Goal: Complete application form: Complete application form

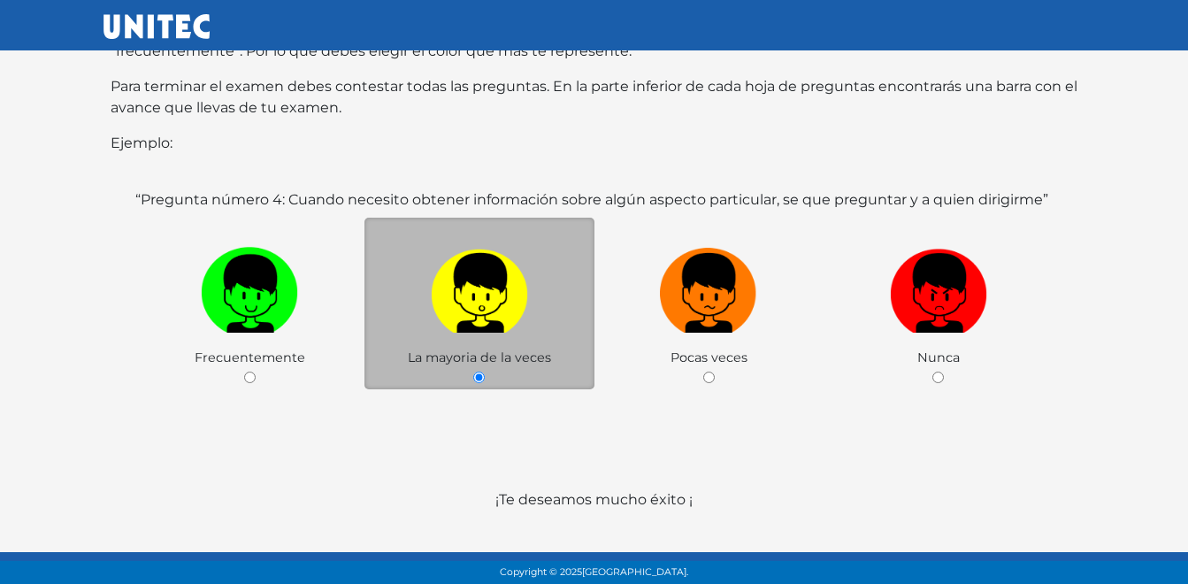
scroll to position [335, 0]
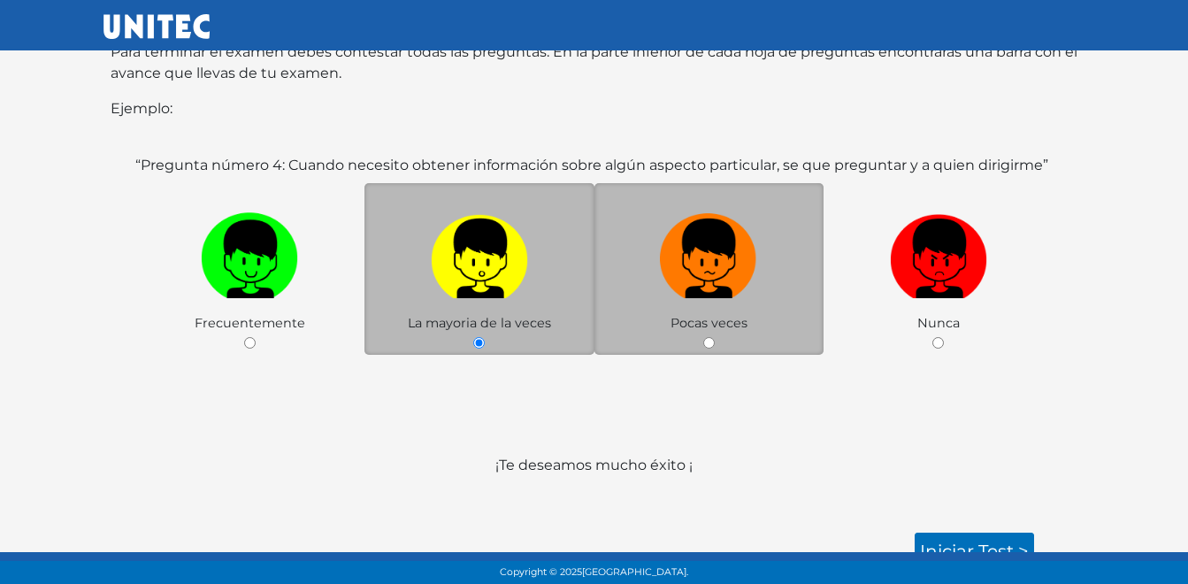
click at [697, 323] on div "Pocas veces" at bounding box center [709, 269] width 230 height 172
click at [708, 337] on input "radio" at bounding box center [708, 342] width 11 height 11
radio input "true"
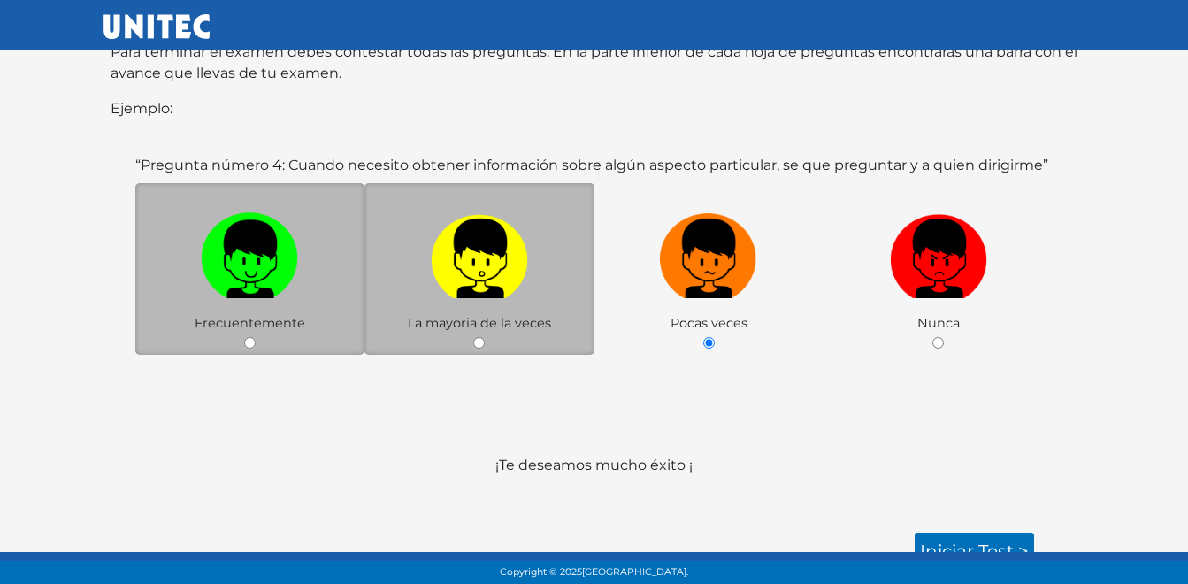
click at [249, 337] on input "radio" at bounding box center [249, 342] width 11 height 11
radio input "true"
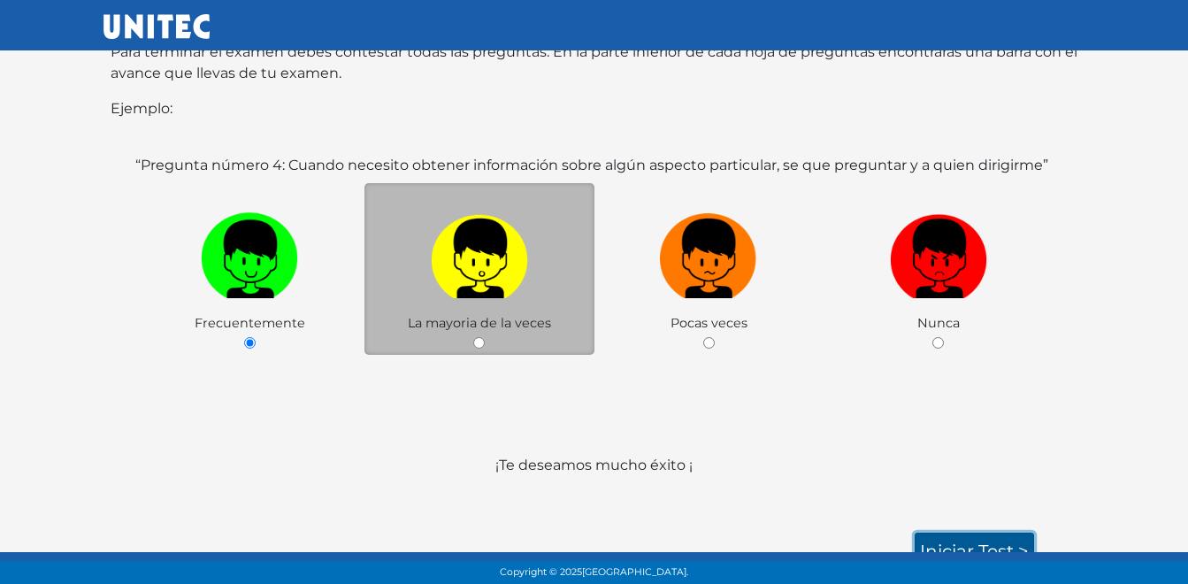
click at [947, 538] on link "Iniciar test >" at bounding box center [973, 550] width 119 height 37
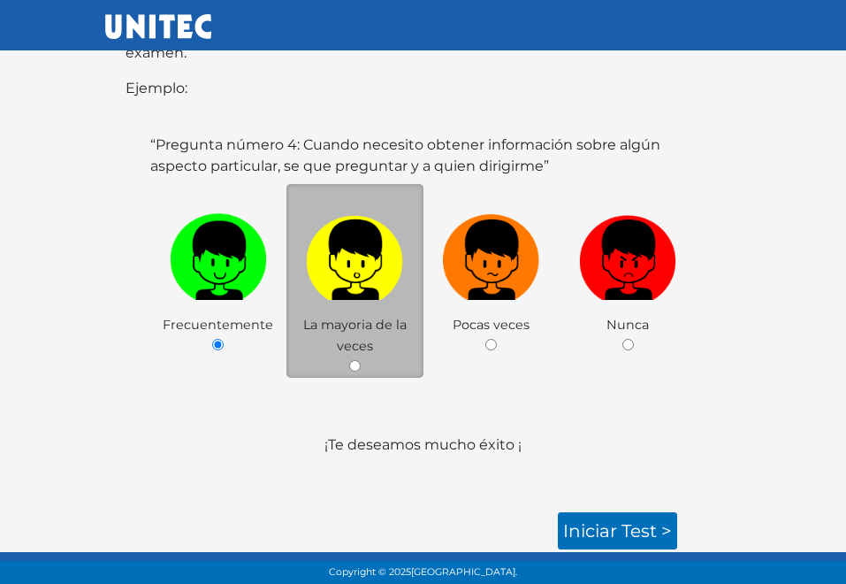
scroll to position [524, 0]
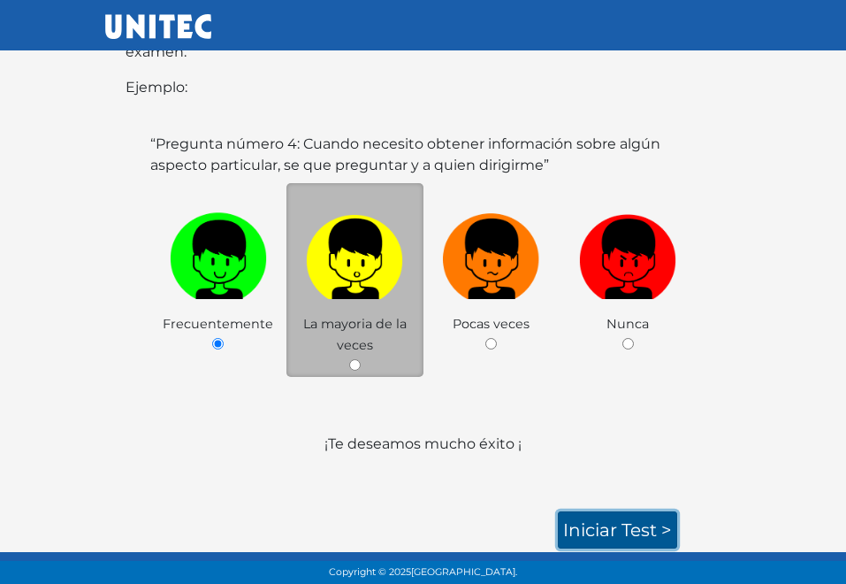
click at [617, 535] on link "Iniciar test >" at bounding box center [617, 529] width 119 height 37
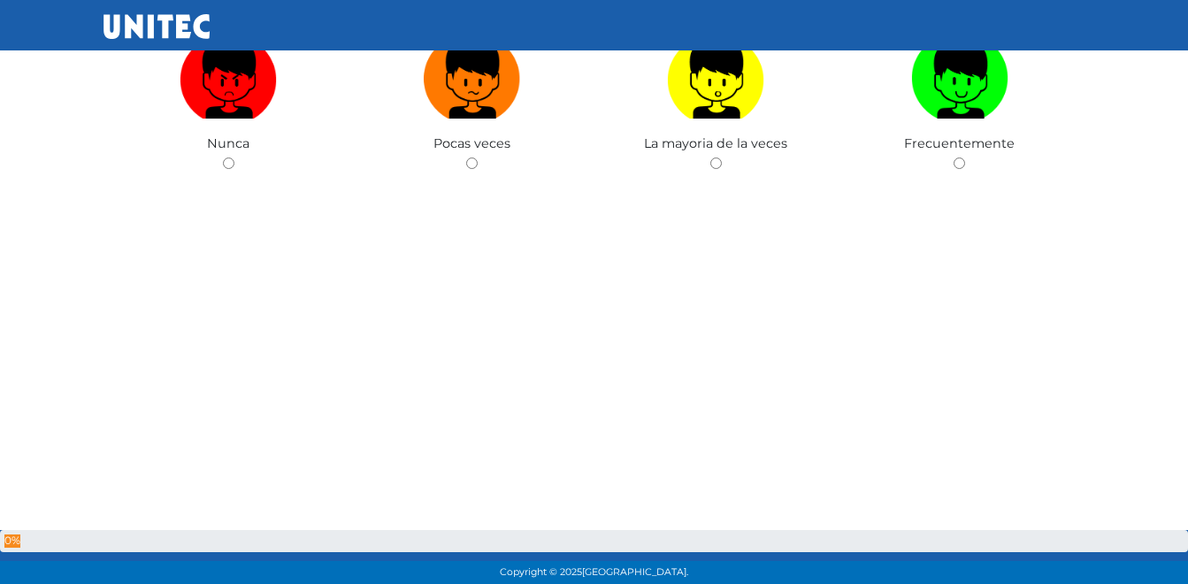
scroll to position [265, 0]
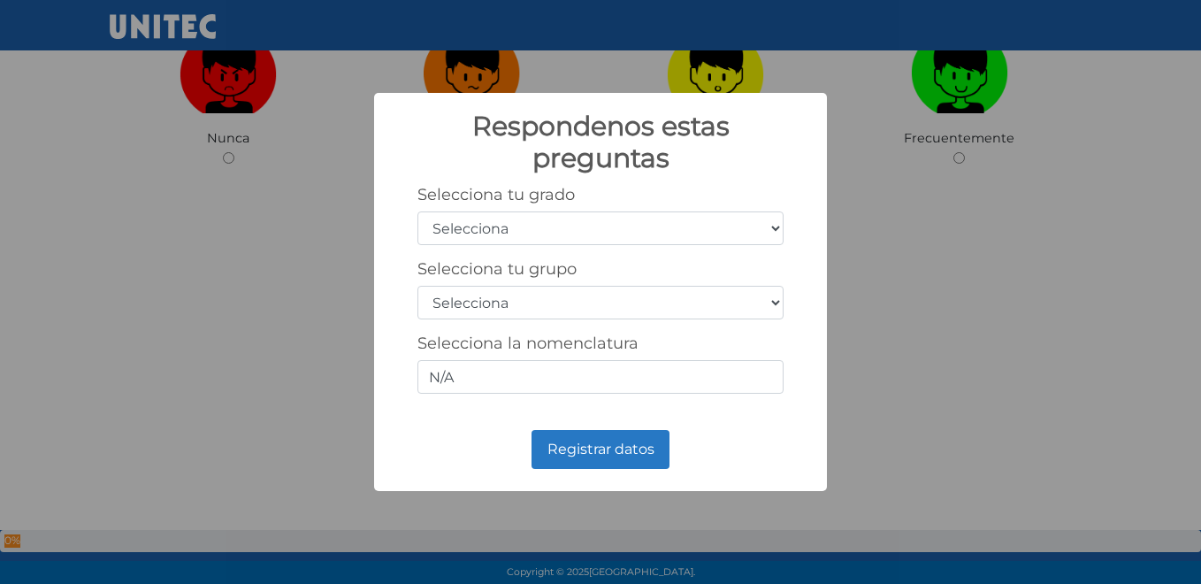
click at [617, 223] on select "Selecciona 1er grado 2do grado 3er grado 4to grado 5to grado 6to grado" at bounding box center [600, 228] width 366 height 34
select select "5"
click at [417, 211] on select "Selecciona 1er grado 2do grado 3er grado 4to grado 5to grado 6to grado" at bounding box center [600, 228] width 366 height 34
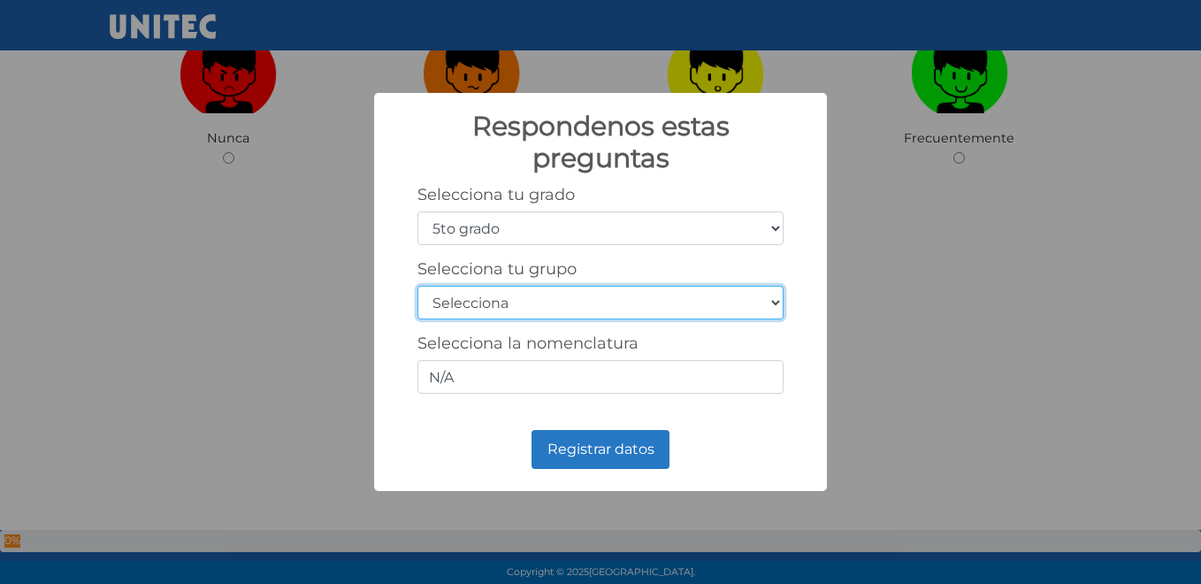
click at [525, 298] on select "Selecciona A B C D E F G H I J K L M N O P Q R S T U V W X Y Z" at bounding box center [600, 303] width 366 height 34
select select "a"
click at [417, 286] on select "Selecciona A B C D E F G H I J K L M N O P Q R S T U V W X Y Z" at bounding box center [600, 303] width 366 height 34
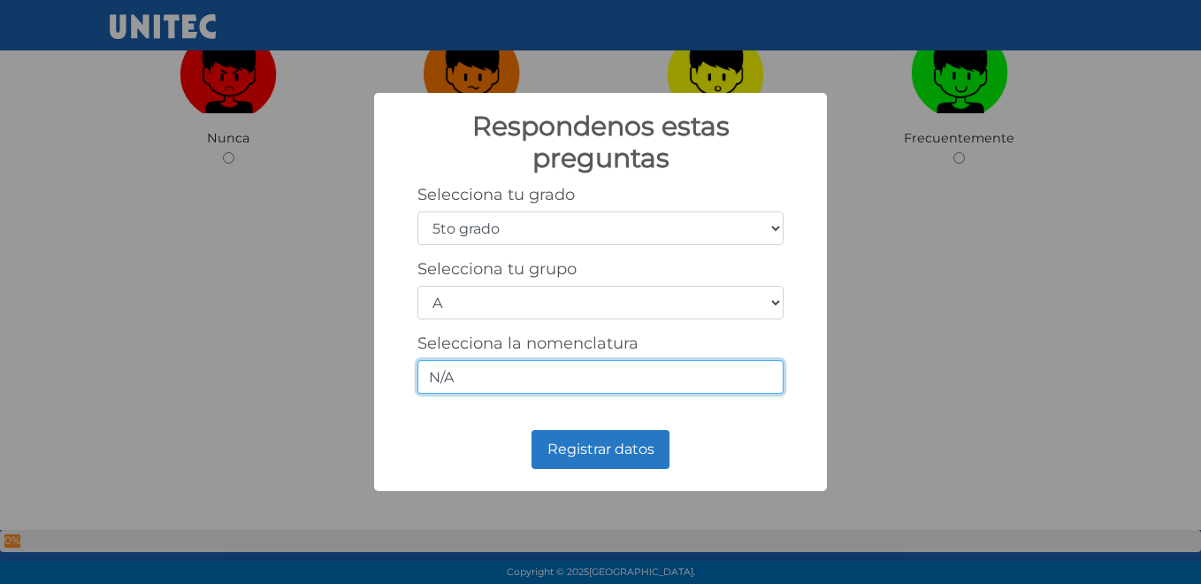
click at [490, 391] on input "N/A" at bounding box center [600, 377] width 366 height 34
type input "N"
type input "5-1"
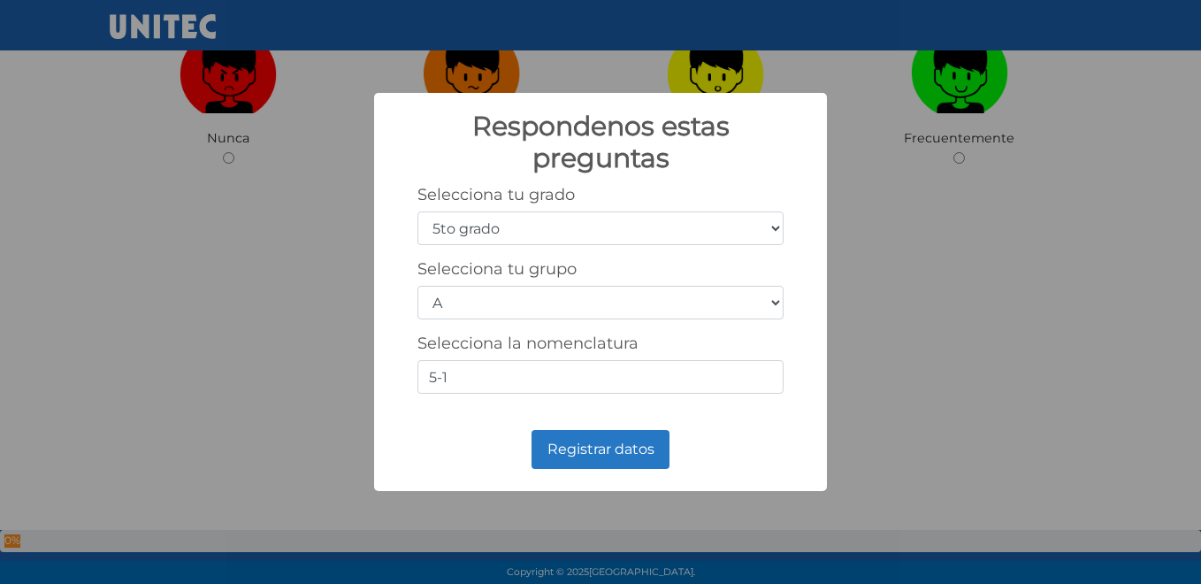
drag, startPoint x: 570, startPoint y: 457, endPoint x: 465, endPoint y: 431, distance: 107.7
click at [465, 431] on div "Registrar datos No Cancel" at bounding box center [600, 449] width 417 height 48
click at [556, 452] on button "Registrar datos" at bounding box center [601, 449] width 138 height 39
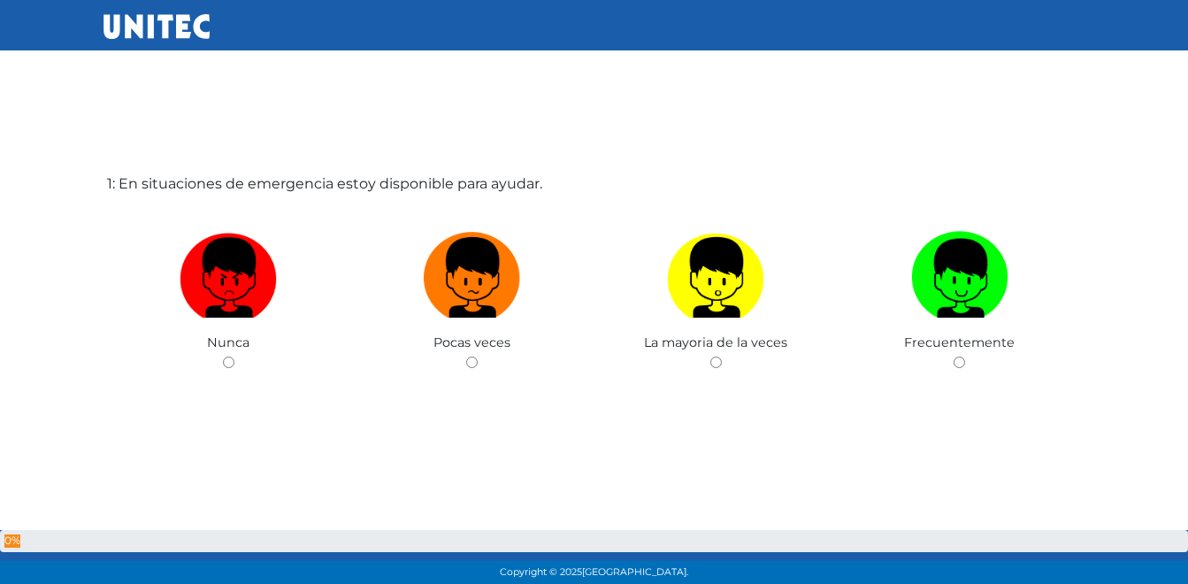
scroll to position [0, 0]
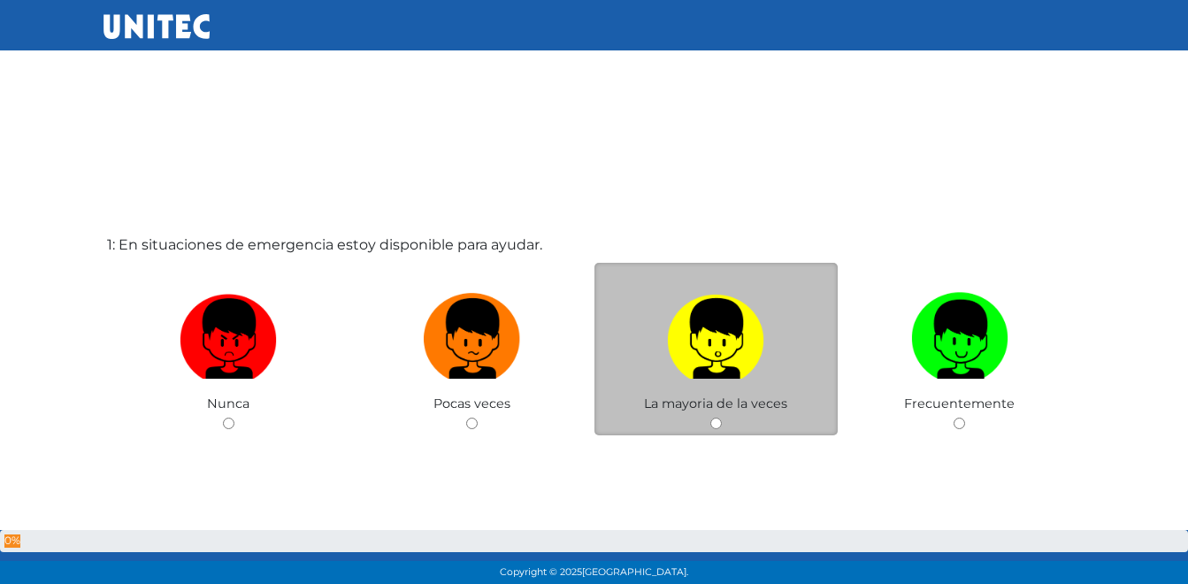
click at [715, 420] on input "radio" at bounding box center [715, 422] width 11 height 11
radio input "true"
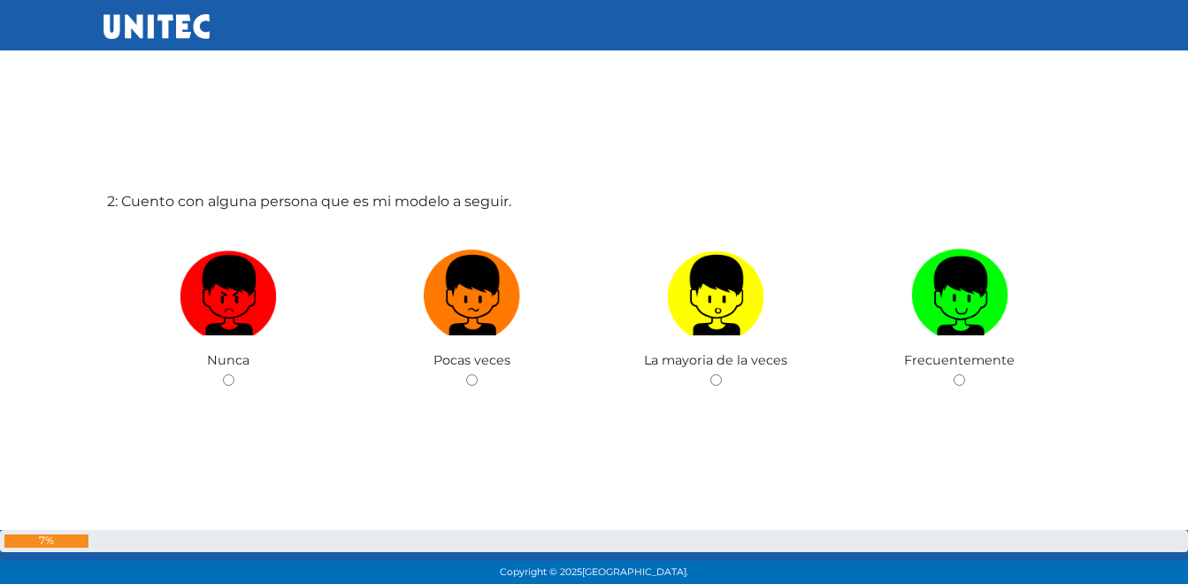
scroll to position [658, 0]
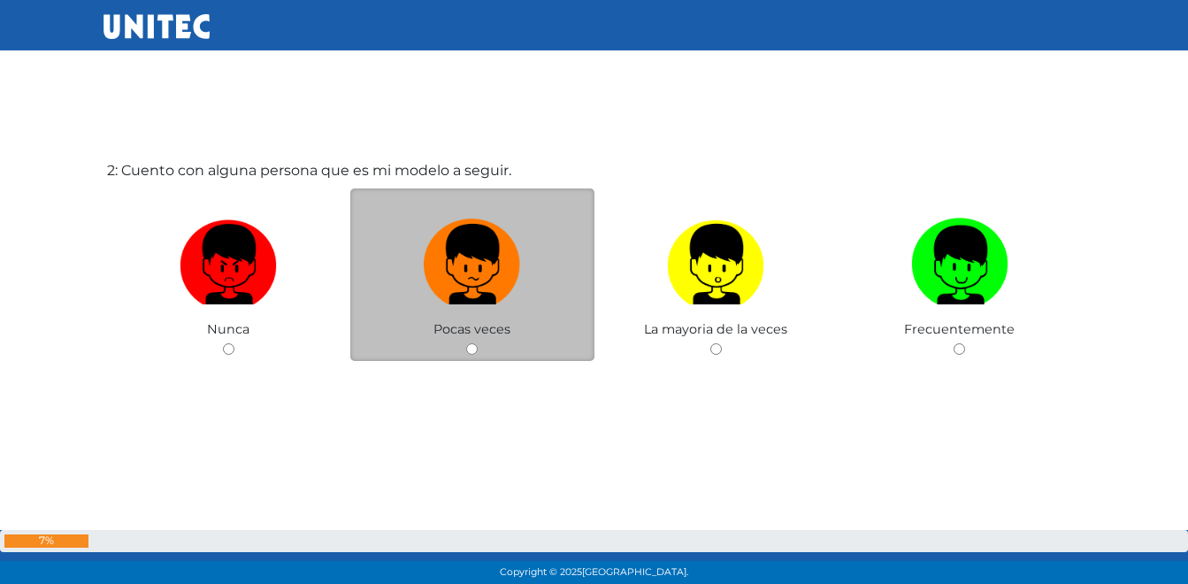
click at [479, 352] on div "Pocas veces" at bounding box center [472, 274] width 244 height 172
click at [469, 348] on input "radio" at bounding box center [471, 348] width 11 height 11
radio input "true"
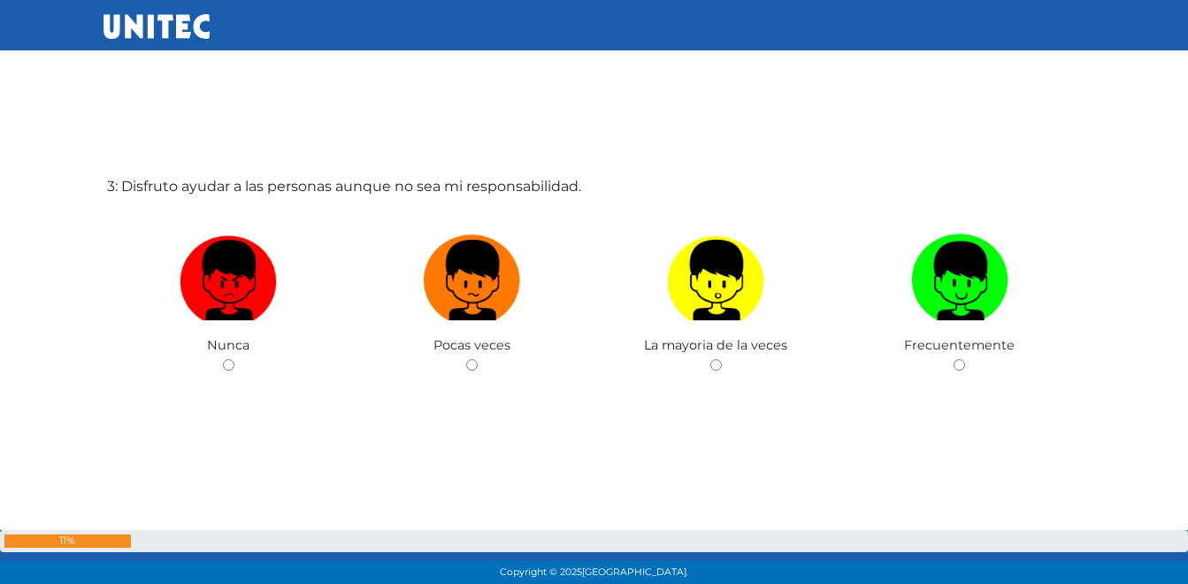
scroll to position [1256, 0]
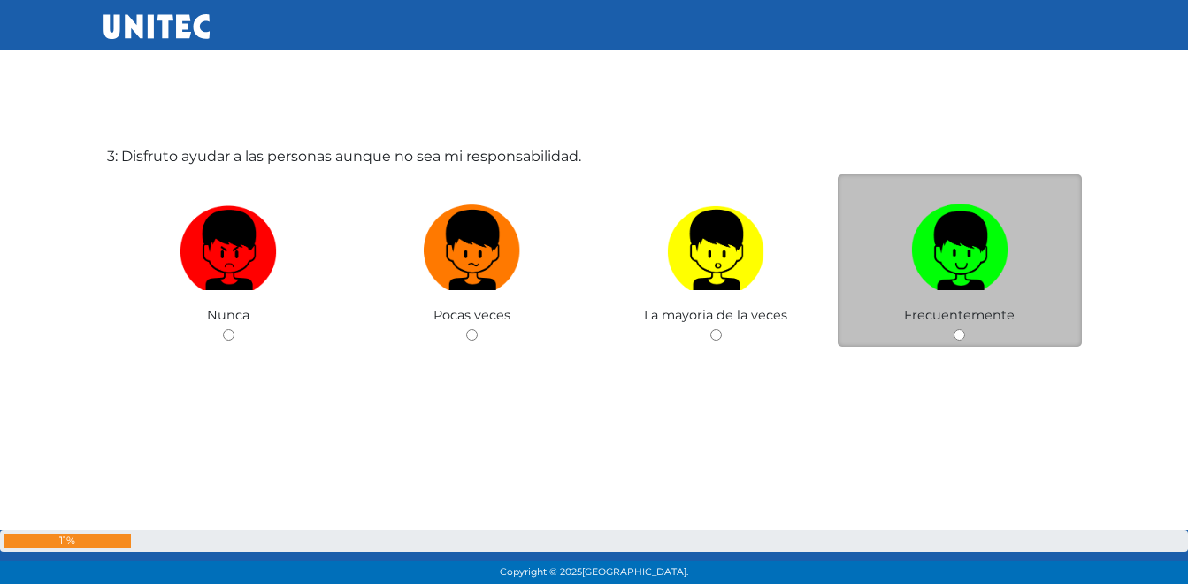
click at [955, 335] on input "radio" at bounding box center [958, 334] width 11 height 11
radio input "true"
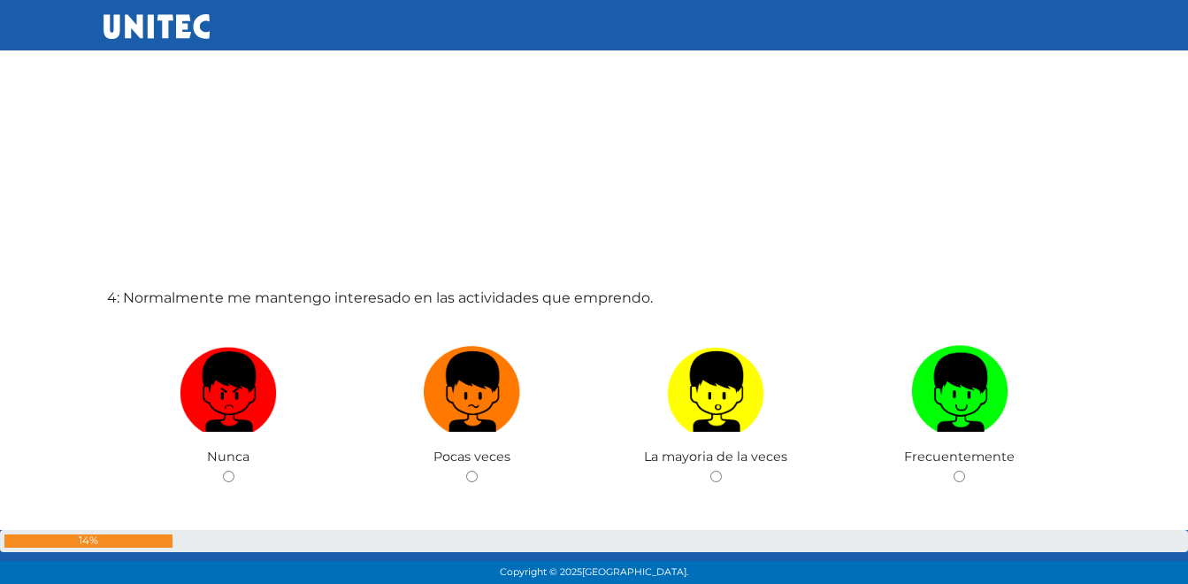
scroll to position [1786, 0]
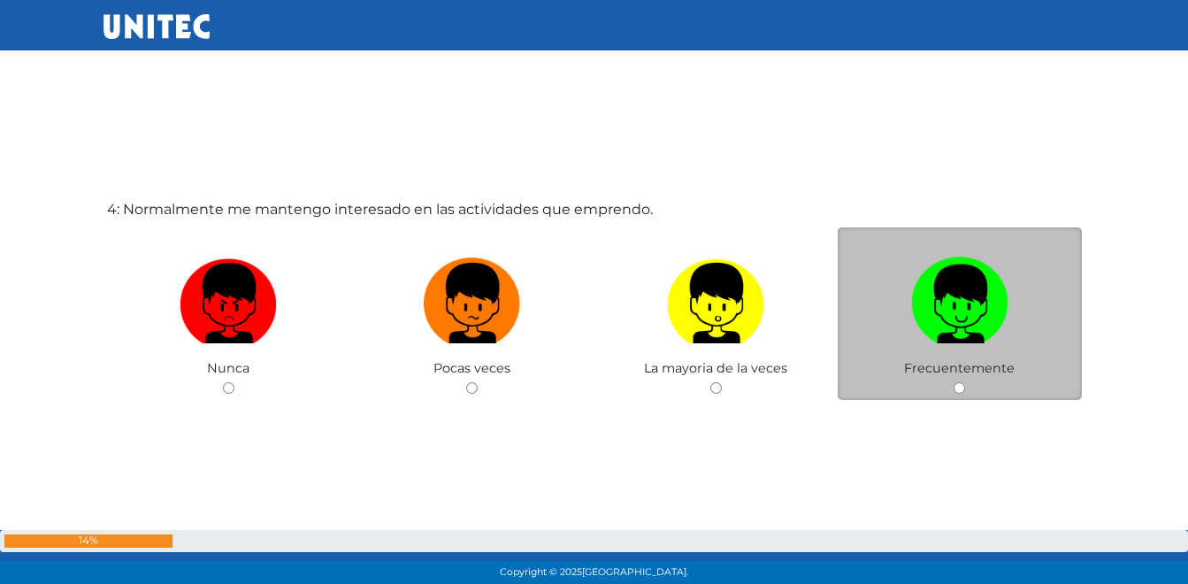
click at [960, 389] on input "radio" at bounding box center [958, 387] width 11 height 11
radio input "true"
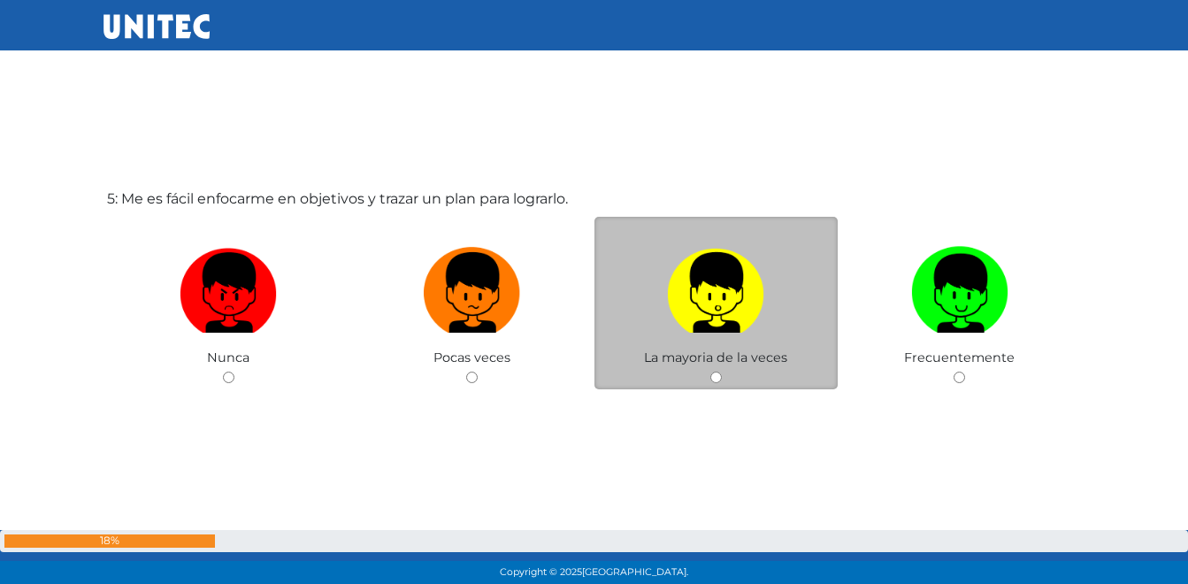
scroll to position [2423, 0]
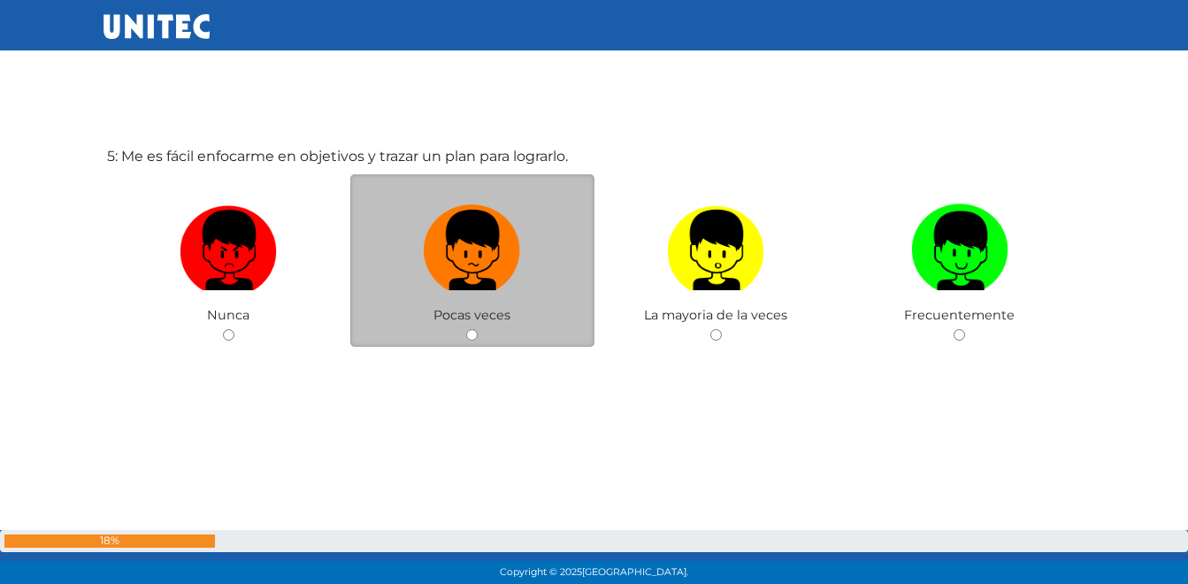
click at [473, 340] on div "Pocas veces" at bounding box center [472, 260] width 244 height 172
click at [471, 335] on input "radio" at bounding box center [471, 334] width 11 height 11
radio input "true"
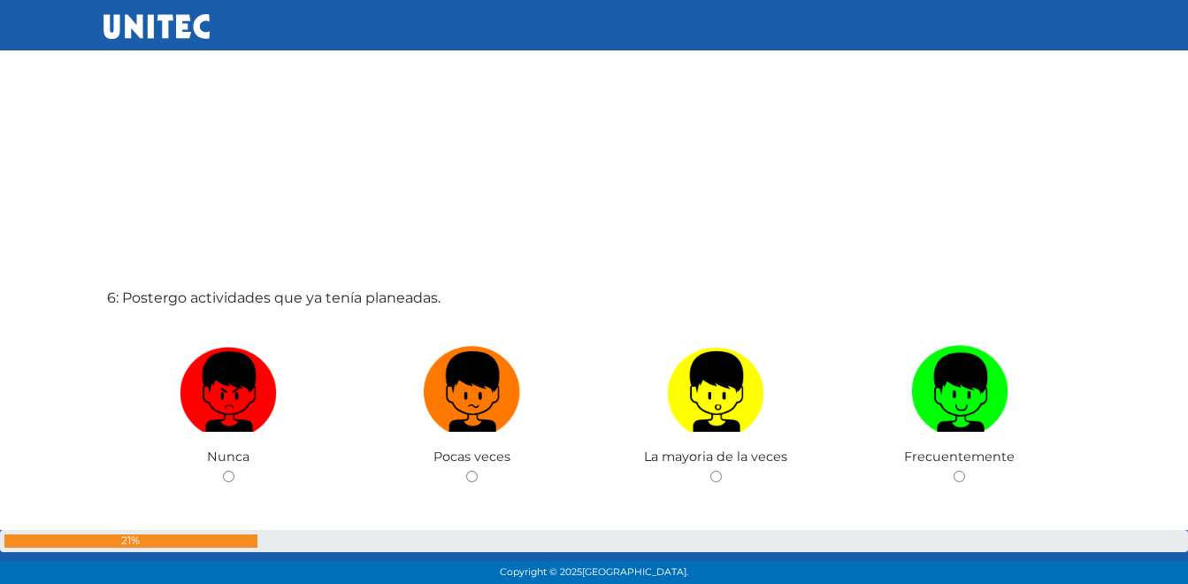
scroll to position [2954, 0]
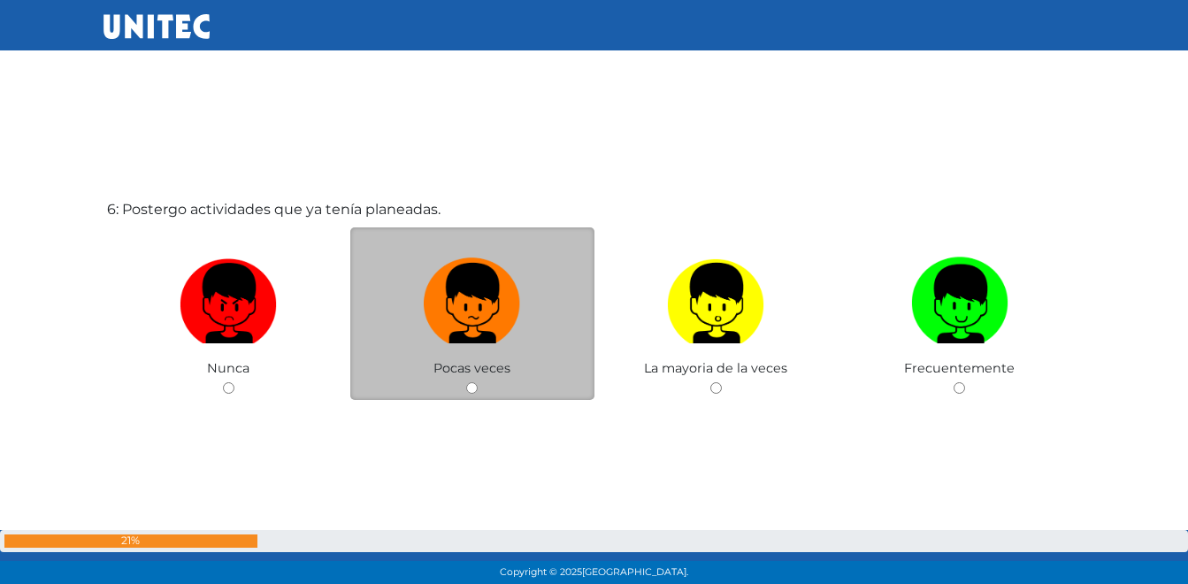
click at [471, 394] on div "Pocas veces" at bounding box center [472, 313] width 244 height 172
click at [474, 390] on input "radio" at bounding box center [471, 387] width 11 height 11
radio input "true"
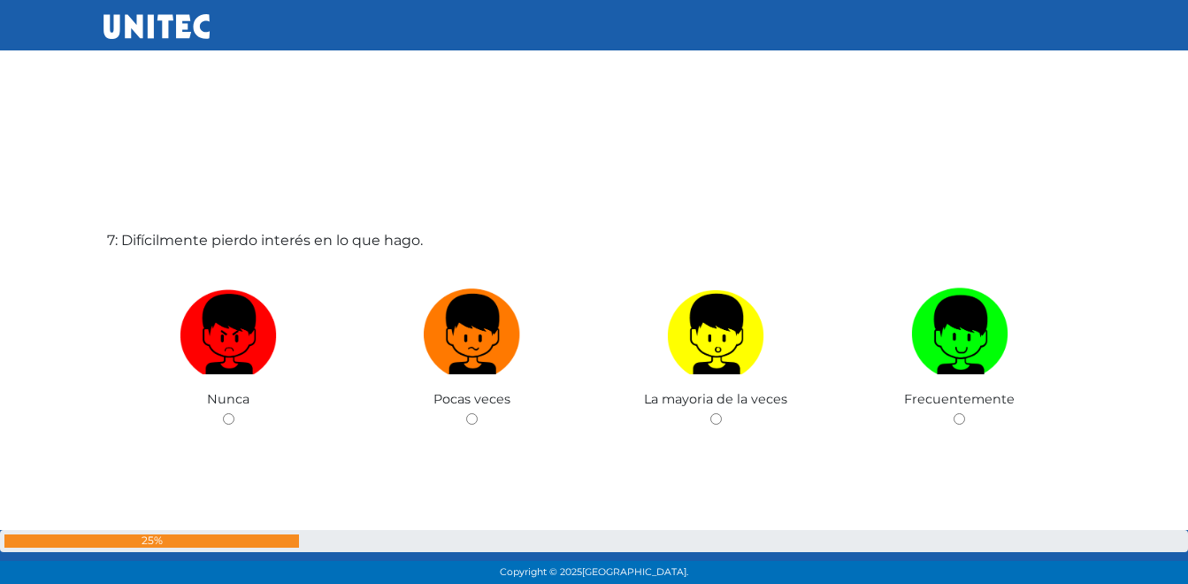
scroll to position [3591, 0]
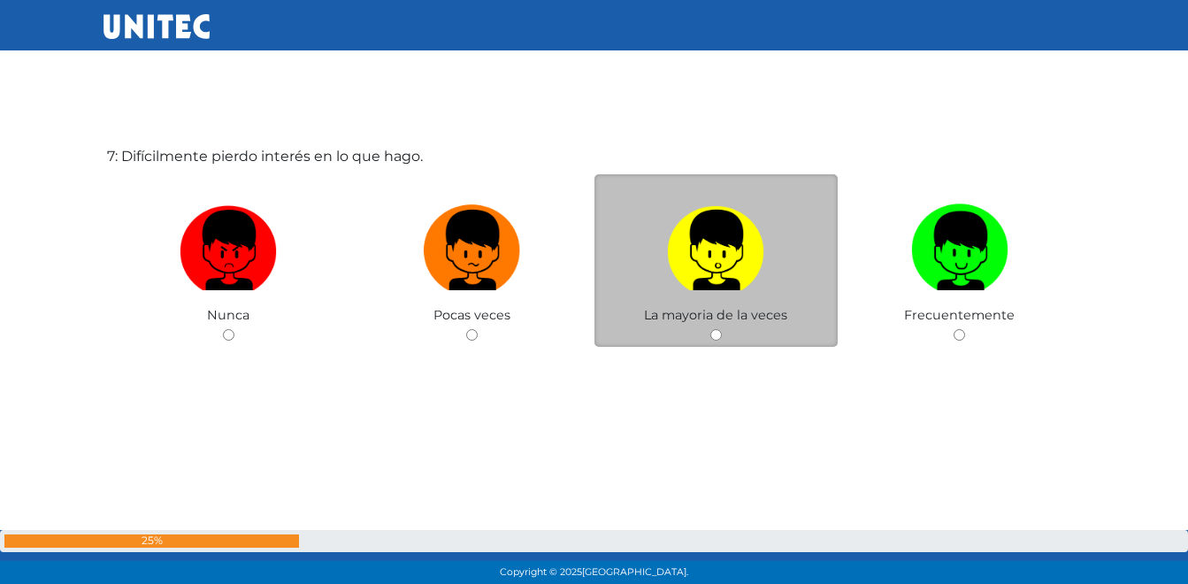
click at [715, 340] on input "radio" at bounding box center [715, 334] width 11 height 11
radio input "true"
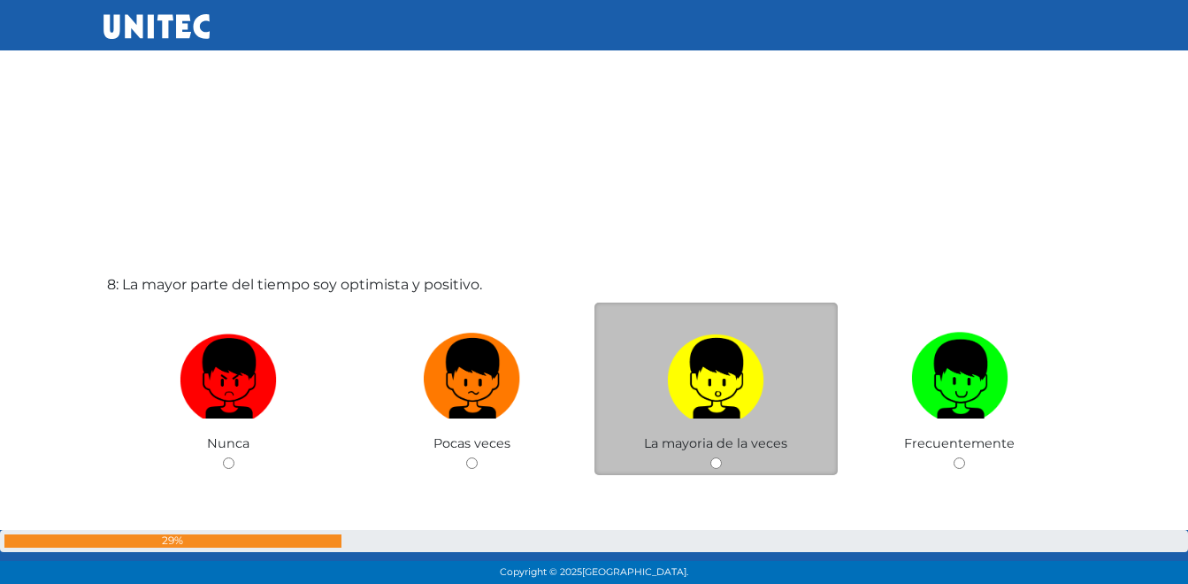
scroll to position [4077, 0]
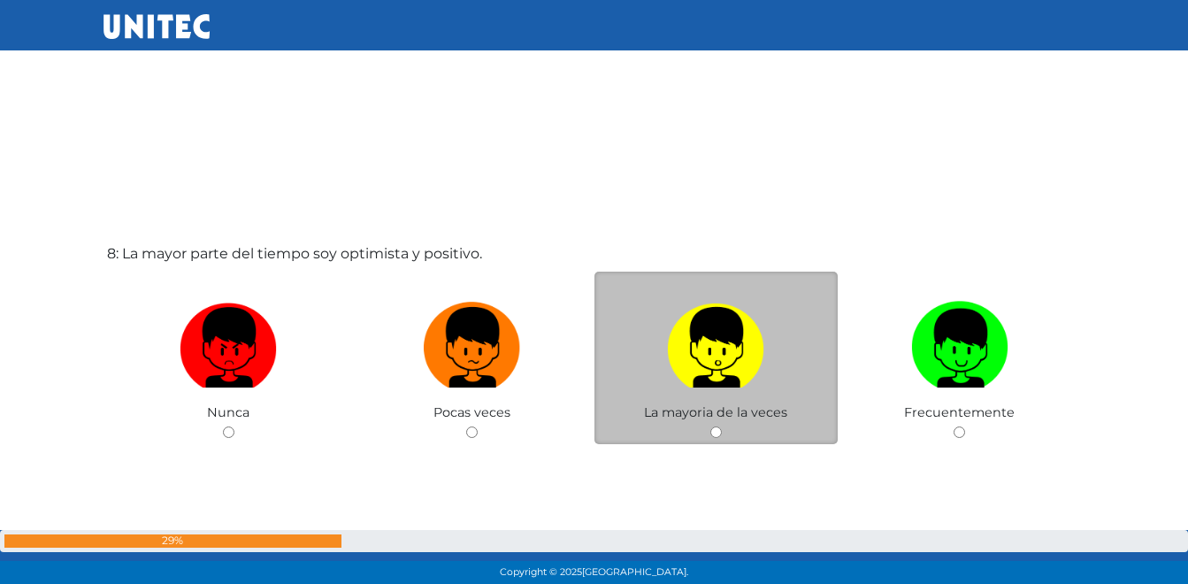
click at [715, 432] on input "radio" at bounding box center [715, 431] width 11 height 11
radio input "true"
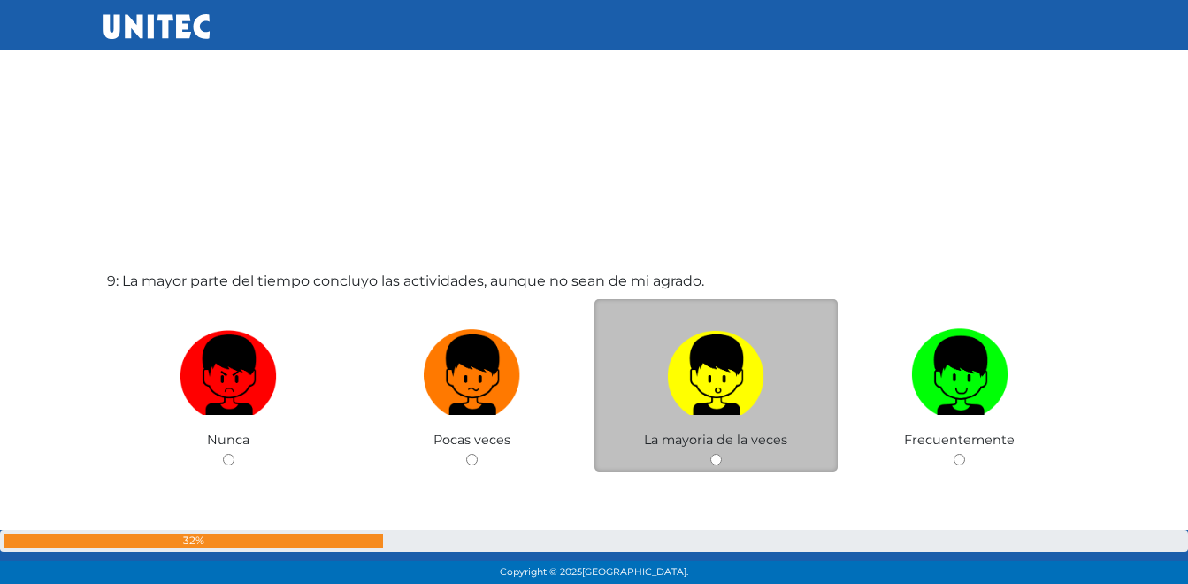
scroll to position [4722, 0]
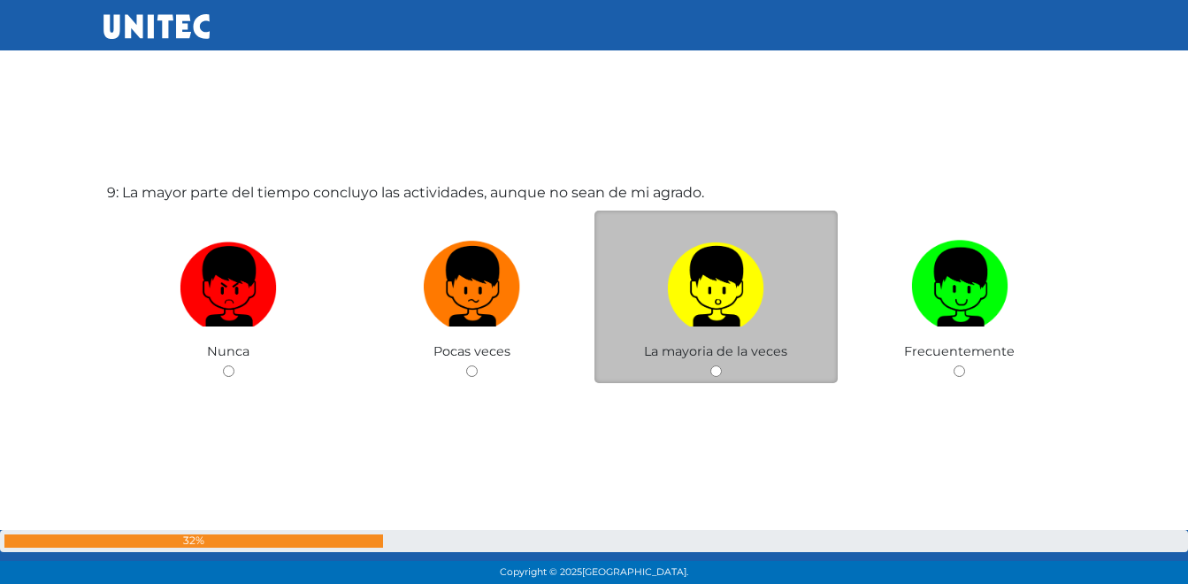
click at [710, 371] on input "radio" at bounding box center [715, 370] width 11 height 11
radio input "true"
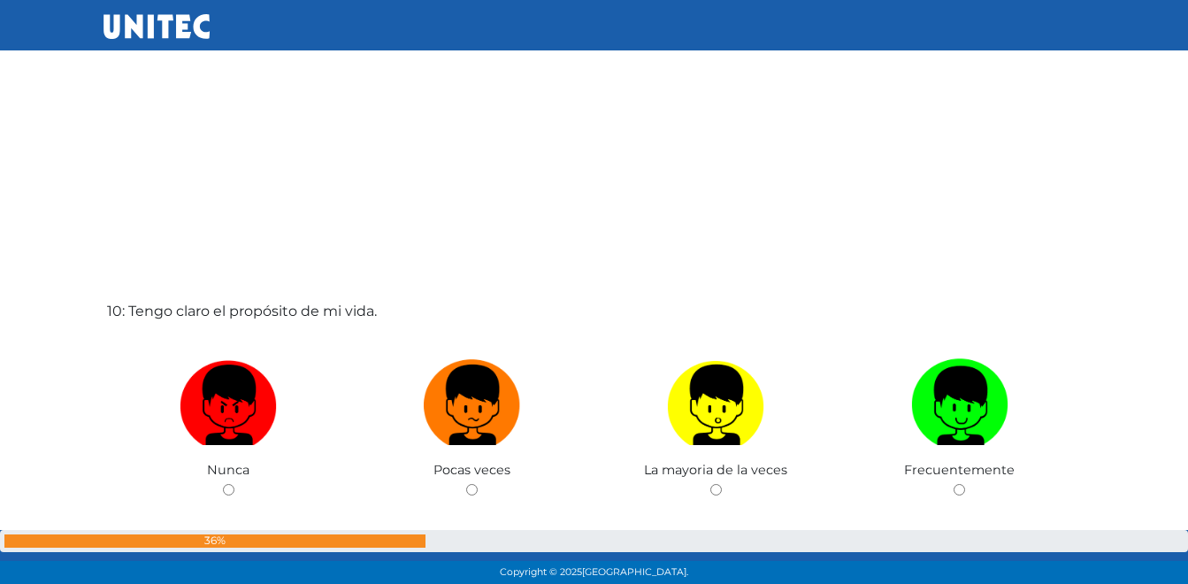
scroll to position [5206, 0]
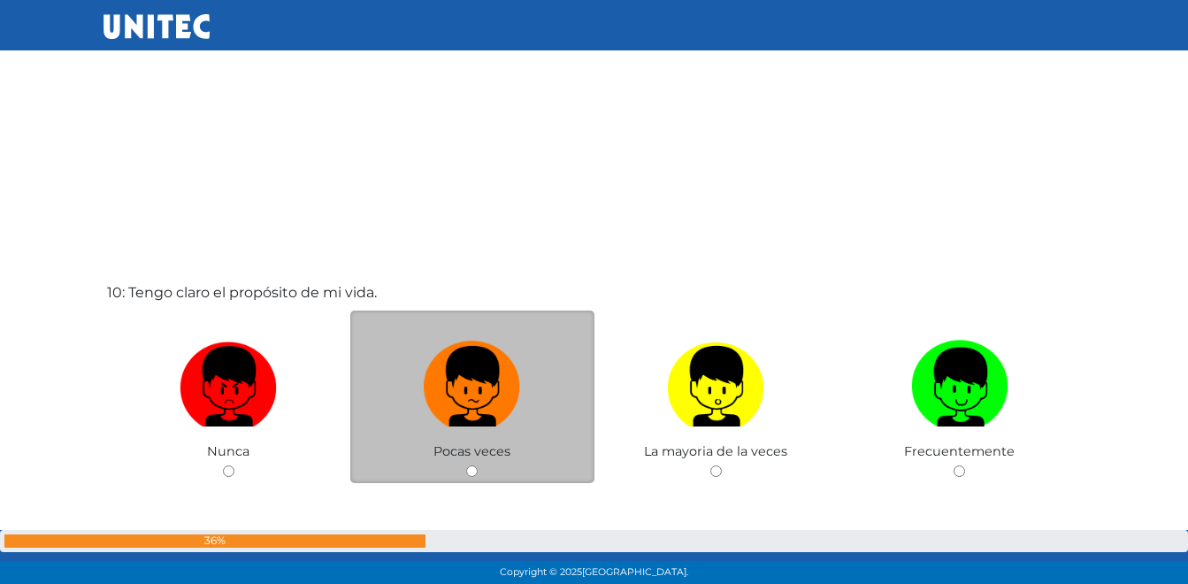
click at [469, 472] on input "radio" at bounding box center [471, 470] width 11 height 11
radio input "true"
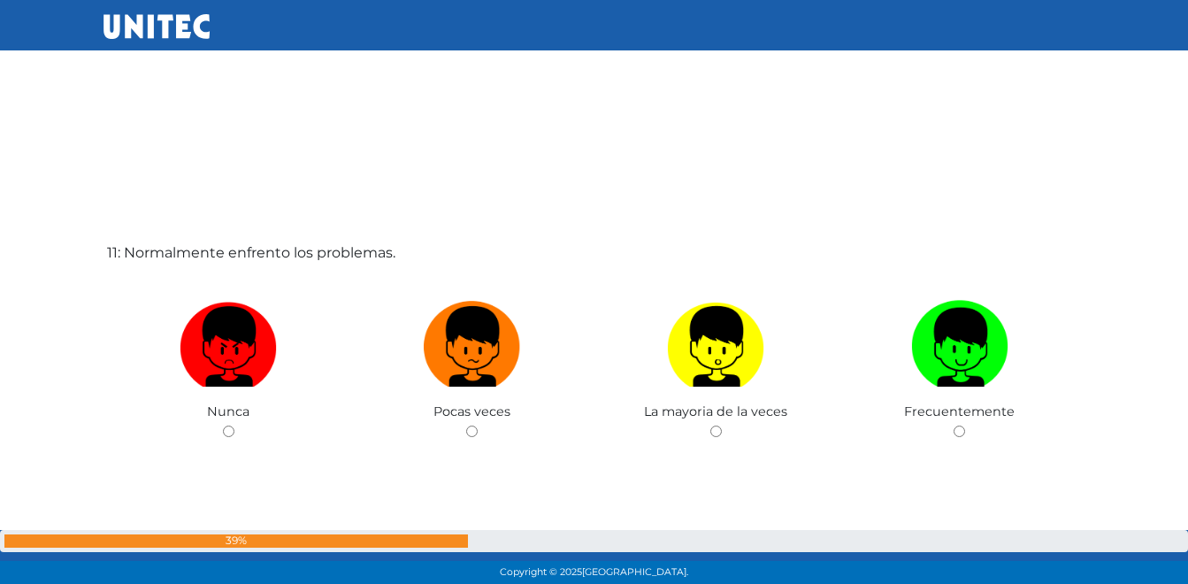
scroll to position [5867, 0]
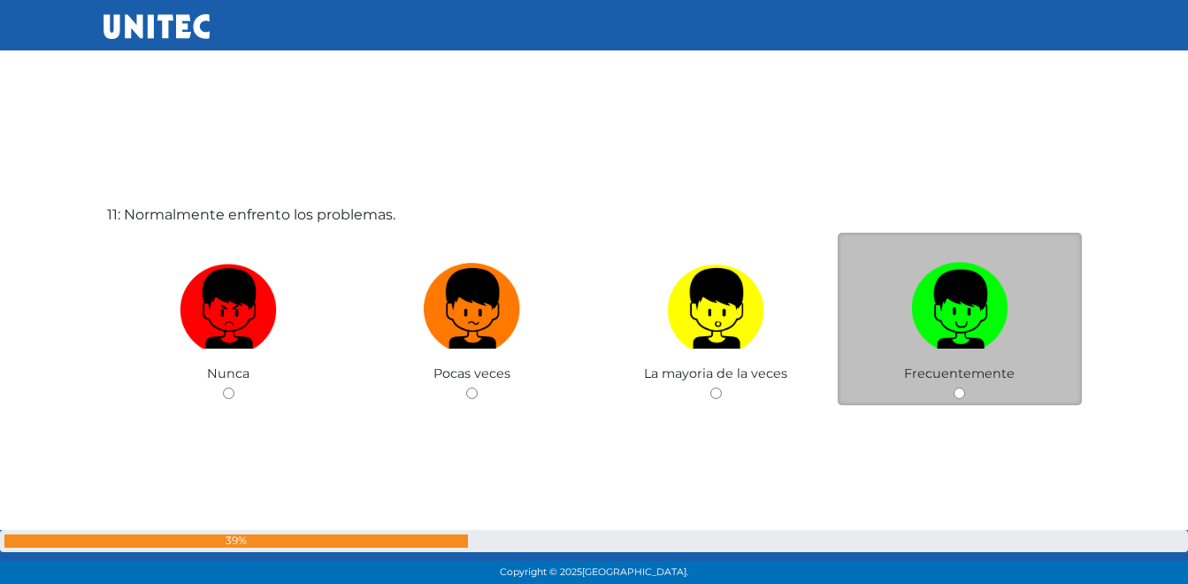
click at [966, 393] on div "Frecuentemente" at bounding box center [960, 319] width 244 height 172
click at [954, 390] on input "radio" at bounding box center [958, 392] width 11 height 11
radio input "true"
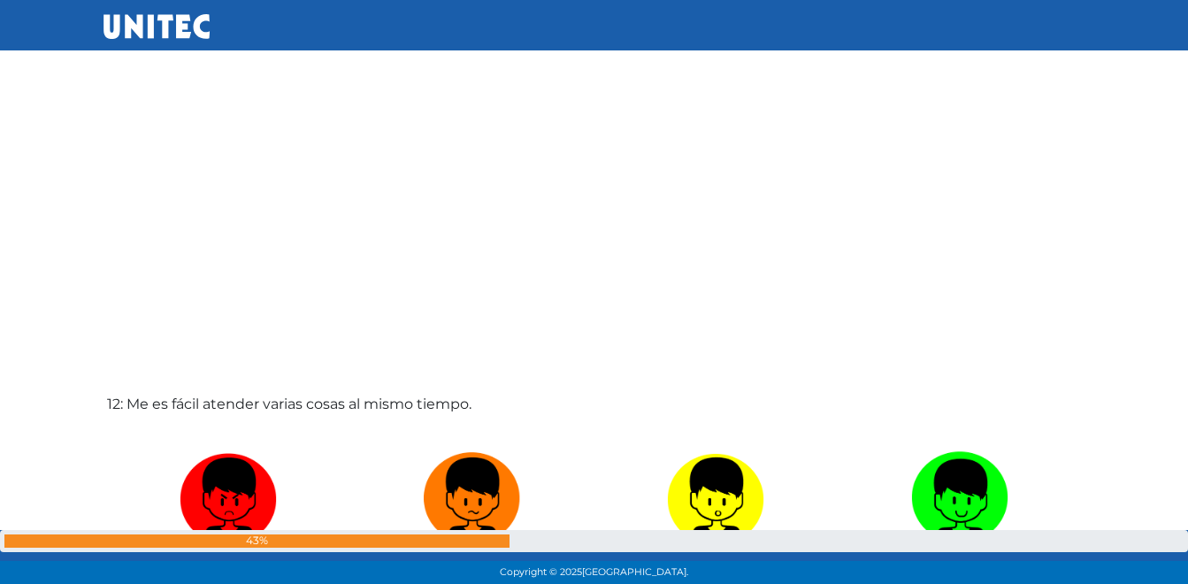
scroll to position [6509, 0]
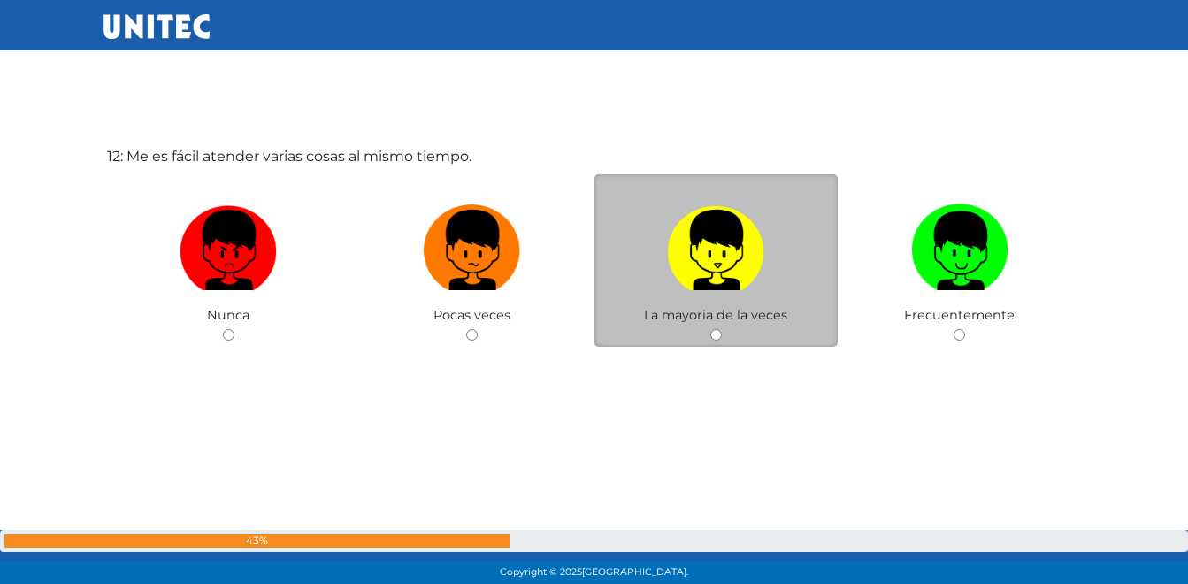
click at [712, 263] on img at bounding box center [715, 243] width 97 height 93
click at [712, 329] on input "radio" at bounding box center [715, 334] width 11 height 11
radio input "true"
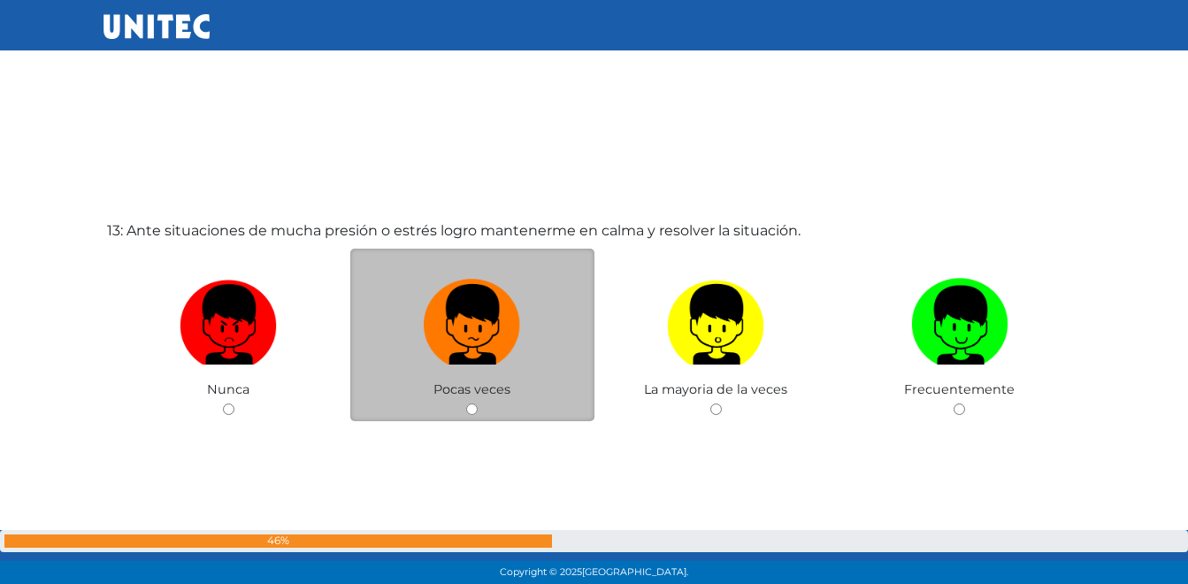
scroll to position [7013, 0]
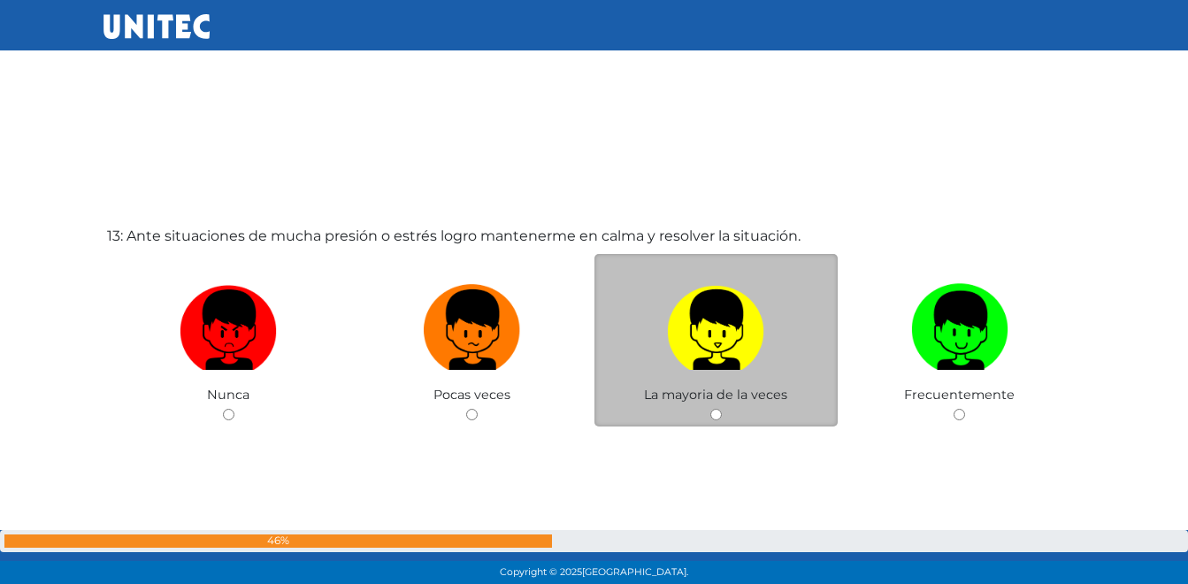
click at [692, 322] on img at bounding box center [715, 323] width 97 height 93
click at [710, 409] on input "radio" at bounding box center [715, 414] width 11 height 11
radio input "true"
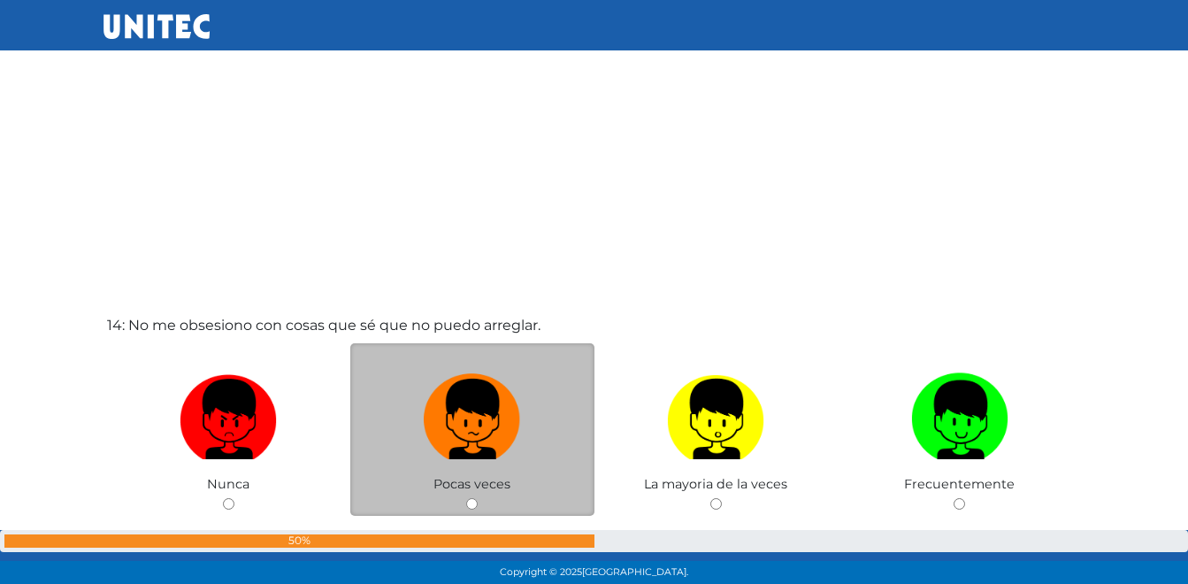
scroll to position [7596, 0]
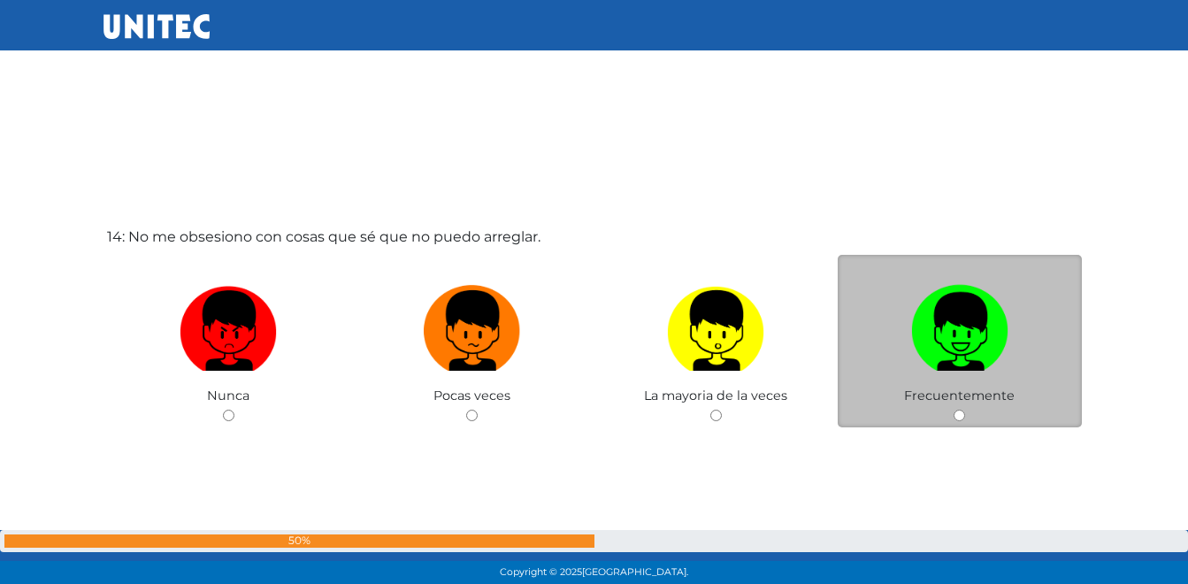
click at [926, 356] on img at bounding box center [959, 324] width 97 height 93
click at [953, 409] on input "radio" at bounding box center [958, 414] width 11 height 11
radio input "true"
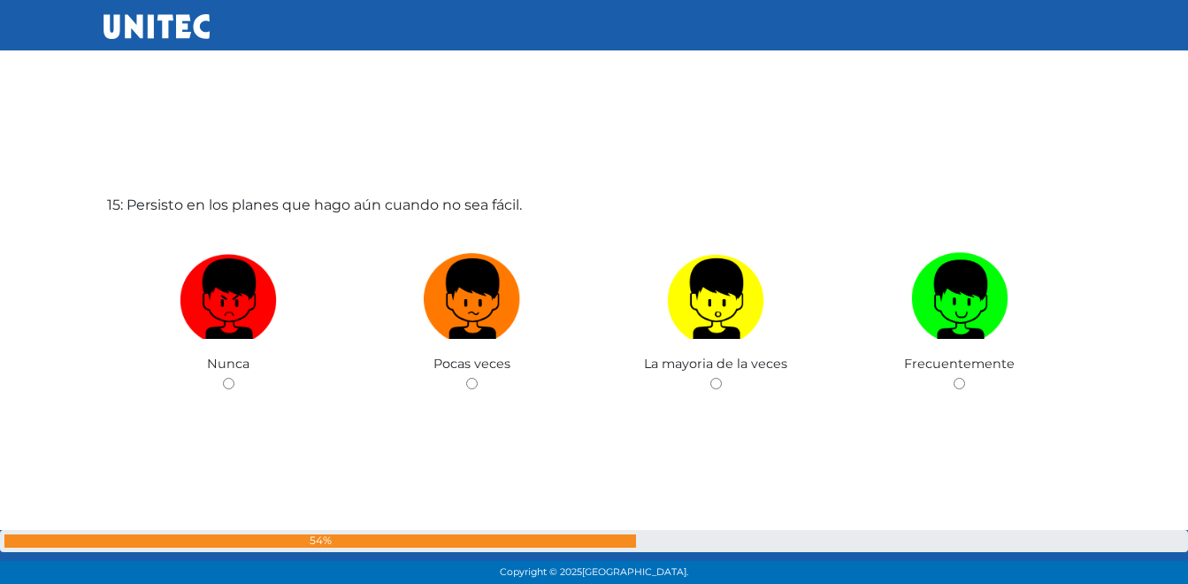
scroll to position [8260, 0]
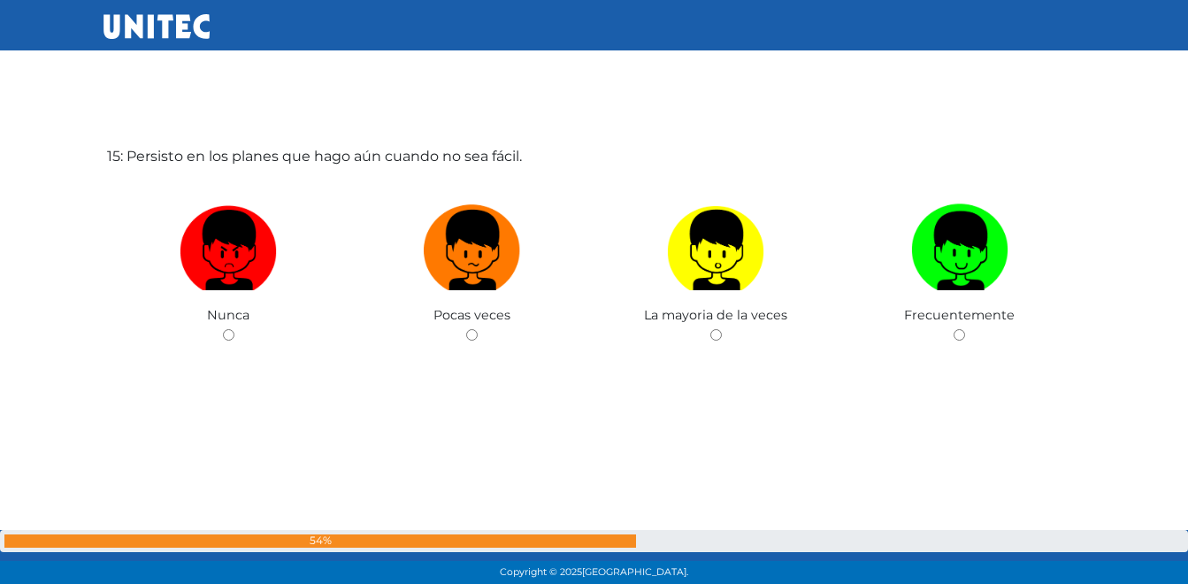
drag, startPoint x: 526, startPoint y: 450, endPoint x: 498, endPoint y: 448, distance: 28.4
click at [498, 448] on div "15: Persisto en los planes que hago aún cuando no sea fácil. Nunca Pocas veces …" at bounding box center [594, 292] width 982 height 584
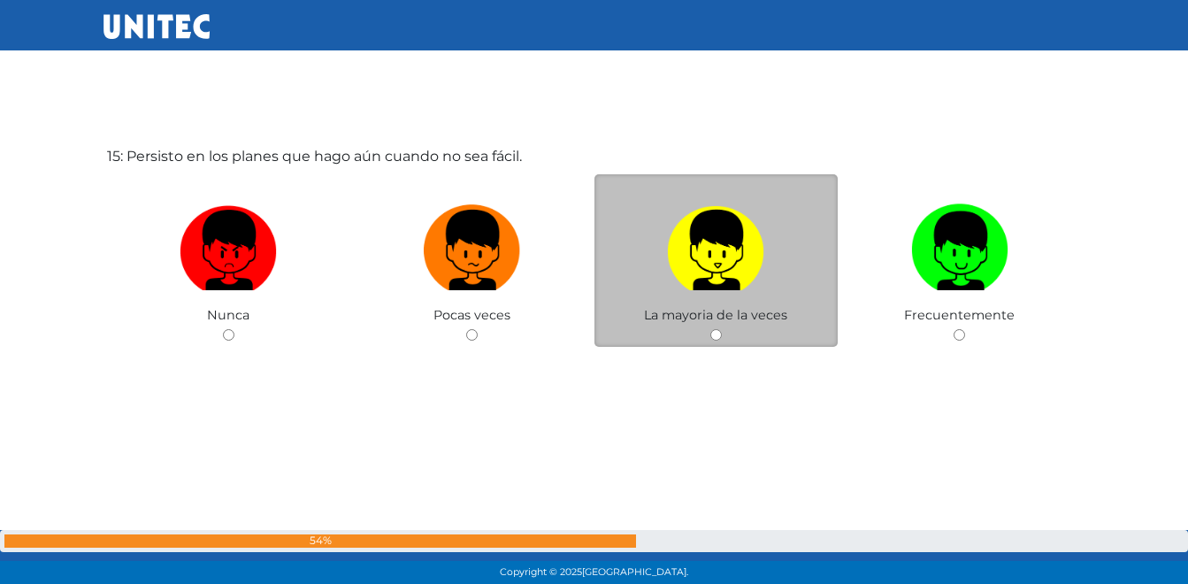
click at [741, 257] on img at bounding box center [715, 243] width 97 height 93
click at [722, 329] on input "radio" at bounding box center [715, 334] width 11 height 11
radio input "true"
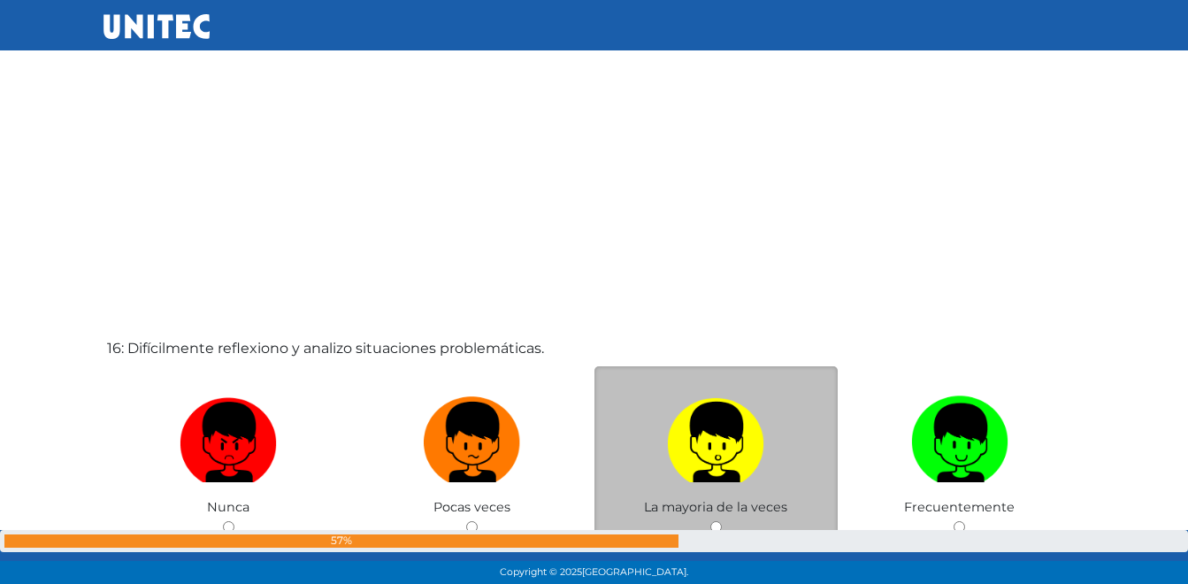
scroll to position [8817, 0]
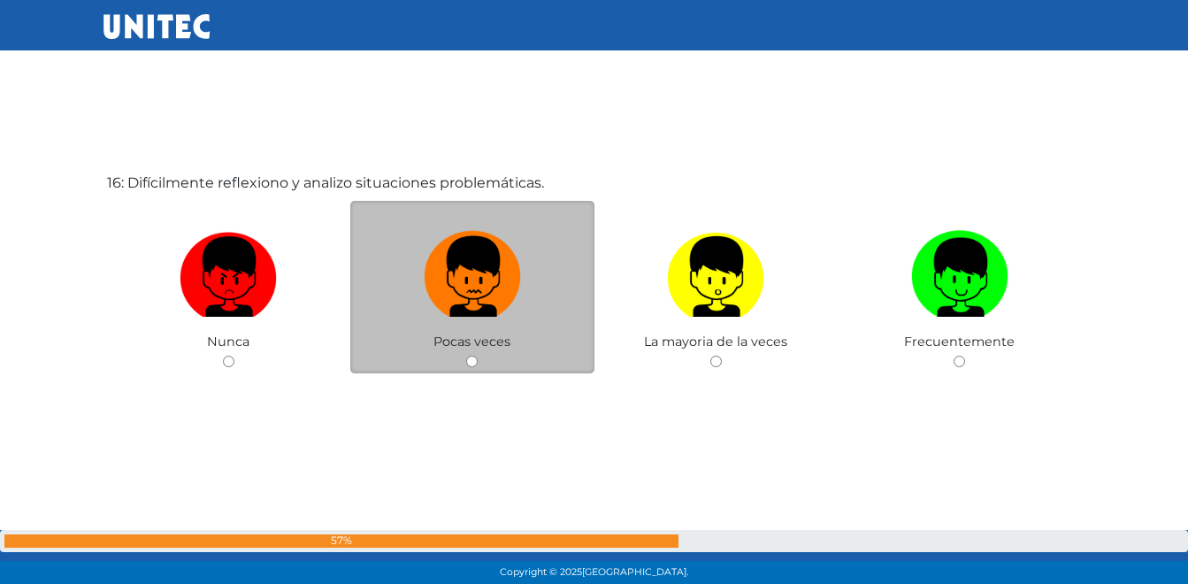
click at [463, 289] on img at bounding box center [472, 270] width 97 height 93
click at [466, 356] on input "radio" at bounding box center [471, 361] width 11 height 11
radio input "true"
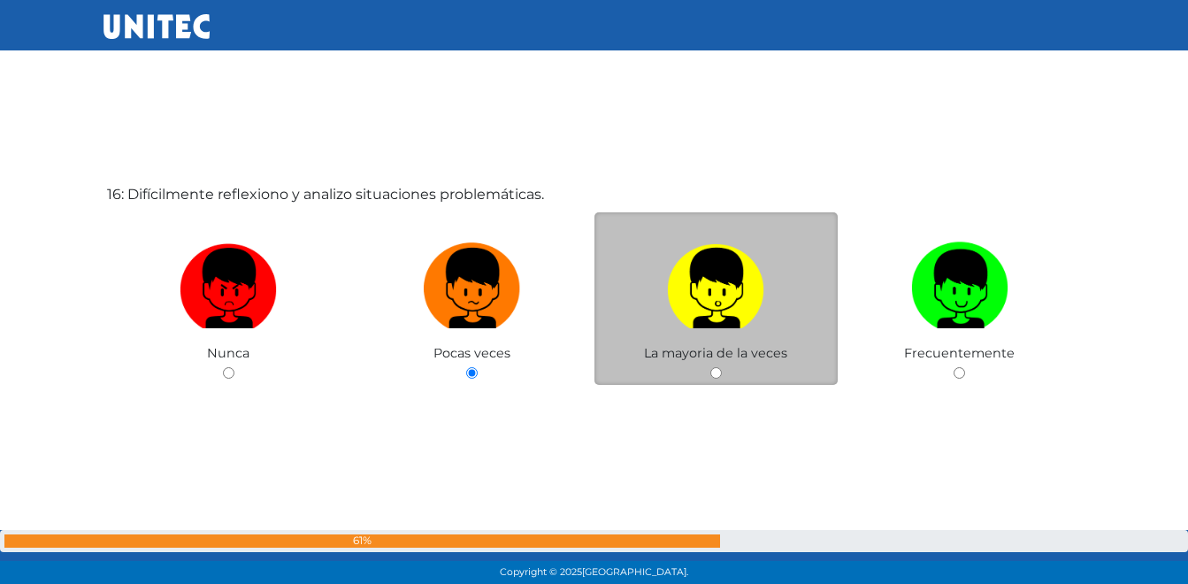
scroll to position [8791, 0]
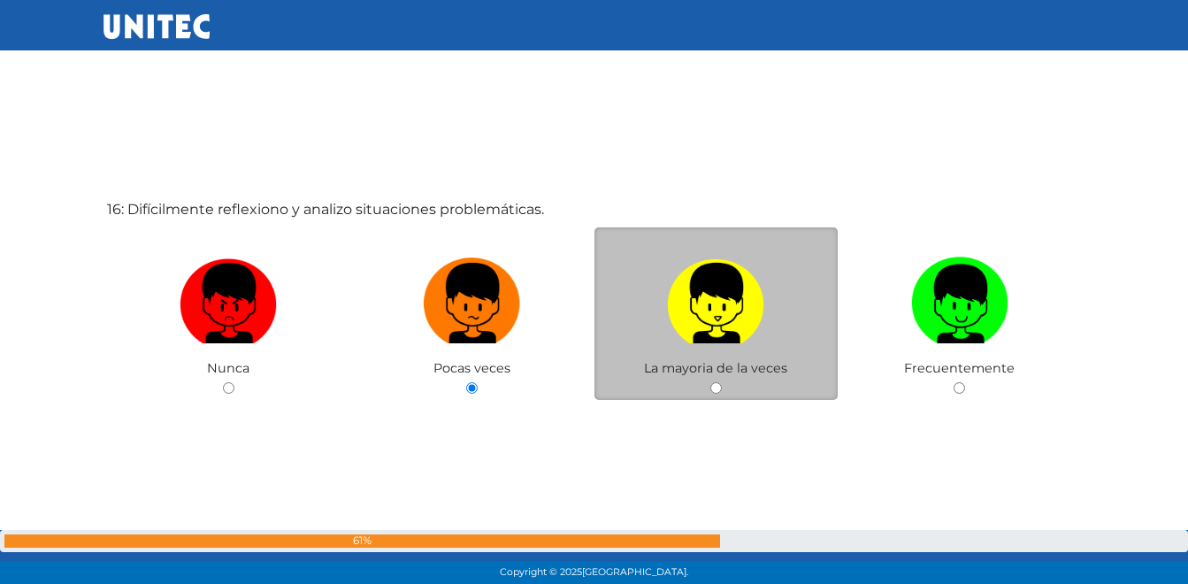
click at [687, 322] on img at bounding box center [715, 296] width 97 height 93
click at [710, 382] on input "radio" at bounding box center [715, 387] width 11 height 11
radio input "true"
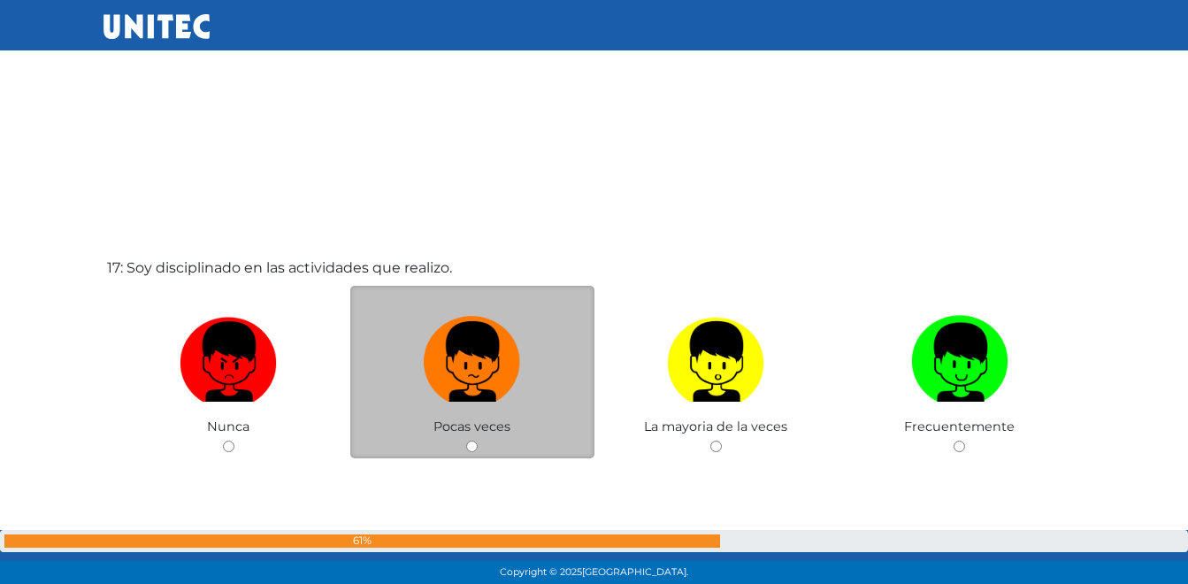
scroll to position [9322, 0]
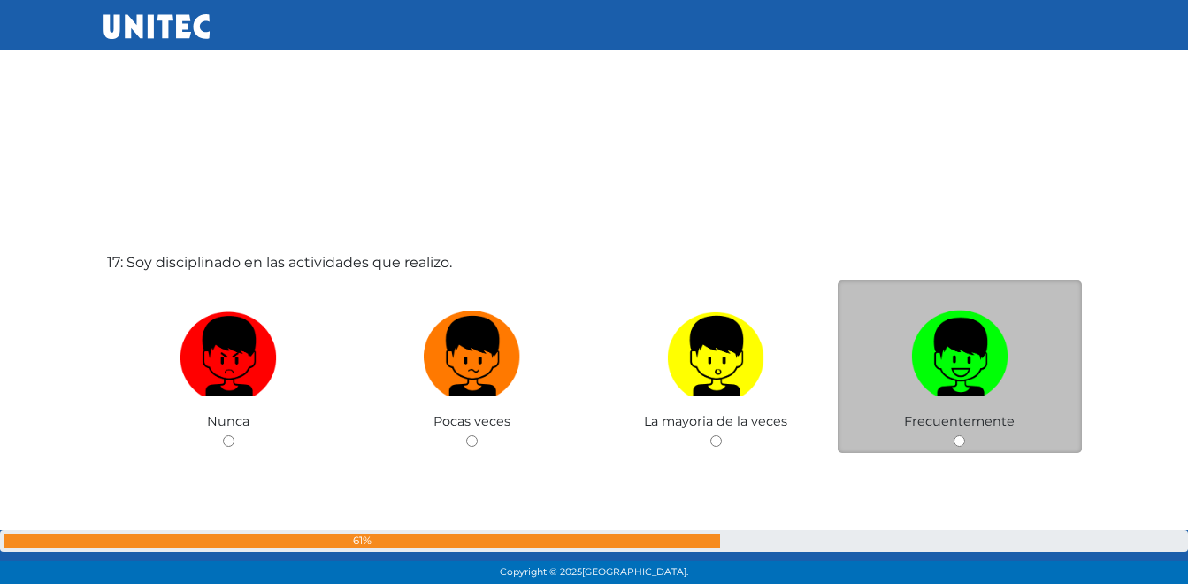
click at [957, 369] on img at bounding box center [959, 349] width 97 height 93
click at [957, 435] on input "radio" at bounding box center [958, 440] width 11 height 11
radio input "true"
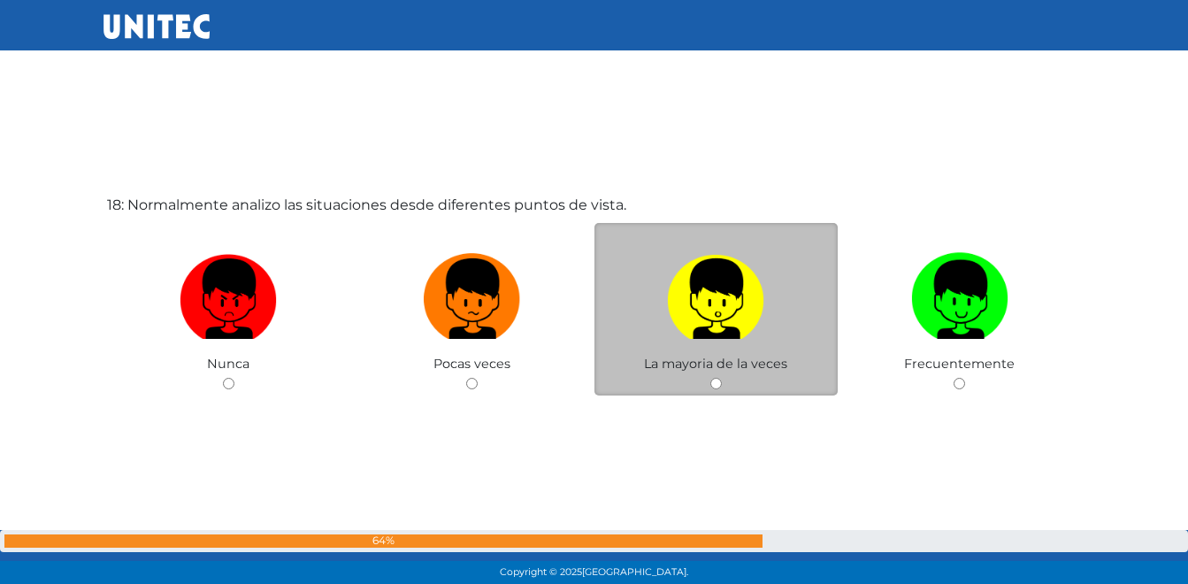
scroll to position [9985, 0]
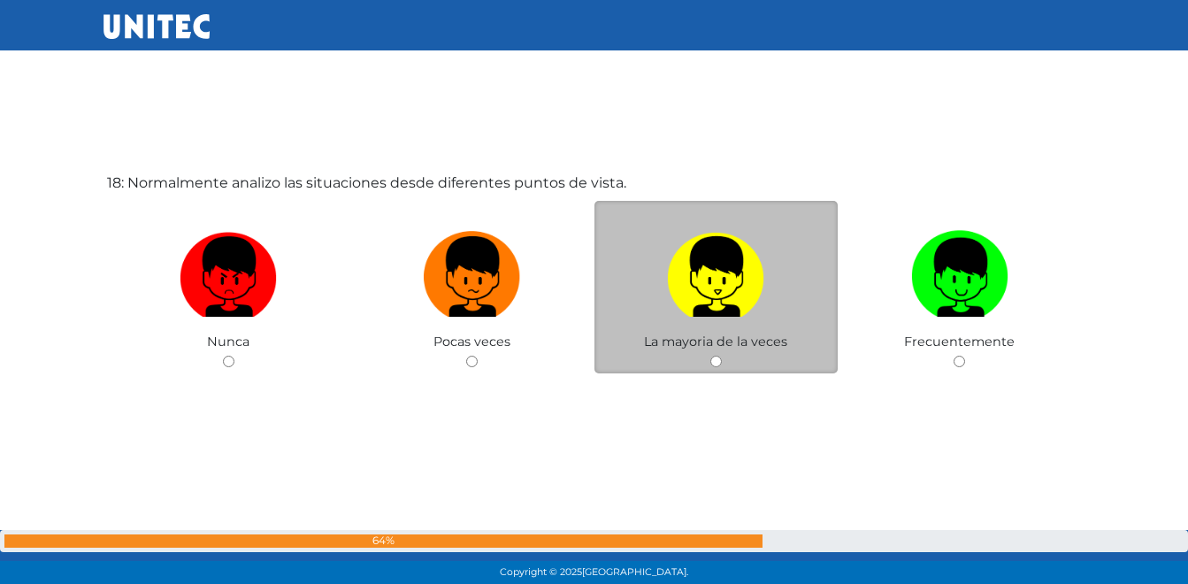
click at [738, 302] on img at bounding box center [715, 270] width 97 height 93
click at [722, 356] on input "radio" at bounding box center [715, 361] width 11 height 11
radio input "true"
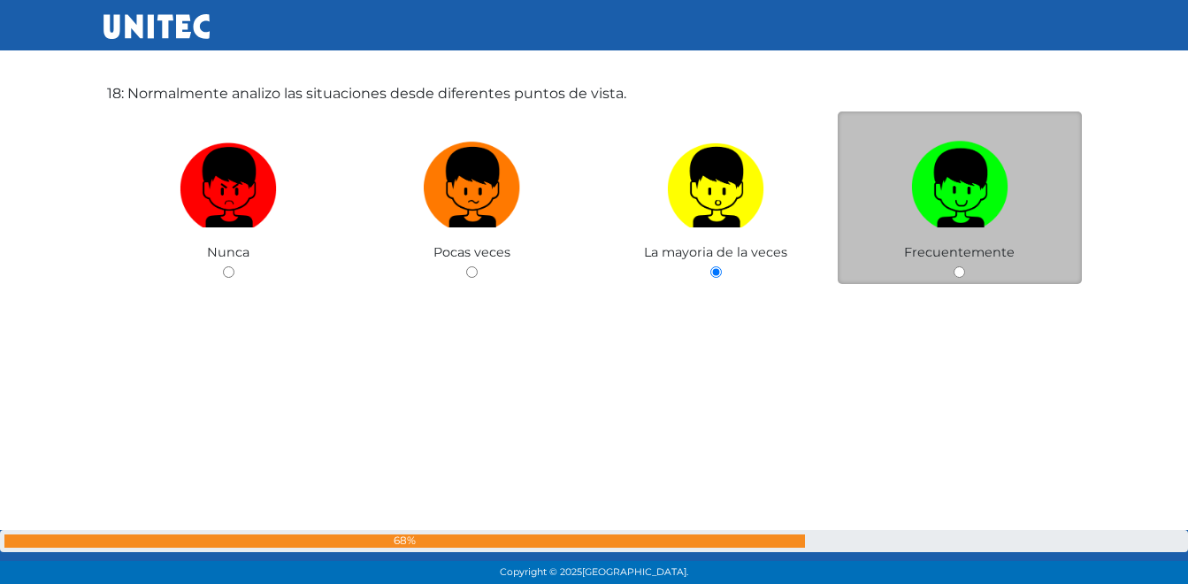
click at [937, 241] on div "18: Normalmente analizo las situaciones desde diferentes puntos de vista. Nunca…" at bounding box center [594, 229] width 982 height 584
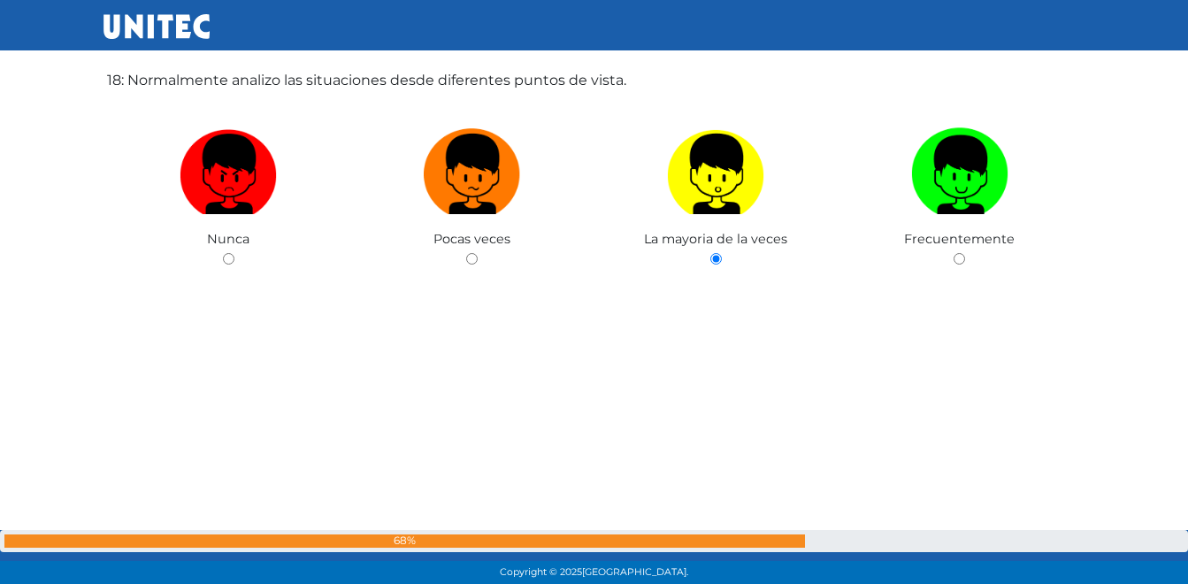
scroll to position [10064, 0]
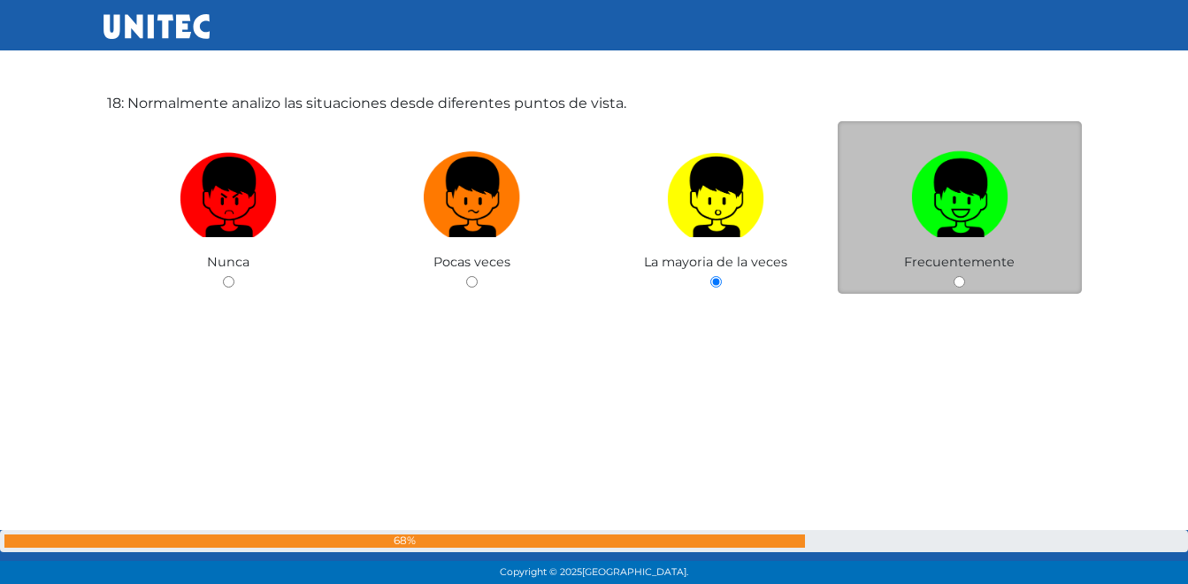
click at [970, 207] on img at bounding box center [959, 190] width 97 height 93
click at [965, 276] on input "radio" at bounding box center [958, 281] width 11 height 11
radio input "true"
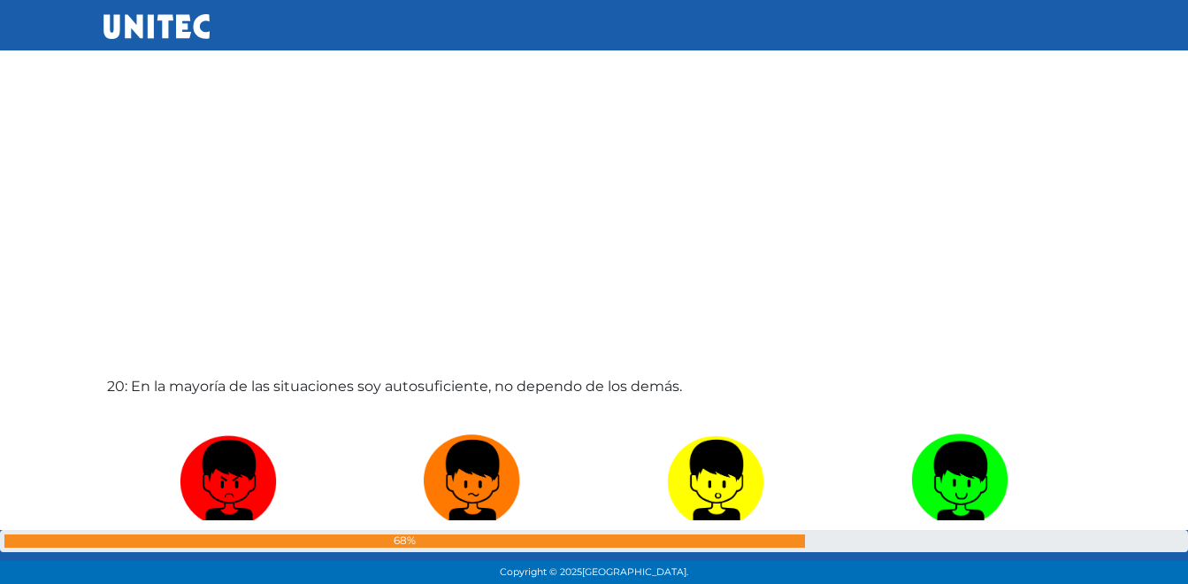
scroll to position [11037, 0]
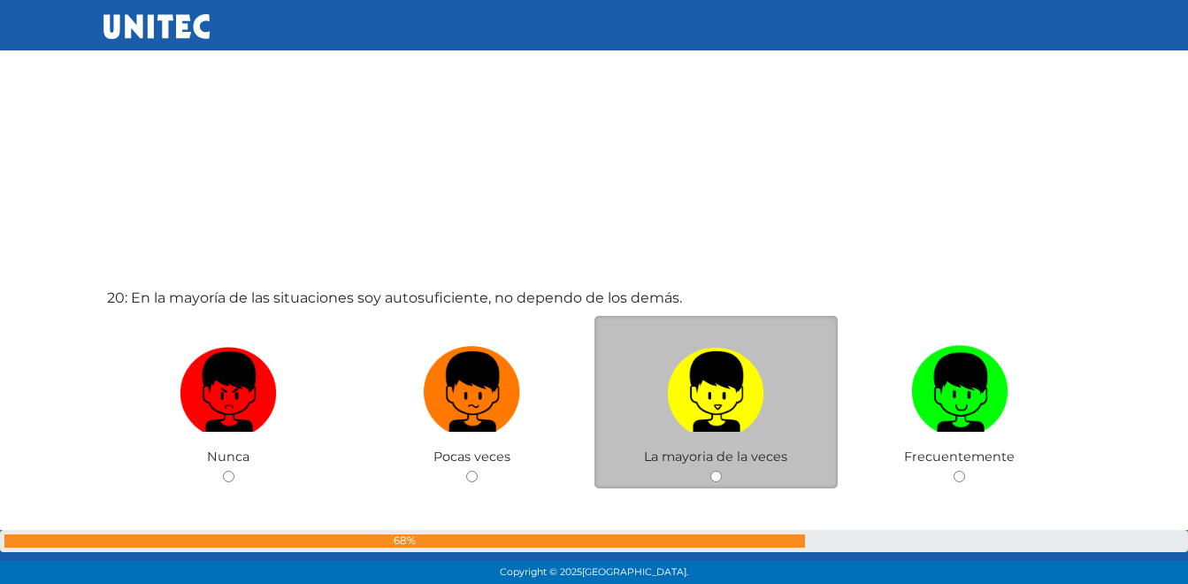
click at [737, 384] on img at bounding box center [715, 385] width 97 height 93
click at [722, 470] on input "radio" at bounding box center [715, 475] width 11 height 11
radio input "true"
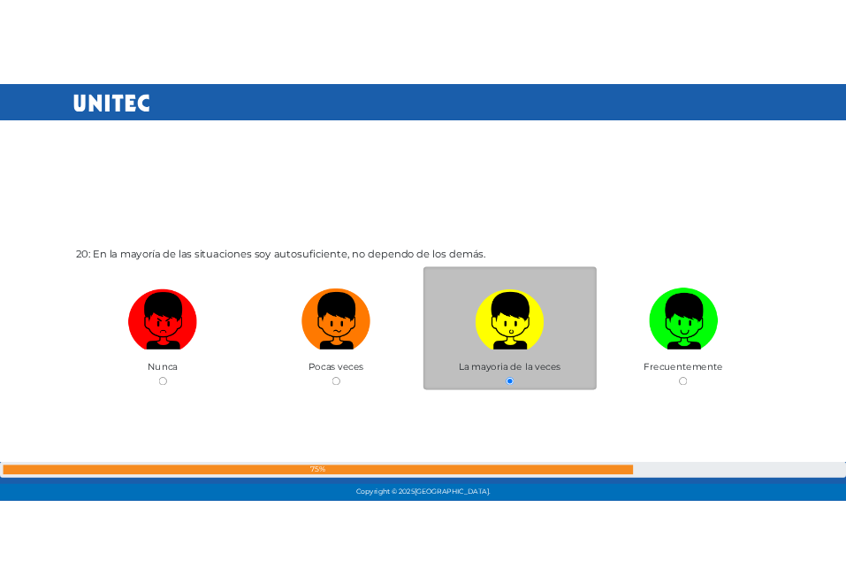
scroll to position [11100, 0]
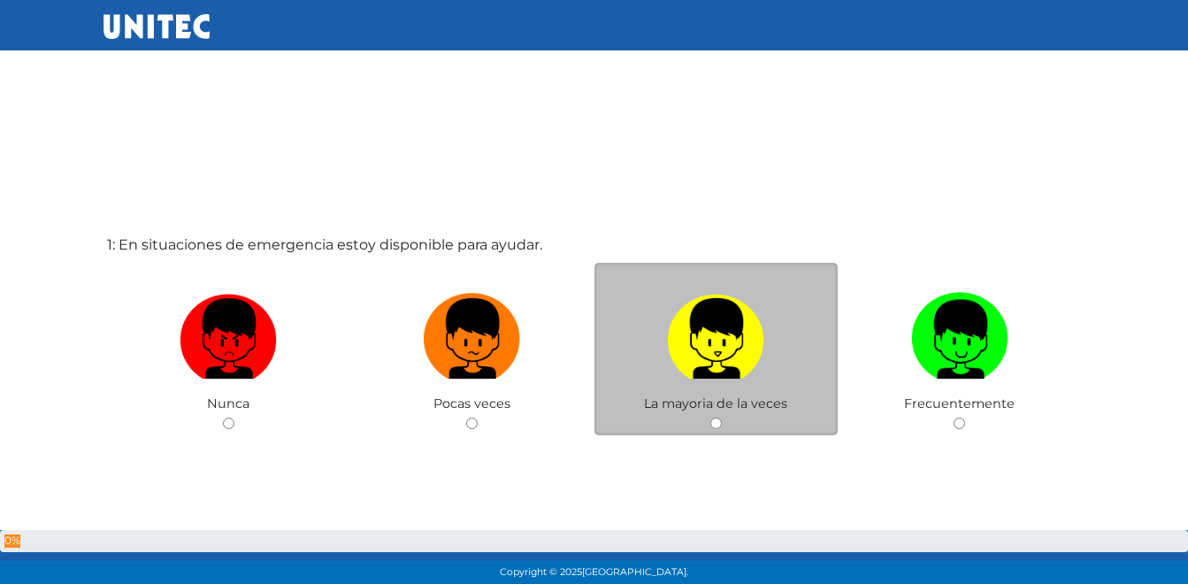
click at [718, 333] on img at bounding box center [715, 332] width 97 height 93
click at [718, 417] on input "radio" at bounding box center [715, 422] width 11 height 11
radio input "true"
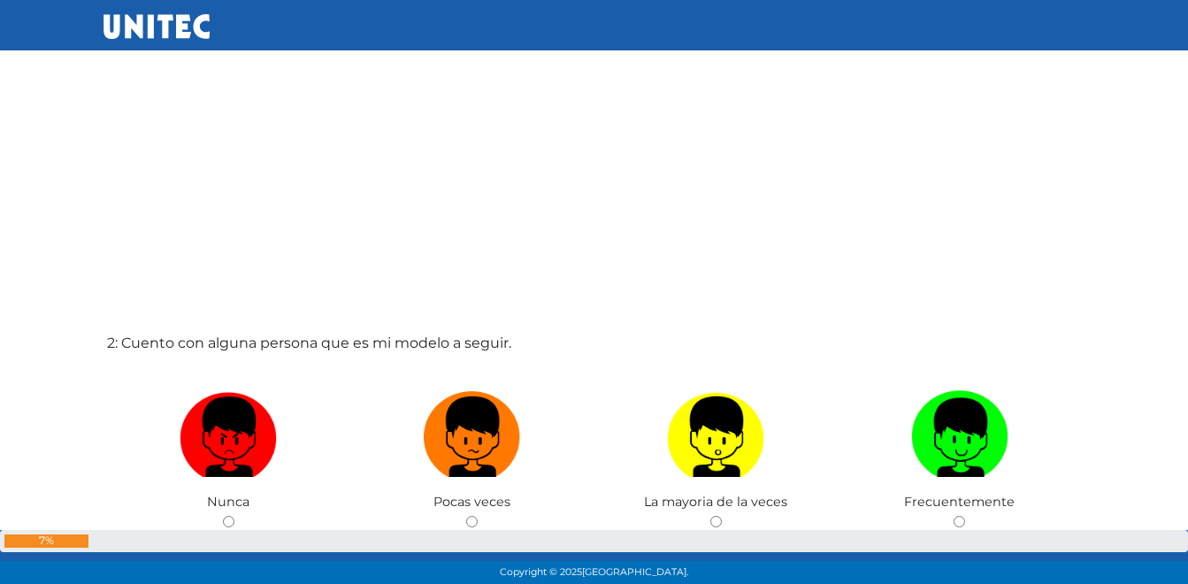
scroll to position [503, 0]
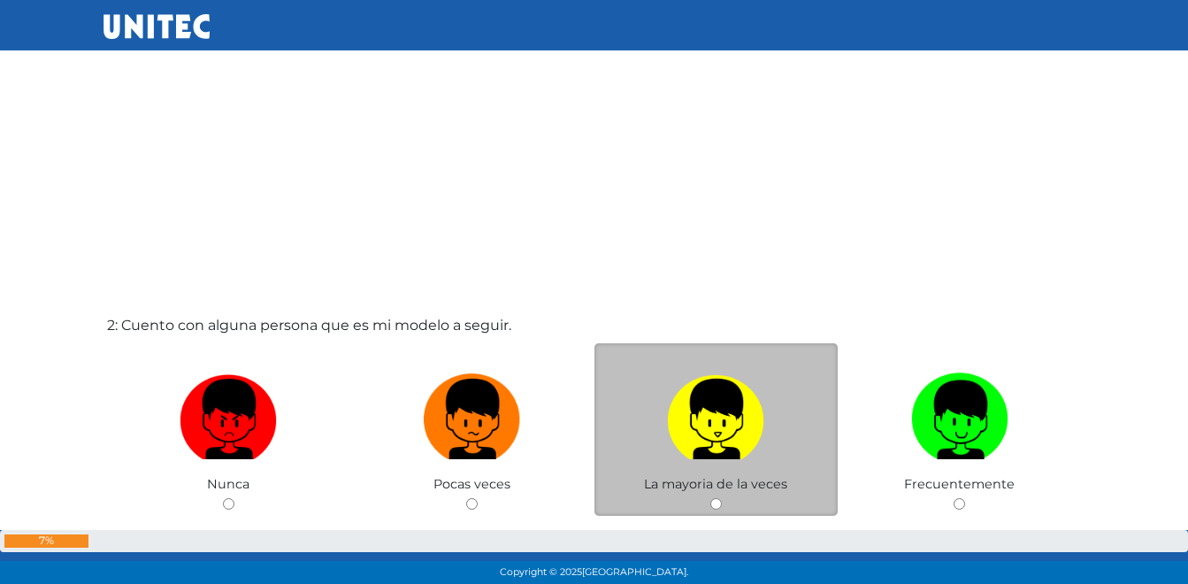
click at [692, 404] on img at bounding box center [715, 412] width 97 height 93
click at [710, 498] on input "radio" at bounding box center [715, 503] width 11 height 11
radio input "true"
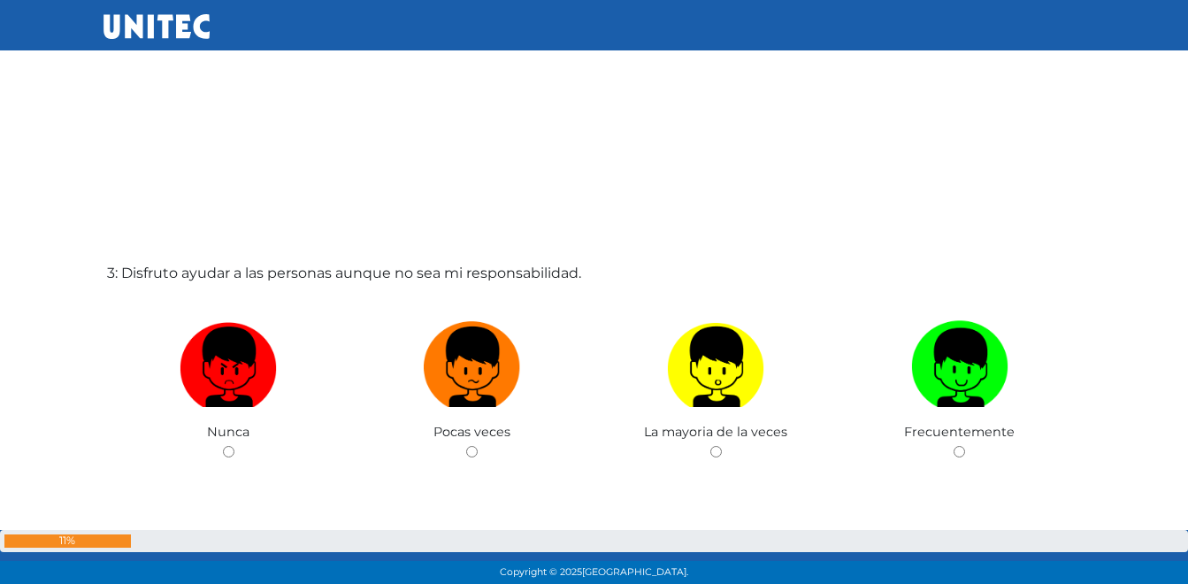
scroll to position [1149, 0]
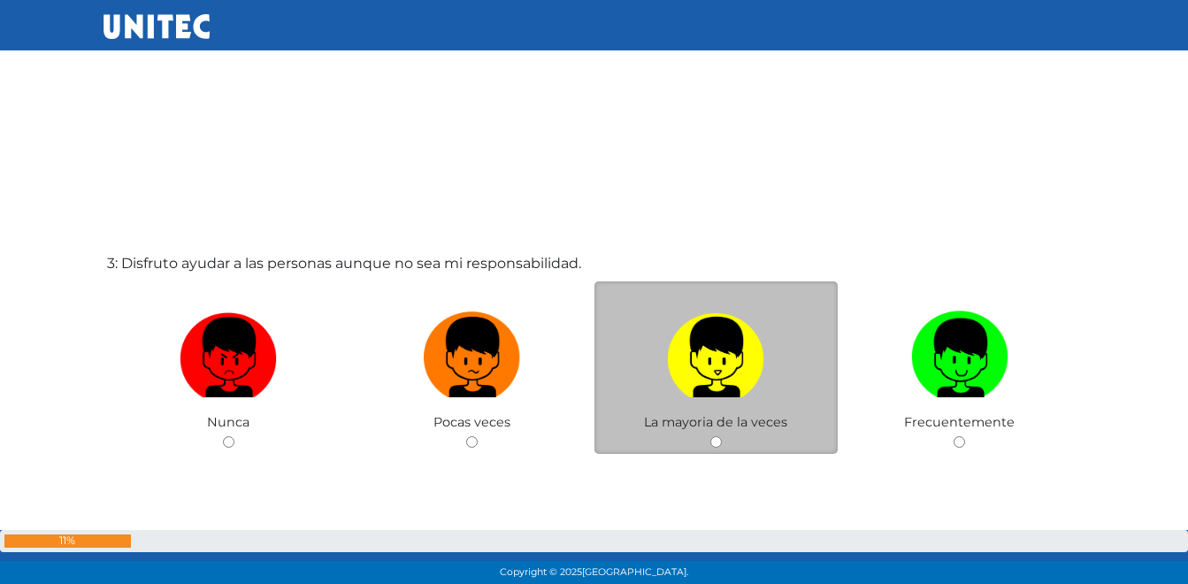
click at [715, 356] on img at bounding box center [715, 350] width 97 height 93
click at [715, 436] on input "radio" at bounding box center [715, 441] width 11 height 11
radio input "true"
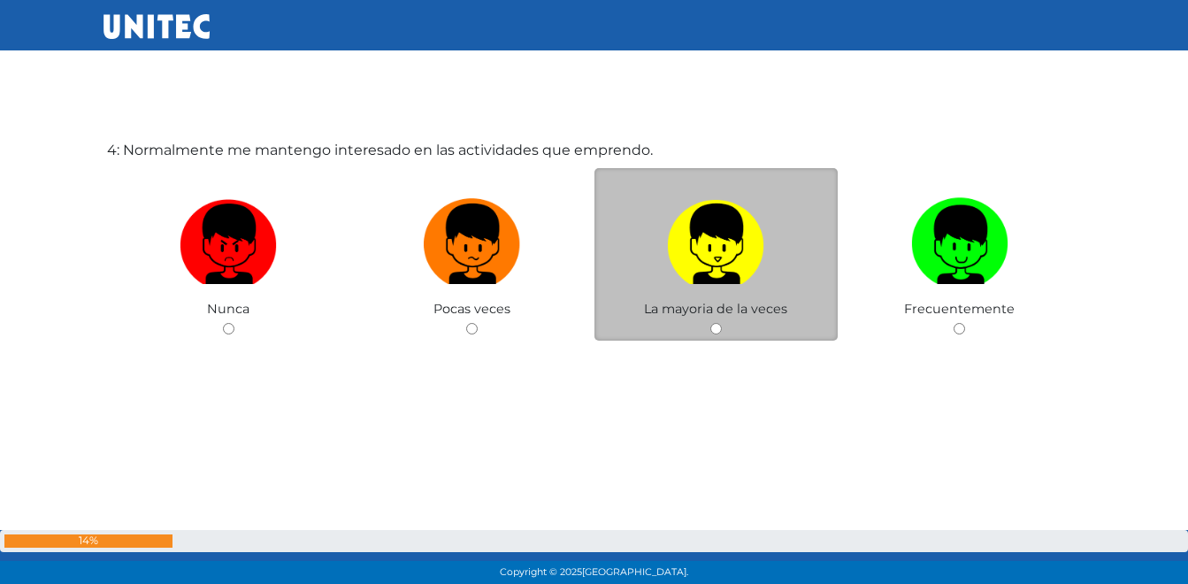
scroll to position [1855, 0]
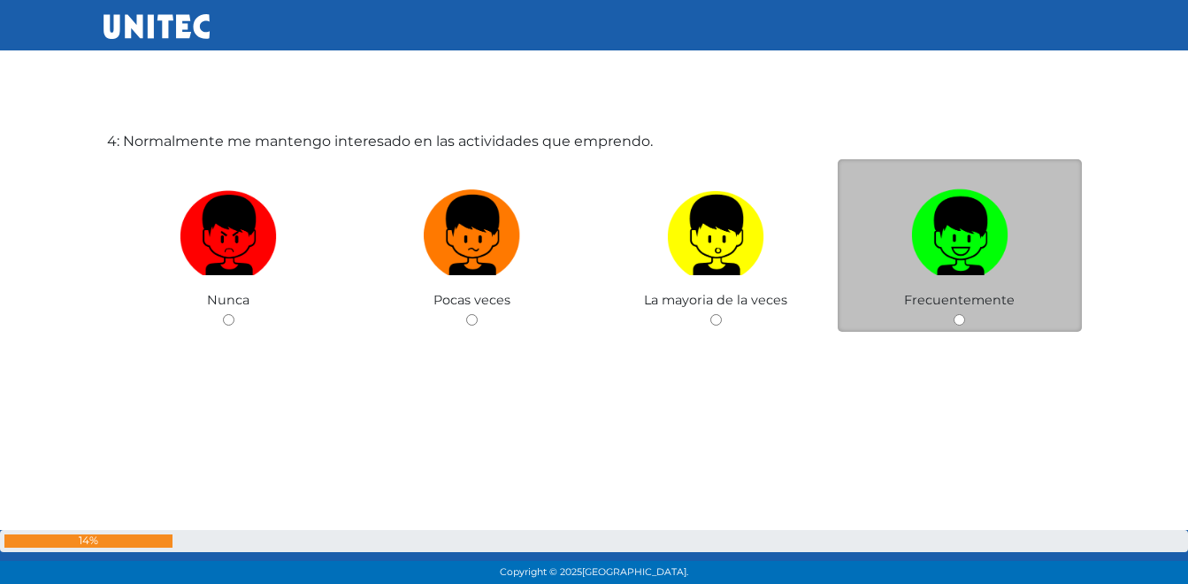
click at [934, 229] on img at bounding box center [959, 228] width 97 height 93
click at [953, 314] on input "radio" at bounding box center [958, 319] width 11 height 11
radio input "true"
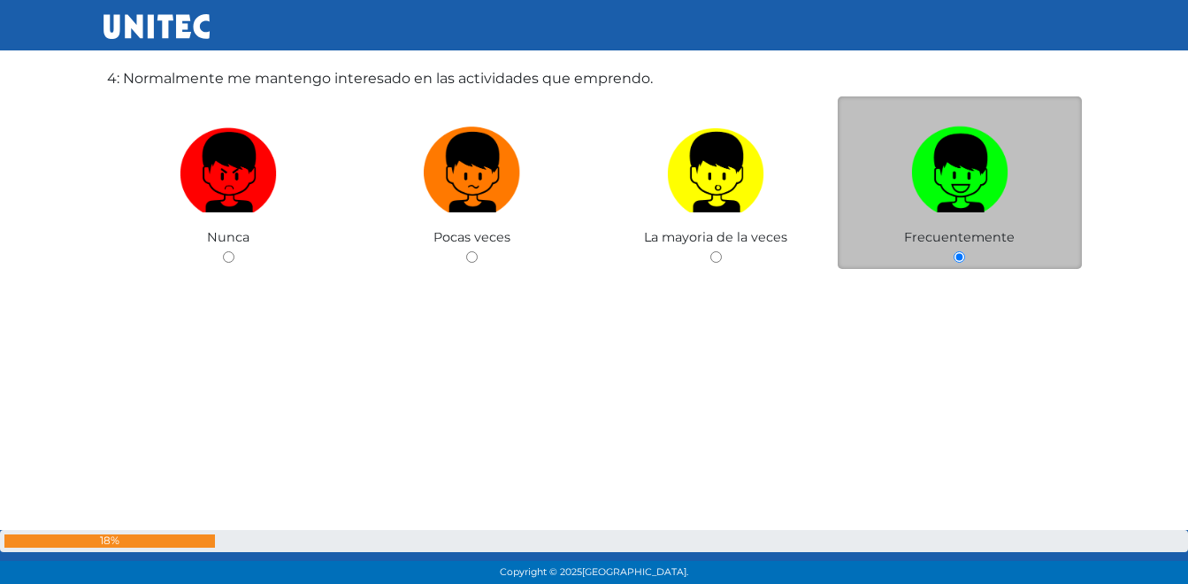
click at [930, 207] on img at bounding box center [959, 165] width 97 height 93
click at [953, 251] on input "radio" at bounding box center [958, 256] width 11 height 11
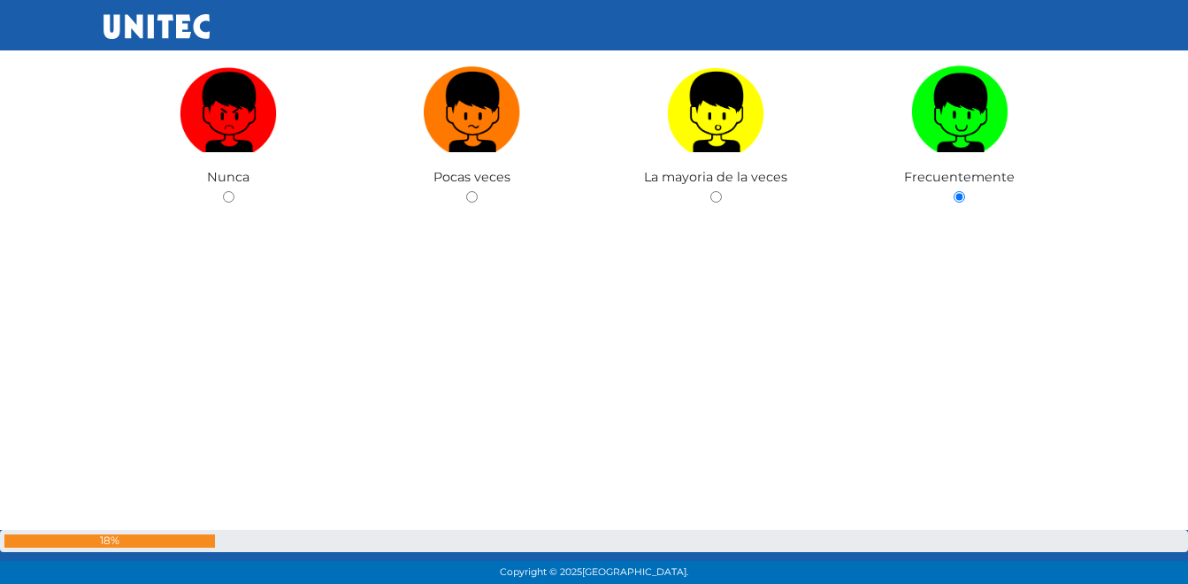
click at [845, 317] on div "4: Normalmente me mantengo interesado en las actividades que emprendo. Nunca Po…" at bounding box center [594, 154] width 982 height 584
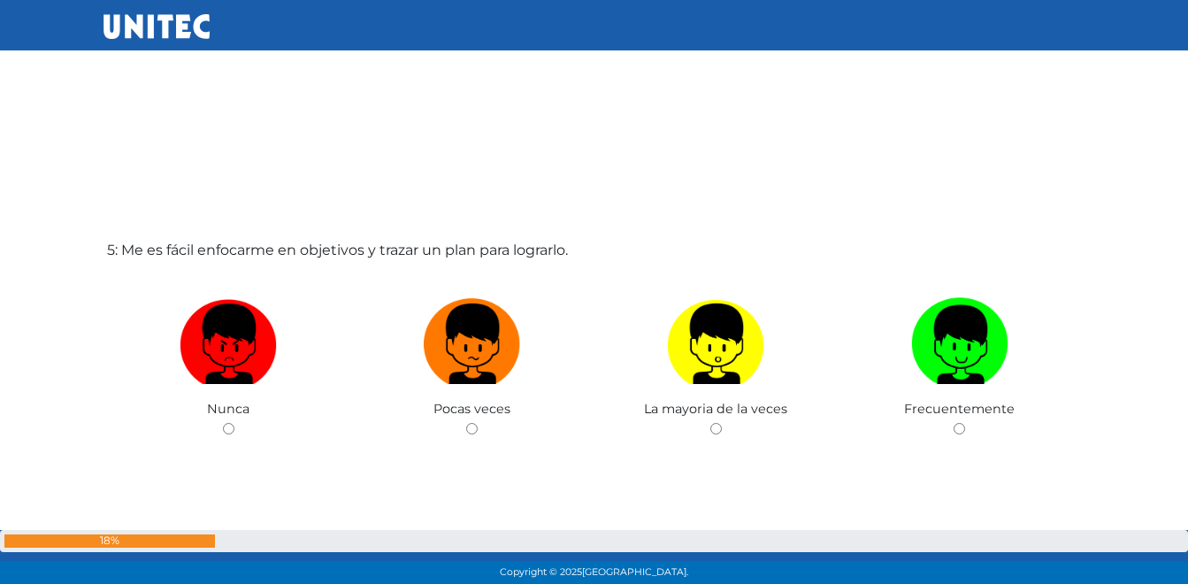
scroll to position [2331, 0]
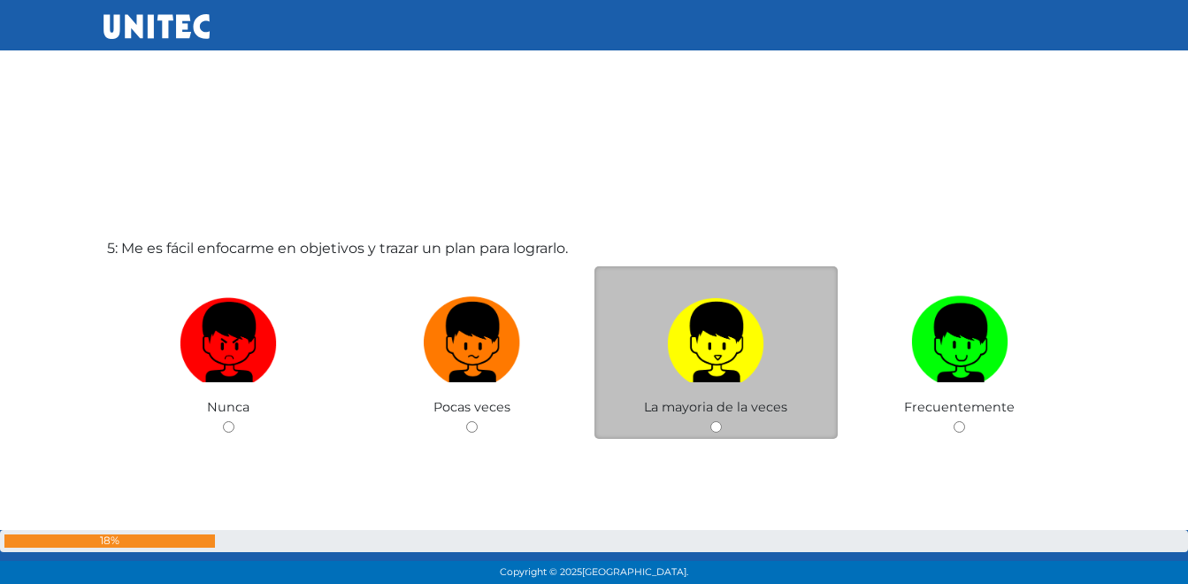
click at [705, 354] on img at bounding box center [715, 335] width 97 height 93
click at [710, 421] on input "radio" at bounding box center [715, 426] width 11 height 11
radio input "true"
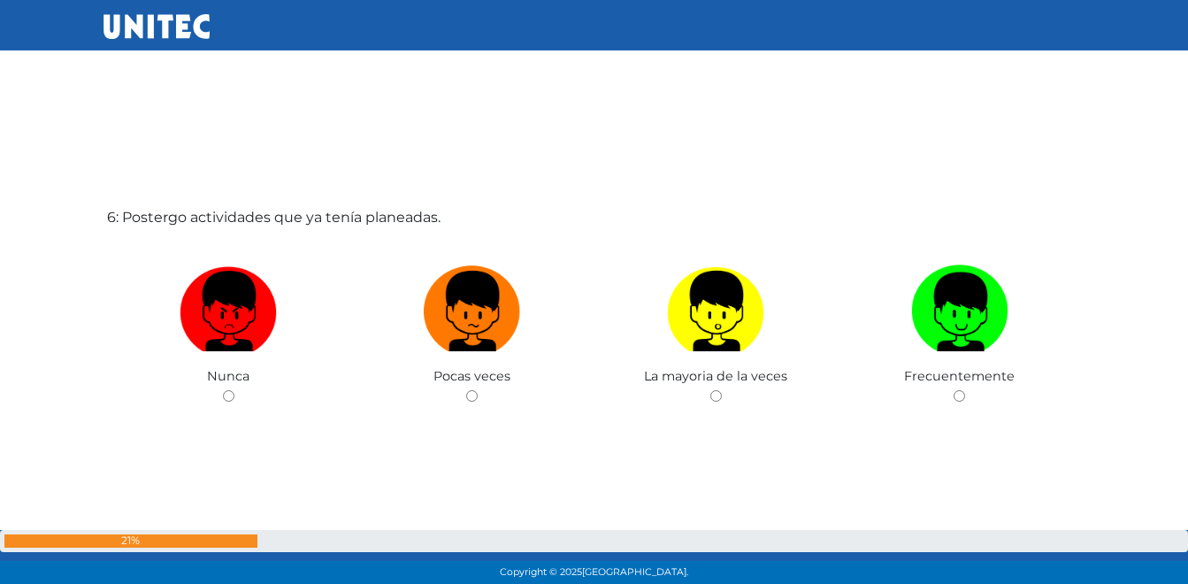
scroll to position [2980, 0]
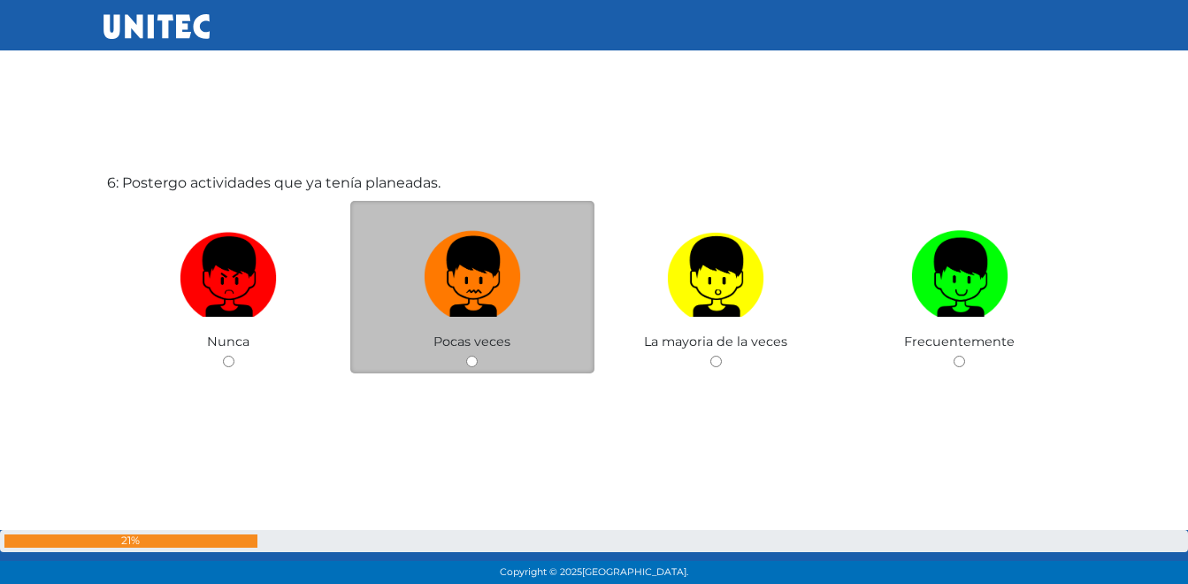
click at [455, 298] on img at bounding box center [472, 270] width 97 height 93
click at [466, 356] on input "radio" at bounding box center [471, 361] width 11 height 11
radio input "true"
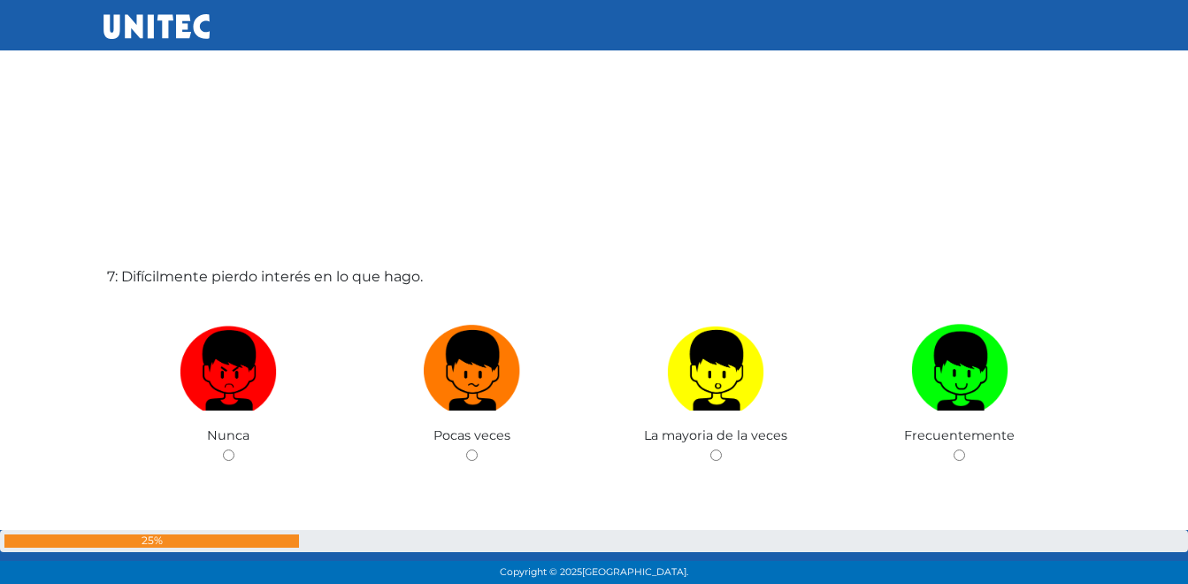
scroll to position [3485, 0]
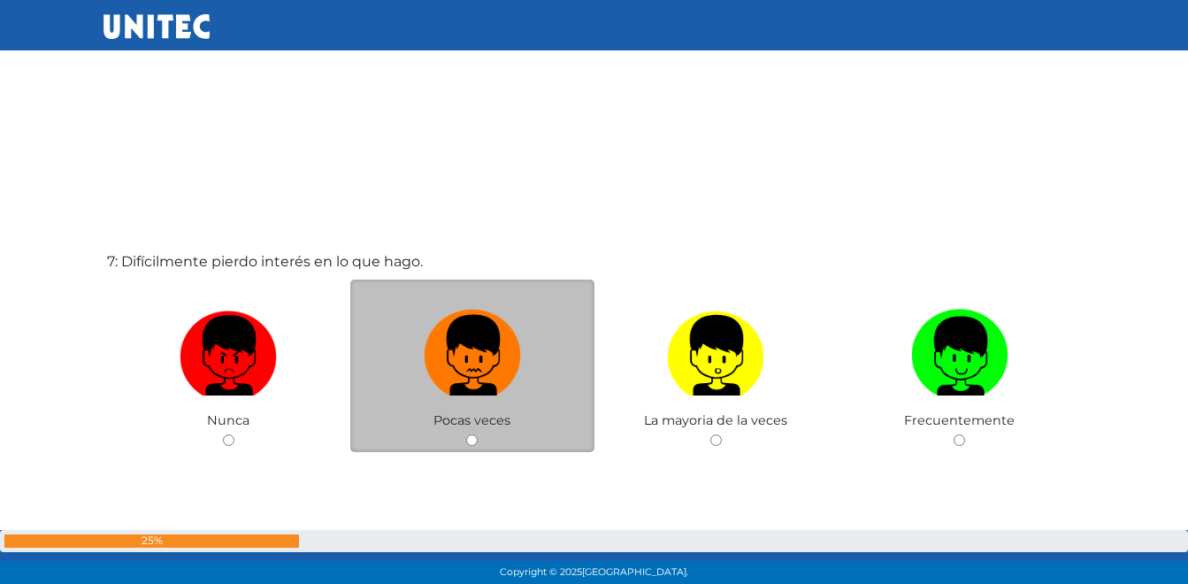
click at [461, 387] on img at bounding box center [472, 348] width 97 height 93
click at [466, 434] on input "radio" at bounding box center [471, 439] width 11 height 11
radio input "true"
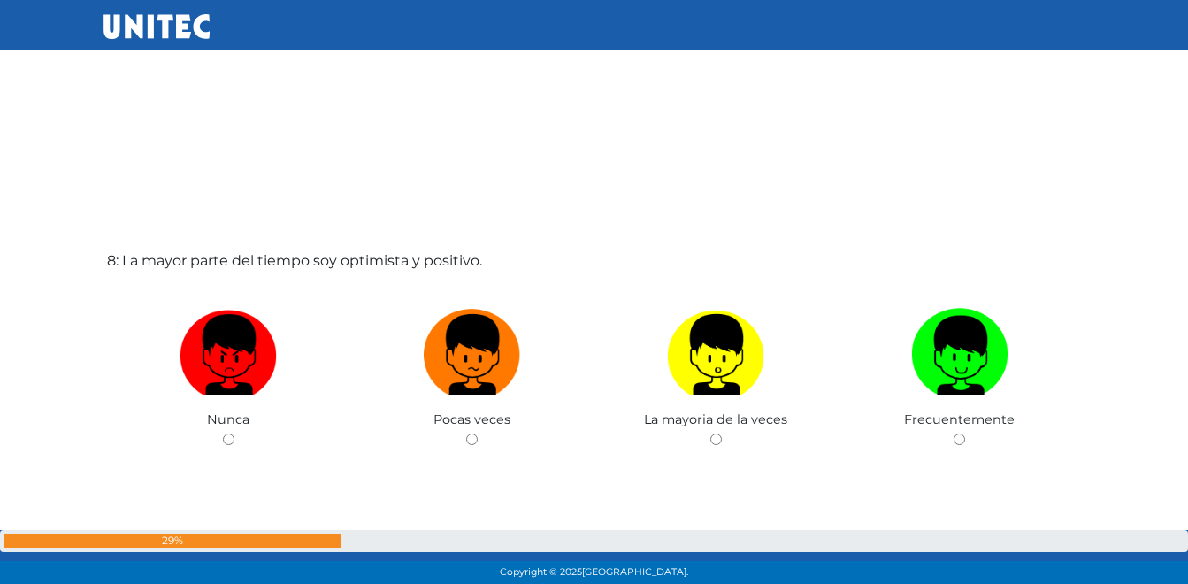
scroll to position [4150, 0]
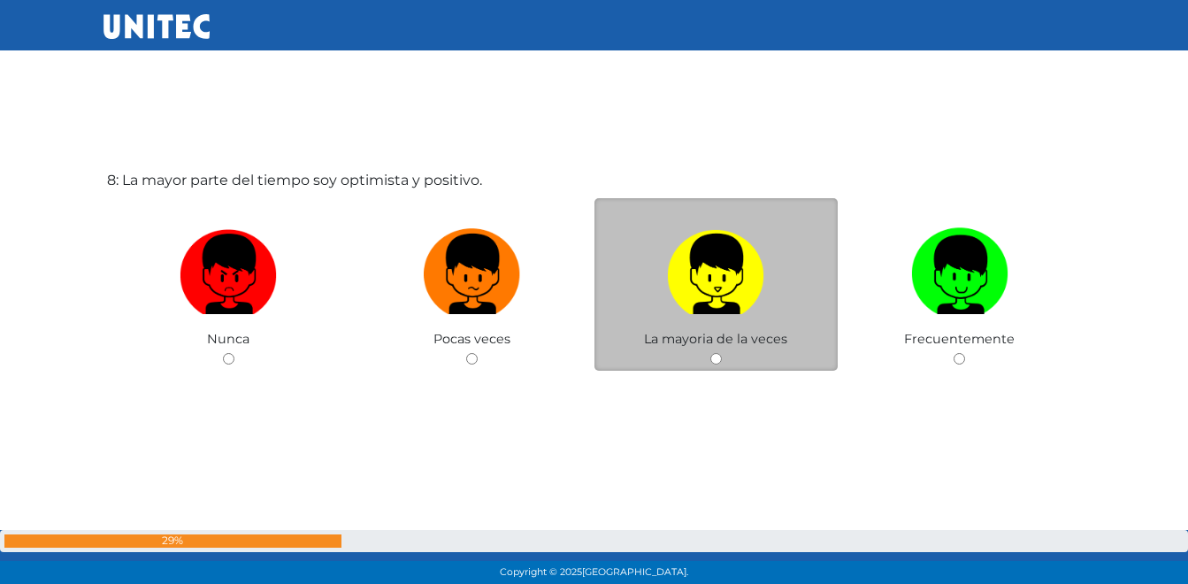
click at [668, 284] on img at bounding box center [715, 267] width 97 height 93
click at [710, 353] on input "radio" at bounding box center [715, 358] width 11 height 11
radio input "true"
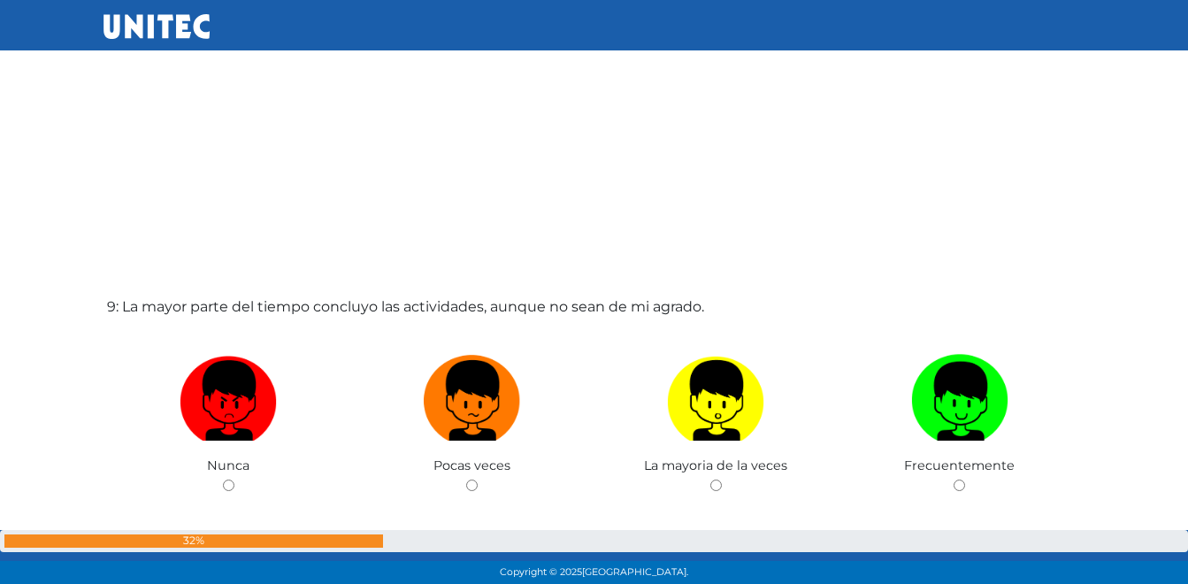
scroll to position [4640, 0]
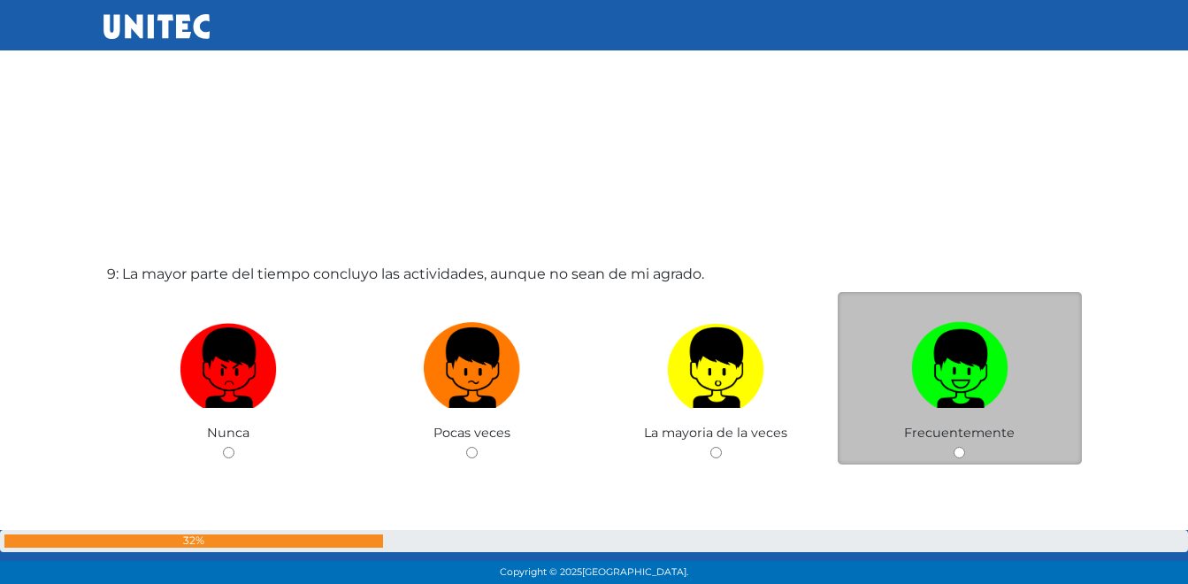
click at [967, 399] on img at bounding box center [959, 361] width 97 height 93
click at [965, 447] on input "radio" at bounding box center [958, 452] width 11 height 11
radio input "true"
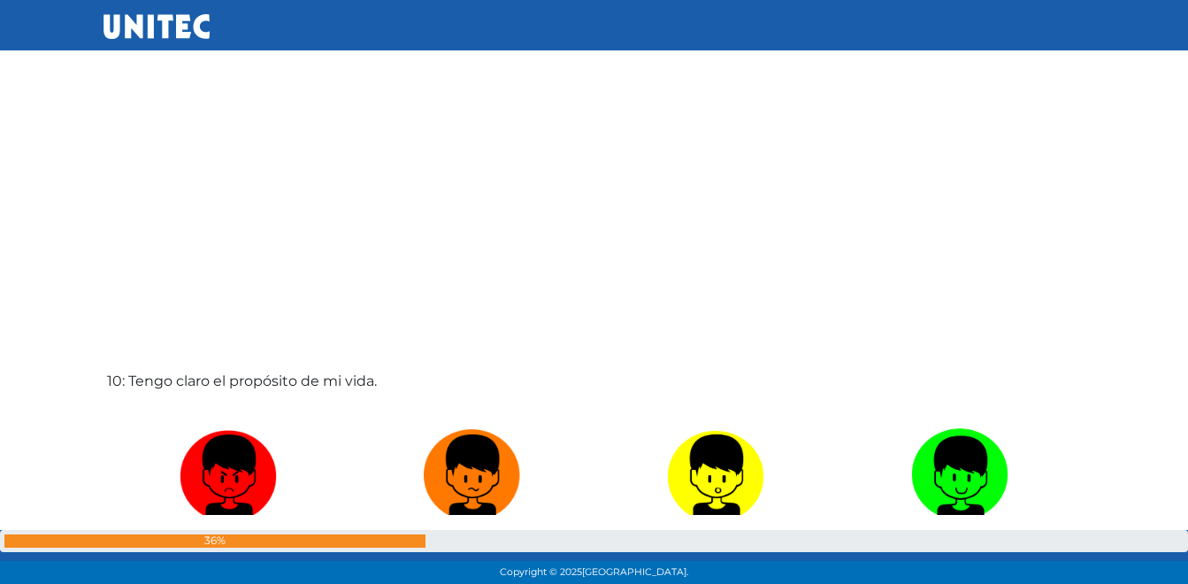
scroll to position [5233, 0]
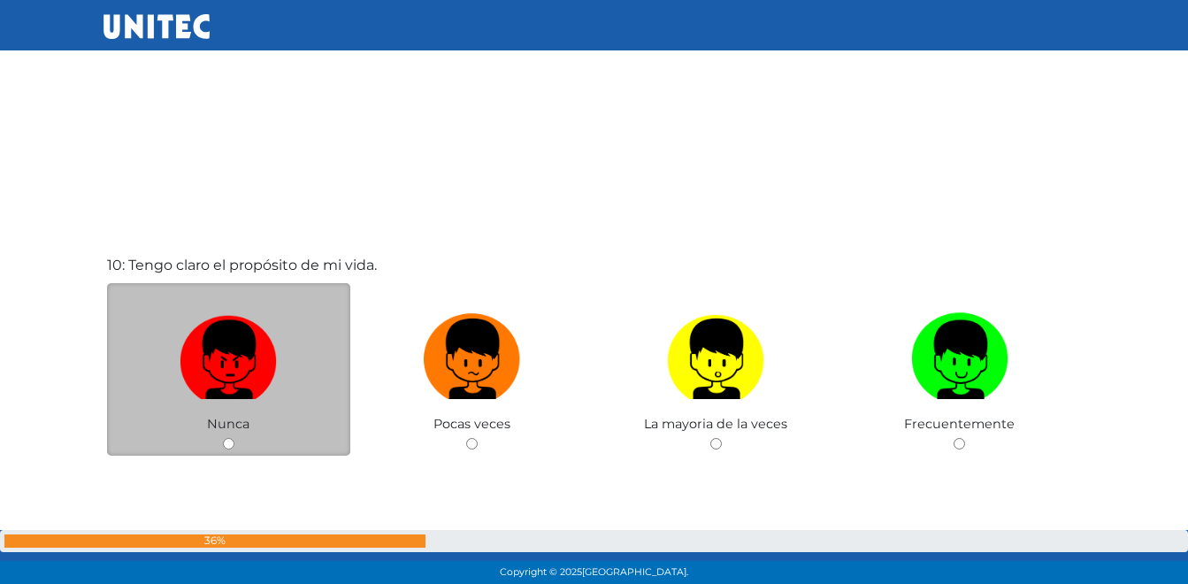
click at [245, 378] on img at bounding box center [228, 352] width 97 height 93
click at [234, 438] on input "radio" at bounding box center [228, 443] width 11 height 11
radio input "true"
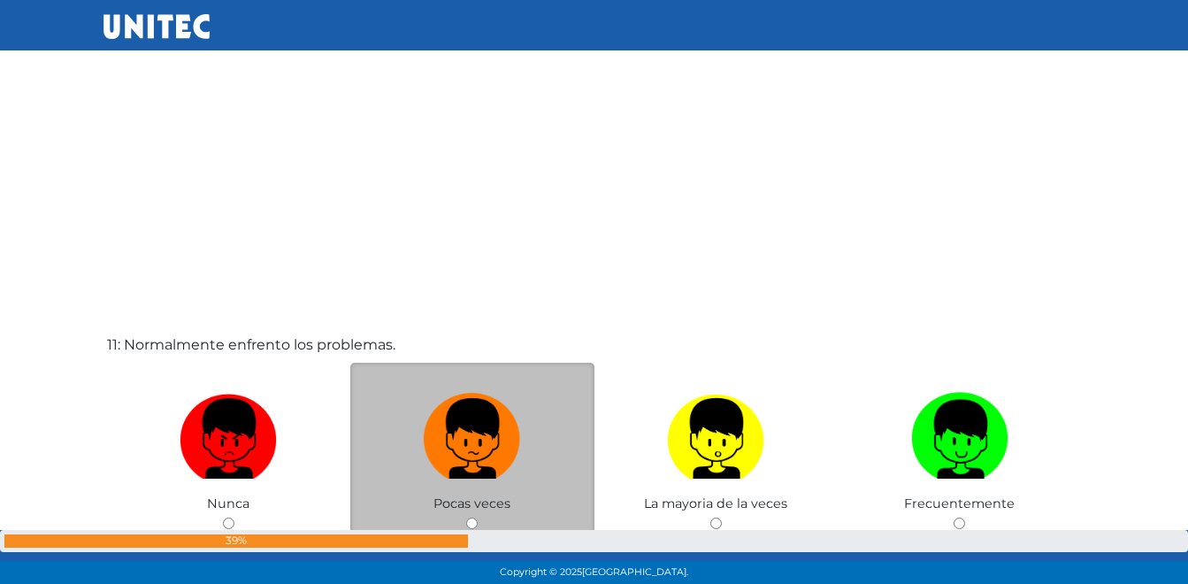
scroll to position [5826, 0]
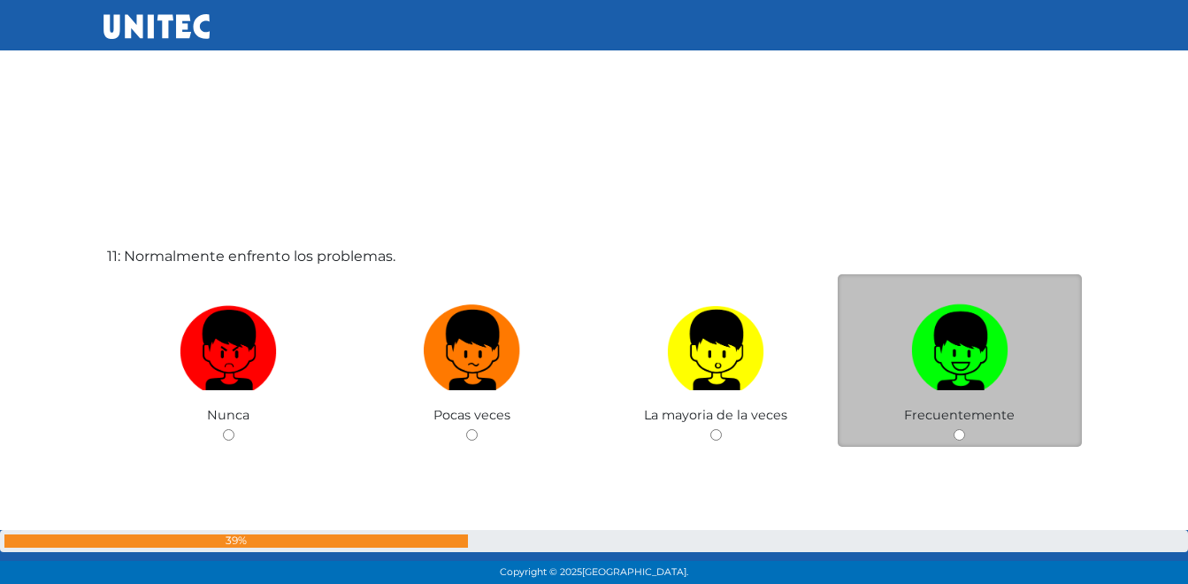
click at [922, 348] on img at bounding box center [959, 343] width 97 height 93
click at [953, 429] on input "radio" at bounding box center [958, 434] width 11 height 11
radio input "true"
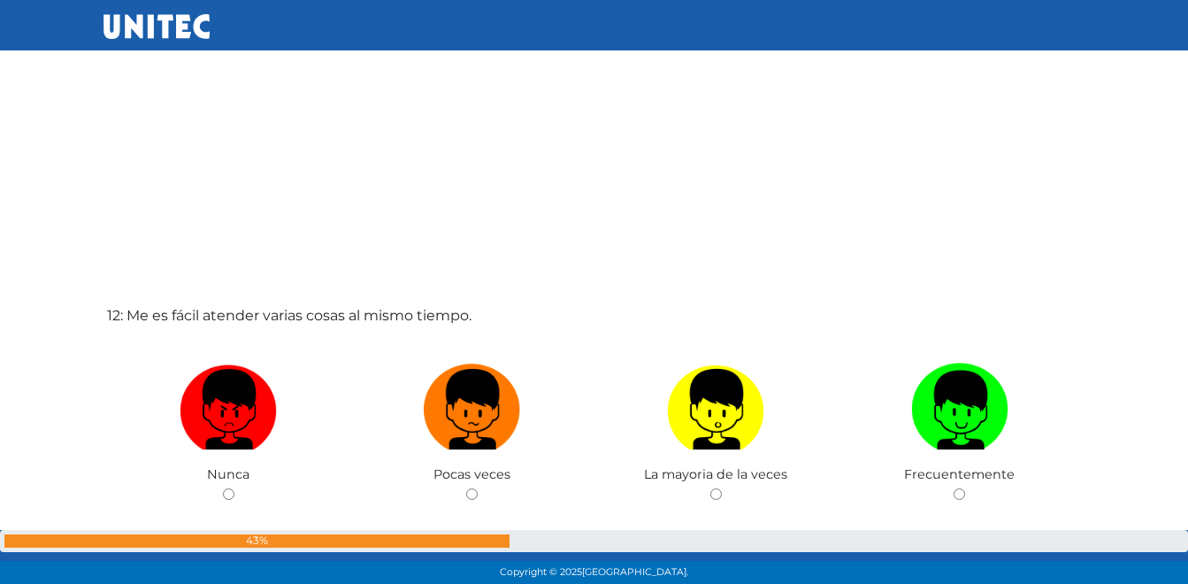
scroll to position [6416, 0]
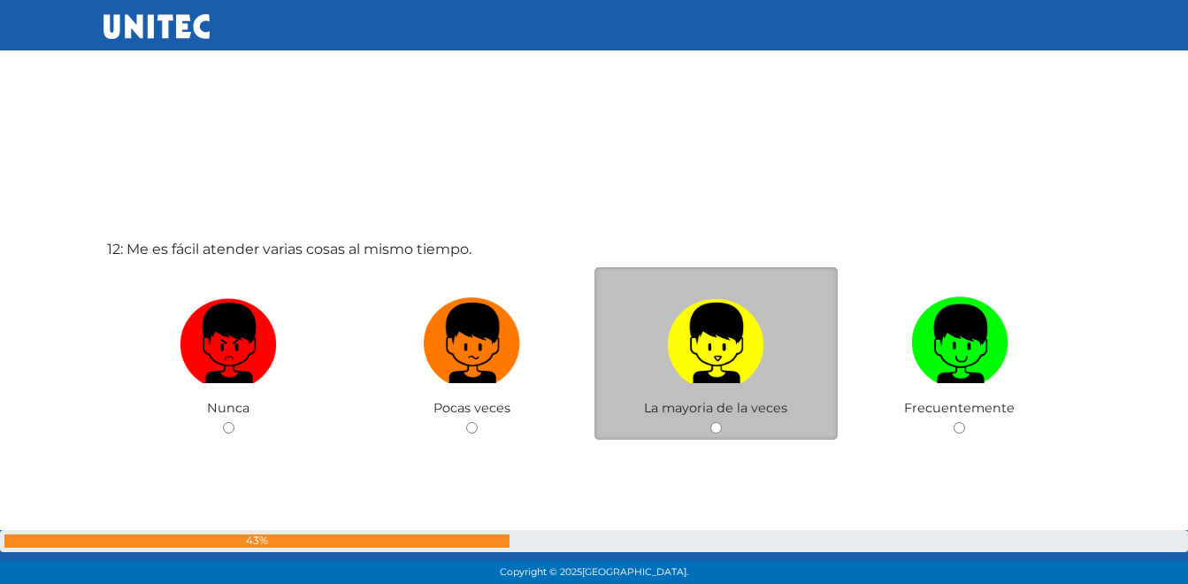
click at [739, 350] on img at bounding box center [715, 336] width 97 height 93
click at [722, 422] on input "radio" at bounding box center [715, 427] width 11 height 11
radio input "true"
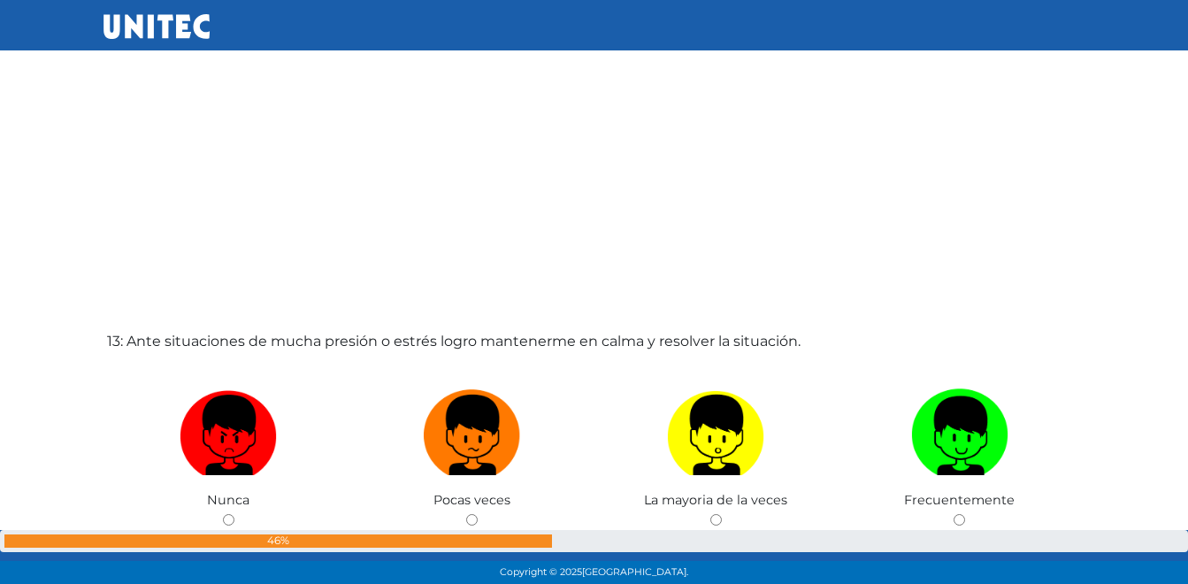
scroll to position [6998, 0]
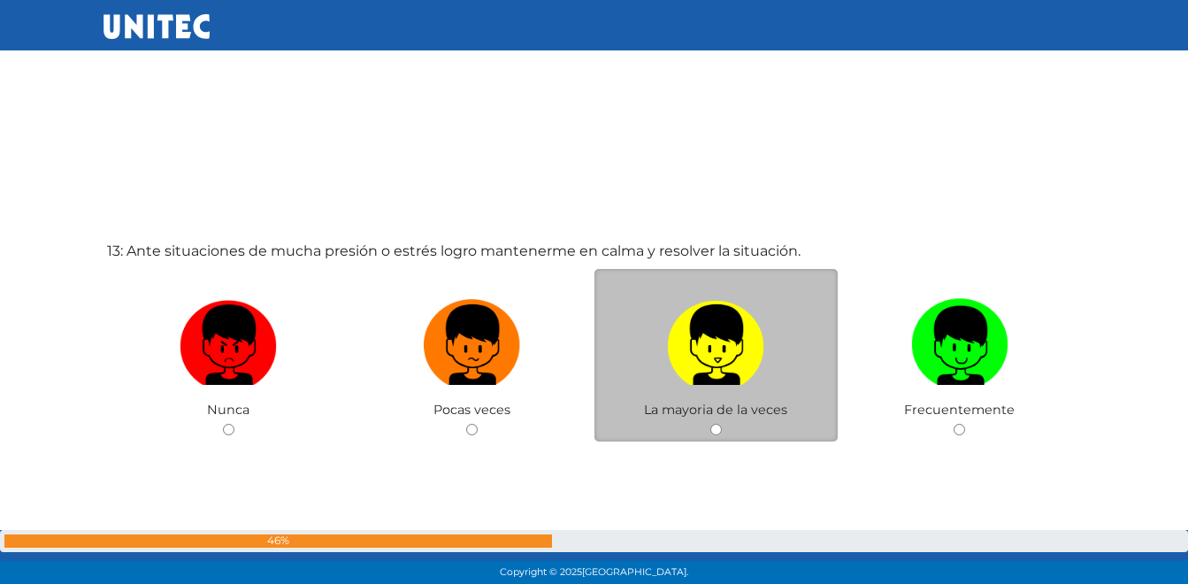
click at [697, 352] on img at bounding box center [715, 338] width 97 height 93
click at [710, 424] on input "radio" at bounding box center [715, 429] width 11 height 11
radio input "true"
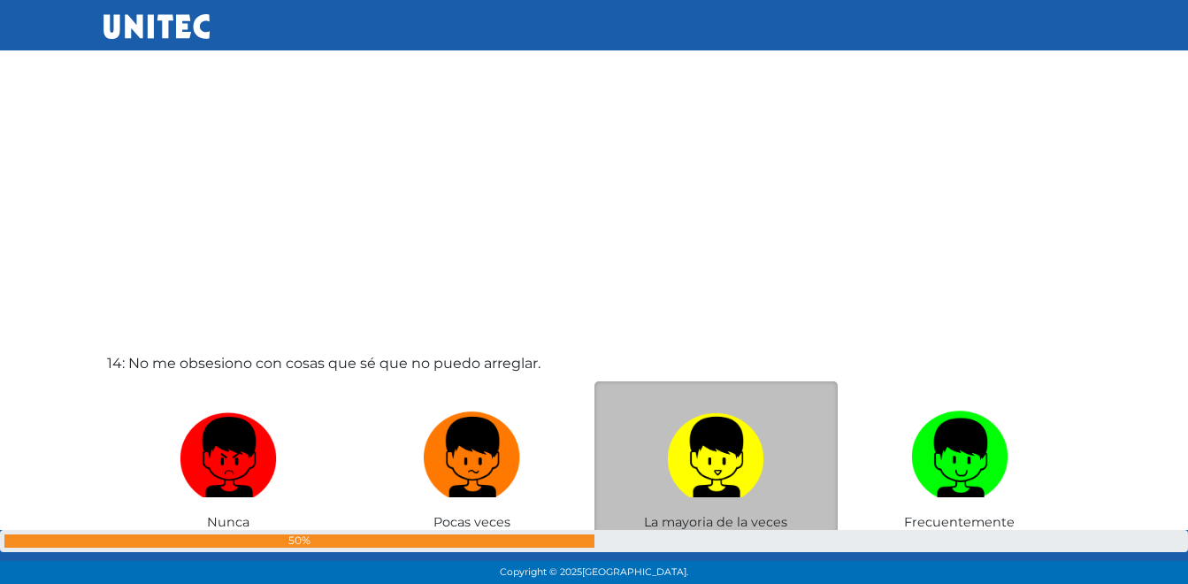
scroll to position [7501, 0]
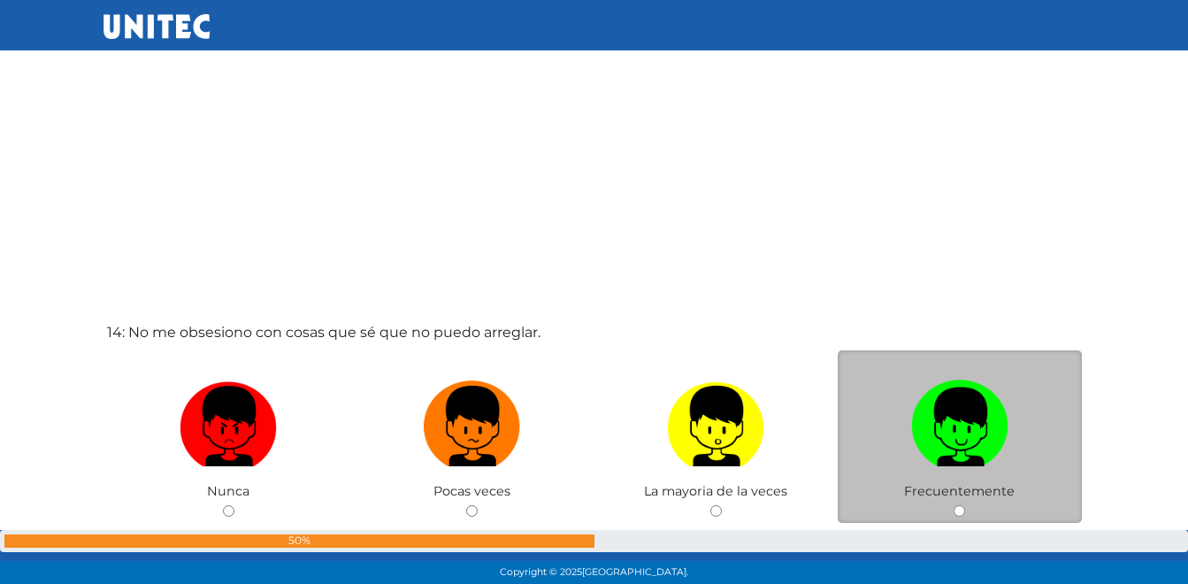
click at [902, 432] on label at bounding box center [960, 426] width 244 height 108
click at [953, 505] on input "radio" at bounding box center [958, 510] width 11 height 11
radio input "true"
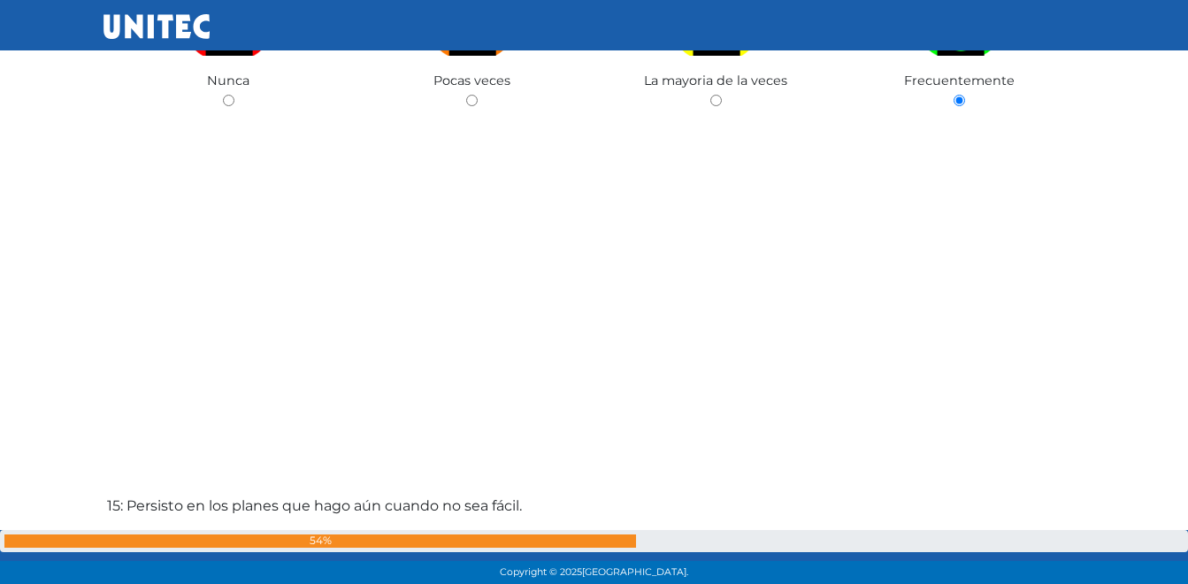
scroll to position [8260, 0]
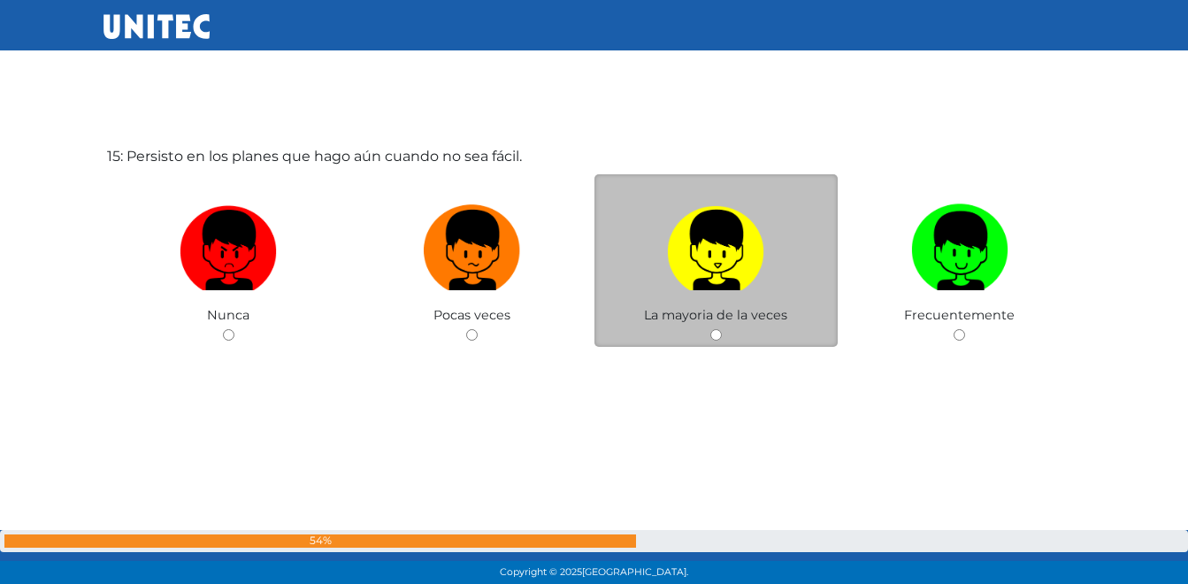
click at [721, 247] on img at bounding box center [715, 243] width 97 height 93
click at [721, 329] on input "radio" at bounding box center [715, 334] width 11 height 11
radio input "true"
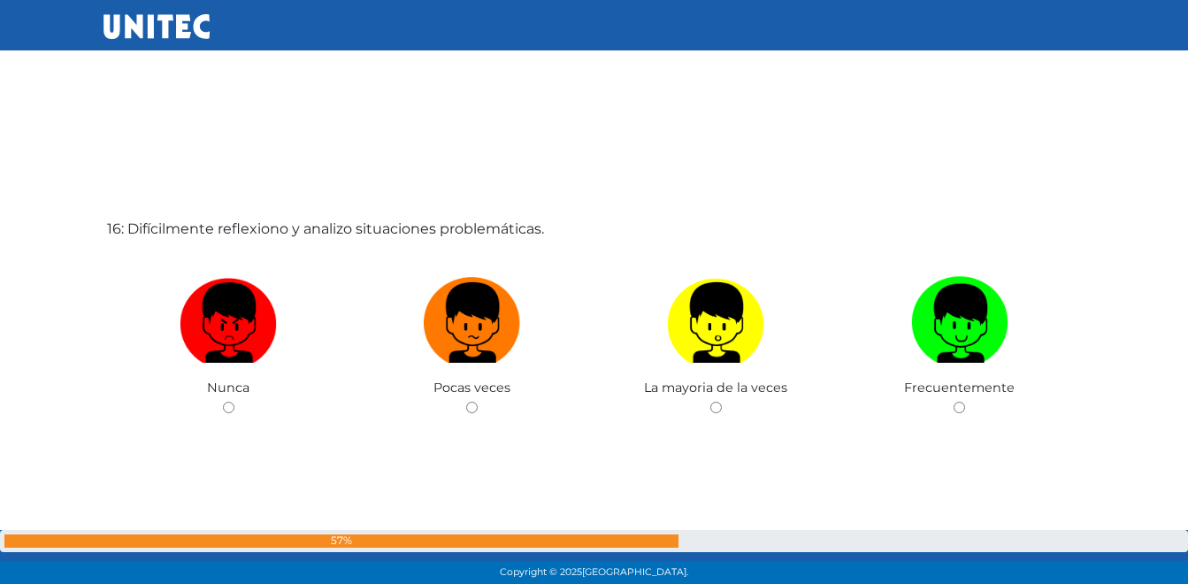
scroll to position [8844, 0]
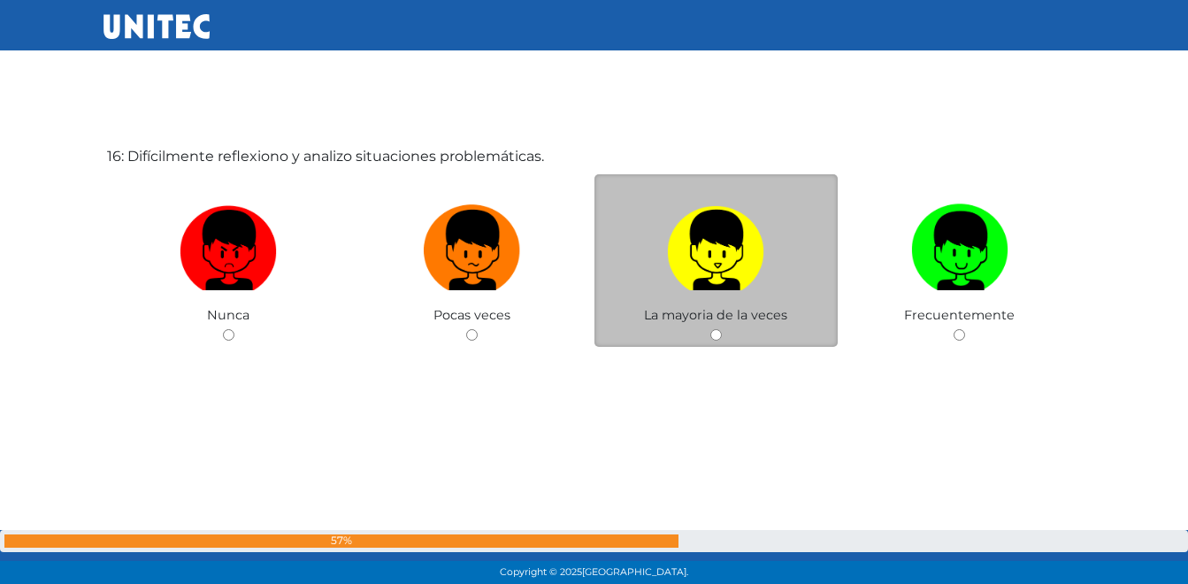
click at [750, 285] on img at bounding box center [715, 243] width 97 height 93
click at [722, 329] on input "radio" at bounding box center [715, 334] width 11 height 11
radio input "true"
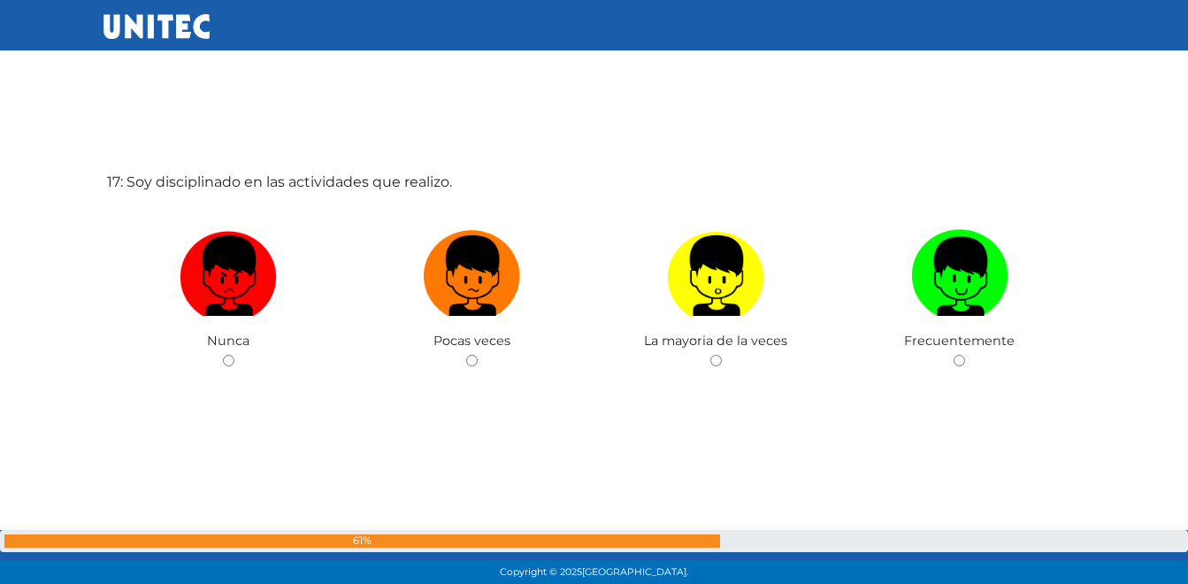
scroll to position [9428, 0]
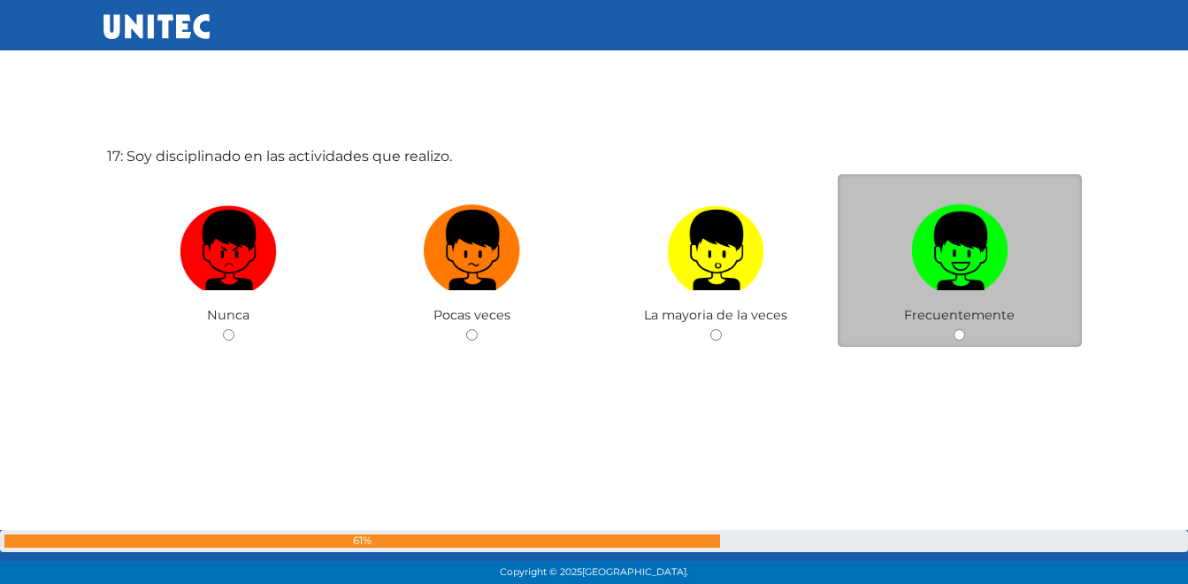
click at [925, 253] on img at bounding box center [959, 243] width 97 height 93
click at [953, 329] on input "radio" at bounding box center [958, 334] width 11 height 11
radio input "true"
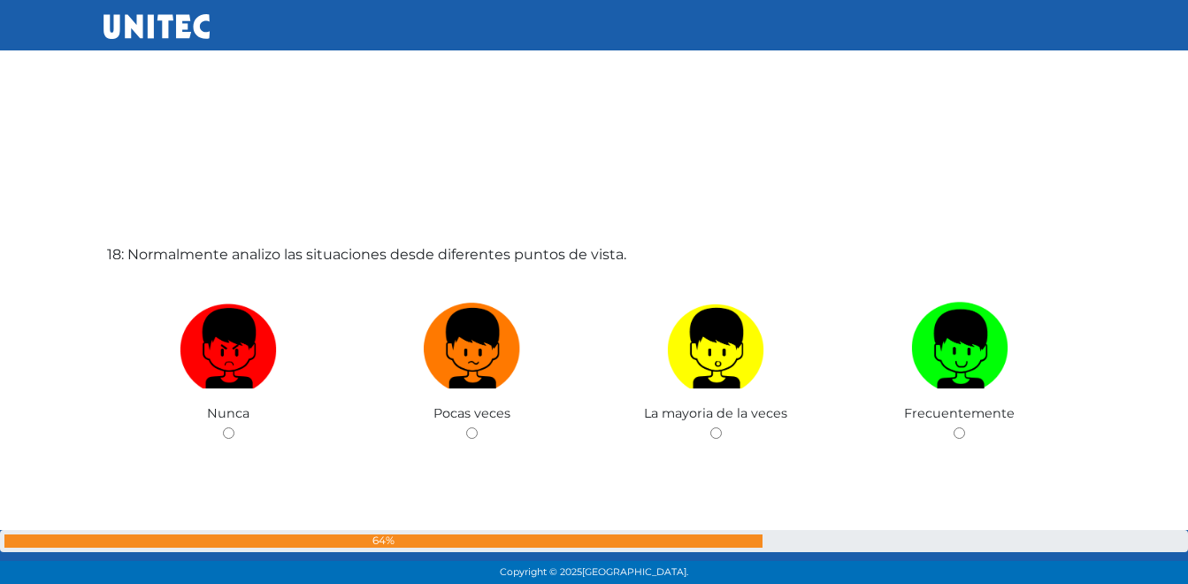
scroll to position [9930, 0]
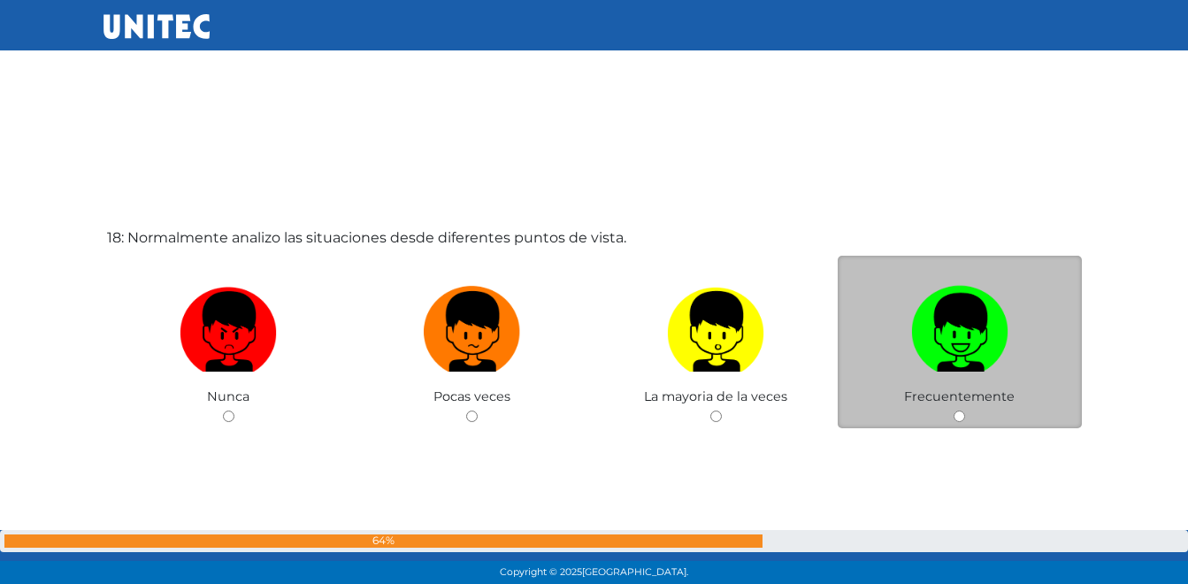
click at [962, 353] on img at bounding box center [959, 325] width 97 height 93
click at [962, 410] on input "radio" at bounding box center [958, 415] width 11 height 11
radio input "true"
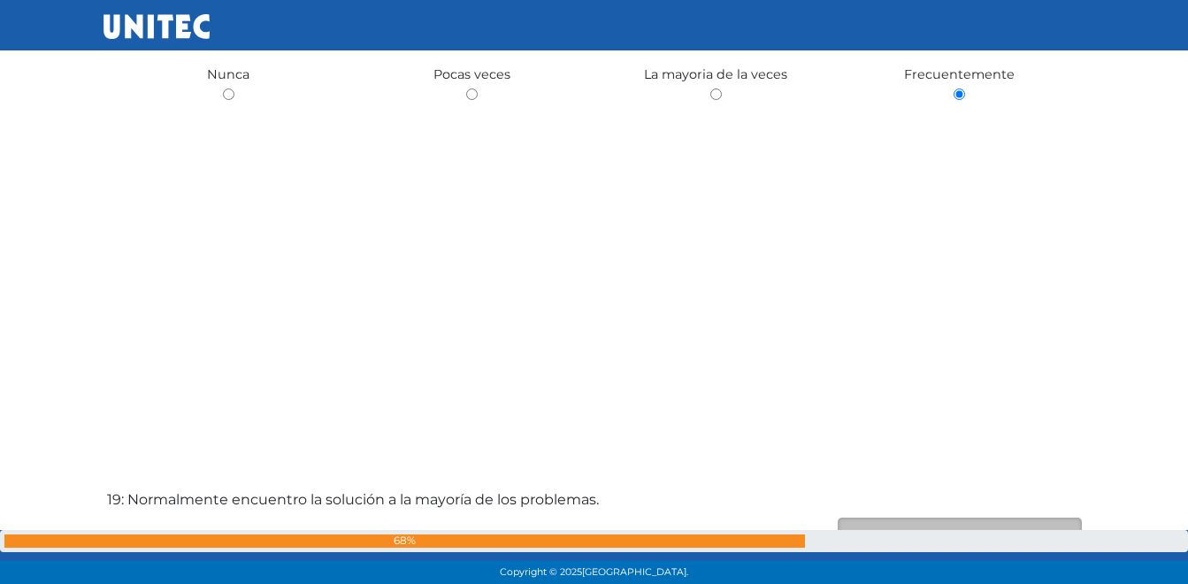
scroll to position [10595, 0]
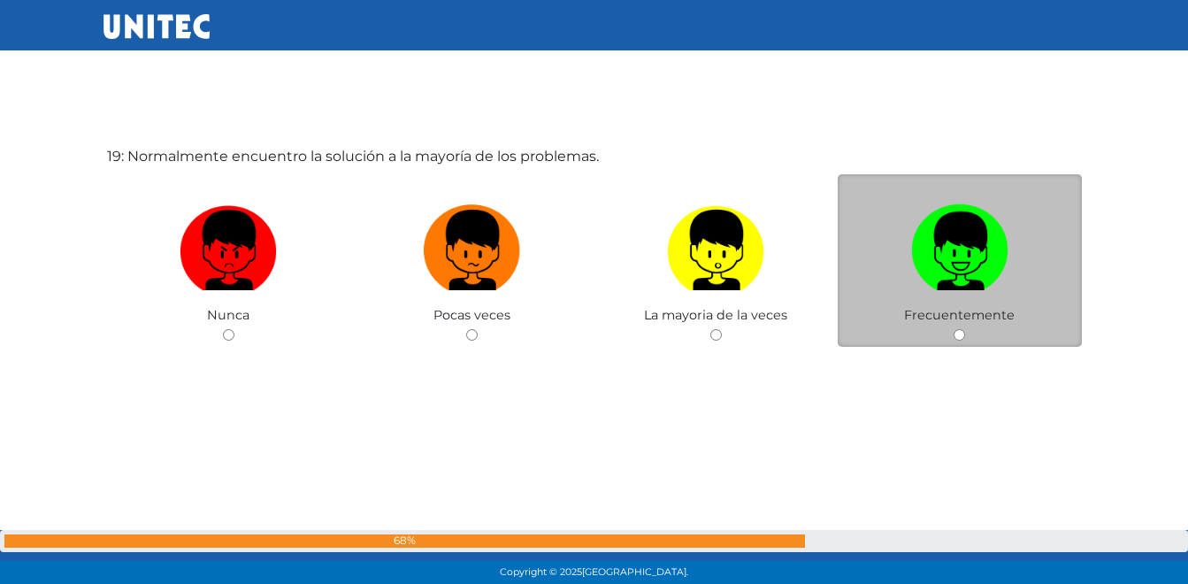
click at [960, 267] on img at bounding box center [959, 243] width 97 height 93
click at [960, 329] on input "radio" at bounding box center [958, 334] width 11 height 11
radio input "true"
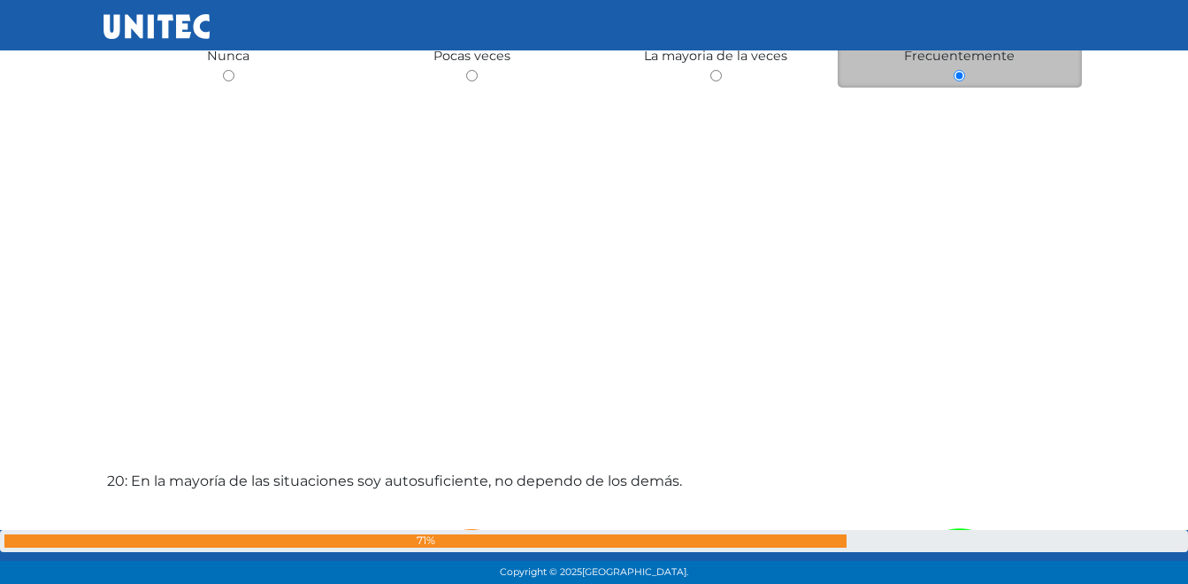
scroll to position [11179, 0]
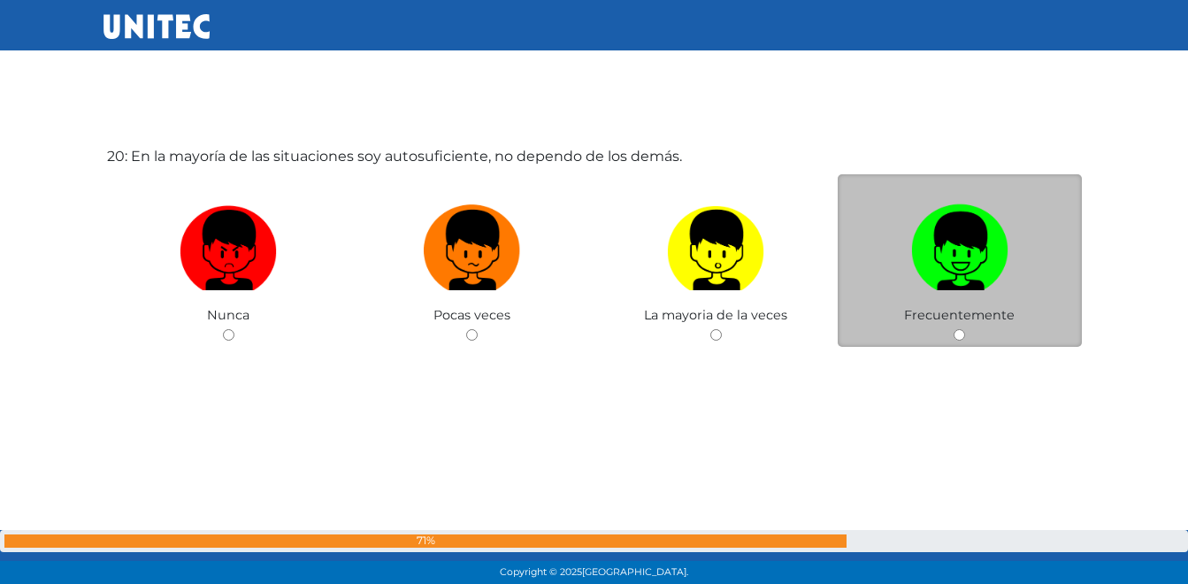
click at [959, 269] on img at bounding box center [959, 243] width 97 height 93
click at [959, 329] on input "radio" at bounding box center [958, 334] width 11 height 11
radio input "true"
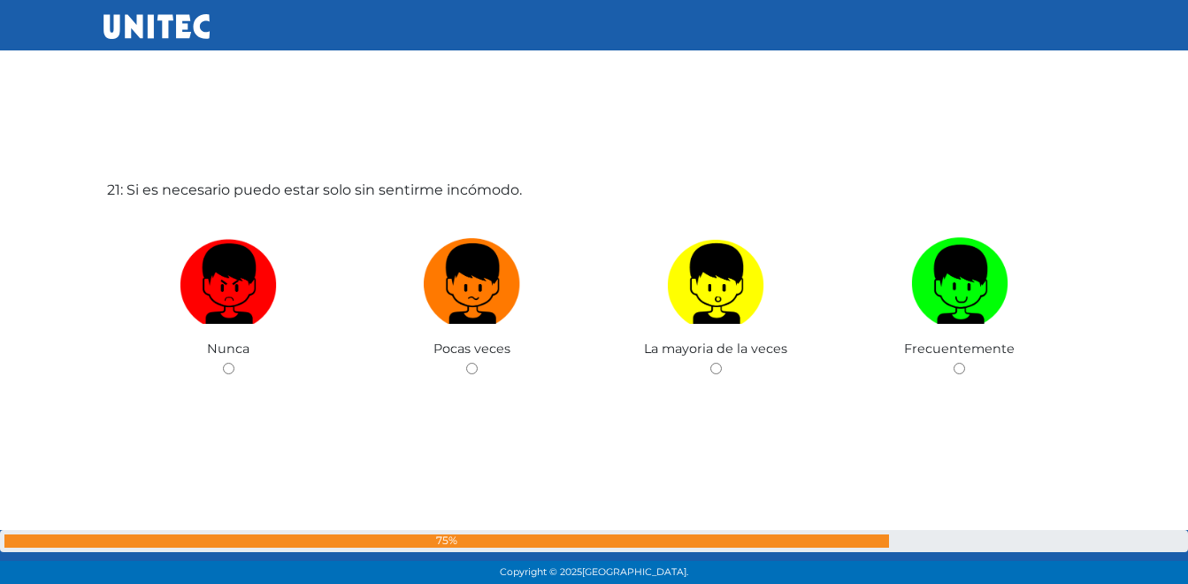
scroll to position [11771, 0]
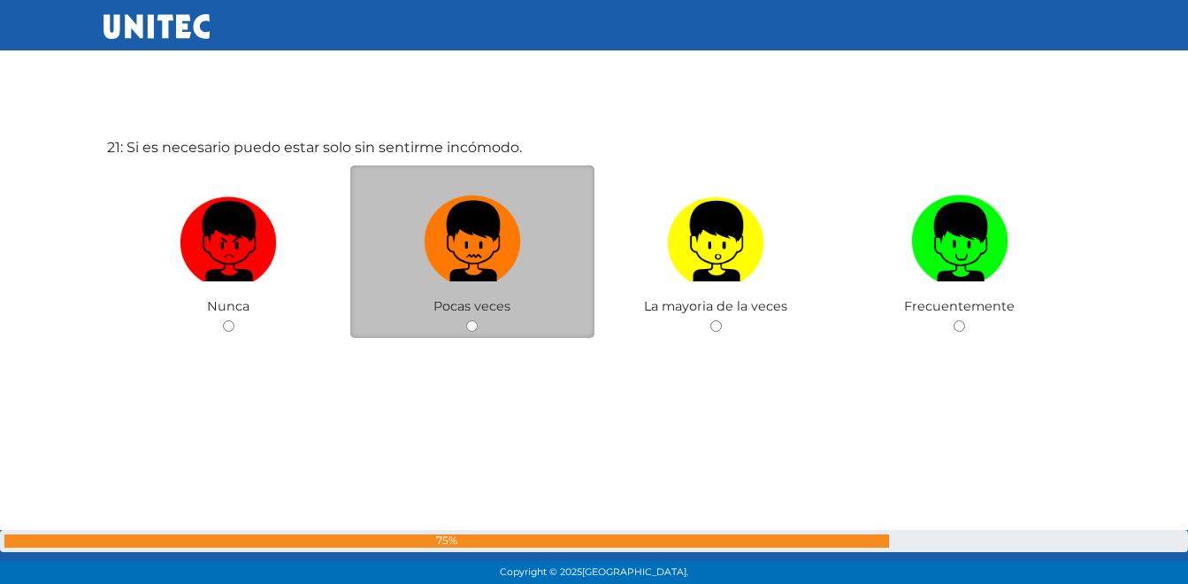
click at [485, 237] on img at bounding box center [472, 234] width 97 height 93
click at [478, 320] on input "radio" at bounding box center [471, 325] width 11 height 11
radio input "true"
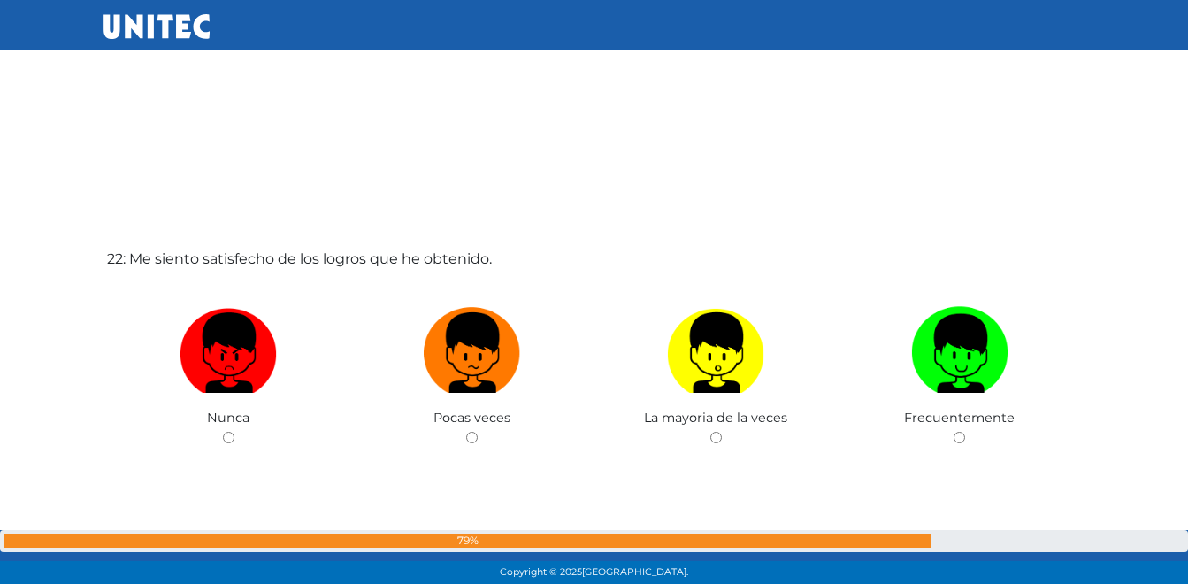
scroll to position [12276, 0]
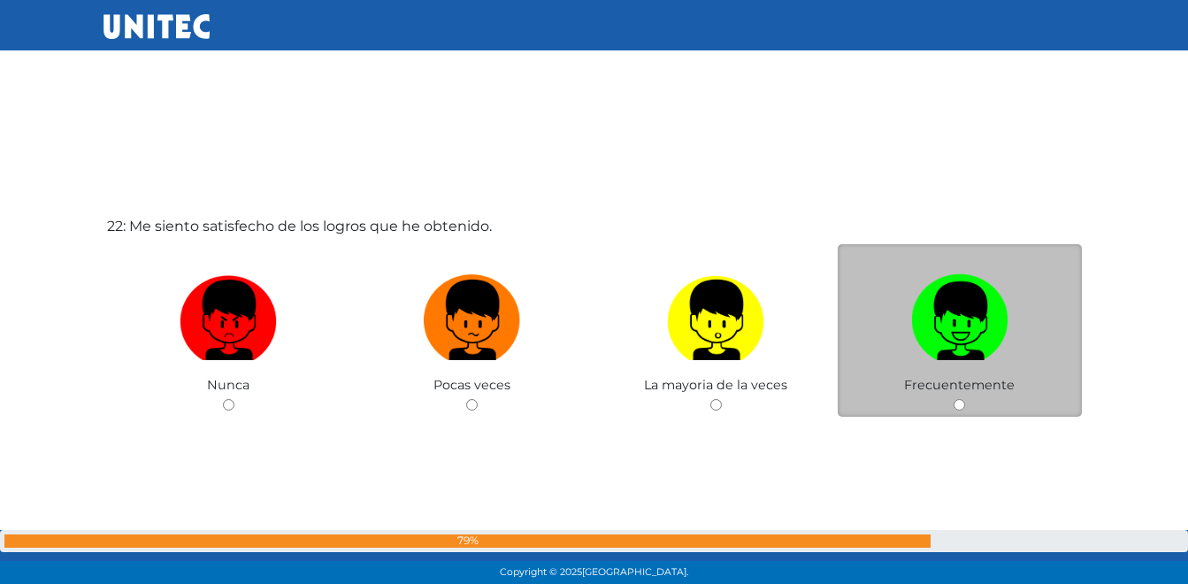
click at [937, 316] on img at bounding box center [959, 313] width 97 height 93
click at [953, 399] on input "radio" at bounding box center [958, 404] width 11 height 11
radio input "true"
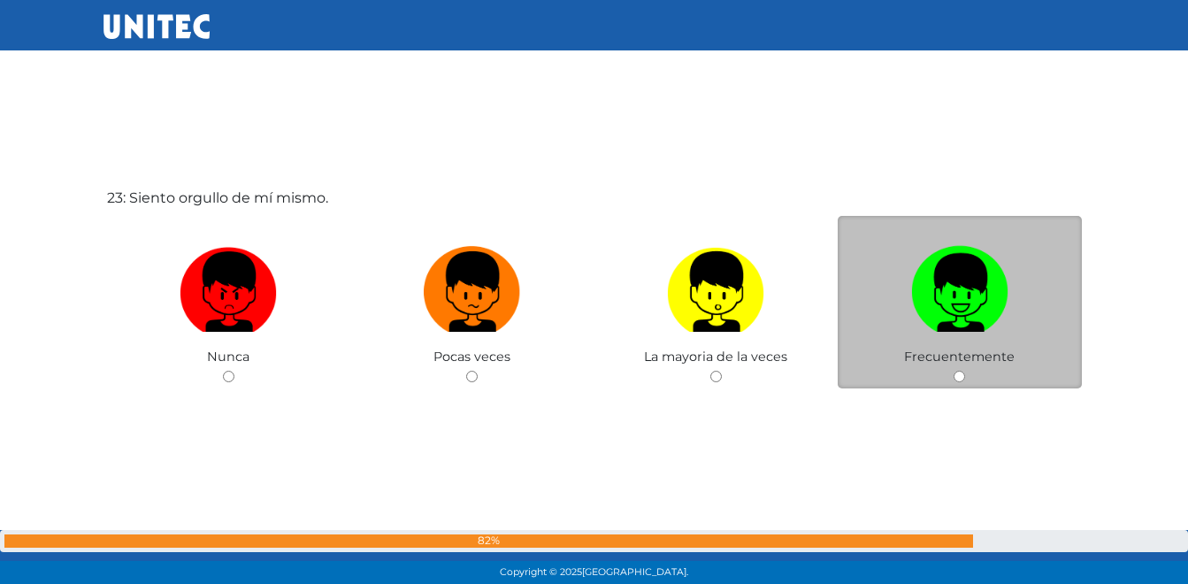
scroll to position [12930, 0]
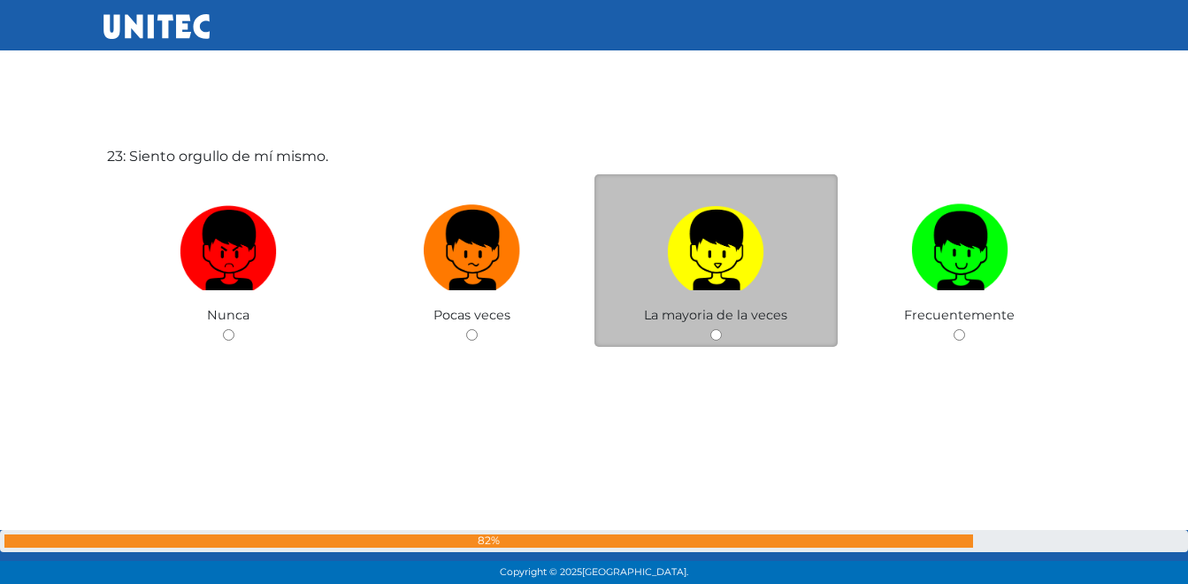
click at [710, 251] on img at bounding box center [715, 243] width 97 height 93
click at [710, 329] on input "radio" at bounding box center [715, 334] width 11 height 11
radio input "true"
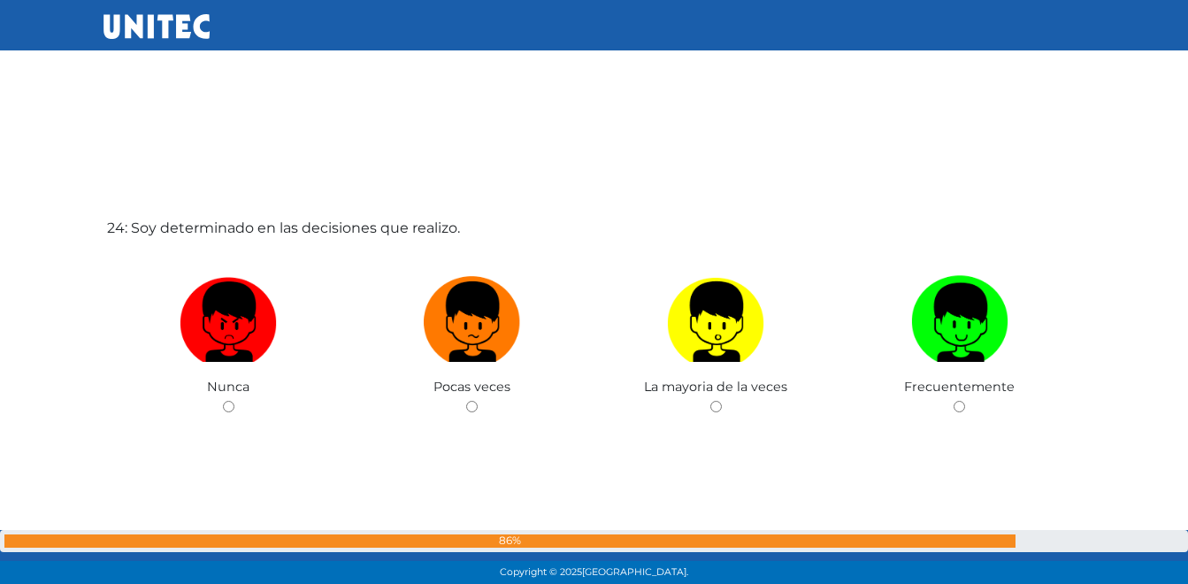
scroll to position [13514, 0]
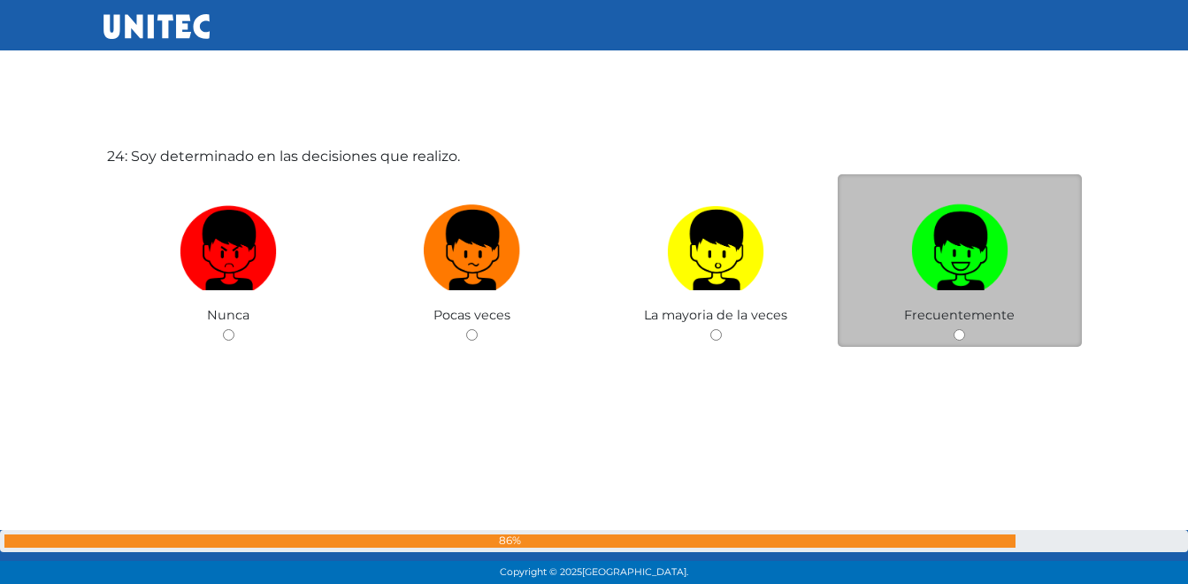
click at [989, 245] on img at bounding box center [959, 243] width 97 height 93
click at [965, 329] on input "radio" at bounding box center [958, 334] width 11 height 11
radio input "true"
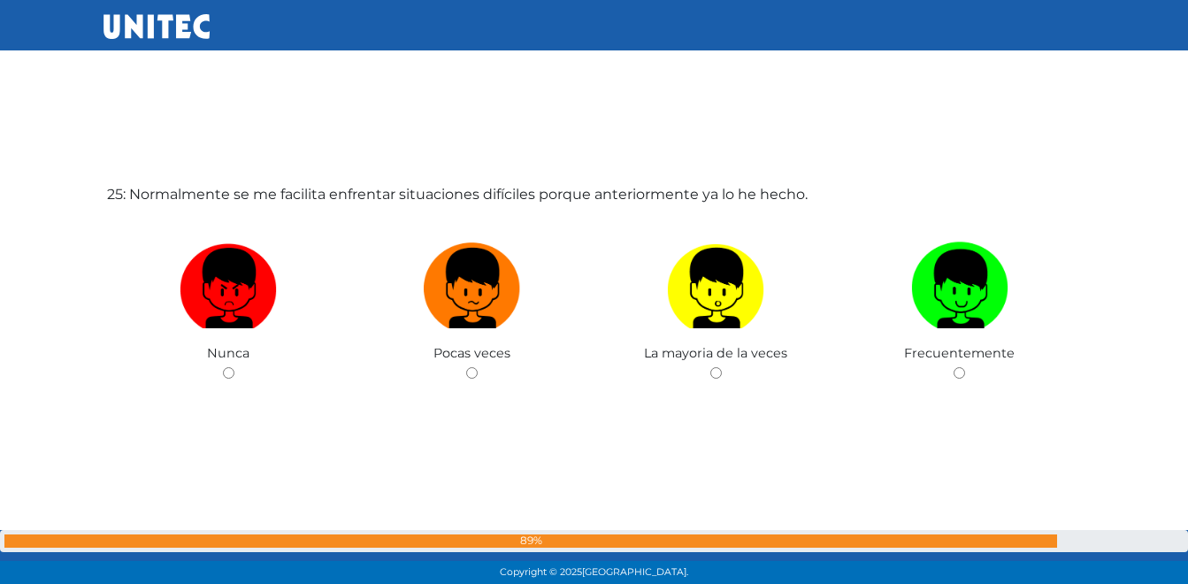
scroll to position [14097, 0]
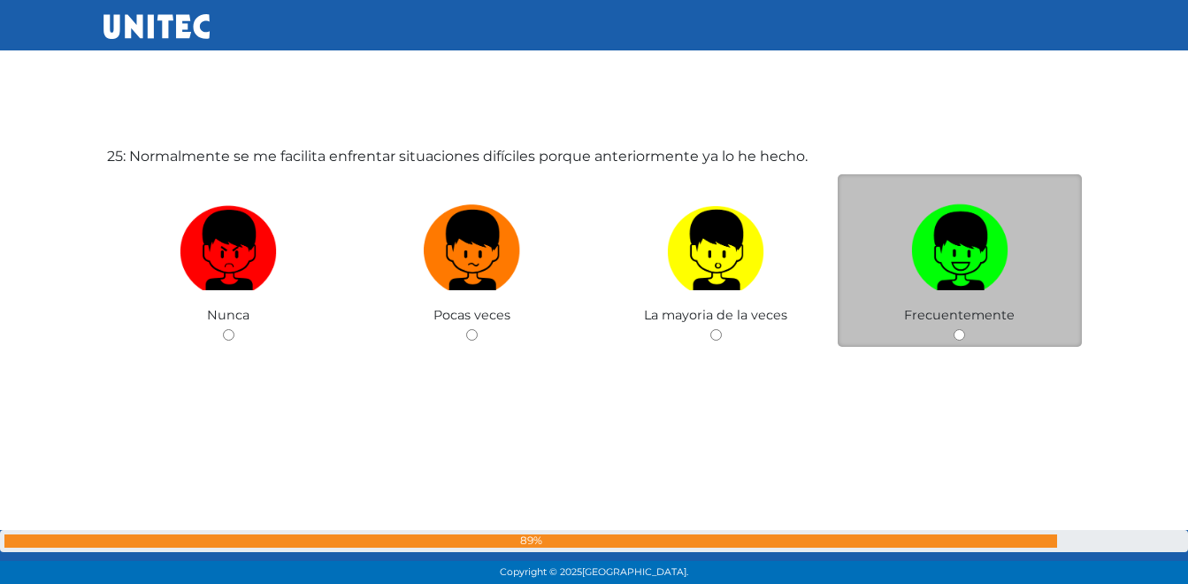
click at [962, 254] on img at bounding box center [959, 243] width 97 height 93
click at [962, 329] on input "radio" at bounding box center [958, 334] width 11 height 11
radio input "true"
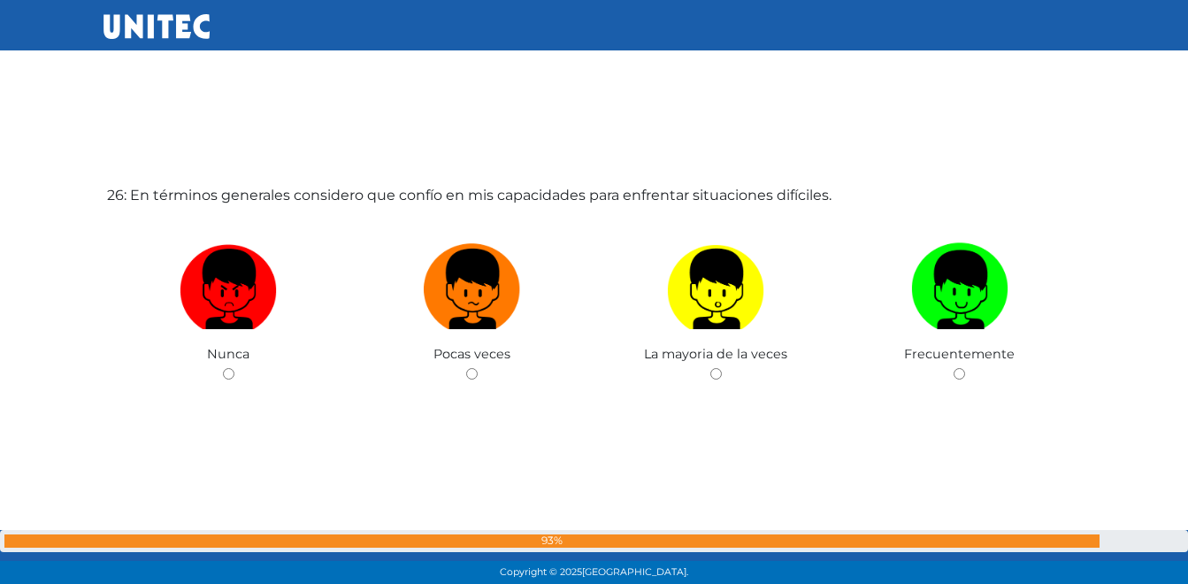
scroll to position [14681, 0]
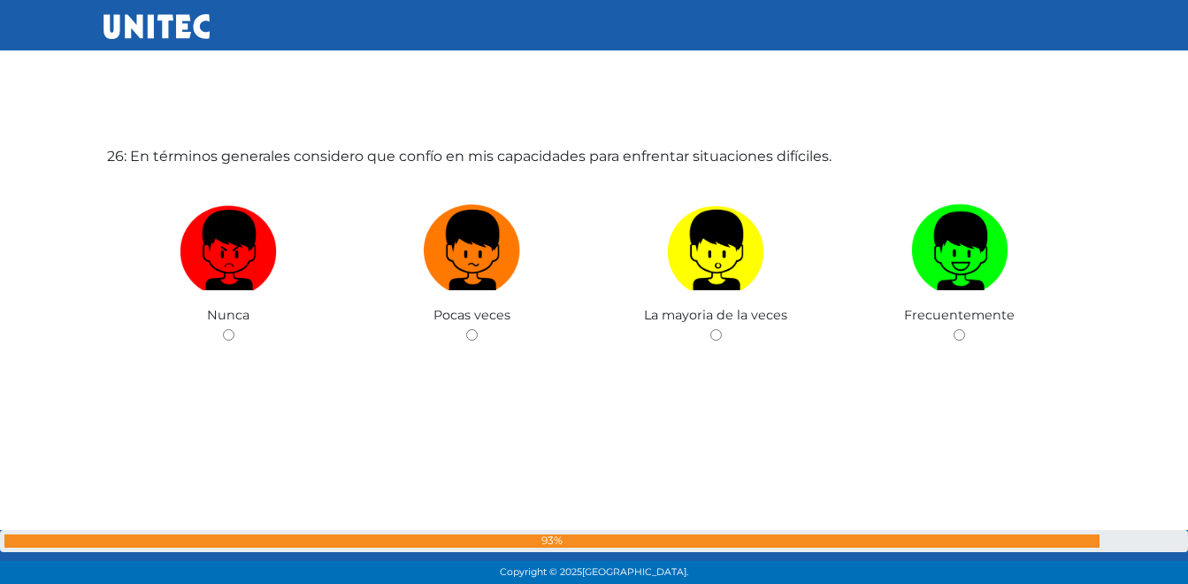
click at [962, 254] on img at bounding box center [959, 243] width 97 height 93
click at [962, 329] on input "radio" at bounding box center [958, 334] width 11 height 11
radio input "true"
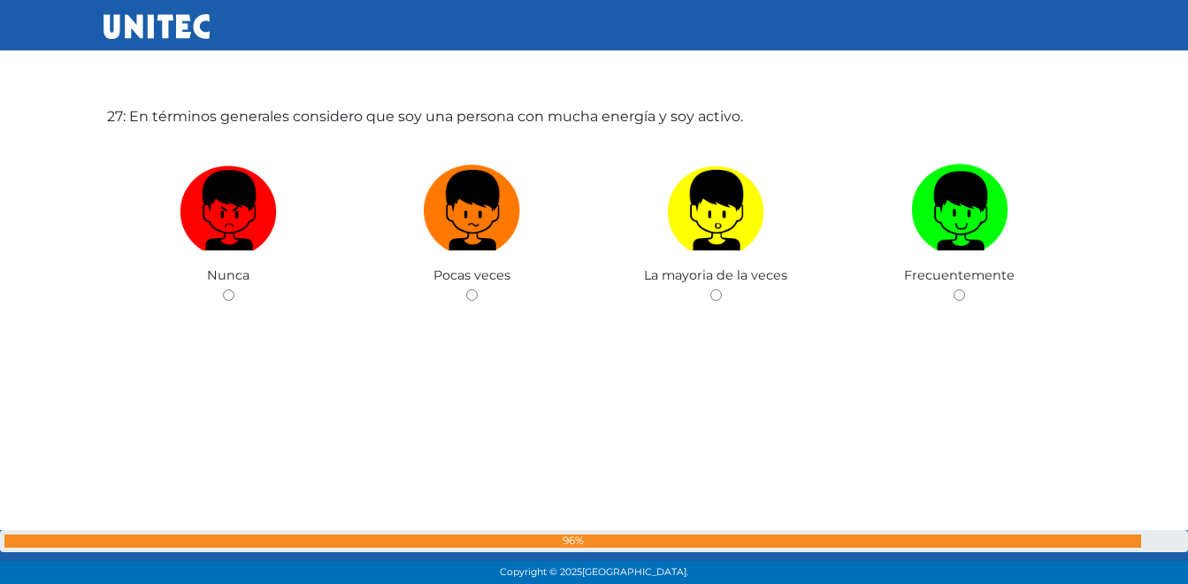
scroll to position [15274, 0]
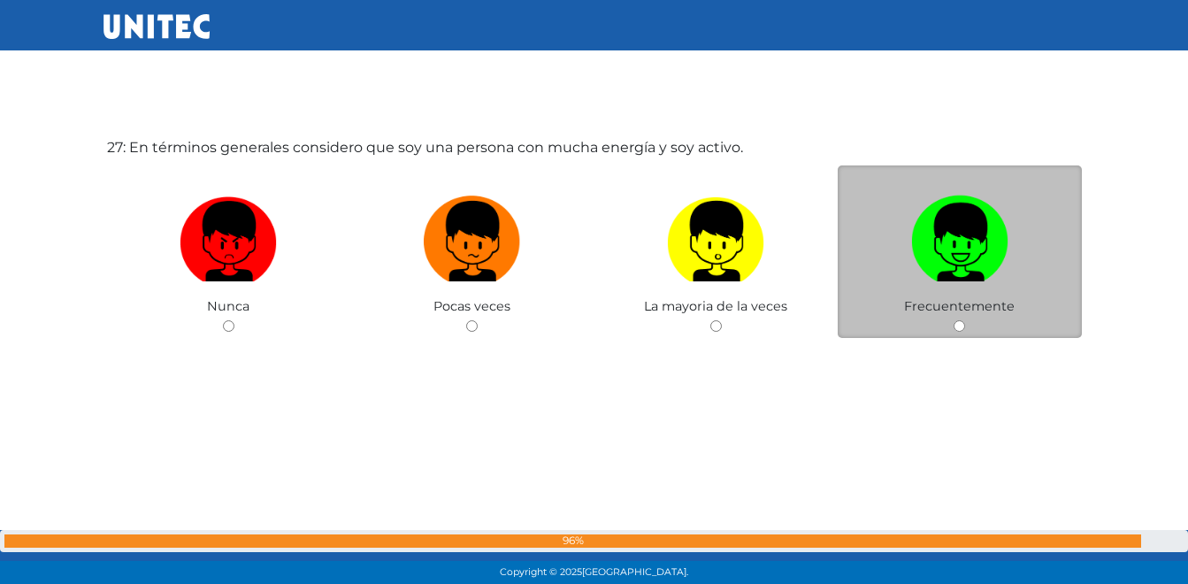
click at [928, 232] on img at bounding box center [959, 234] width 97 height 93
click at [953, 320] on input "radio" at bounding box center [958, 325] width 11 height 11
radio input "true"
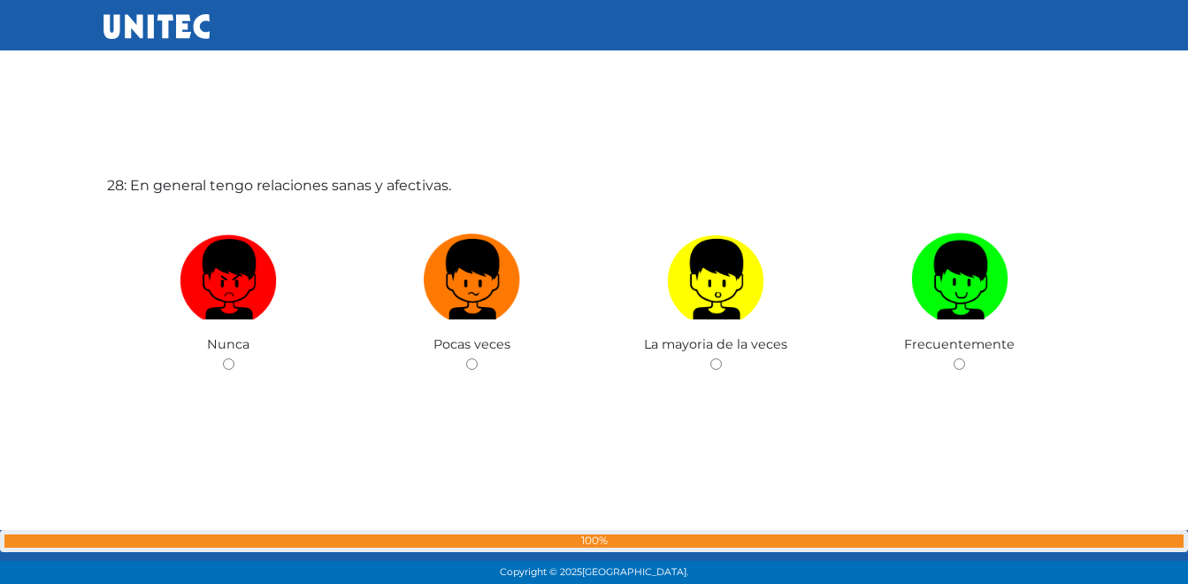
scroll to position [15848, 0]
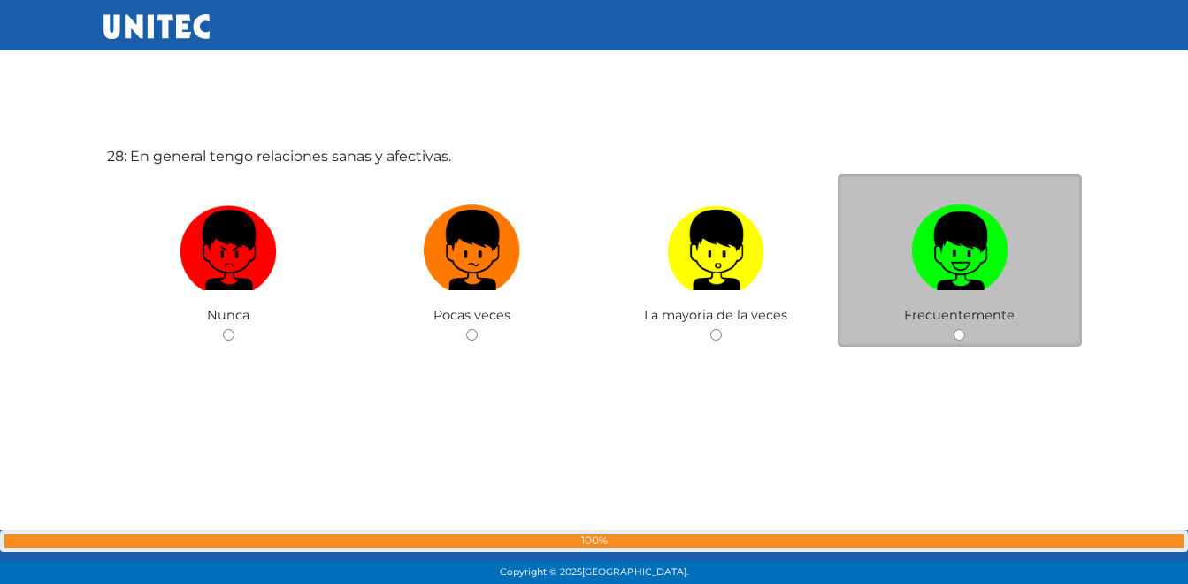
click at [955, 255] on img at bounding box center [959, 243] width 97 height 93
click at [955, 329] on input "radio" at bounding box center [958, 334] width 11 height 11
radio input "true"
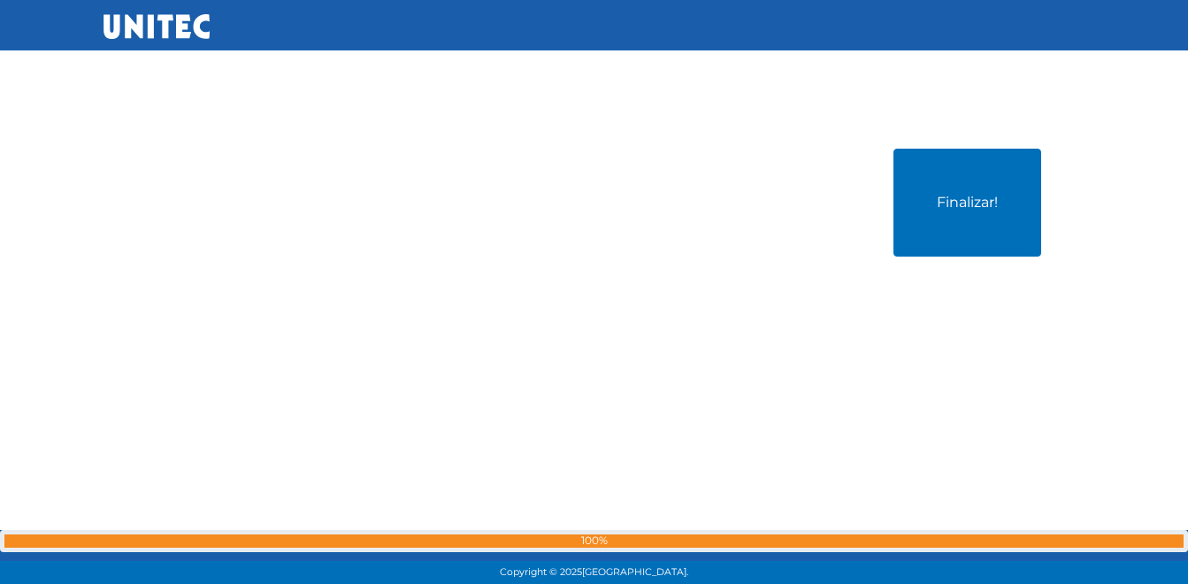
scroll to position [16432, 0]
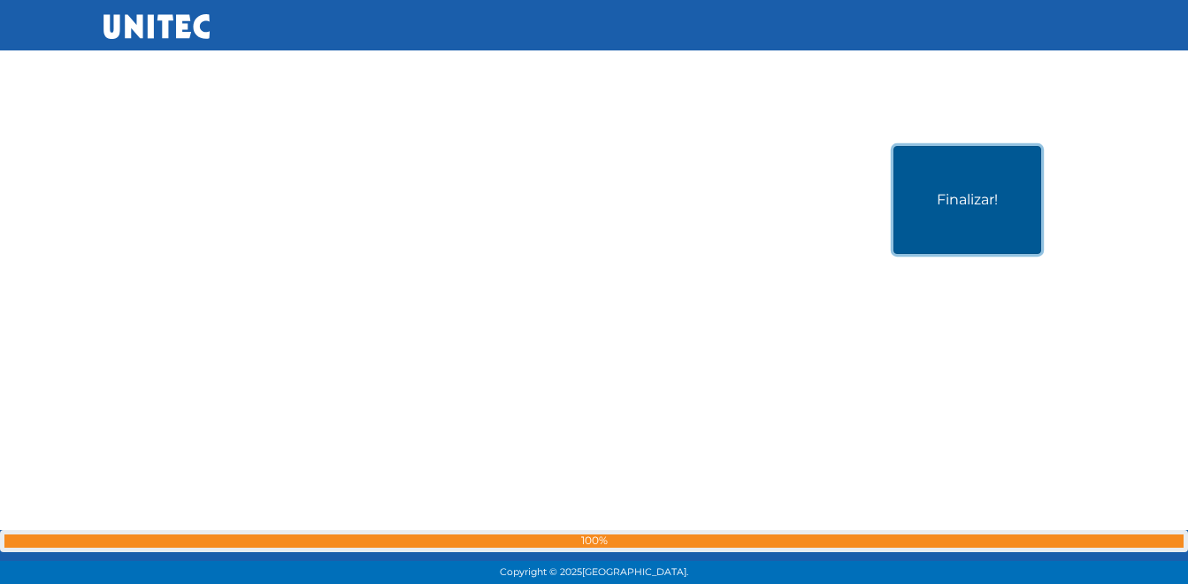
click at [976, 218] on button "Finalizar!" at bounding box center [967, 200] width 148 height 108
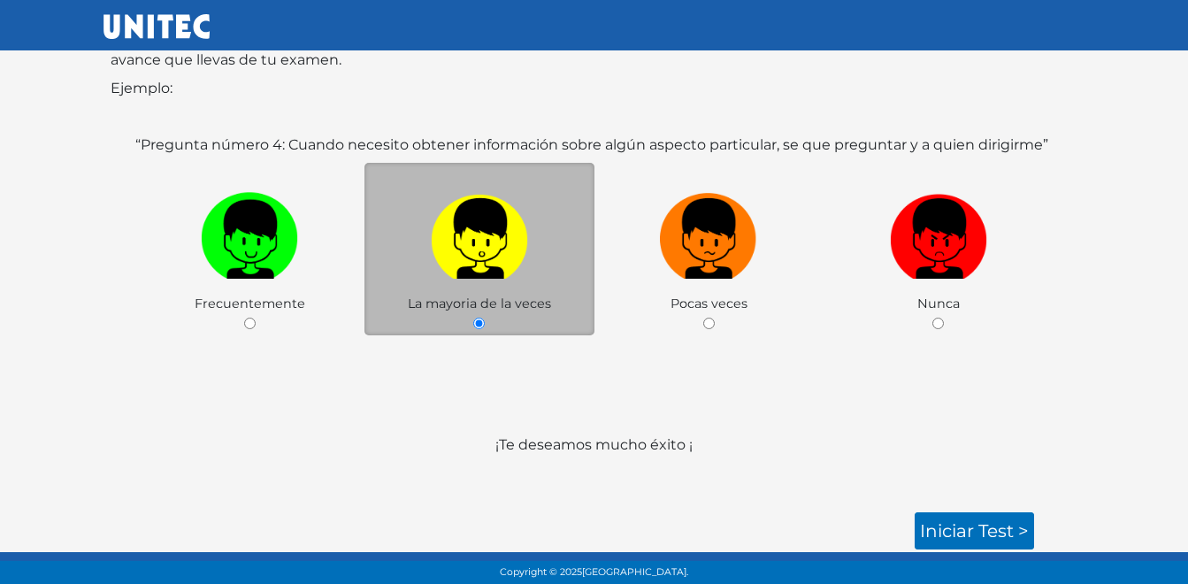
scroll to position [256, 0]
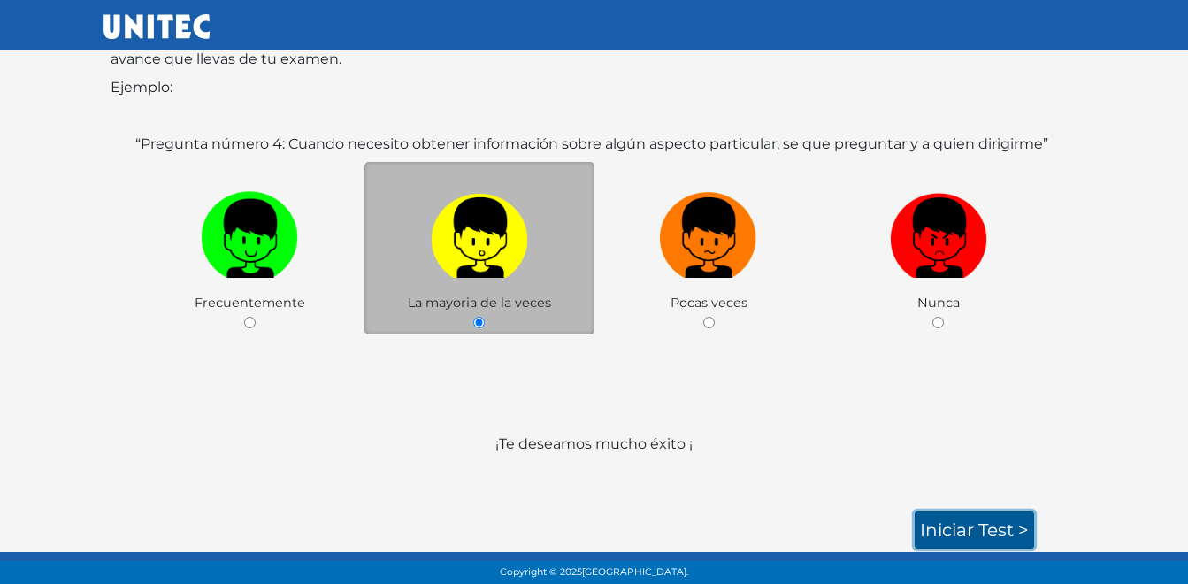
click at [966, 524] on link "Iniciar test >" at bounding box center [973, 529] width 119 height 37
click at [1015, 535] on link "Iniciar test >" at bounding box center [973, 529] width 119 height 37
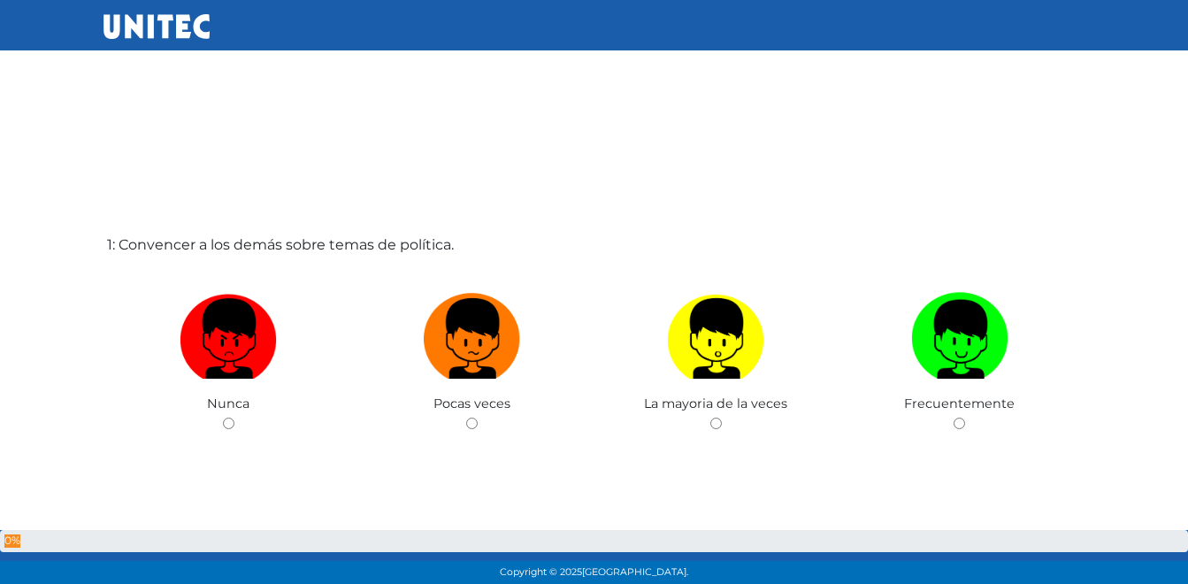
scroll to position [2, 0]
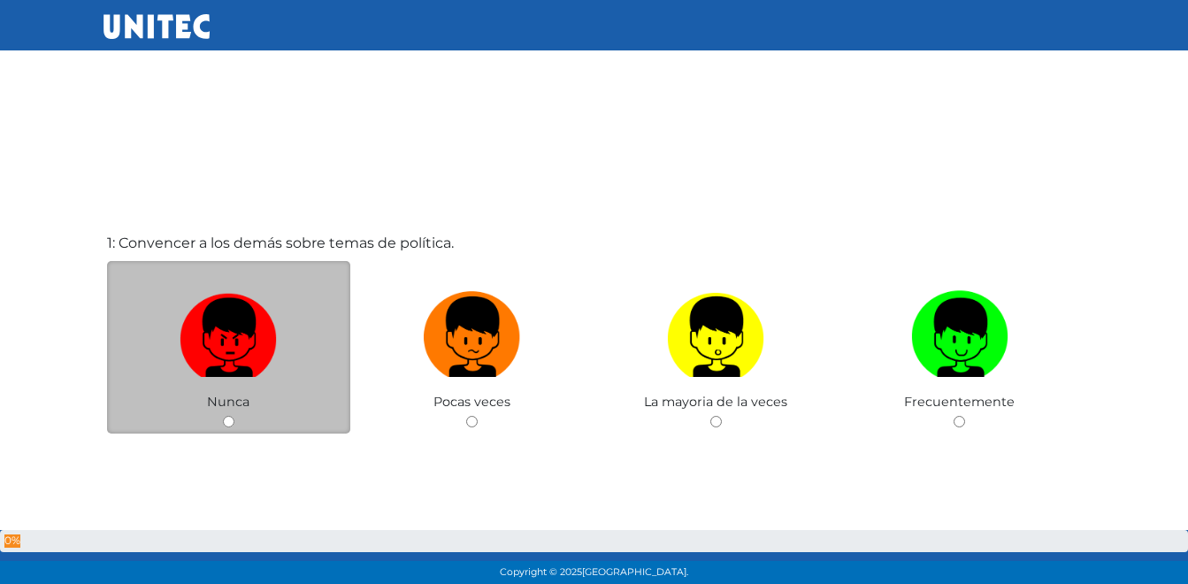
click at [229, 341] on img at bounding box center [228, 330] width 97 height 93
click at [229, 416] on input "radio" at bounding box center [228, 421] width 11 height 11
radio input "true"
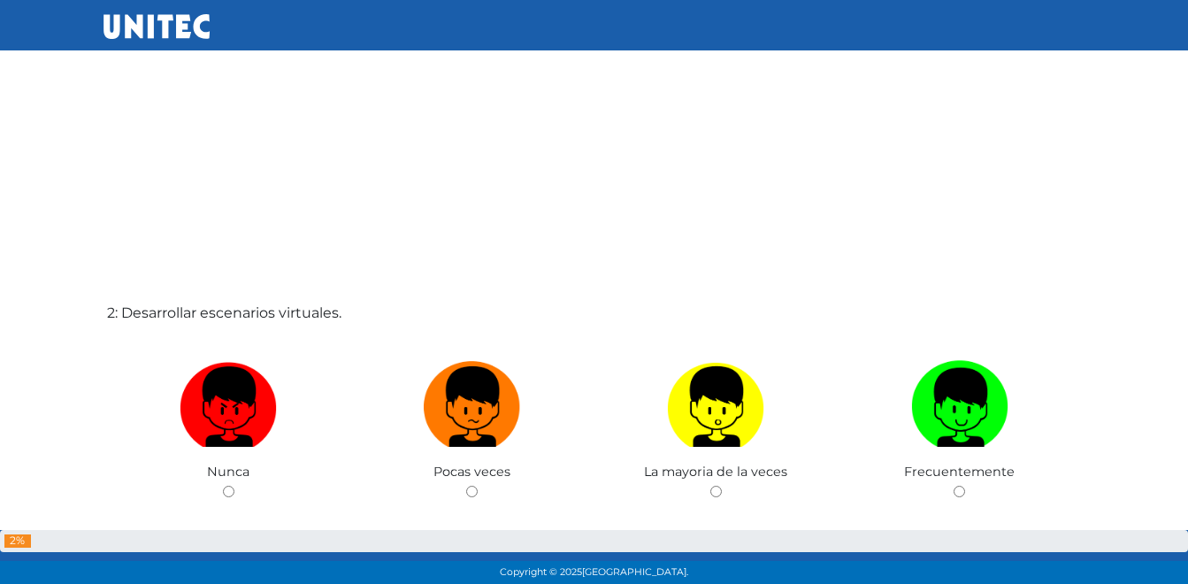
scroll to position [672, 0]
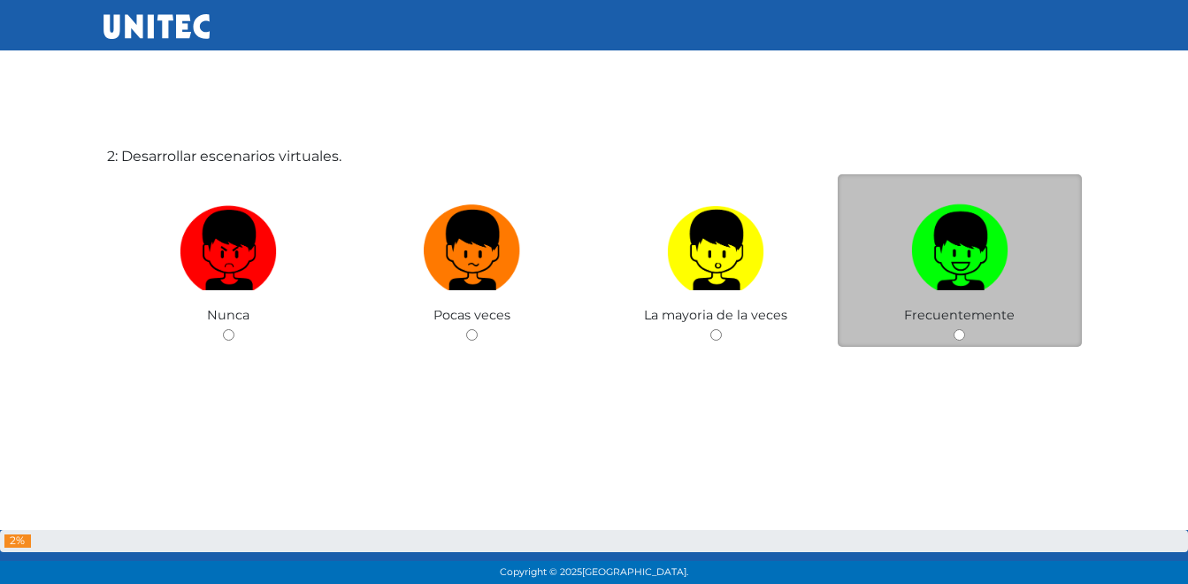
click at [945, 254] on img at bounding box center [959, 243] width 97 height 93
click at [953, 329] on input "radio" at bounding box center [958, 334] width 11 height 11
radio input "true"
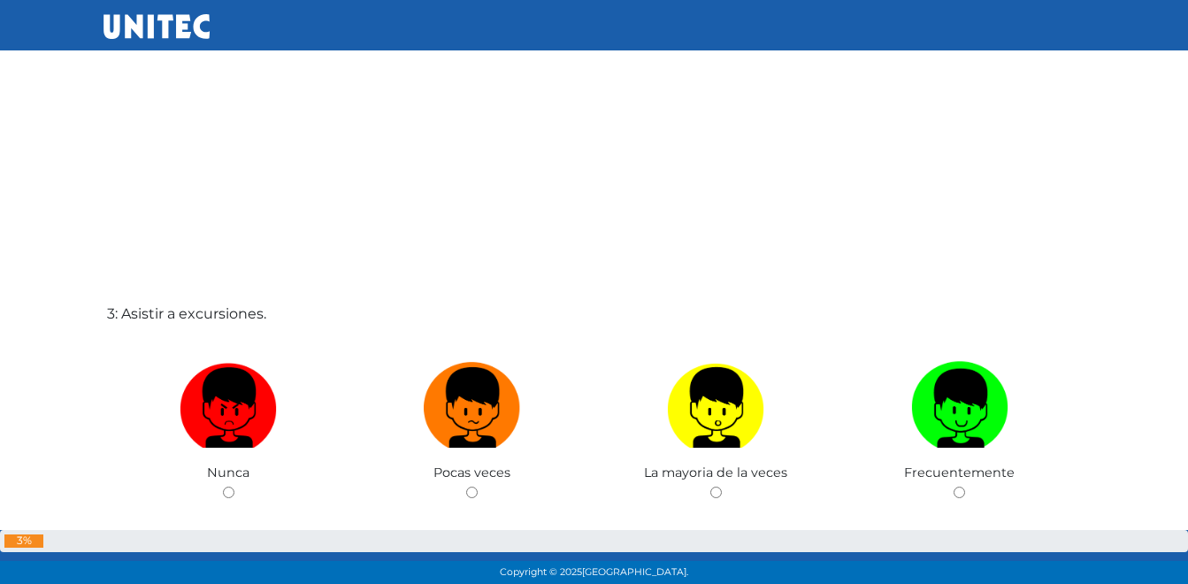
scroll to position [1177, 0]
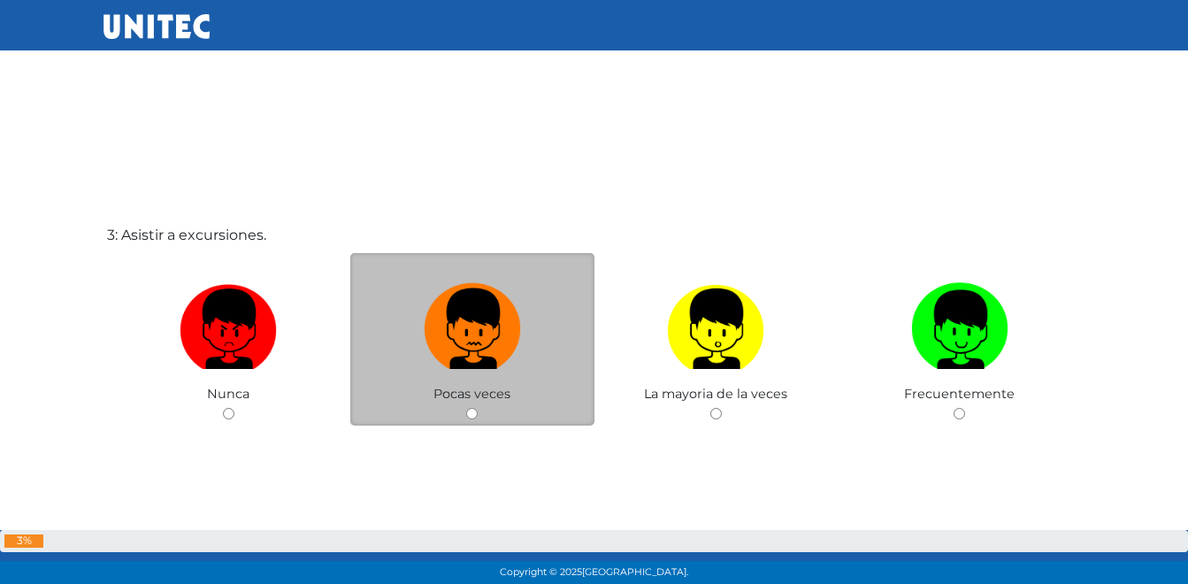
click at [509, 348] on img at bounding box center [472, 322] width 97 height 93
click at [478, 408] on input "radio" at bounding box center [471, 413] width 11 height 11
radio input "true"
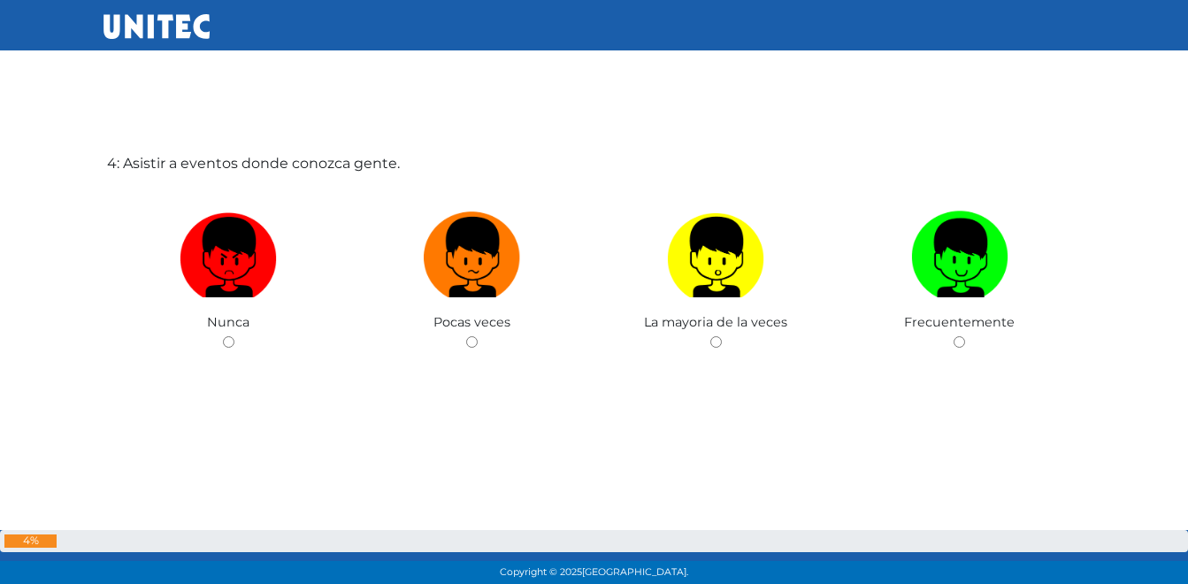
scroll to position [1840, 0]
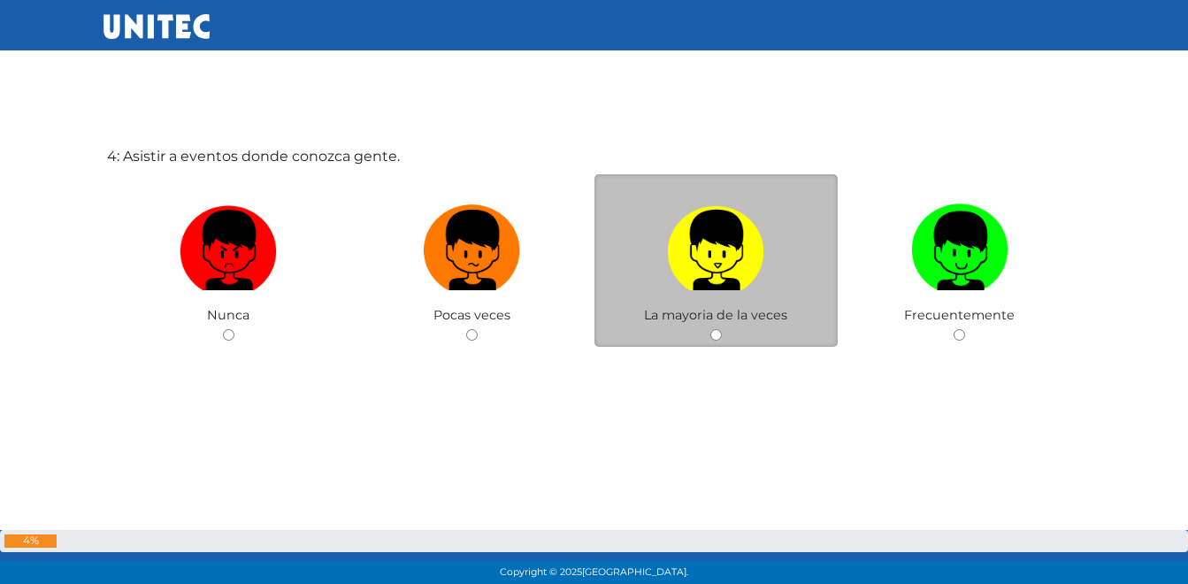
click at [702, 253] on img at bounding box center [715, 243] width 97 height 93
click at [710, 329] on input "radio" at bounding box center [715, 334] width 11 height 11
radio input "true"
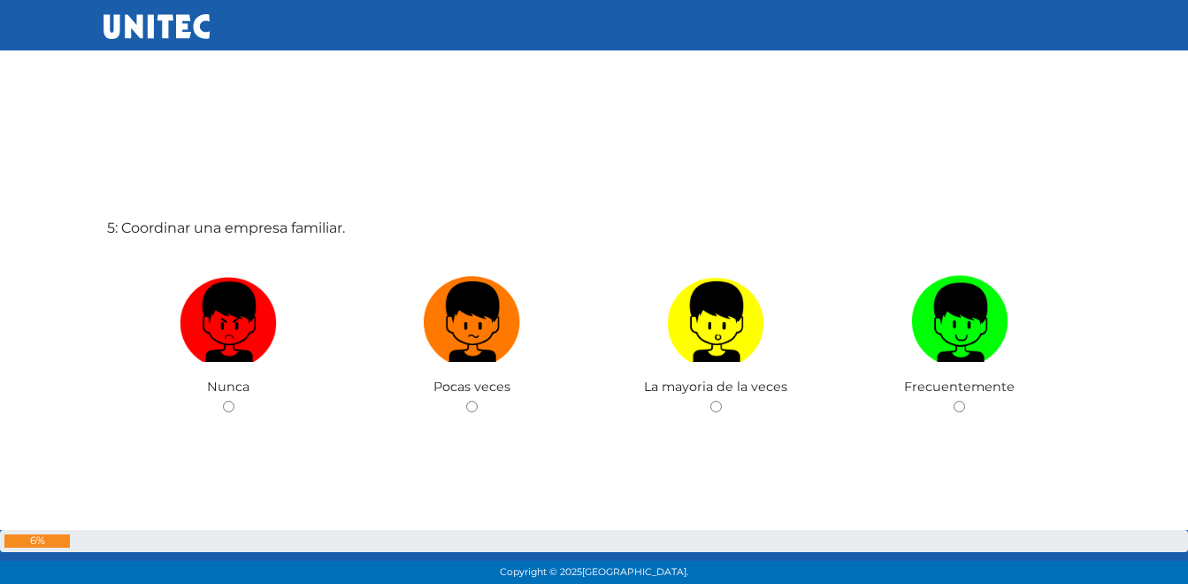
scroll to position [2423, 0]
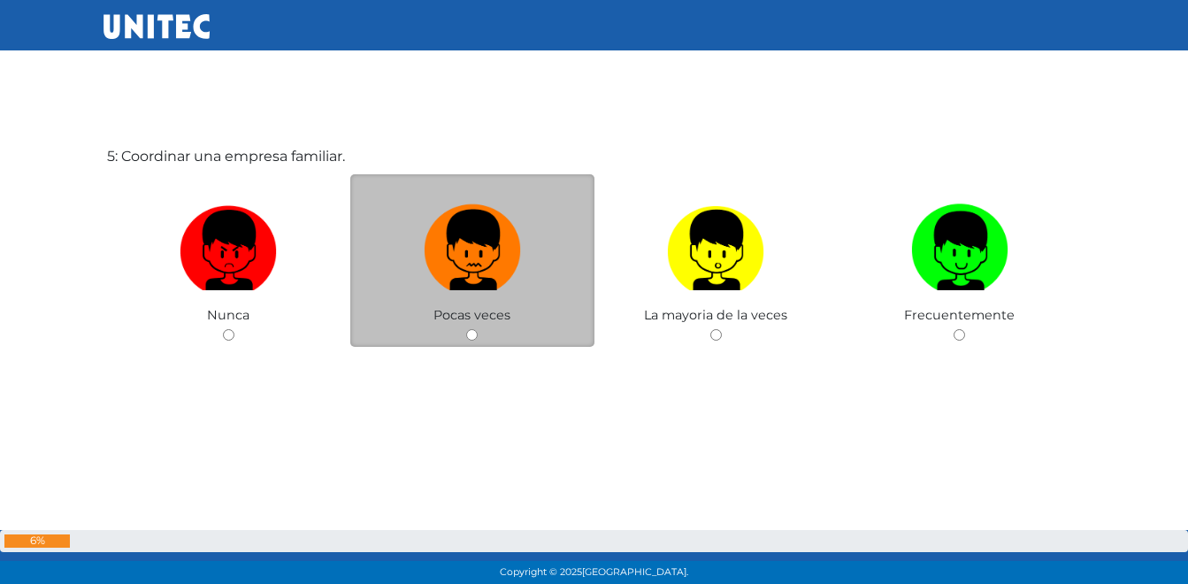
click at [467, 269] on img at bounding box center [472, 243] width 97 height 93
click at [467, 329] on input "radio" at bounding box center [471, 334] width 11 height 11
radio input "true"
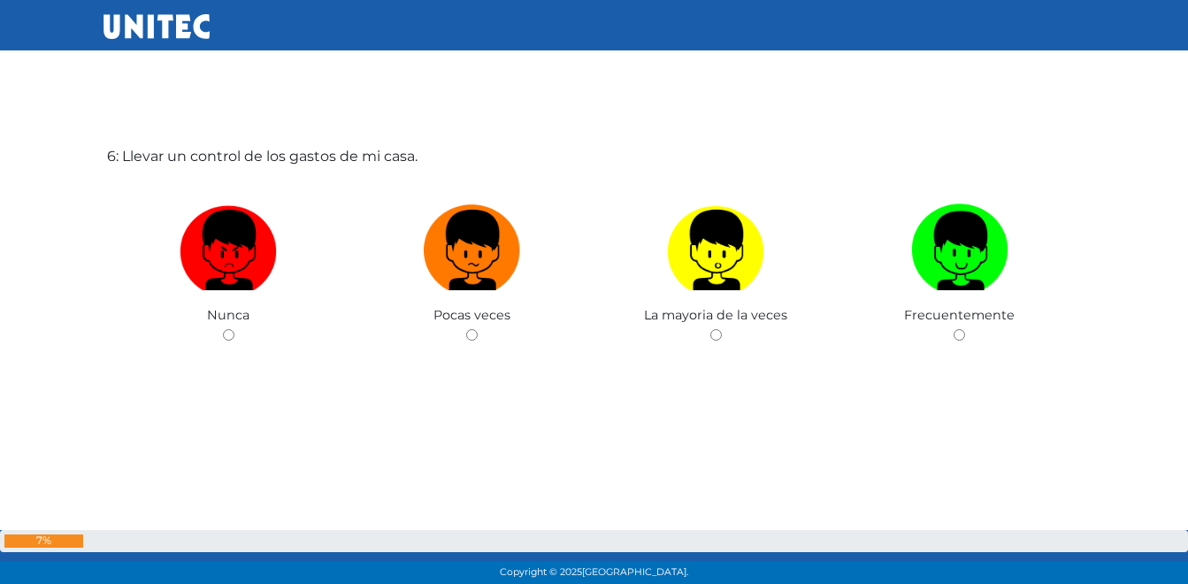
scroll to position [2919, 0]
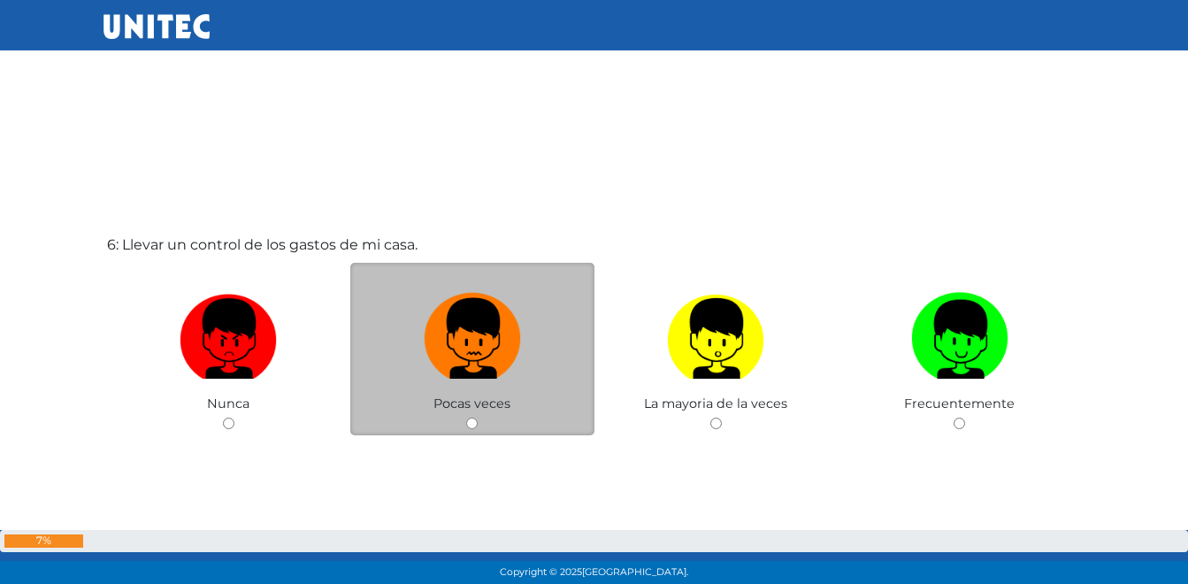
click at [452, 353] on img at bounding box center [472, 332] width 97 height 93
click at [466, 417] on input "radio" at bounding box center [471, 422] width 11 height 11
radio input "true"
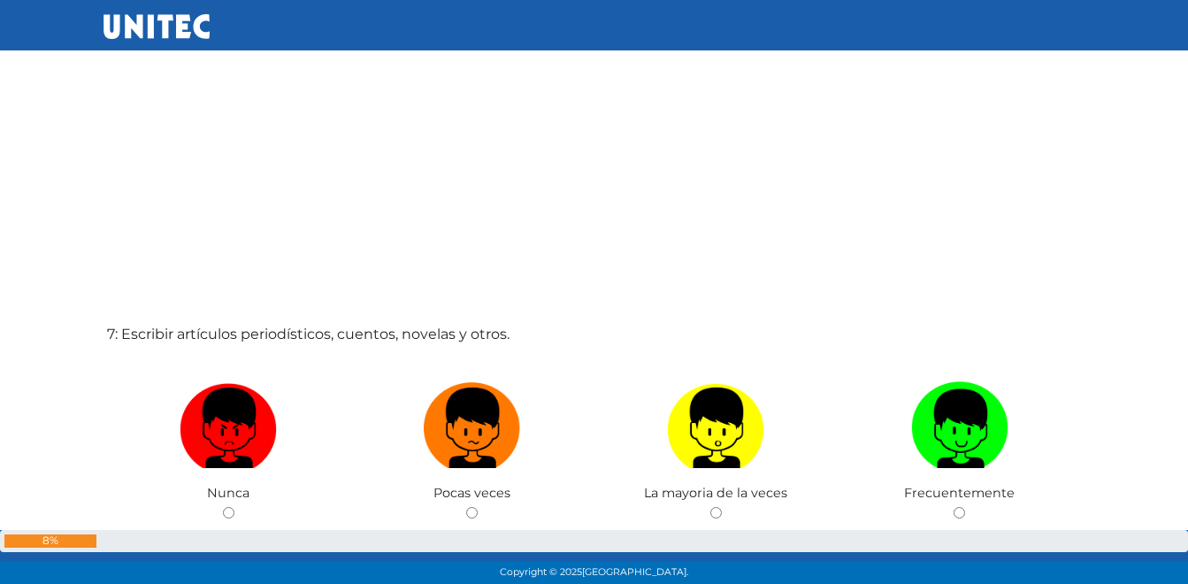
scroll to position [3414, 0]
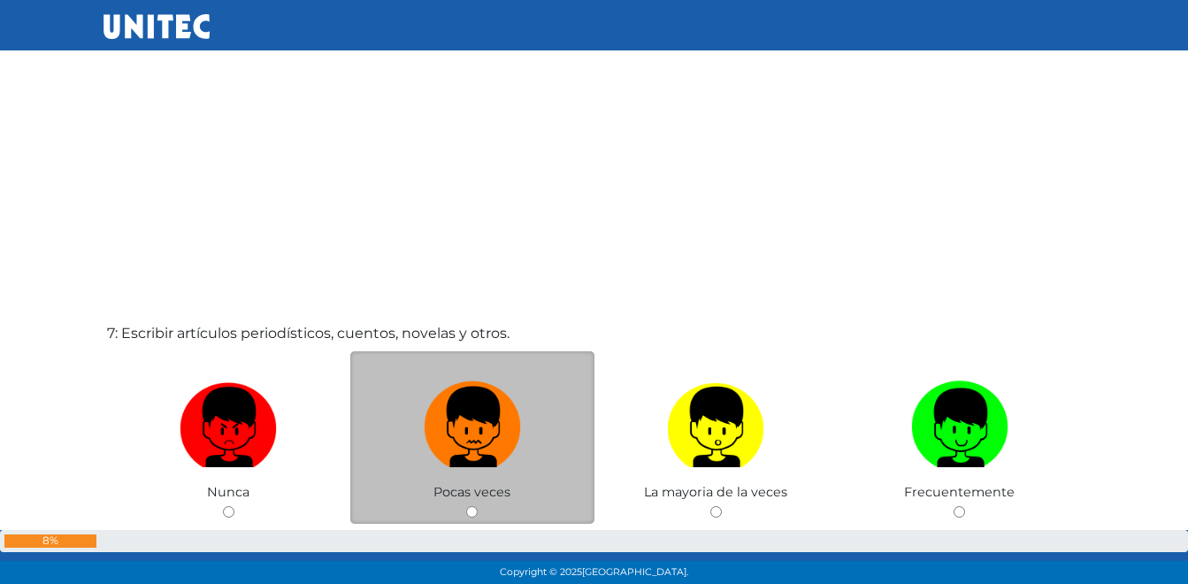
click at [492, 454] on img at bounding box center [472, 420] width 97 height 93
click at [478, 506] on input "radio" at bounding box center [471, 511] width 11 height 11
radio input "true"
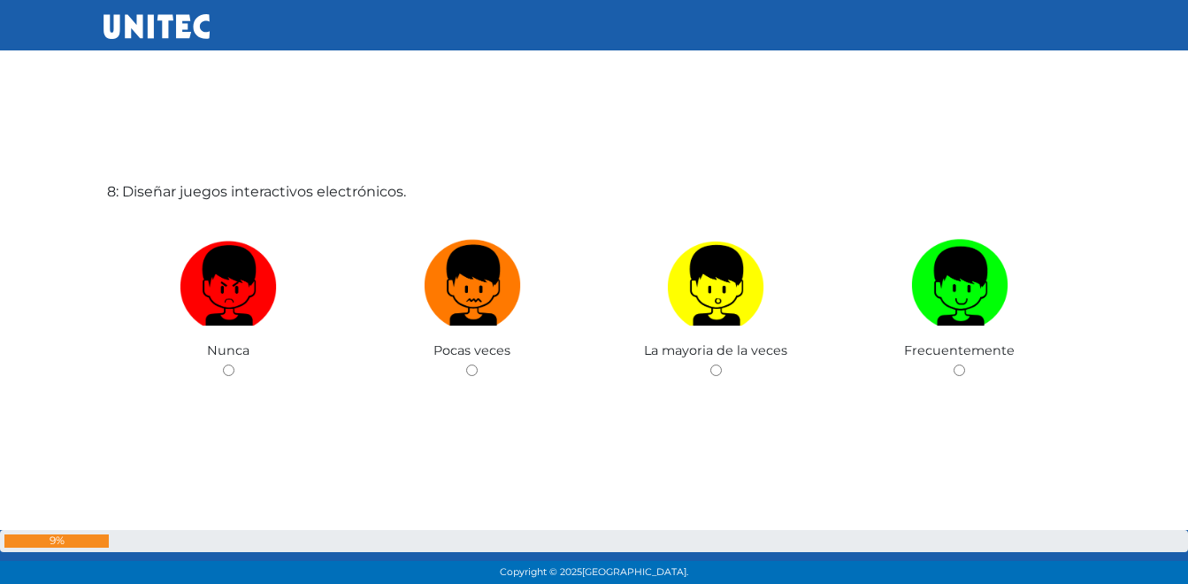
scroll to position [4184, 0]
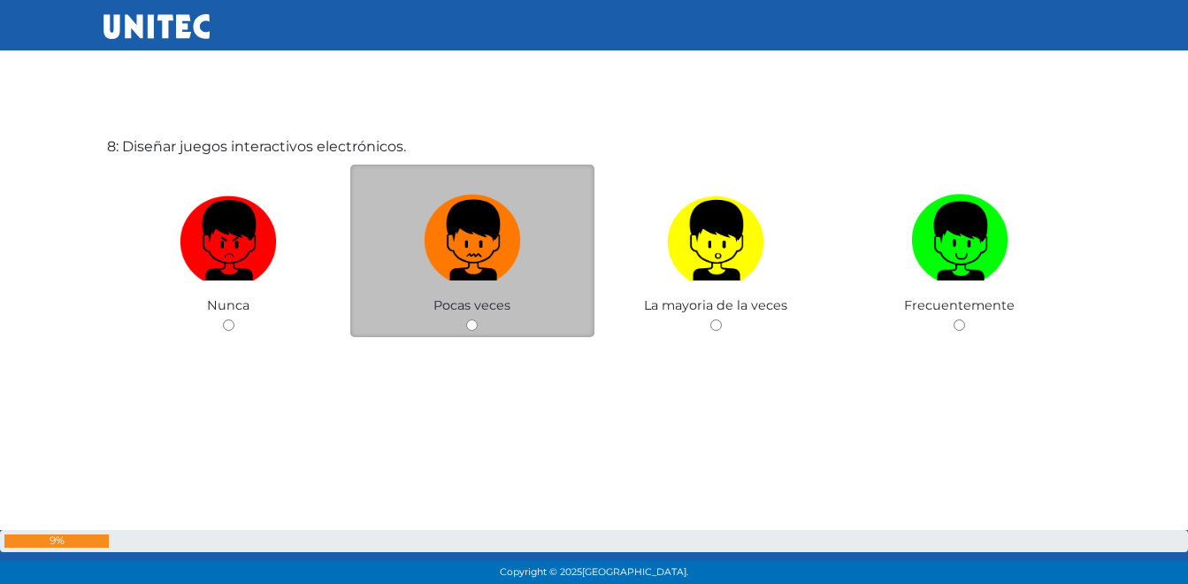
click at [478, 272] on img at bounding box center [472, 233] width 97 height 93
click at [478, 319] on input "radio" at bounding box center [471, 324] width 11 height 11
radio input "true"
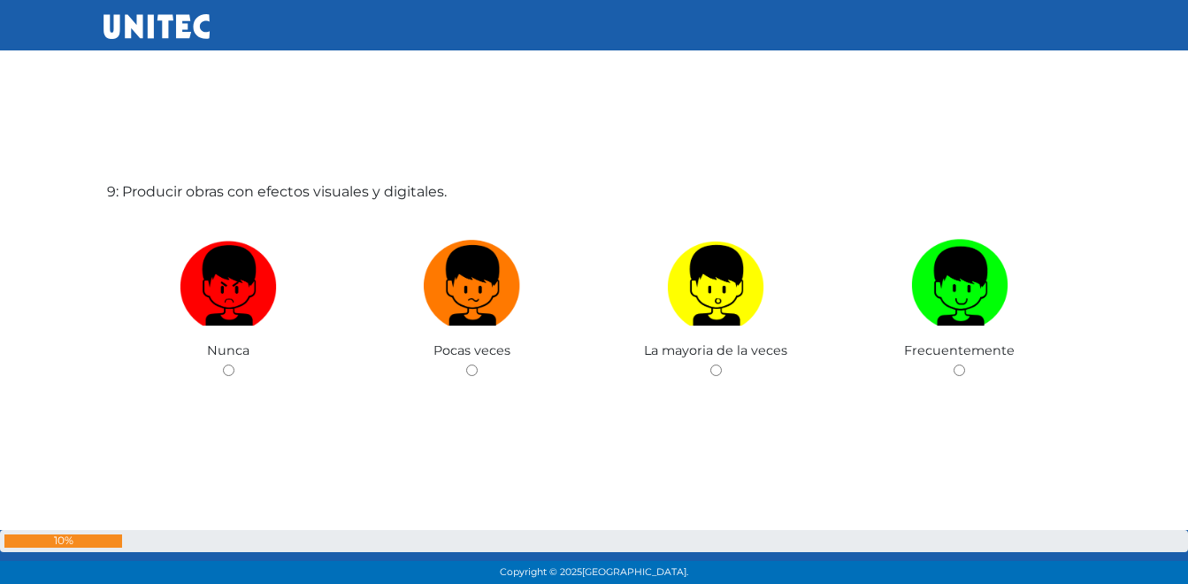
scroll to position [4758, 0]
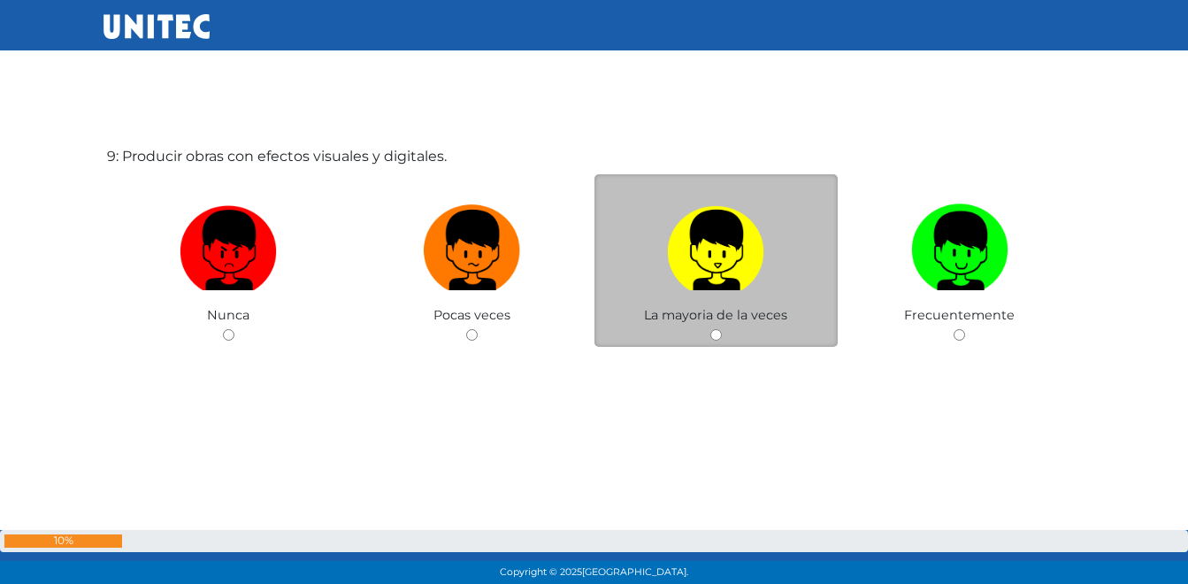
click at [741, 259] on img at bounding box center [715, 243] width 97 height 93
click at [722, 329] on input "radio" at bounding box center [715, 334] width 11 height 11
radio input "true"
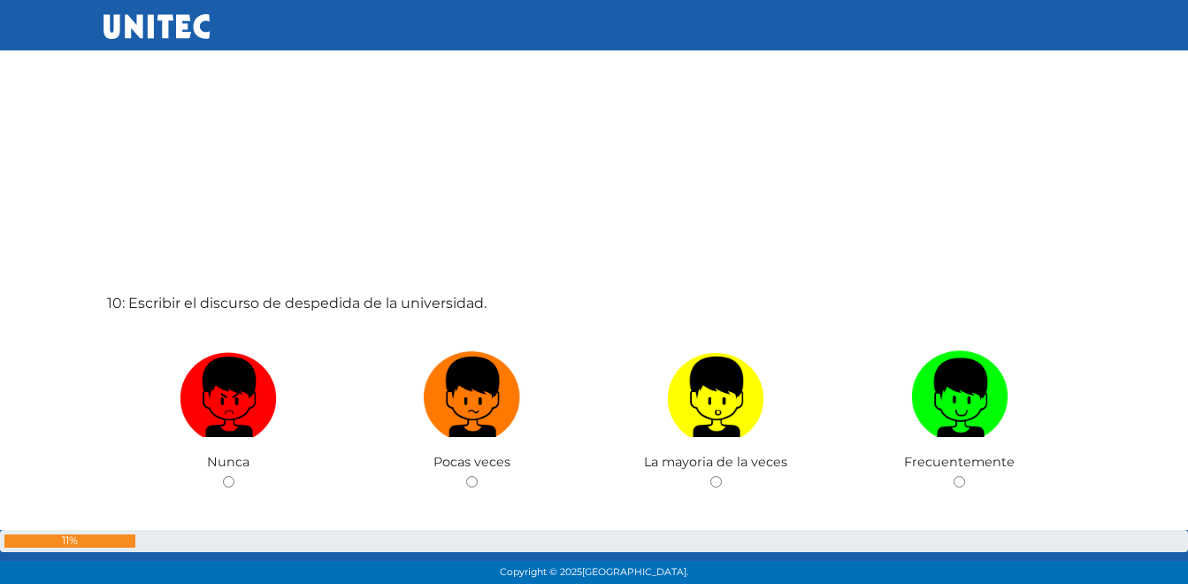
scroll to position [5262, 0]
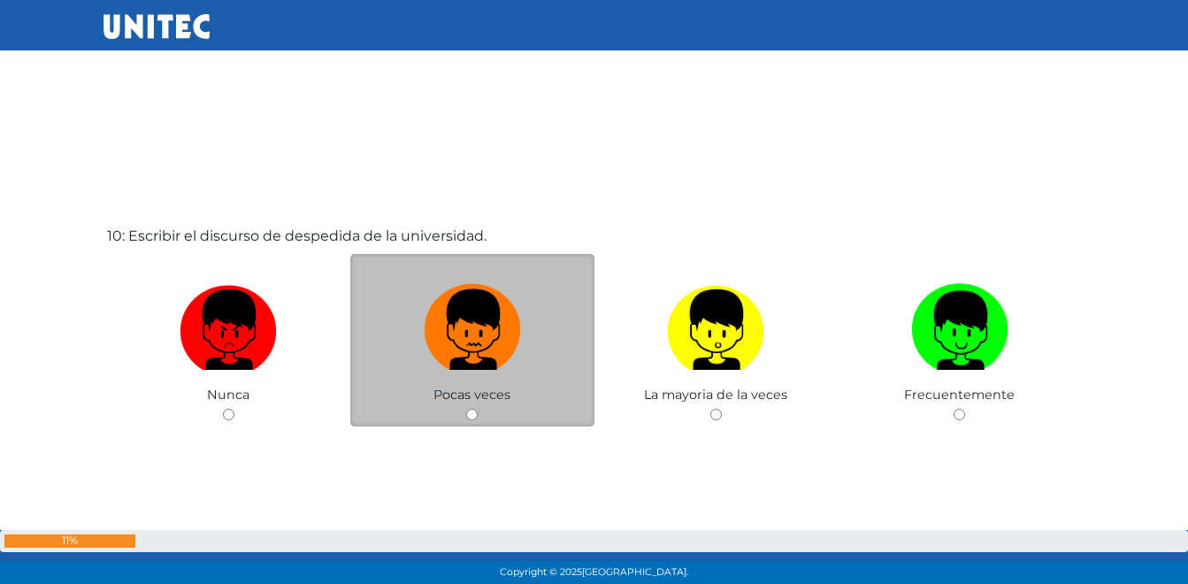
click at [486, 362] on img at bounding box center [472, 323] width 97 height 93
click at [478, 409] on input "radio" at bounding box center [471, 414] width 11 height 11
radio input "true"
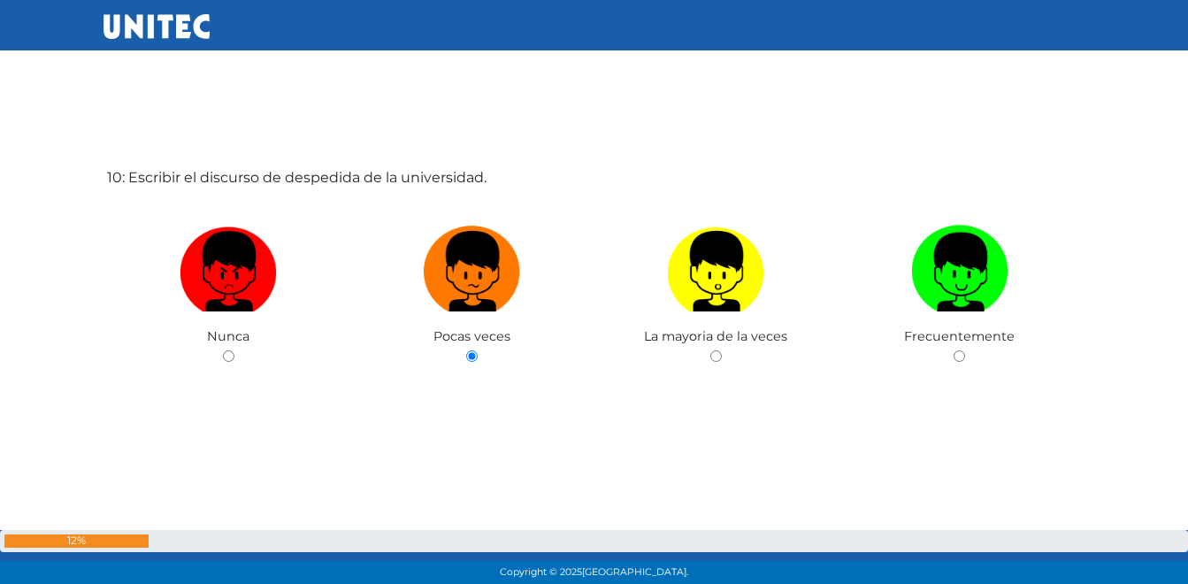
scroll to position [5322, 0]
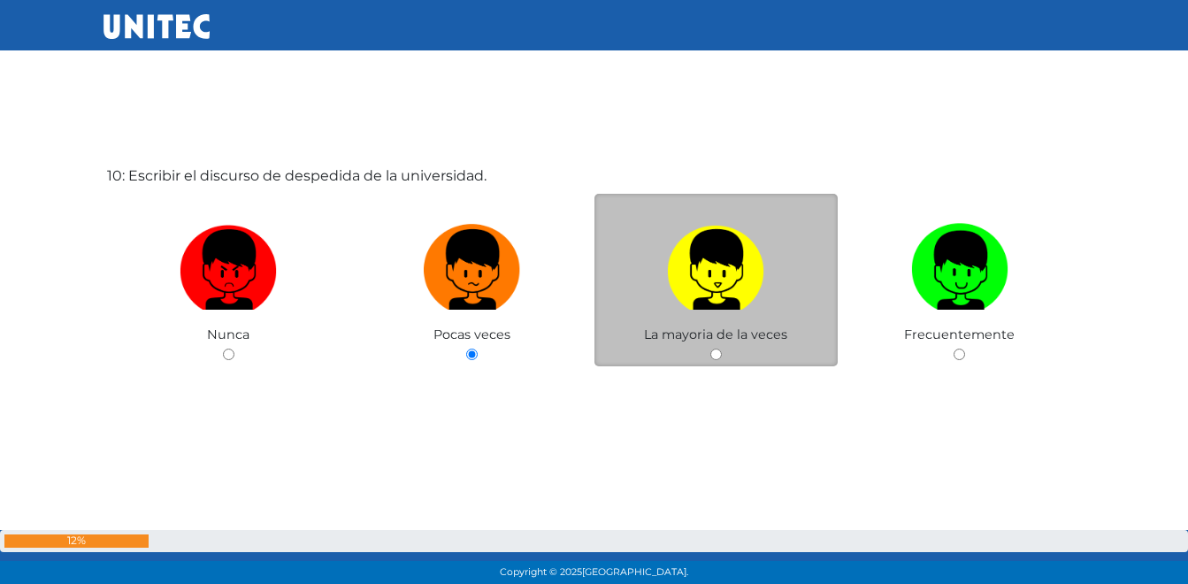
click at [706, 288] on img at bounding box center [715, 263] width 97 height 93
click at [710, 348] on input "radio" at bounding box center [715, 353] width 11 height 11
radio input "true"
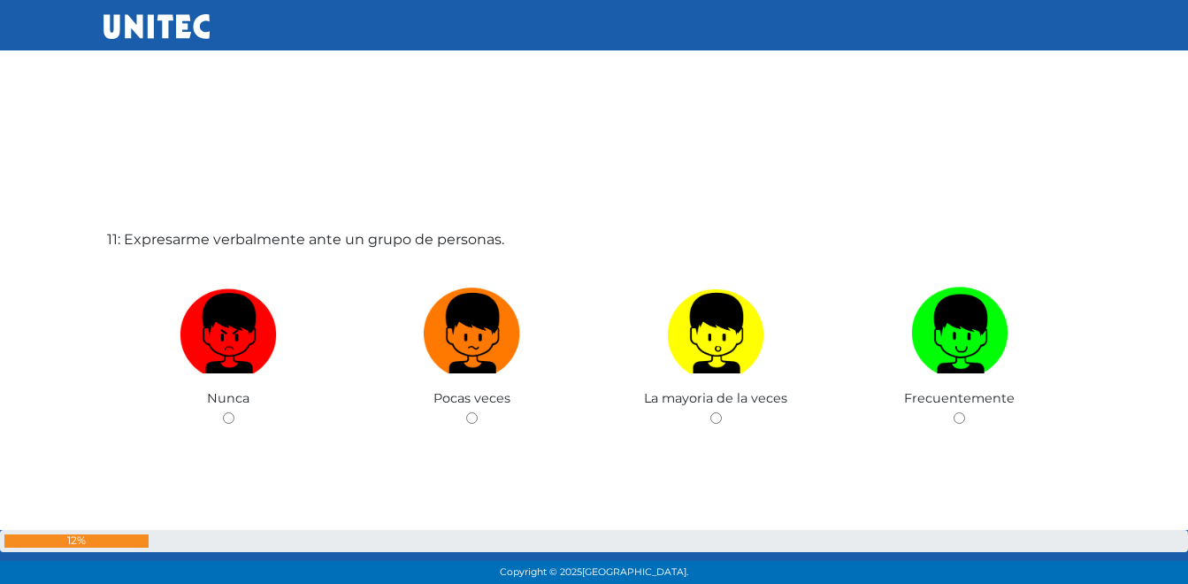
scroll to position [5925, 0]
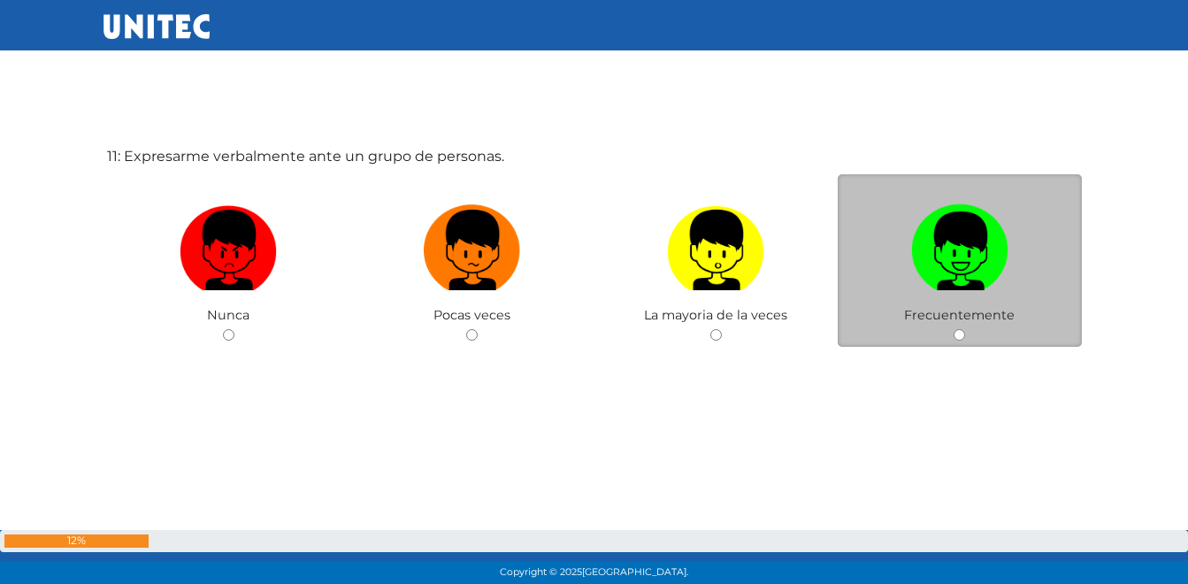
click at [954, 249] on img at bounding box center [959, 243] width 97 height 93
click at [954, 329] on input "radio" at bounding box center [958, 334] width 11 height 11
radio input "true"
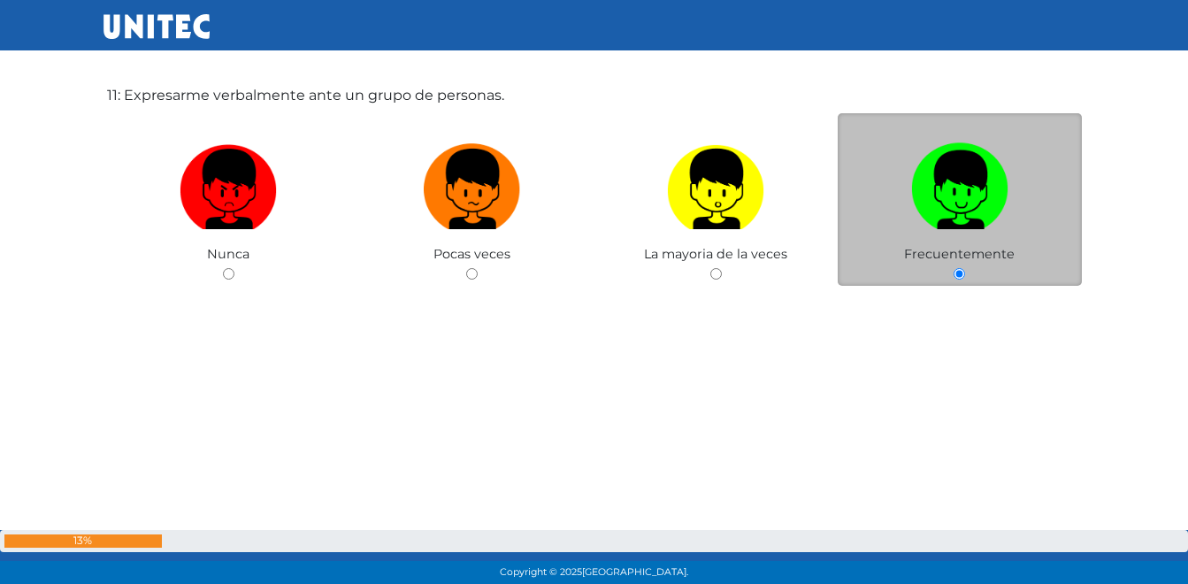
scroll to position [5988, 0]
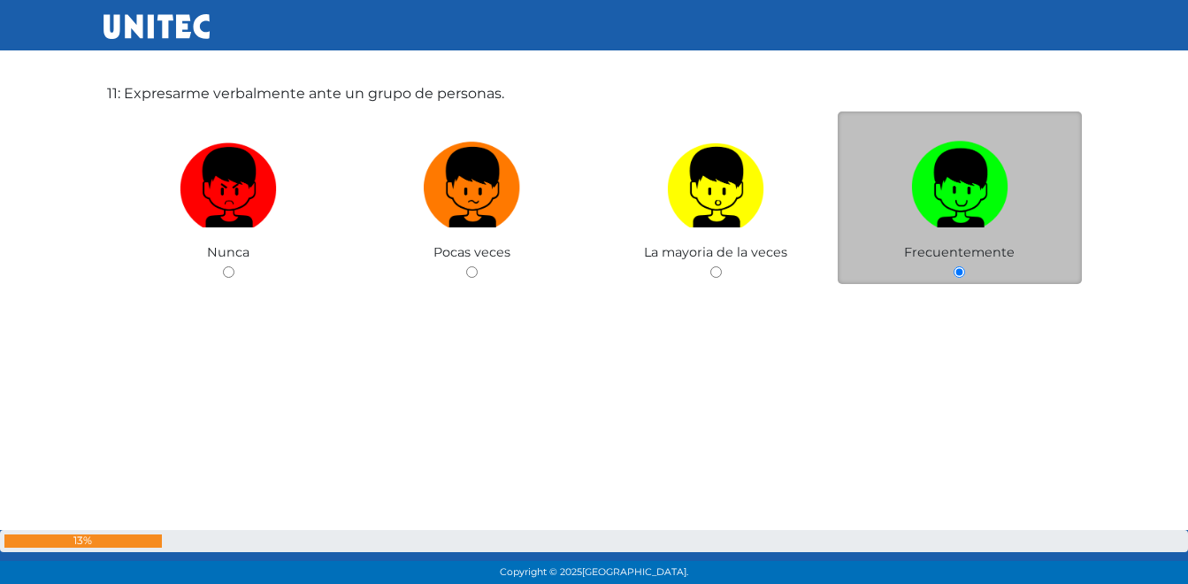
click at [954, 197] on img at bounding box center [959, 180] width 97 height 93
click at [954, 266] on input "radio" at bounding box center [958, 271] width 11 height 11
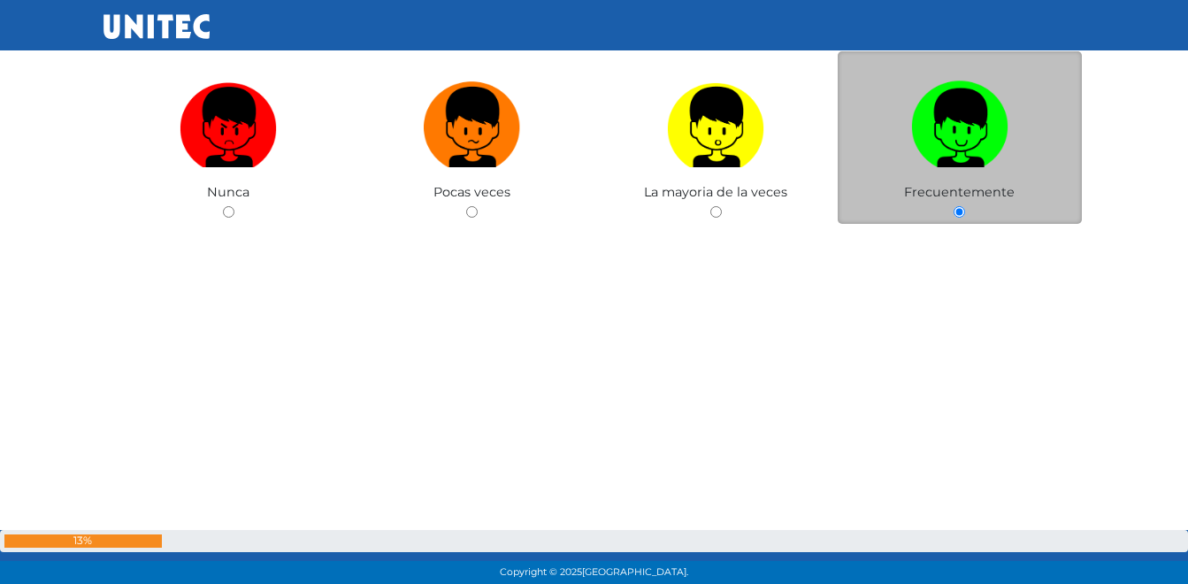
click at [958, 155] on img at bounding box center [959, 120] width 97 height 93
click at [958, 206] on input "radio" at bounding box center [958, 211] width 11 height 11
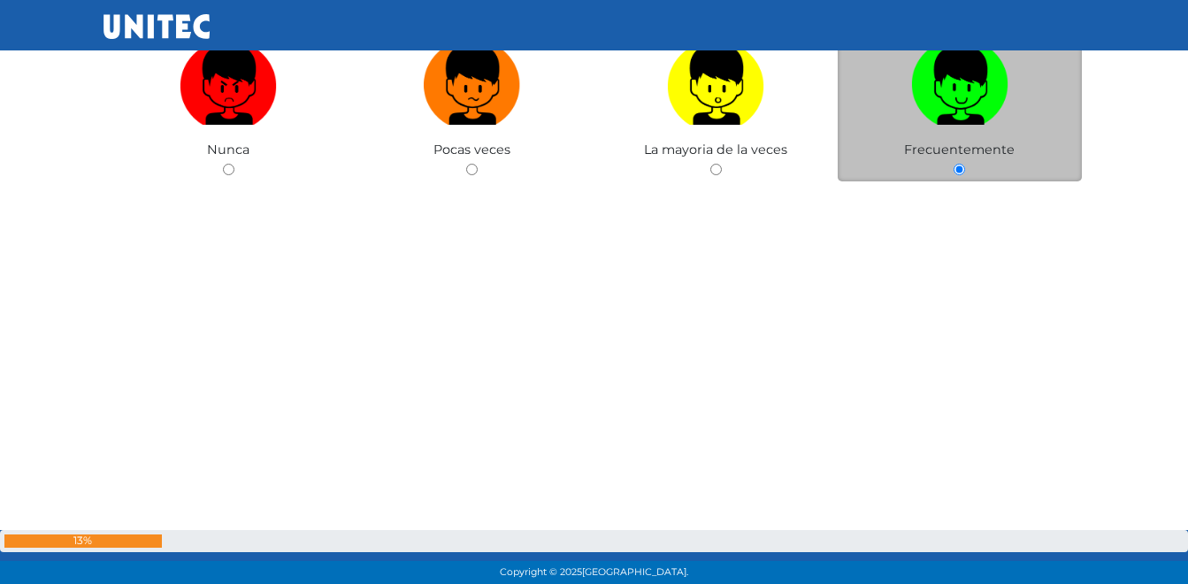
scroll to position [6109, 0]
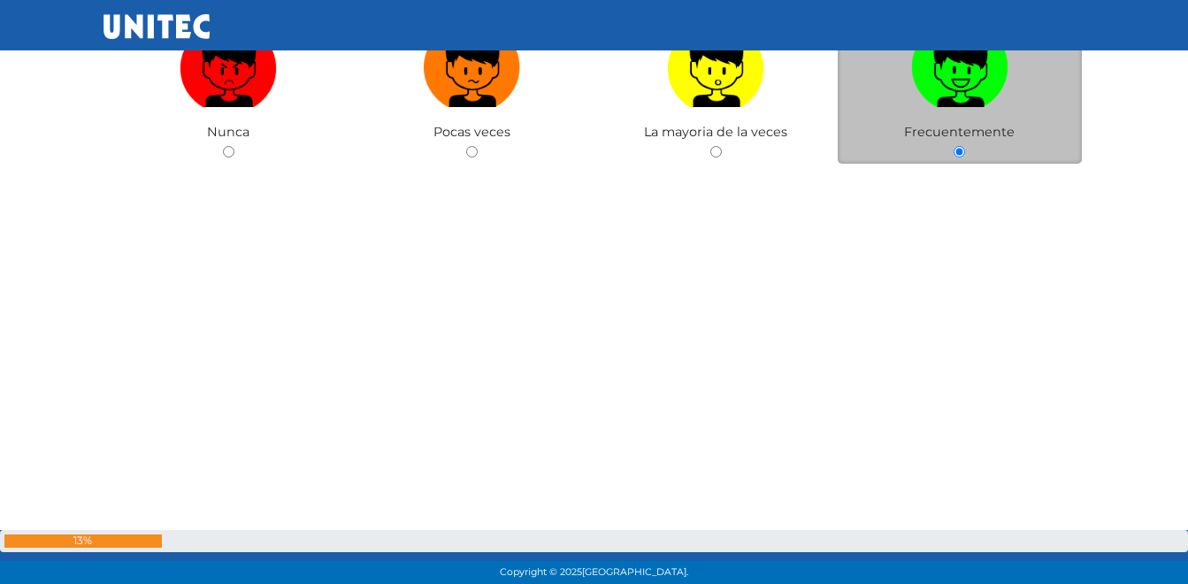
click at [963, 83] on img at bounding box center [959, 60] width 97 height 93
click at [963, 146] on input "radio" at bounding box center [958, 151] width 11 height 11
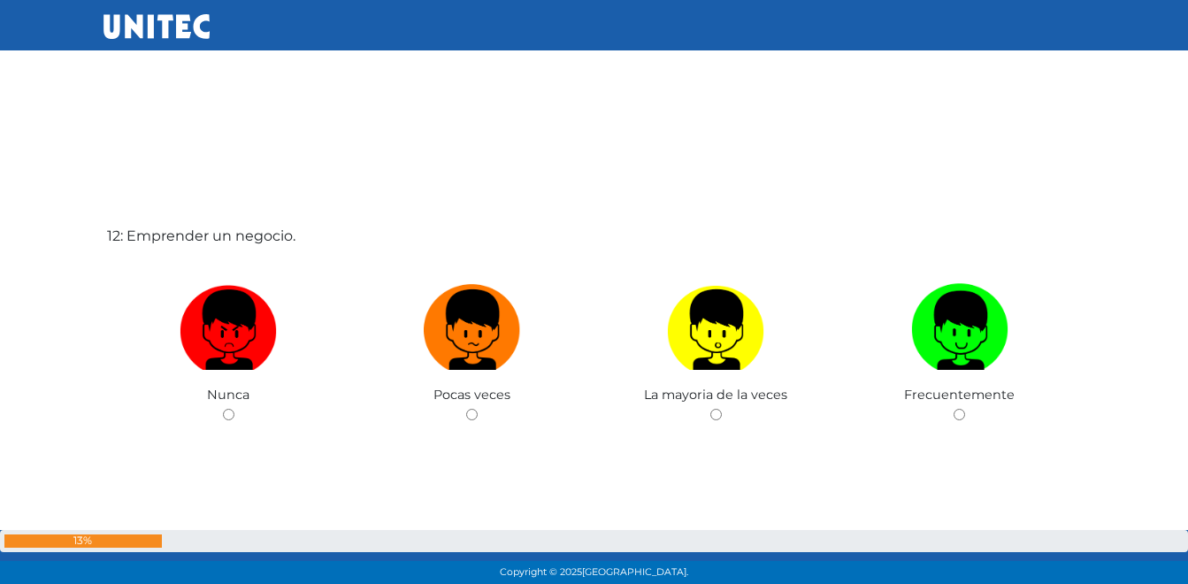
scroll to position [6524, 0]
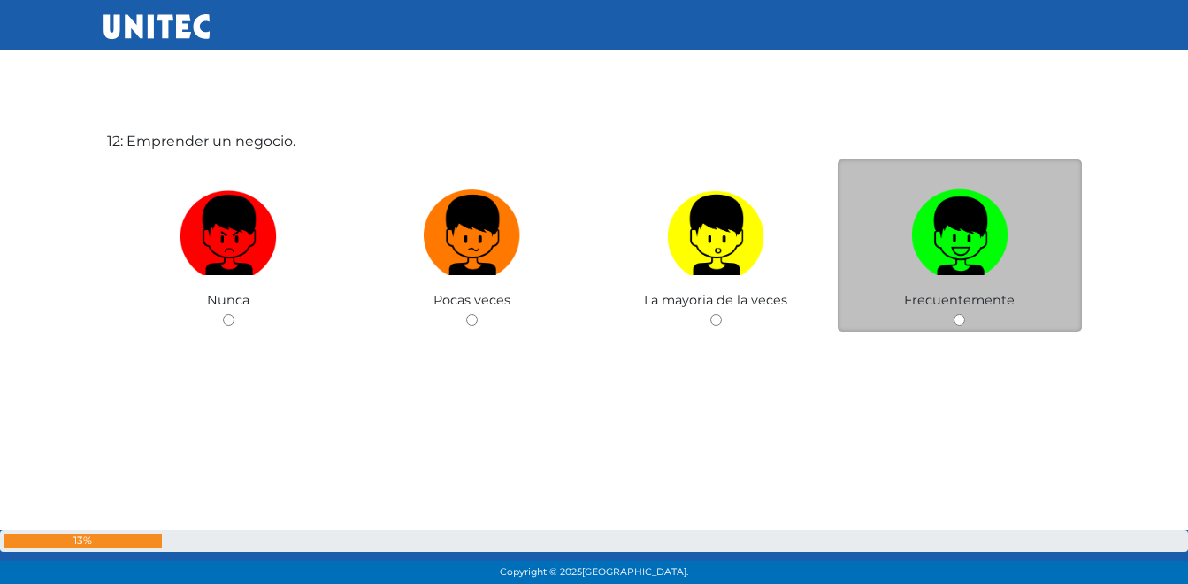
click at [965, 233] on img at bounding box center [959, 228] width 97 height 93
click at [965, 314] on input "radio" at bounding box center [958, 319] width 11 height 11
radio input "true"
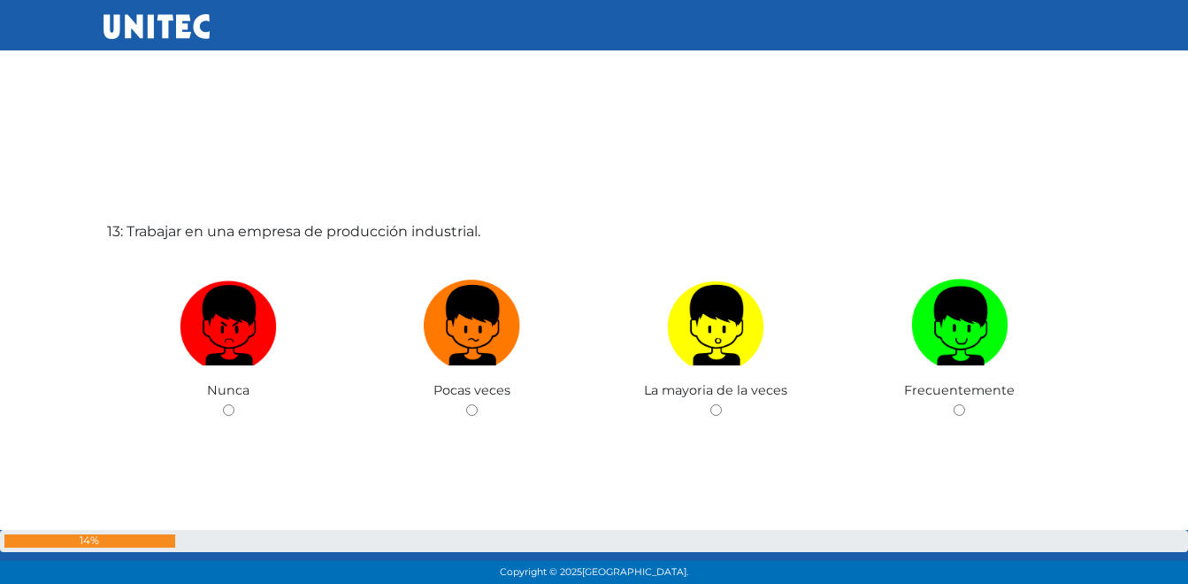
scroll to position [7027, 0]
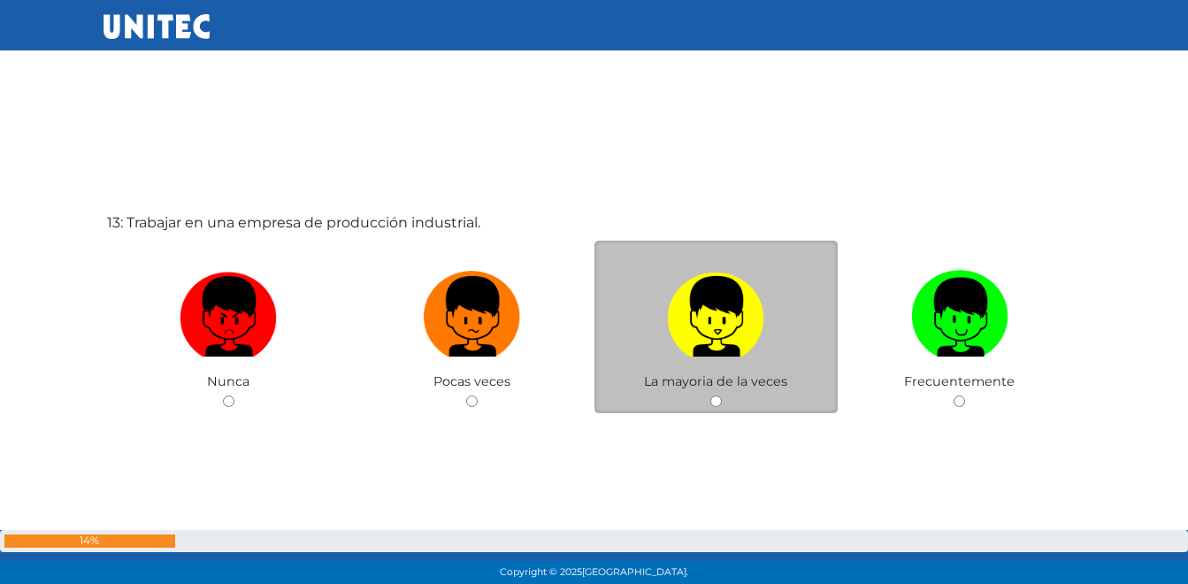
click at [729, 314] on img at bounding box center [715, 310] width 97 height 93
click at [722, 395] on input "radio" at bounding box center [715, 400] width 11 height 11
radio input "true"
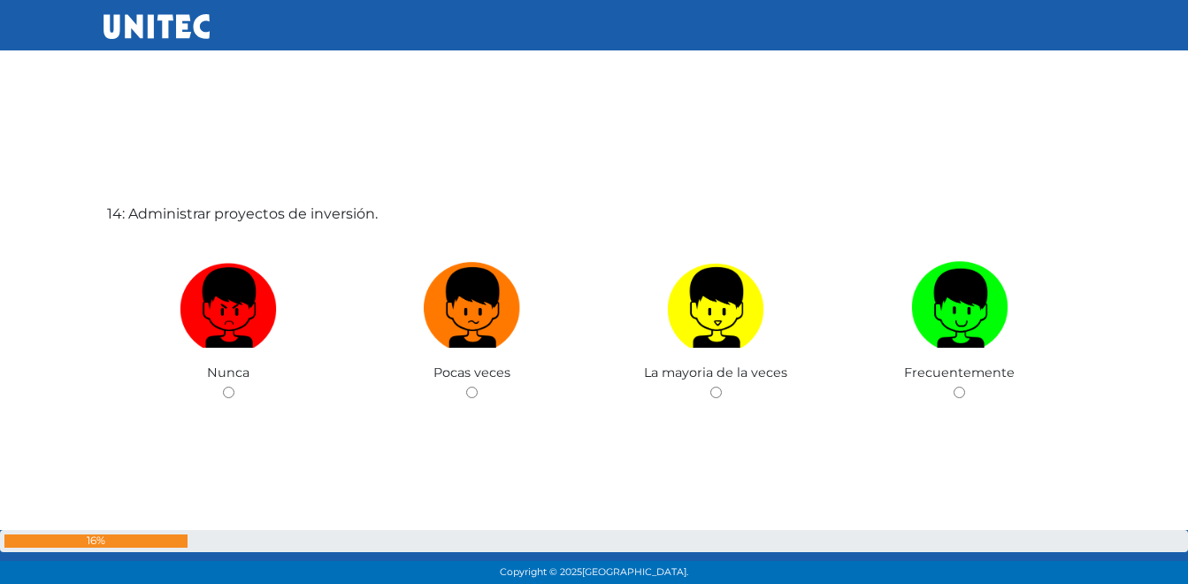
scroll to position [7708, 0]
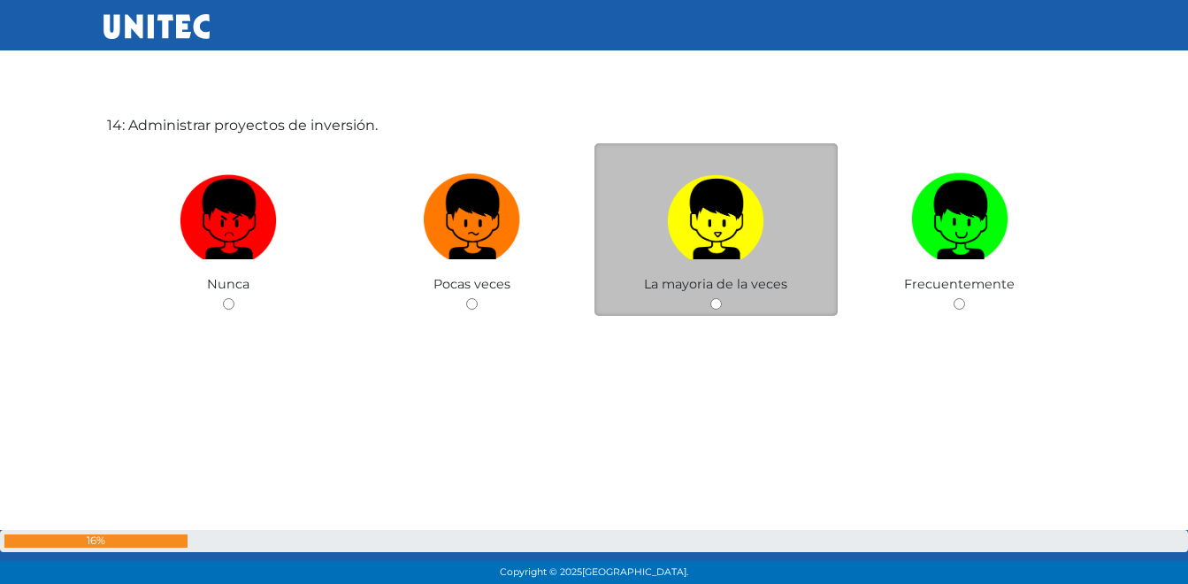
click at [729, 226] on img at bounding box center [715, 212] width 97 height 93
click at [722, 298] on input "radio" at bounding box center [715, 303] width 11 height 11
radio input "true"
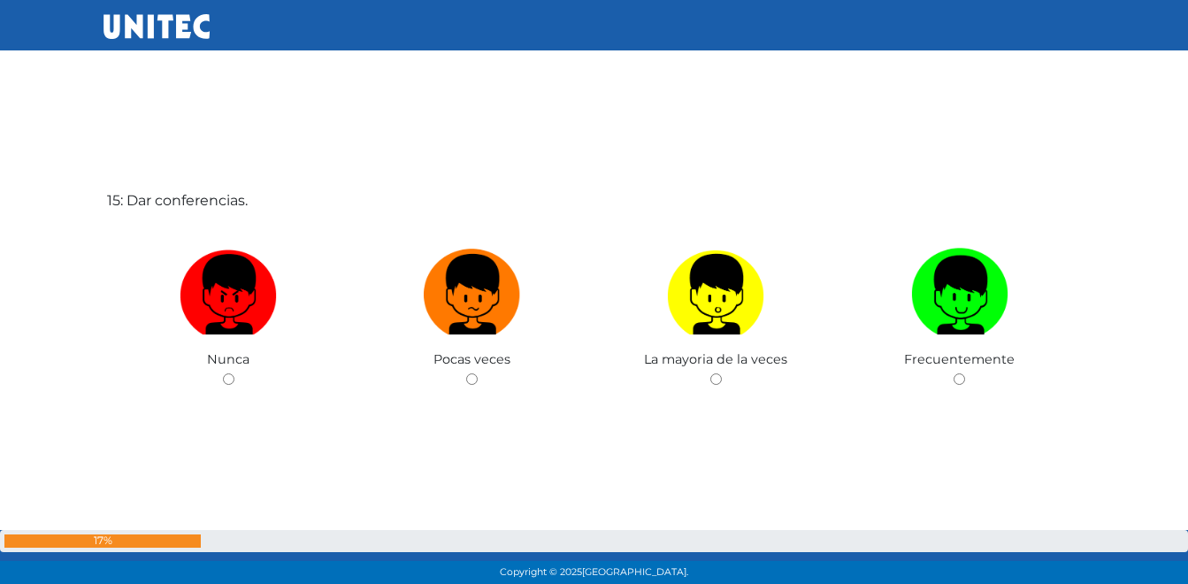
scroll to position [8260, 0]
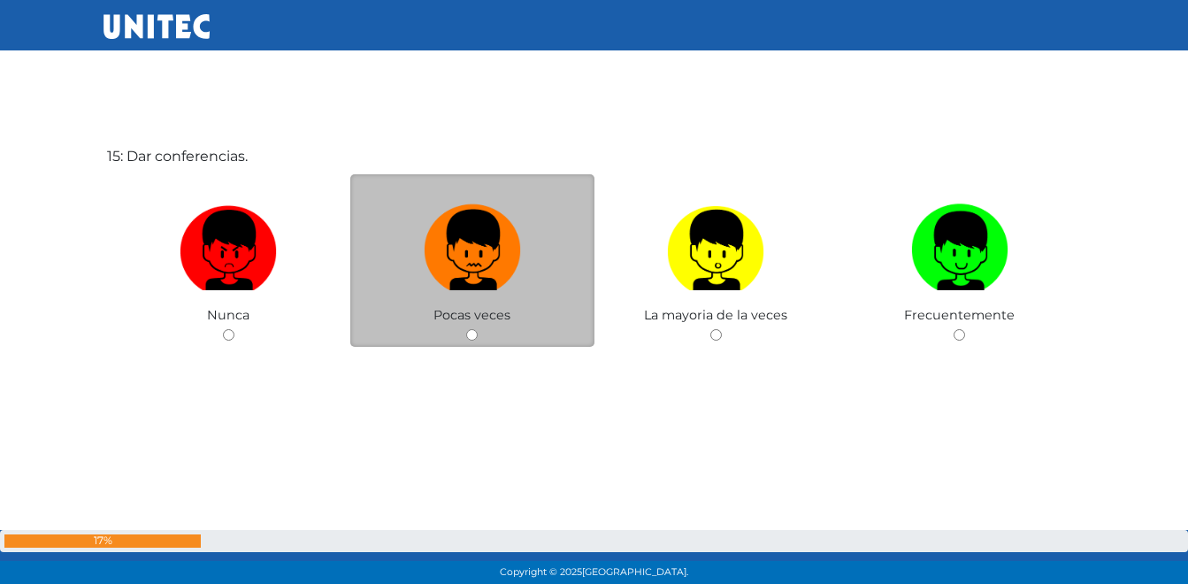
click at [497, 280] on img at bounding box center [472, 243] width 97 height 93
click at [478, 329] on input "radio" at bounding box center [471, 334] width 11 height 11
radio input "true"
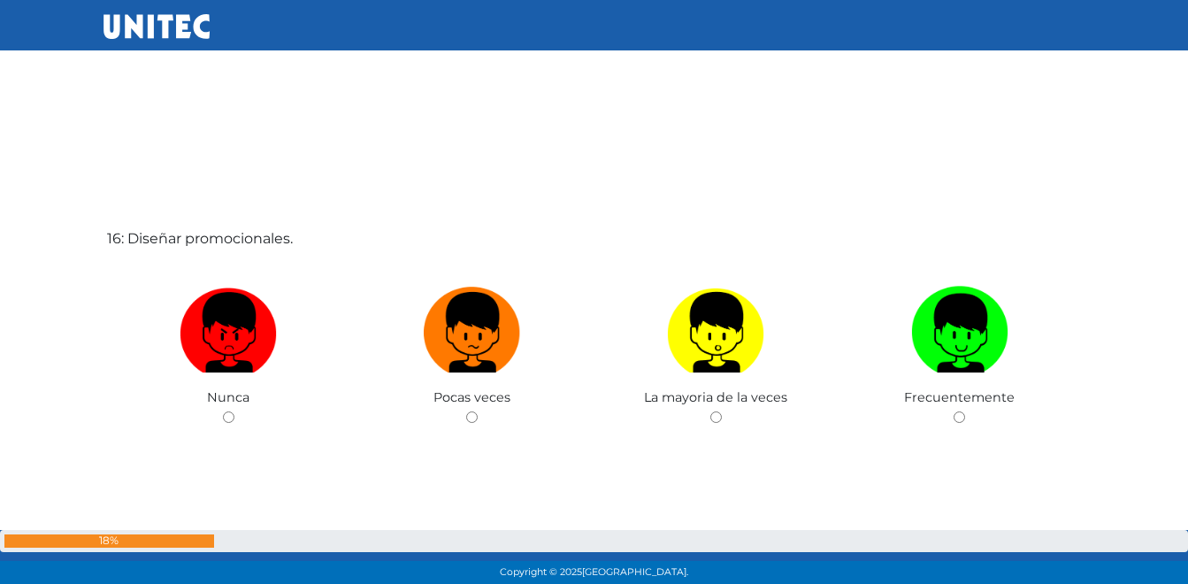
scroll to position [8763, 0]
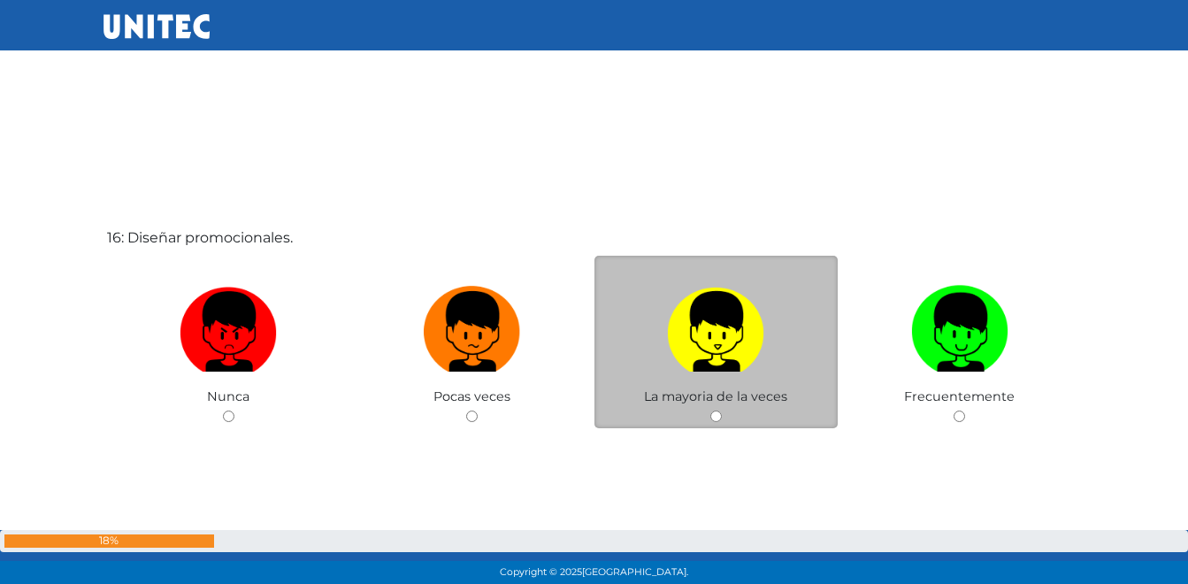
click at [687, 343] on img at bounding box center [715, 325] width 97 height 93
click at [710, 410] on input "radio" at bounding box center [715, 415] width 11 height 11
radio input "true"
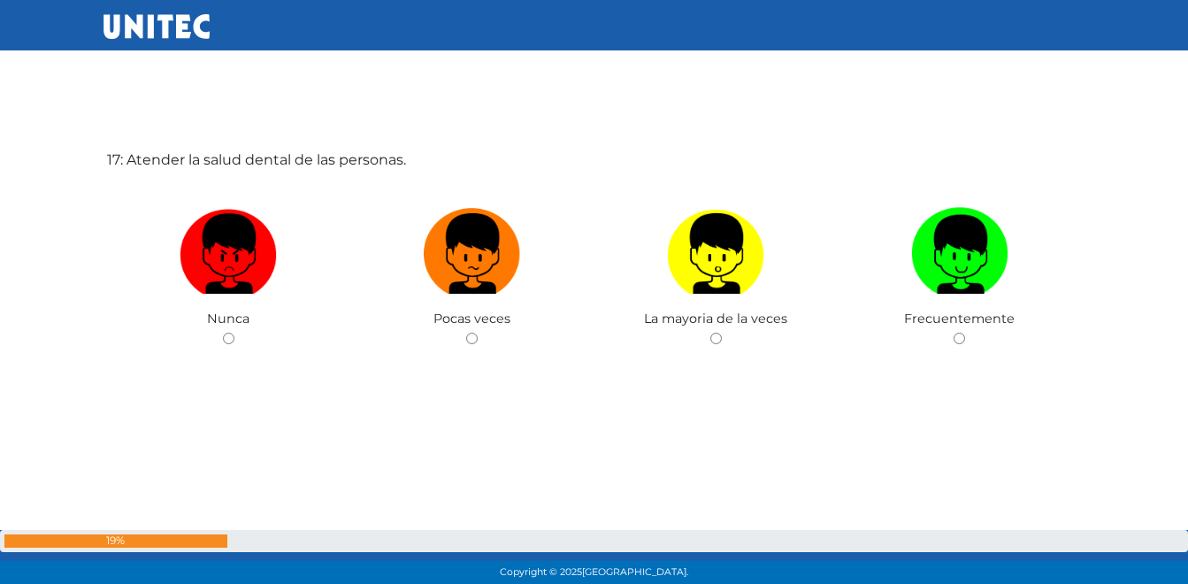
scroll to position [9428, 0]
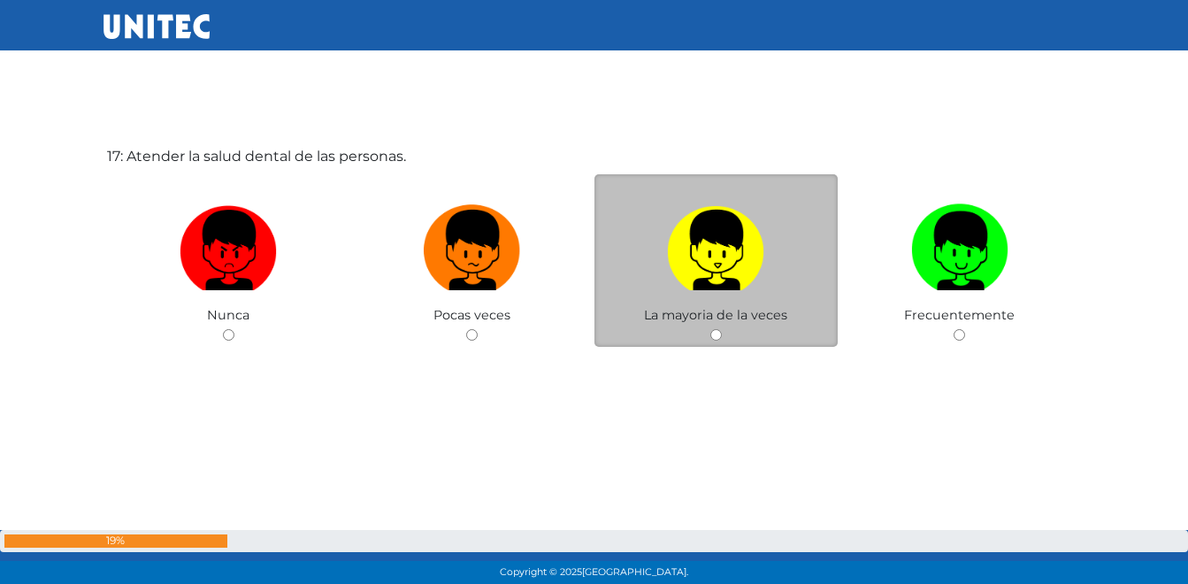
click at [726, 276] on img at bounding box center [715, 243] width 97 height 93
click at [722, 329] on input "radio" at bounding box center [715, 334] width 11 height 11
radio input "true"
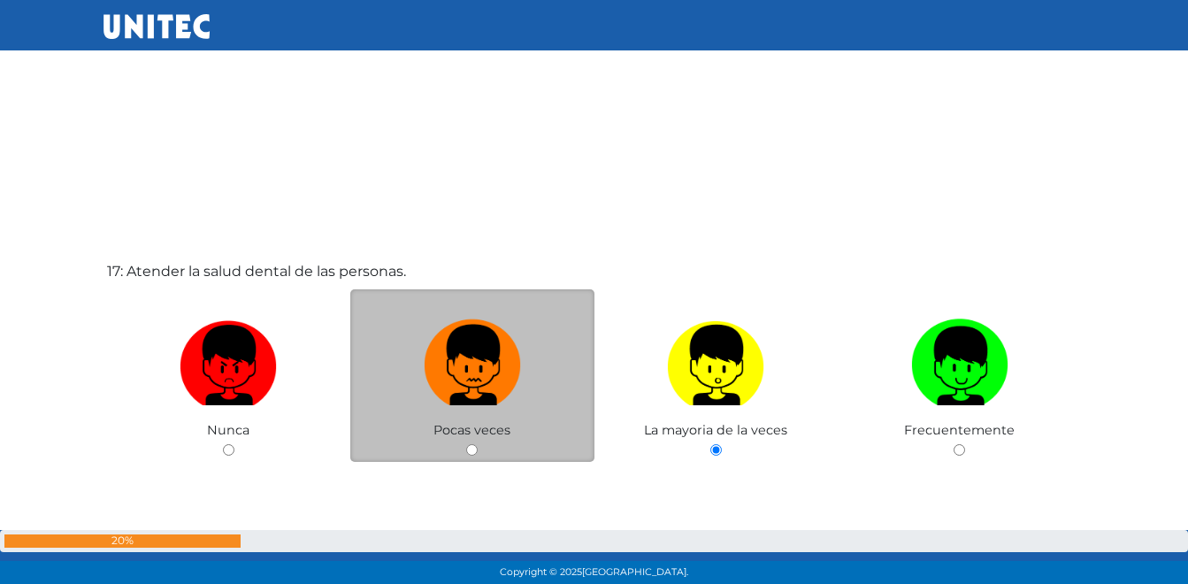
click at [474, 377] on img at bounding box center [472, 358] width 97 height 93
click at [474, 444] on input "radio" at bounding box center [471, 449] width 11 height 11
radio input "true"
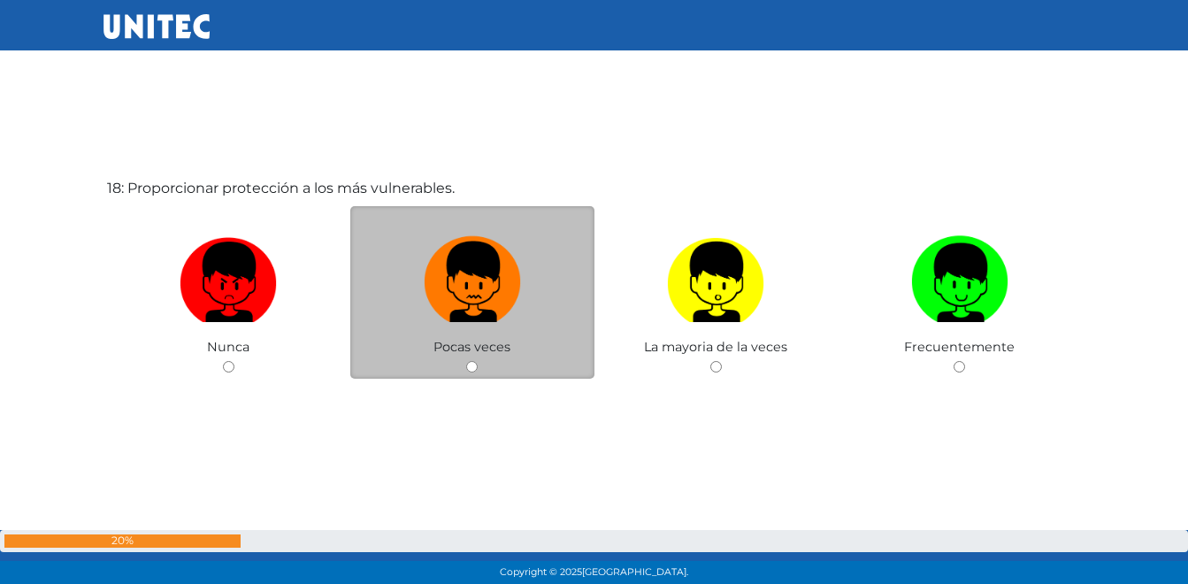
scroll to position [9994, 0]
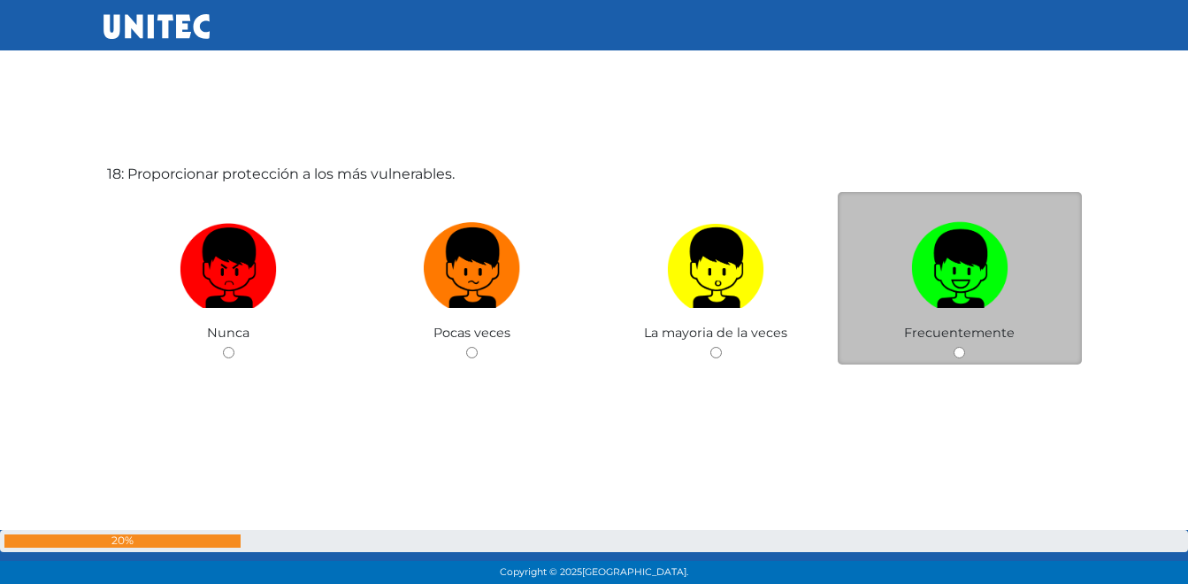
click at [926, 253] on img at bounding box center [959, 261] width 97 height 93
click at [953, 347] on input "radio" at bounding box center [958, 352] width 11 height 11
radio input "true"
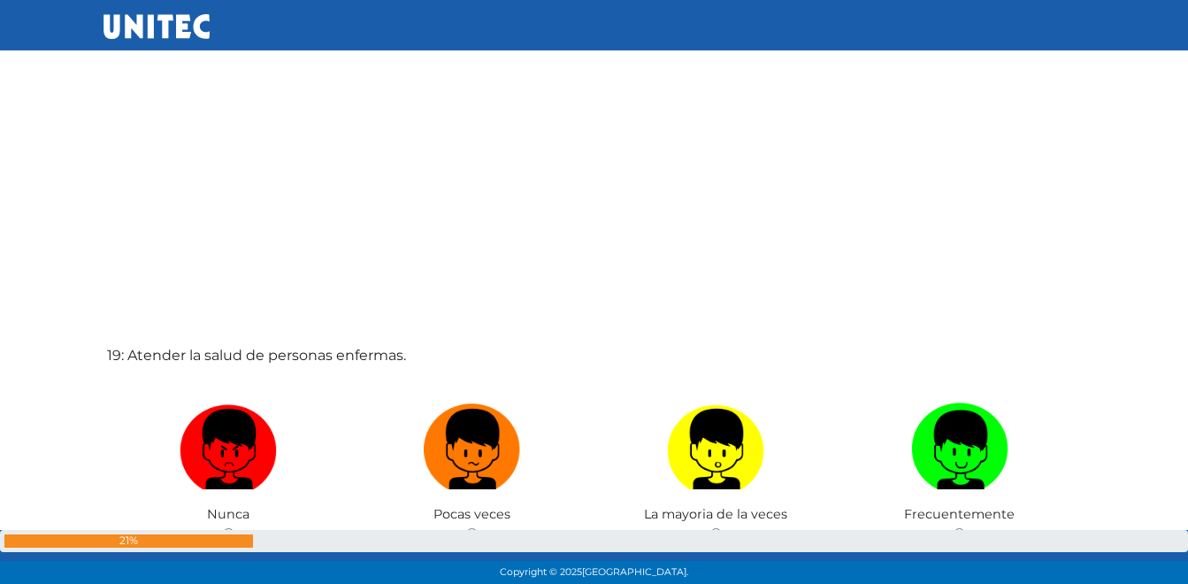
scroll to position [10524, 0]
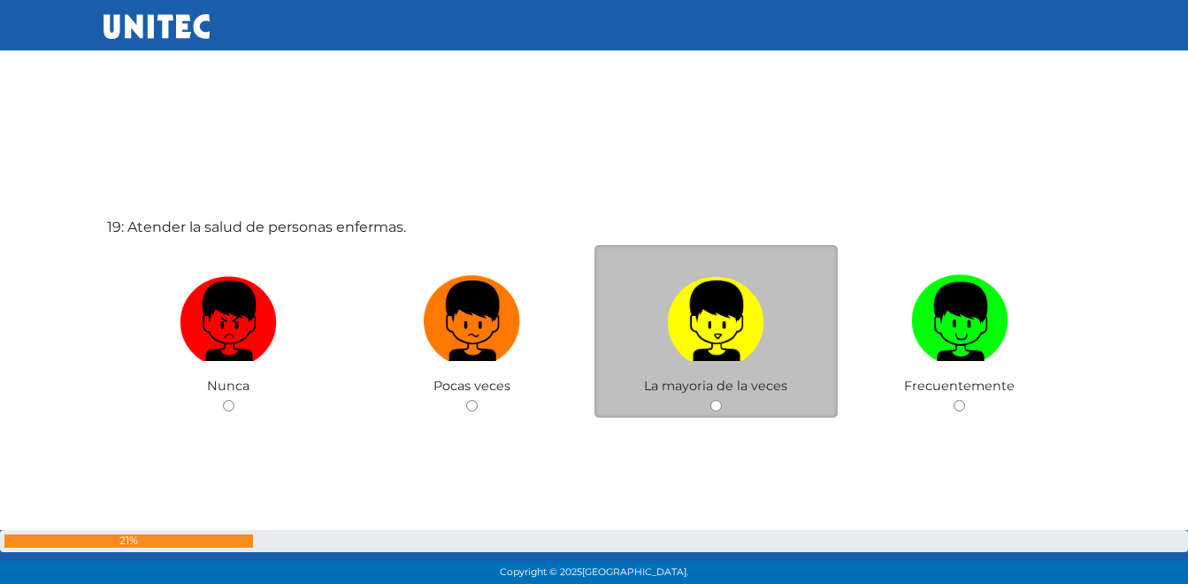
click at [725, 348] on img at bounding box center [715, 314] width 97 height 93
click at [722, 400] on input "radio" at bounding box center [715, 405] width 11 height 11
radio input "true"
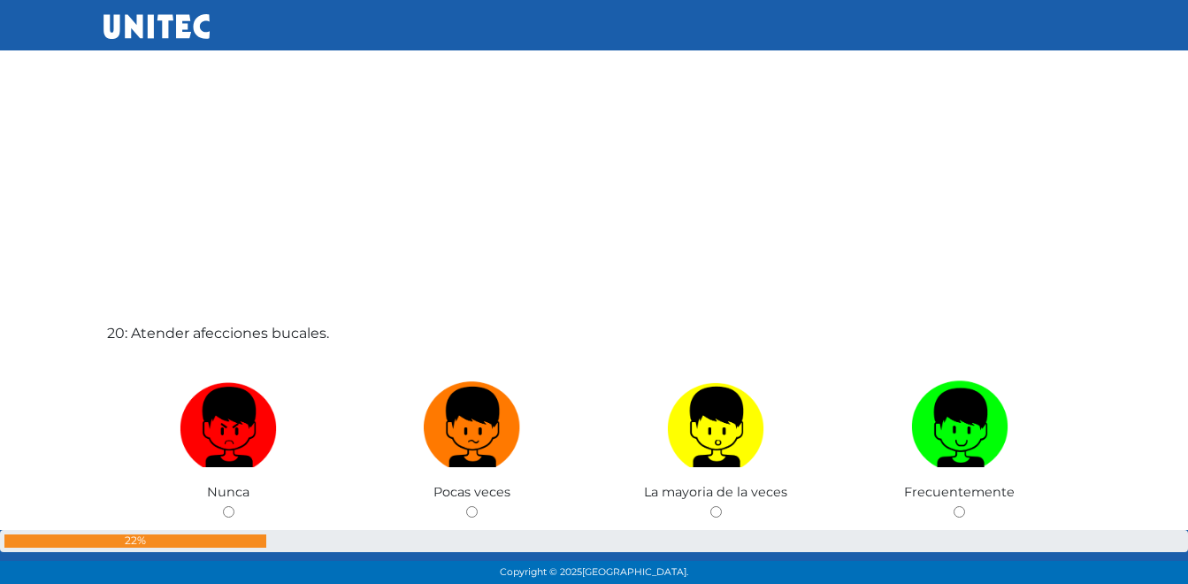
scroll to position [11028, 0]
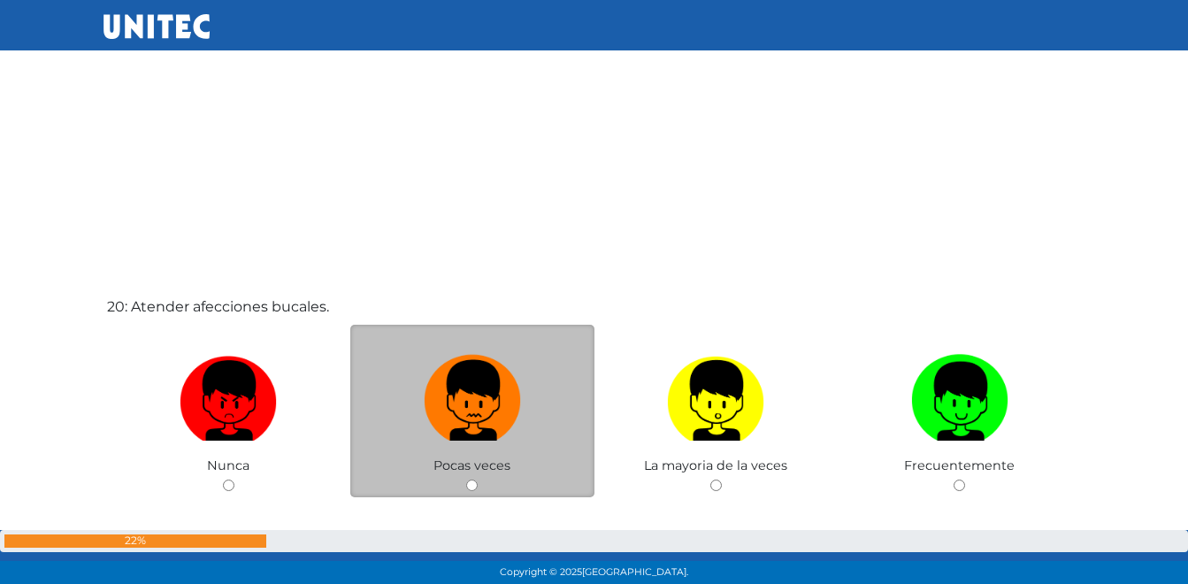
click at [477, 409] on img at bounding box center [472, 394] width 97 height 93
click at [477, 479] on input "radio" at bounding box center [471, 484] width 11 height 11
radio input "true"
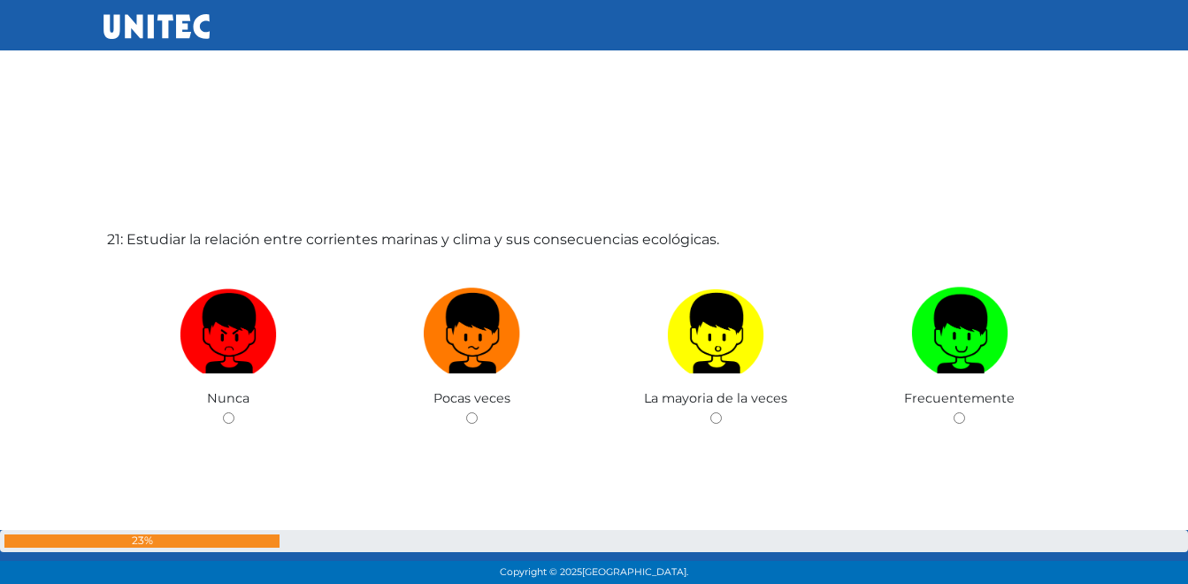
scroll to position [11710, 0]
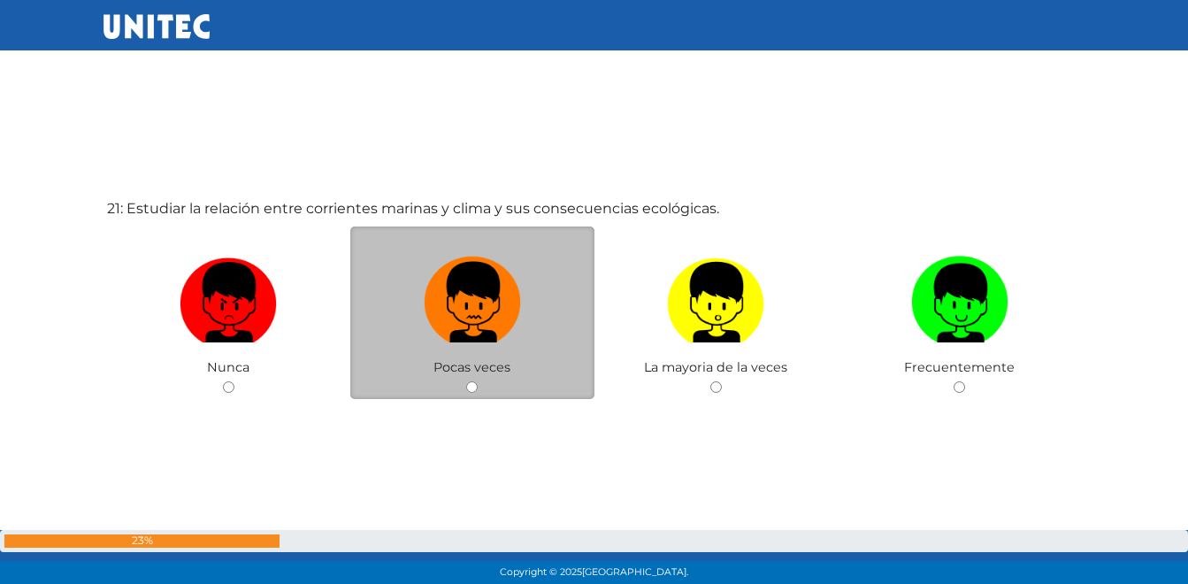
click at [510, 296] on img at bounding box center [472, 295] width 97 height 93
click at [478, 381] on input "radio" at bounding box center [471, 386] width 11 height 11
radio input "true"
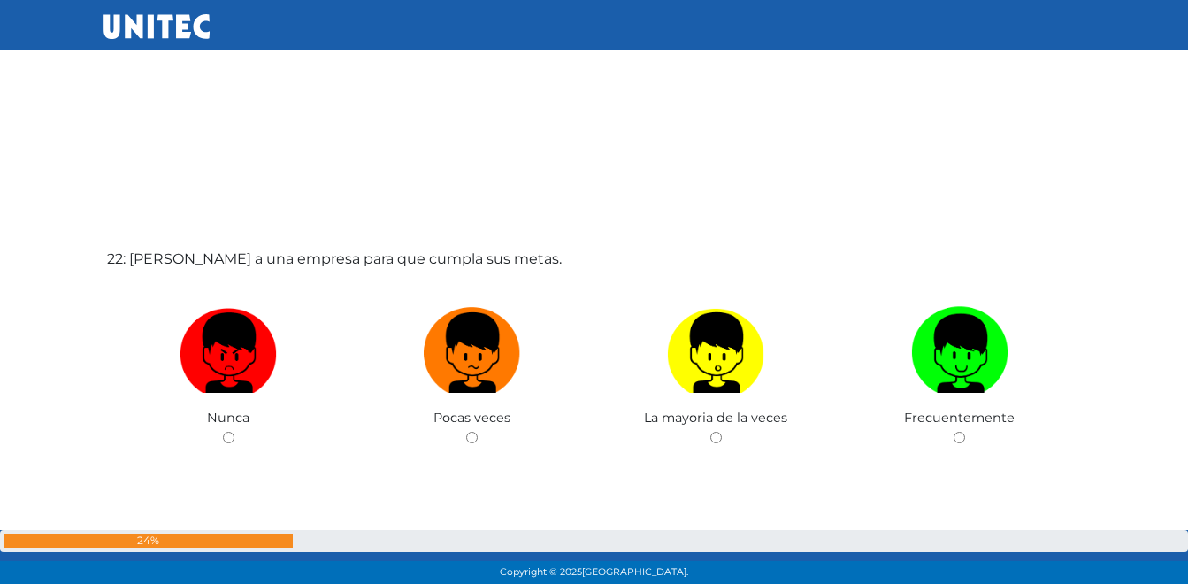
scroll to position [12346, 0]
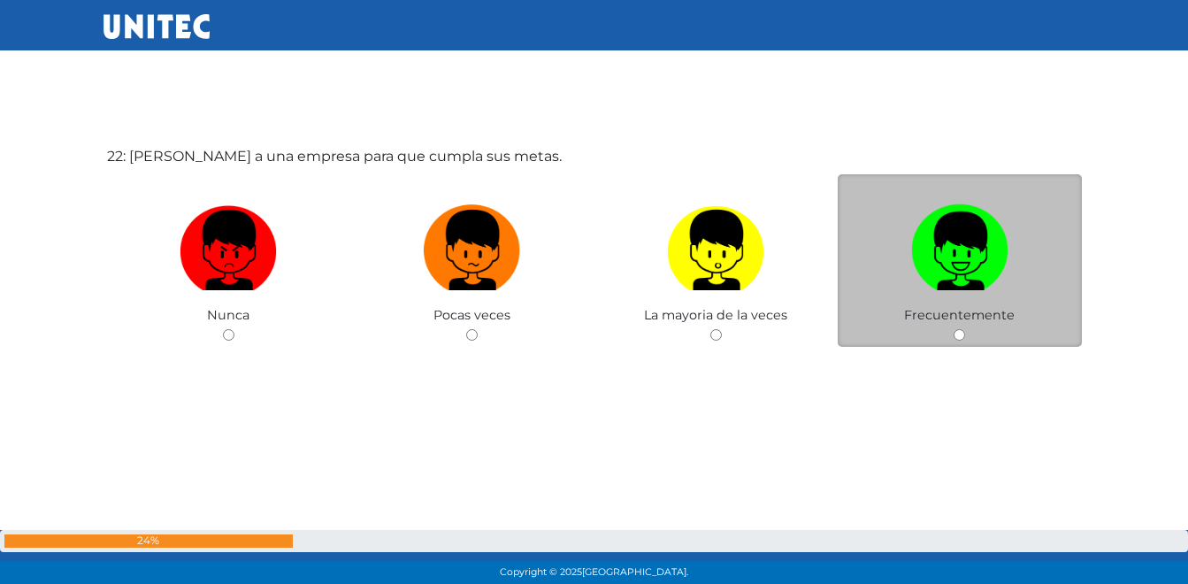
click at [945, 250] on img at bounding box center [959, 243] width 97 height 93
click at [953, 329] on input "radio" at bounding box center [958, 334] width 11 height 11
radio input "true"
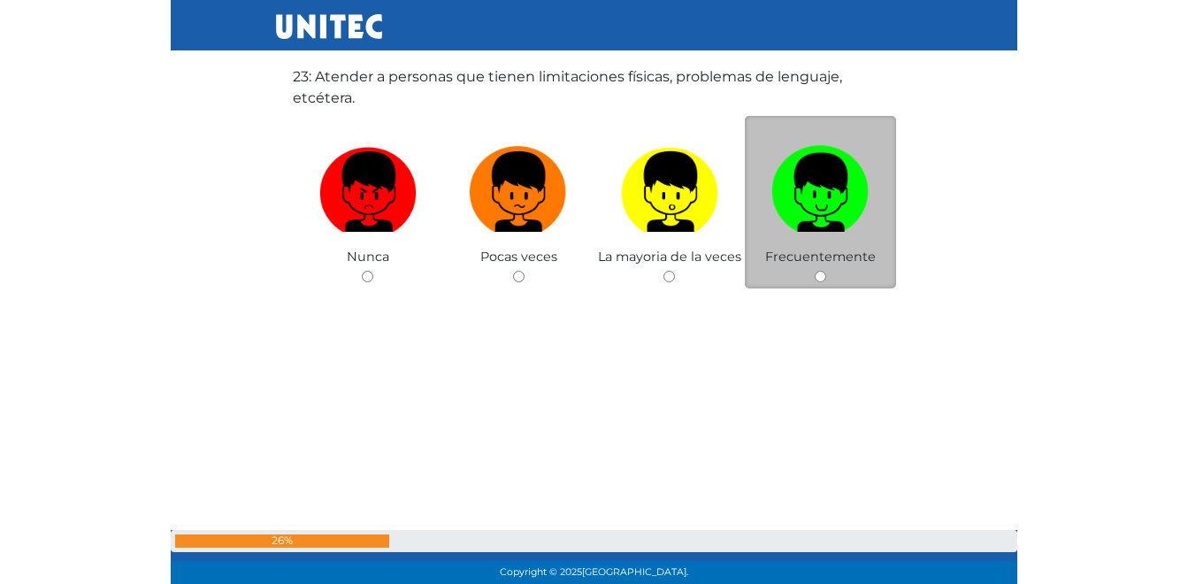
scroll to position [13025, 0]
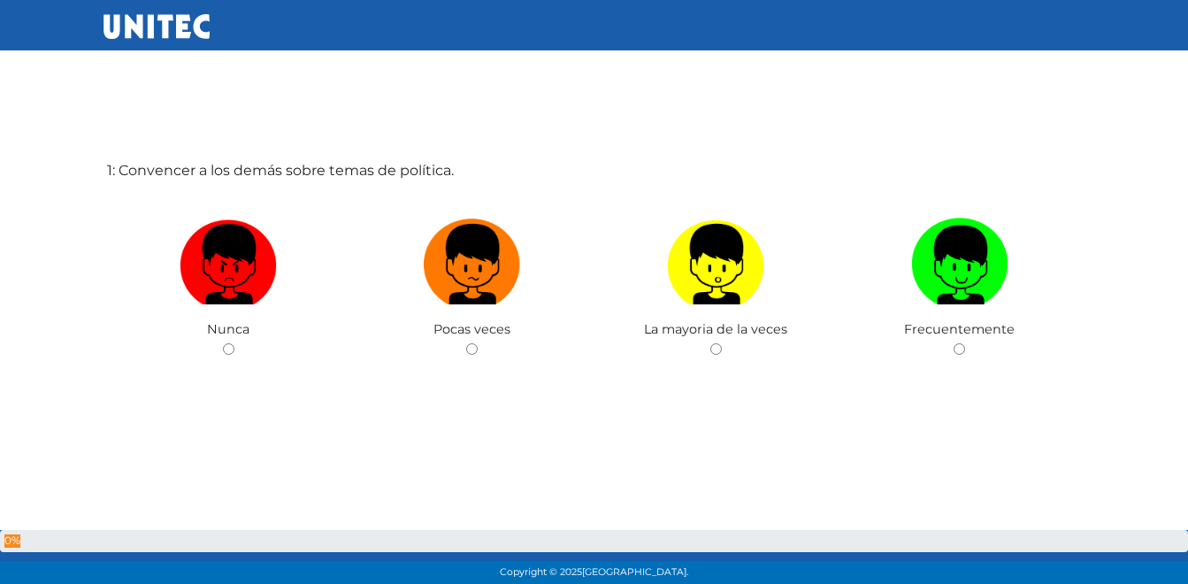
scroll to position [88, 0]
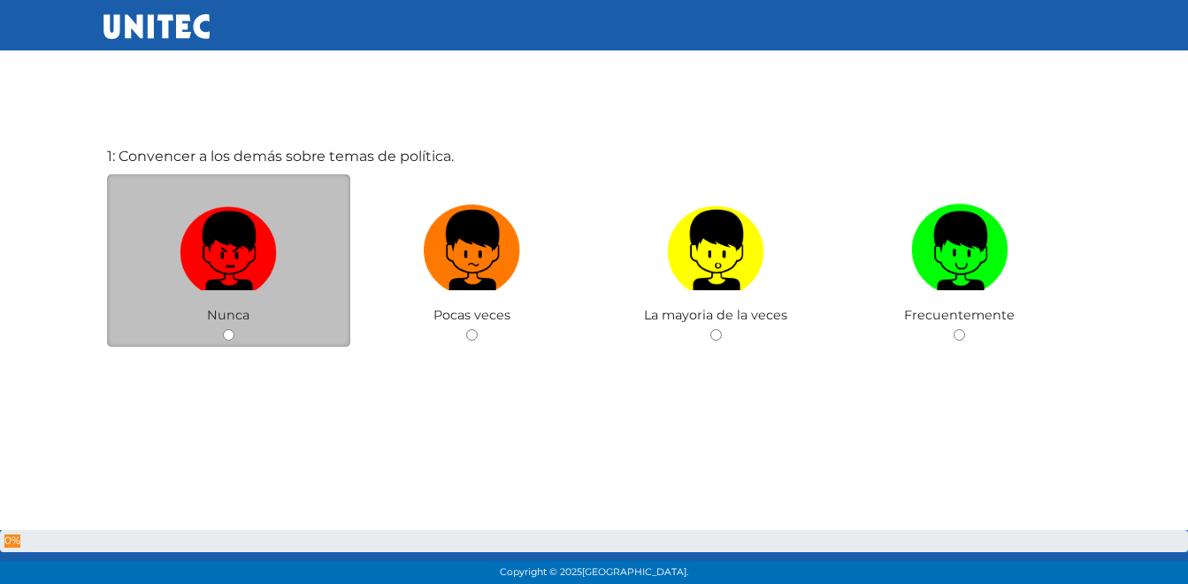
click at [219, 287] on img at bounding box center [228, 243] width 97 height 93
click at [223, 329] on input "radio" at bounding box center [228, 334] width 11 height 11
radio input "true"
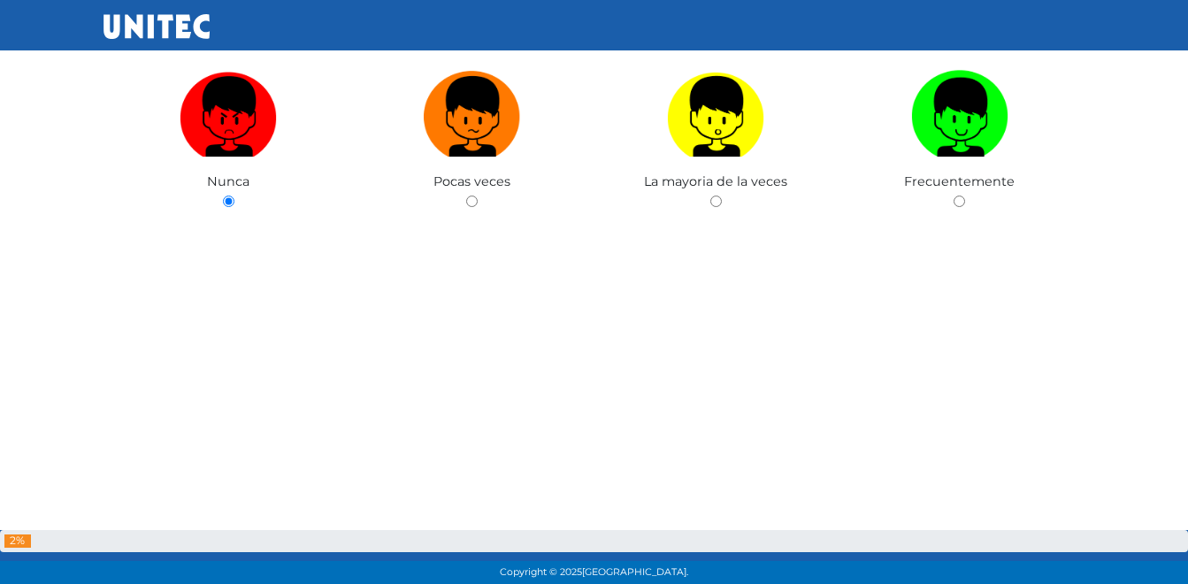
scroll to position [593, 0]
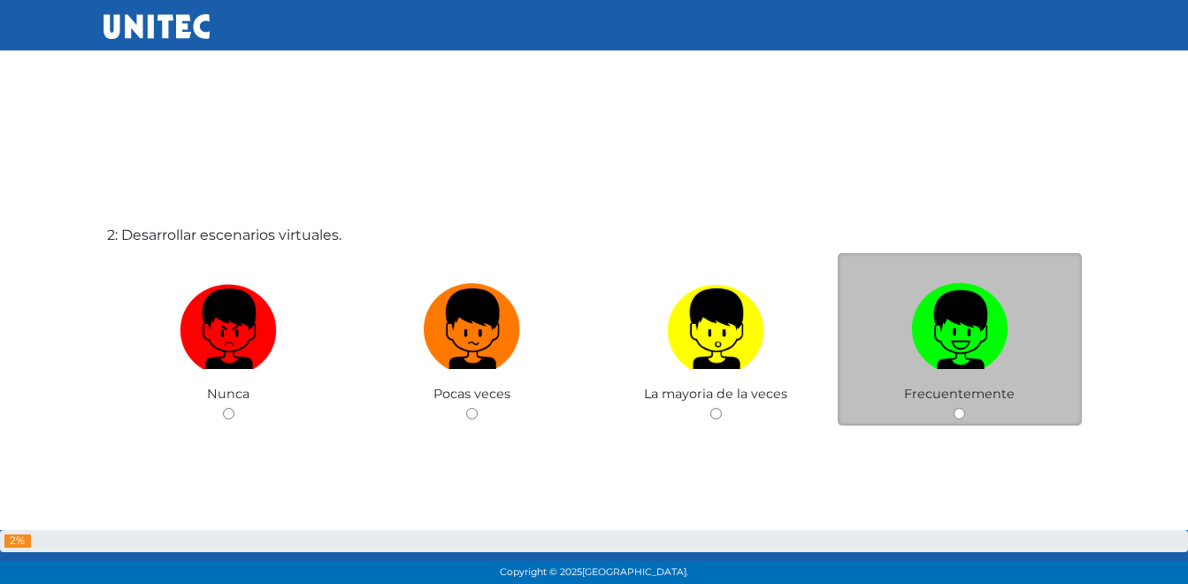
click at [945, 319] on img at bounding box center [959, 322] width 97 height 93
click at [953, 408] on input "radio" at bounding box center [958, 413] width 11 height 11
radio input "true"
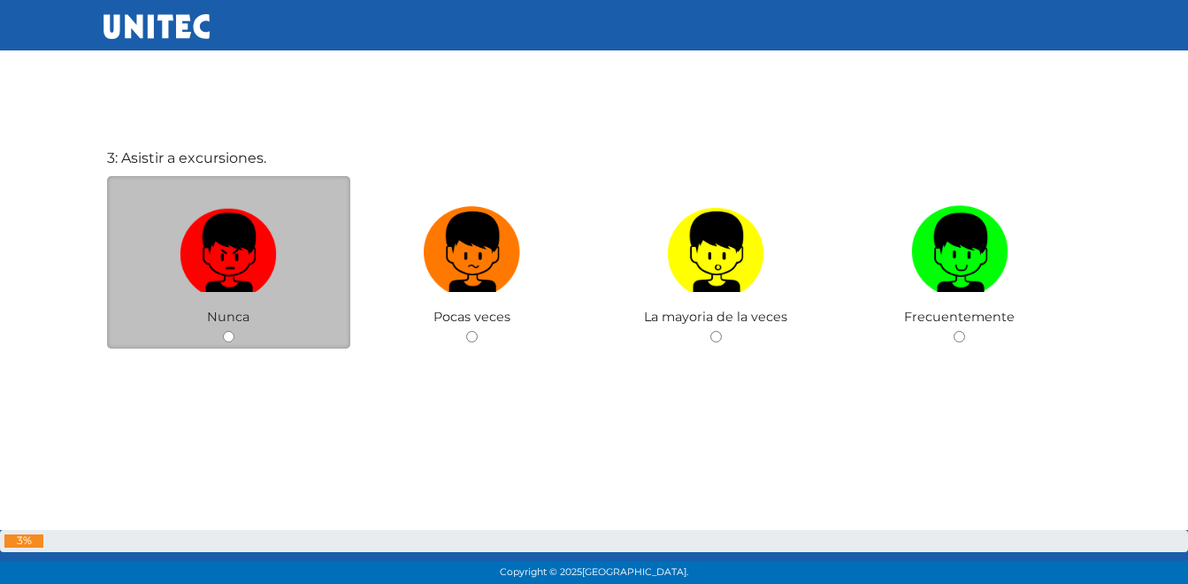
scroll to position [1275, 0]
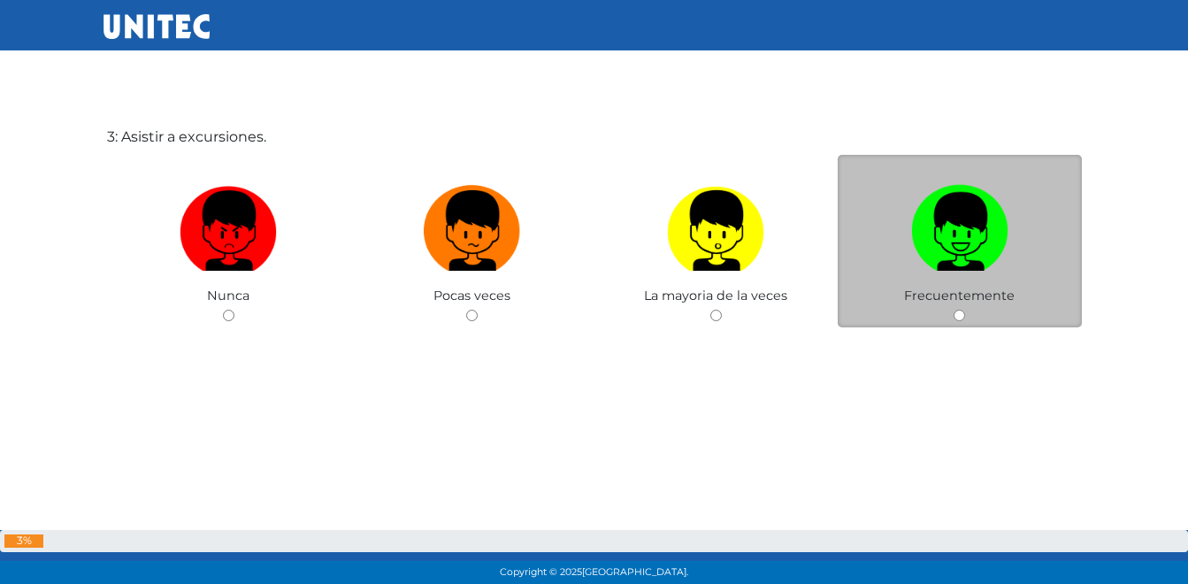
click at [939, 250] on img at bounding box center [959, 224] width 97 height 93
click at [953, 310] on input "radio" at bounding box center [958, 315] width 11 height 11
radio input "true"
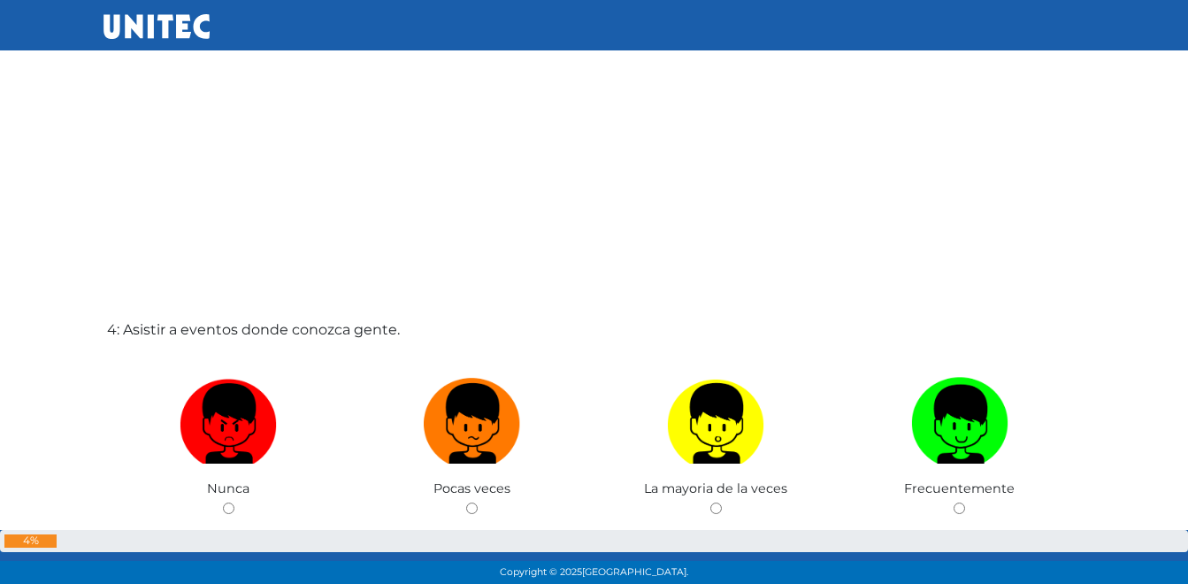
scroll to position [1719, 0]
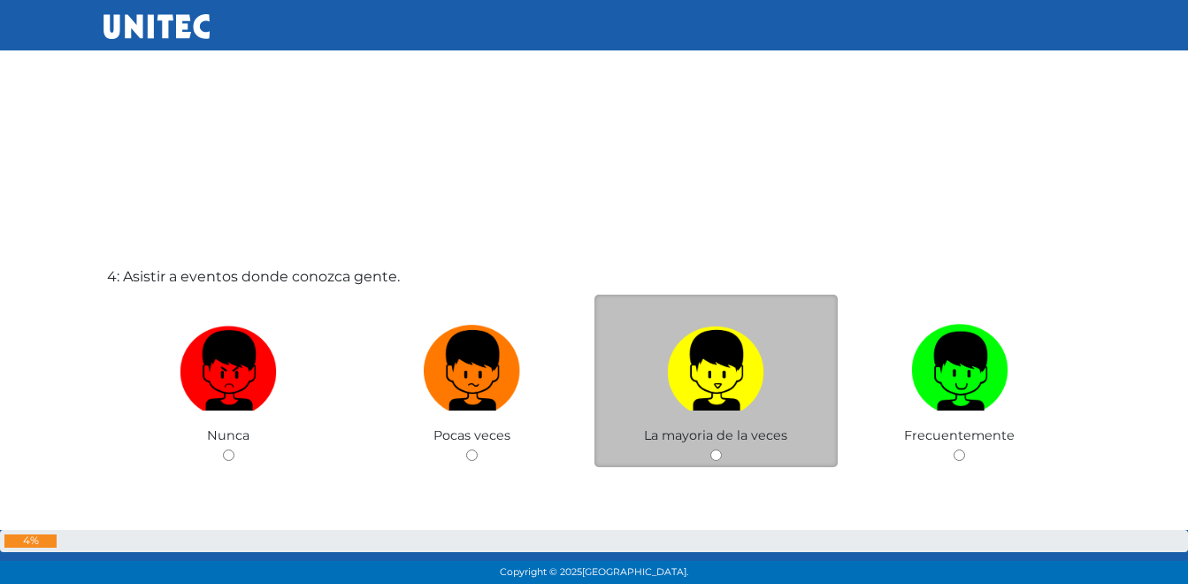
click at [721, 377] on img at bounding box center [715, 363] width 97 height 93
click at [721, 449] on input "radio" at bounding box center [715, 454] width 11 height 11
radio input "true"
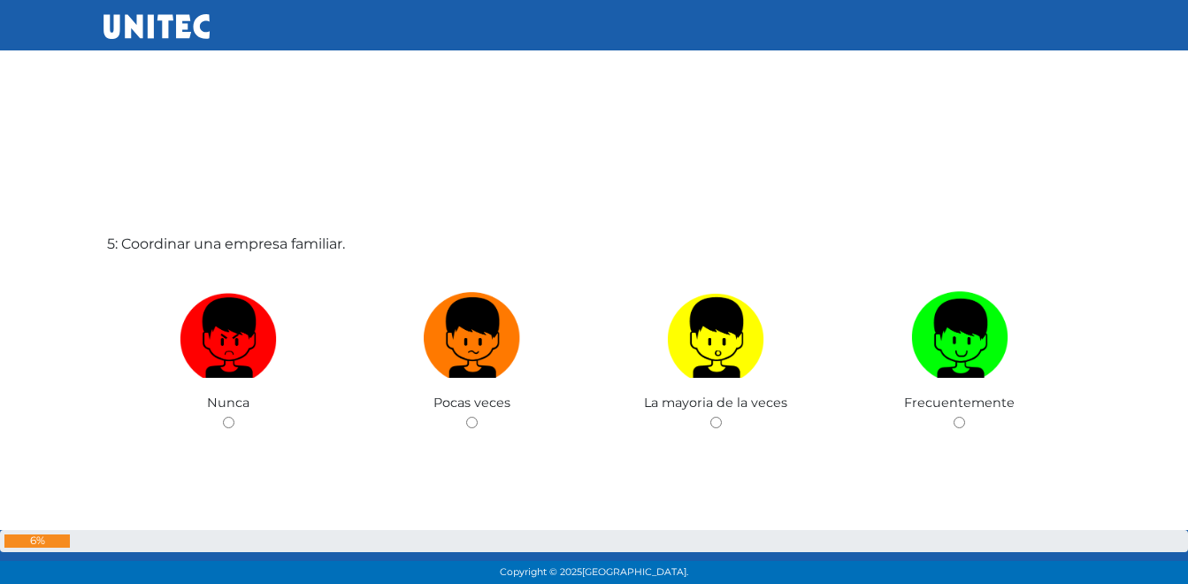
scroll to position [2423, 0]
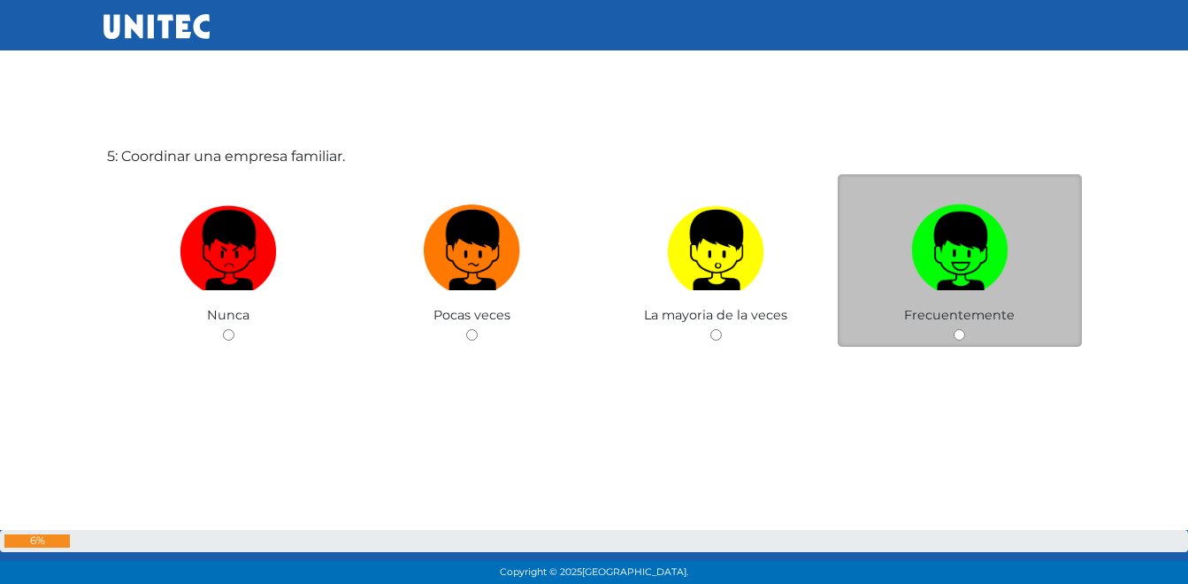
click at [988, 237] on img at bounding box center [959, 243] width 97 height 93
click at [965, 329] on input "radio" at bounding box center [958, 334] width 11 height 11
radio input "true"
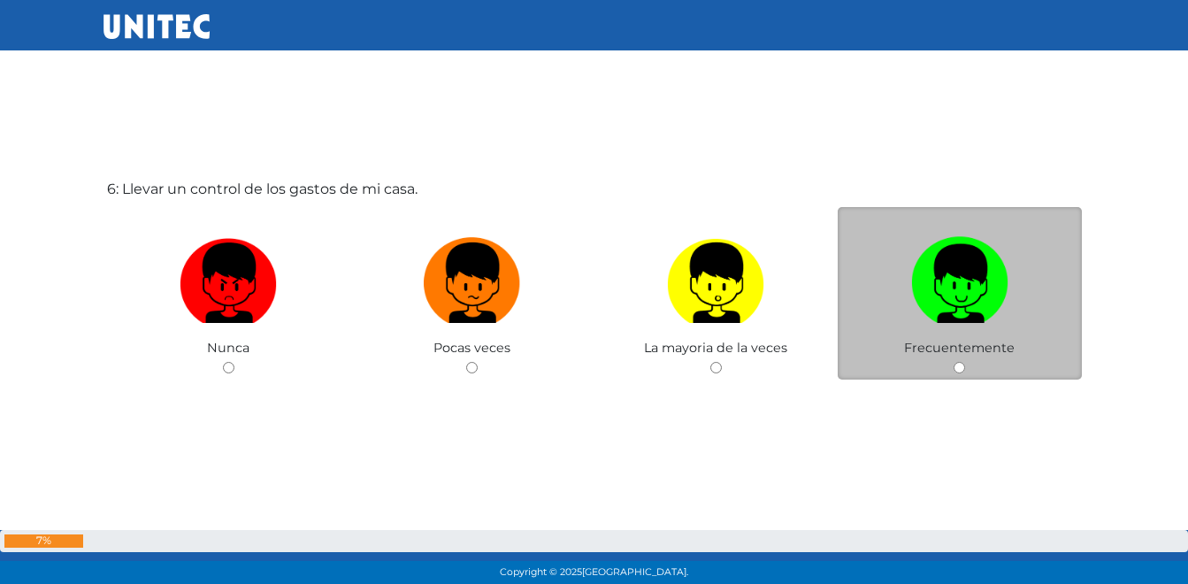
scroll to position [3007, 0]
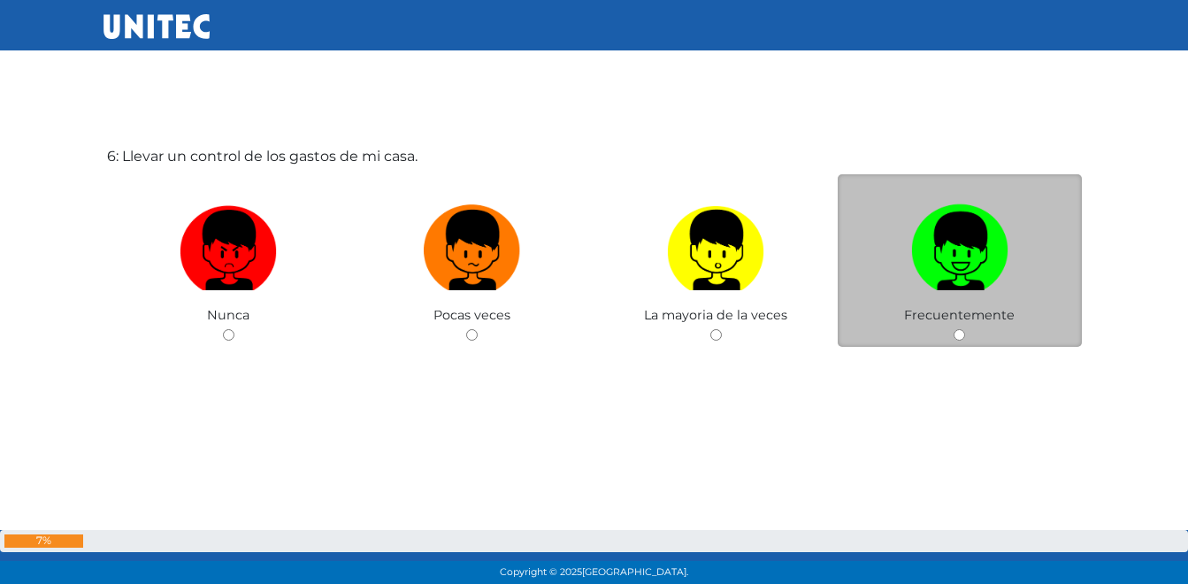
click at [932, 230] on img at bounding box center [959, 243] width 97 height 93
click at [953, 329] on input "radio" at bounding box center [958, 334] width 11 height 11
radio input "true"
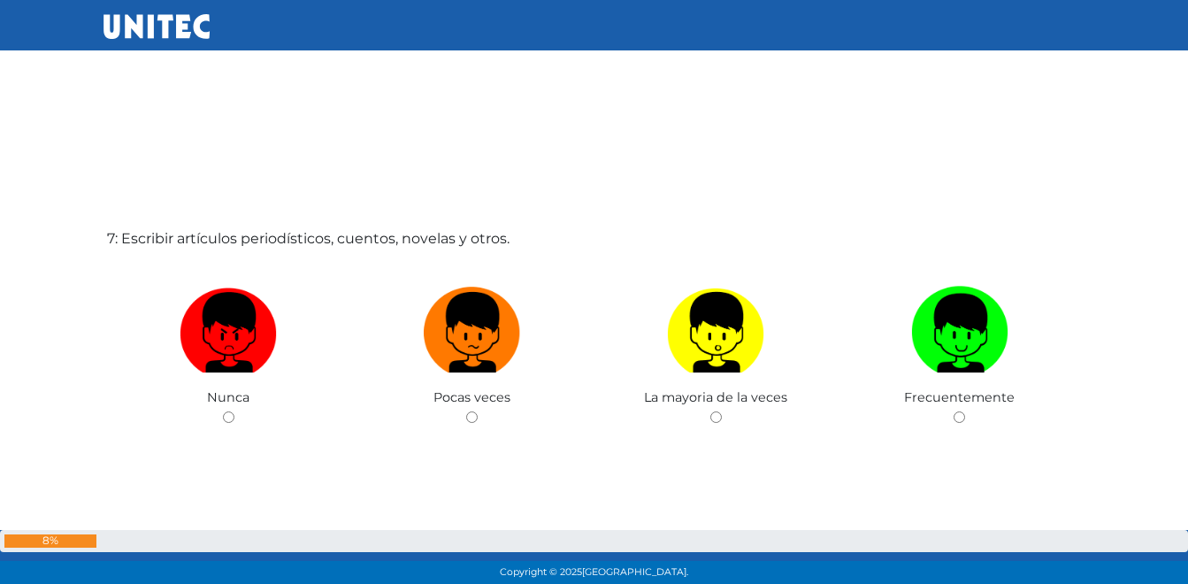
scroll to position [3509, 0]
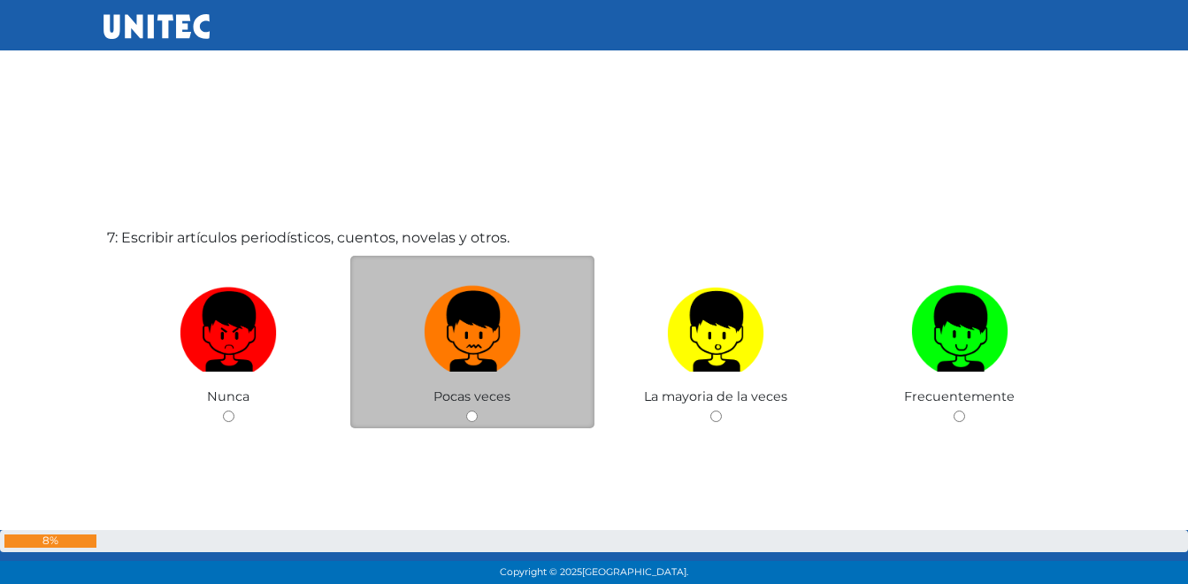
click at [480, 346] on img at bounding box center [472, 325] width 97 height 93
click at [478, 410] on input "radio" at bounding box center [471, 415] width 11 height 11
radio input "true"
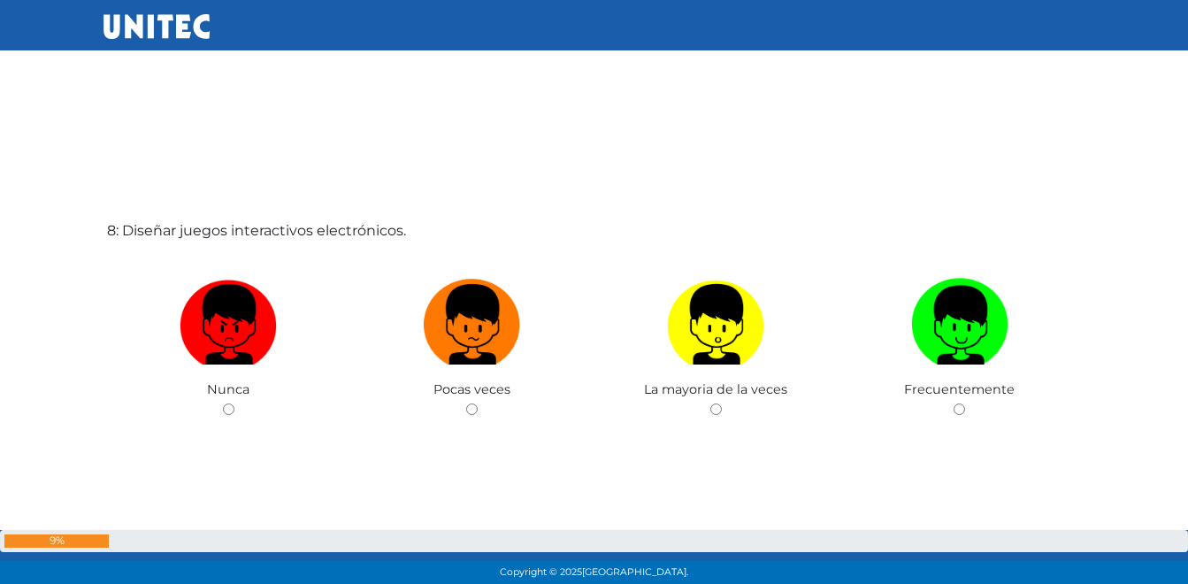
scroll to position [4189, 0]
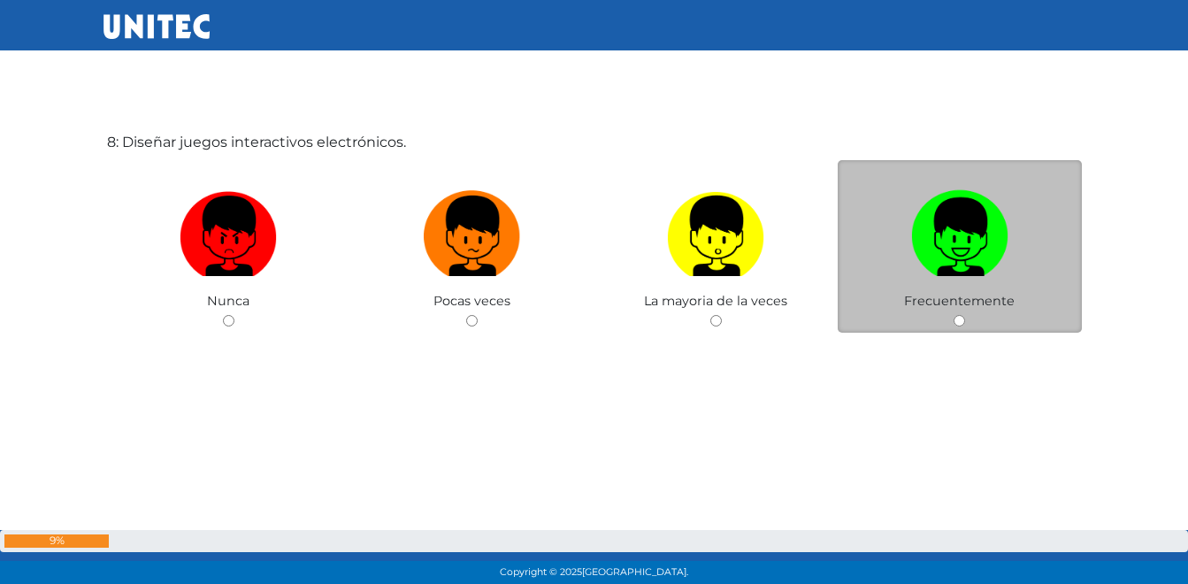
click at [968, 240] on img at bounding box center [959, 229] width 97 height 93
click at [965, 315] on input "radio" at bounding box center [958, 320] width 11 height 11
radio input "true"
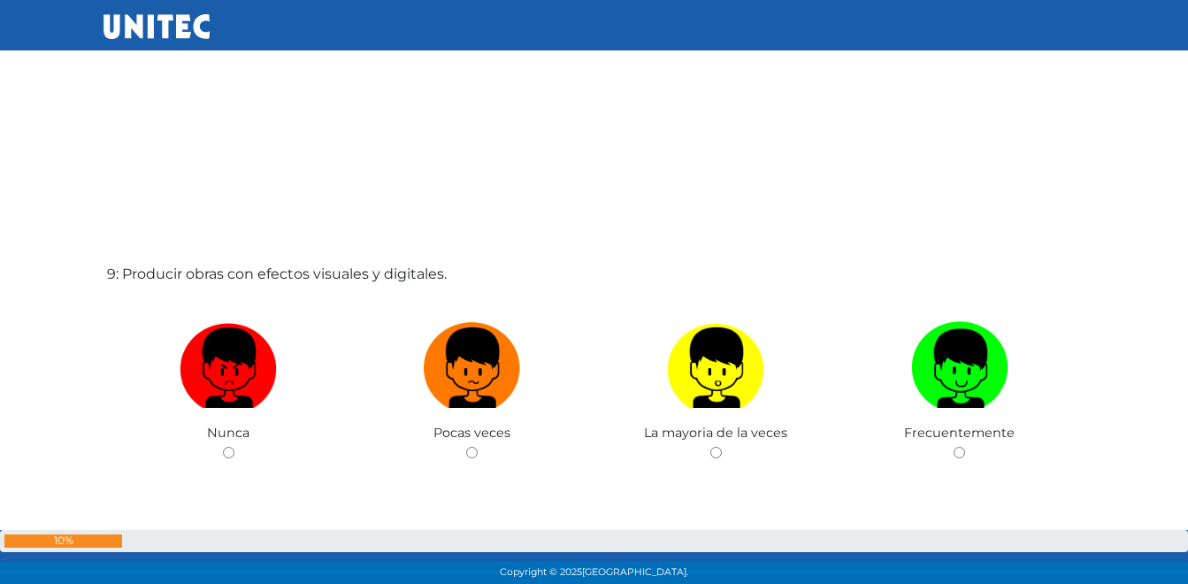
scroll to position [4691, 0]
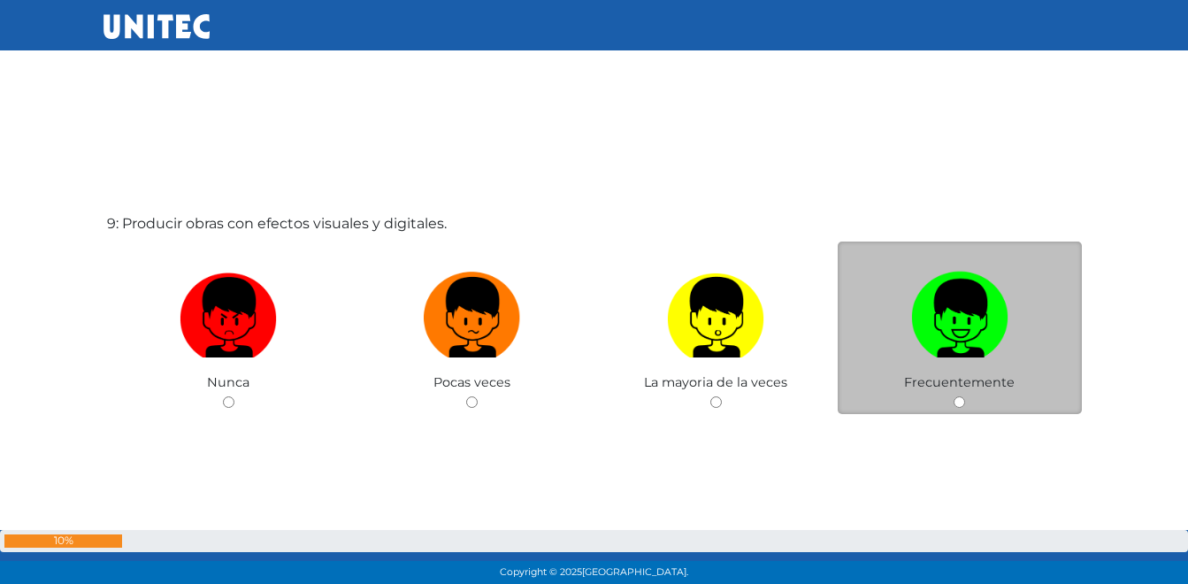
click at [922, 301] on img at bounding box center [959, 310] width 97 height 93
click at [953, 396] on input "radio" at bounding box center [958, 401] width 11 height 11
radio input "true"
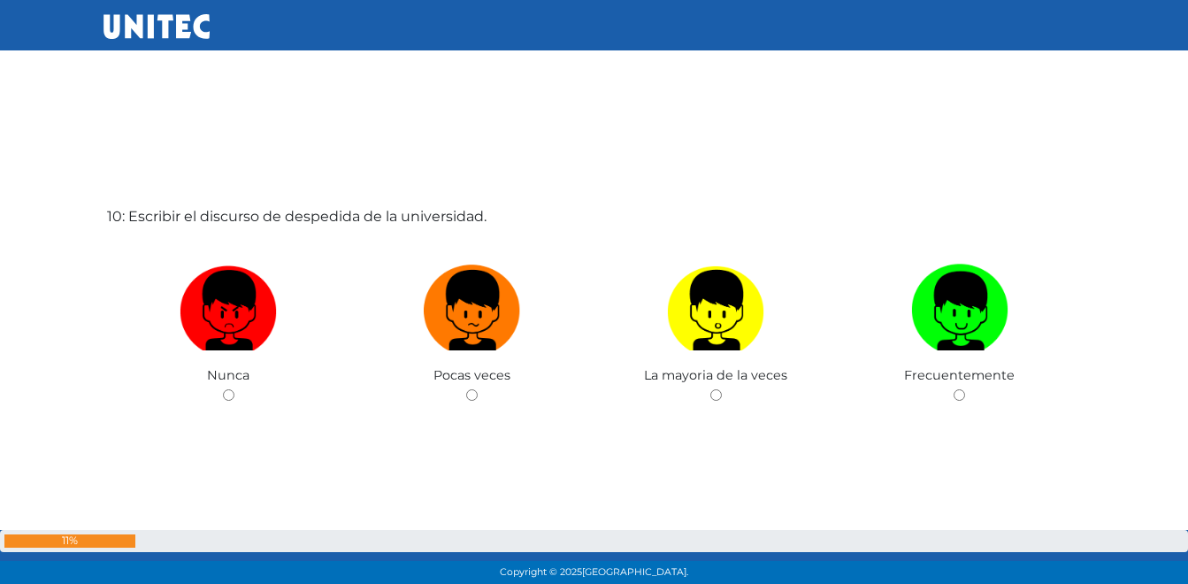
scroll to position [5342, 0]
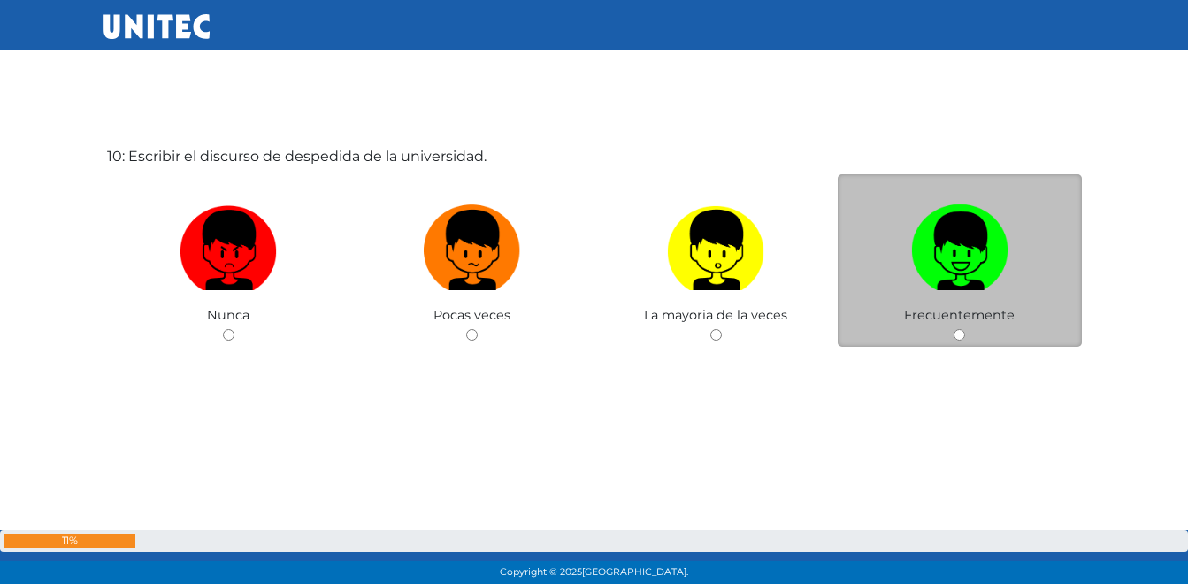
click at [934, 263] on img at bounding box center [959, 243] width 97 height 93
click at [953, 329] on input "radio" at bounding box center [958, 334] width 11 height 11
radio input "true"
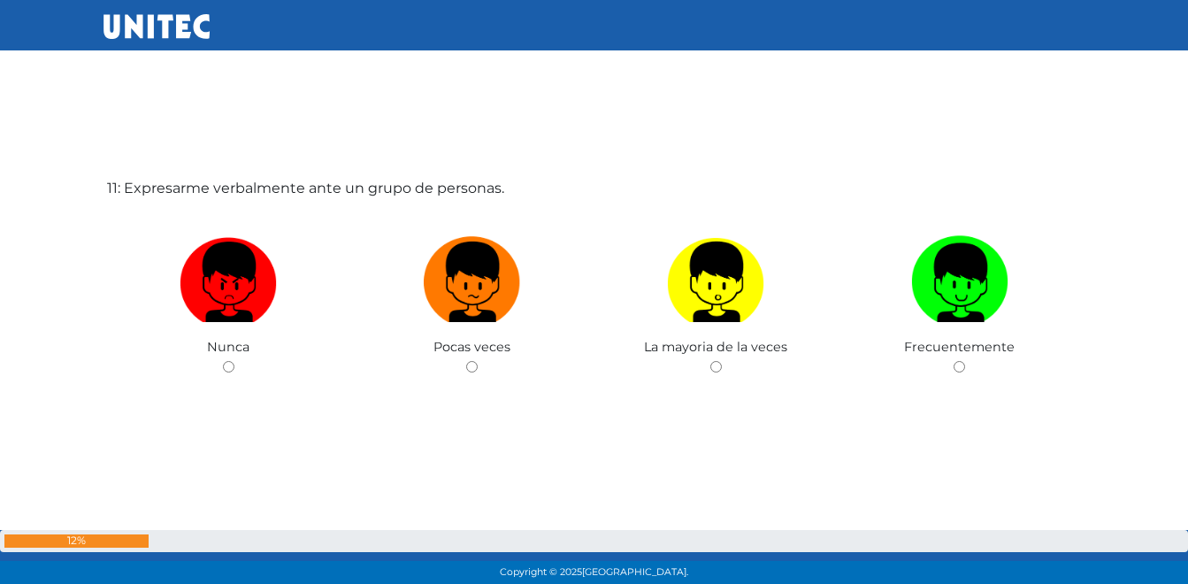
scroll to position [5925, 0]
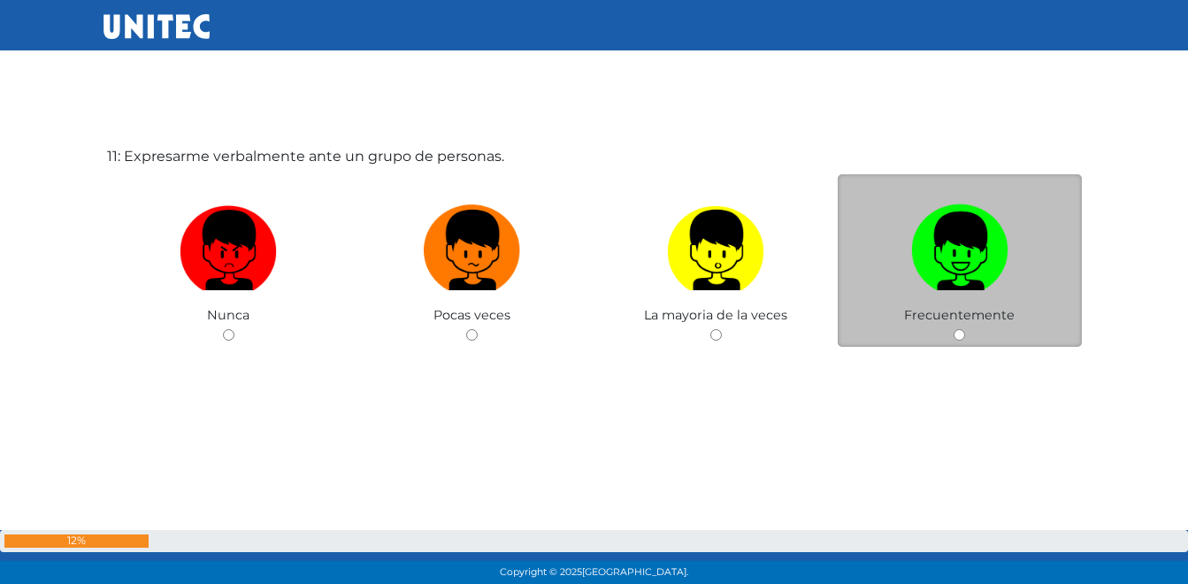
click at [937, 250] on img at bounding box center [959, 243] width 97 height 93
click at [953, 329] on input "radio" at bounding box center [958, 334] width 11 height 11
radio input "true"
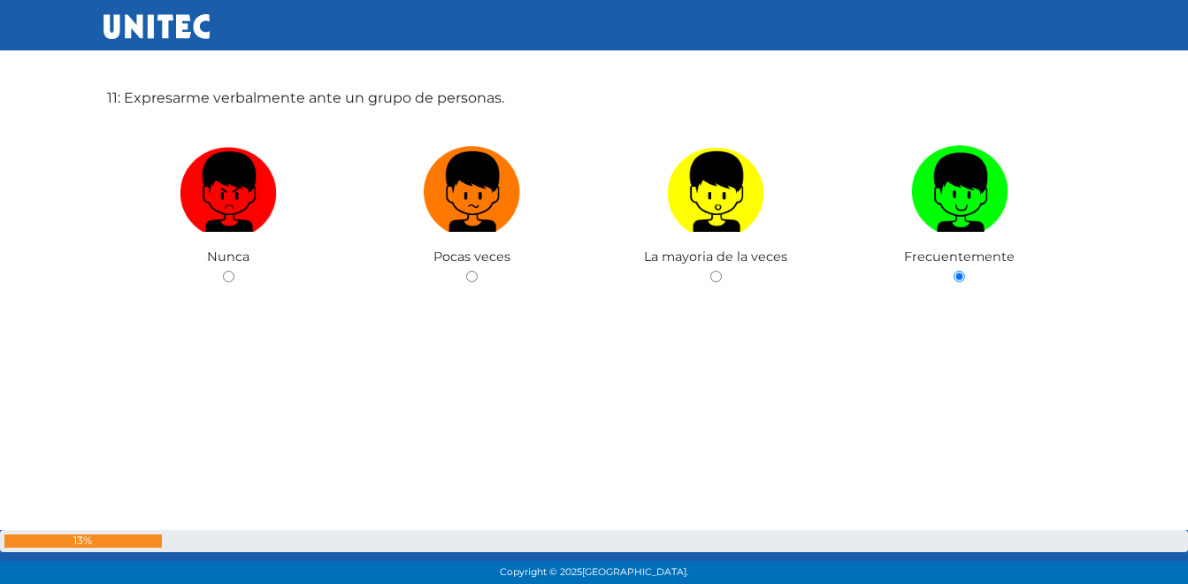
scroll to position [5987, 0]
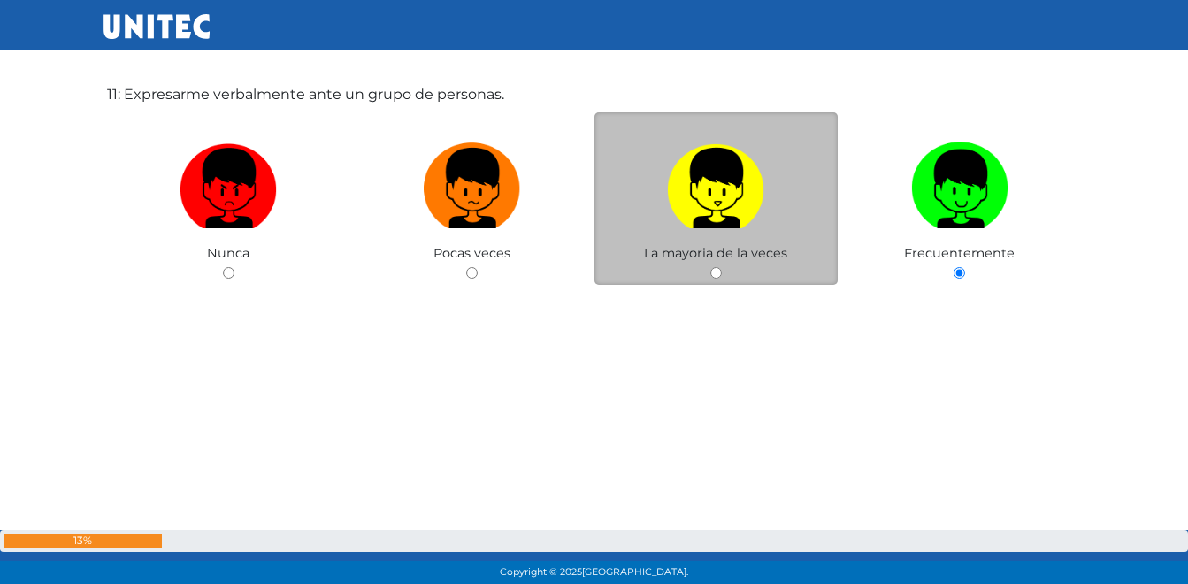
click at [717, 197] on img at bounding box center [715, 181] width 97 height 93
click at [717, 267] on input "radio" at bounding box center [715, 272] width 11 height 11
radio input "true"
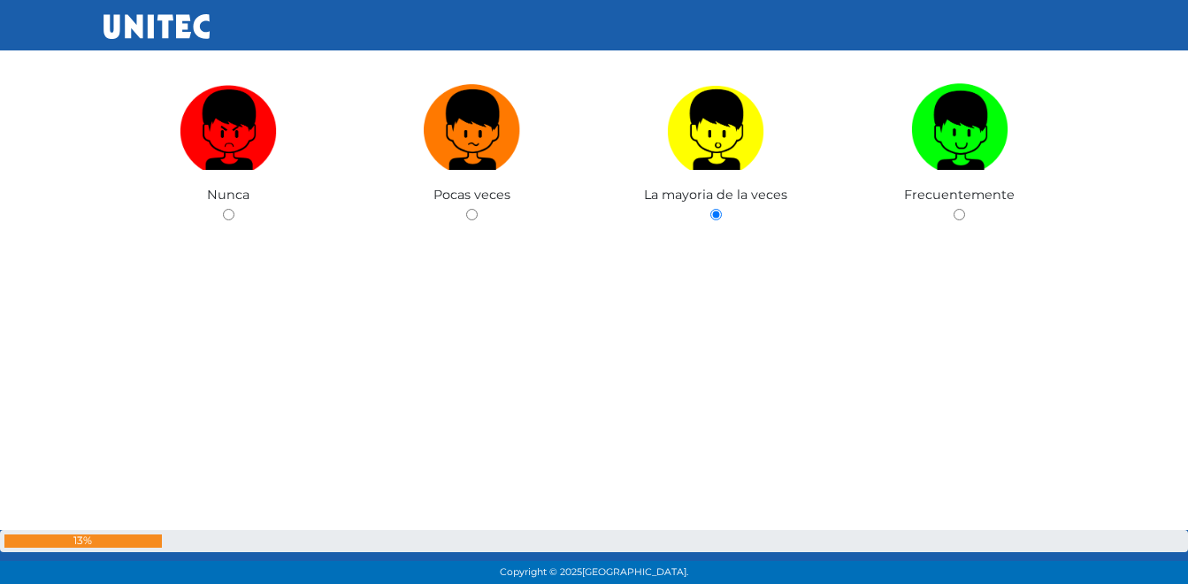
scroll to position [6048, 0]
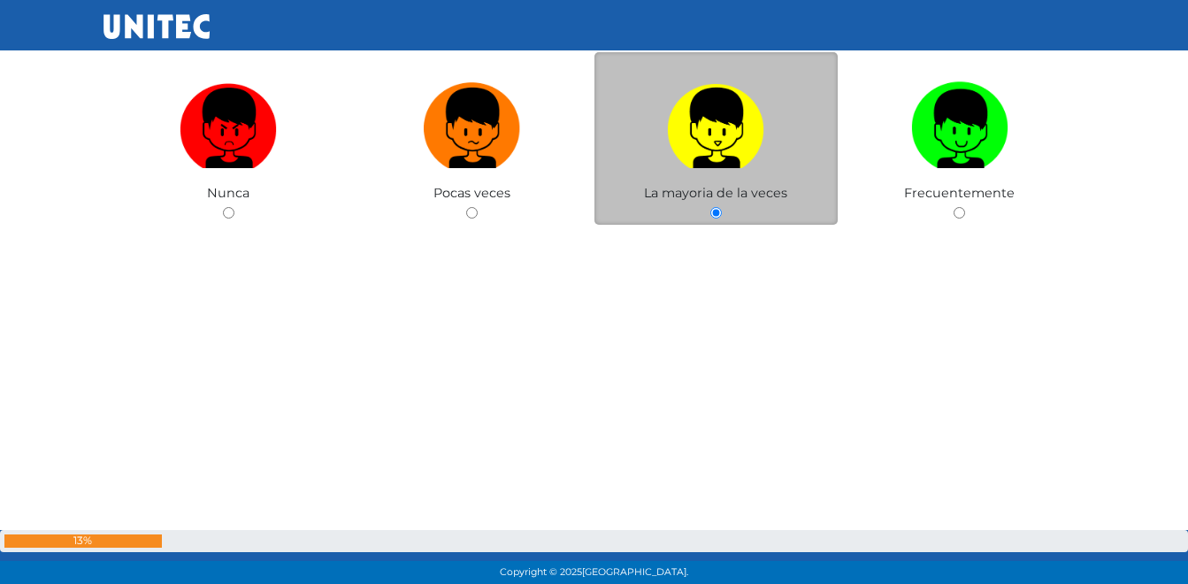
click at [732, 162] on img at bounding box center [715, 121] width 97 height 93
click at [722, 207] on input "radio" at bounding box center [715, 212] width 11 height 11
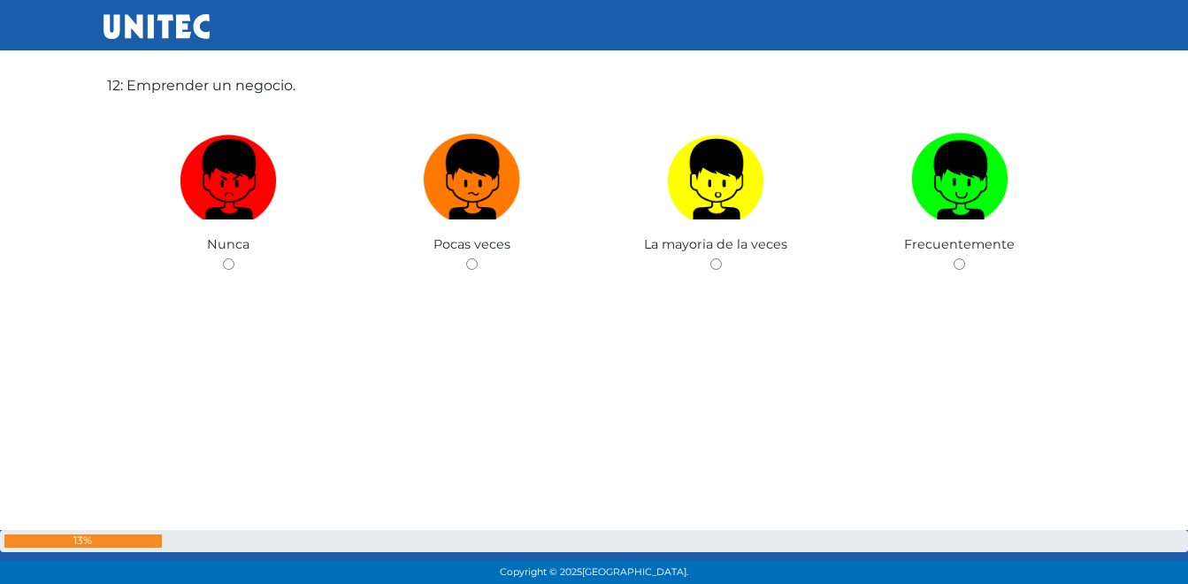
scroll to position [6491, 0]
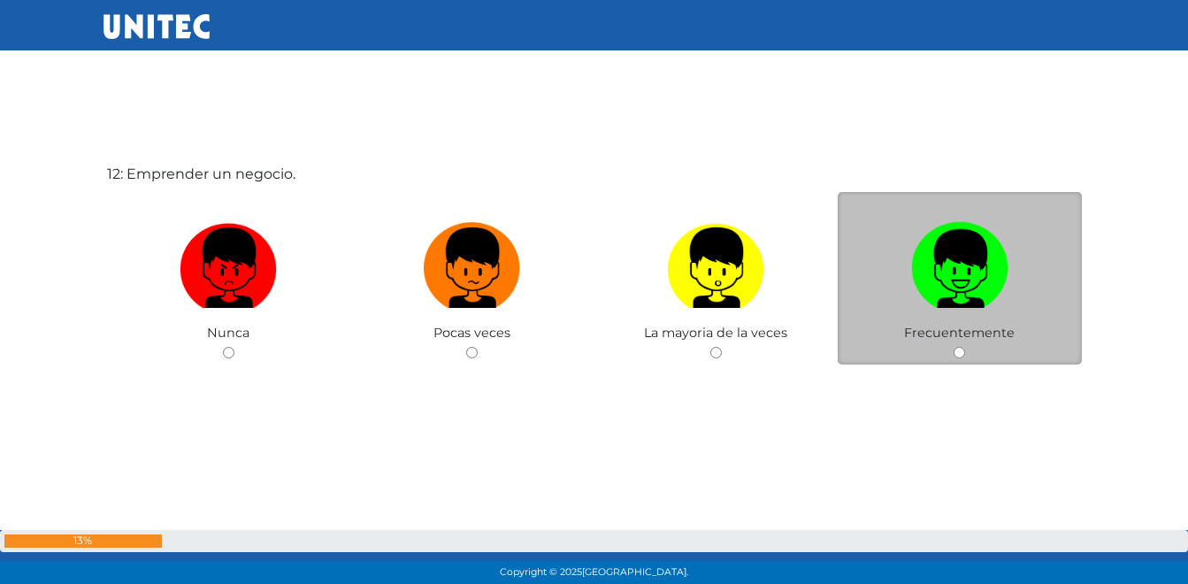
click at [932, 284] on img at bounding box center [959, 261] width 97 height 93
click at [953, 347] on input "radio" at bounding box center [958, 352] width 11 height 11
radio input "true"
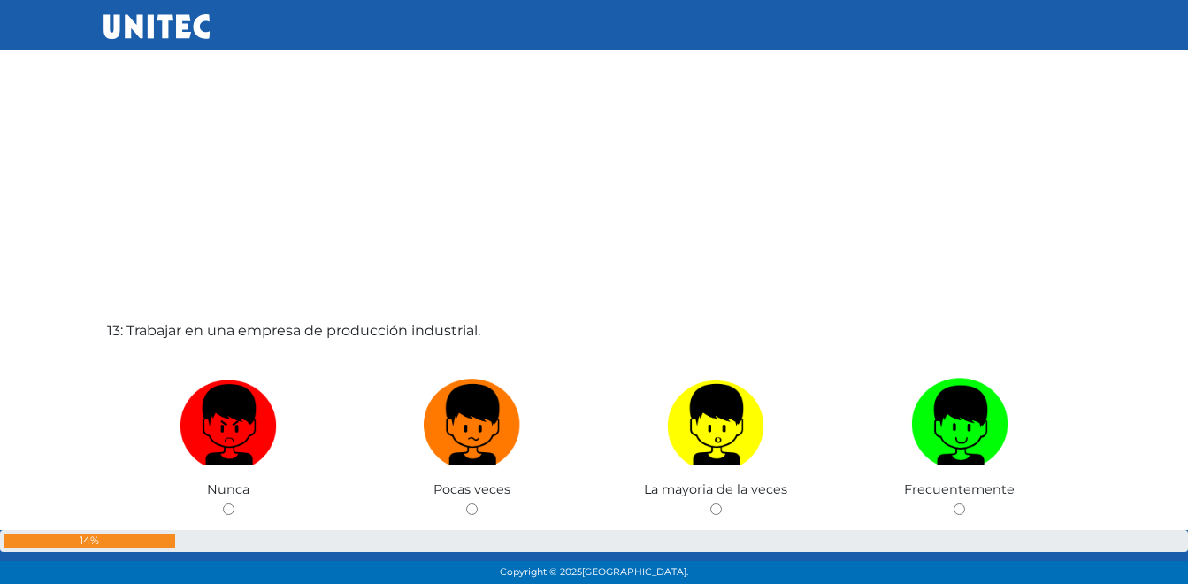
scroll to position [6996, 0]
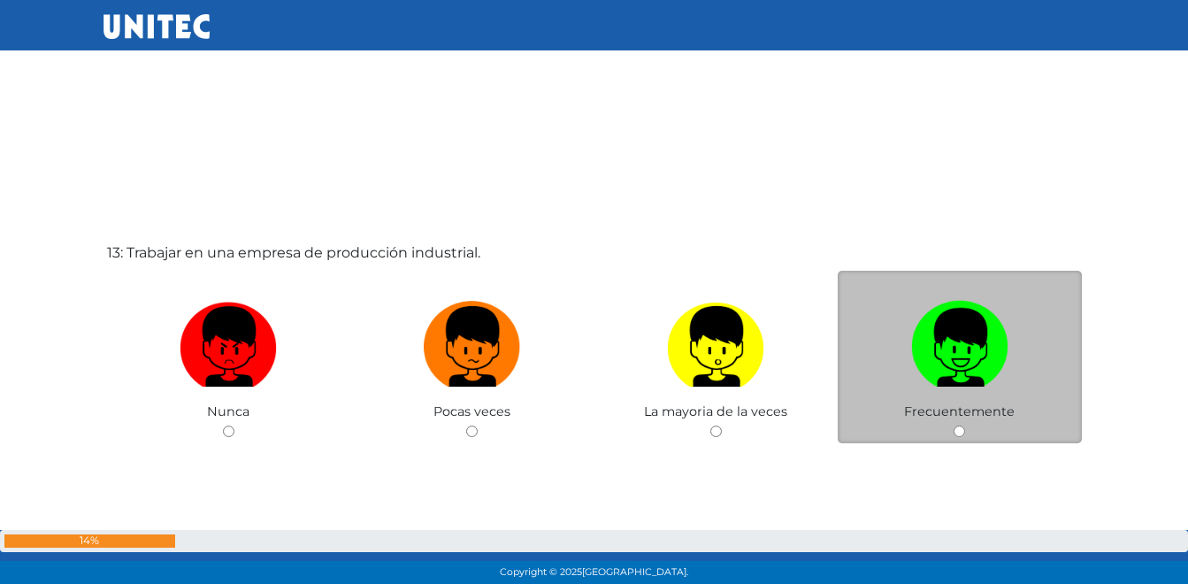
click at [942, 353] on img at bounding box center [959, 340] width 97 height 93
click at [953, 425] on input "radio" at bounding box center [958, 430] width 11 height 11
radio input "true"
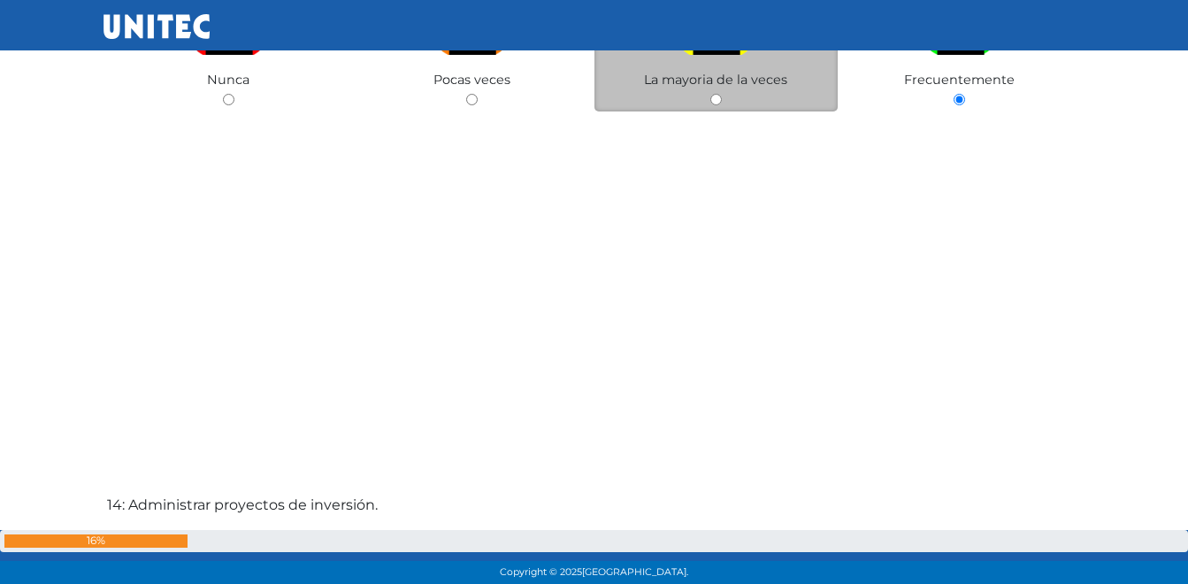
scroll to position [7677, 0]
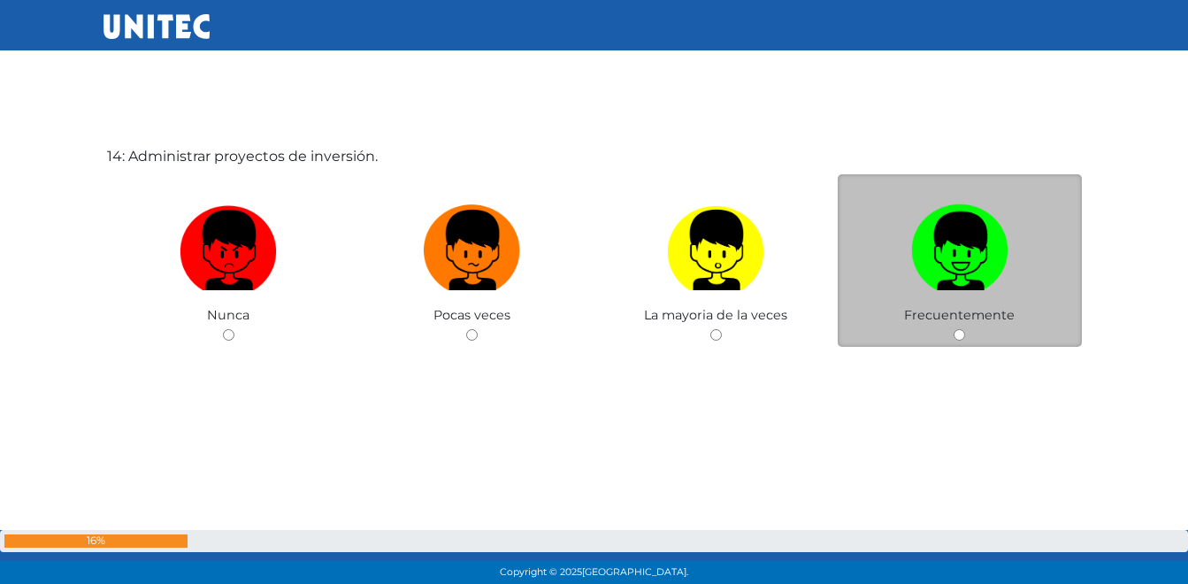
click at [931, 260] on img at bounding box center [959, 243] width 97 height 93
click at [953, 329] on input "radio" at bounding box center [958, 334] width 11 height 11
radio input "true"
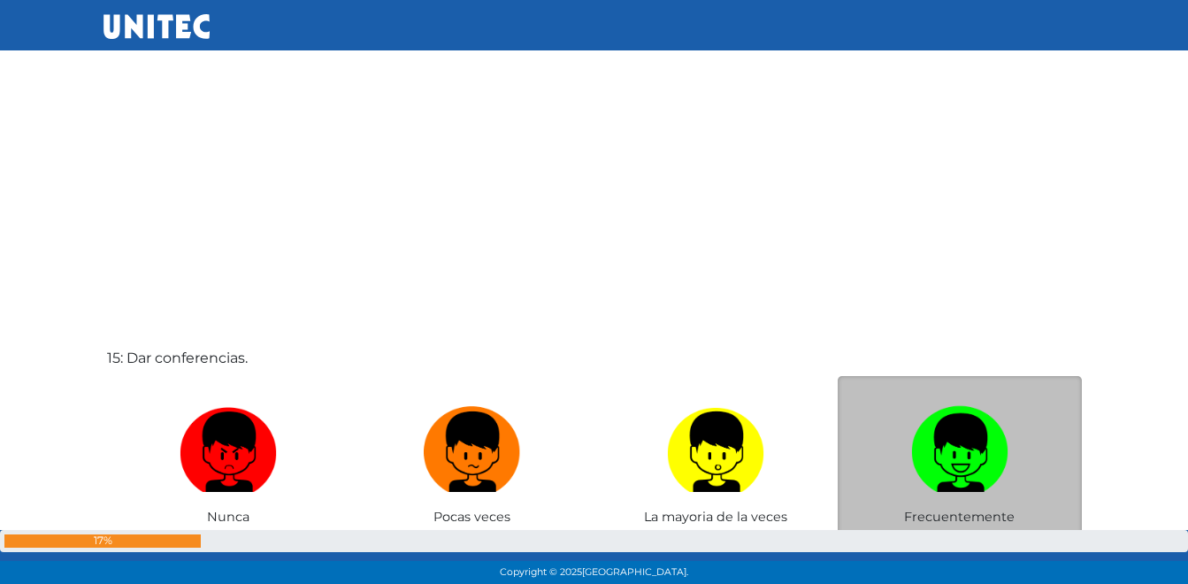
click at [975, 439] on img at bounding box center [959, 445] width 97 height 93
click at [965, 531] on input "radio" at bounding box center [958, 536] width 11 height 11
radio input "true"
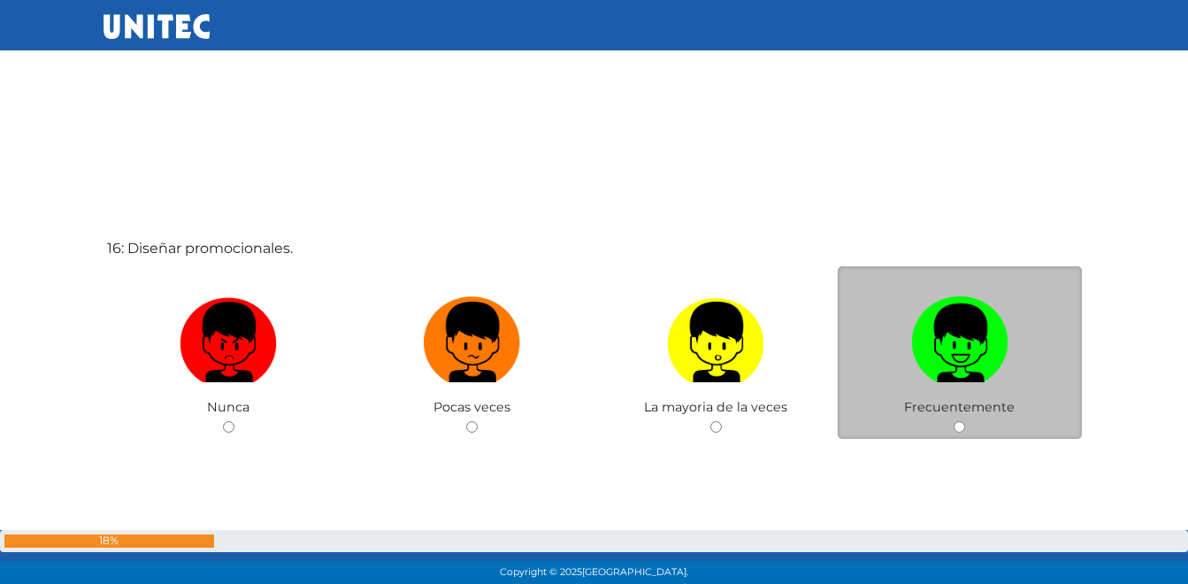
click at [945, 330] on img at bounding box center [959, 335] width 97 height 93
click at [953, 421] on input "radio" at bounding box center [958, 426] width 11 height 11
radio input "true"
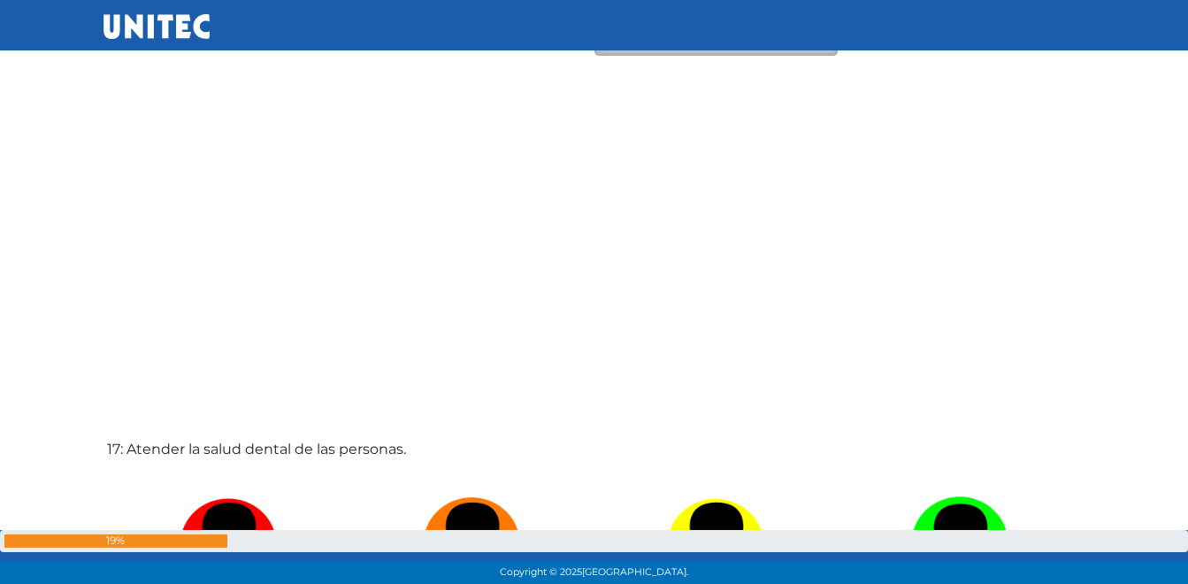
scroll to position [9428, 0]
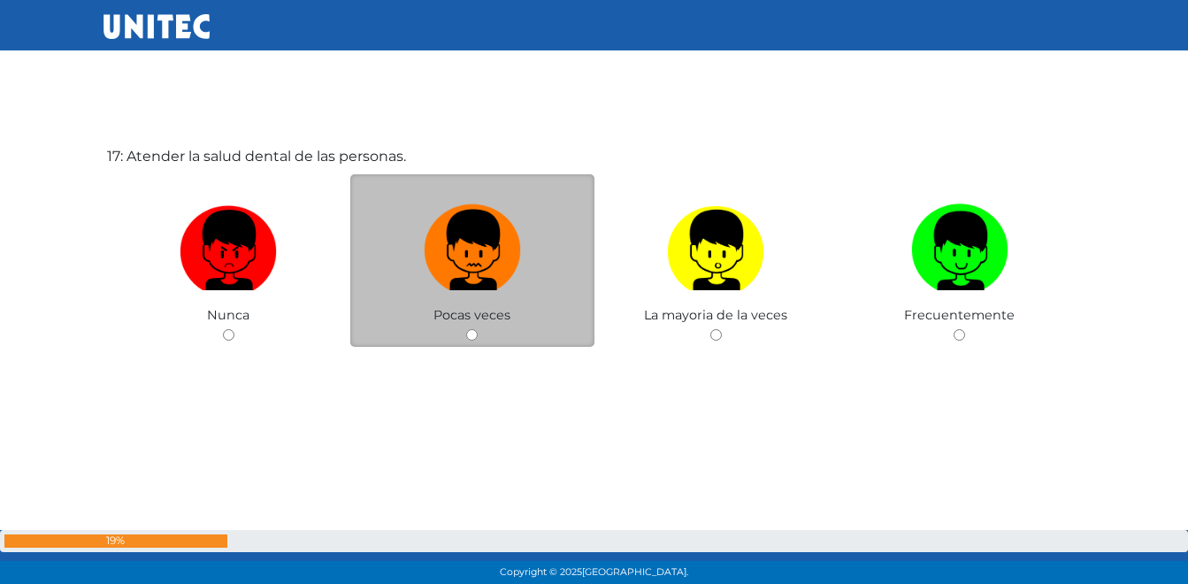
click at [456, 259] on img at bounding box center [472, 243] width 97 height 93
click at [466, 329] on input "radio" at bounding box center [471, 334] width 11 height 11
radio input "true"
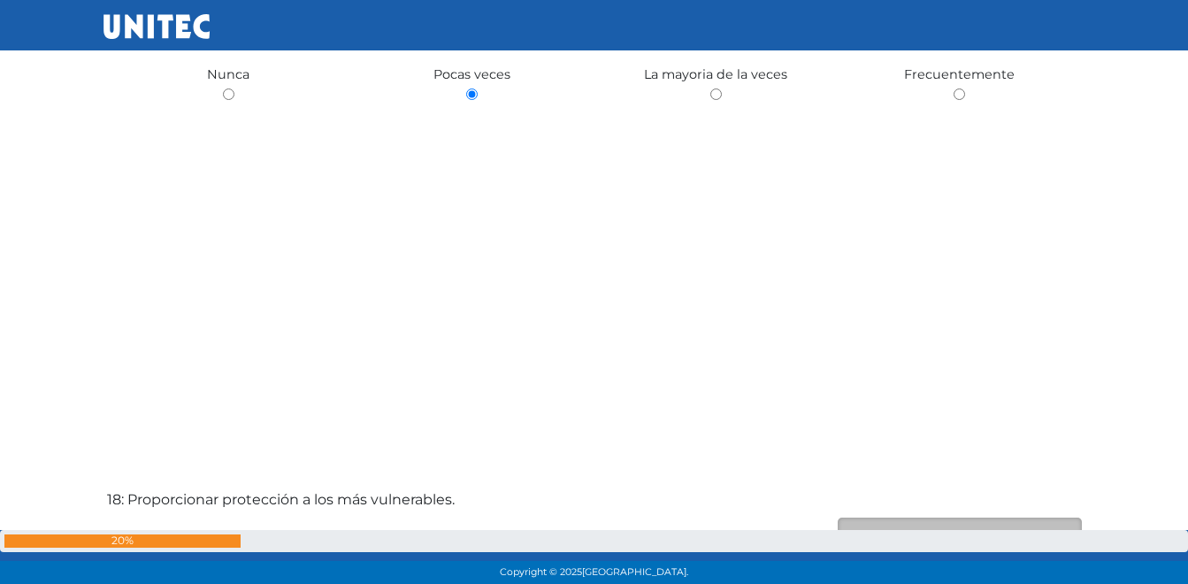
scroll to position [9569, 0]
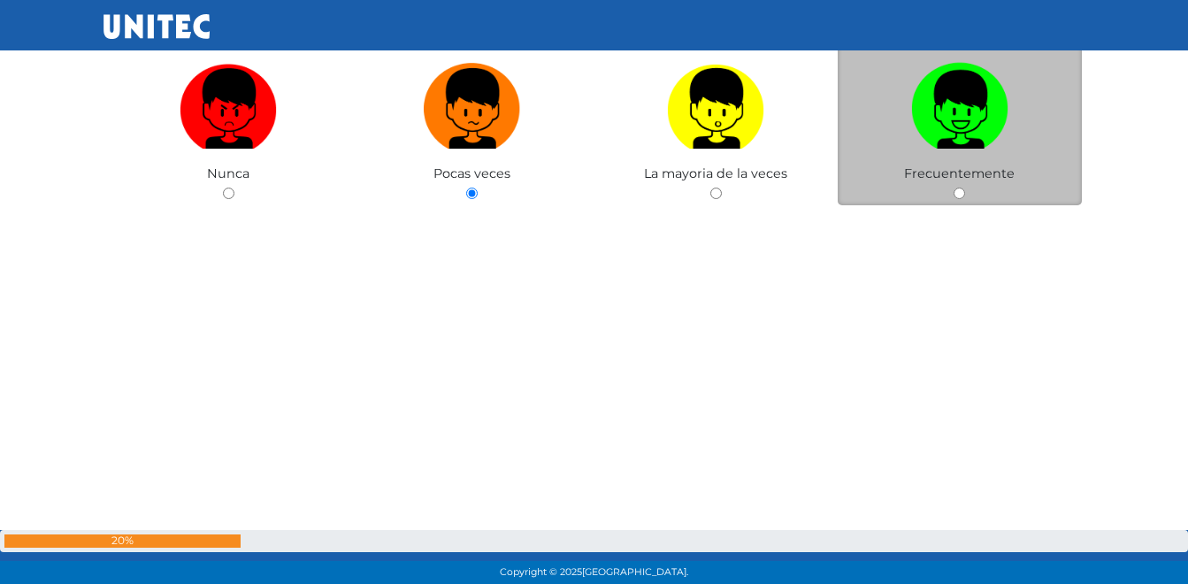
click at [979, 131] on img at bounding box center [959, 102] width 97 height 93
click at [965, 187] on input "radio" at bounding box center [958, 192] width 11 height 11
radio input "true"
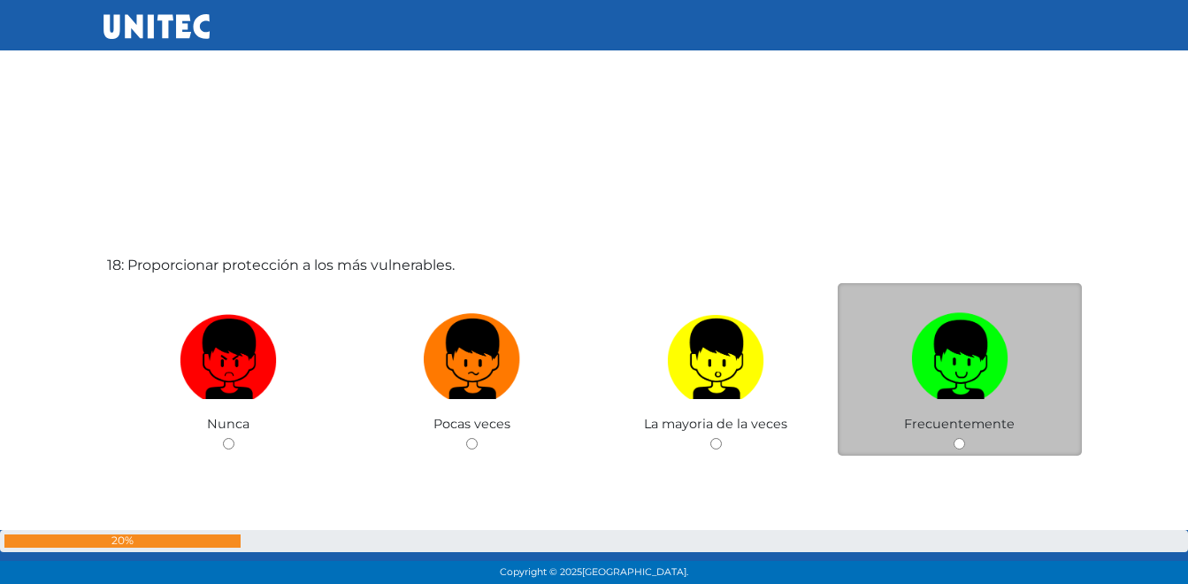
scroll to position [9923, 0]
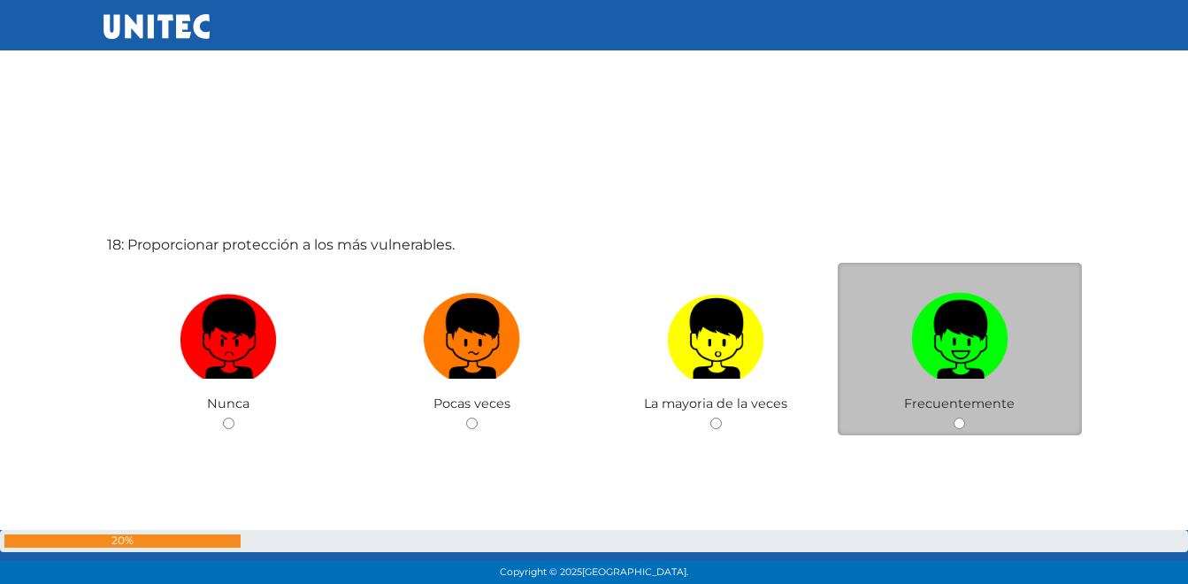
click at [961, 351] on img at bounding box center [959, 332] width 97 height 93
click at [961, 417] on input "radio" at bounding box center [958, 422] width 11 height 11
radio input "true"
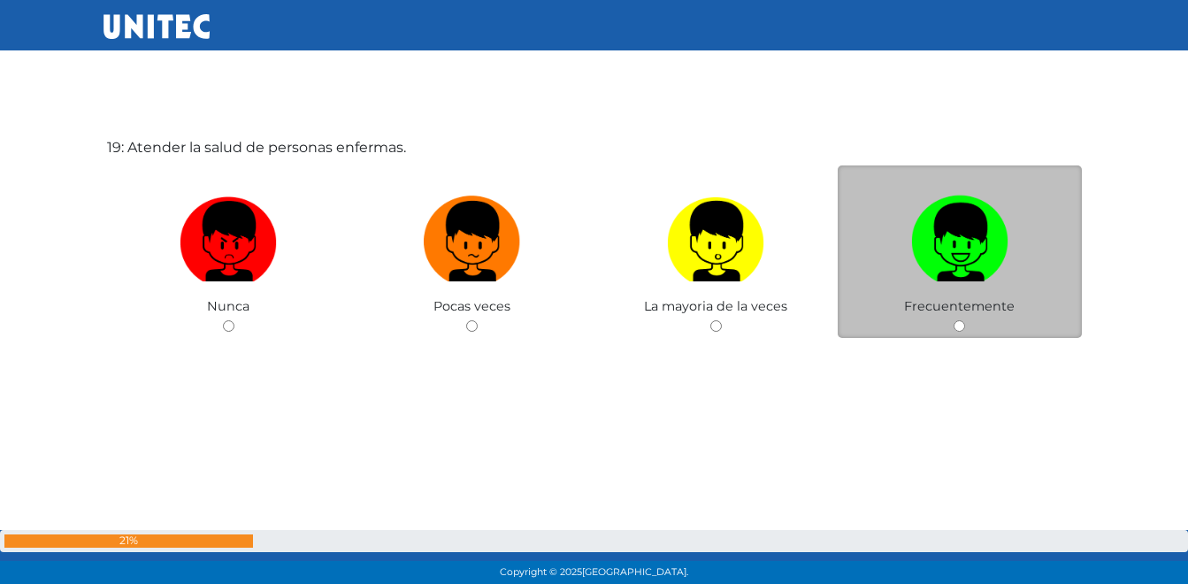
click at [921, 258] on img at bounding box center [959, 234] width 97 height 93
click at [953, 320] on input "radio" at bounding box center [958, 325] width 11 height 11
radio input "true"
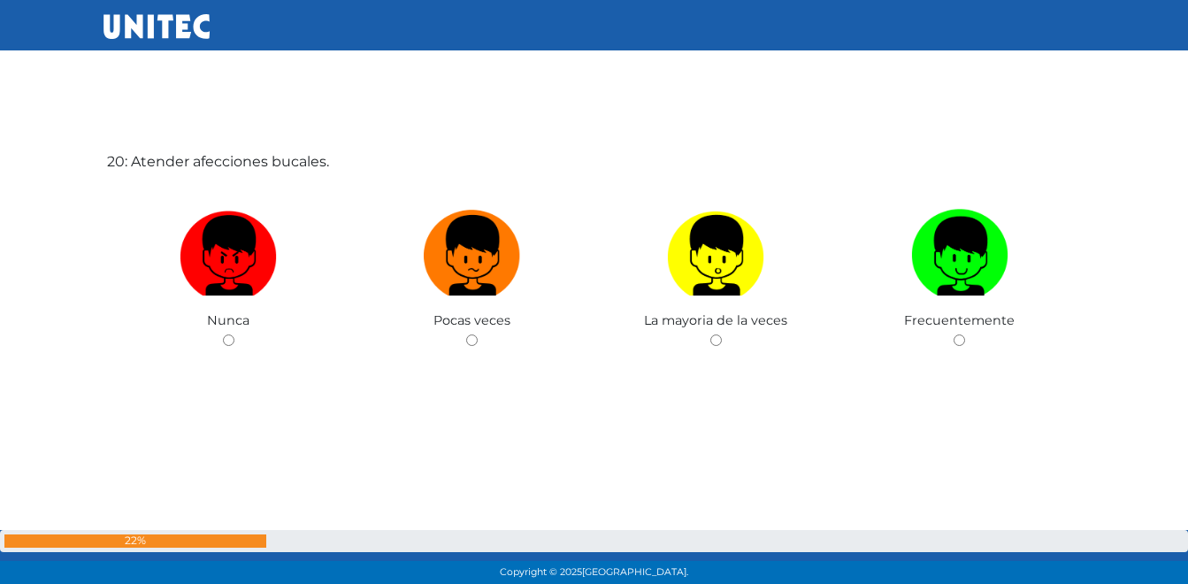
scroll to position [11197, 0]
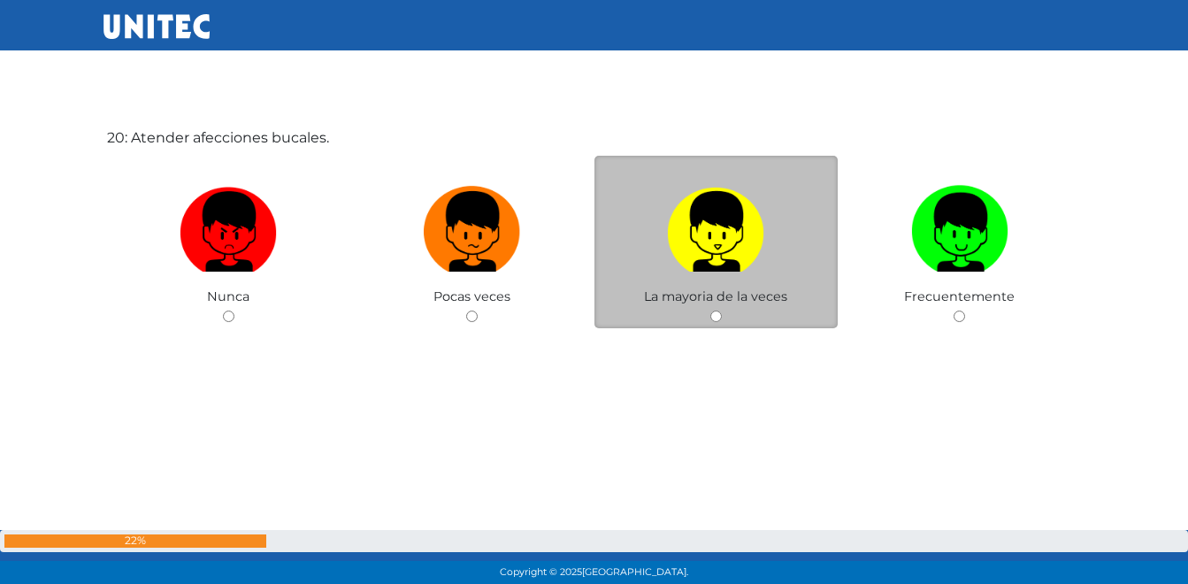
click at [692, 240] on img at bounding box center [715, 225] width 97 height 93
click at [710, 310] on input "radio" at bounding box center [715, 315] width 11 height 11
radio input "true"
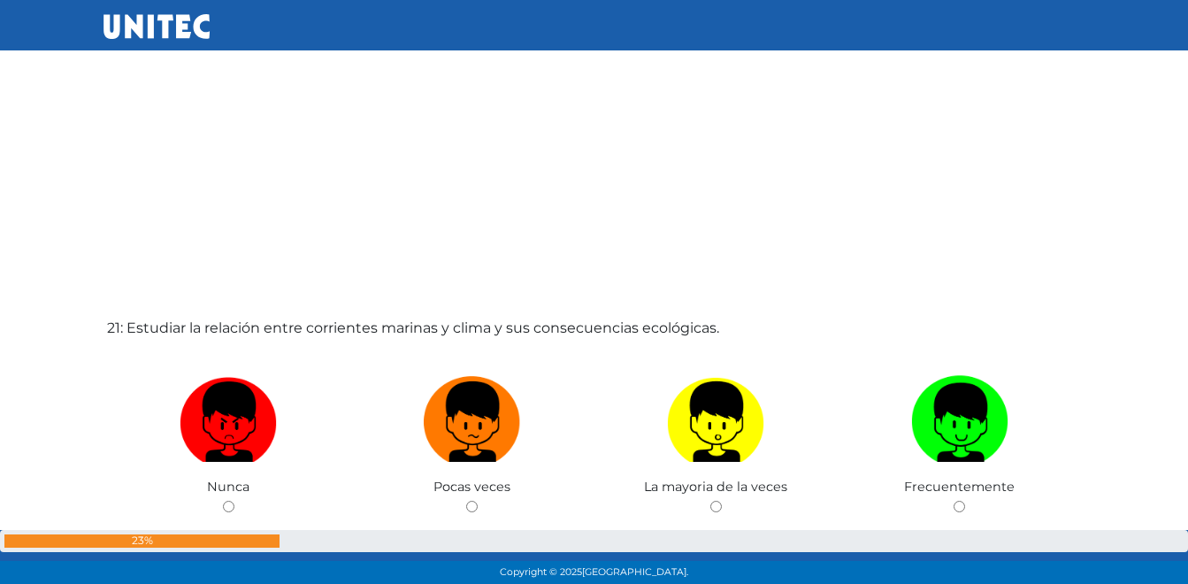
scroll to position [11640, 0]
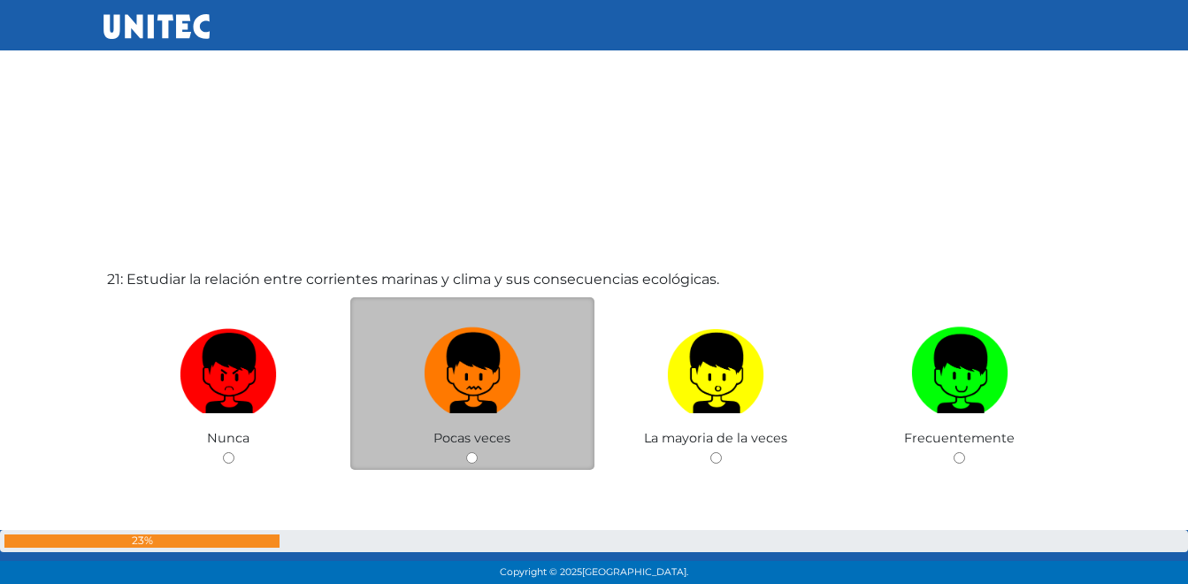
click at [461, 373] on img at bounding box center [472, 366] width 97 height 93
click at [466, 452] on input "radio" at bounding box center [471, 457] width 11 height 11
radio input "true"
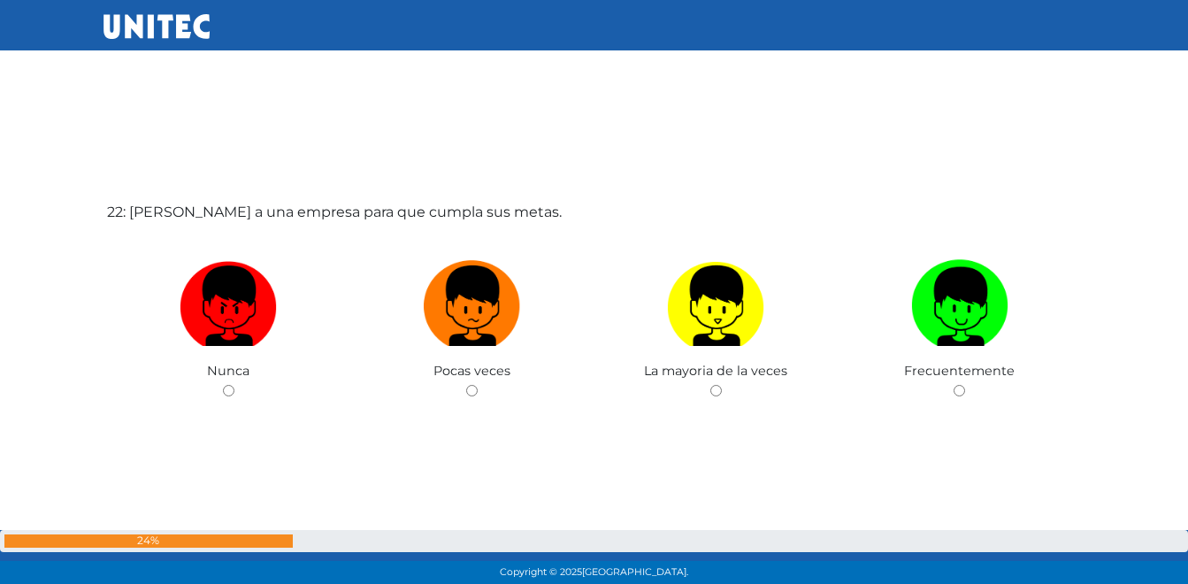
scroll to position [12321, 0]
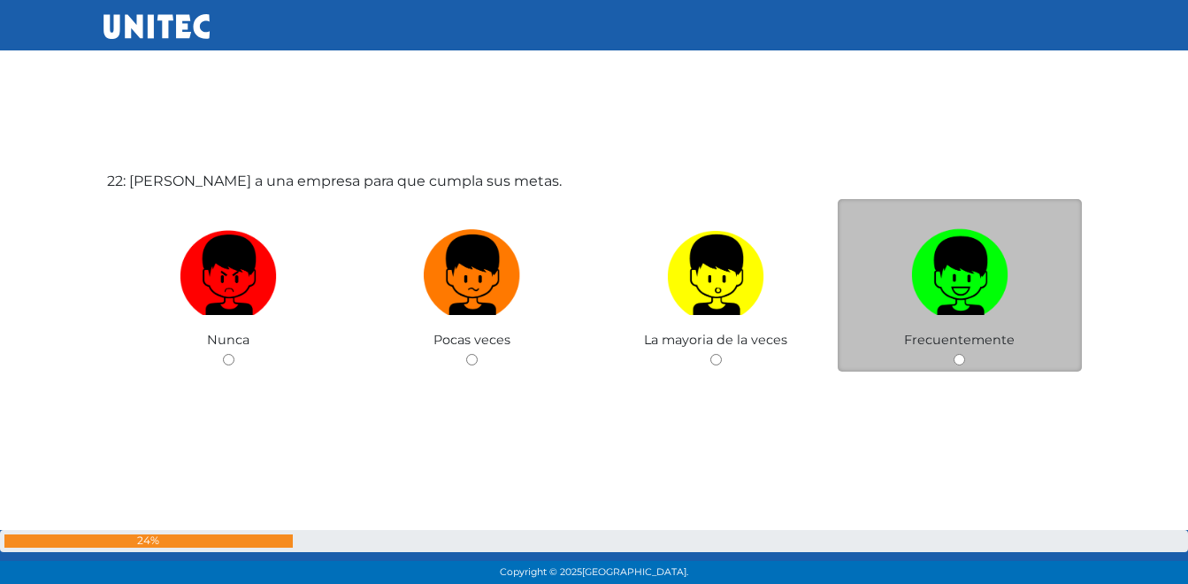
click at [939, 274] on img at bounding box center [959, 268] width 97 height 93
click at [953, 354] on input "radio" at bounding box center [958, 359] width 11 height 11
radio input "true"
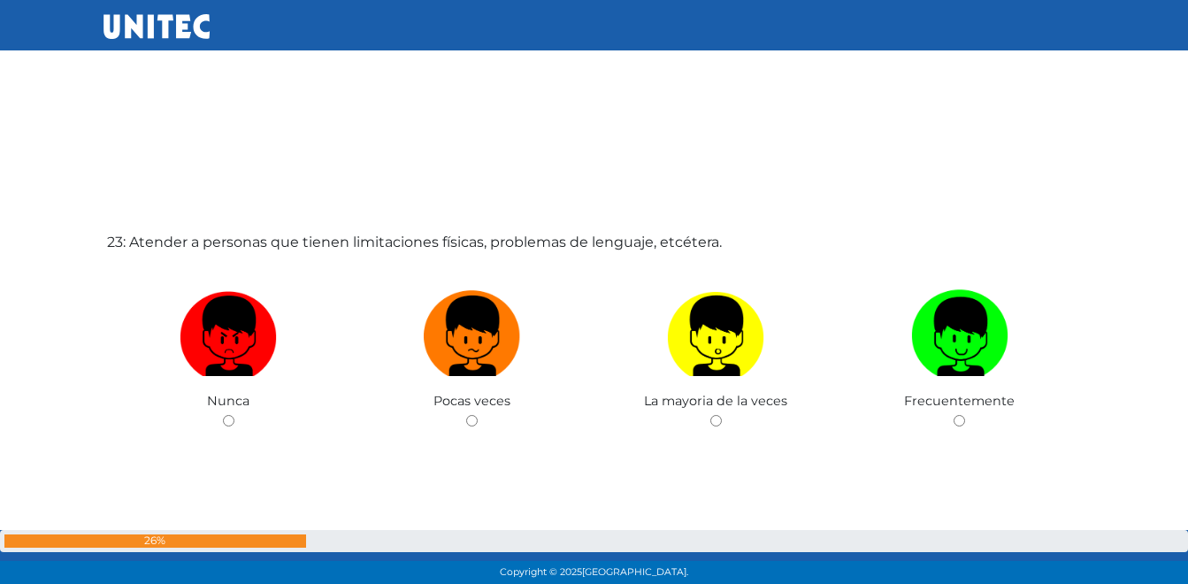
scroll to position [12930, 0]
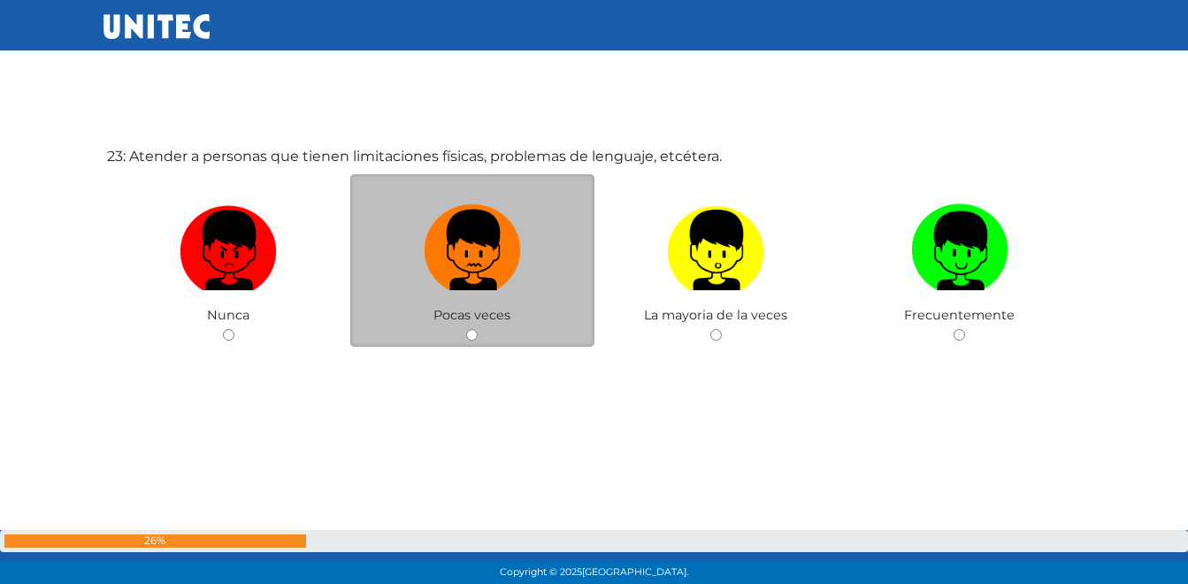
click at [448, 269] on img at bounding box center [472, 243] width 97 height 93
click at [466, 329] on input "radio" at bounding box center [471, 334] width 11 height 11
radio input "true"
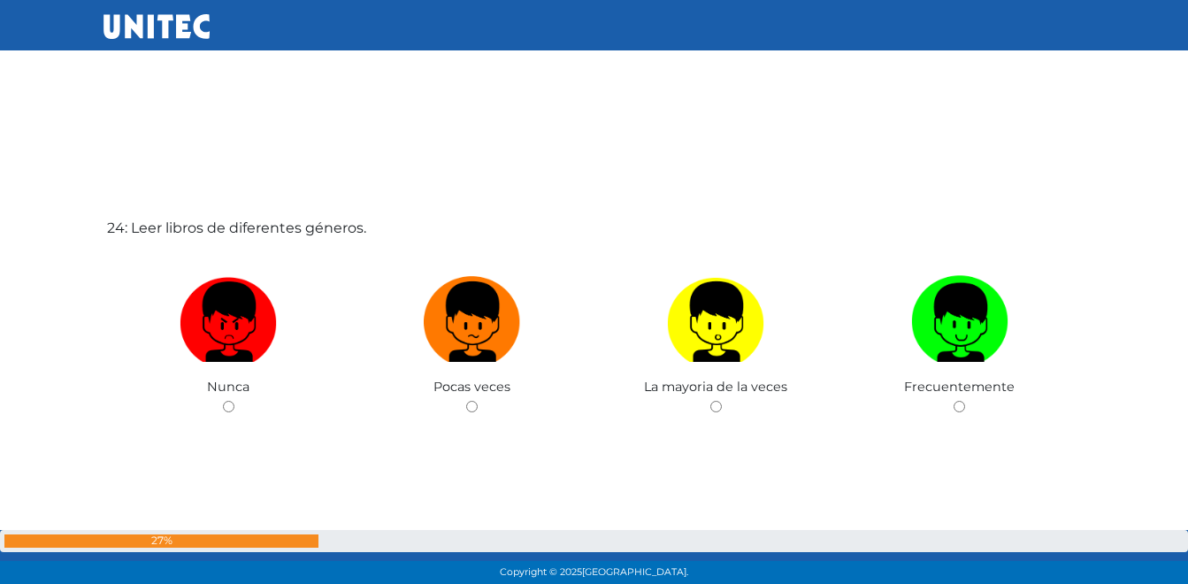
scroll to position [13514, 0]
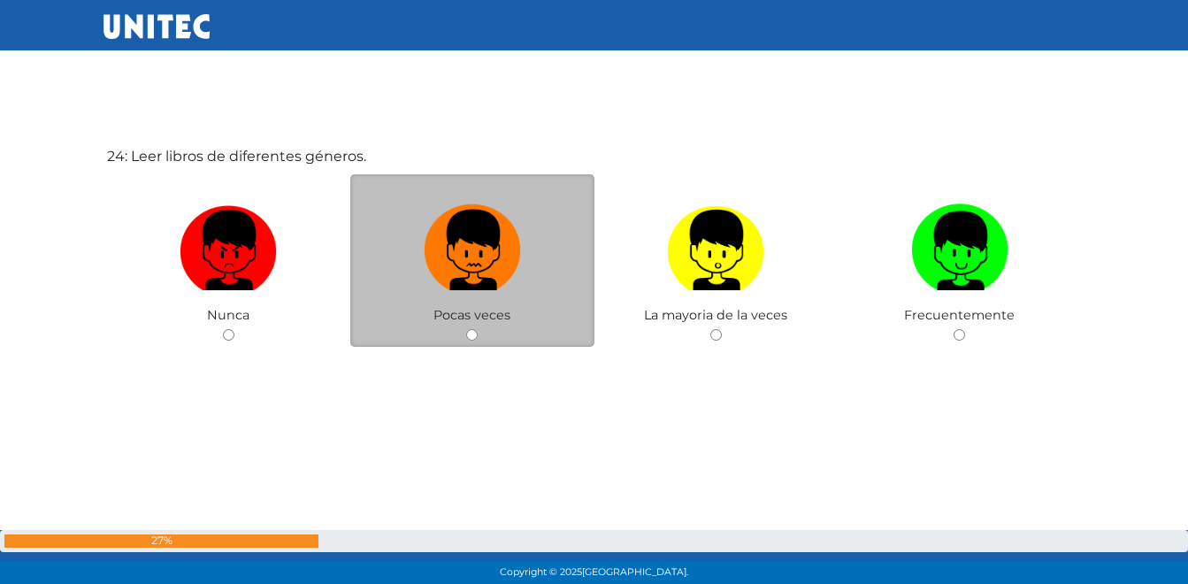
click at [463, 267] on img at bounding box center [472, 243] width 97 height 93
click at [466, 329] on input "radio" at bounding box center [471, 334] width 11 height 11
radio input "true"
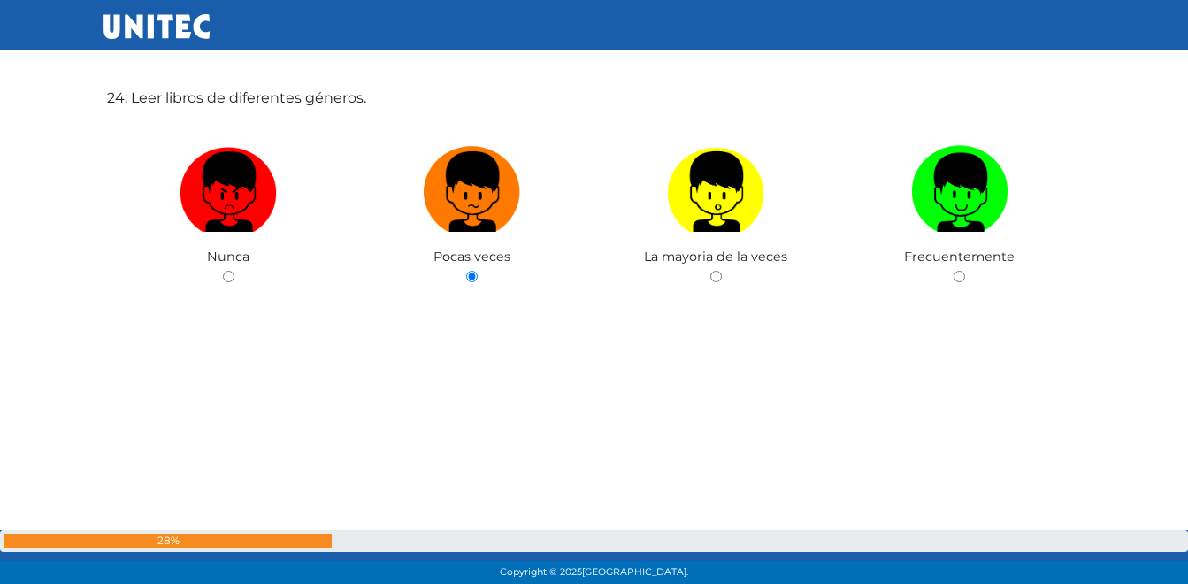
scroll to position [13574, 0]
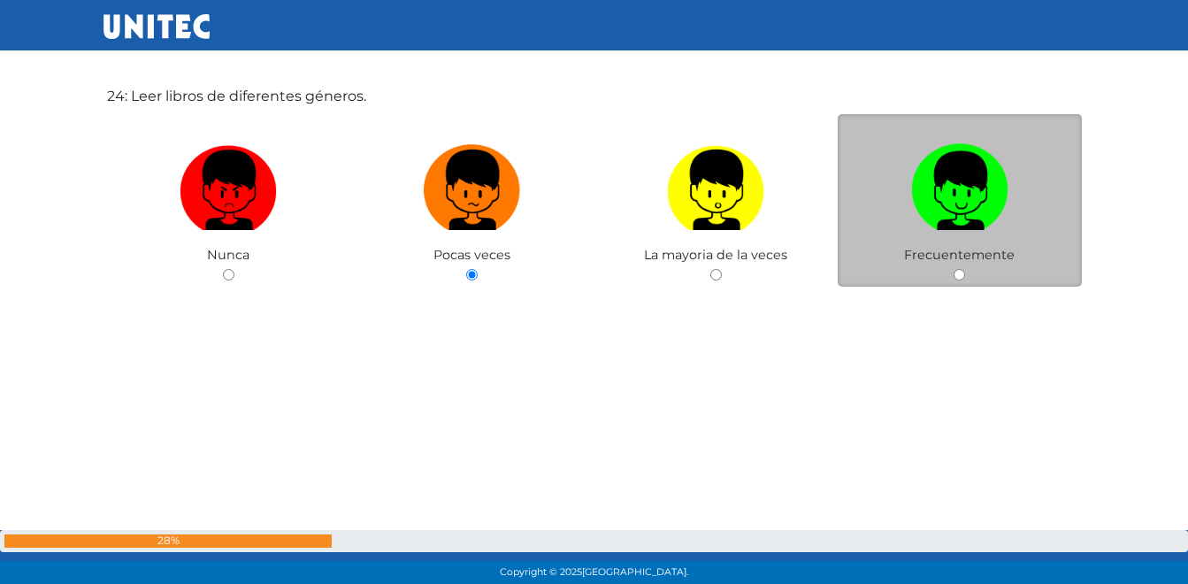
click at [905, 212] on label at bounding box center [960, 190] width 244 height 108
click at [953, 269] on input "radio" at bounding box center [958, 274] width 11 height 11
radio input "true"
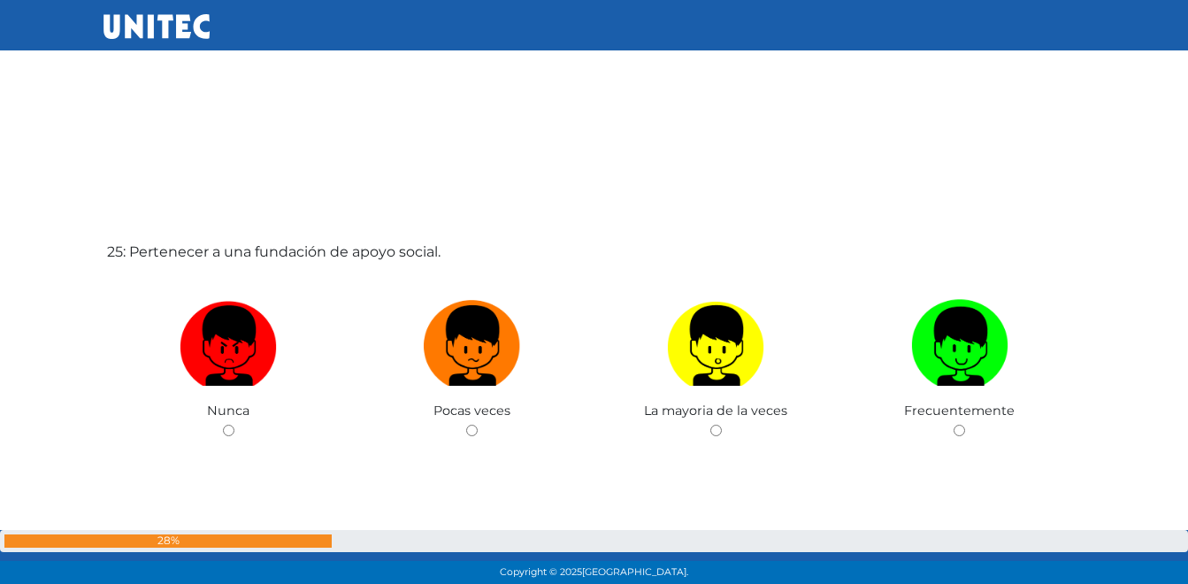
scroll to position [13988, 0]
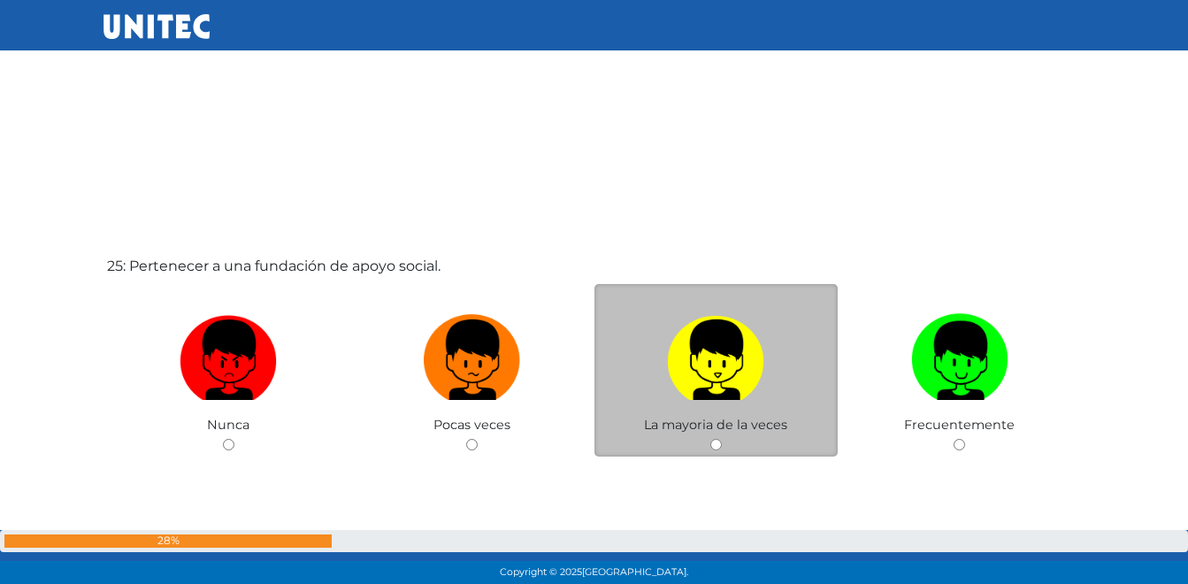
click at [679, 393] on img at bounding box center [715, 353] width 97 height 93
click at [710, 439] on input "radio" at bounding box center [715, 444] width 11 height 11
radio input "true"
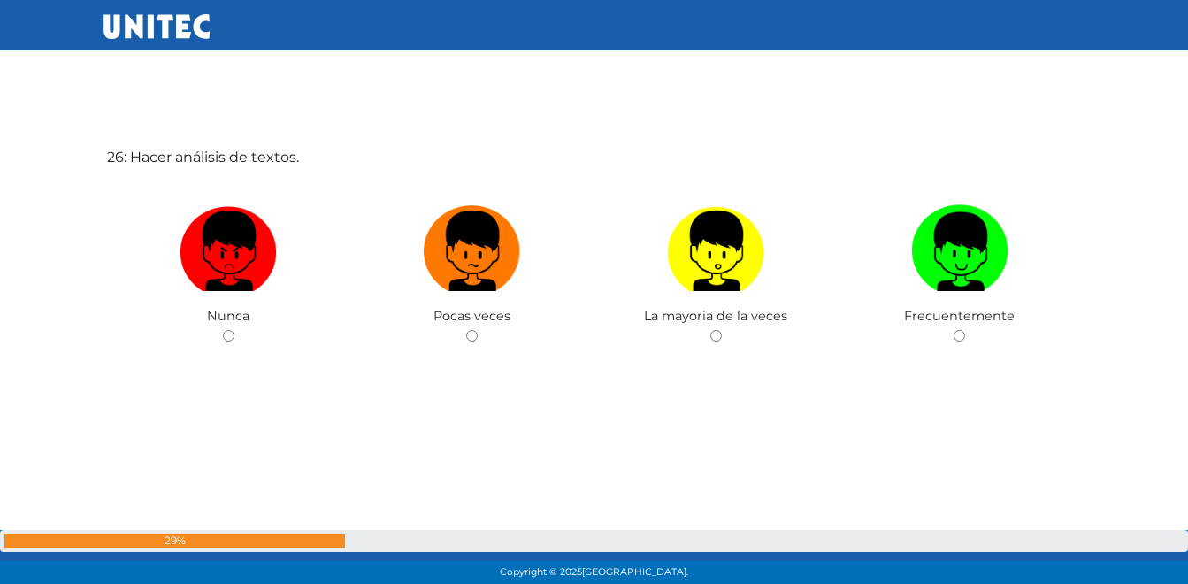
scroll to position [14681, 0]
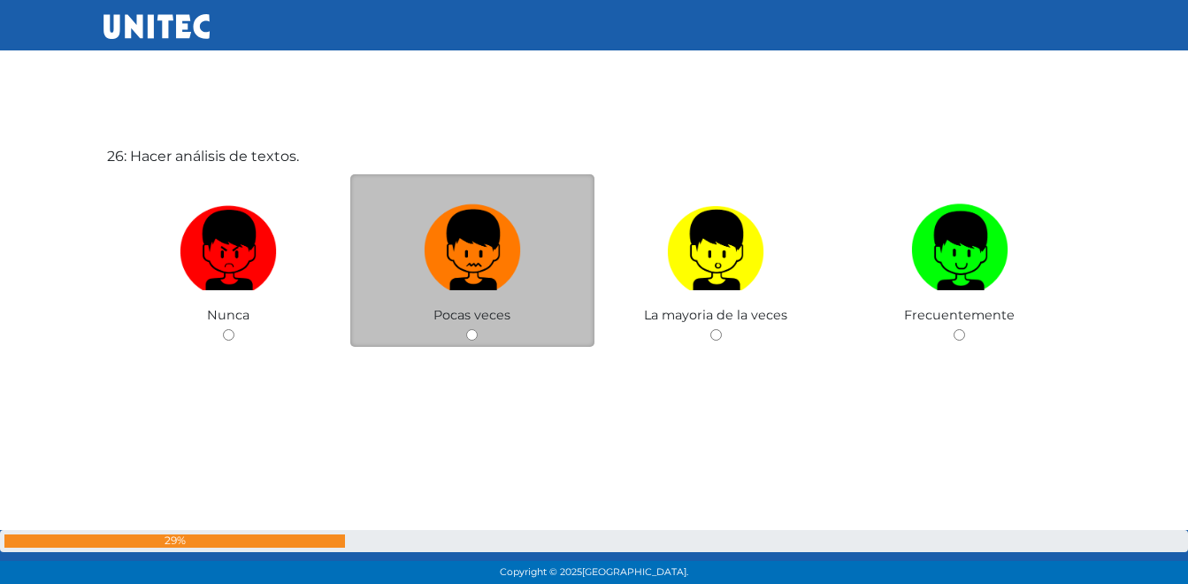
click at [485, 277] on img at bounding box center [472, 243] width 97 height 93
click at [478, 329] on input "radio" at bounding box center [471, 334] width 11 height 11
radio input "true"
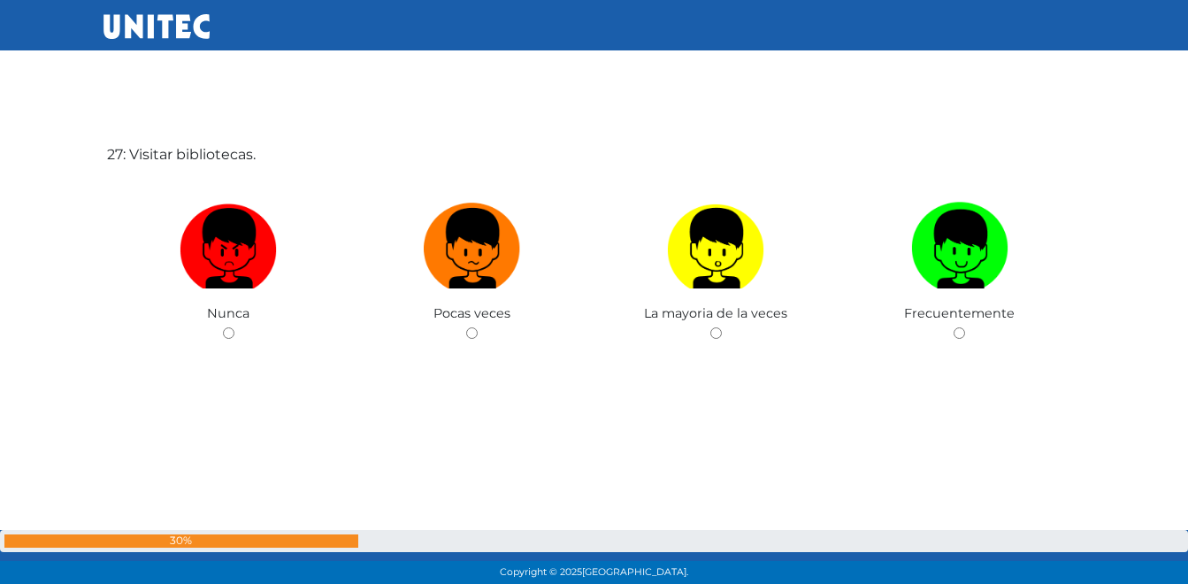
scroll to position [15272, 0]
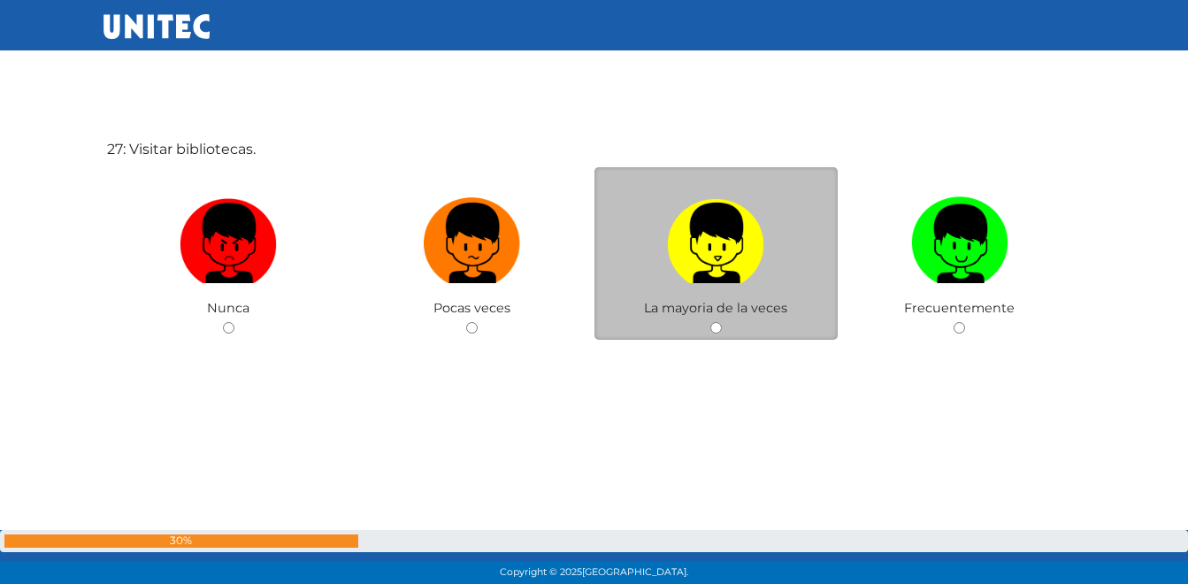
click at [735, 282] on img at bounding box center [715, 236] width 97 height 93
click at [722, 322] on input "radio" at bounding box center [715, 327] width 11 height 11
radio input "true"
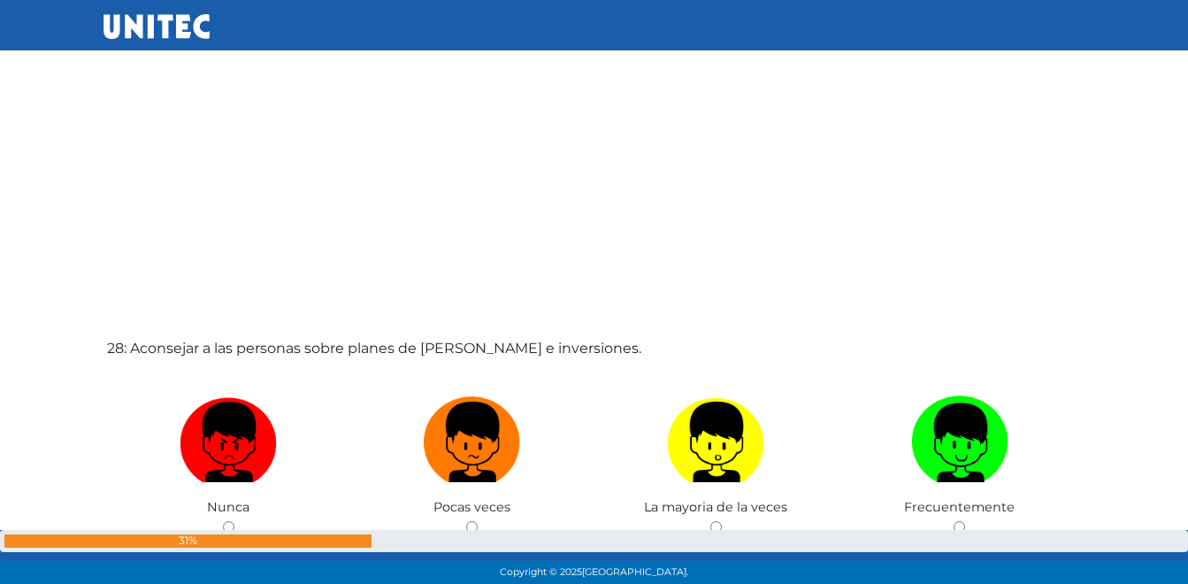
scroll to position [15687, 0]
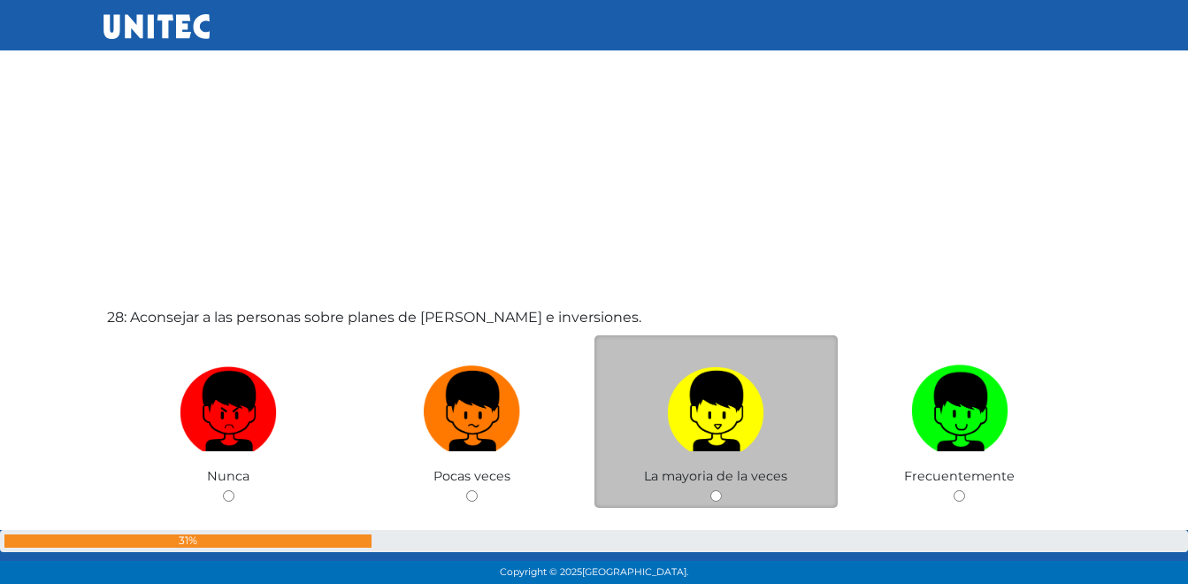
click at [692, 409] on img at bounding box center [715, 404] width 97 height 93
click at [710, 490] on input "radio" at bounding box center [715, 495] width 11 height 11
radio input "true"
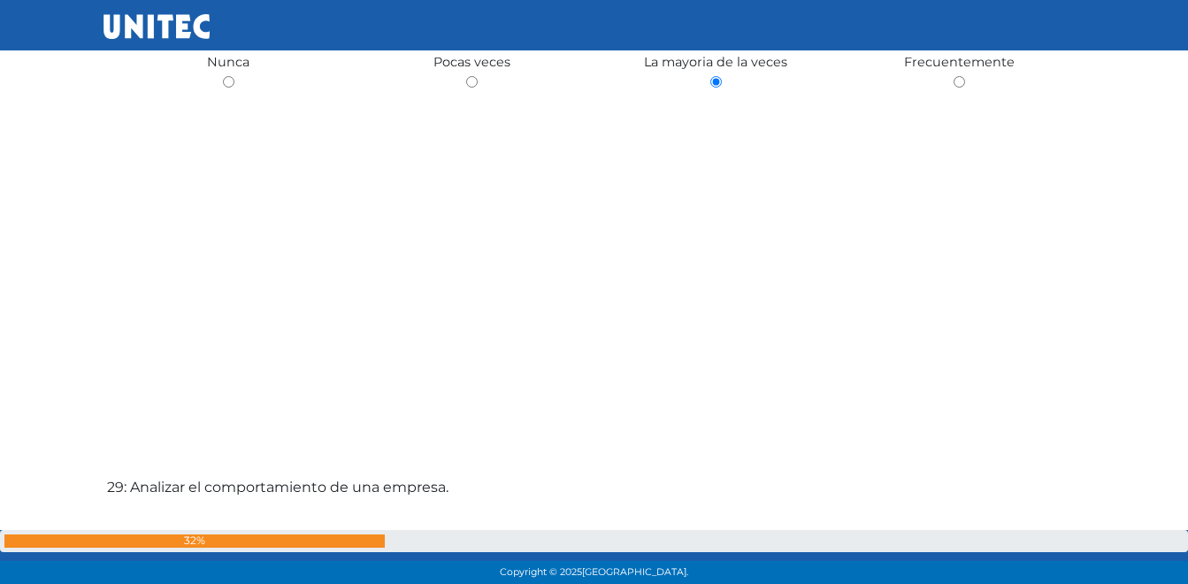
scroll to position [16367, 0]
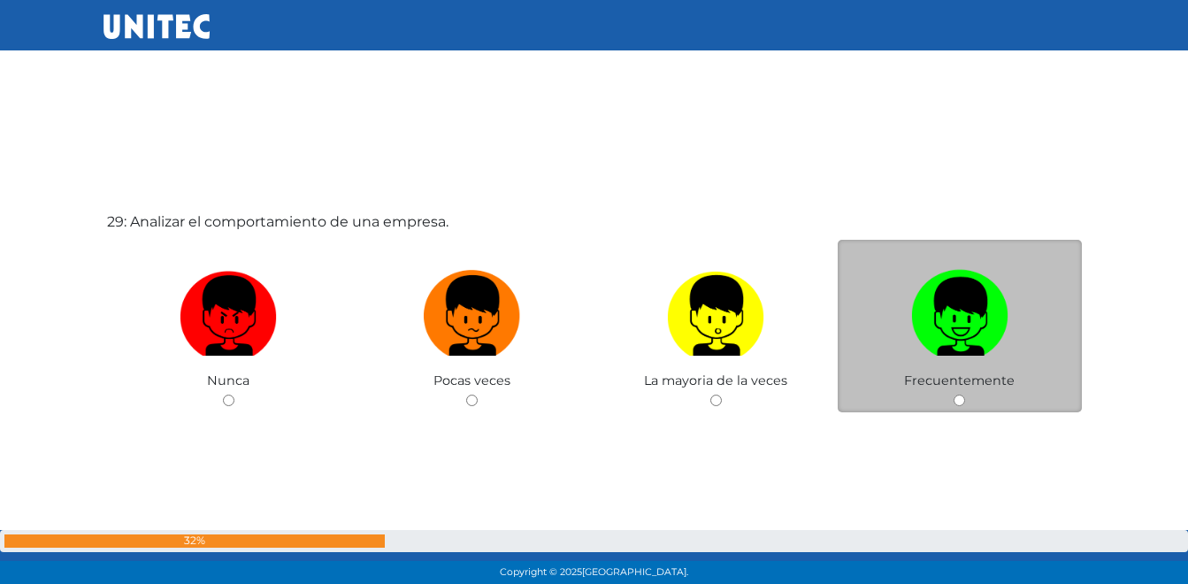
click at [947, 319] on img at bounding box center [959, 309] width 97 height 93
click at [953, 394] on input "radio" at bounding box center [958, 399] width 11 height 11
radio input "true"
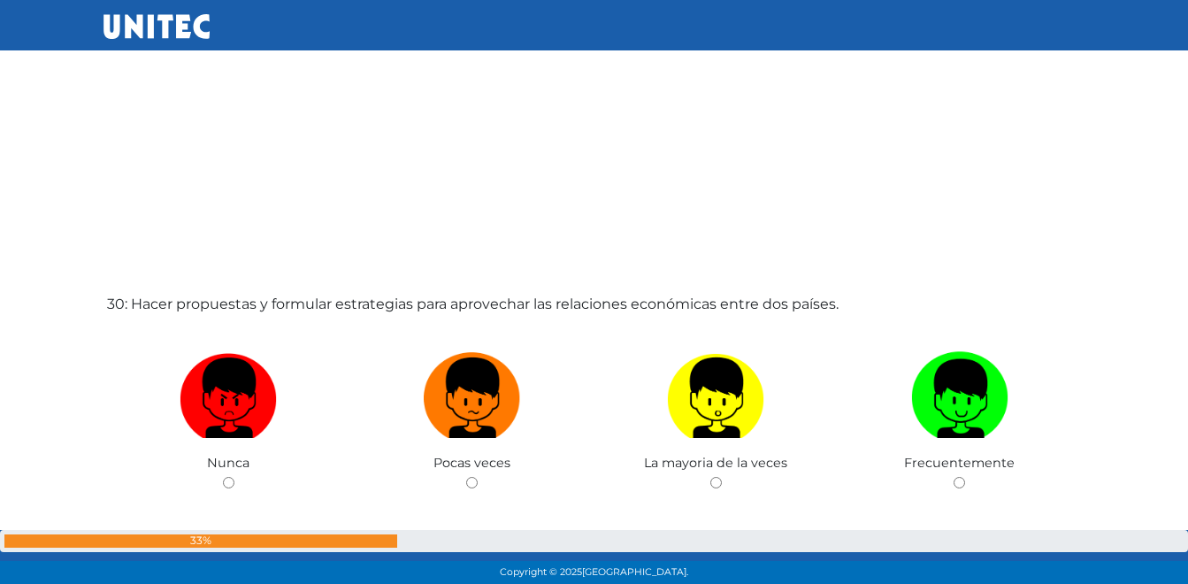
scroll to position [16869, 0]
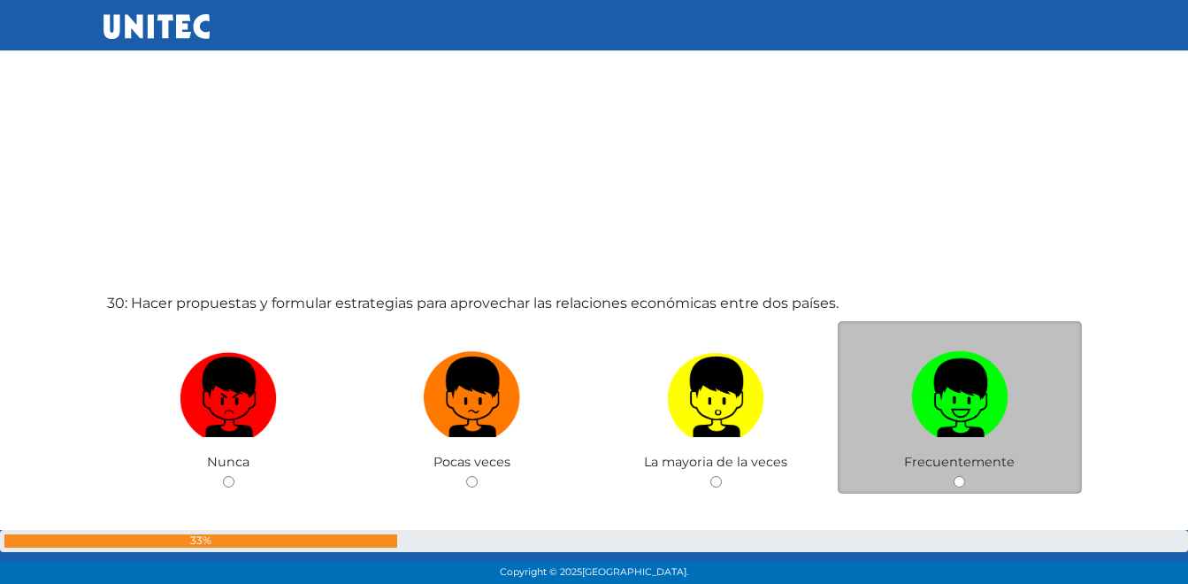
click at [939, 392] on img at bounding box center [959, 390] width 97 height 93
click at [953, 476] on input "radio" at bounding box center [958, 481] width 11 height 11
radio input "true"
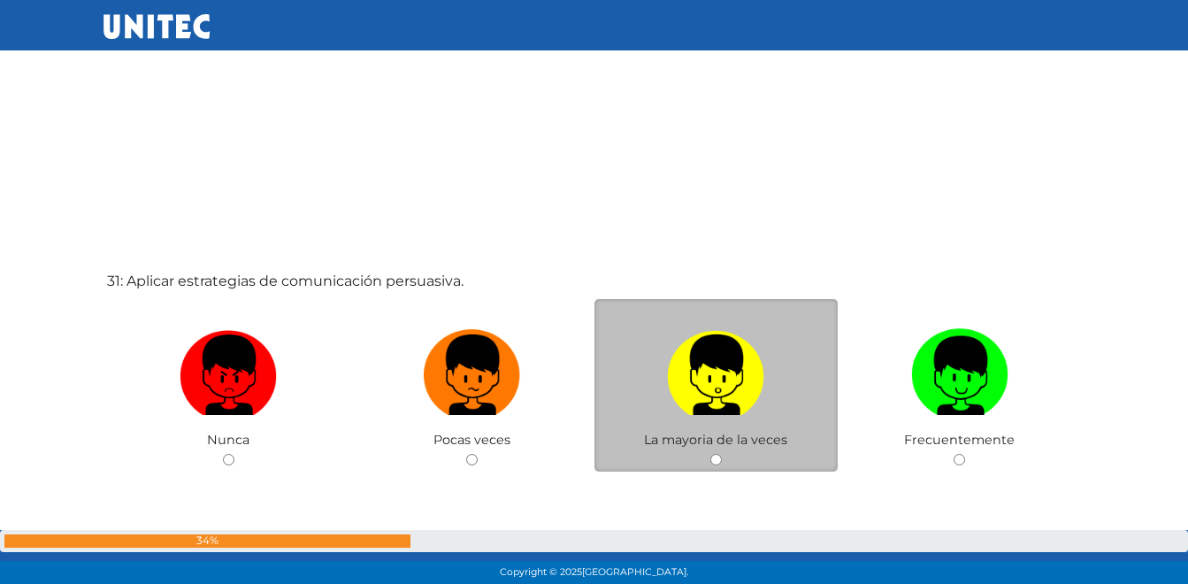
scroll to position [17577, 0]
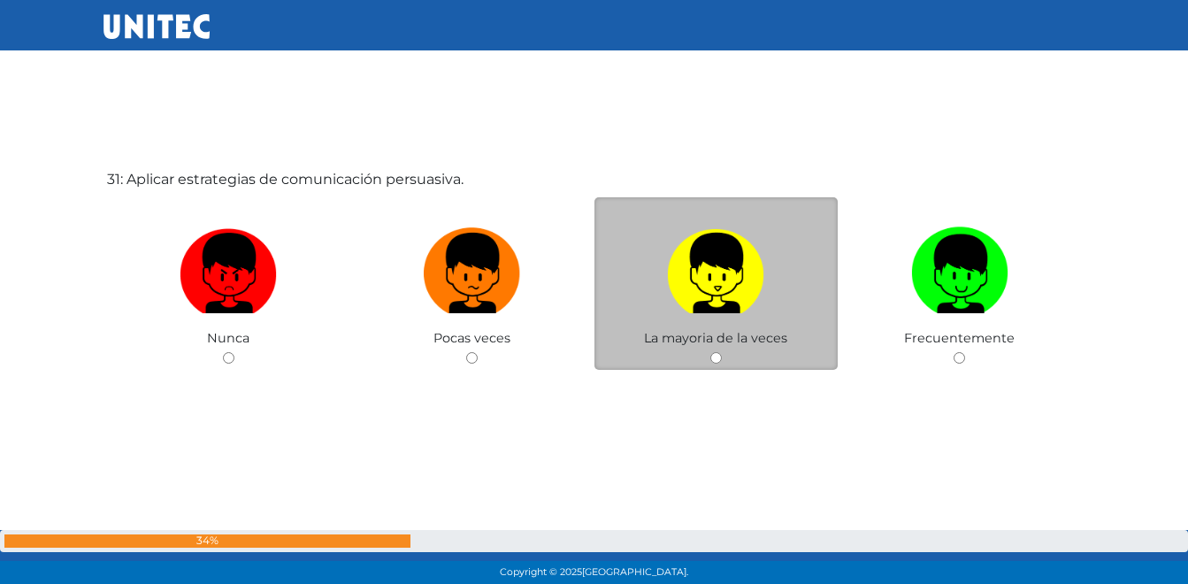
click at [729, 292] on img at bounding box center [715, 266] width 97 height 93
click at [722, 352] on input "radio" at bounding box center [715, 357] width 11 height 11
radio input "true"
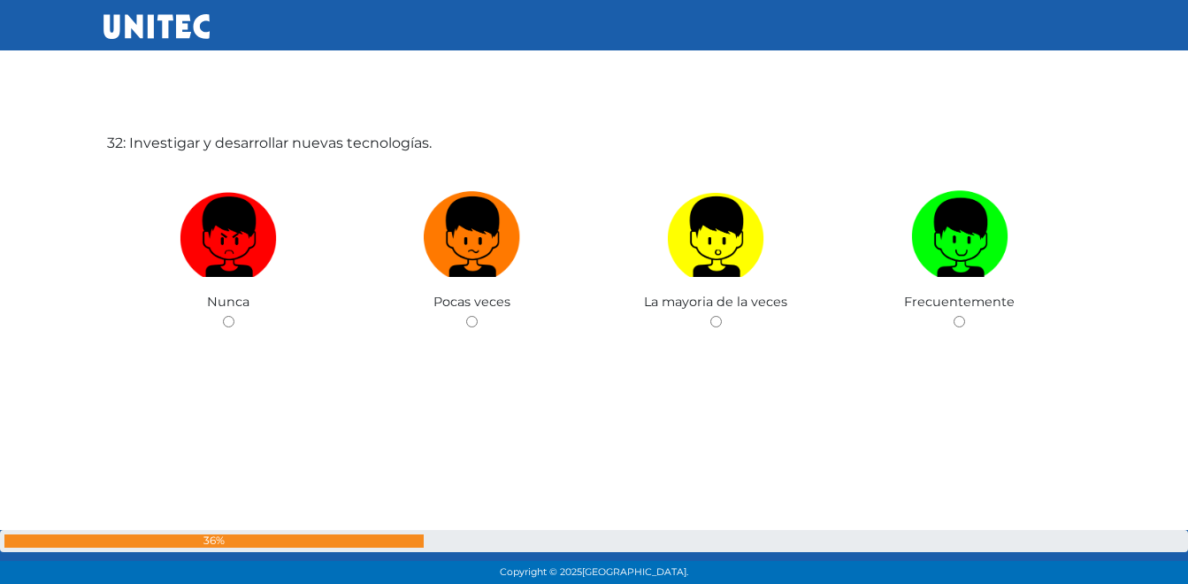
scroll to position [18196, 0]
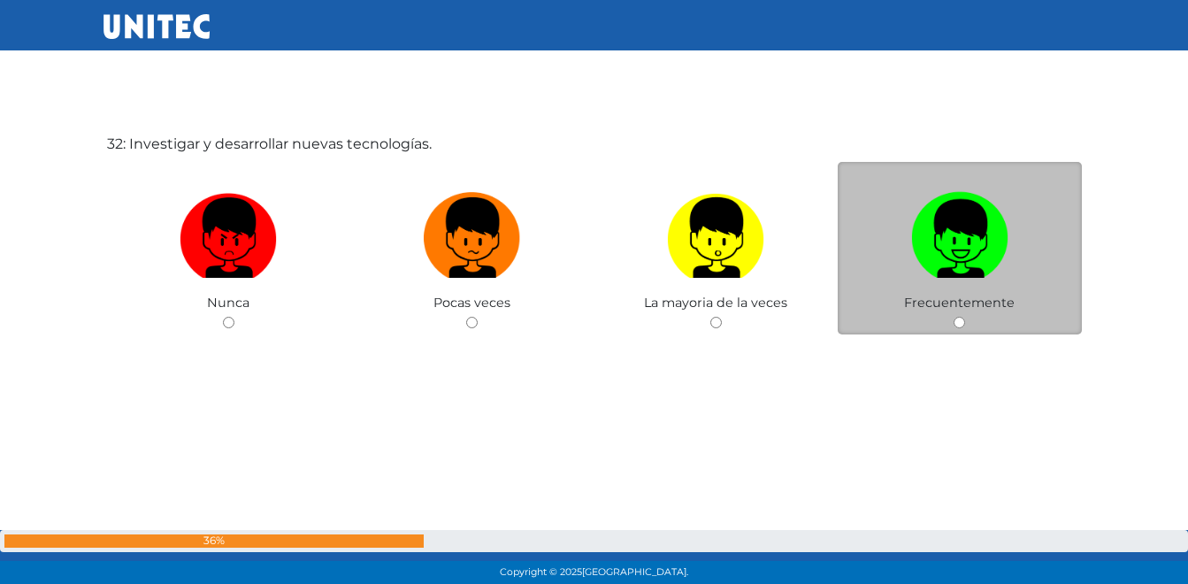
click at [975, 264] on img at bounding box center [959, 231] width 97 height 93
click at [965, 317] on input "radio" at bounding box center [958, 322] width 11 height 11
radio input "true"
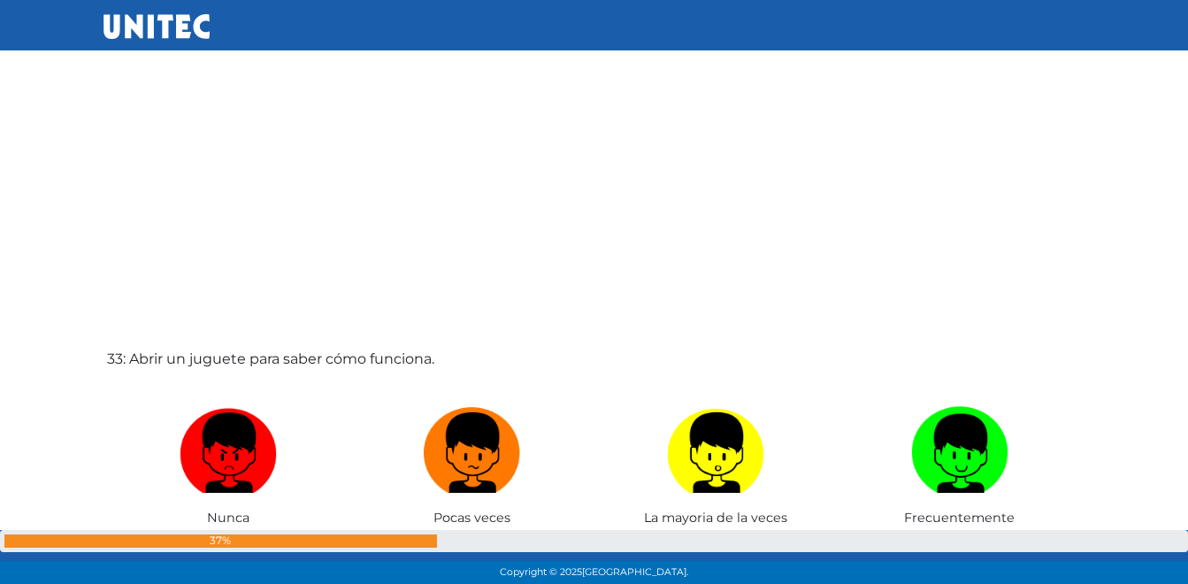
scroll to position [18698, 0]
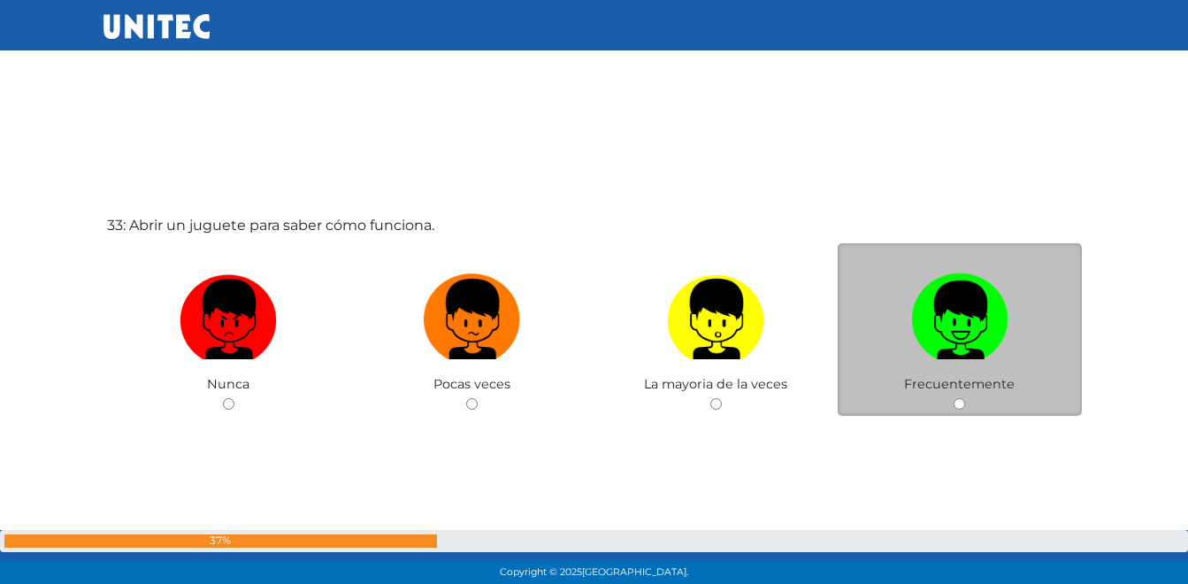
click at [942, 338] on img at bounding box center [959, 312] width 97 height 93
click at [953, 398] on input "radio" at bounding box center [958, 403] width 11 height 11
radio input "true"
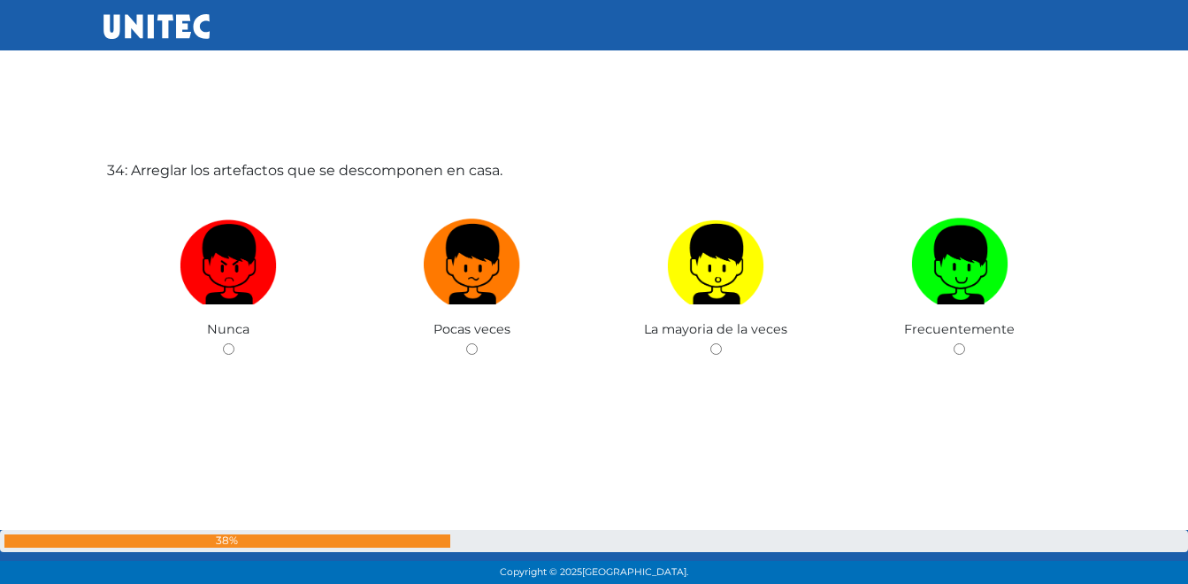
scroll to position [19380, 0]
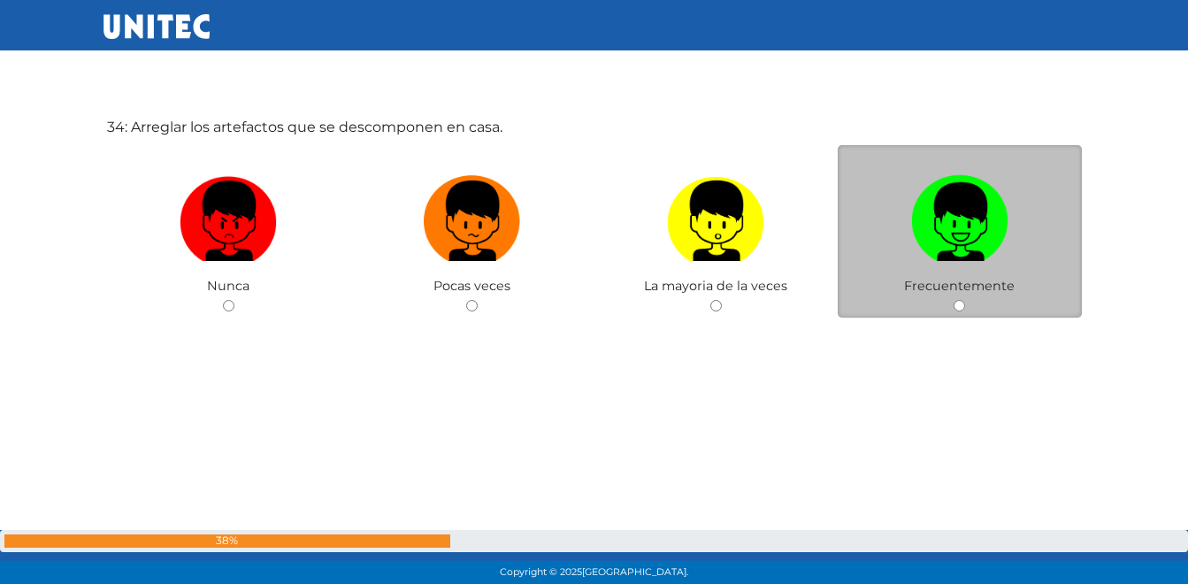
click at [983, 245] on img at bounding box center [959, 214] width 97 height 93
click at [965, 300] on input "radio" at bounding box center [958, 305] width 11 height 11
radio input "true"
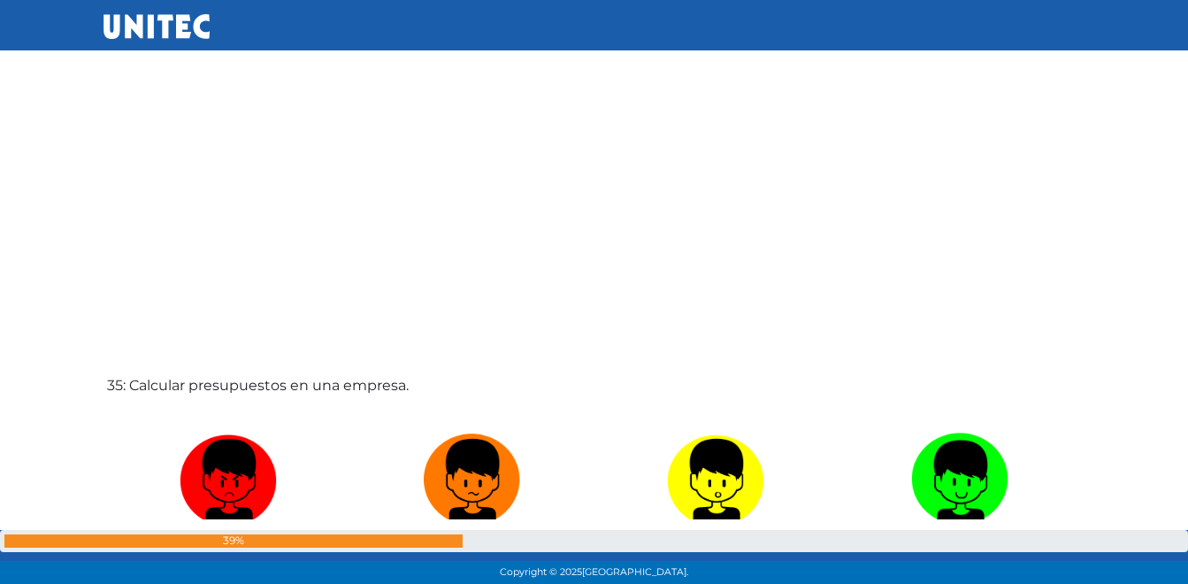
scroll to position [19882, 0]
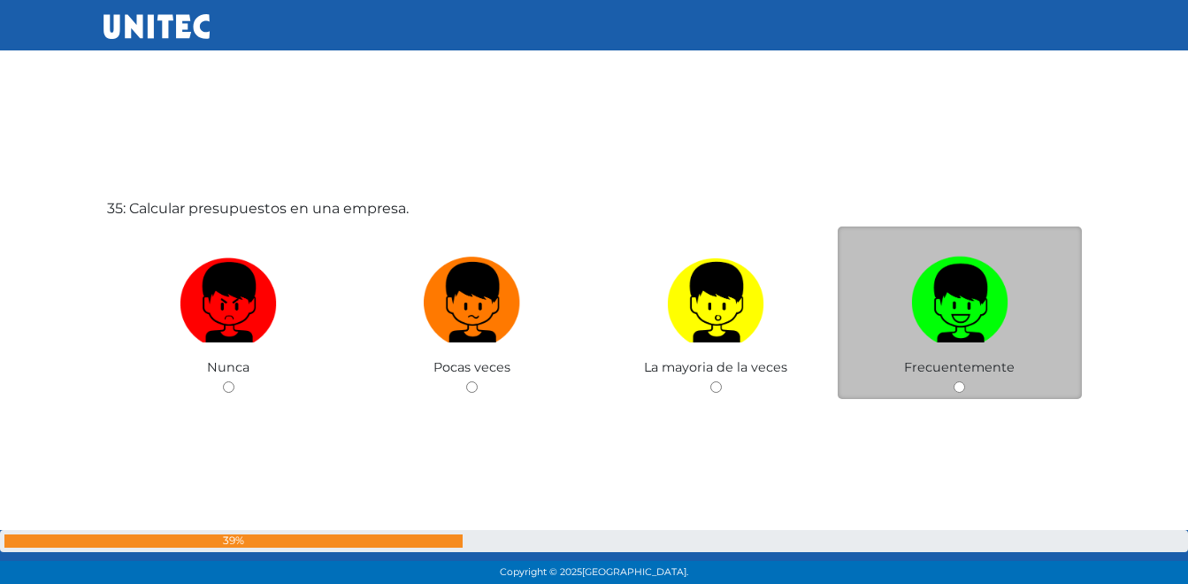
click at [969, 330] on img at bounding box center [959, 295] width 97 height 93
click at [965, 381] on input "radio" at bounding box center [958, 386] width 11 height 11
radio input "true"
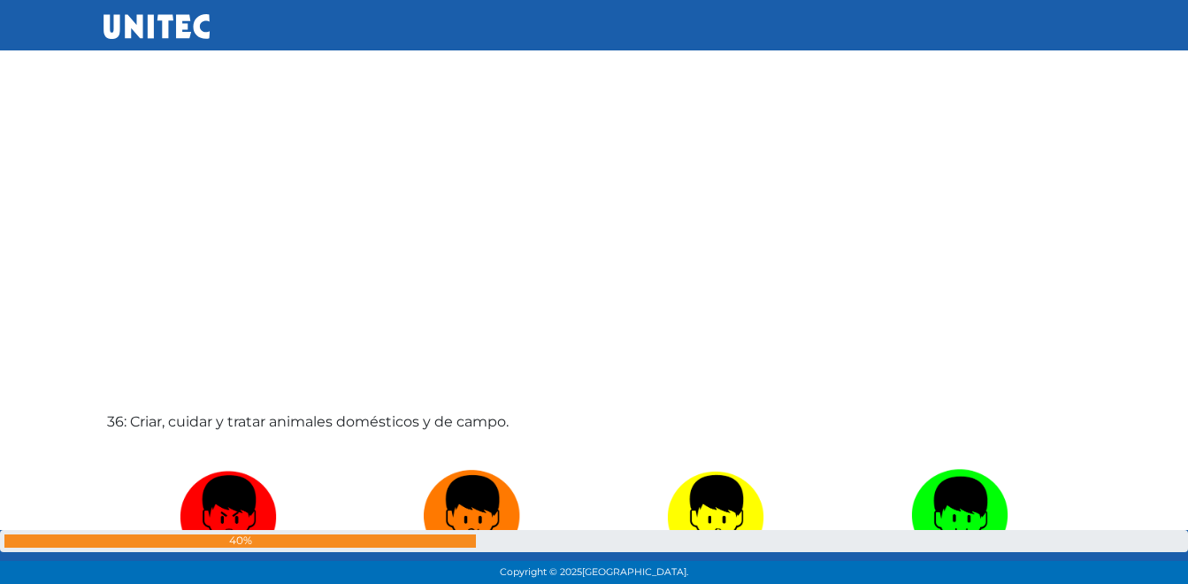
scroll to position [20518, 0]
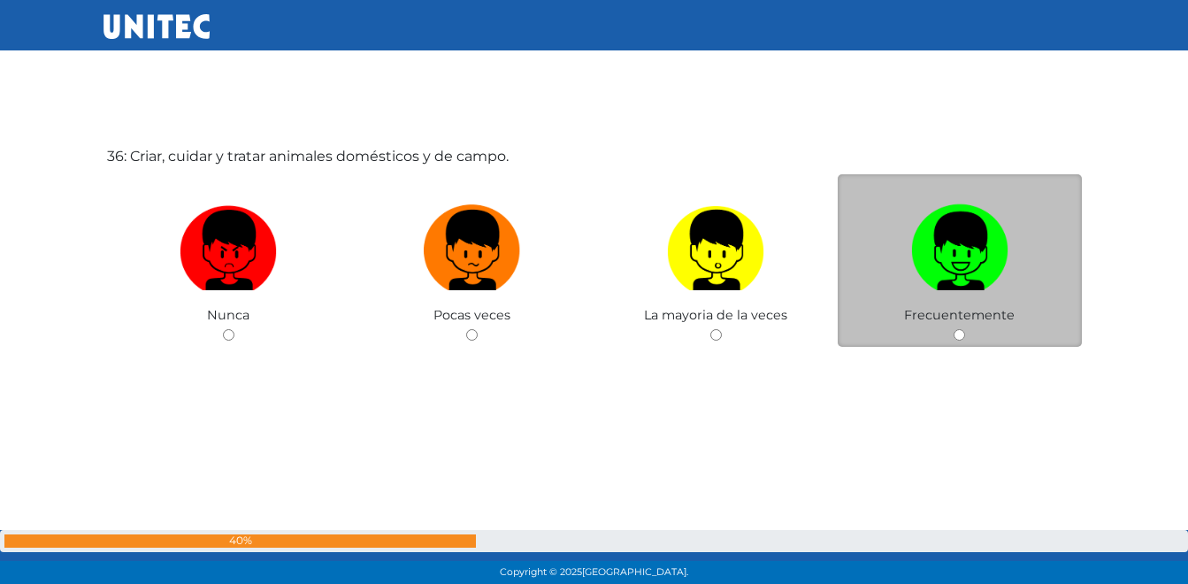
click at [991, 269] on img at bounding box center [959, 243] width 97 height 93
click at [965, 329] on input "radio" at bounding box center [958, 334] width 11 height 11
radio input "true"
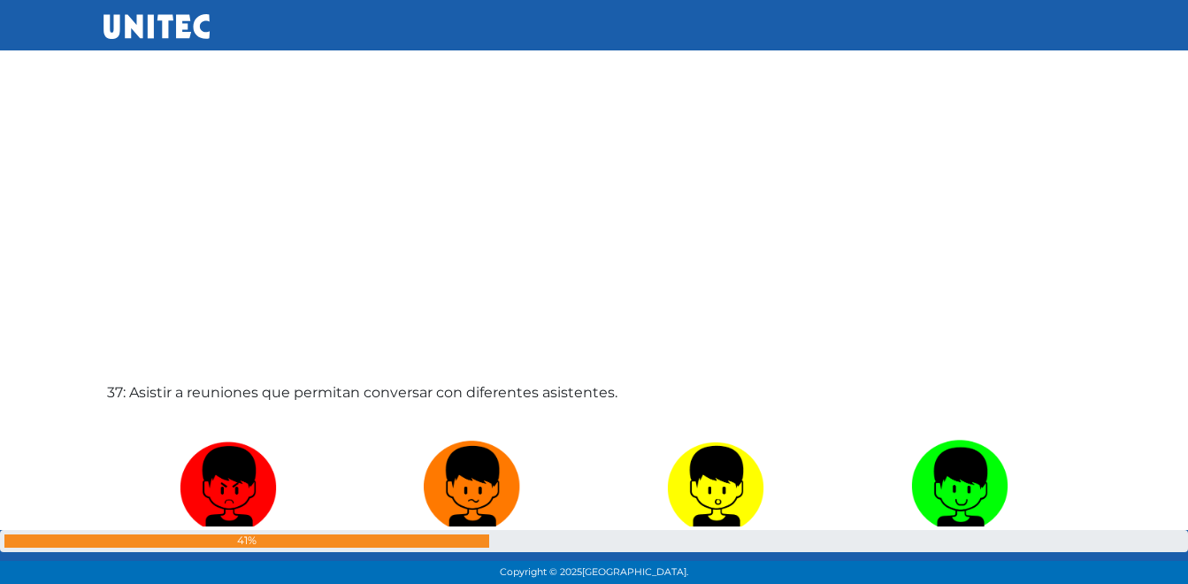
scroll to position [21020, 0]
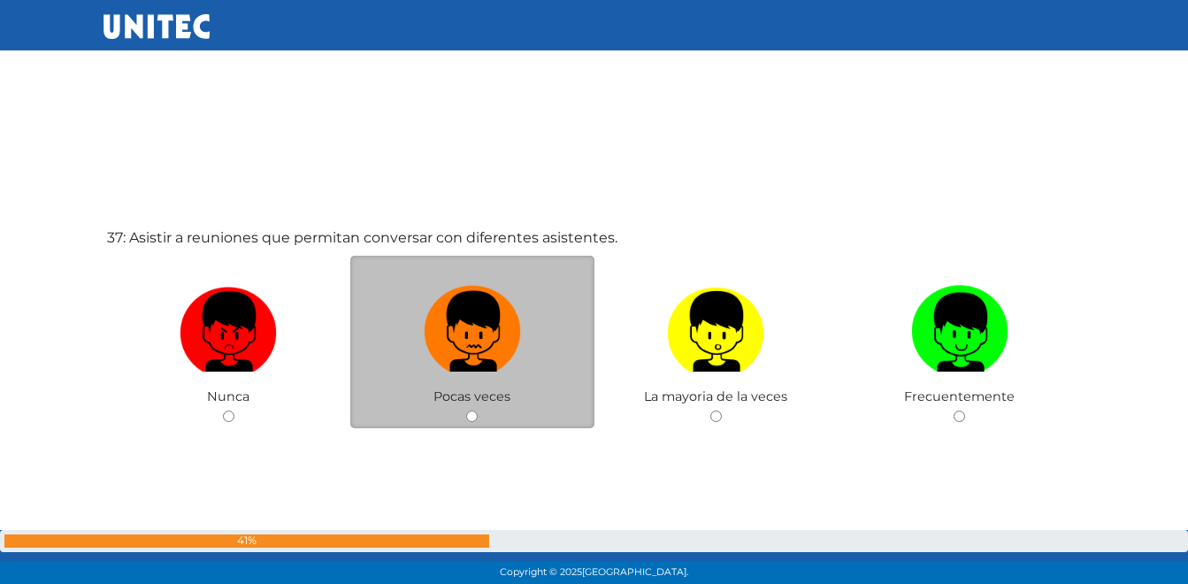
click at [501, 356] on img at bounding box center [472, 325] width 97 height 93
click at [478, 410] on input "radio" at bounding box center [471, 415] width 11 height 11
radio input "true"
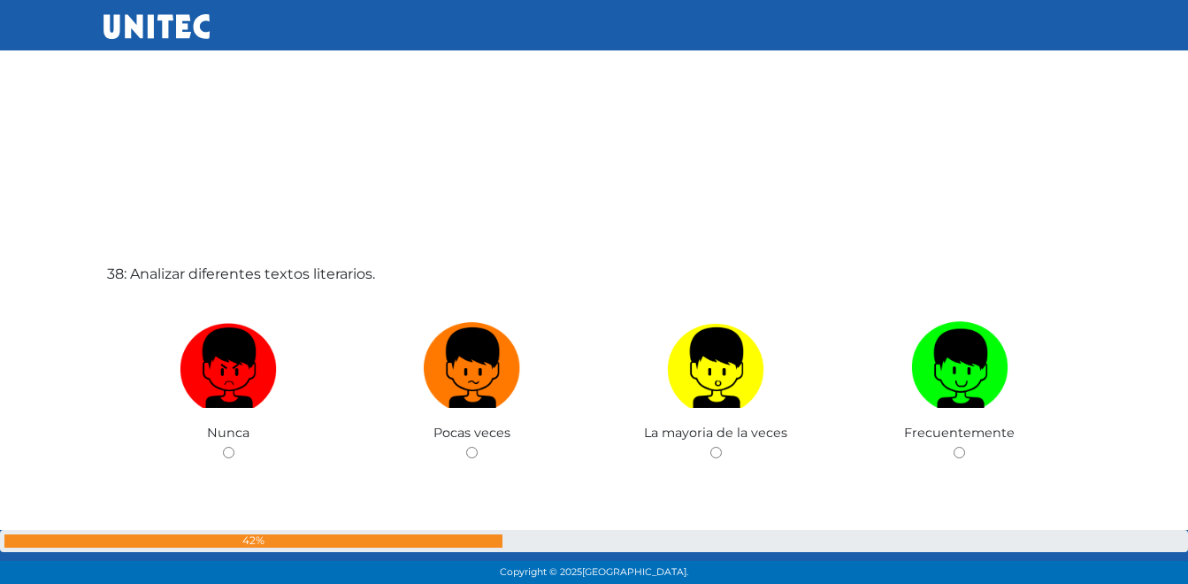
scroll to position [21614, 0]
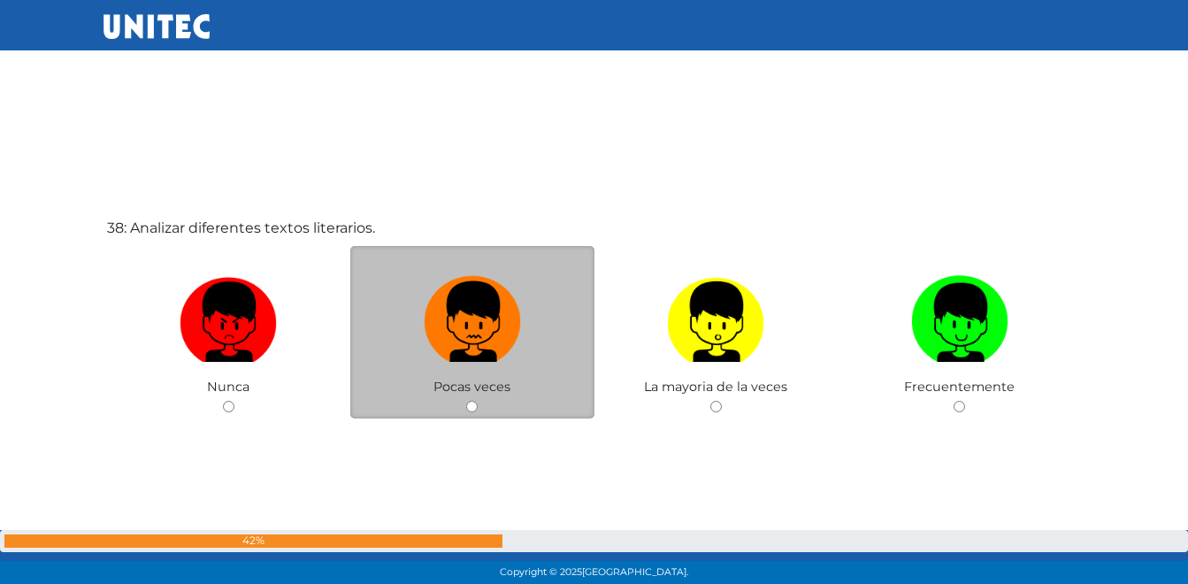
click at [477, 354] on img at bounding box center [472, 315] width 97 height 93
click at [477, 401] on input "radio" at bounding box center [471, 406] width 11 height 11
radio input "true"
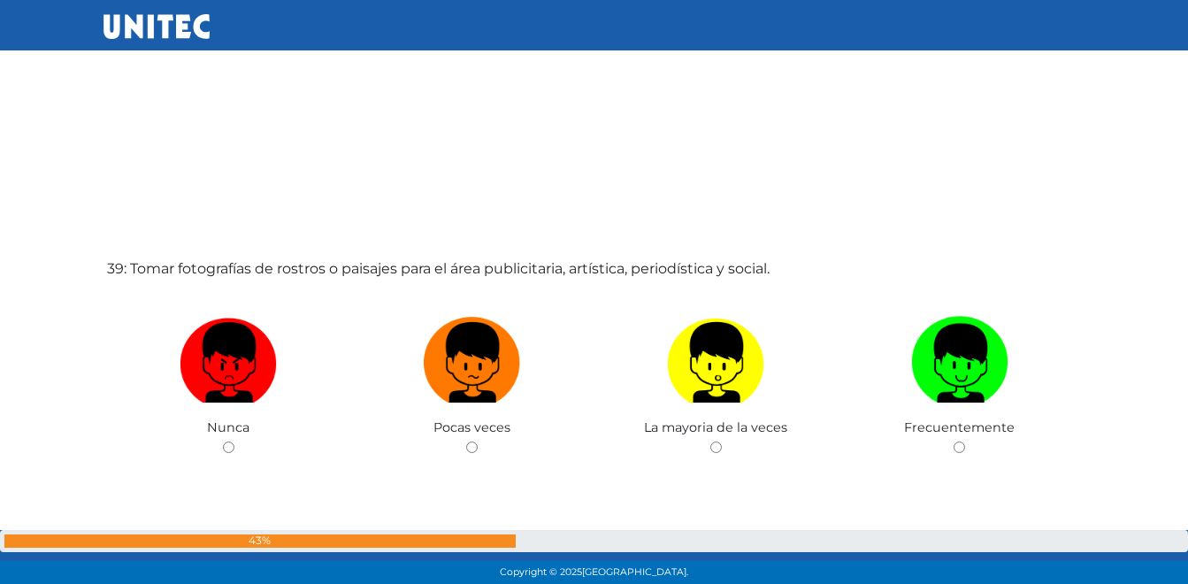
scroll to position [22207, 0]
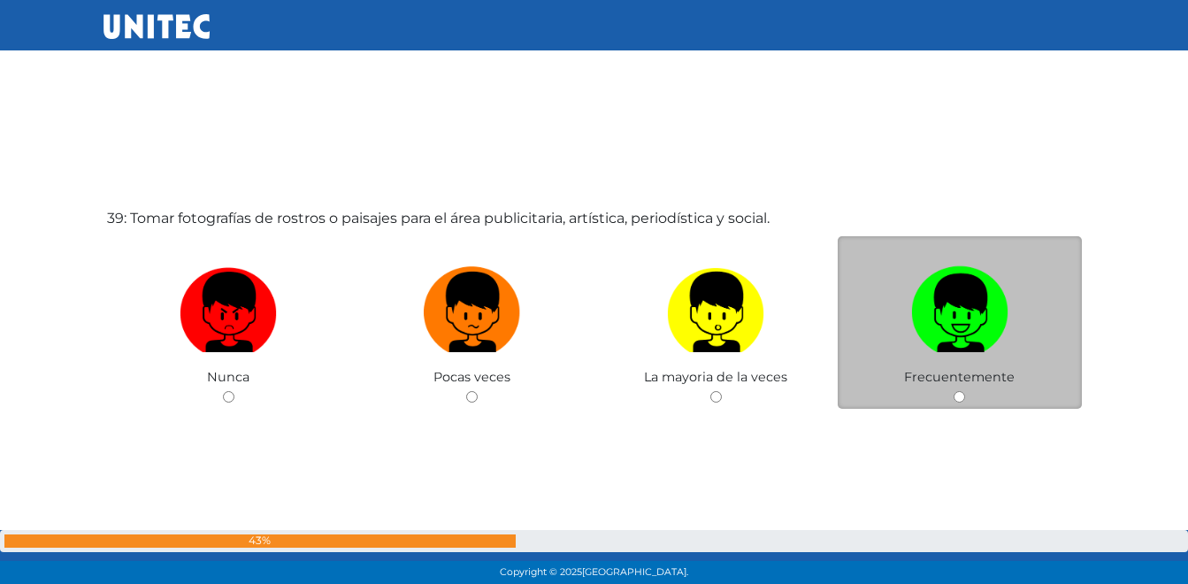
click at [975, 333] on img at bounding box center [959, 305] width 97 height 93
click at [965, 391] on input "radio" at bounding box center [958, 396] width 11 height 11
radio input "true"
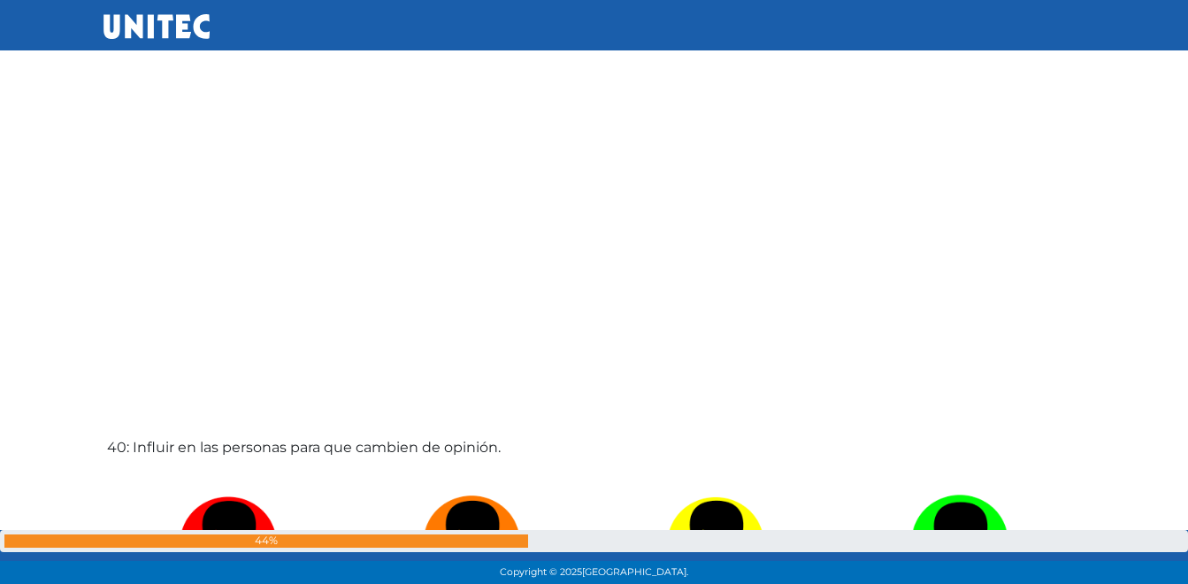
scroll to position [22798, 0]
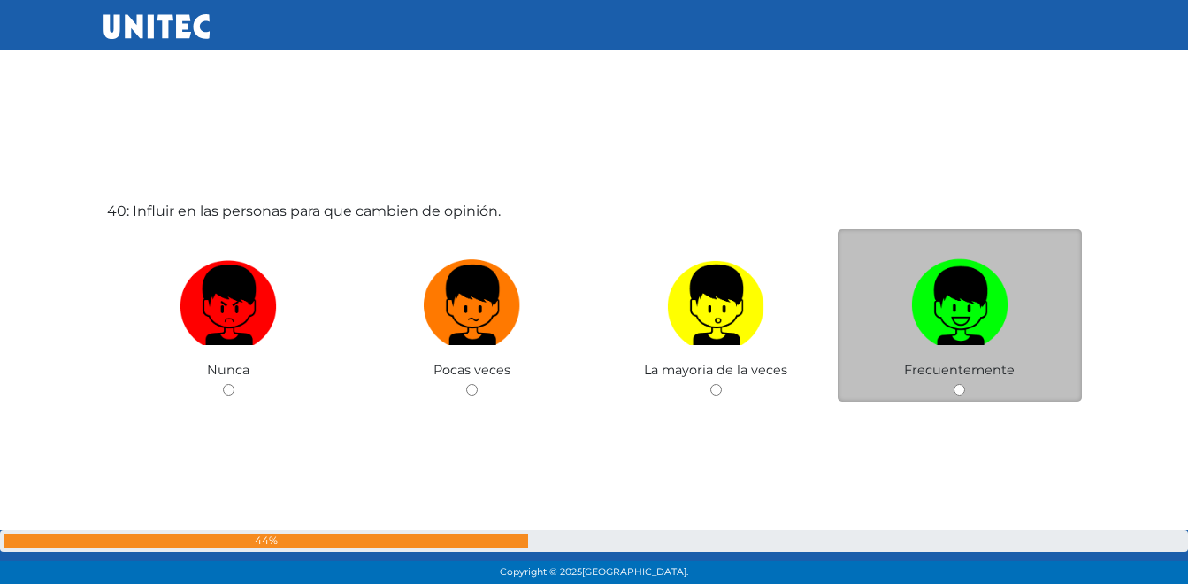
click at [980, 322] on img at bounding box center [959, 298] width 97 height 93
click at [965, 384] on input "radio" at bounding box center [958, 389] width 11 height 11
radio input "true"
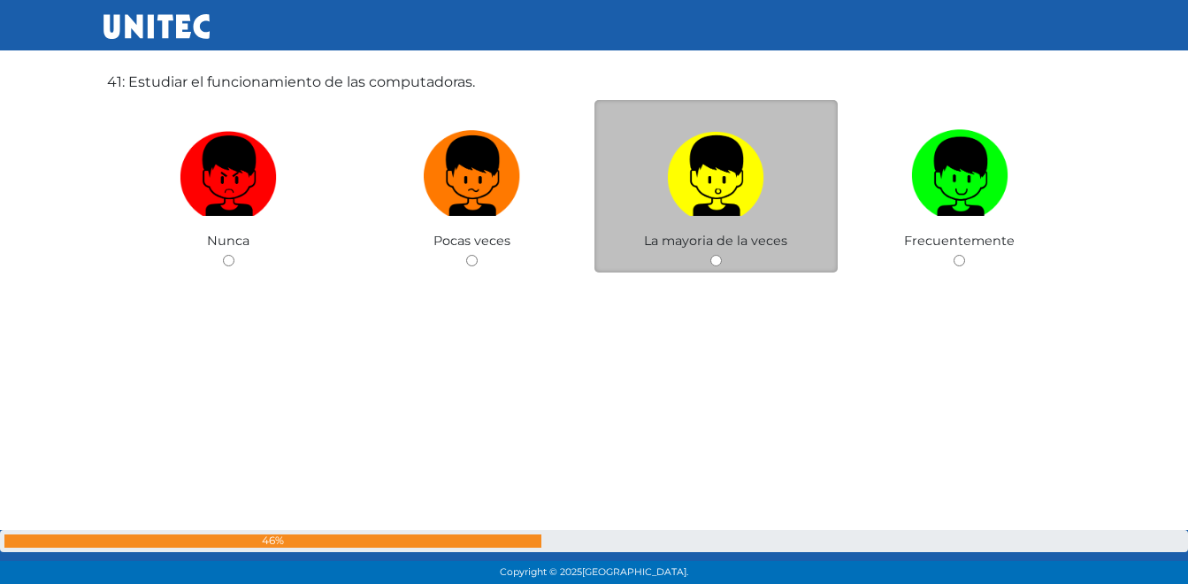
scroll to position [23480, 0]
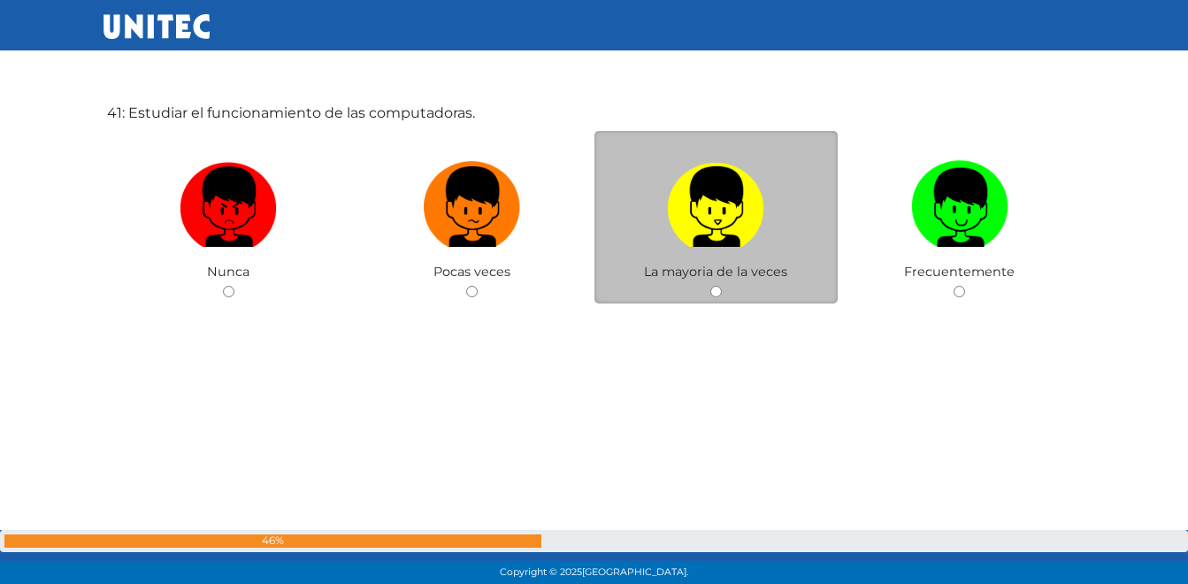
click at [702, 242] on img at bounding box center [715, 200] width 97 height 93
click at [710, 286] on input "radio" at bounding box center [715, 291] width 11 height 11
radio input "true"
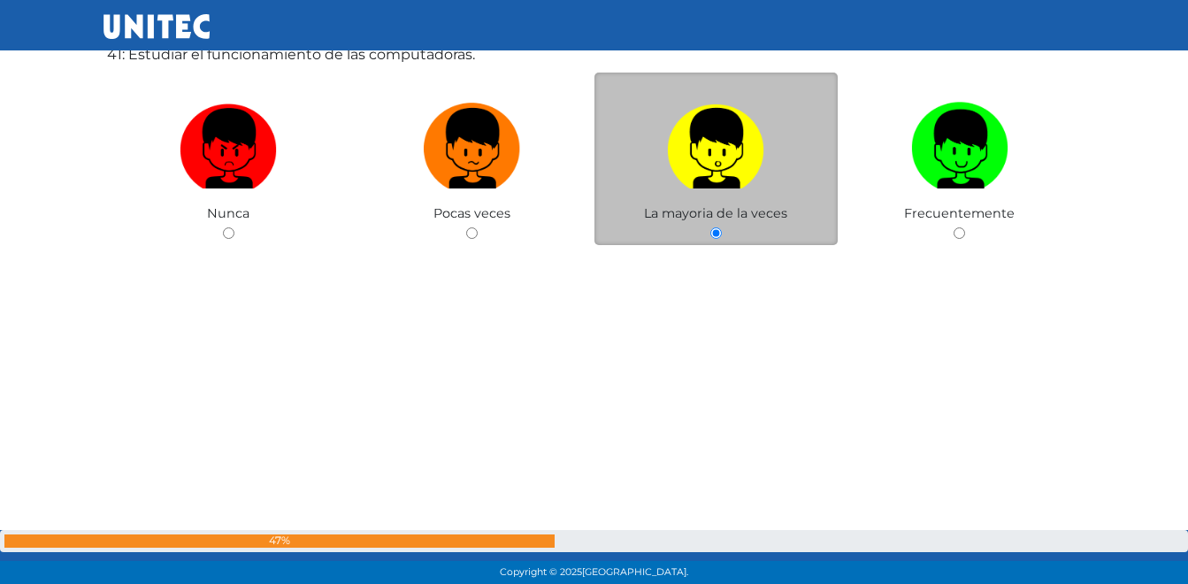
scroll to position [23540, 0]
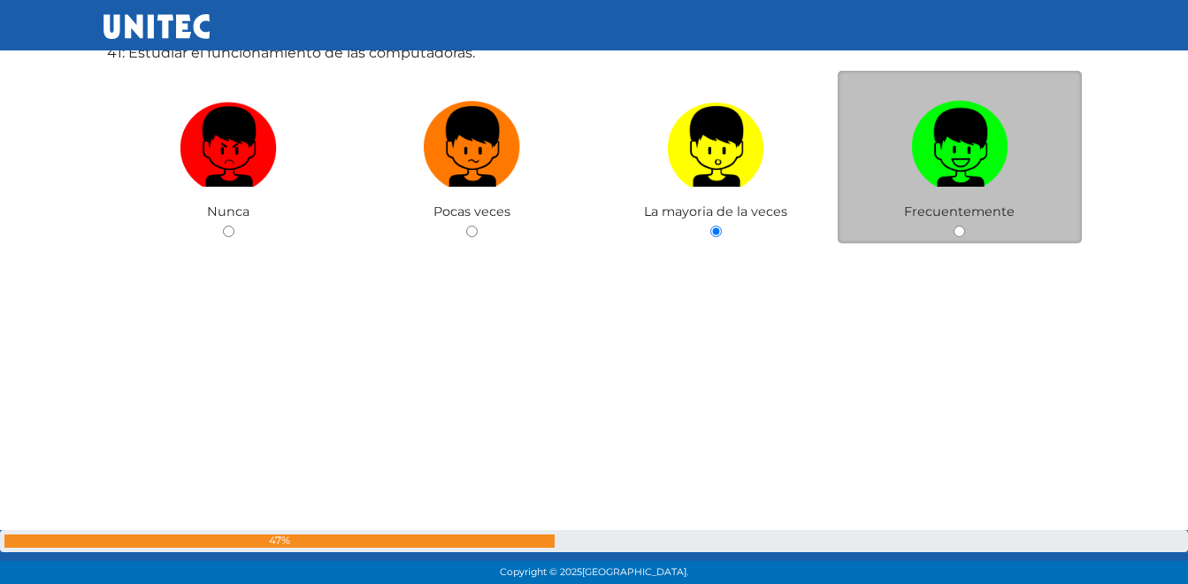
click at [931, 152] on img at bounding box center [959, 140] width 97 height 93
click at [953, 226] on input "radio" at bounding box center [958, 231] width 11 height 11
radio input "true"
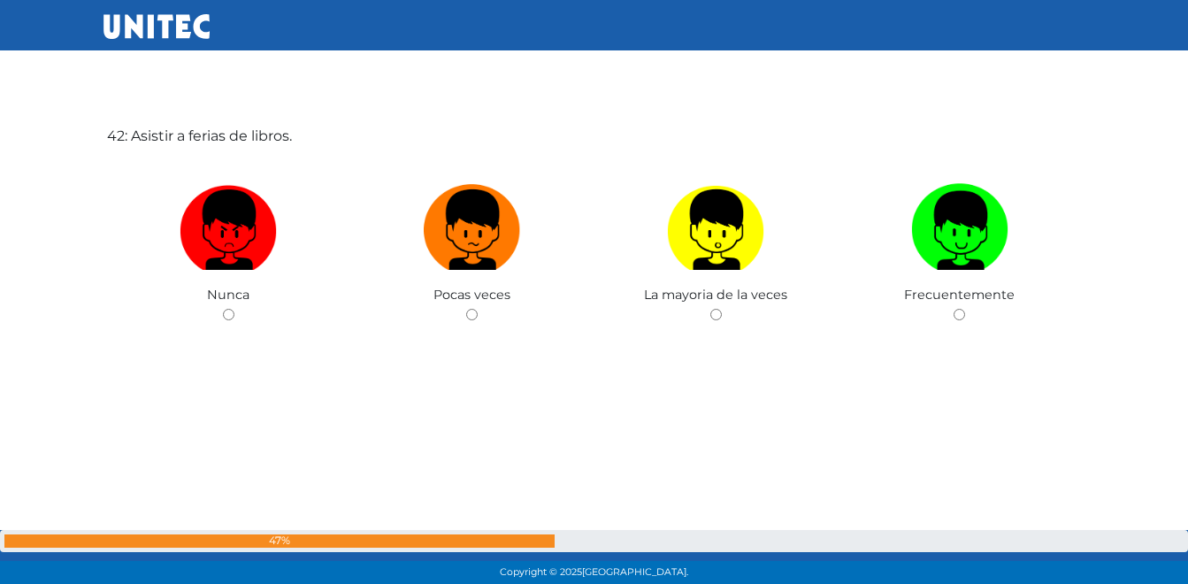
scroll to position [24044, 0]
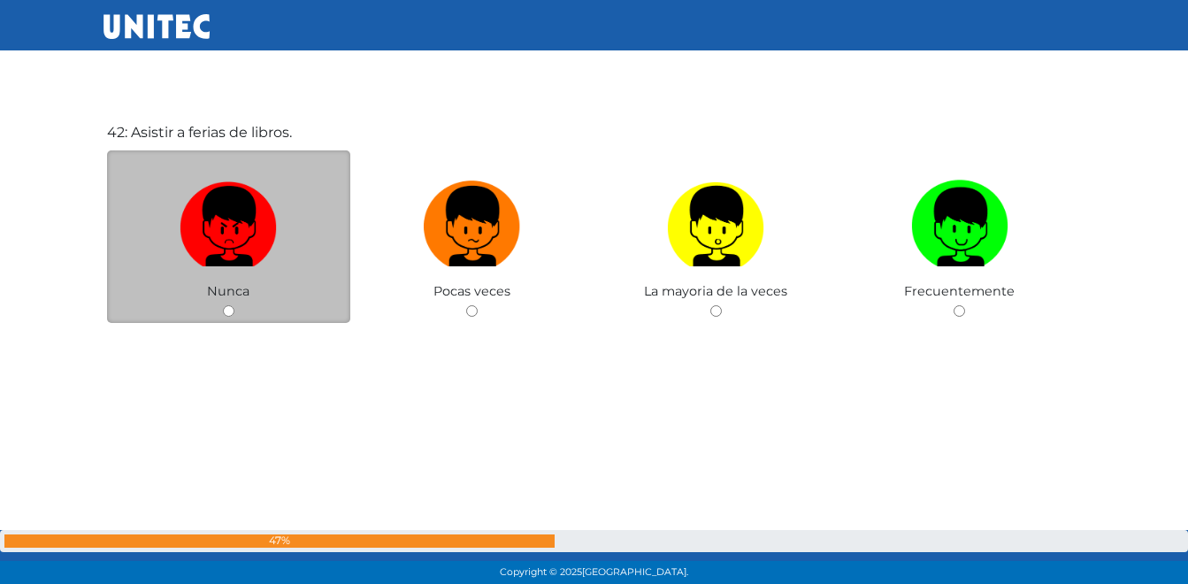
click at [225, 267] on label at bounding box center [229, 226] width 244 height 108
click at [225, 305] on input "radio" at bounding box center [228, 310] width 11 height 11
radio input "true"
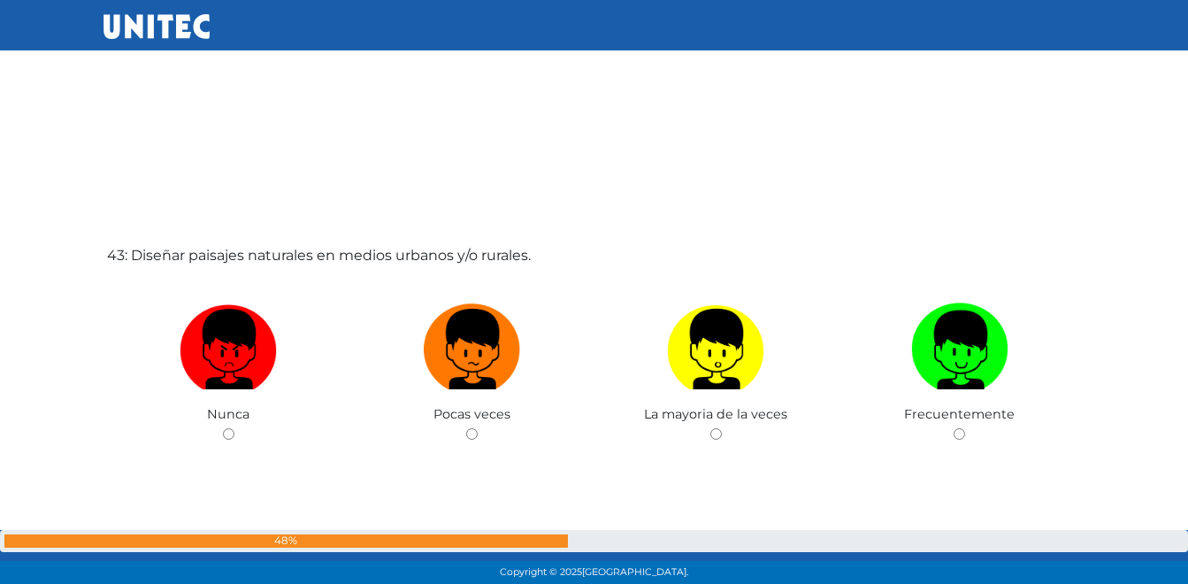
scroll to position [24546, 0]
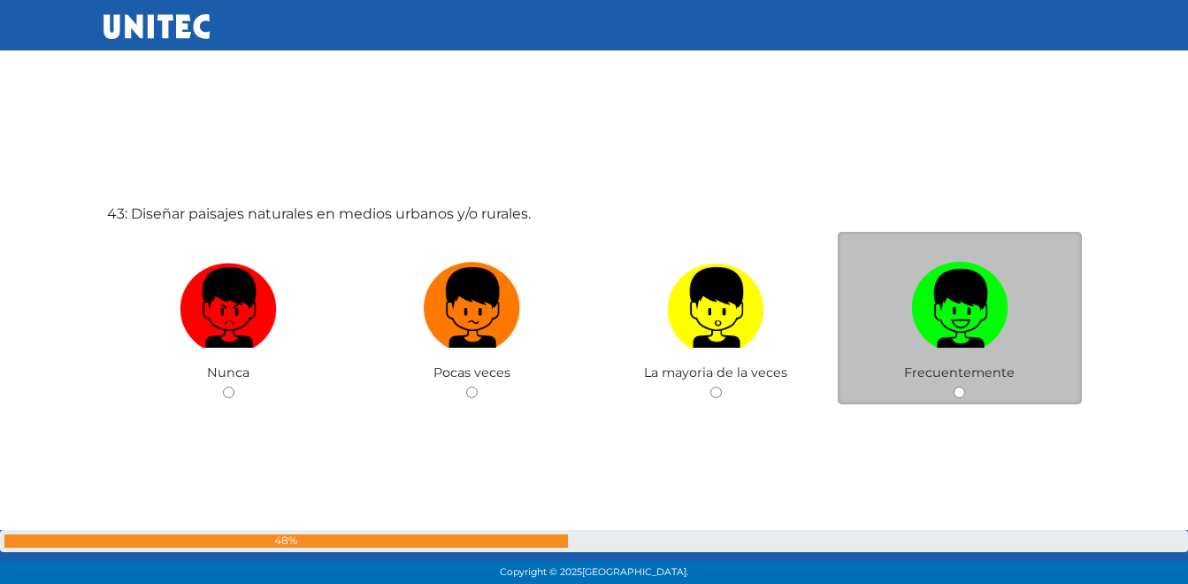
click at [947, 307] on img at bounding box center [959, 301] width 97 height 93
click at [953, 386] on input "radio" at bounding box center [958, 391] width 11 height 11
radio input "true"
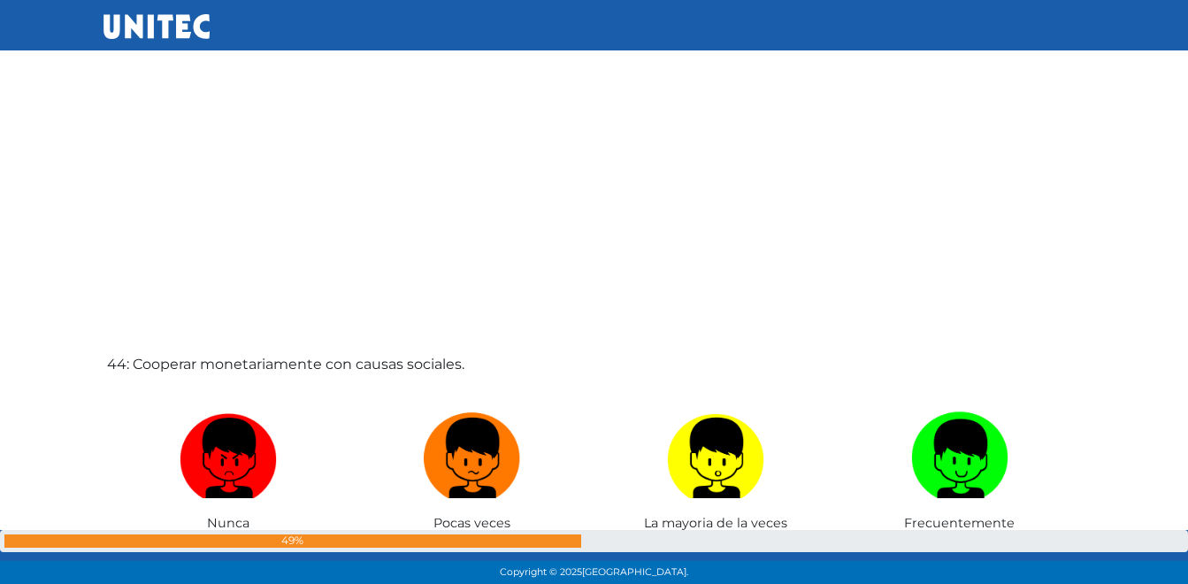
scroll to position [25140, 0]
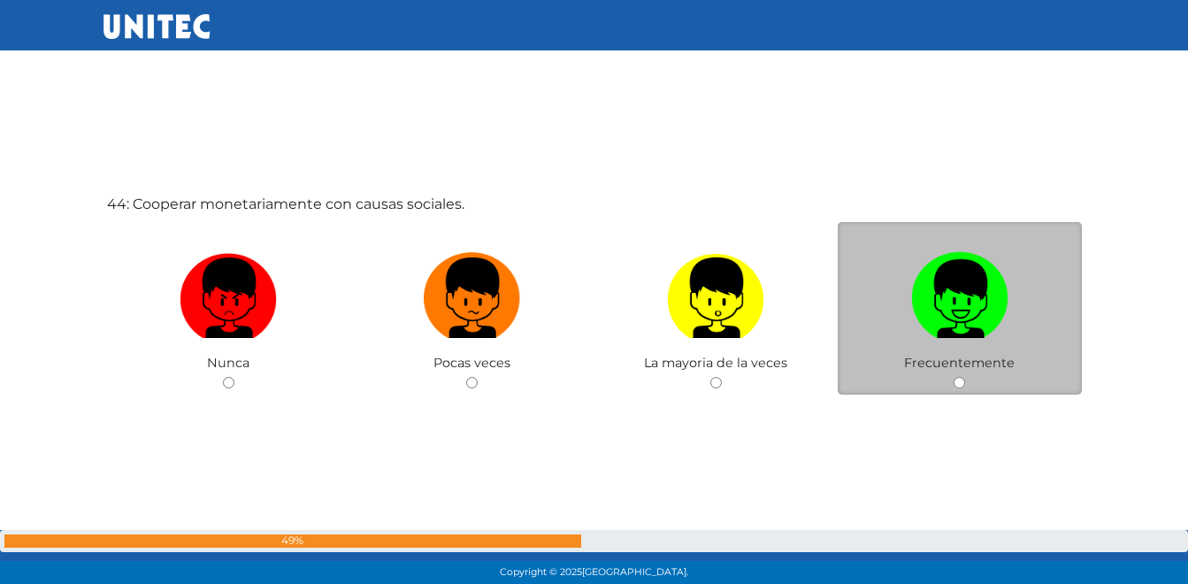
click at [940, 309] on img at bounding box center [959, 291] width 97 height 93
click at [953, 377] on input "radio" at bounding box center [958, 382] width 11 height 11
radio input "true"
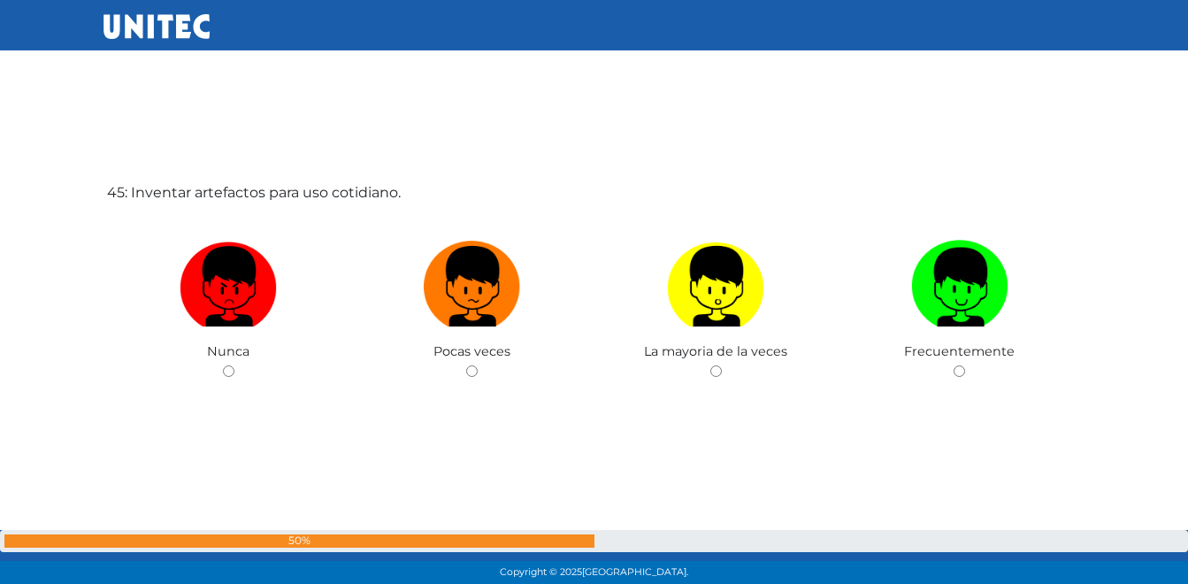
scroll to position [25771, 0]
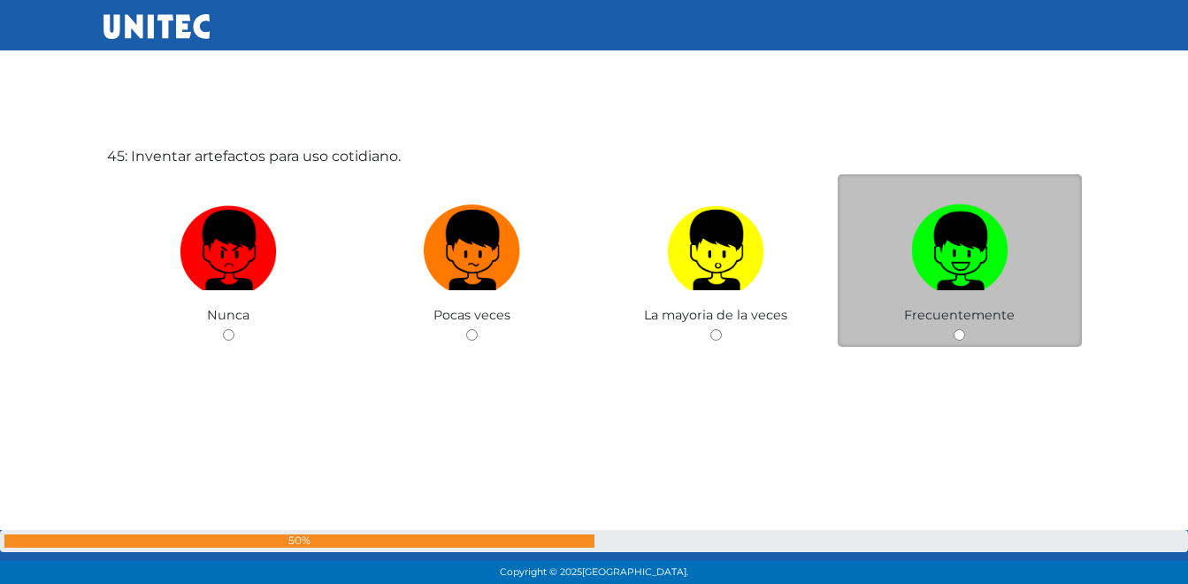
click at [952, 256] on img at bounding box center [959, 243] width 97 height 93
click at [953, 329] on input "radio" at bounding box center [958, 334] width 11 height 11
radio input "true"
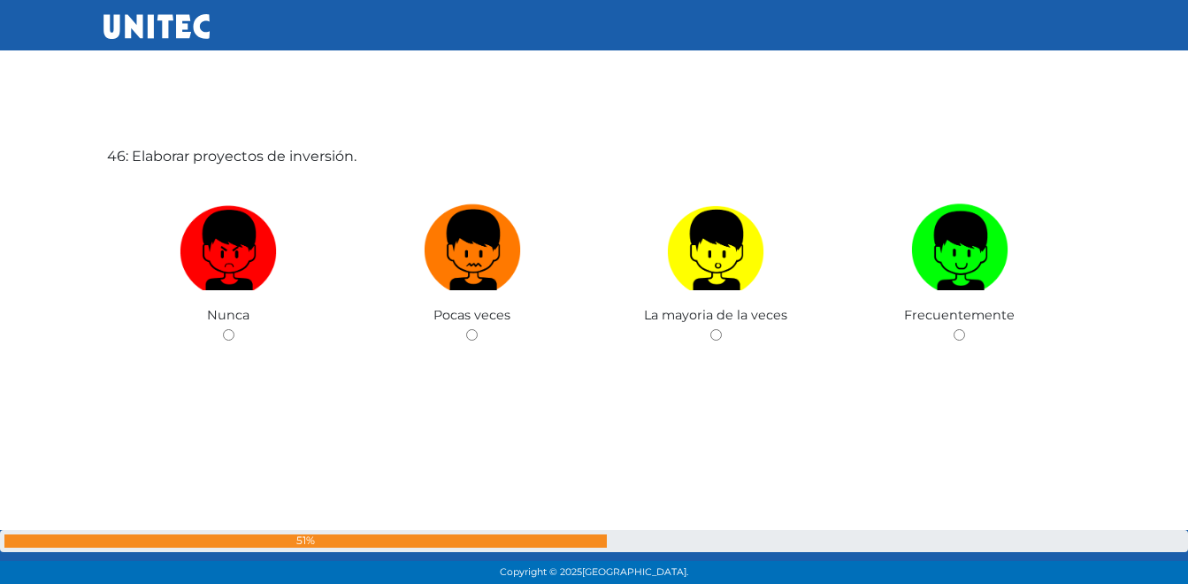
scroll to position [26302, 0]
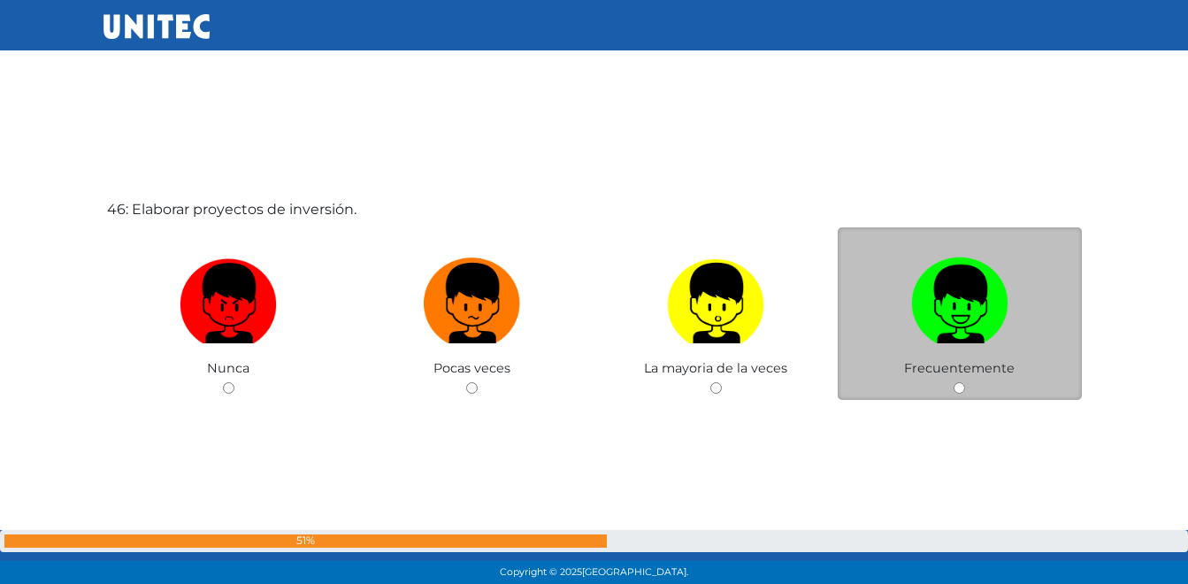
click at [913, 304] on img at bounding box center [959, 296] width 97 height 93
click at [953, 382] on input "radio" at bounding box center [958, 387] width 11 height 11
radio input "true"
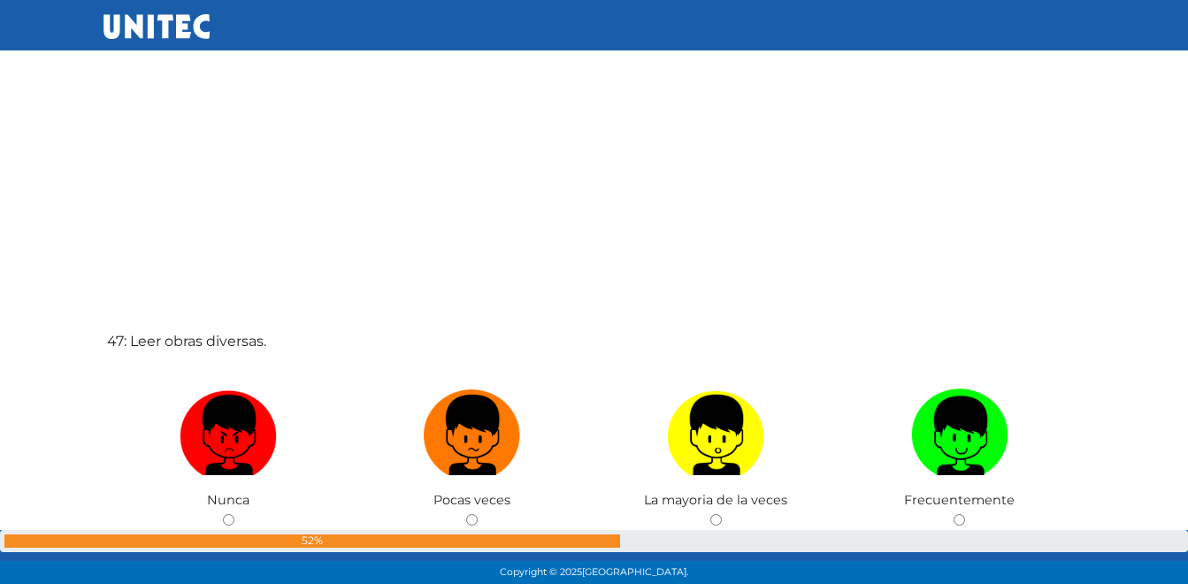
scroll to position [26807, 0]
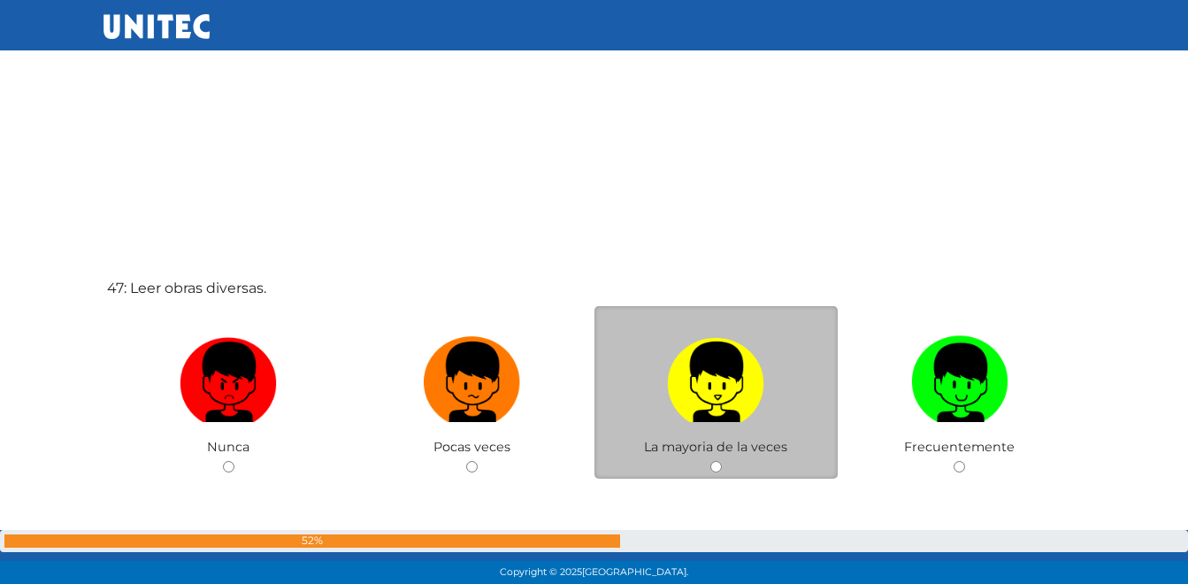
click at [706, 400] on img at bounding box center [715, 375] width 97 height 93
click at [710, 461] on input "radio" at bounding box center [715, 466] width 11 height 11
radio input "true"
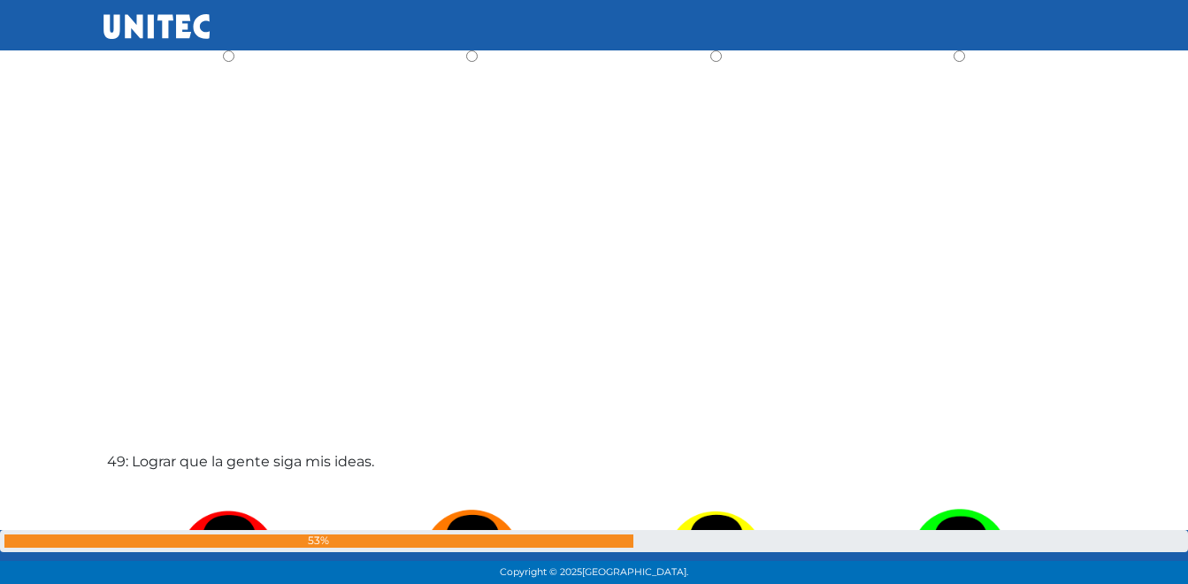
scroll to position [27713, 0]
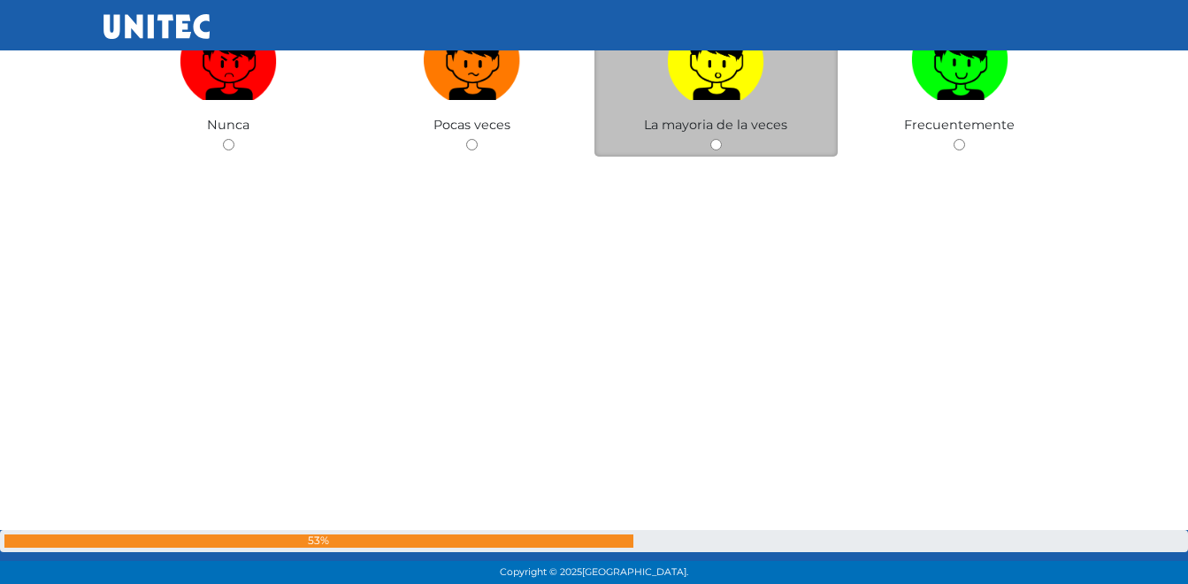
click at [710, 141] on input "radio" at bounding box center [715, 144] width 11 height 11
radio input "true"
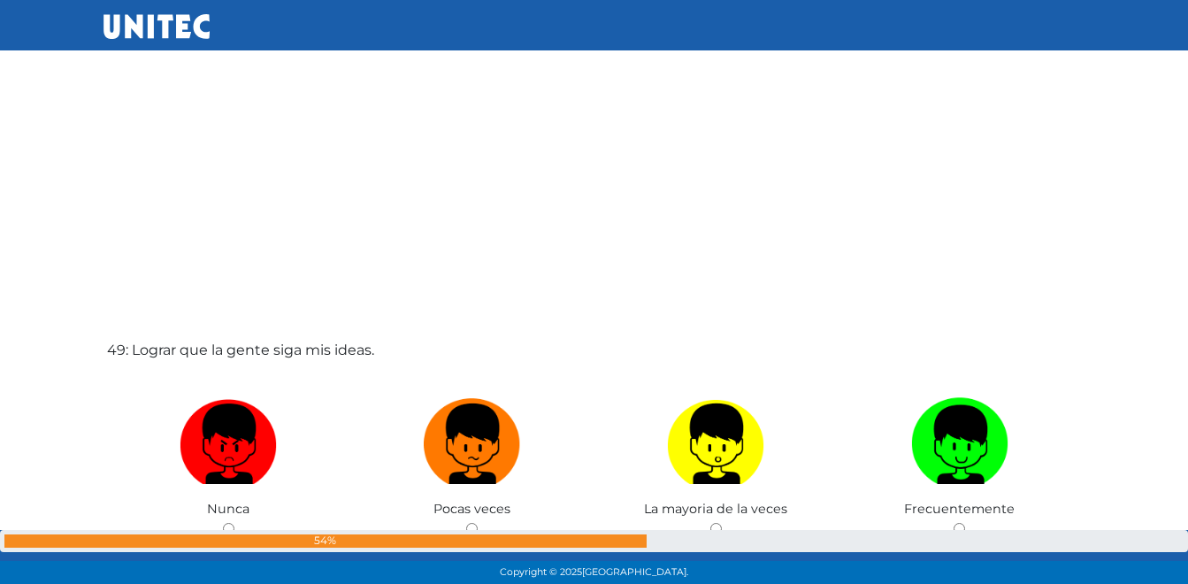
scroll to position [28066, 0]
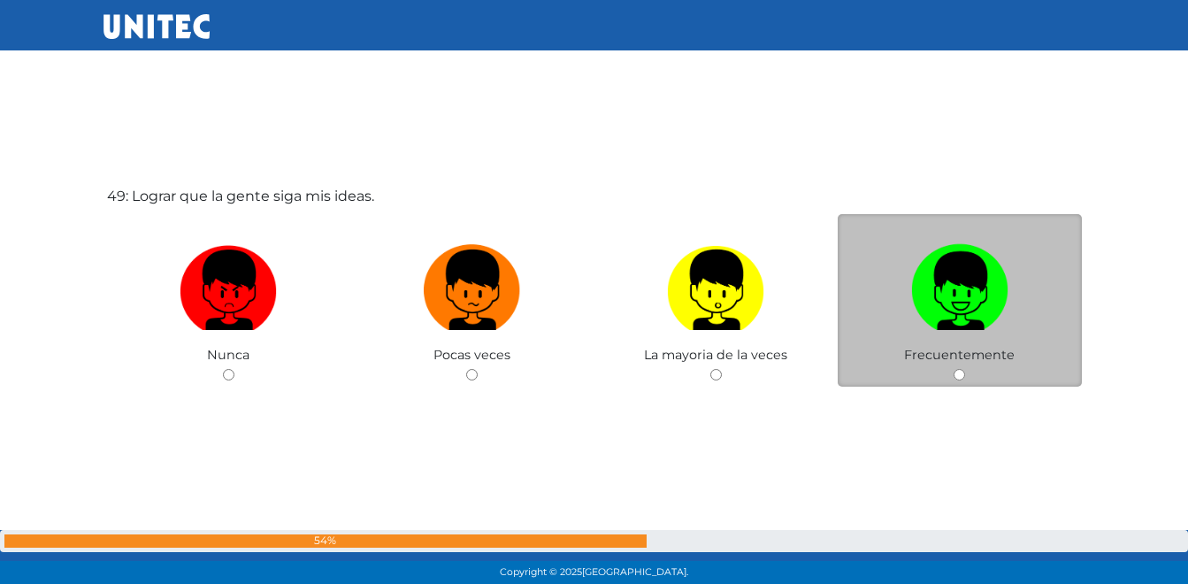
click at [951, 290] on img at bounding box center [959, 283] width 97 height 93
click at [953, 369] on input "radio" at bounding box center [958, 374] width 11 height 11
radio input "true"
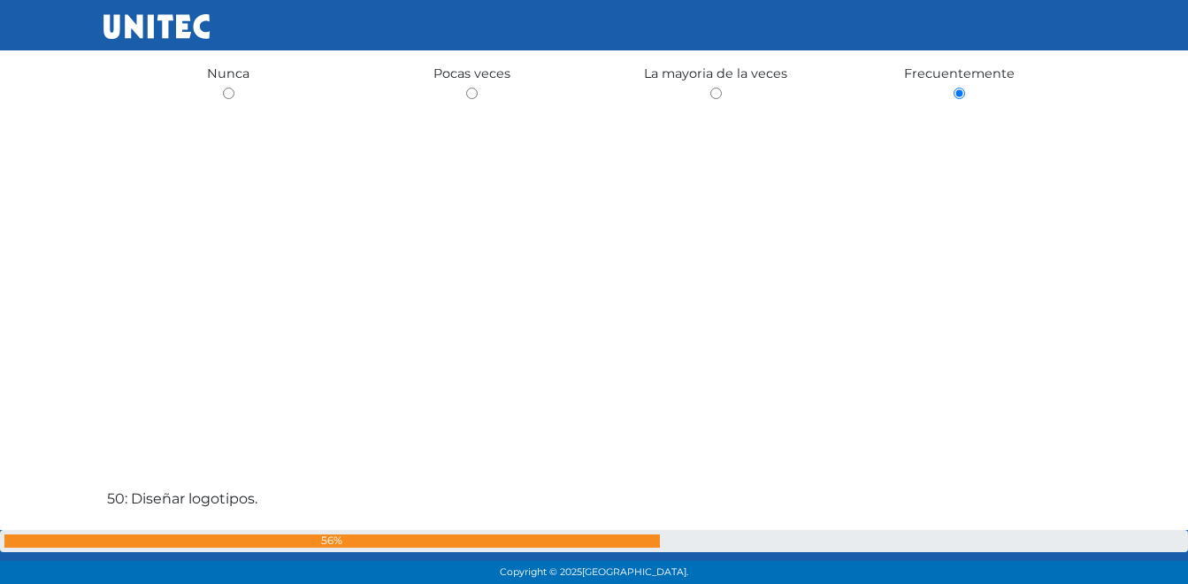
scroll to position [28690, 0]
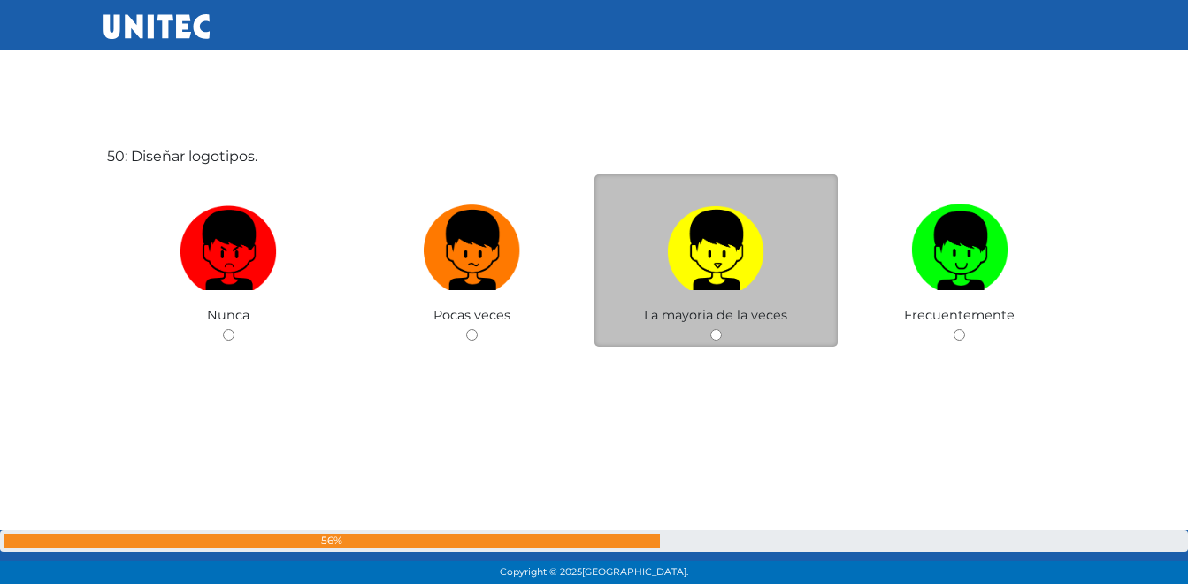
click at [694, 247] on img at bounding box center [715, 243] width 97 height 93
click at [710, 329] on input "radio" at bounding box center [715, 334] width 11 height 11
radio input "true"
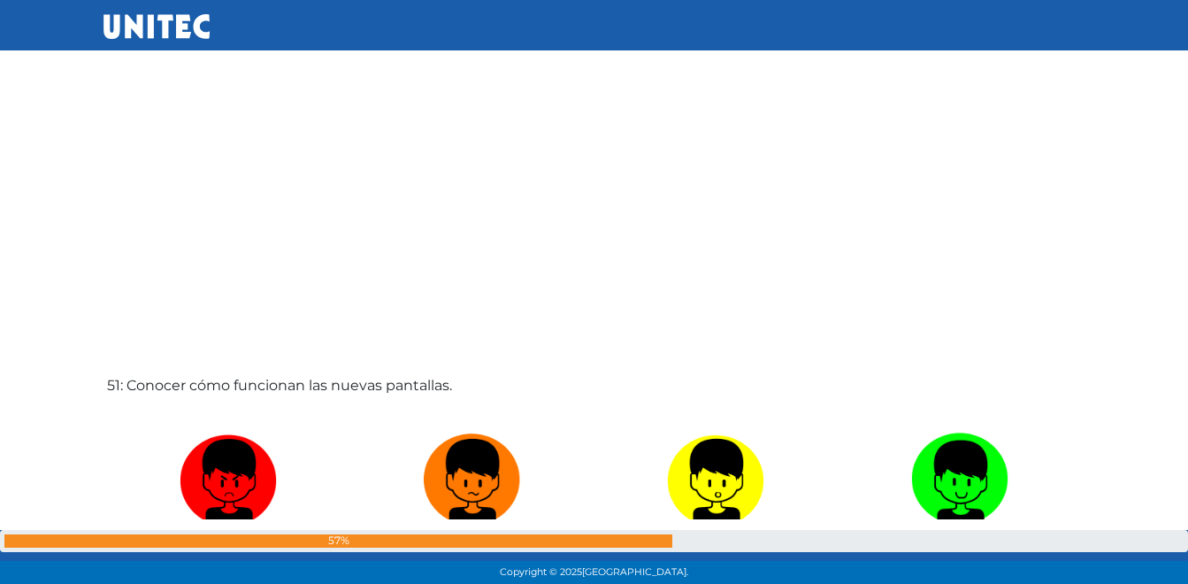
scroll to position [29274, 0]
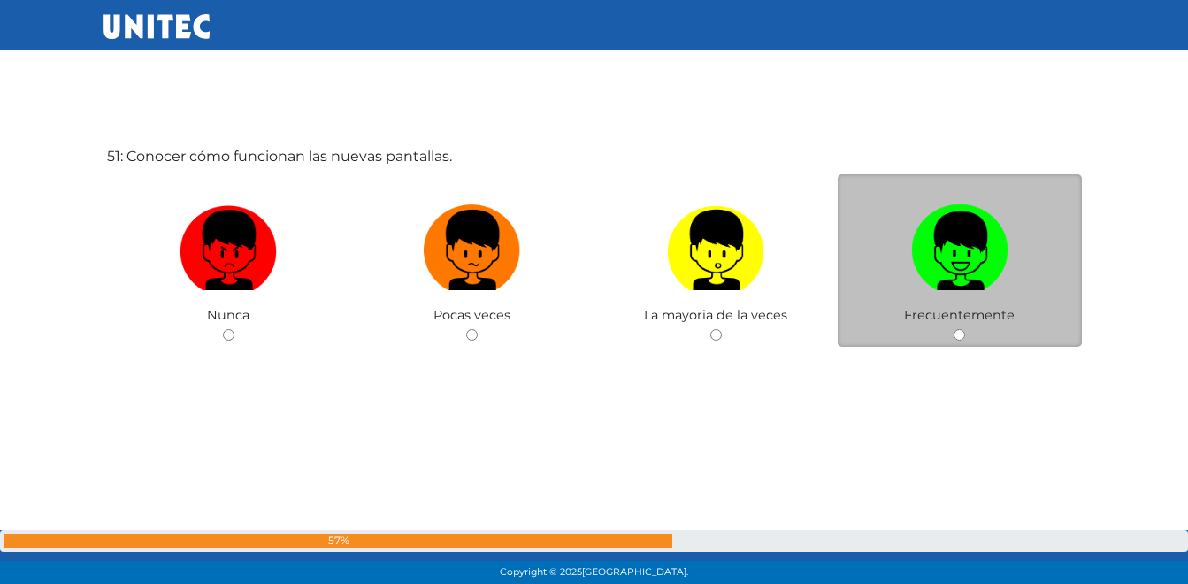
click at [935, 245] on img at bounding box center [959, 243] width 97 height 93
click at [953, 329] on input "radio" at bounding box center [958, 334] width 11 height 11
radio input "true"
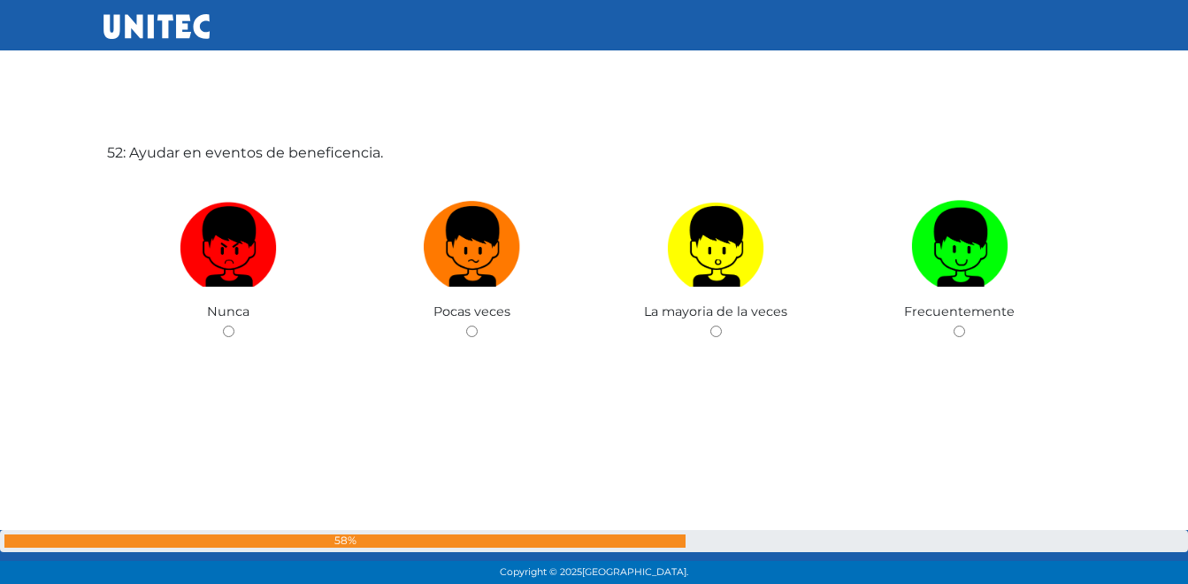
scroll to position [29867, 0]
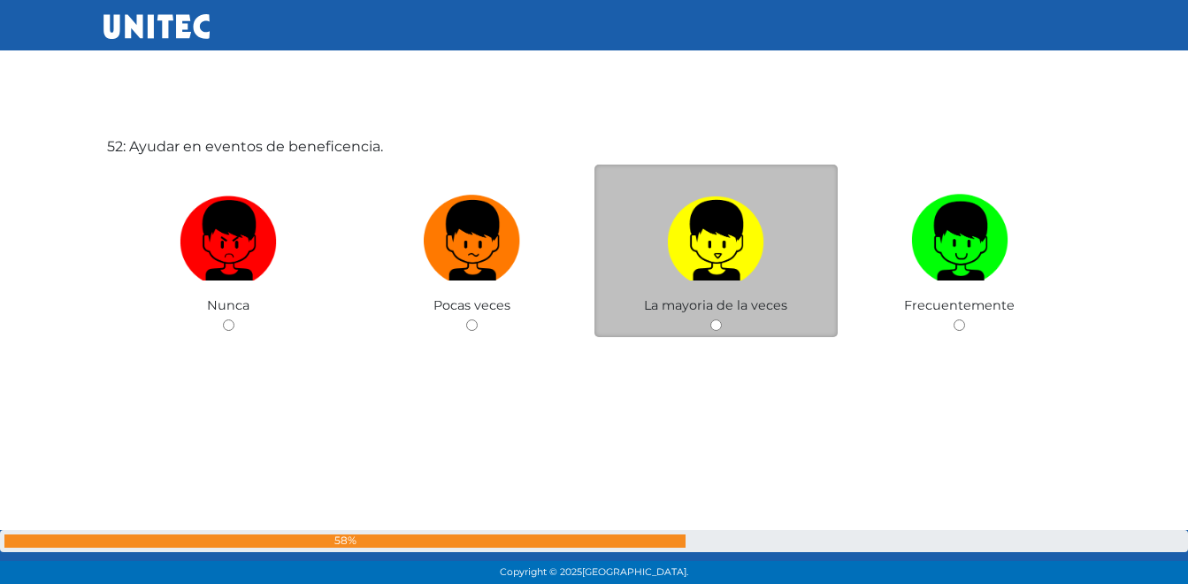
click at [700, 247] on img at bounding box center [715, 233] width 97 height 93
click at [710, 319] on input "radio" at bounding box center [715, 324] width 11 height 11
radio input "true"
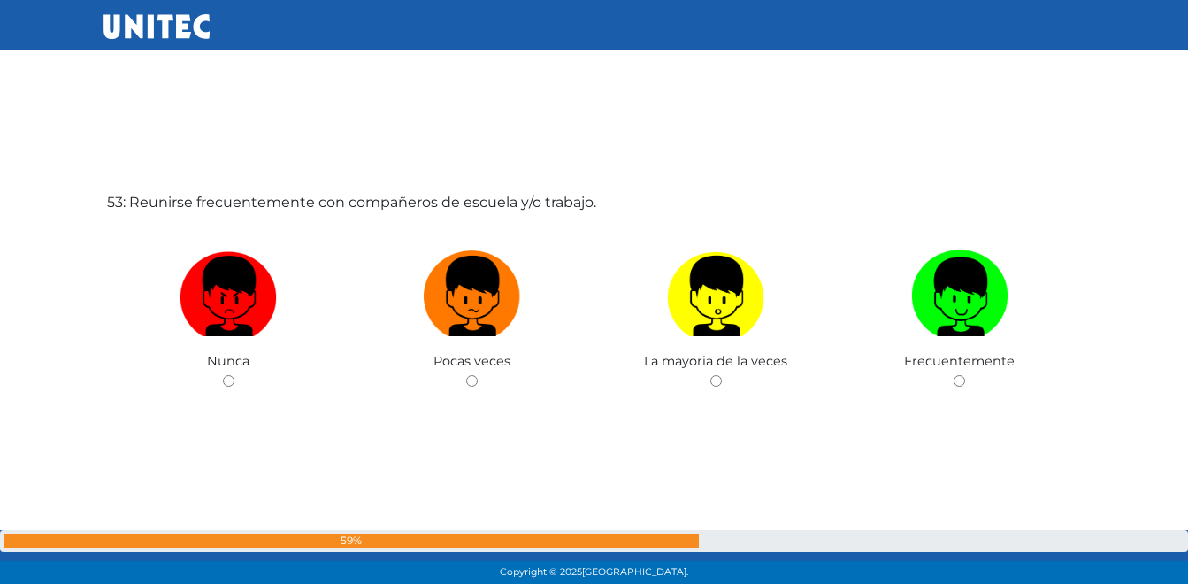
scroll to position [30441, 0]
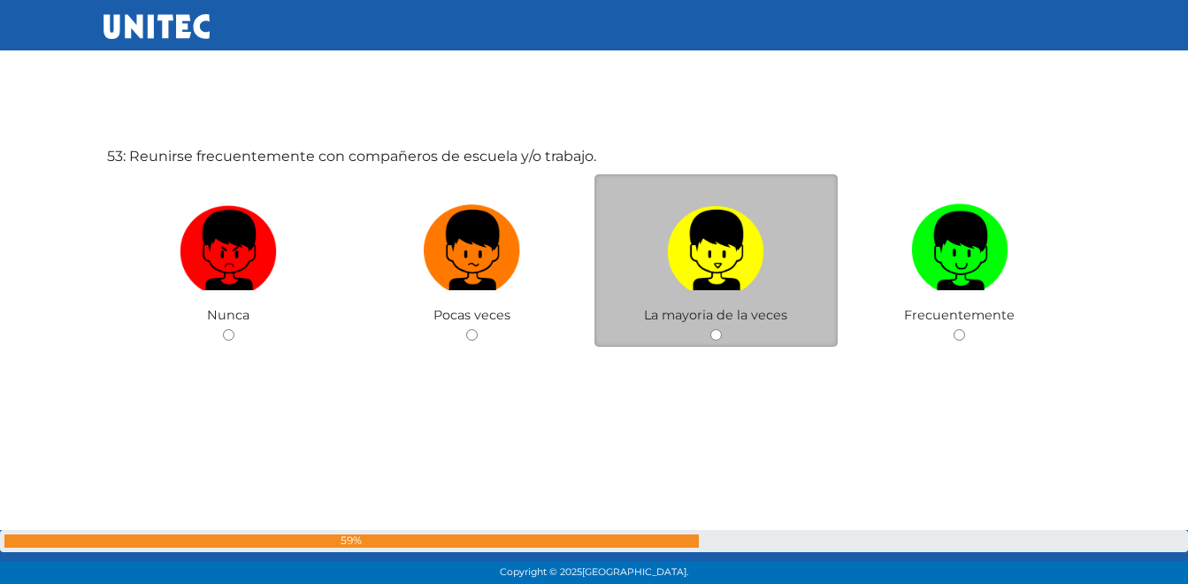
click at [693, 249] on img at bounding box center [715, 243] width 97 height 93
click at [710, 329] on input "radio" at bounding box center [715, 334] width 11 height 11
radio input "true"
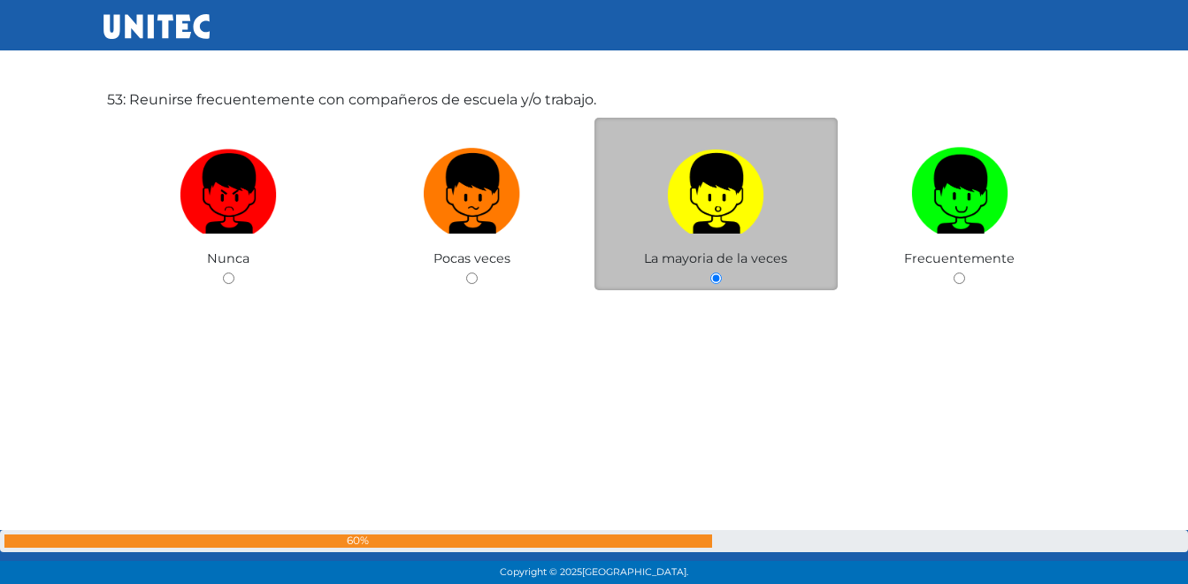
scroll to position [30503, 0]
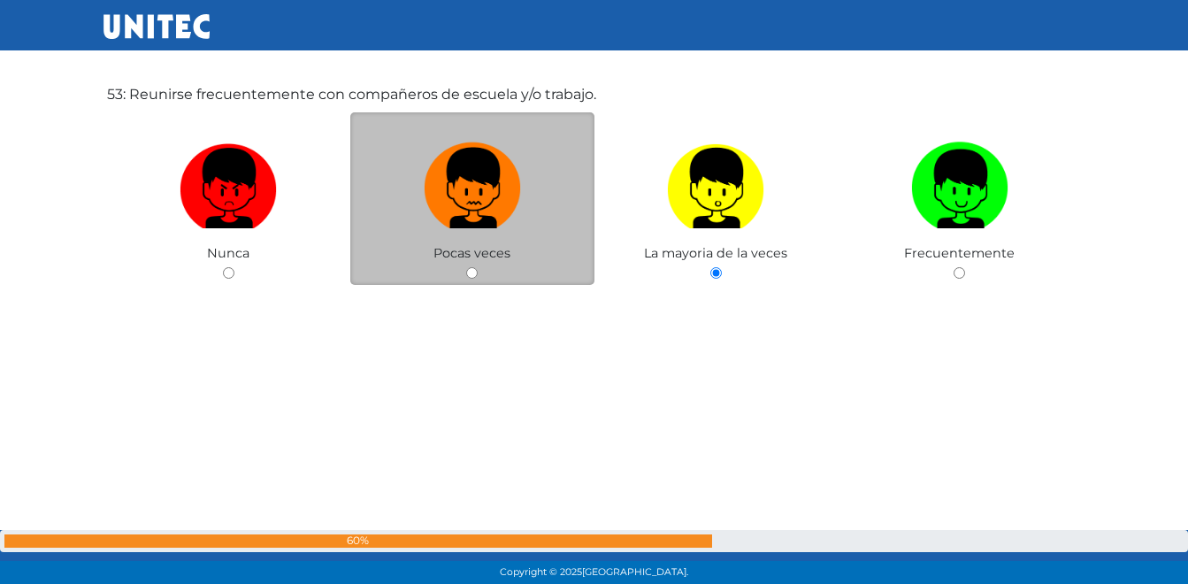
click at [464, 200] on img at bounding box center [472, 181] width 97 height 93
click at [466, 267] on input "radio" at bounding box center [471, 272] width 11 height 11
radio input "true"
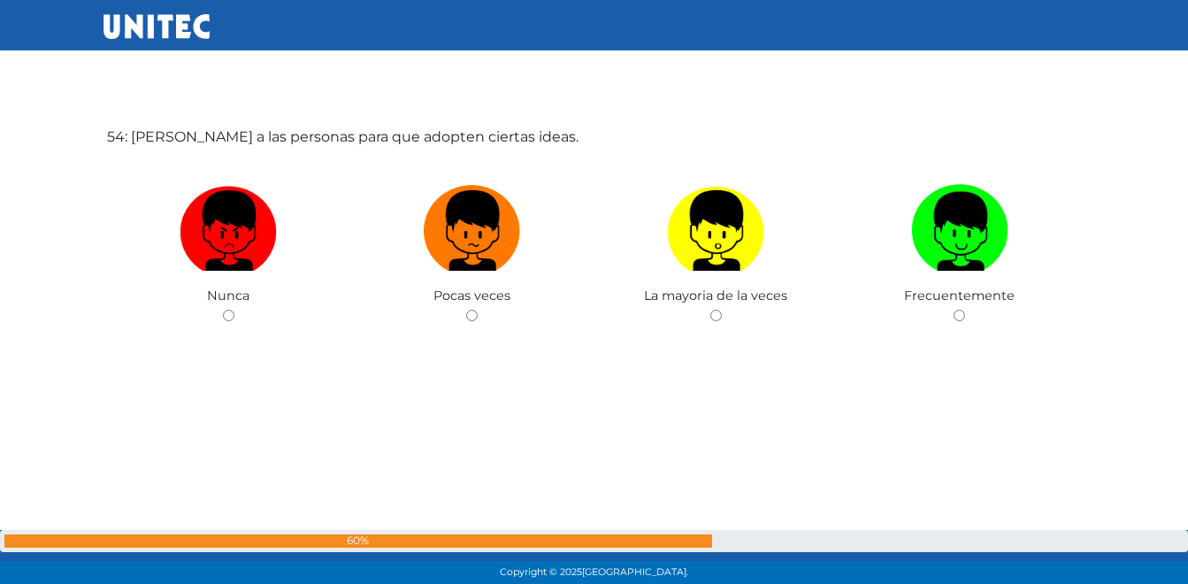
scroll to position [31094, 0]
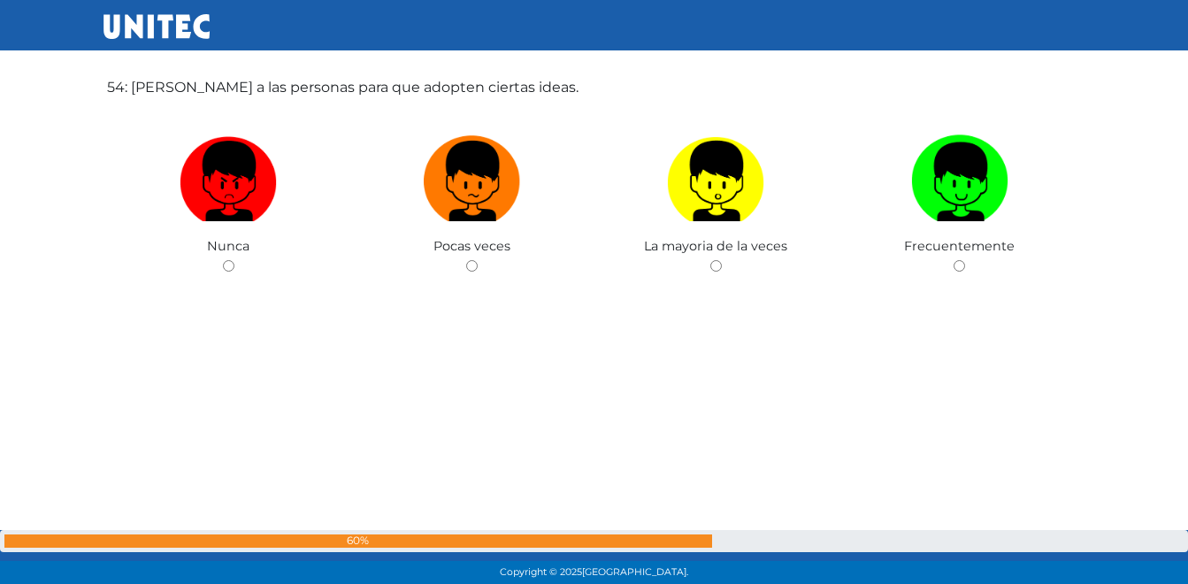
drag, startPoint x: 416, startPoint y: 370, endPoint x: 388, endPoint y: 381, distance: 29.7
click at [387, 380] on div "54: Guiar a las personas para que adopten ciertas ideas. Nunca Pocas veces La m…" at bounding box center [594, 223] width 982 height 584
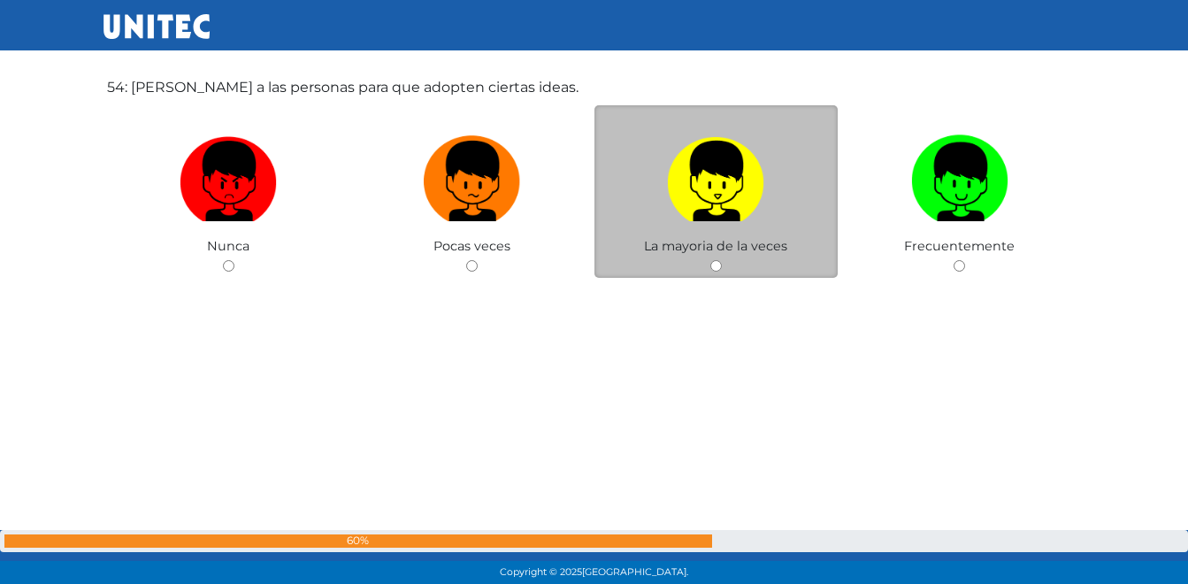
click at [733, 192] on img at bounding box center [715, 174] width 97 height 93
click at [722, 260] on input "radio" at bounding box center [715, 265] width 11 height 11
radio input "true"
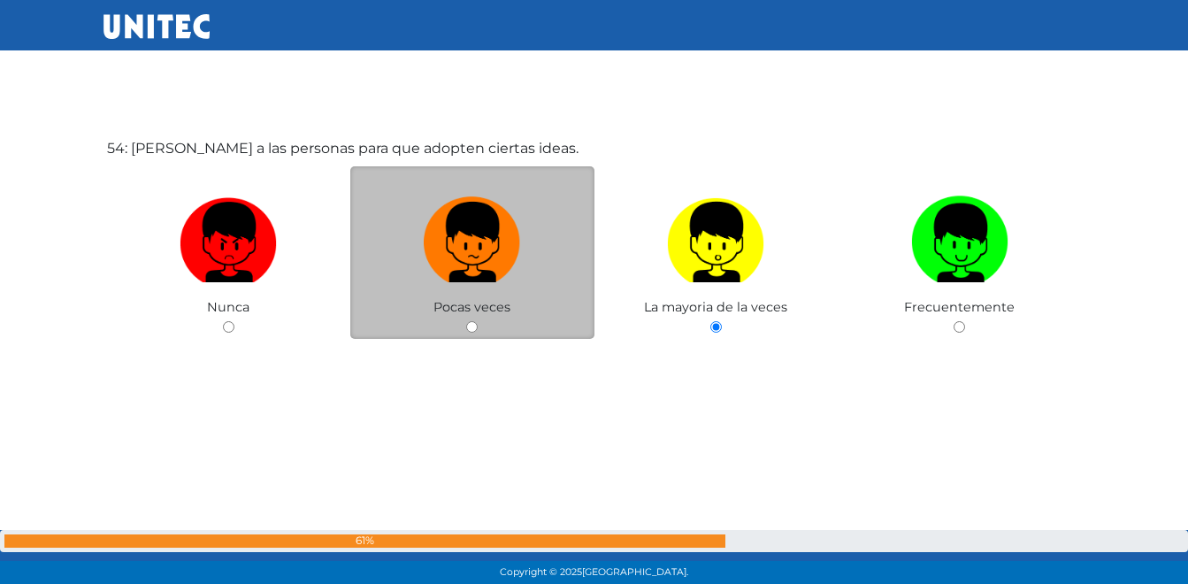
click at [479, 254] on img at bounding box center [472, 235] width 97 height 93
click at [478, 321] on input "radio" at bounding box center [471, 326] width 11 height 11
radio input "true"
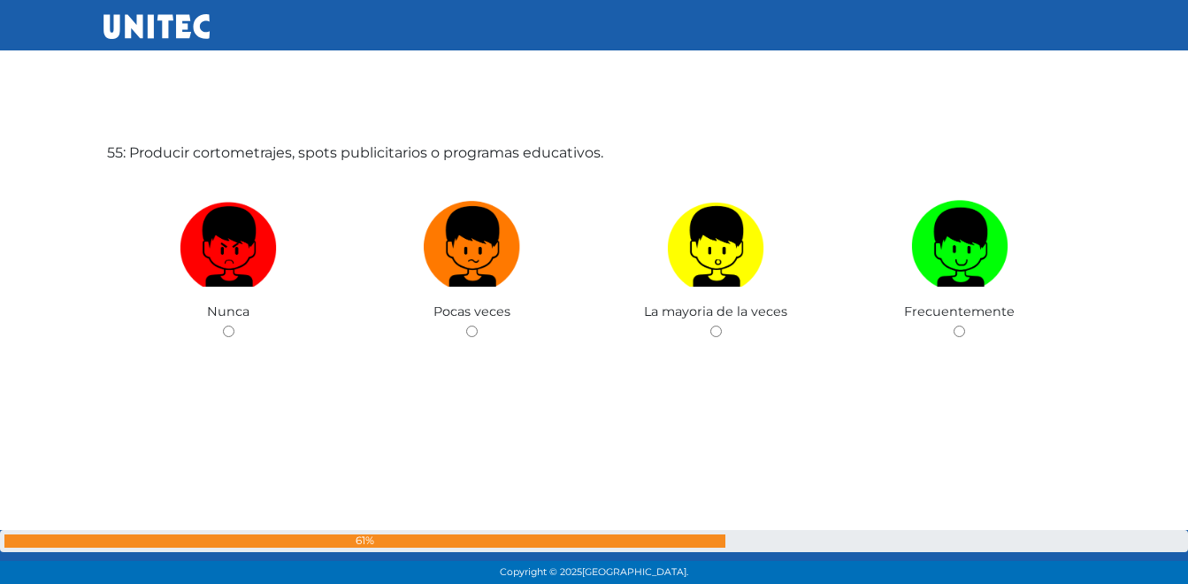
scroll to position [31644, 0]
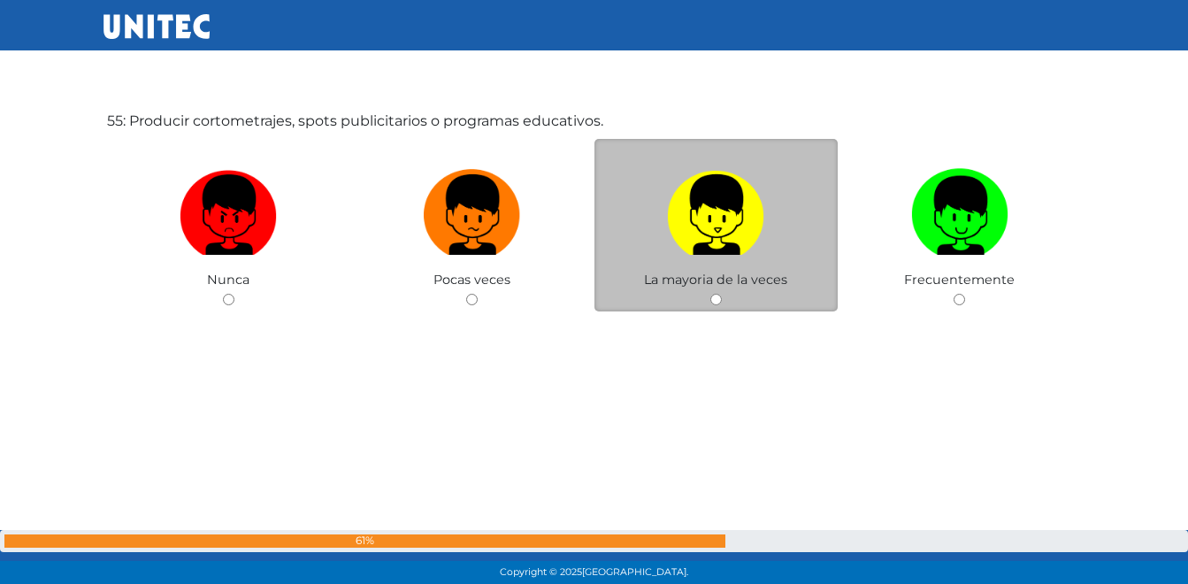
click at [703, 221] on img at bounding box center [715, 208] width 97 height 93
click at [710, 294] on input "radio" at bounding box center [715, 299] width 11 height 11
radio input "true"
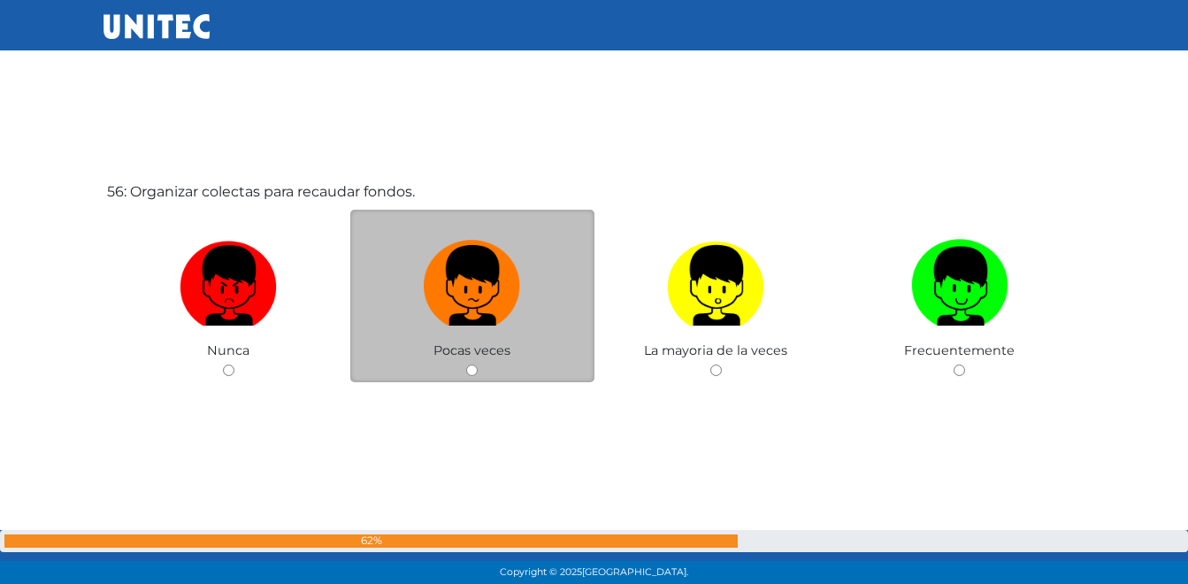
scroll to position [32192, 0]
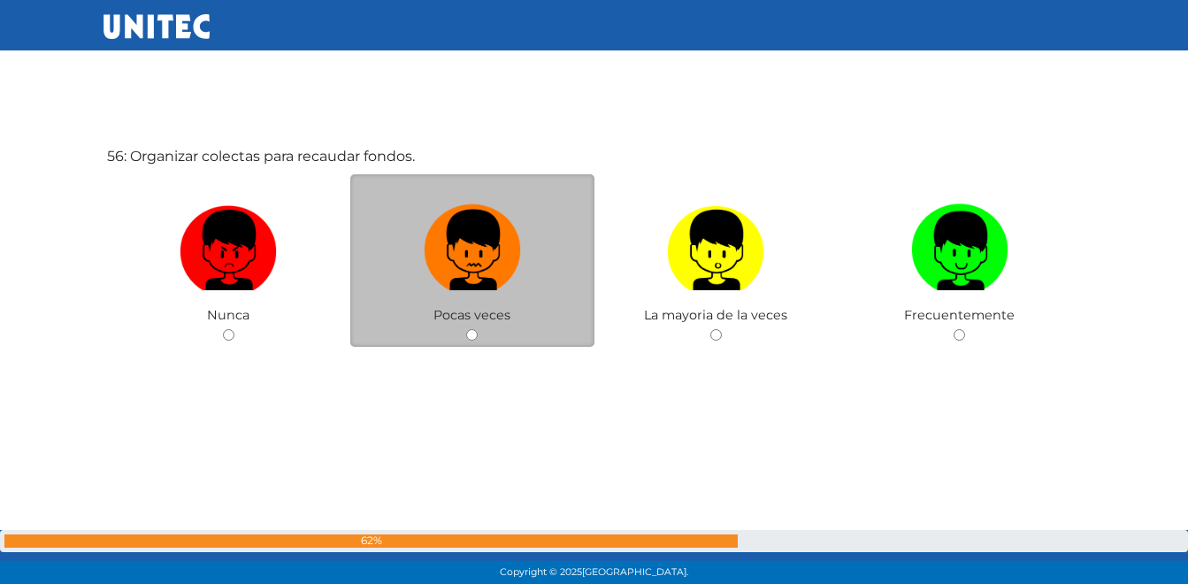
click at [470, 265] on img at bounding box center [472, 243] width 97 height 93
click at [470, 329] on input "radio" at bounding box center [471, 334] width 11 height 11
radio input "true"
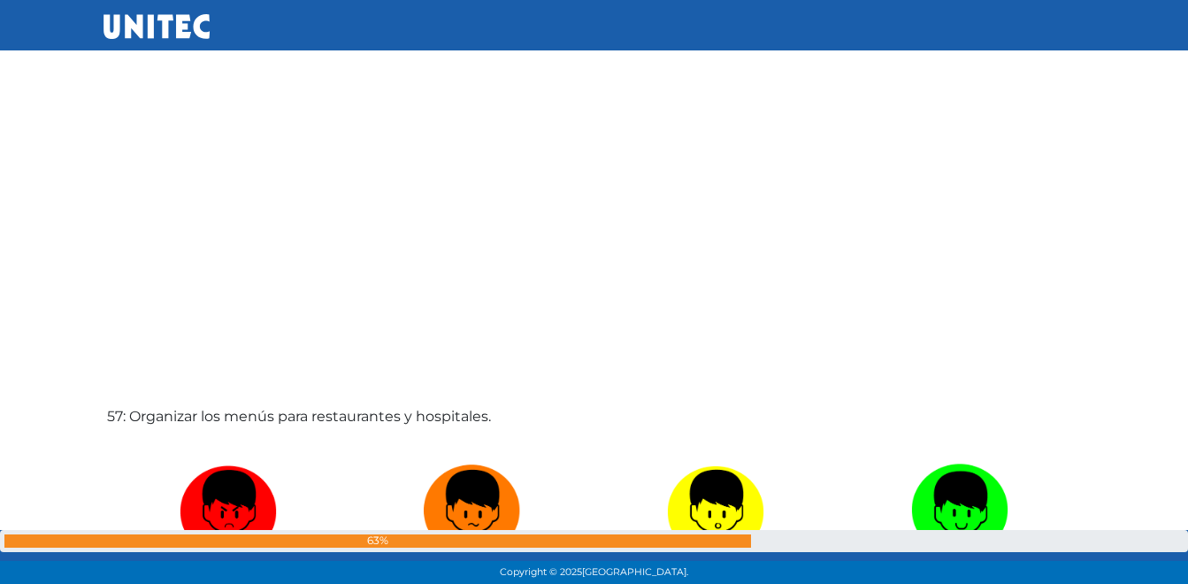
scroll to position [32694, 0]
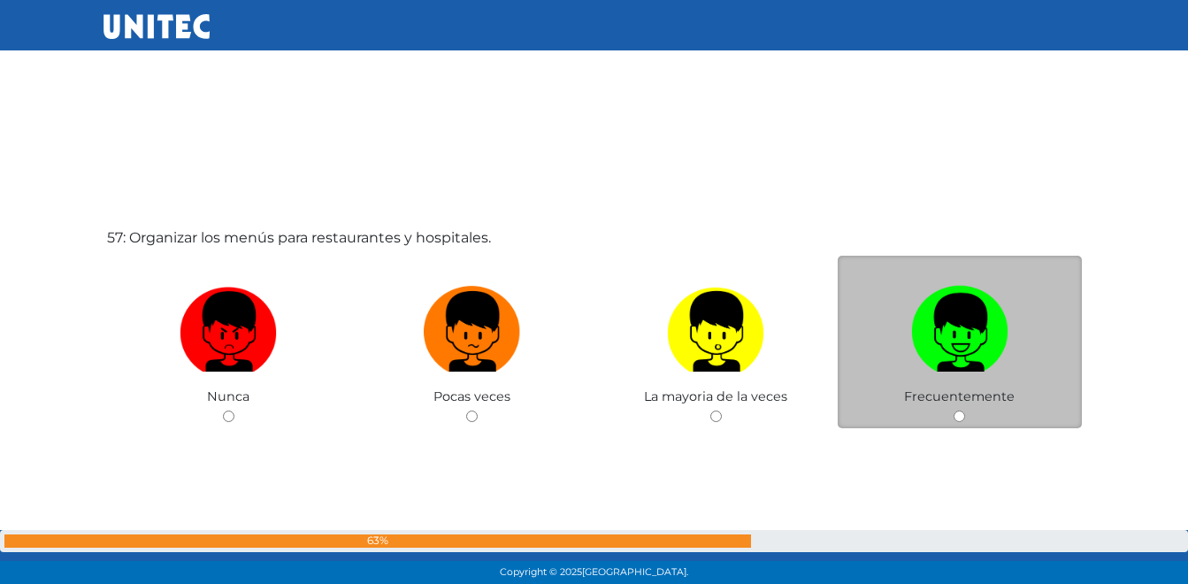
click at [943, 327] on img at bounding box center [959, 325] width 97 height 93
click at [953, 410] on input "radio" at bounding box center [958, 415] width 11 height 11
radio input "true"
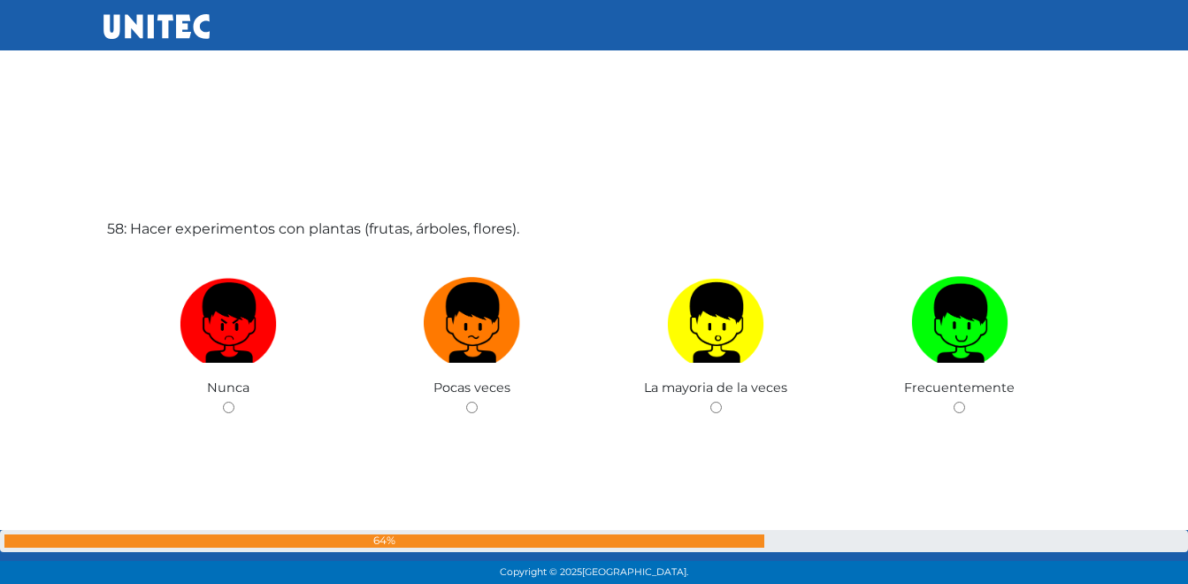
scroll to position [33288, 0]
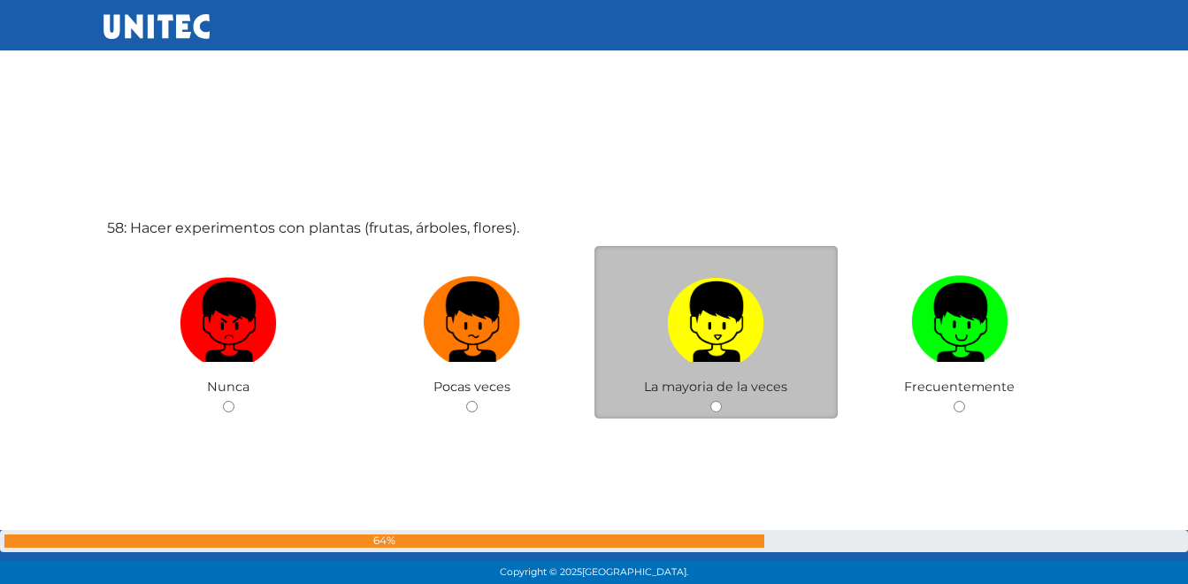
click at [736, 332] on img at bounding box center [715, 315] width 97 height 93
click at [722, 401] on input "radio" at bounding box center [715, 406] width 11 height 11
radio input "true"
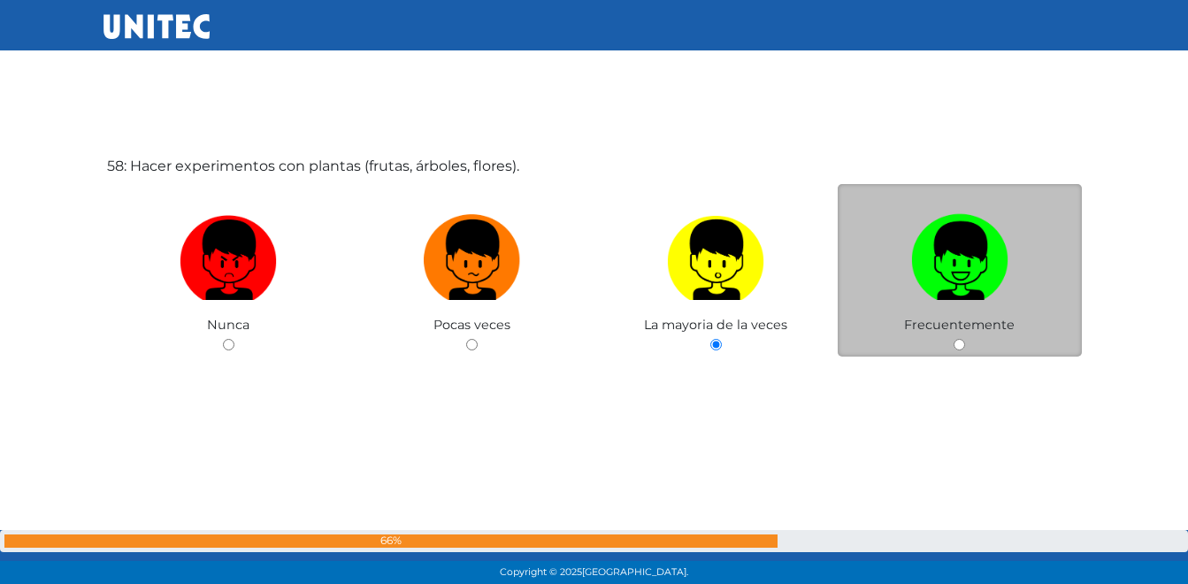
click at [955, 236] on img at bounding box center [959, 253] width 97 height 93
click at [955, 339] on input "radio" at bounding box center [958, 344] width 11 height 11
radio input "true"
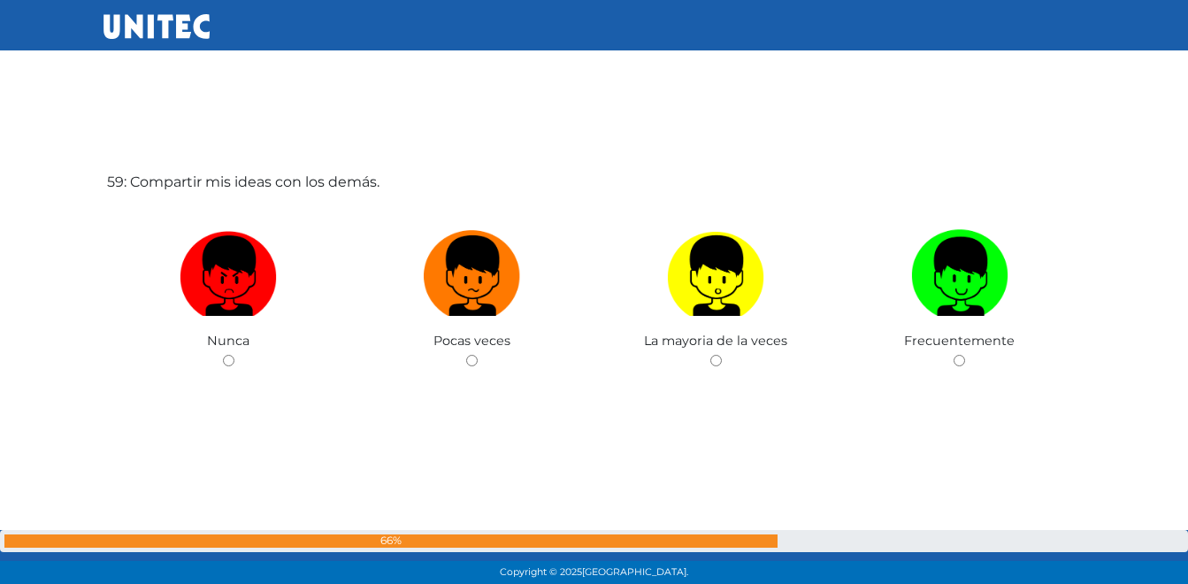
scroll to position [33836, 0]
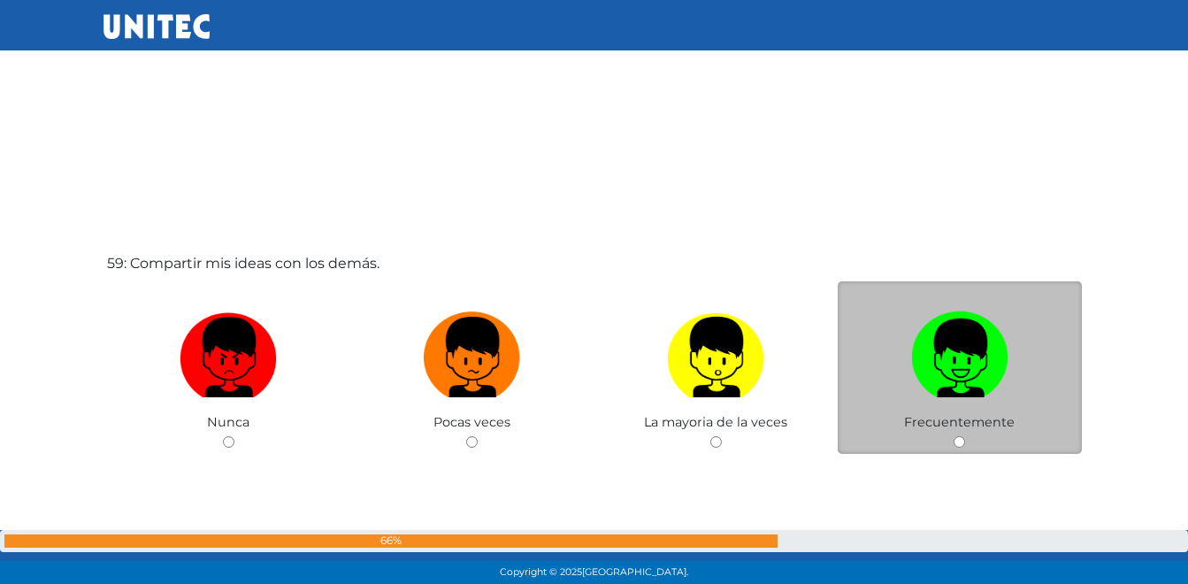
click at [979, 379] on img at bounding box center [959, 350] width 97 height 93
click at [965, 436] on input "radio" at bounding box center [958, 441] width 11 height 11
radio input "true"
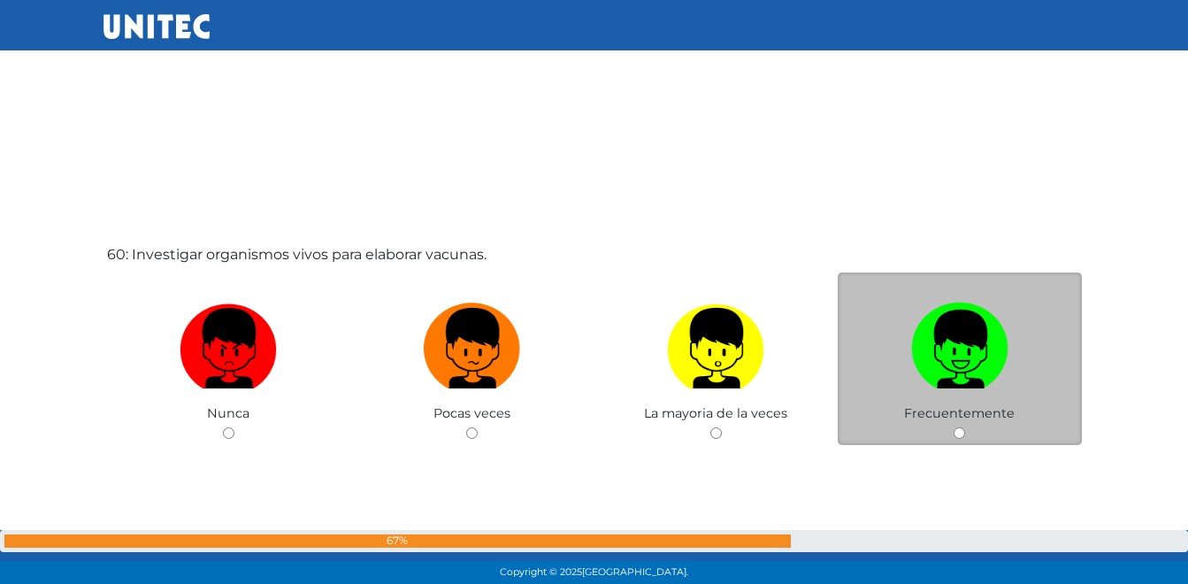
click at [929, 353] on img at bounding box center [959, 341] width 97 height 93
click at [953, 427] on input "radio" at bounding box center [958, 432] width 11 height 11
radio input "true"
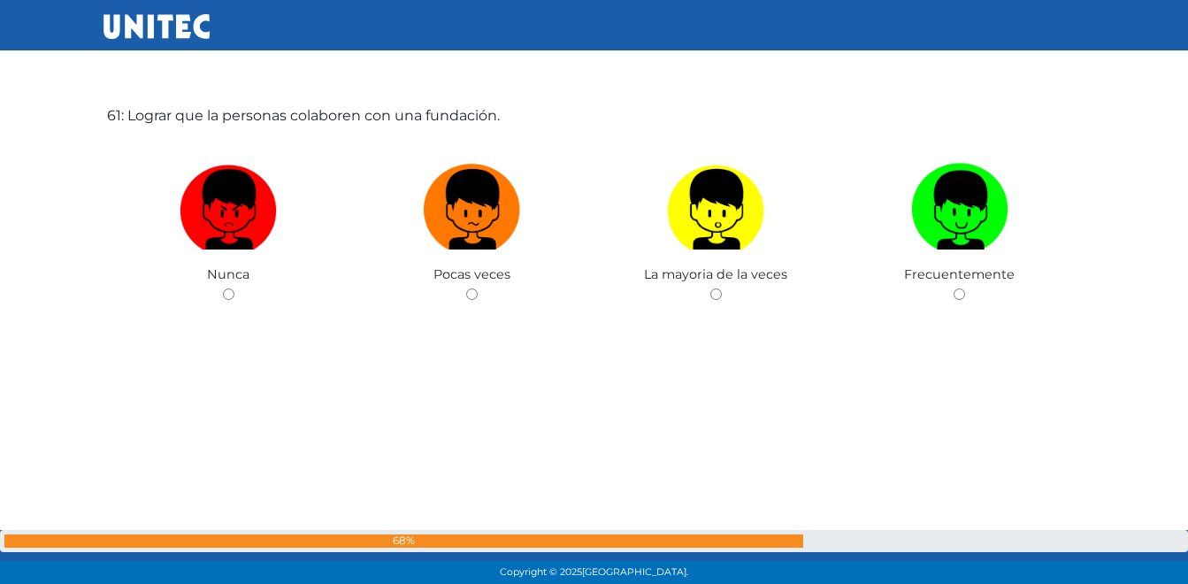
scroll to position [35159, 0]
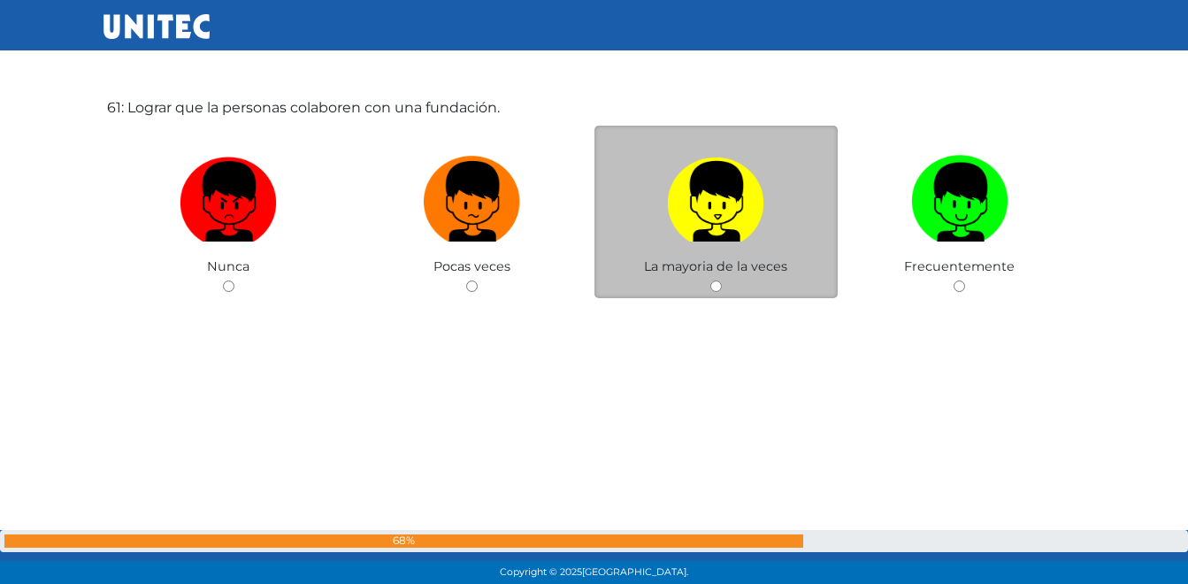
click at [734, 233] on img at bounding box center [715, 195] width 97 height 93
click at [722, 280] on input "radio" at bounding box center [715, 285] width 11 height 11
radio input "true"
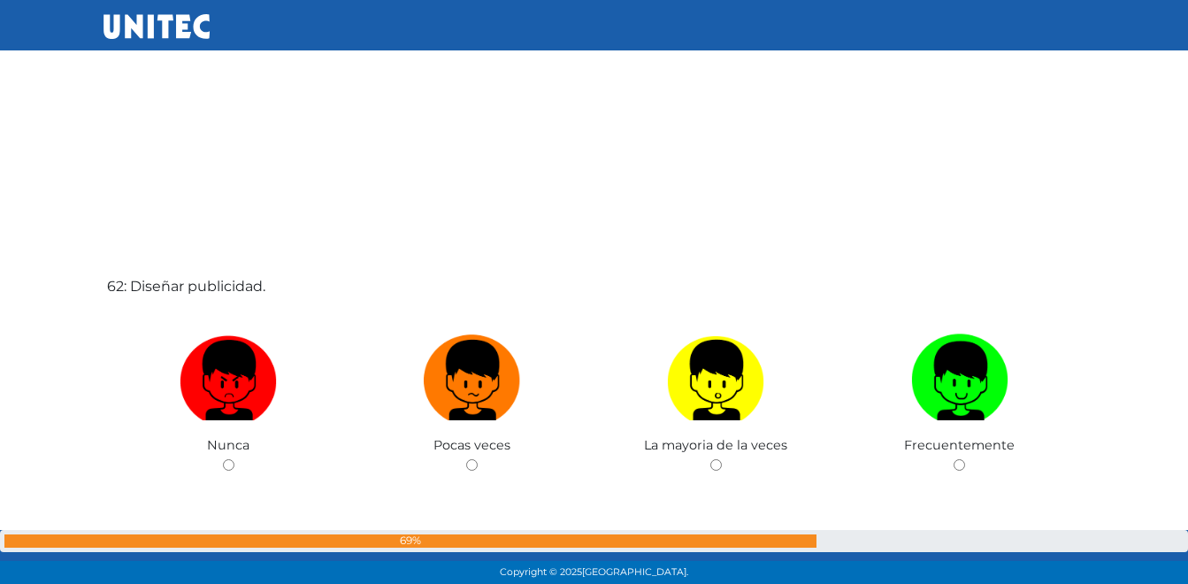
scroll to position [35631, 0]
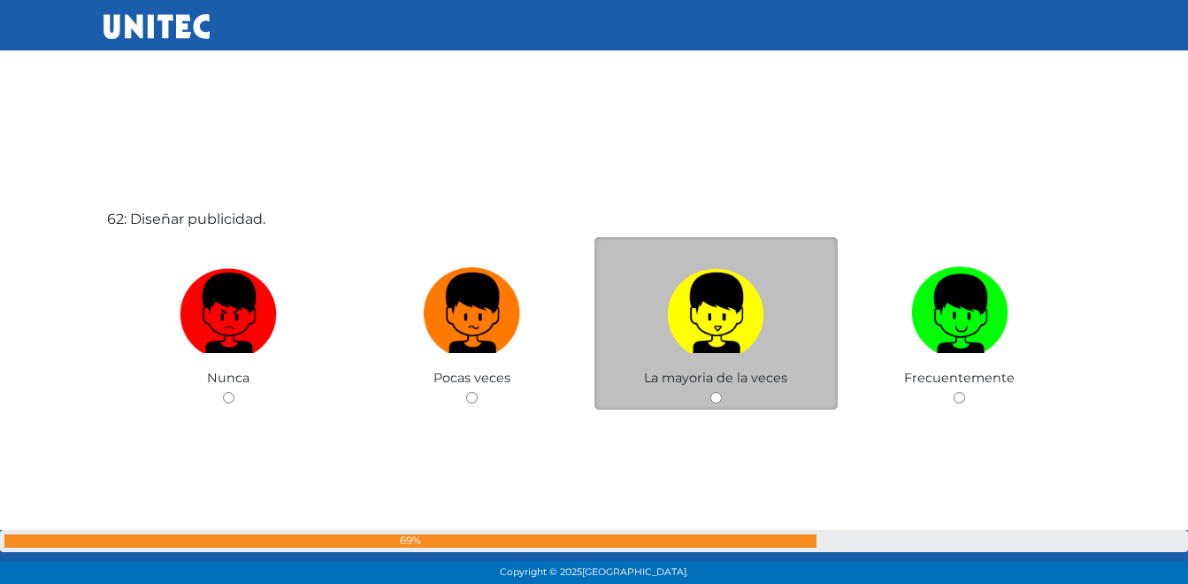
click at [723, 327] on img at bounding box center [715, 306] width 97 height 93
click at [722, 392] on input "radio" at bounding box center [715, 397] width 11 height 11
radio input "true"
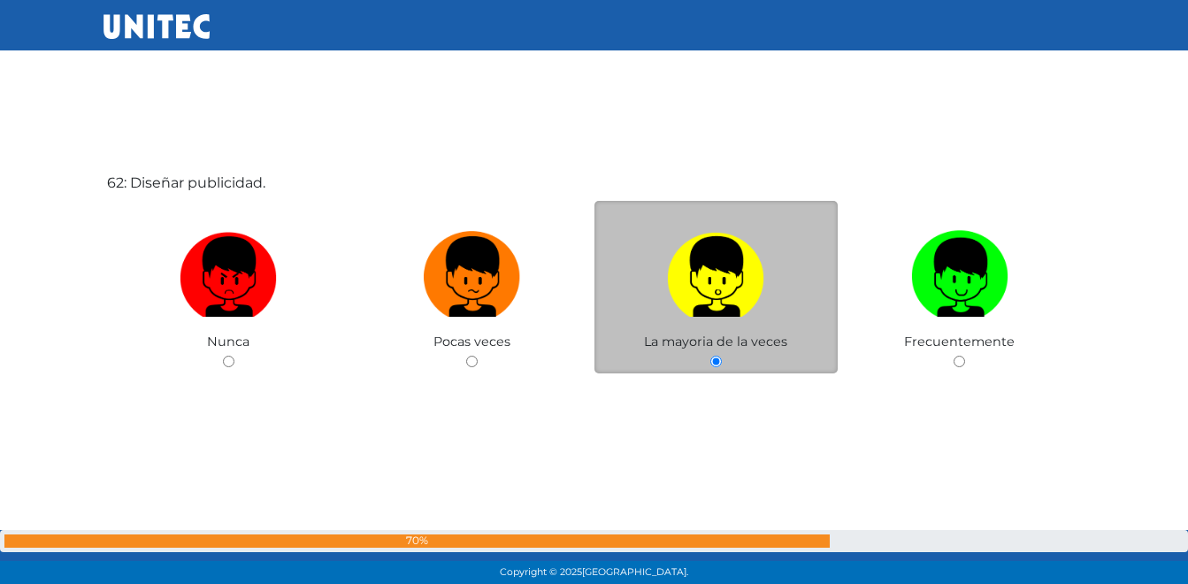
scroll to position [36285, 0]
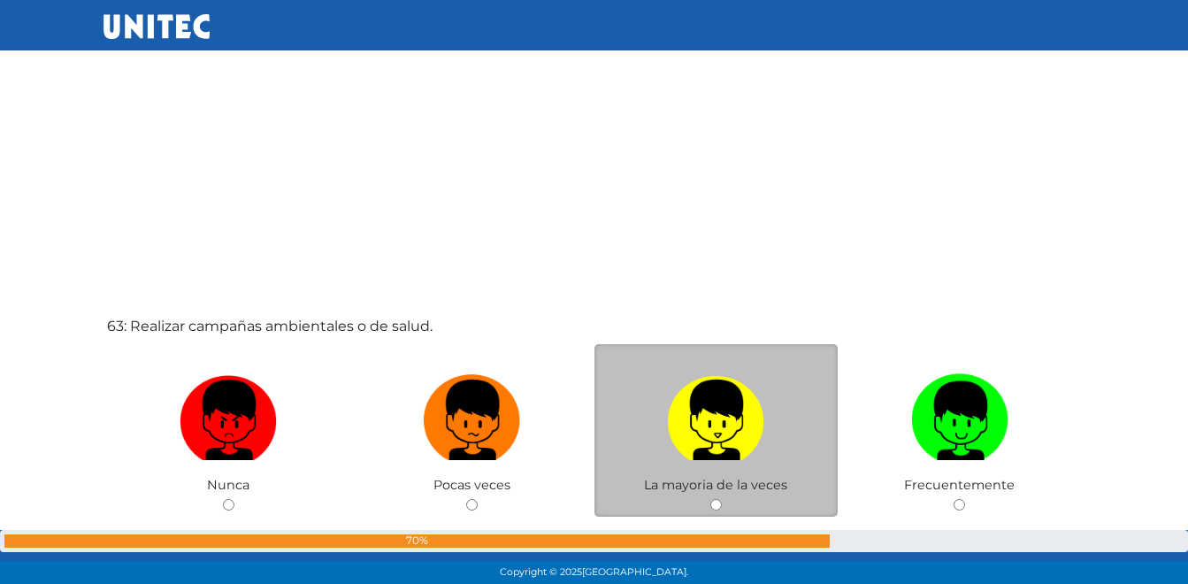
click at [713, 417] on img at bounding box center [715, 413] width 97 height 93
click at [713, 499] on input "radio" at bounding box center [715, 504] width 11 height 11
radio input "true"
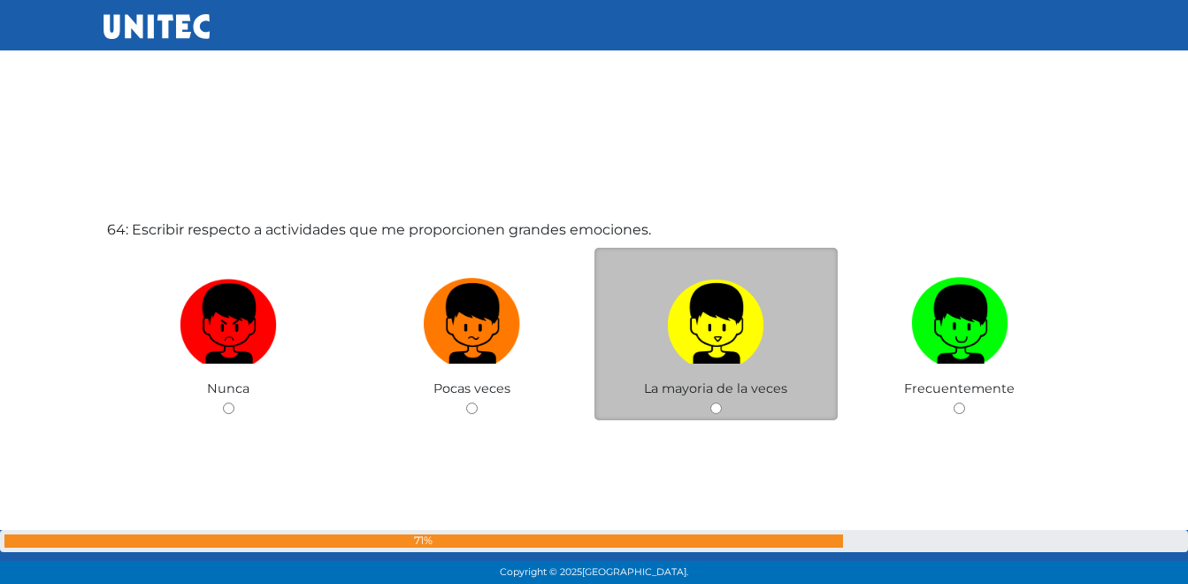
scroll to position [36789, 0]
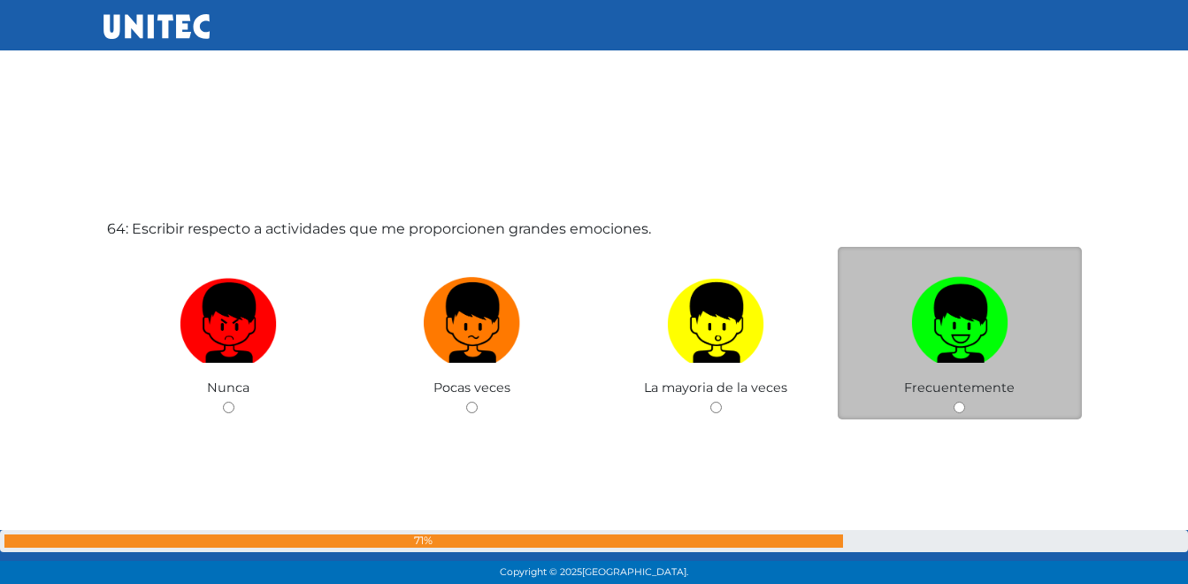
click at [945, 342] on img at bounding box center [959, 316] width 97 height 93
click at [953, 402] on input "radio" at bounding box center [958, 407] width 11 height 11
radio input "true"
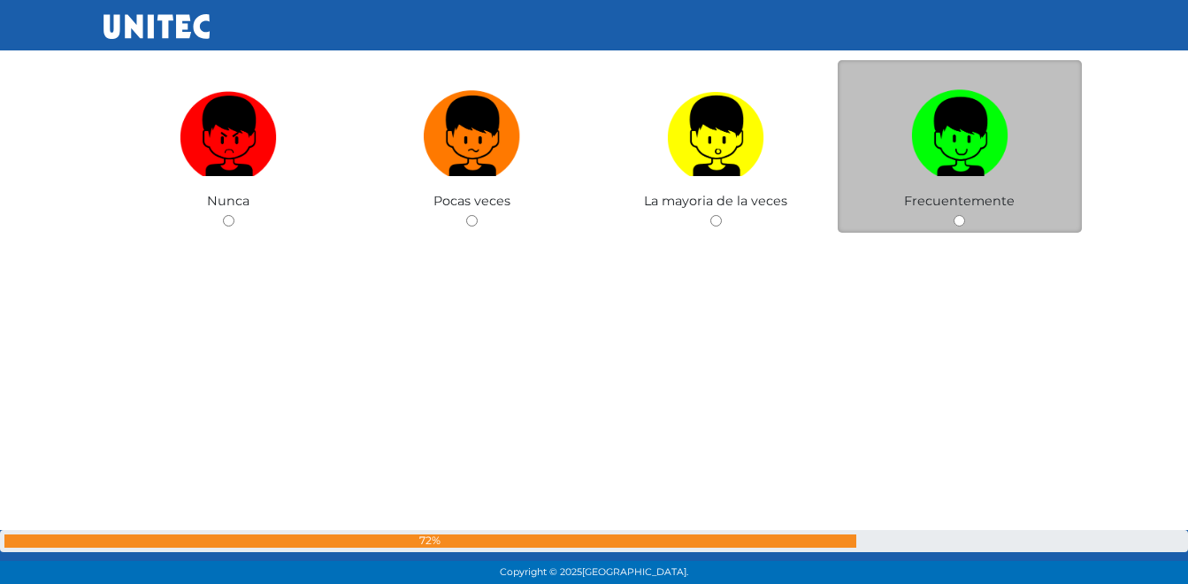
scroll to position [37471, 0]
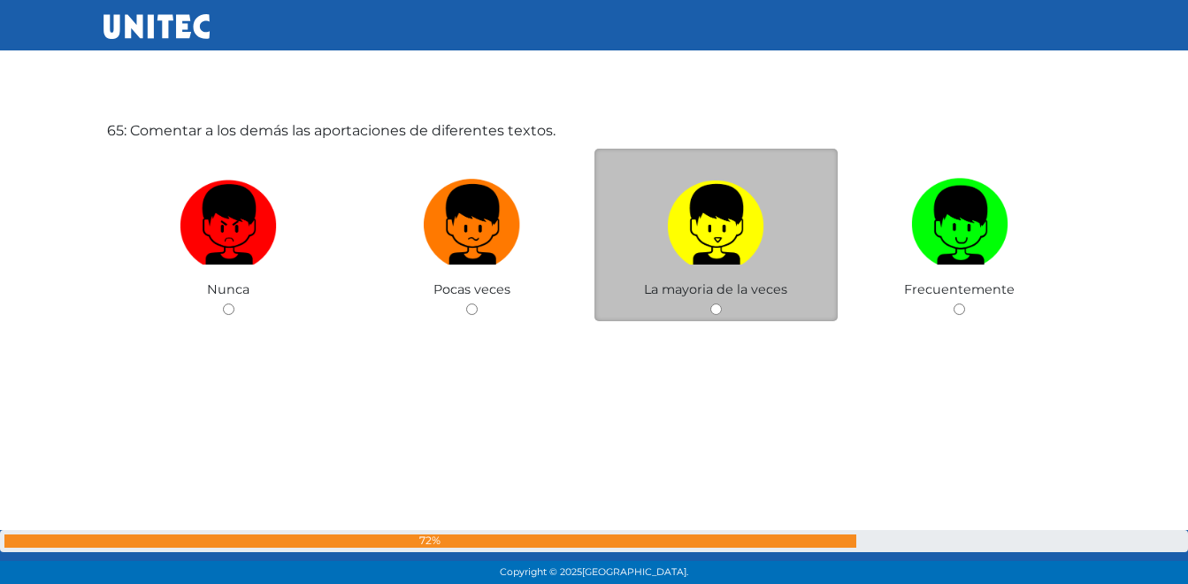
click at [695, 222] on img at bounding box center [715, 218] width 97 height 93
click at [710, 303] on input "radio" at bounding box center [715, 308] width 11 height 11
radio input "true"
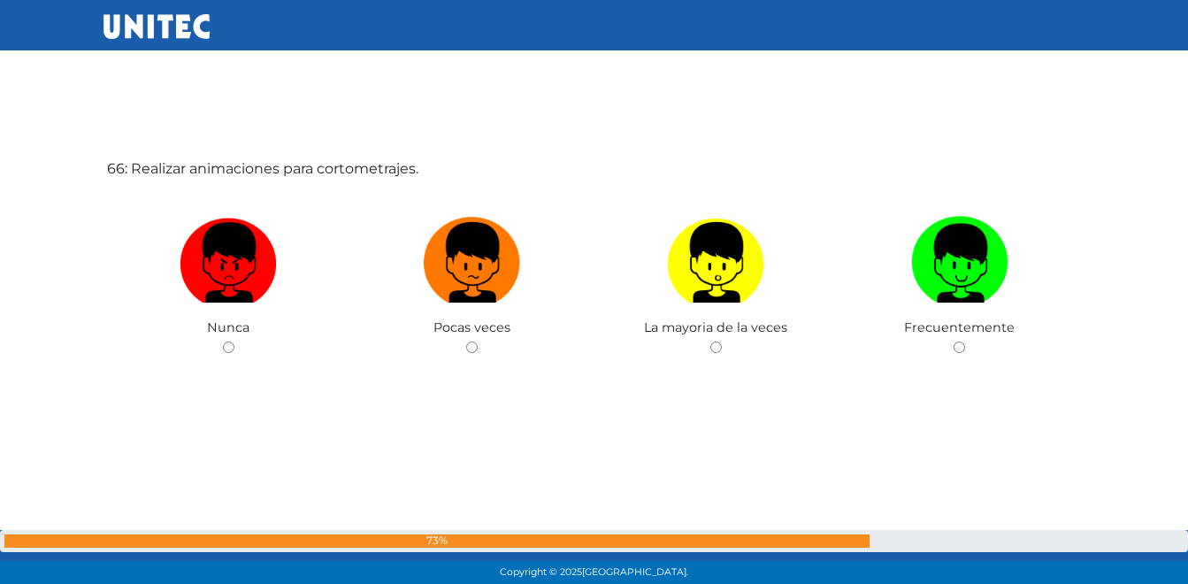
scroll to position [38029, 0]
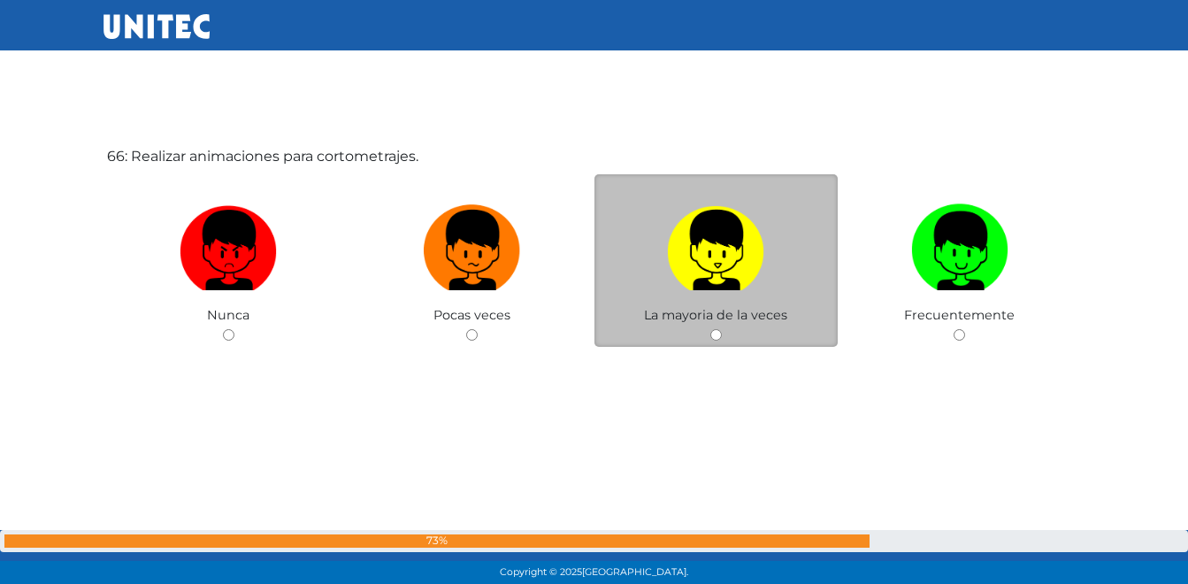
click at [709, 247] on img at bounding box center [715, 243] width 97 height 93
click at [710, 329] on input "radio" at bounding box center [715, 334] width 11 height 11
radio input "true"
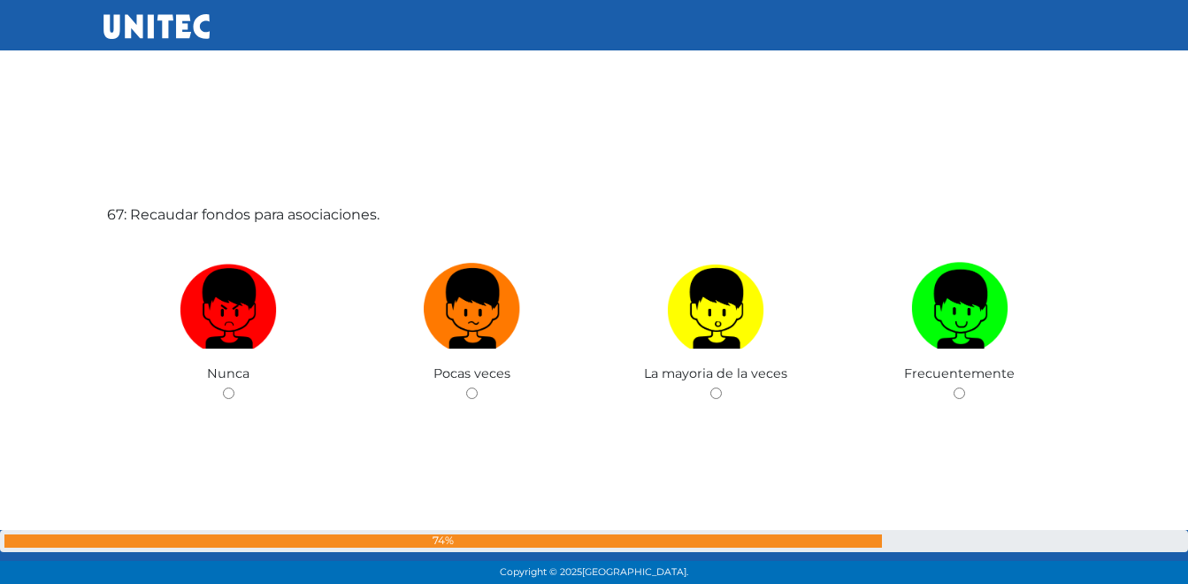
scroll to position [38613, 0]
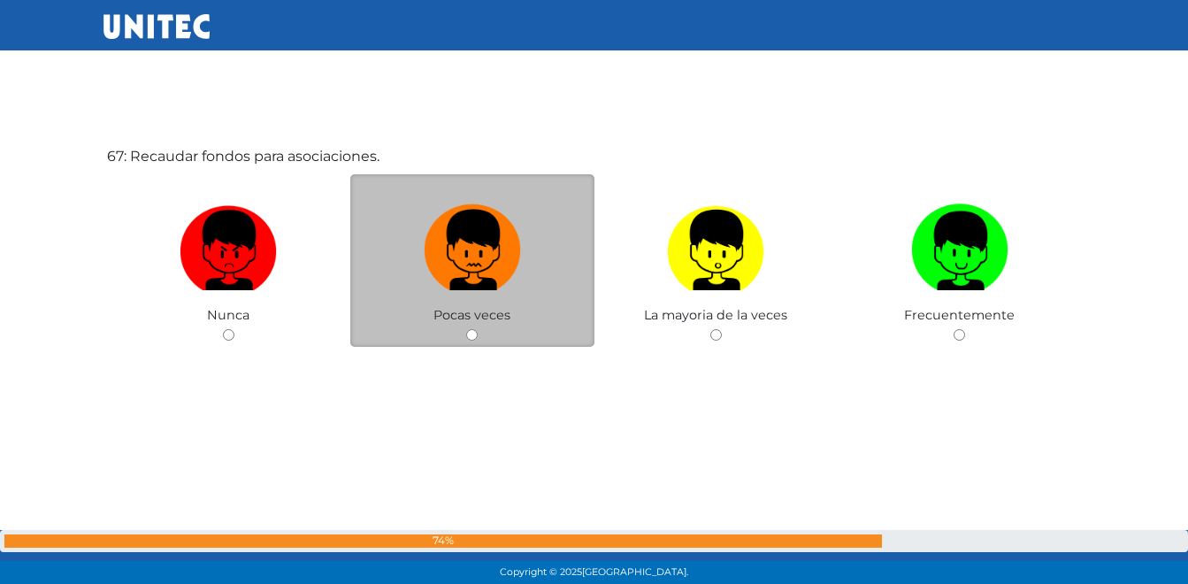
click at [480, 258] on img at bounding box center [472, 243] width 97 height 93
click at [478, 329] on input "radio" at bounding box center [471, 334] width 11 height 11
radio input "true"
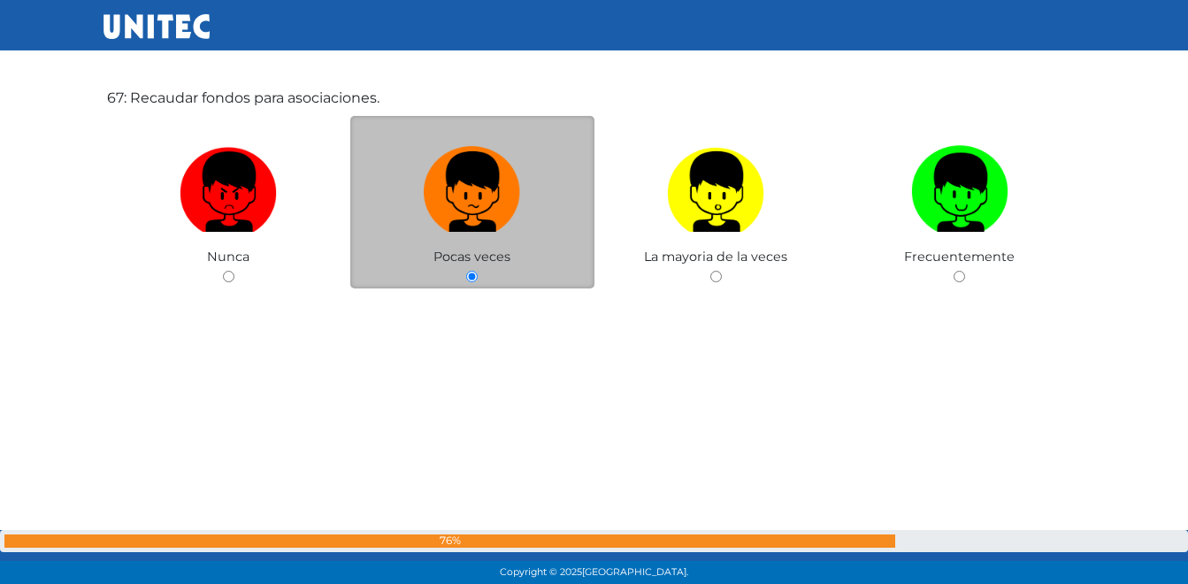
scroll to position [38673, 0]
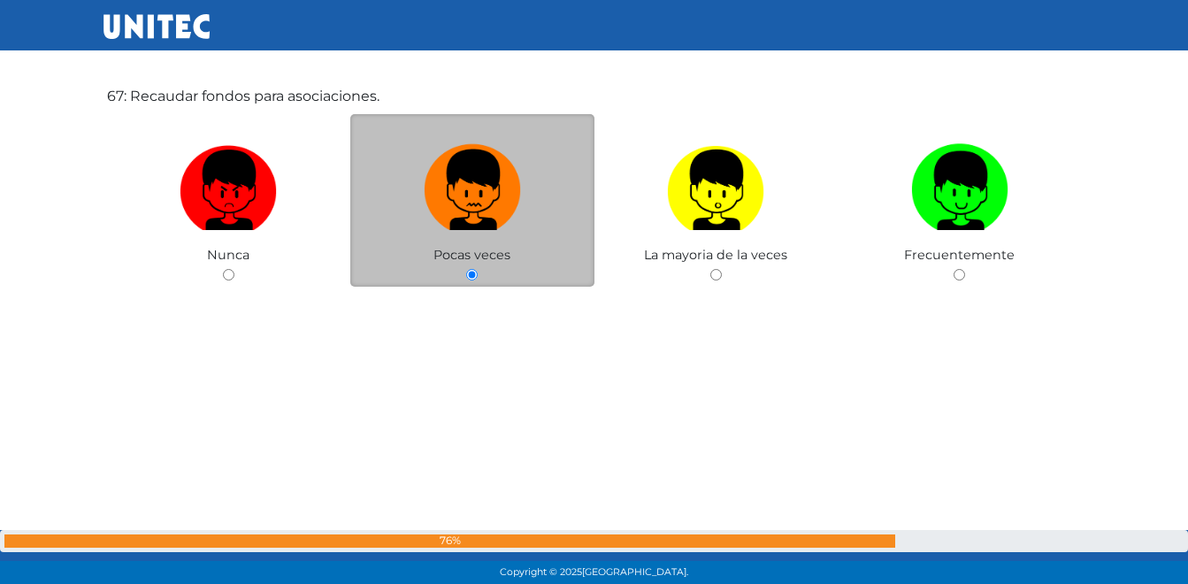
click at [470, 223] on img at bounding box center [472, 183] width 97 height 93
click at [470, 269] on input "radio" at bounding box center [471, 274] width 11 height 11
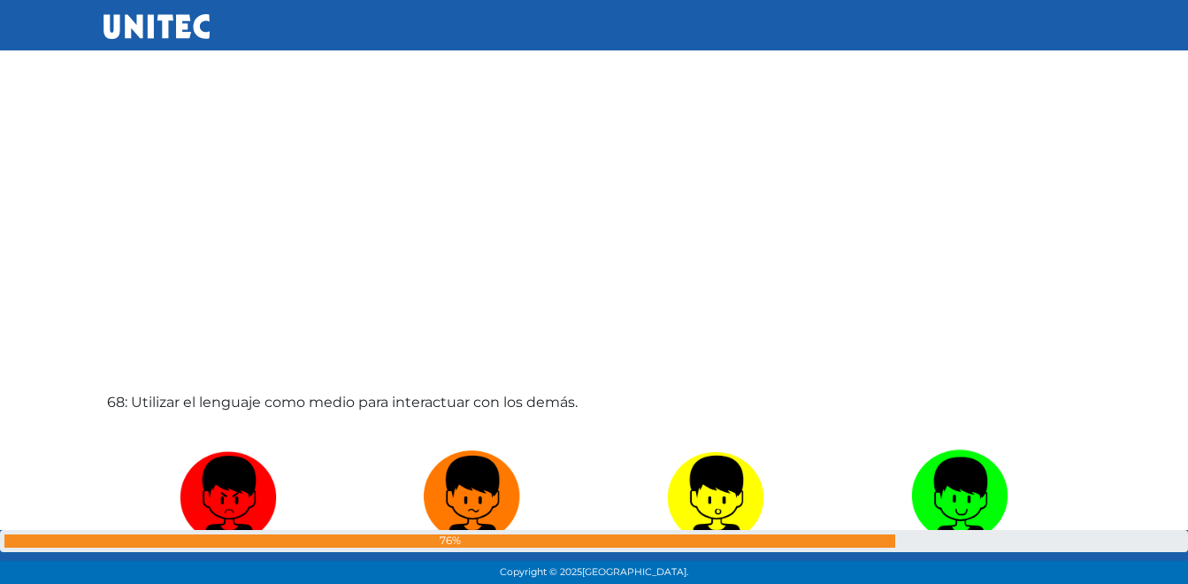
scroll to position [39196, 0]
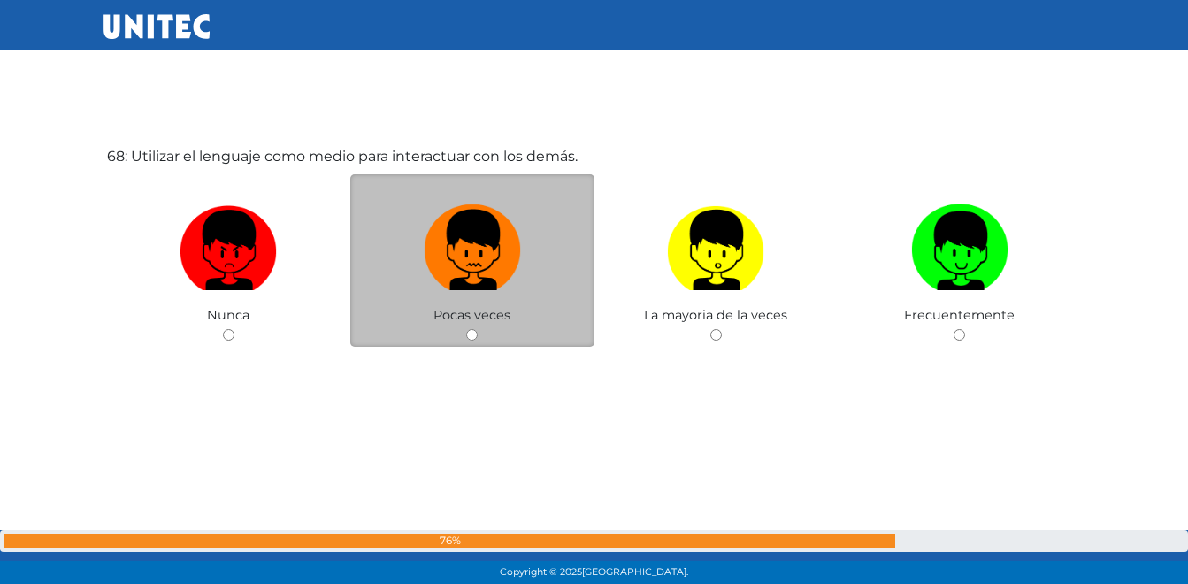
click at [473, 256] on img at bounding box center [472, 243] width 97 height 93
click at [473, 329] on input "radio" at bounding box center [471, 334] width 11 height 11
radio input "true"
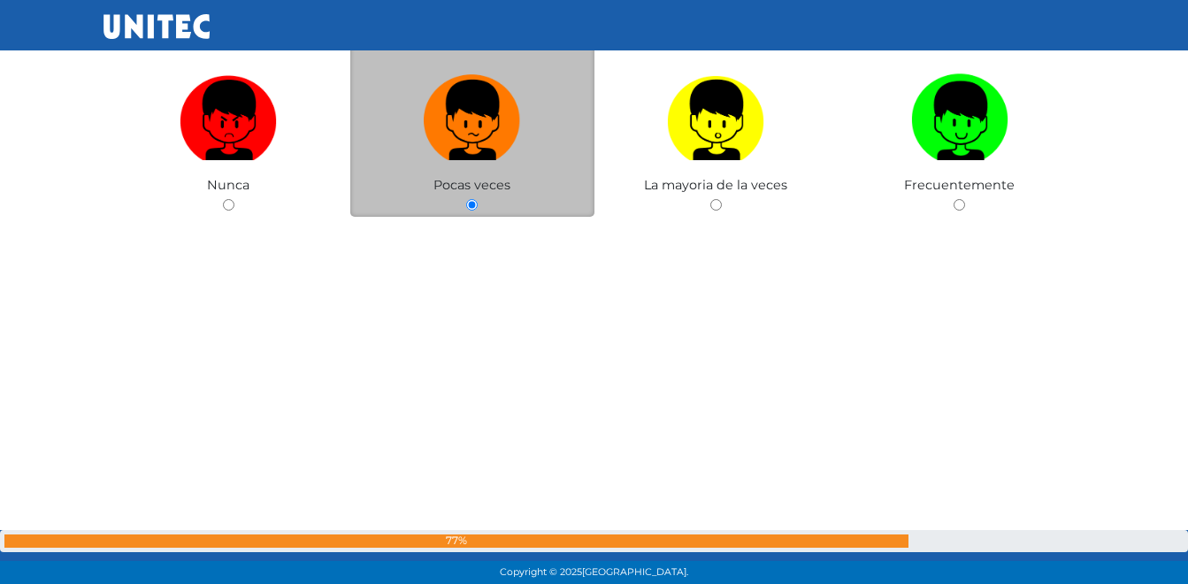
scroll to position [39250, 0]
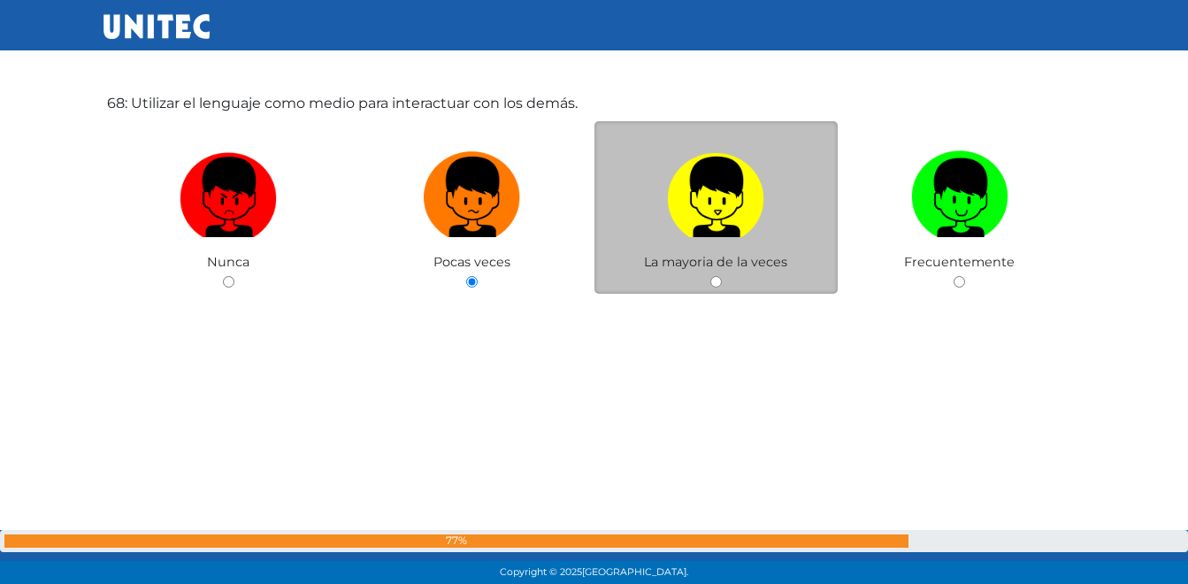
click at [688, 183] on img at bounding box center [715, 190] width 97 height 93
click at [710, 276] on input "radio" at bounding box center [715, 281] width 11 height 11
radio input "true"
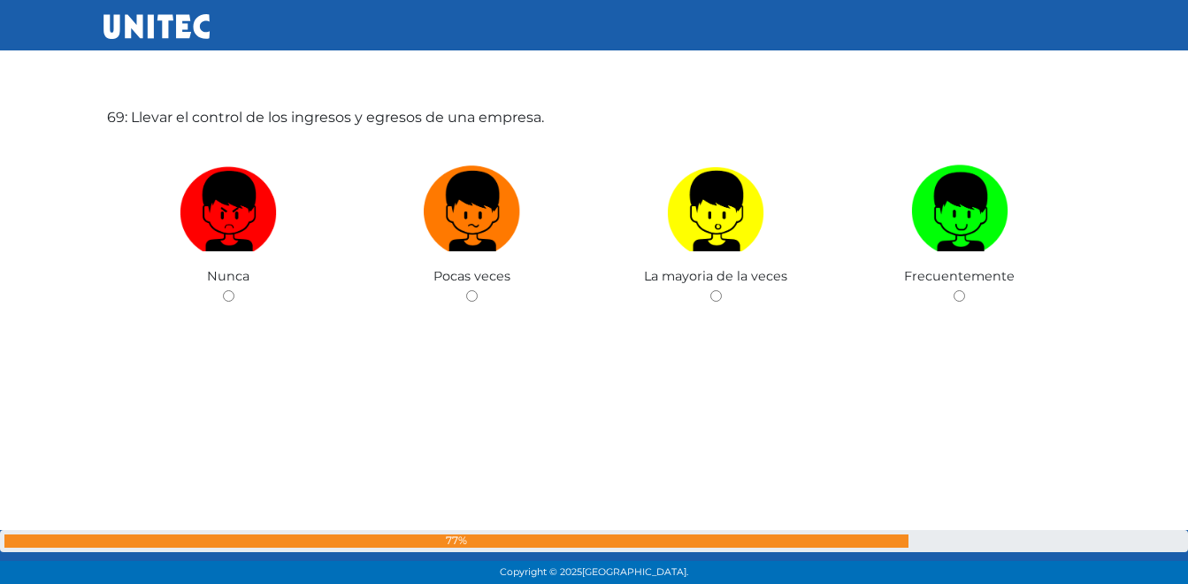
scroll to position [39848, 0]
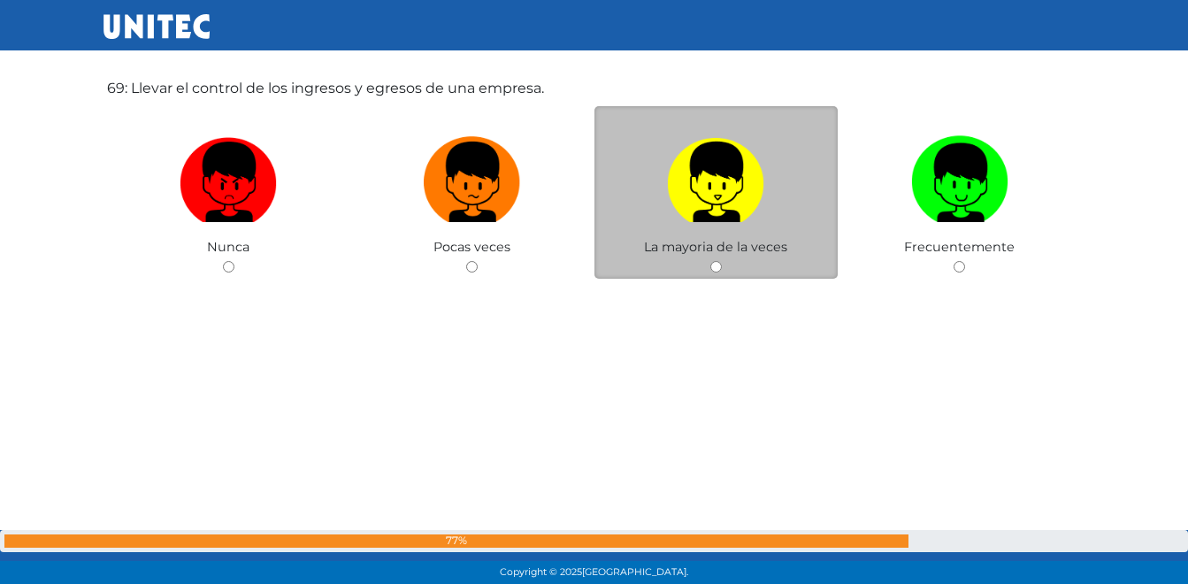
click at [719, 215] on img at bounding box center [715, 175] width 97 height 93
click at [719, 261] on input "radio" at bounding box center [715, 266] width 11 height 11
radio input "true"
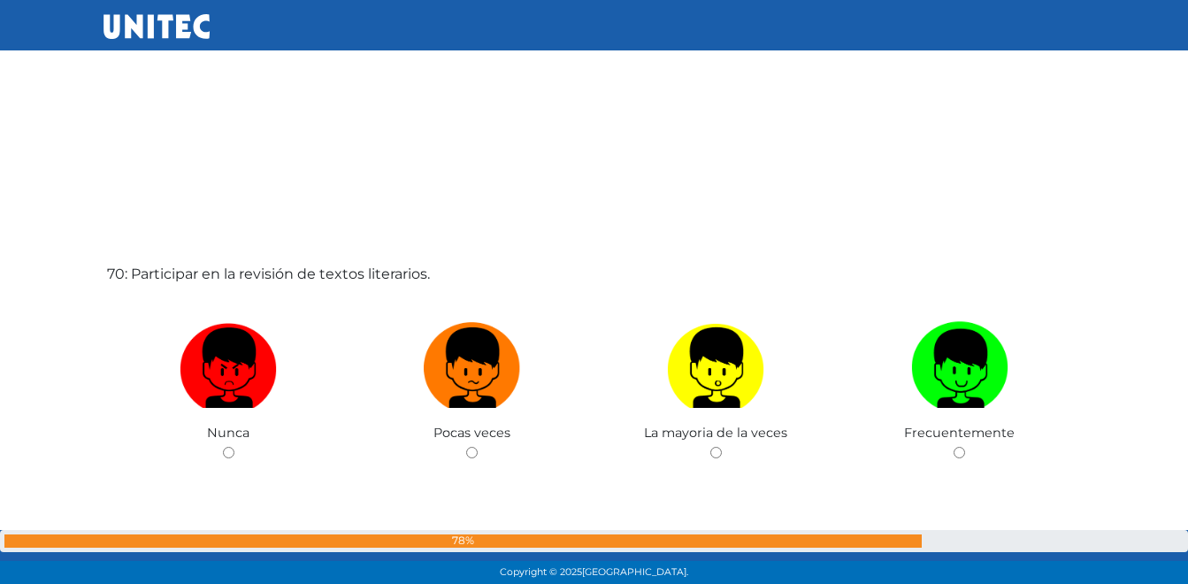
scroll to position [40262, 0]
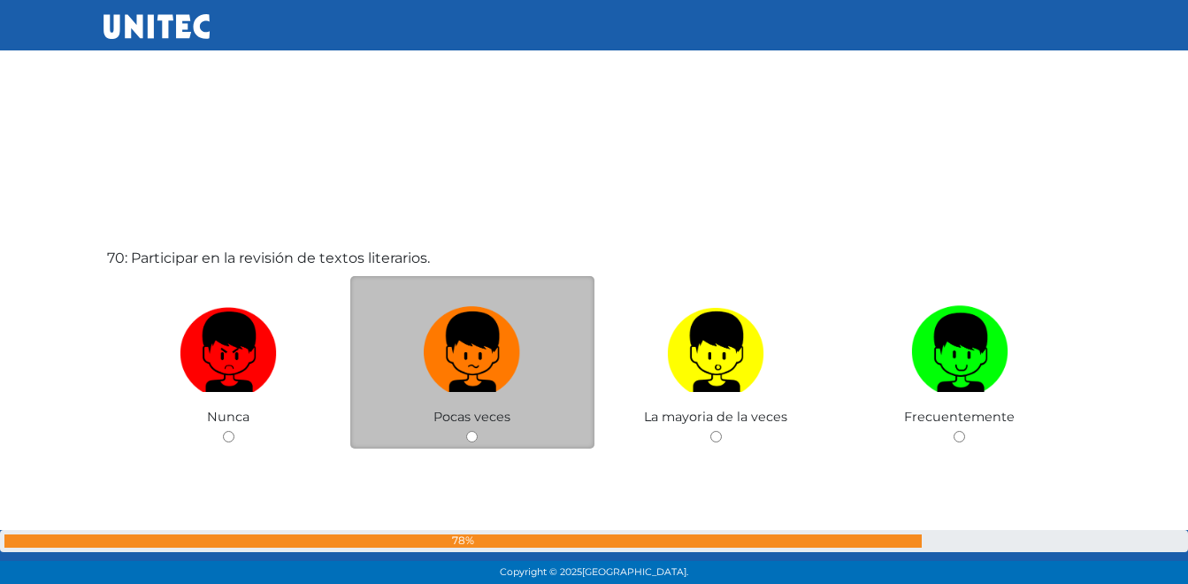
click at [461, 400] on label at bounding box center [472, 352] width 244 height 108
click at [466, 431] on input "radio" at bounding box center [471, 436] width 11 height 11
radio input "true"
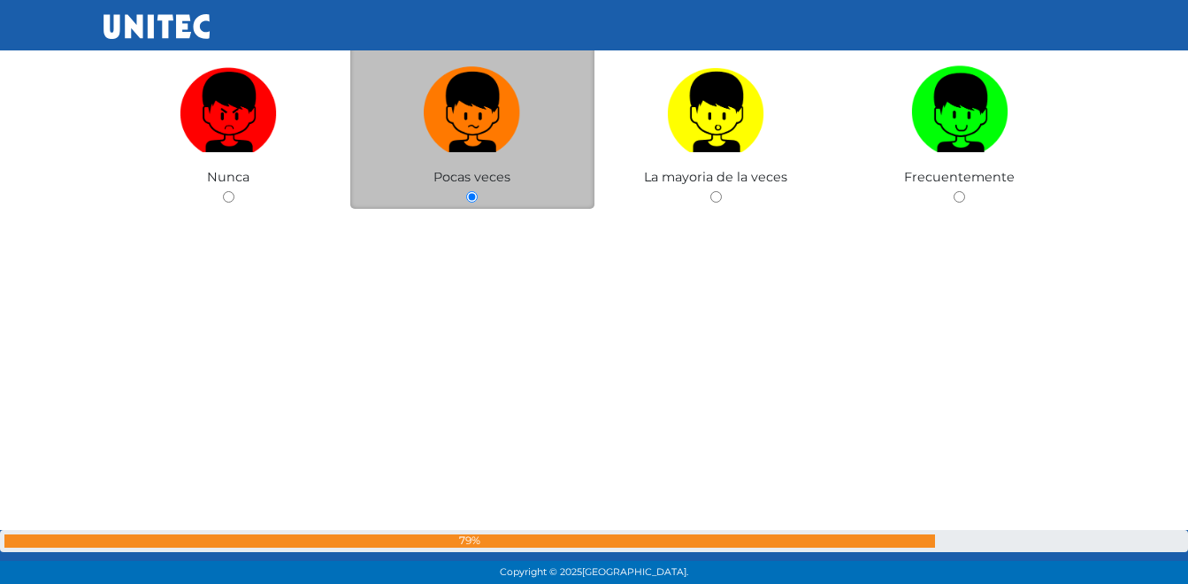
scroll to position [40413, 0]
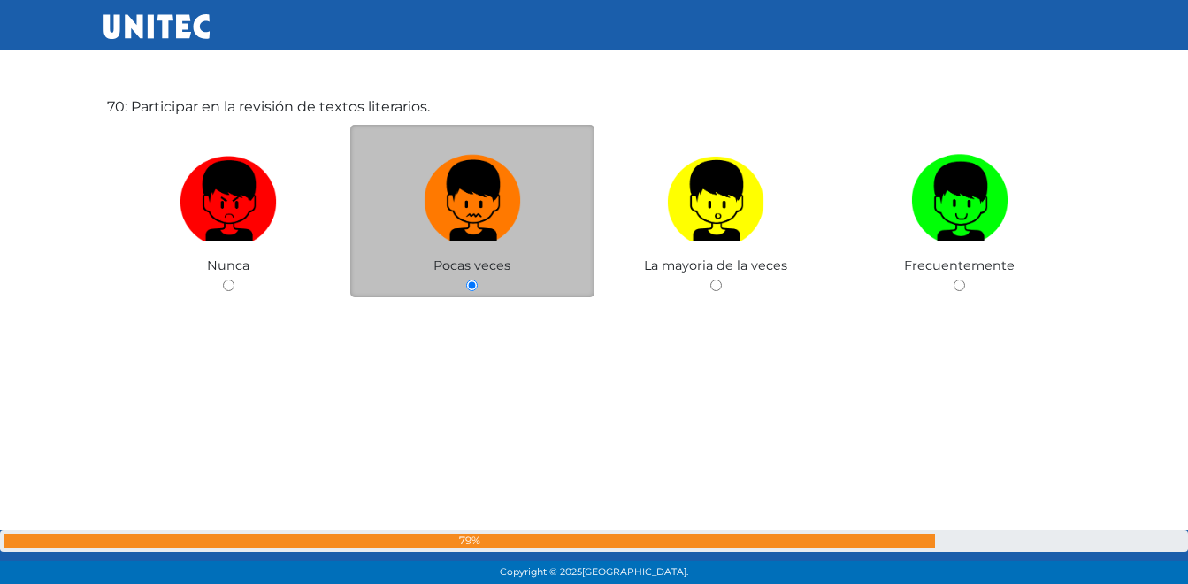
click at [482, 228] on img at bounding box center [472, 194] width 97 height 93
click at [478, 279] on input "radio" at bounding box center [471, 284] width 11 height 11
click at [482, 228] on img at bounding box center [472, 194] width 97 height 93
click at [478, 279] on input "radio" at bounding box center [471, 284] width 11 height 11
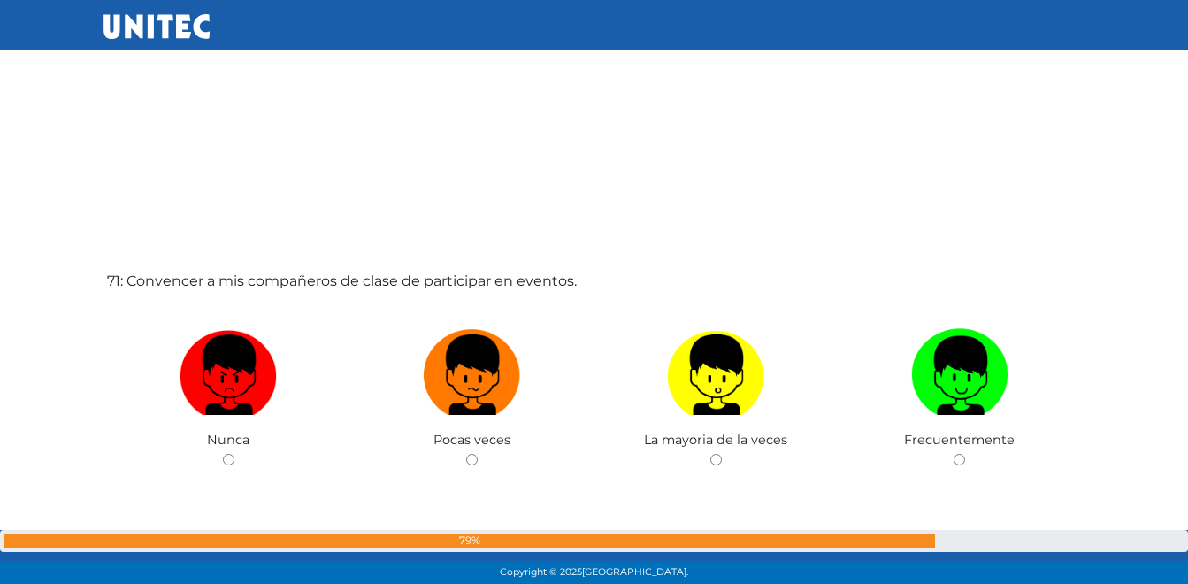
scroll to position [40854, 0]
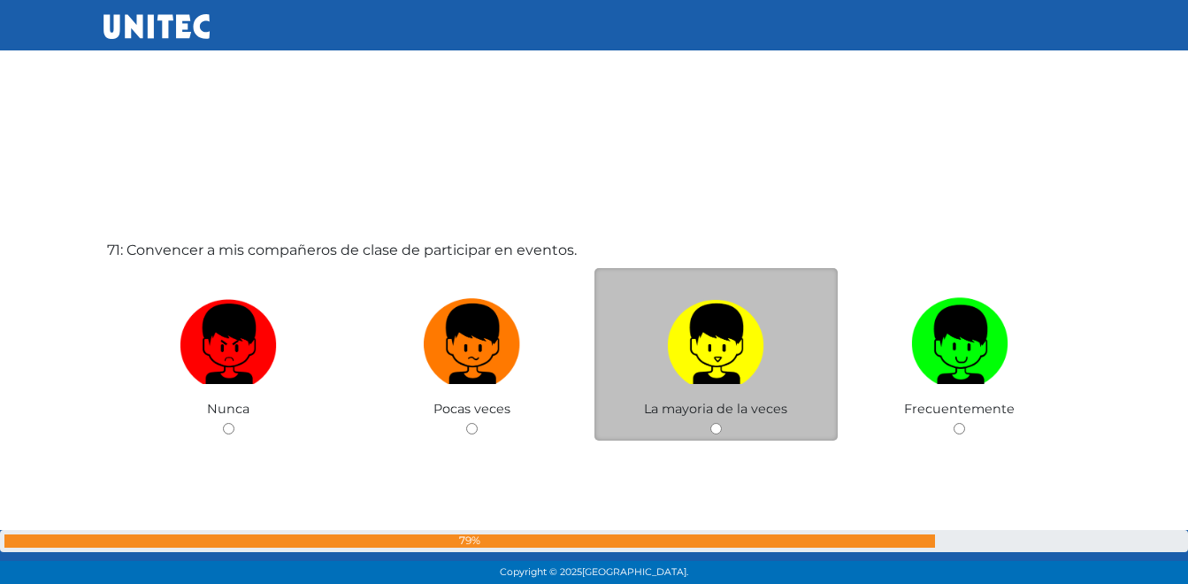
click at [688, 378] on img at bounding box center [715, 337] width 97 height 93
click at [710, 423] on input "radio" at bounding box center [715, 428] width 11 height 11
radio input "true"
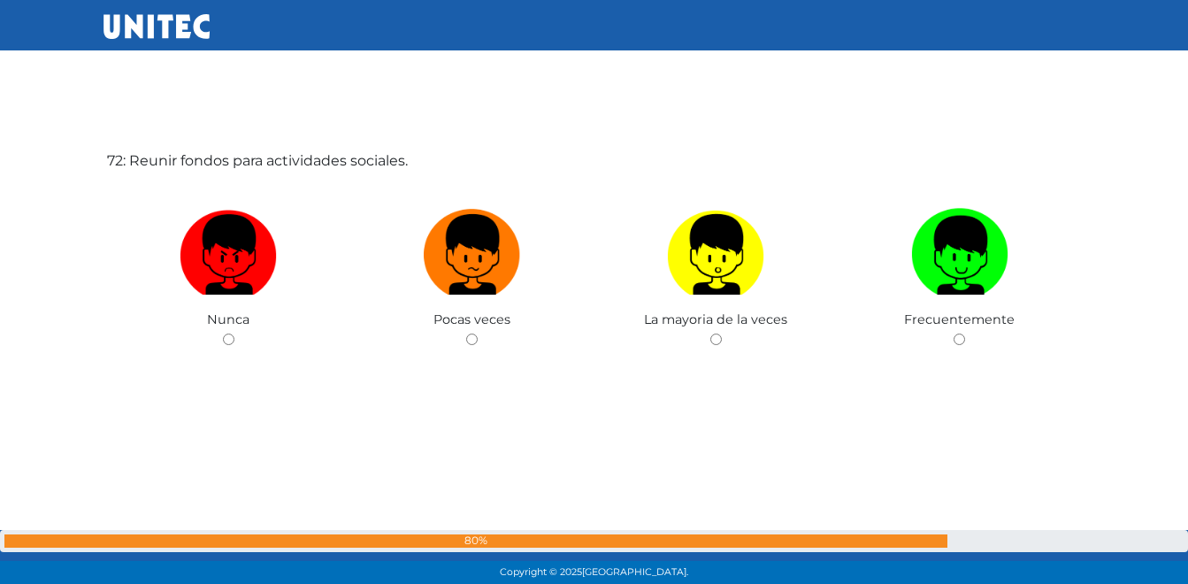
scroll to position [41531, 0]
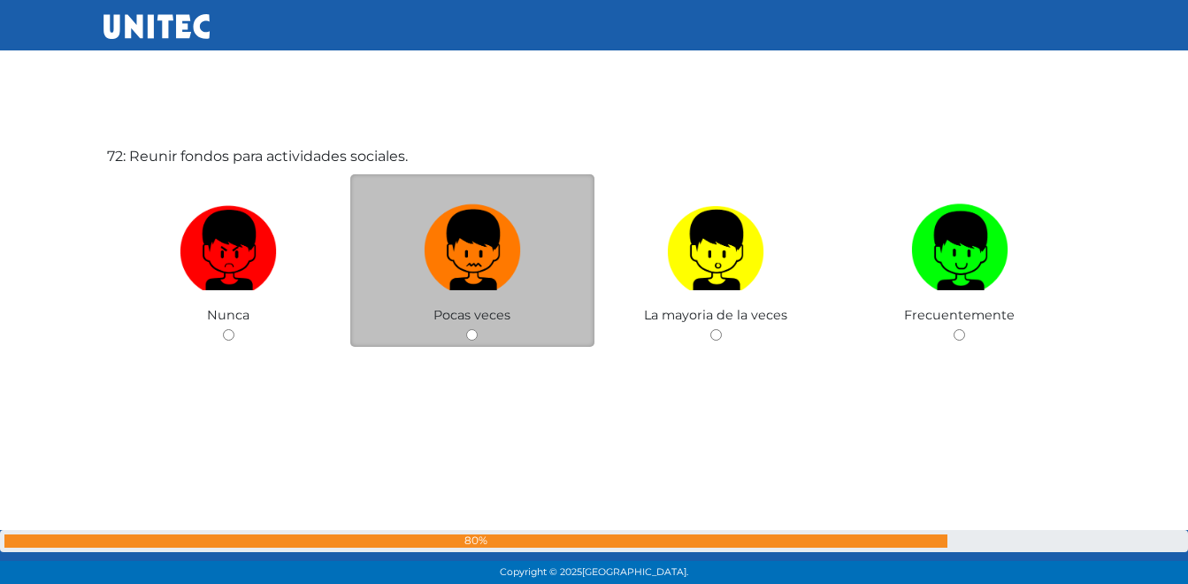
click at [472, 271] on img at bounding box center [472, 243] width 97 height 93
click at [472, 329] on input "radio" at bounding box center [471, 334] width 11 height 11
radio input "true"
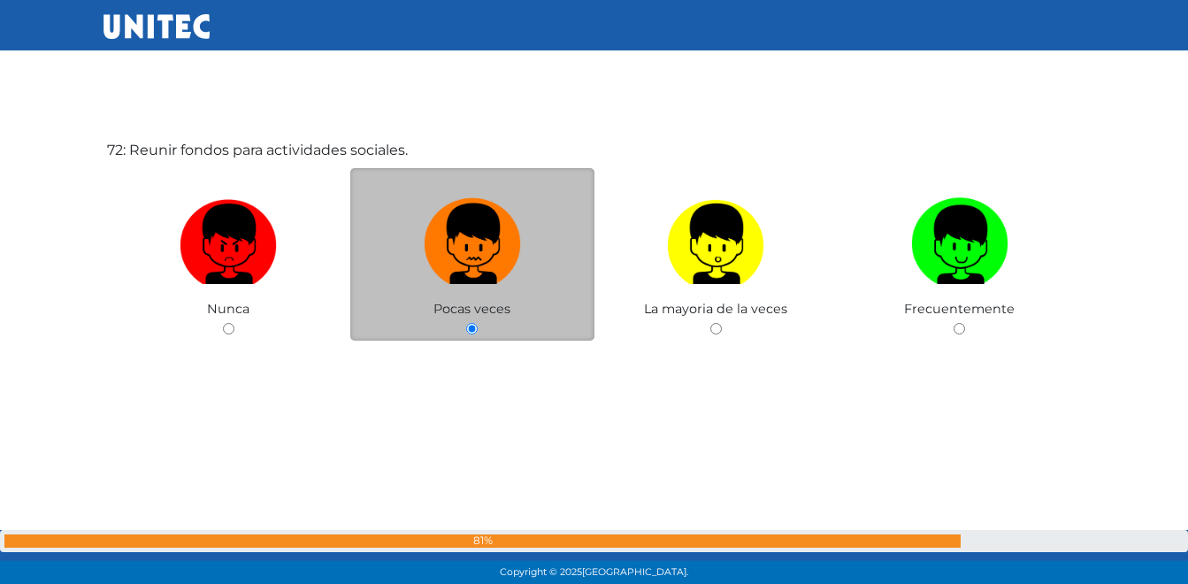
click at [472, 271] on img at bounding box center [472, 237] width 97 height 93
click at [472, 323] on input "radio" at bounding box center [471, 328] width 11 height 11
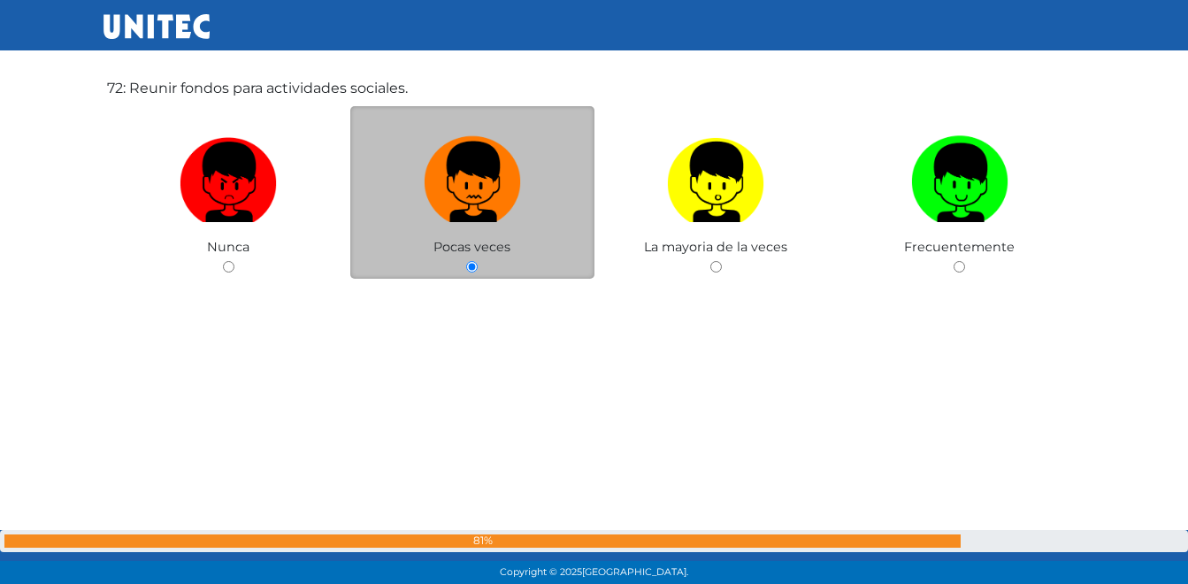
click at [467, 187] on img at bounding box center [472, 175] width 97 height 93
click at [467, 261] on input "radio" at bounding box center [471, 266] width 11 height 11
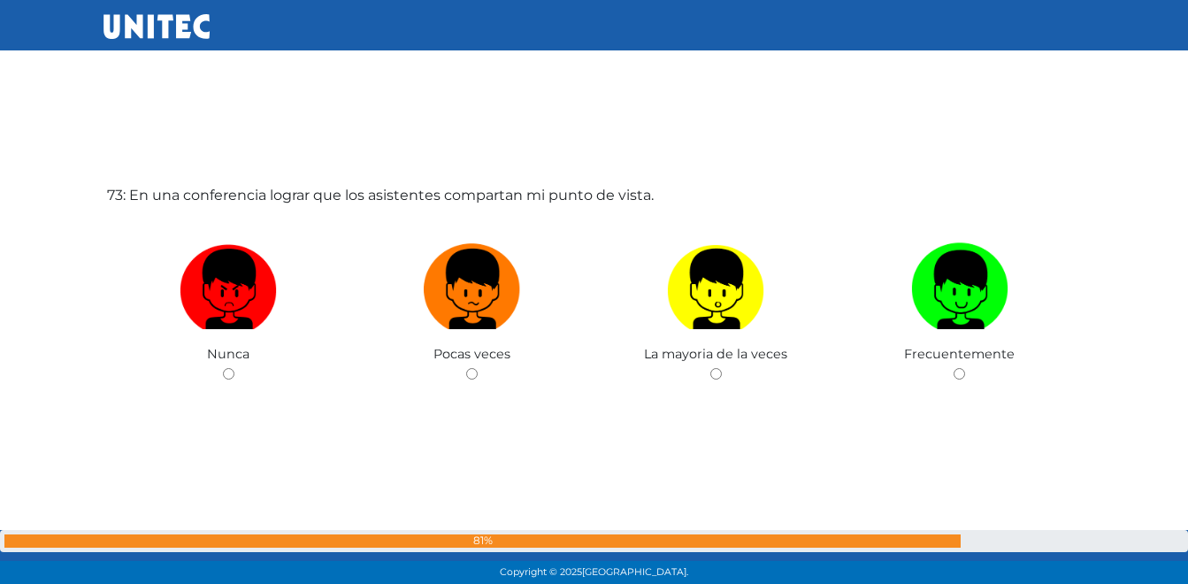
scroll to position [42115, 0]
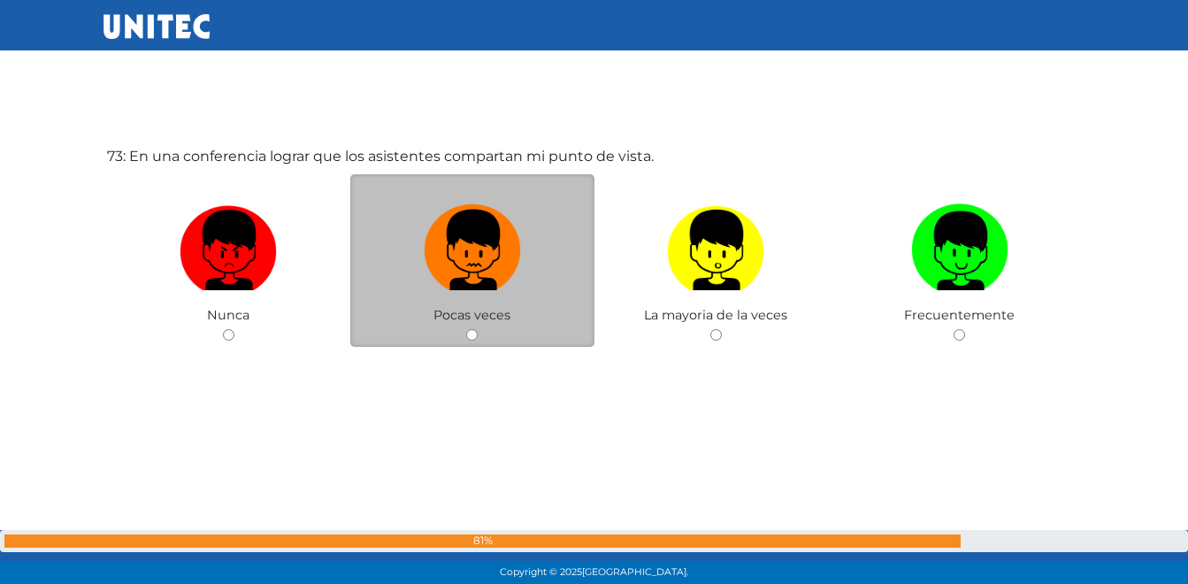
click at [467, 269] on img at bounding box center [472, 243] width 97 height 93
click at [467, 329] on input "radio" at bounding box center [471, 334] width 11 height 11
radio input "true"
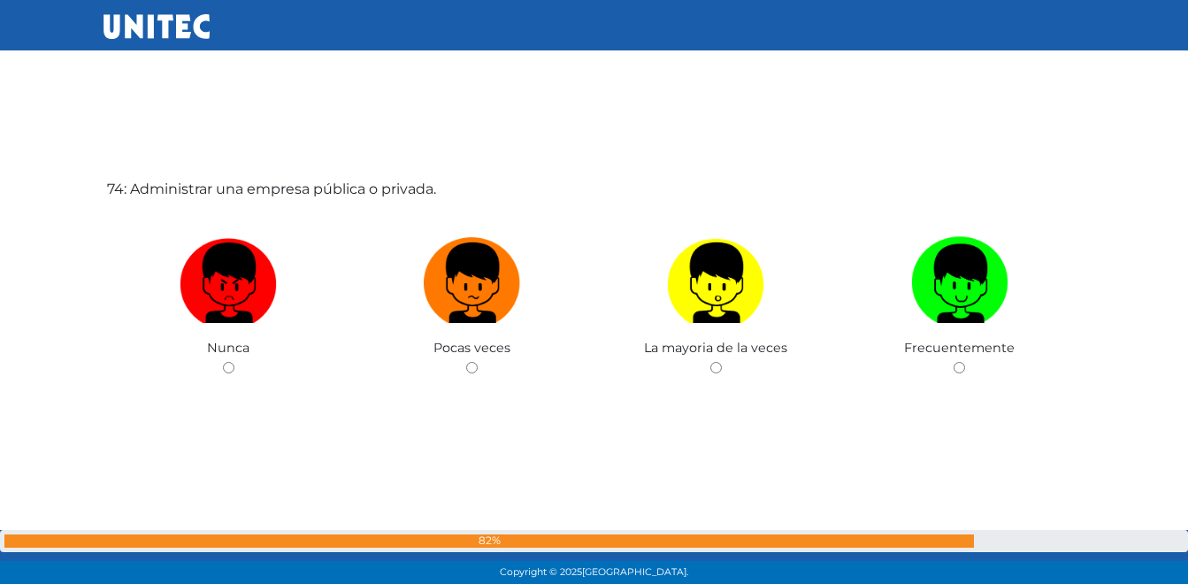
scroll to position [42699, 0]
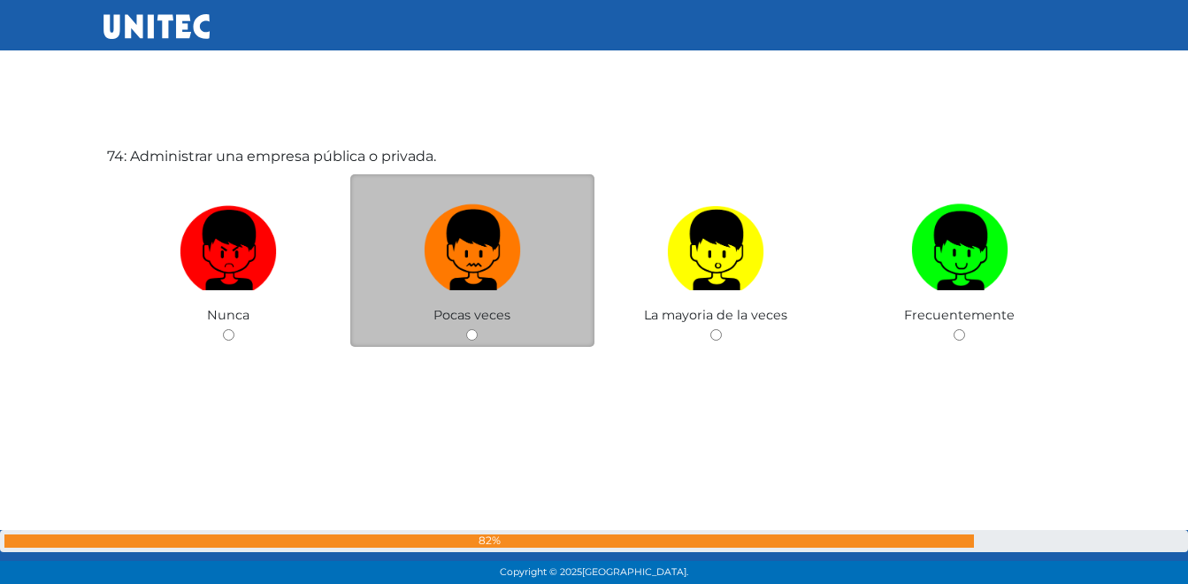
click at [470, 247] on img at bounding box center [472, 243] width 97 height 93
click at [470, 329] on input "radio" at bounding box center [471, 334] width 11 height 11
radio input "true"
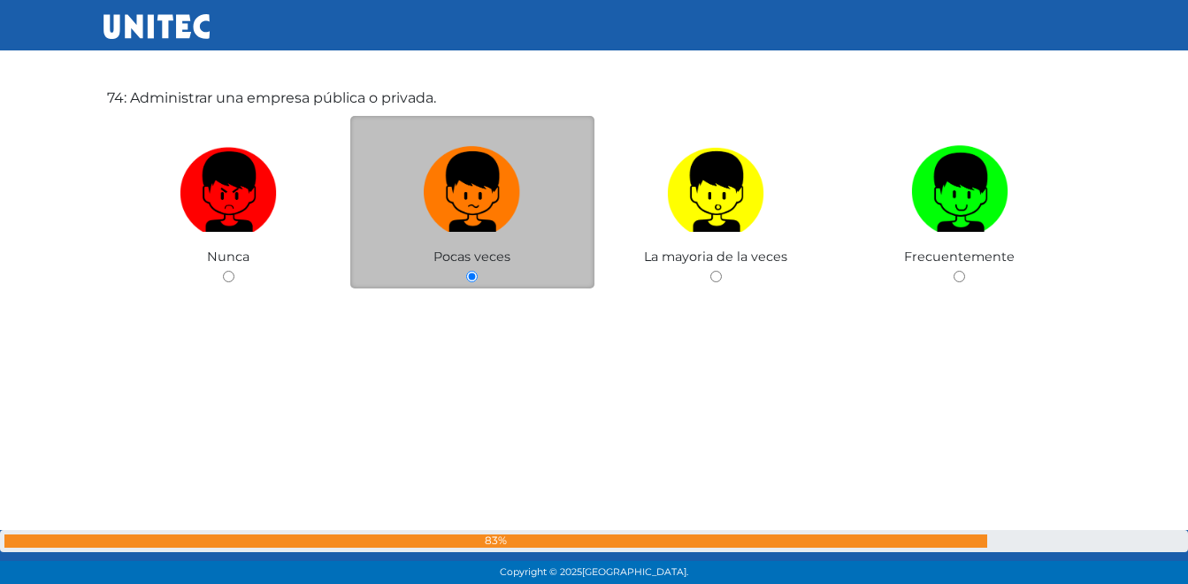
scroll to position [42761, 0]
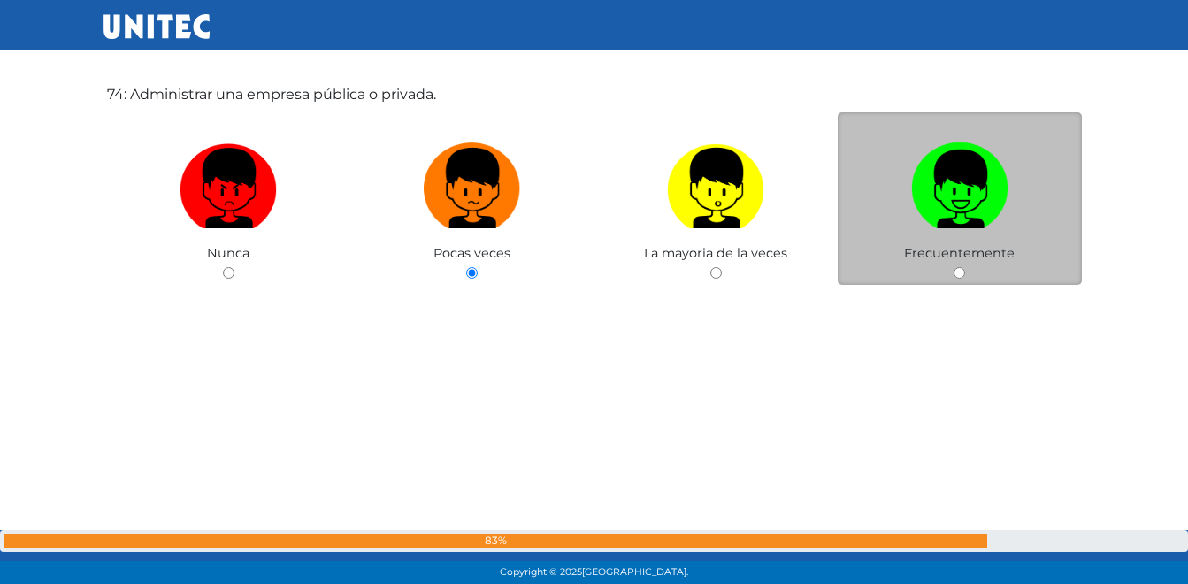
click at [923, 189] on img at bounding box center [959, 181] width 97 height 93
click at [953, 267] on input "radio" at bounding box center [958, 272] width 11 height 11
radio input "true"
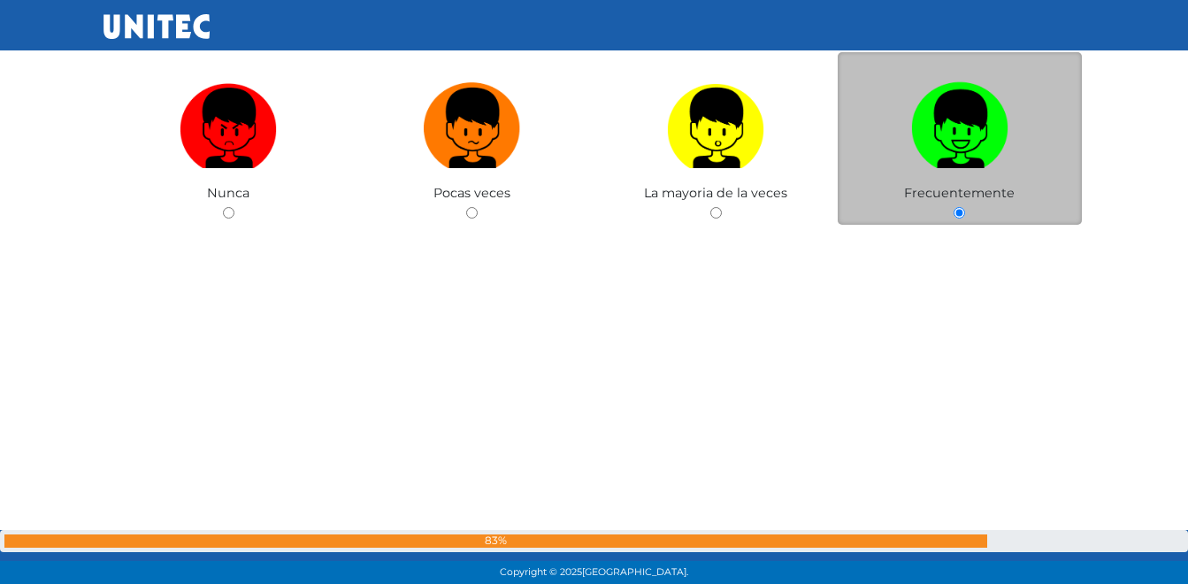
click at [948, 130] on img at bounding box center [959, 121] width 97 height 93
click at [953, 207] on input "radio" at bounding box center [958, 212] width 11 height 11
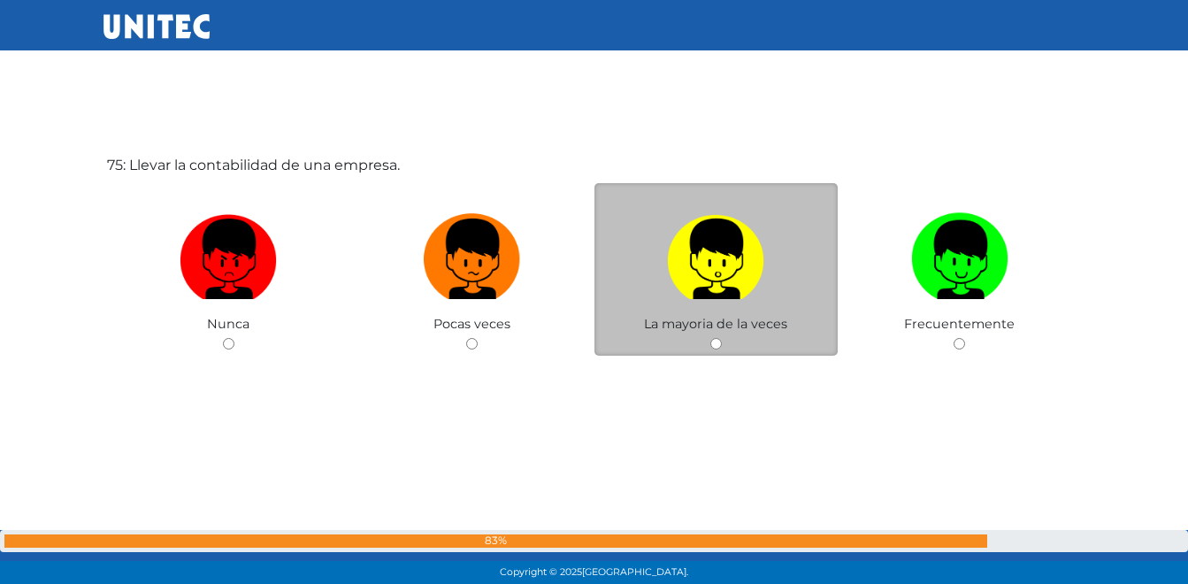
scroll to position [43282, 0]
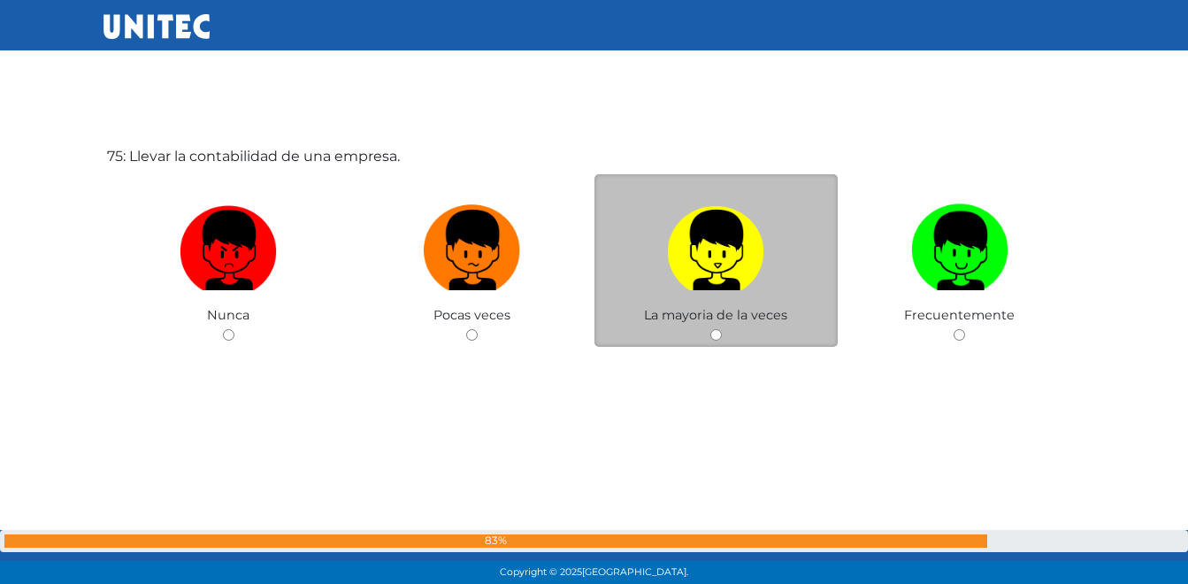
click at [689, 259] on img at bounding box center [715, 243] width 97 height 93
click at [710, 329] on input "radio" at bounding box center [715, 334] width 11 height 11
radio input "true"
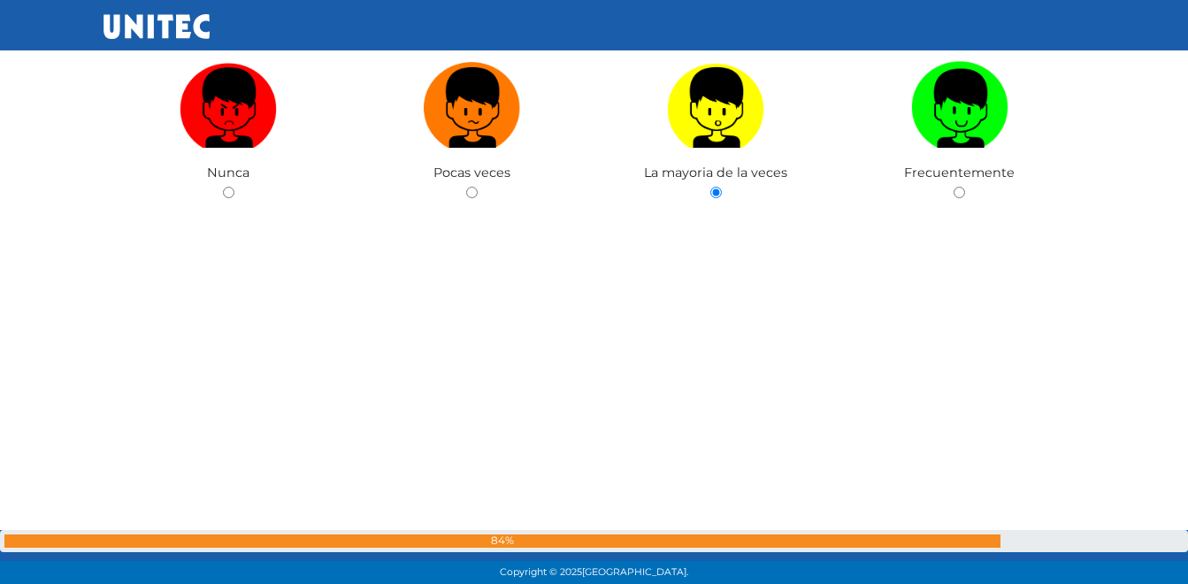
scroll to position [43424, 0]
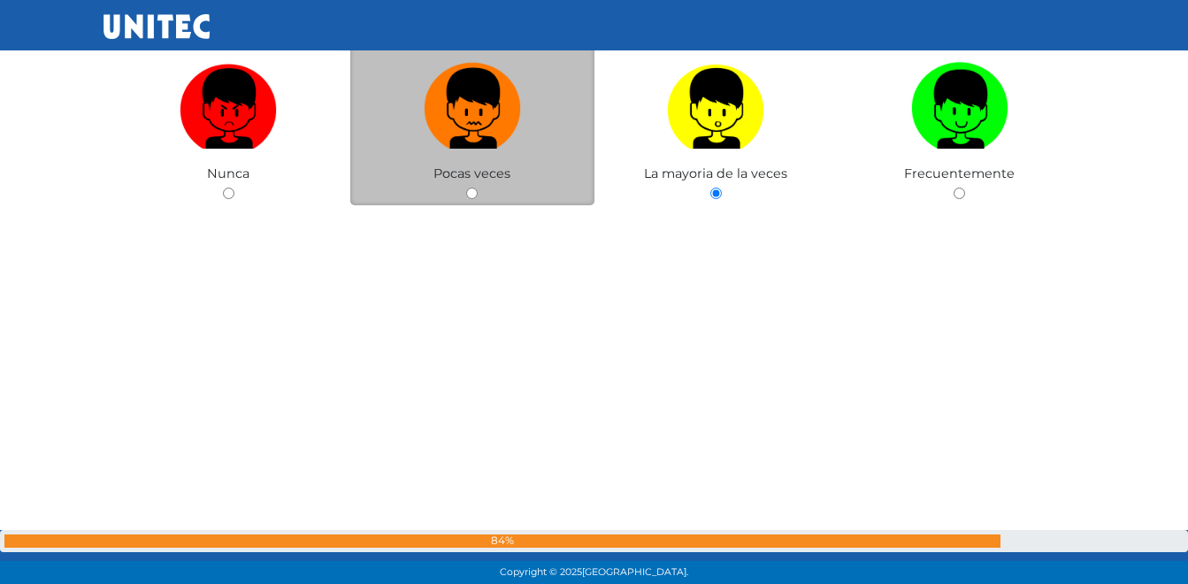
click at [448, 101] on img at bounding box center [472, 102] width 97 height 93
click at [466, 187] on input "radio" at bounding box center [471, 192] width 11 height 11
radio input "true"
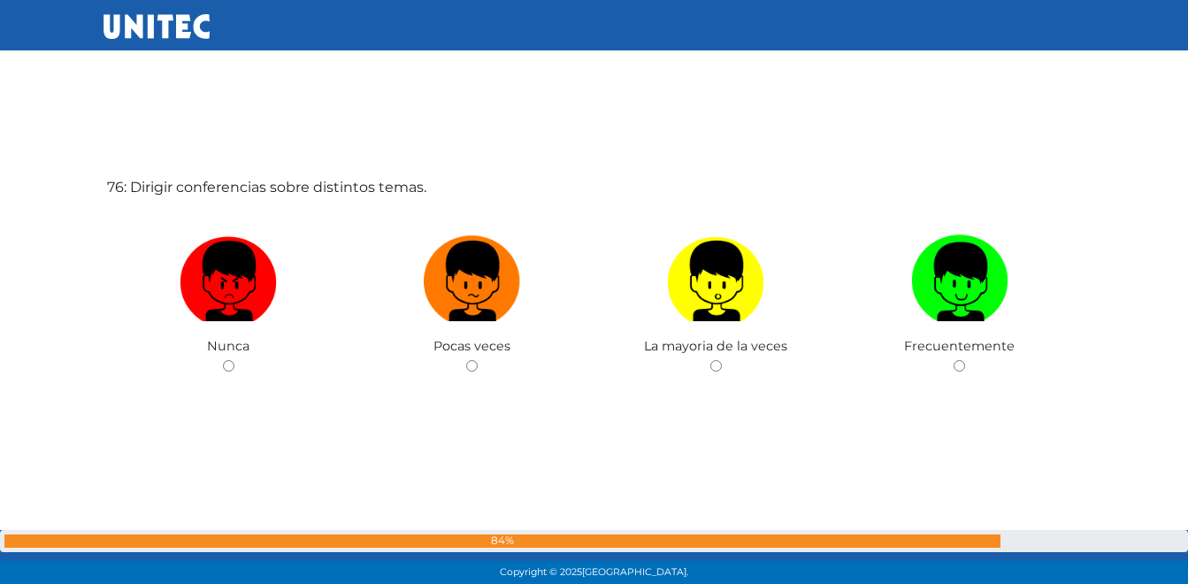
scroll to position [43866, 0]
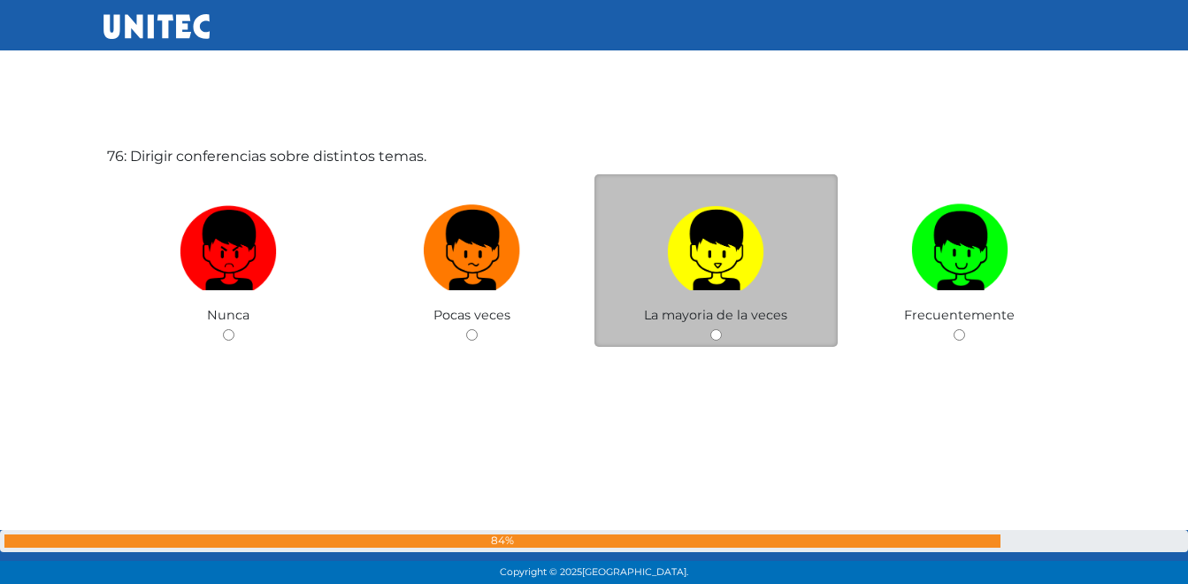
click at [741, 242] on img at bounding box center [715, 243] width 97 height 93
click at [722, 329] on input "radio" at bounding box center [715, 334] width 11 height 11
radio input "true"
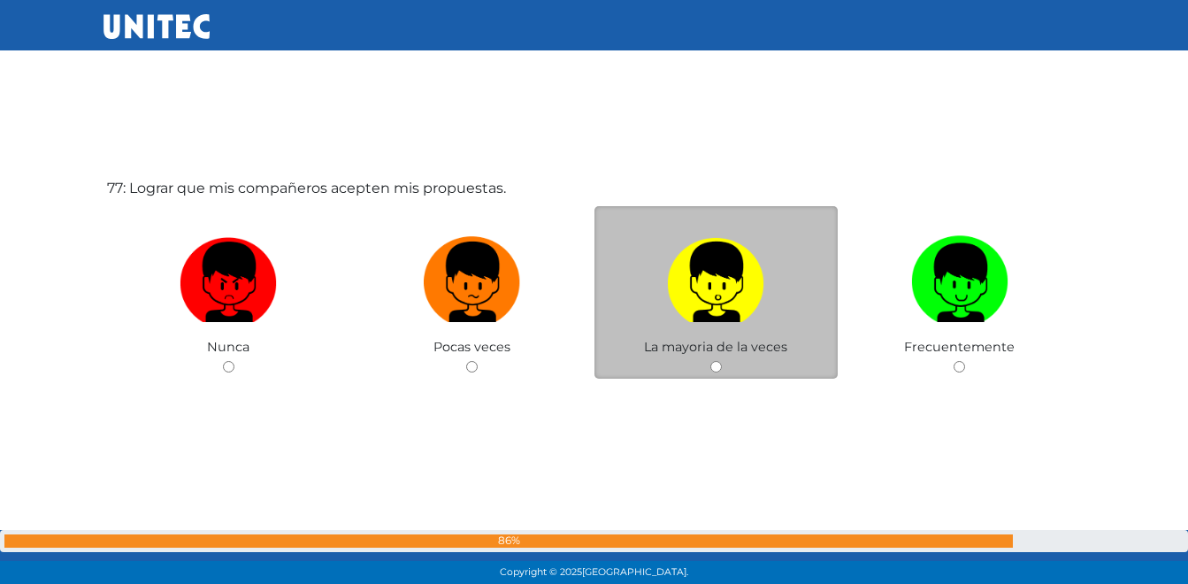
scroll to position [44450, 0]
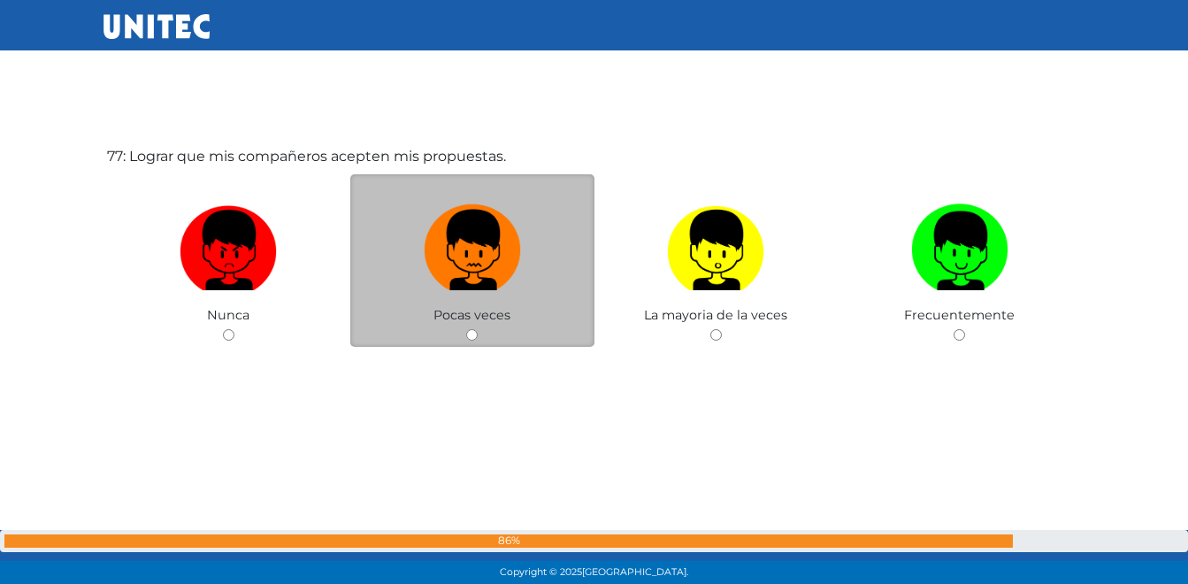
click at [469, 250] on img at bounding box center [472, 243] width 97 height 93
click at [469, 329] on input "radio" at bounding box center [471, 334] width 11 height 11
radio input "true"
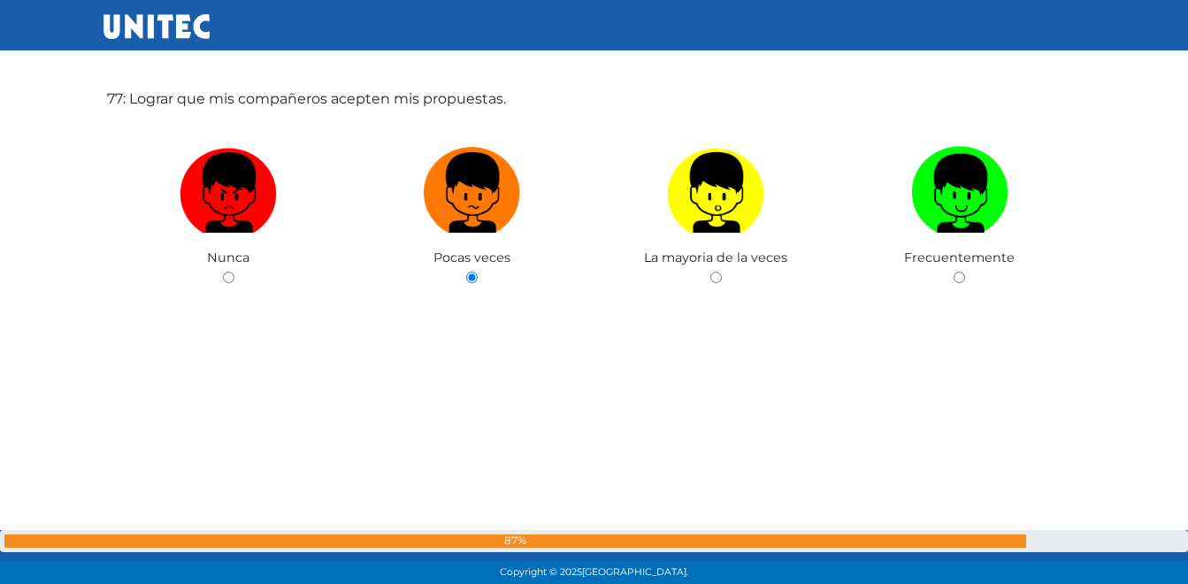
scroll to position [44513, 0]
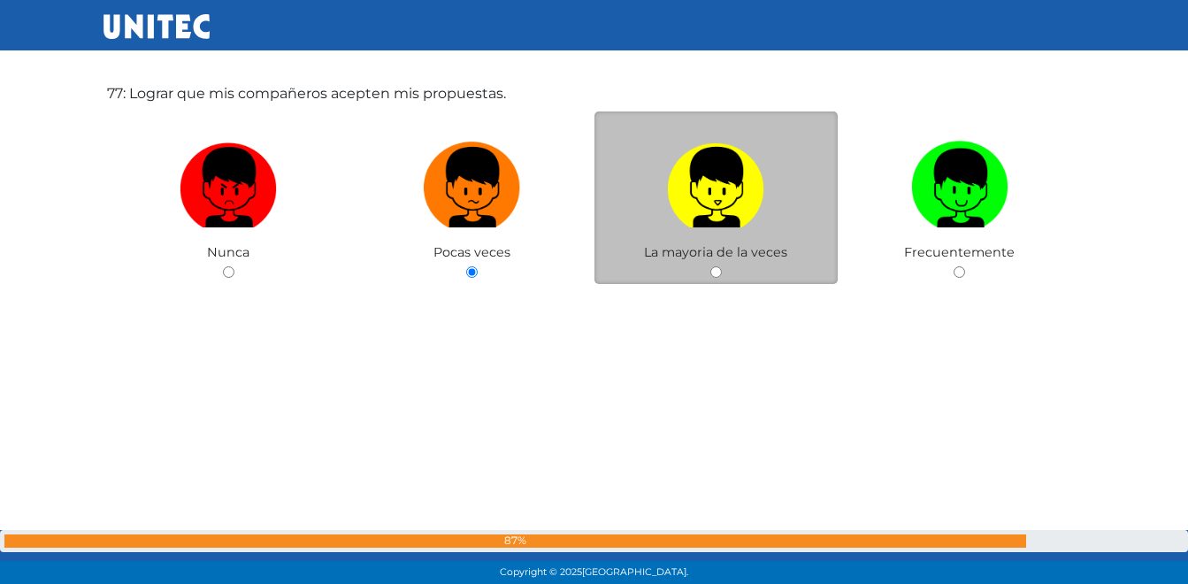
click at [740, 208] on img at bounding box center [715, 180] width 97 height 93
click at [722, 266] on input "radio" at bounding box center [715, 271] width 11 height 11
radio input "true"
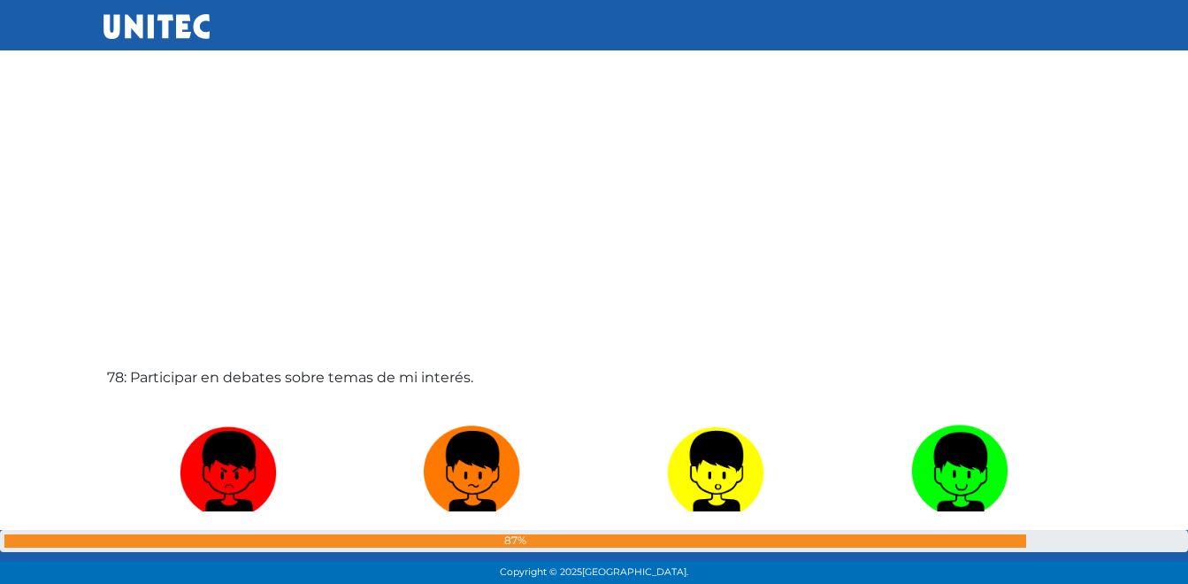
scroll to position [45018, 0]
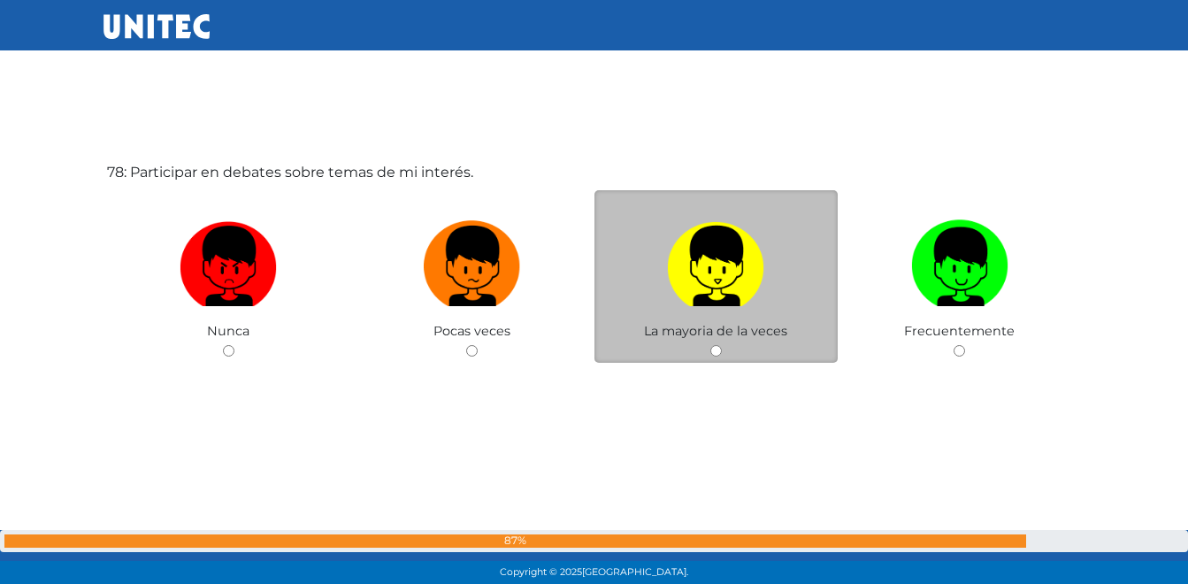
click at [713, 275] on img at bounding box center [715, 259] width 97 height 93
click at [713, 345] on input "radio" at bounding box center [715, 350] width 11 height 11
radio input "true"
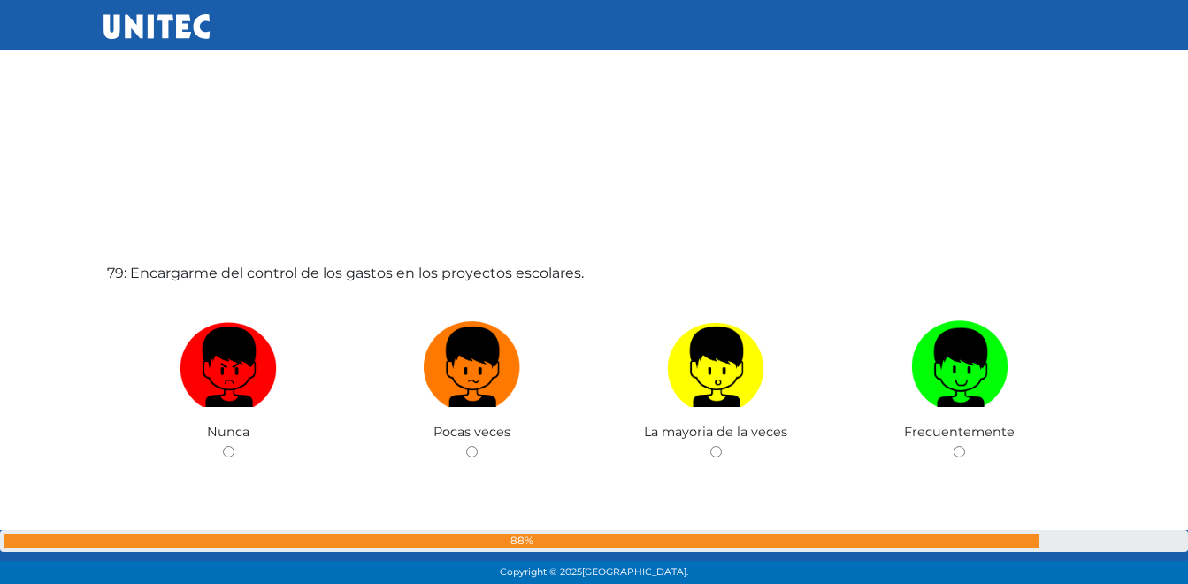
scroll to position [45520, 0]
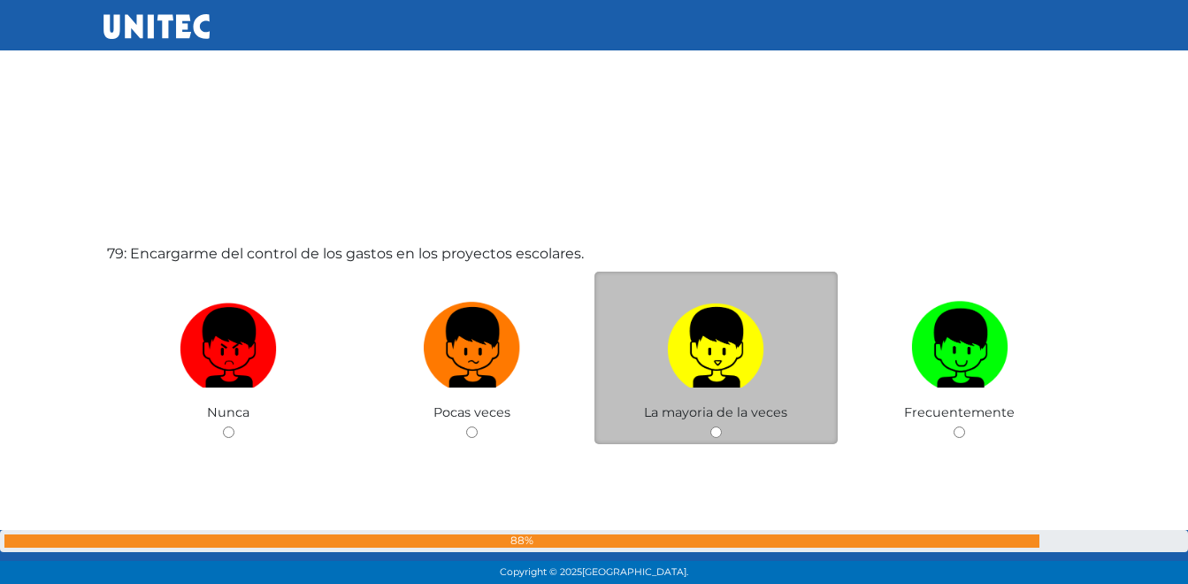
click at [701, 330] on img at bounding box center [715, 341] width 97 height 93
click at [710, 426] on input "radio" at bounding box center [715, 431] width 11 height 11
radio input "true"
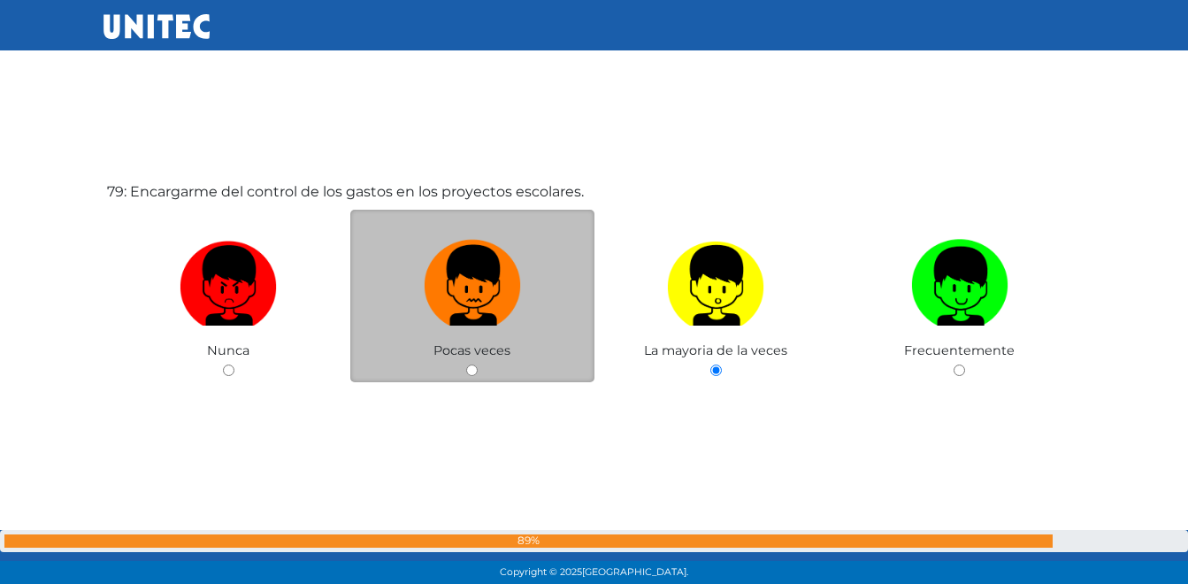
click at [487, 279] on img at bounding box center [472, 279] width 97 height 93
click at [478, 364] on input "radio" at bounding box center [471, 369] width 11 height 11
radio input "true"
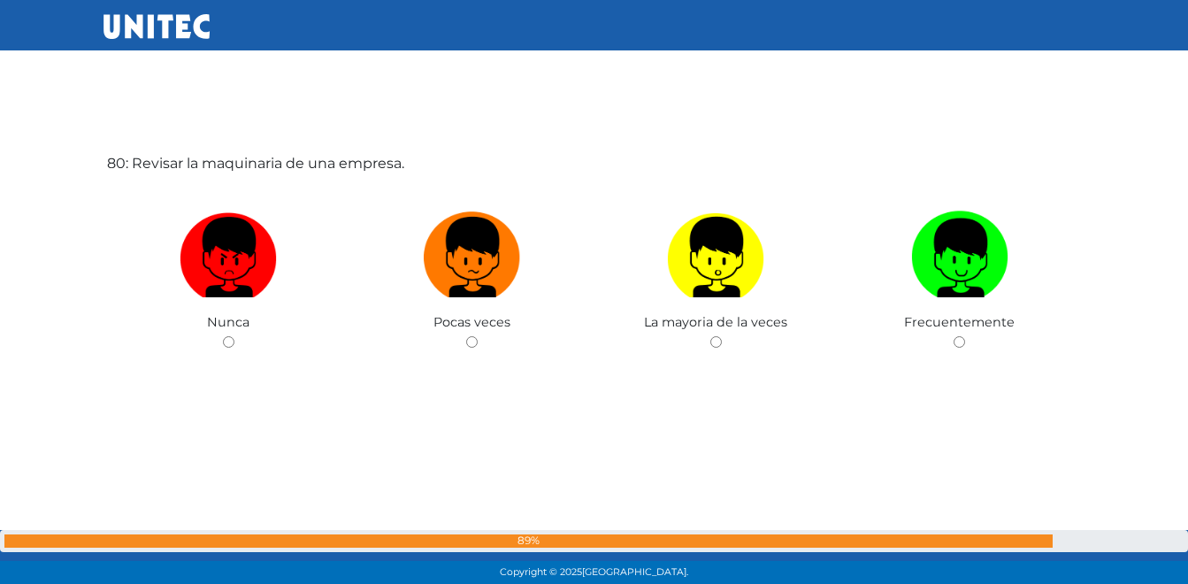
scroll to position [46201, 0]
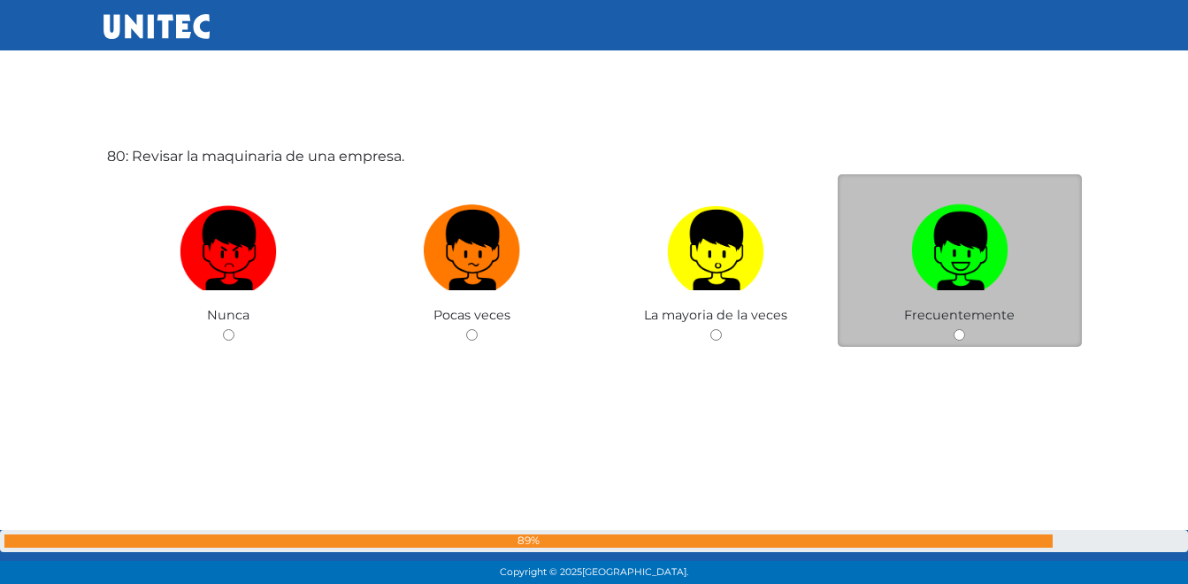
click at [960, 256] on img at bounding box center [959, 243] width 97 height 93
click at [960, 329] on input "radio" at bounding box center [958, 334] width 11 height 11
radio input "true"
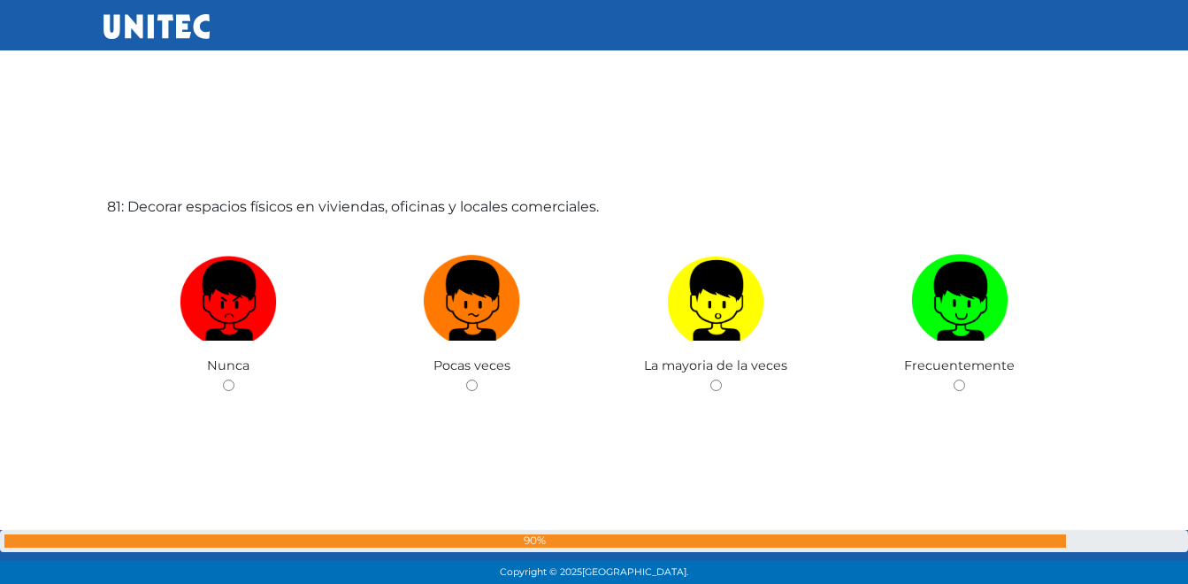
scroll to position [46785, 0]
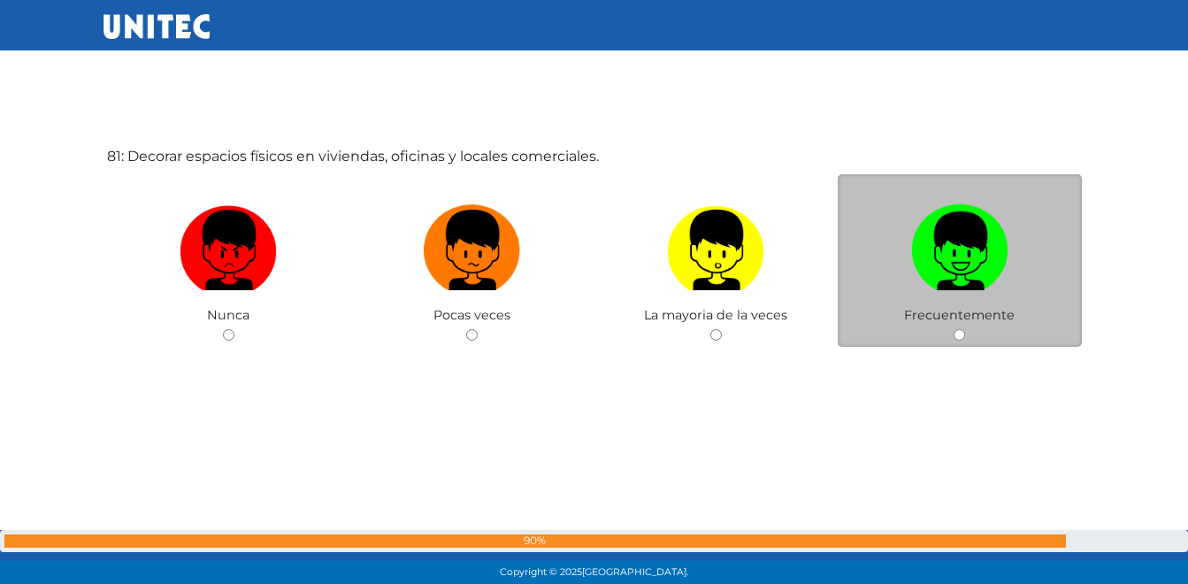
click at [945, 268] on img at bounding box center [959, 243] width 97 height 93
click at [953, 329] on input "radio" at bounding box center [958, 334] width 11 height 11
radio input "true"
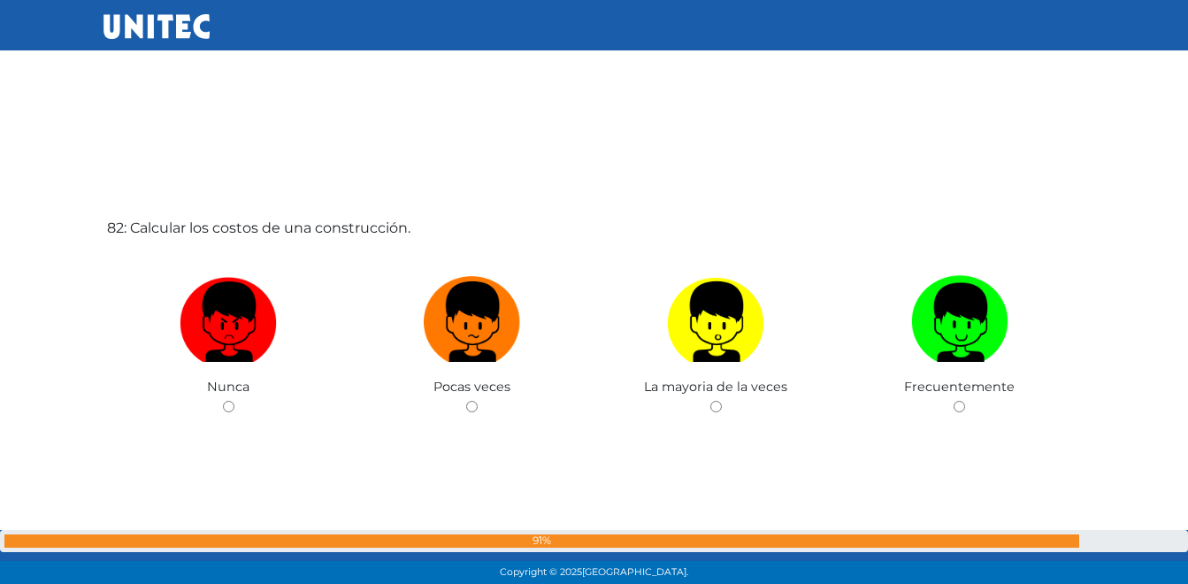
scroll to position [47368, 0]
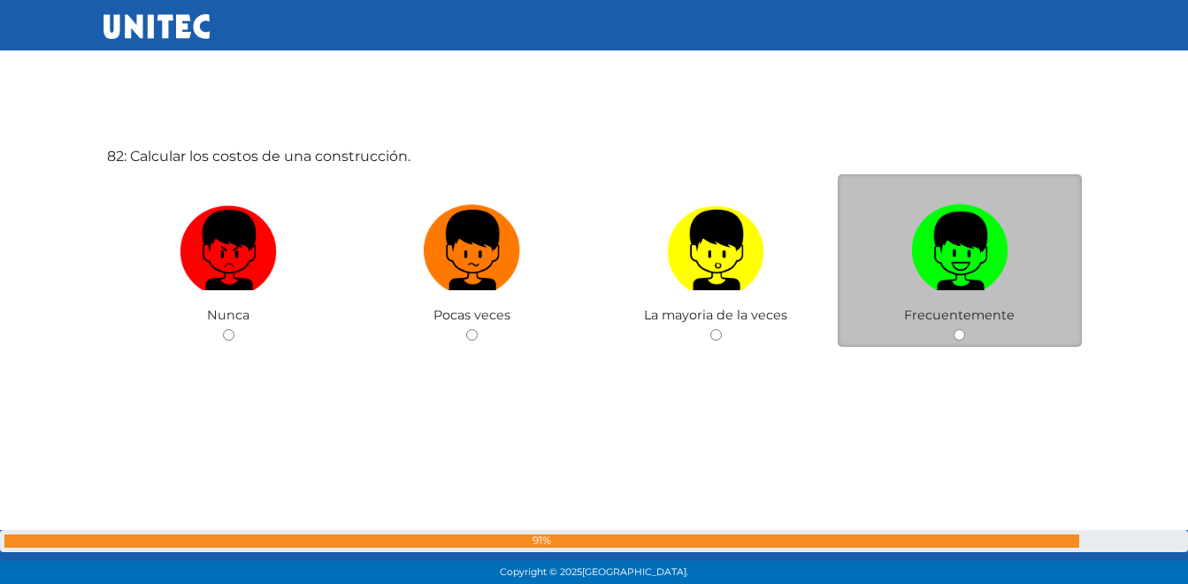
click at [935, 271] on img at bounding box center [959, 243] width 97 height 93
click at [953, 329] on input "radio" at bounding box center [958, 334] width 11 height 11
radio input "true"
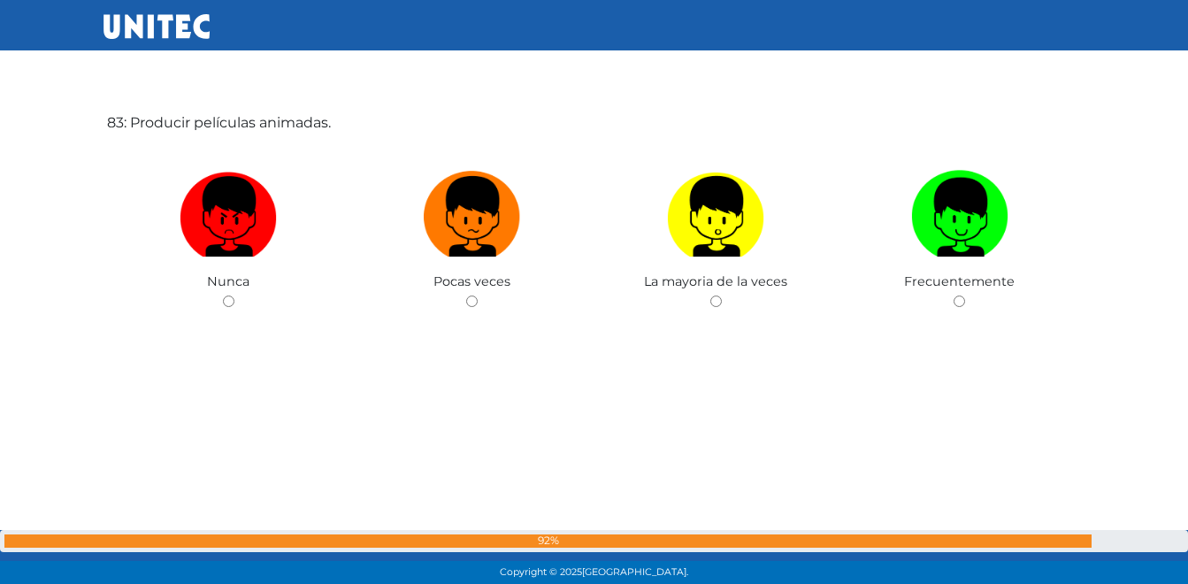
scroll to position [47959, 0]
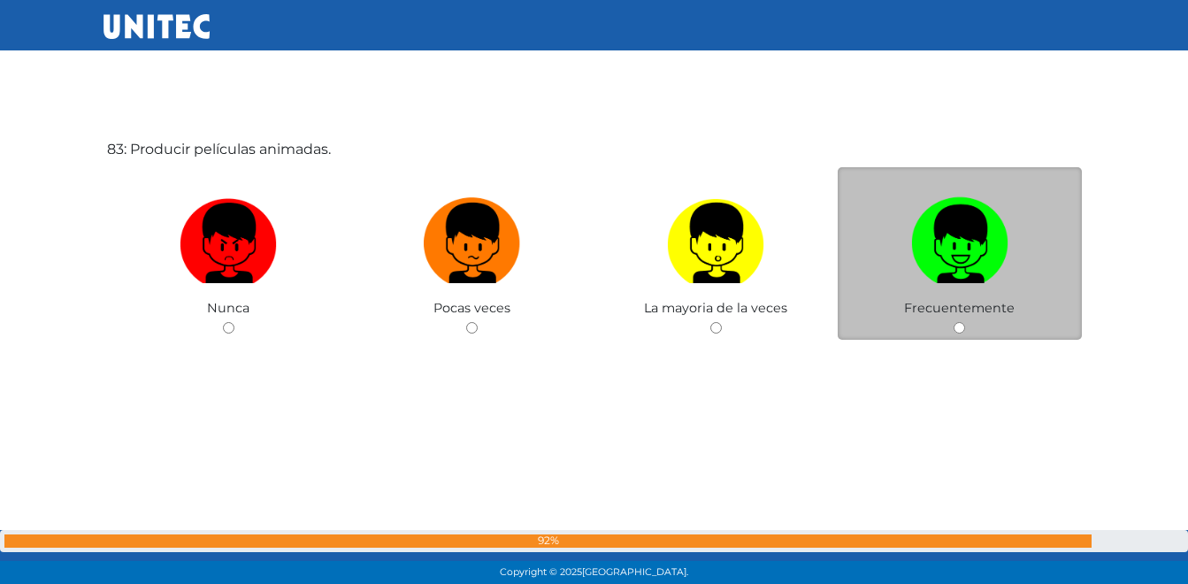
click at [936, 274] on img at bounding box center [959, 236] width 97 height 93
click at [953, 322] on input "radio" at bounding box center [958, 327] width 11 height 11
radio input "true"
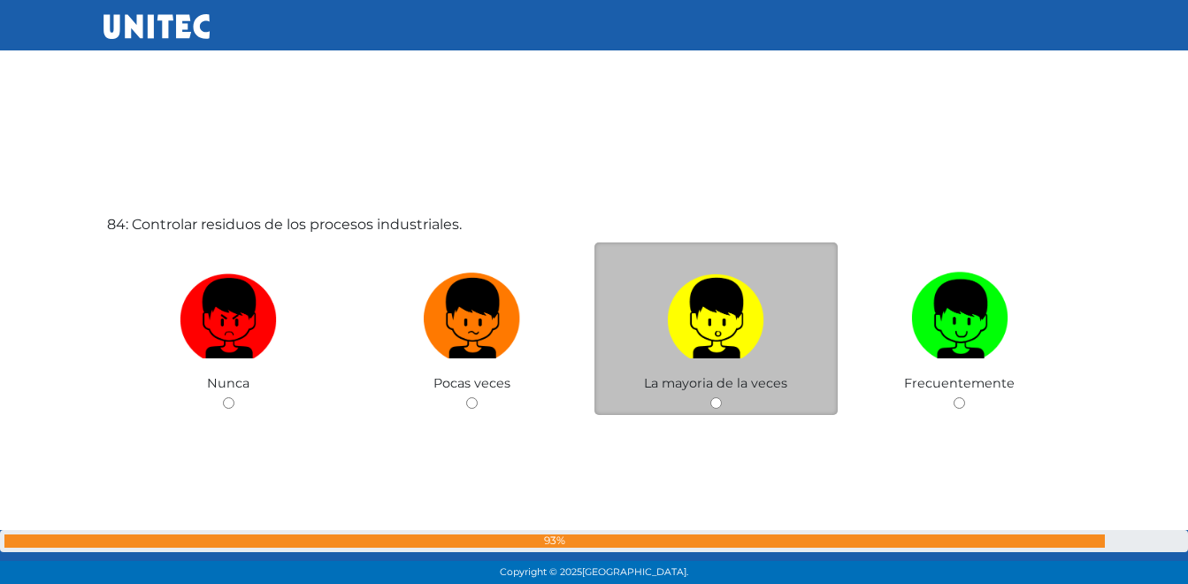
scroll to position [48536, 0]
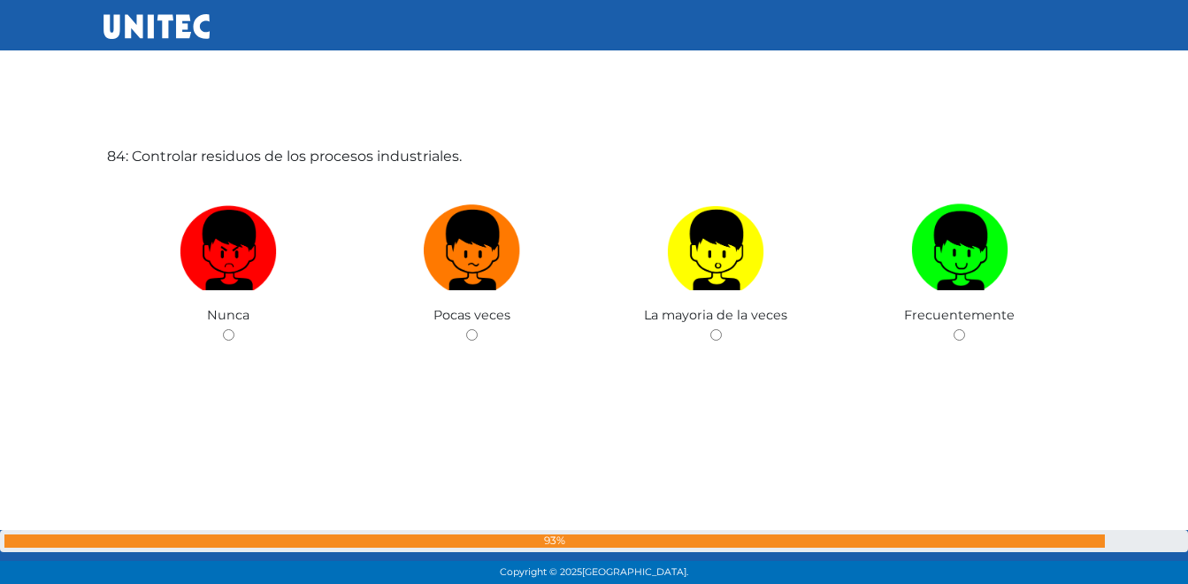
drag, startPoint x: 806, startPoint y: 439, endPoint x: 681, endPoint y: 442, distance: 124.8
click at [681, 442] on div "84: Controlar residuos de los procesos industriales. Nunca Pocas veces La mayor…" at bounding box center [594, 292] width 982 height 584
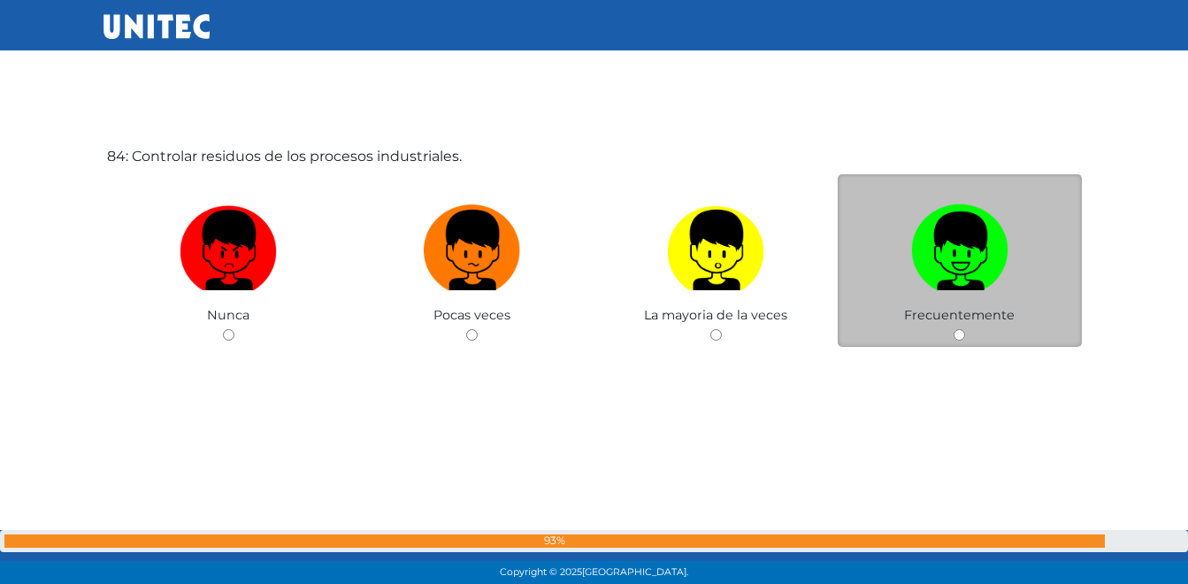
click at [961, 264] on img at bounding box center [959, 243] width 97 height 93
click at [961, 329] on input "radio" at bounding box center [958, 334] width 11 height 11
radio input "true"
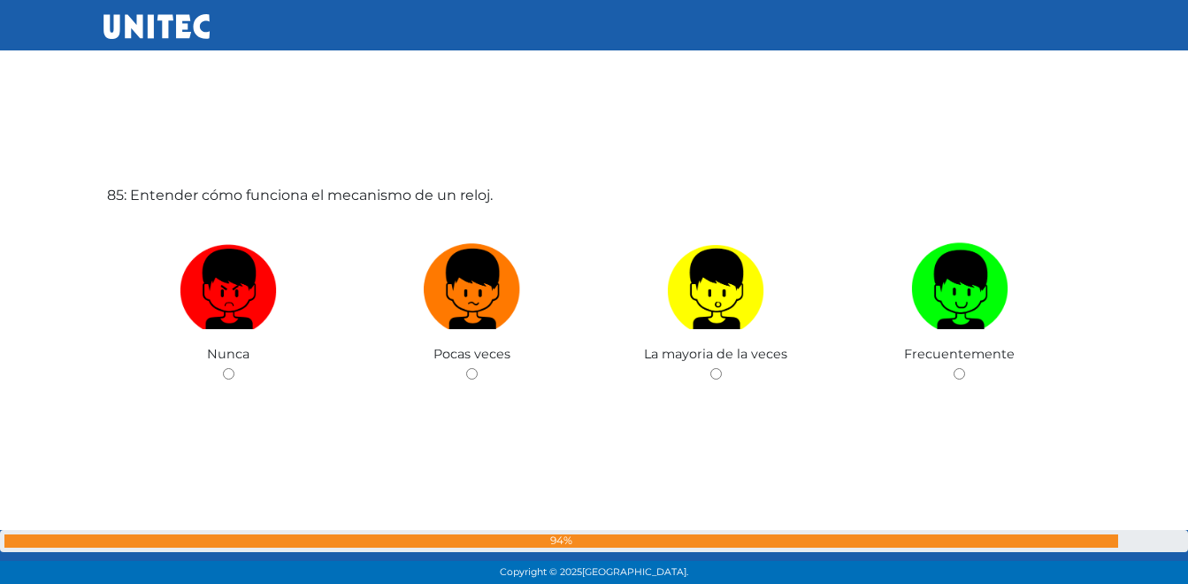
scroll to position [49119, 0]
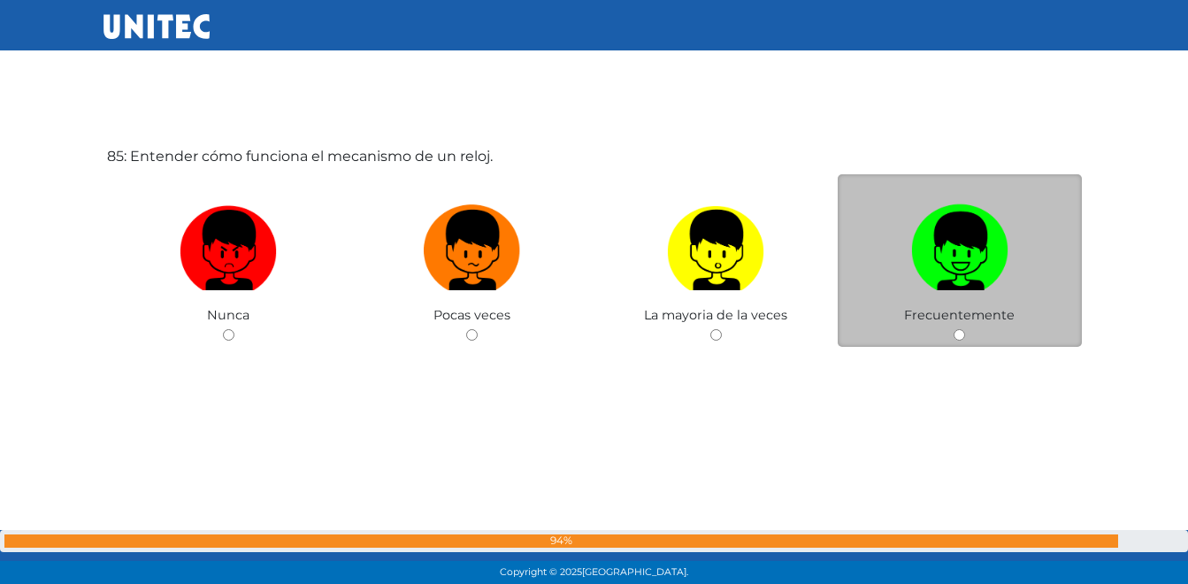
click at [937, 252] on img at bounding box center [959, 243] width 97 height 93
click at [953, 329] on input "radio" at bounding box center [958, 334] width 11 height 11
radio input "true"
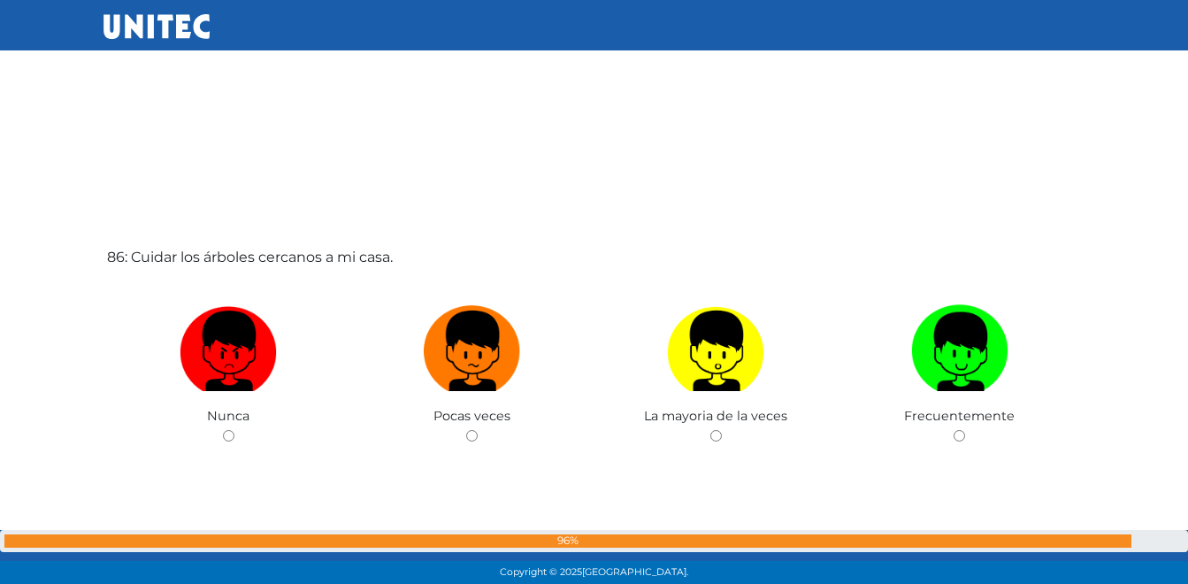
scroll to position [49624, 0]
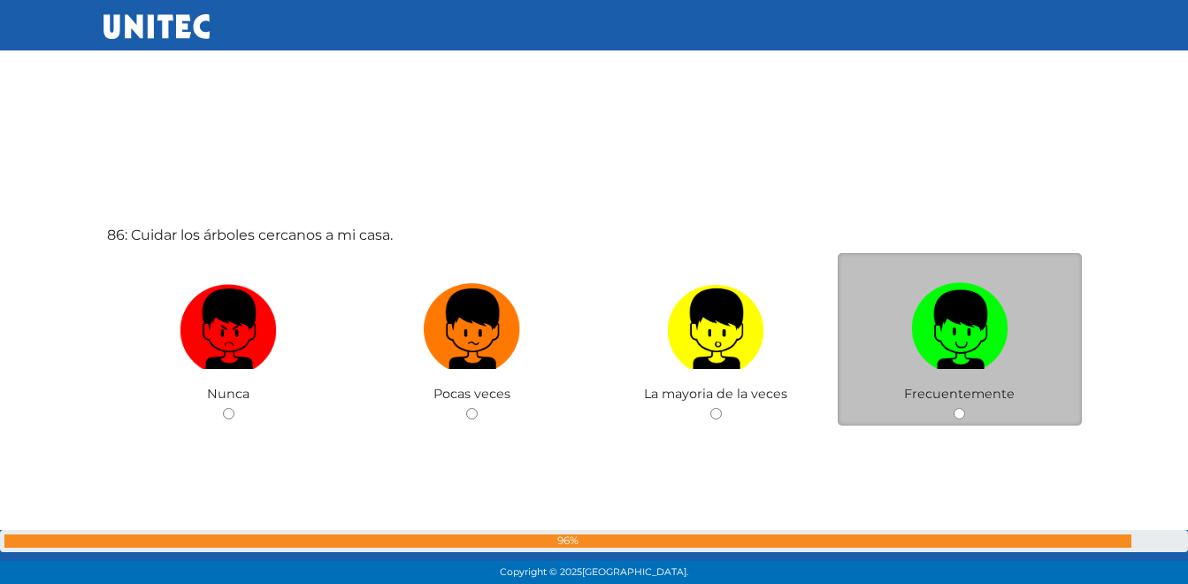
click at [895, 357] on label at bounding box center [960, 329] width 244 height 108
click at [953, 408] on input "radio" at bounding box center [958, 413] width 11 height 11
radio input "true"
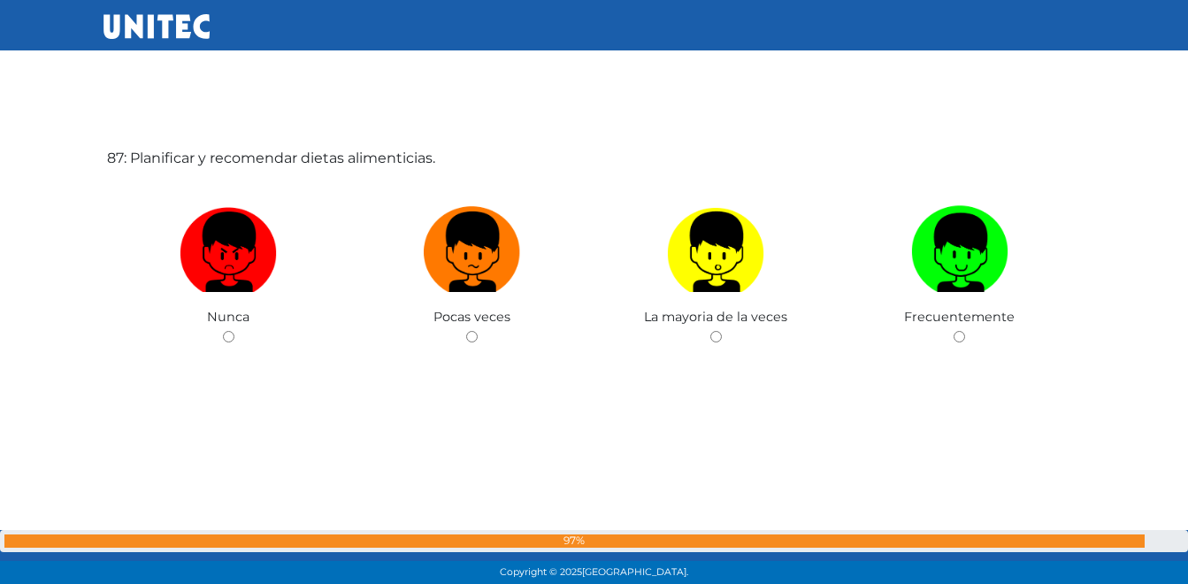
scroll to position [50287, 0]
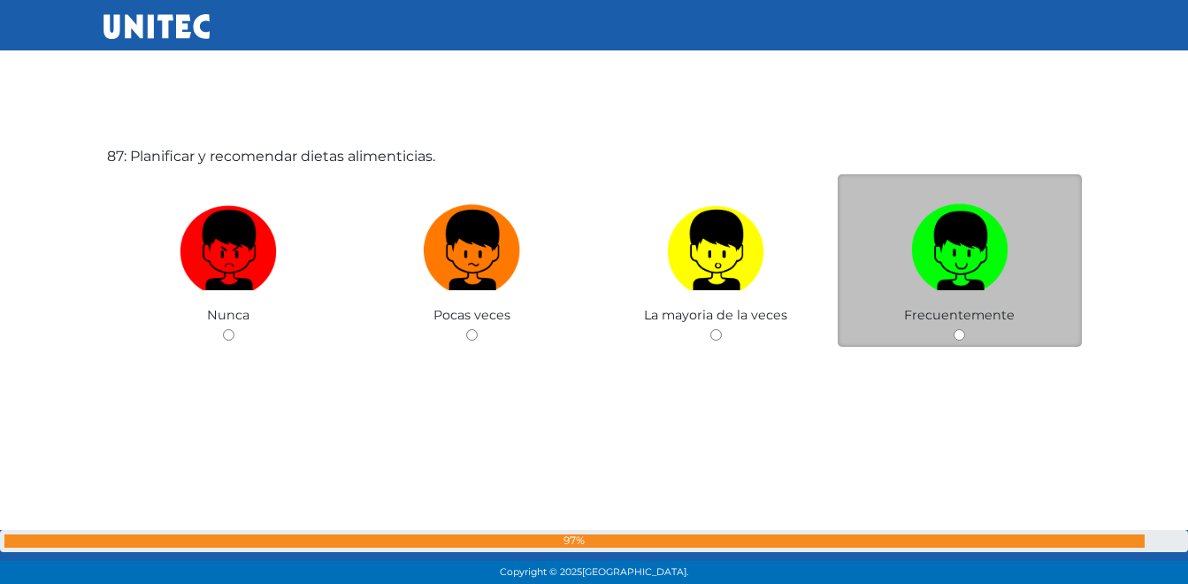
click at [908, 257] on label at bounding box center [960, 250] width 244 height 108
click at [953, 329] on input "radio" at bounding box center [958, 334] width 11 height 11
radio input "true"
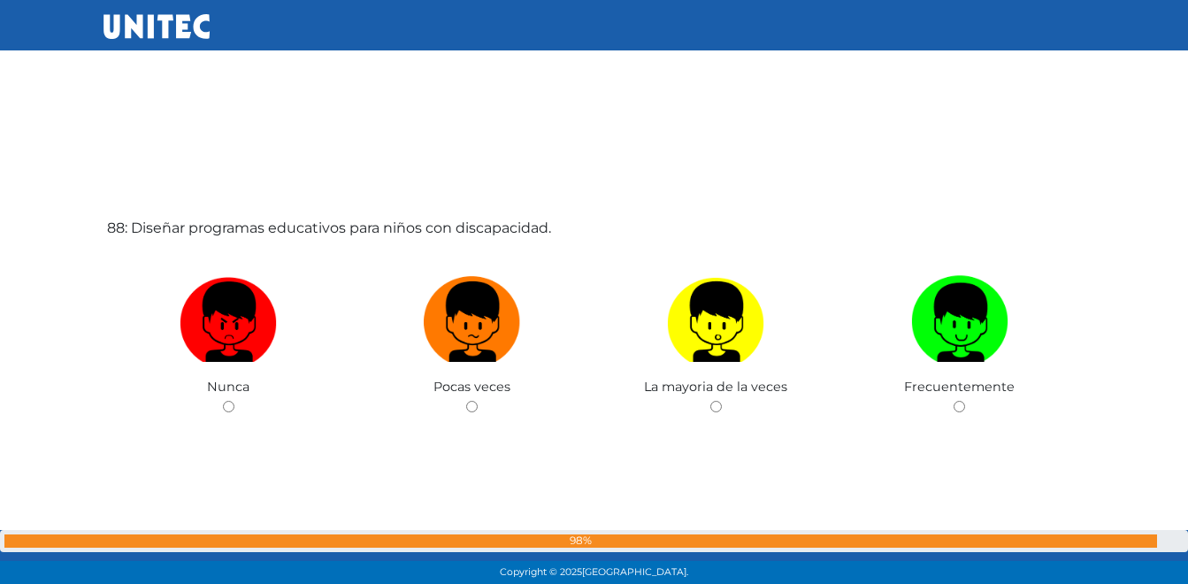
scroll to position [50871, 0]
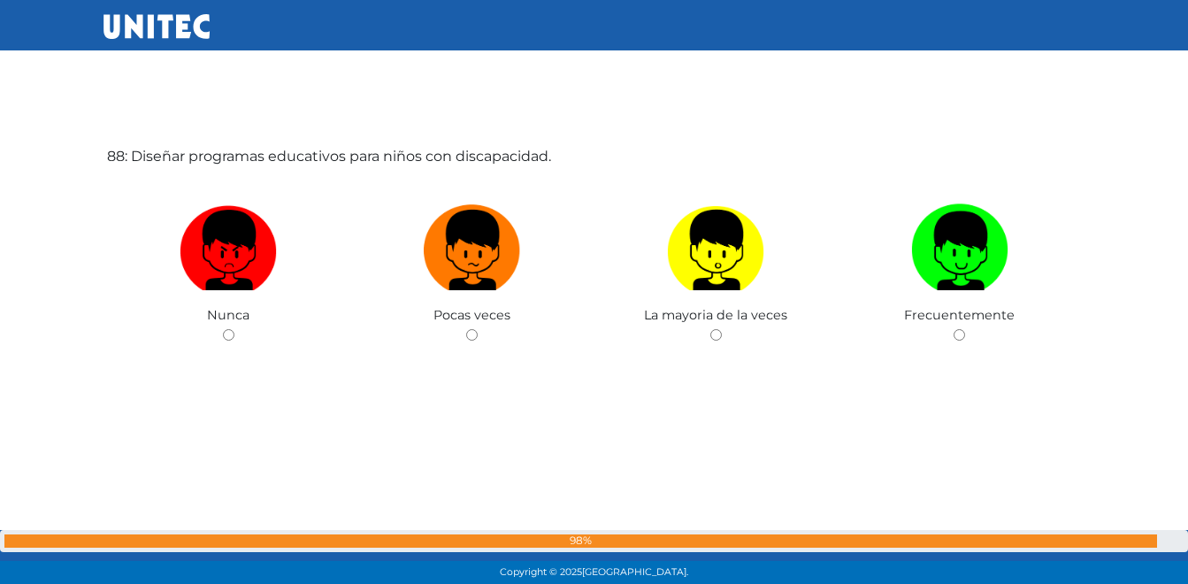
click at [908, 257] on label at bounding box center [960, 250] width 244 height 108
click at [953, 329] on input "radio" at bounding box center [958, 334] width 11 height 11
radio input "true"
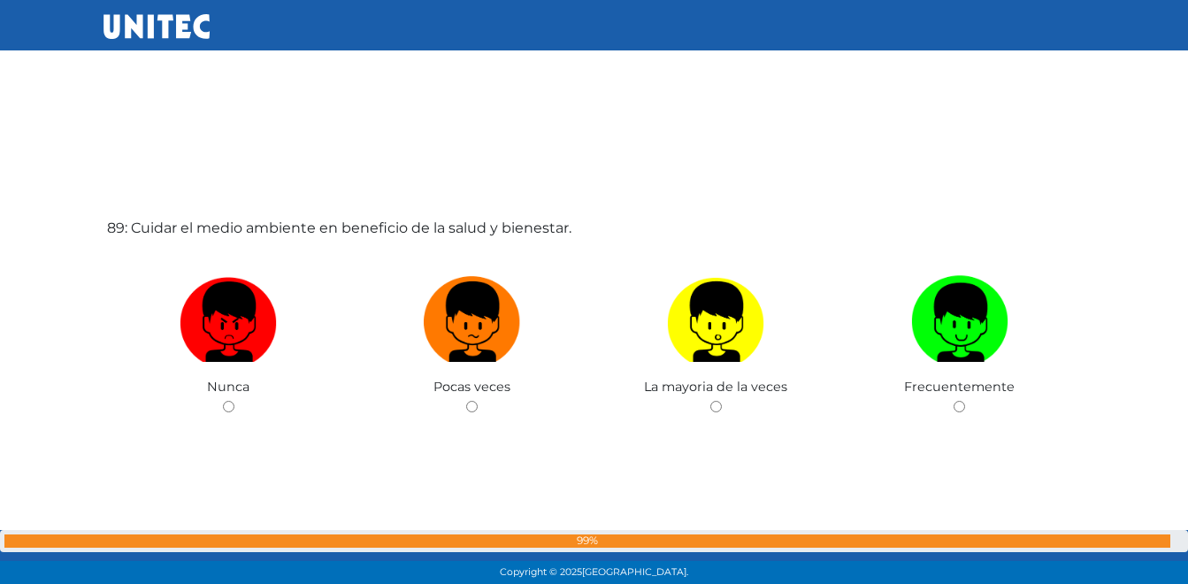
scroll to position [51454, 0]
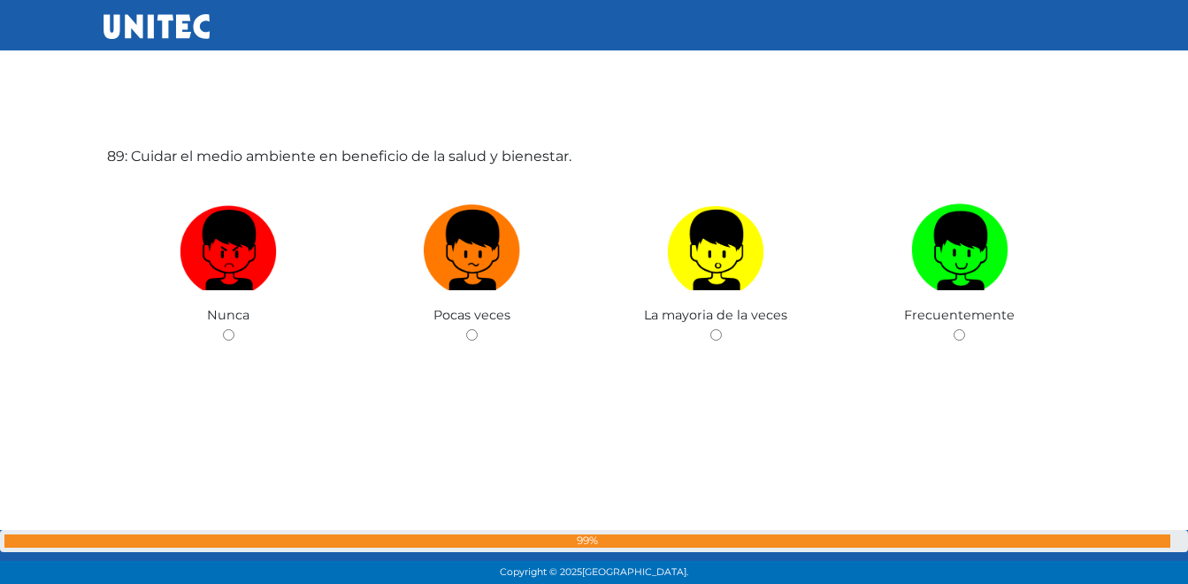
click at [908, 257] on label at bounding box center [960, 250] width 244 height 108
click at [953, 329] on input "radio" at bounding box center [958, 334] width 11 height 11
radio input "true"
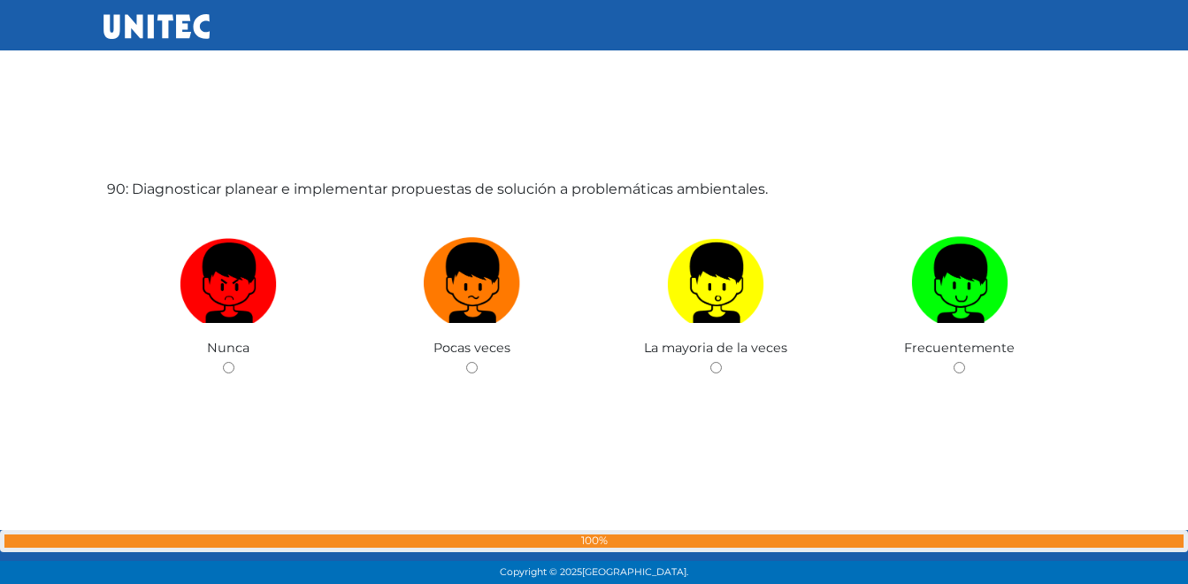
scroll to position [52038, 0]
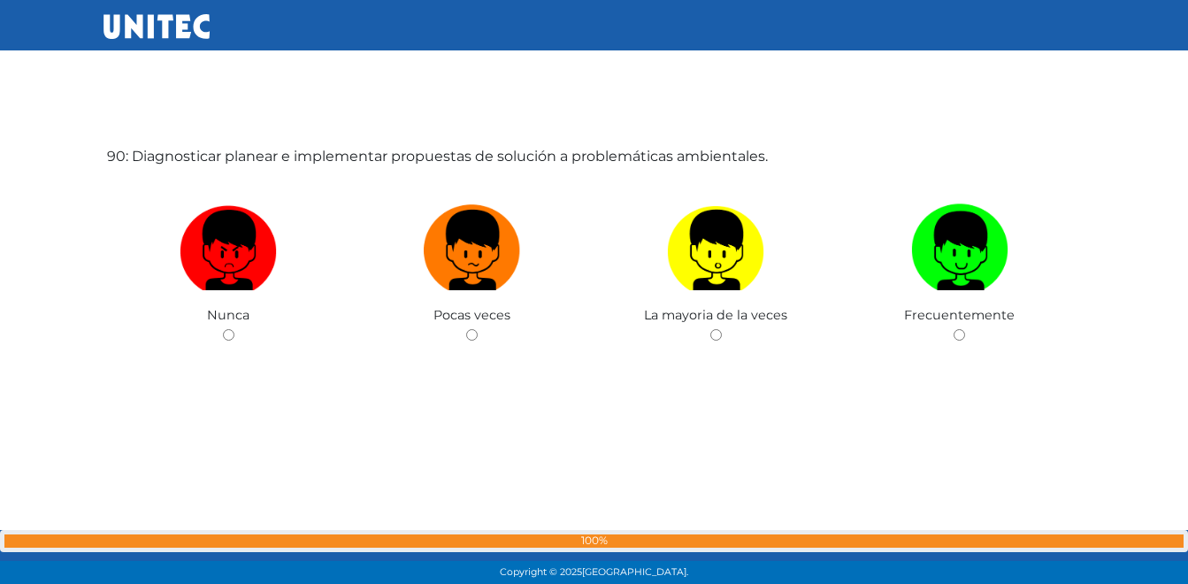
click at [908, 257] on label at bounding box center [960, 250] width 244 height 108
click at [953, 329] on input "radio" at bounding box center [958, 334] width 11 height 11
radio input "true"
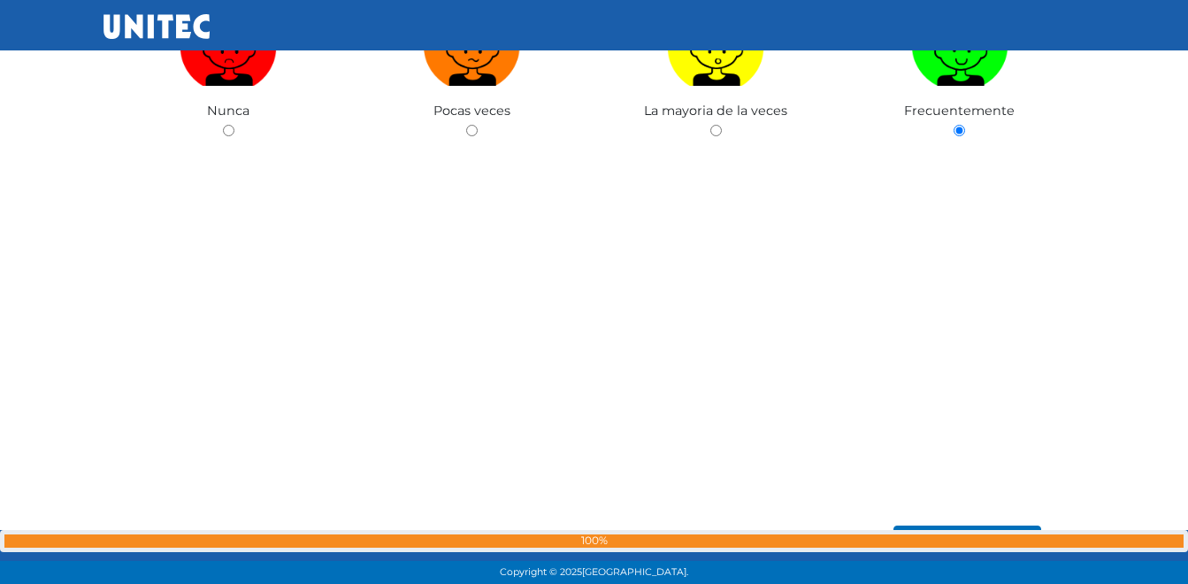
scroll to position [52365, 0]
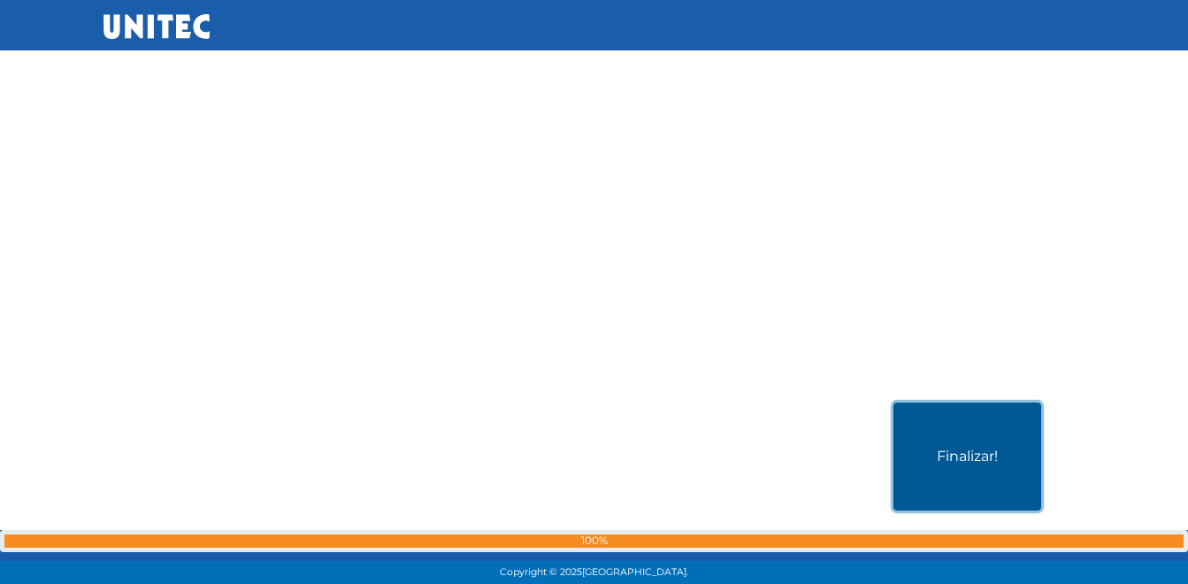
click at [950, 420] on button "Finalizar!" at bounding box center [967, 456] width 148 height 108
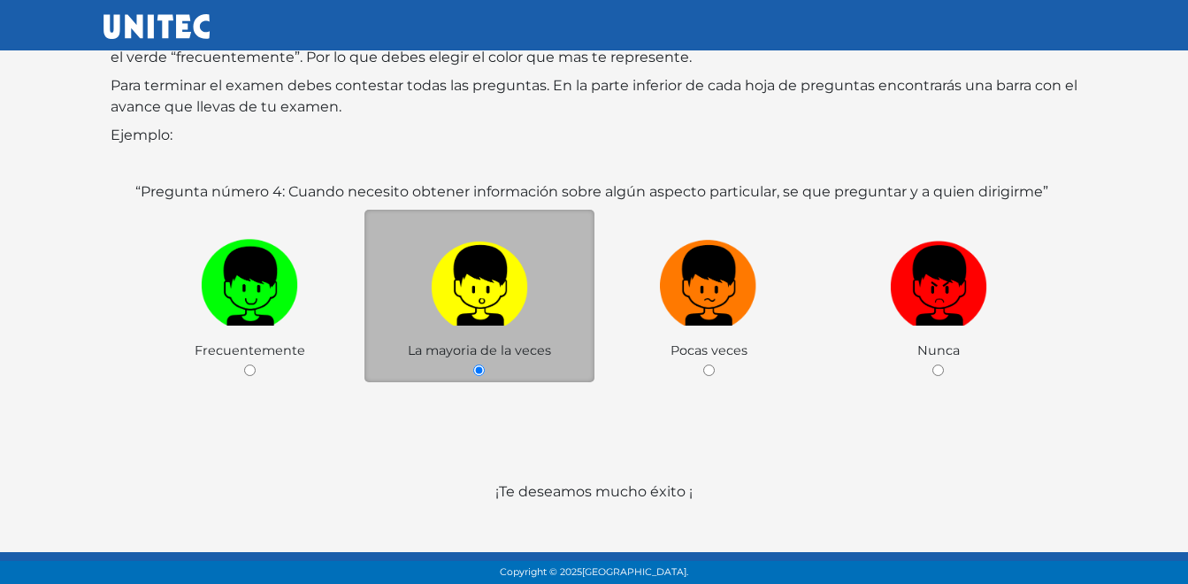
scroll to position [256, 0]
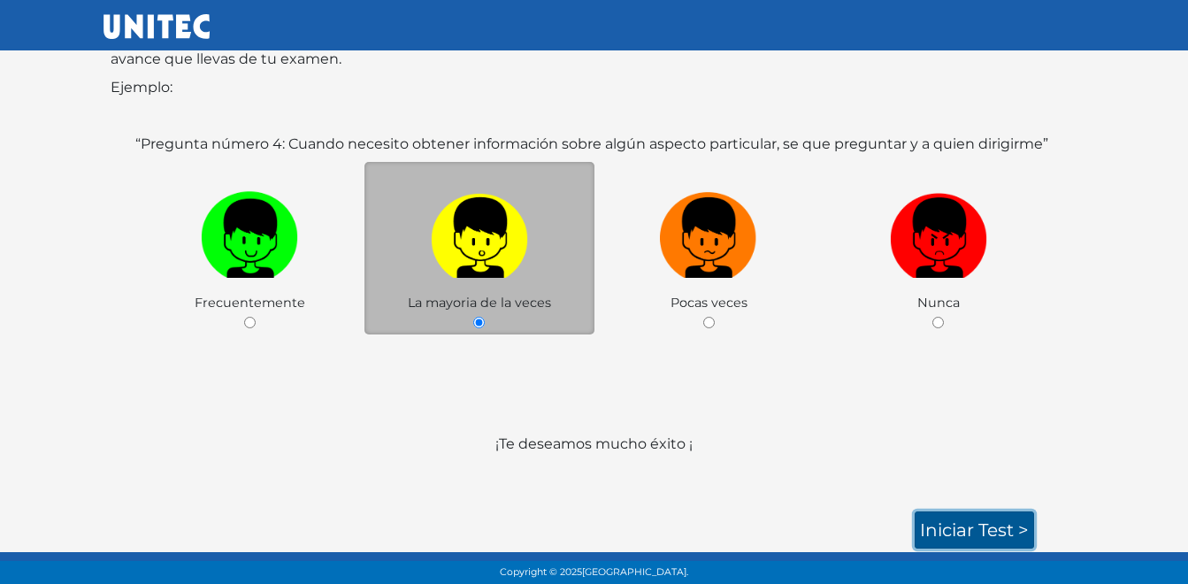
click at [986, 530] on link "Iniciar test >" at bounding box center [973, 529] width 119 height 37
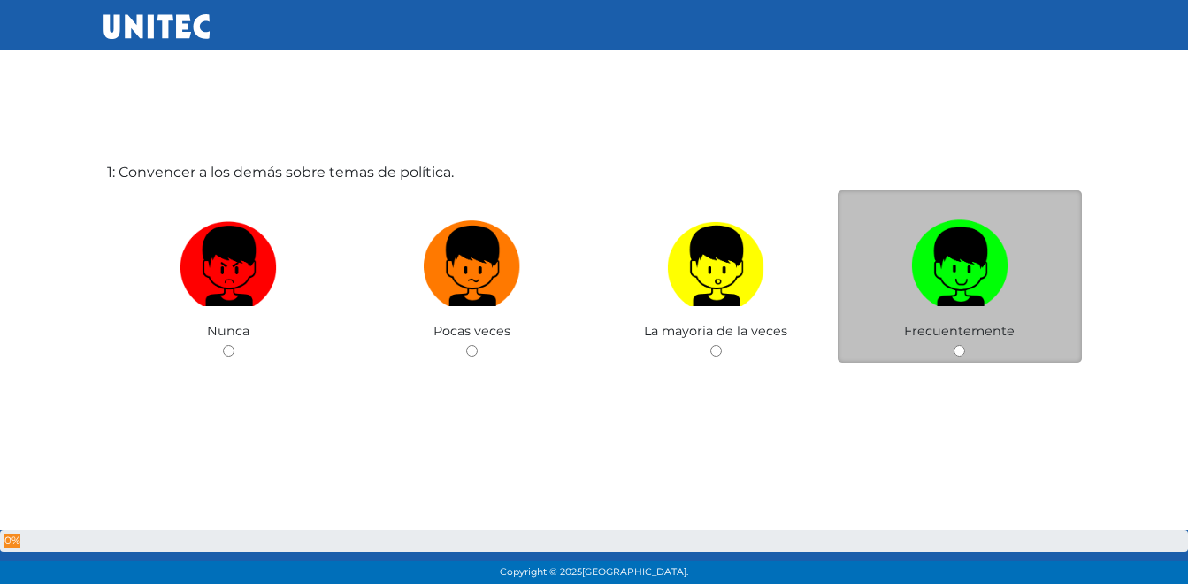
scroll to position [88, 0]
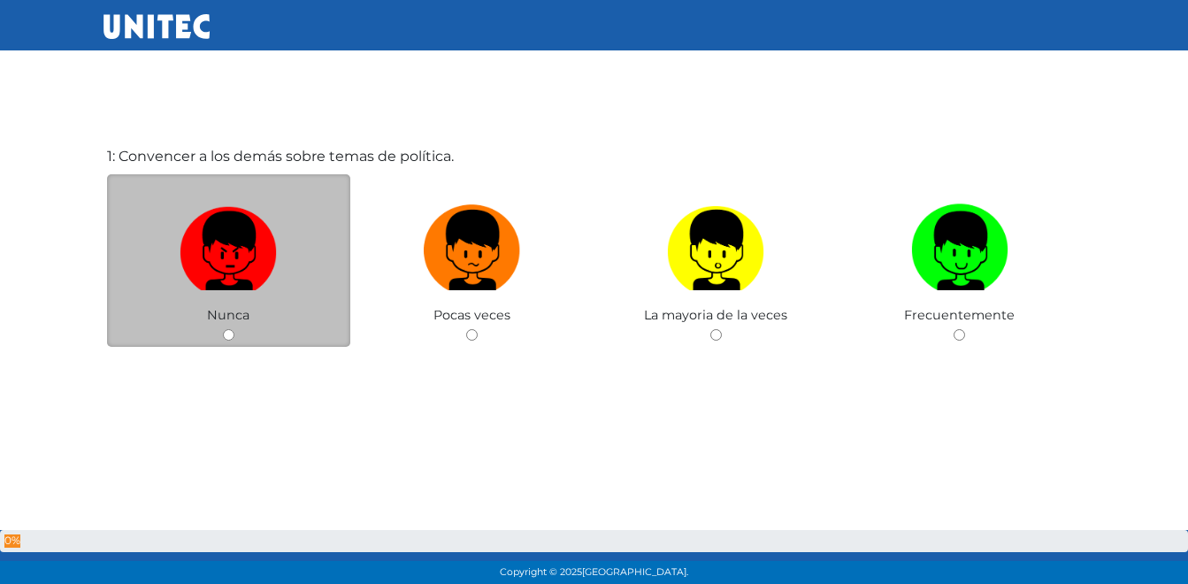
click at [191, 278] on img at bounding box center [228, 243] width 97 height 93
click at [223, 329] on input "radio" at bounding box center [228, 334] width 11 height 11
radio input "true"
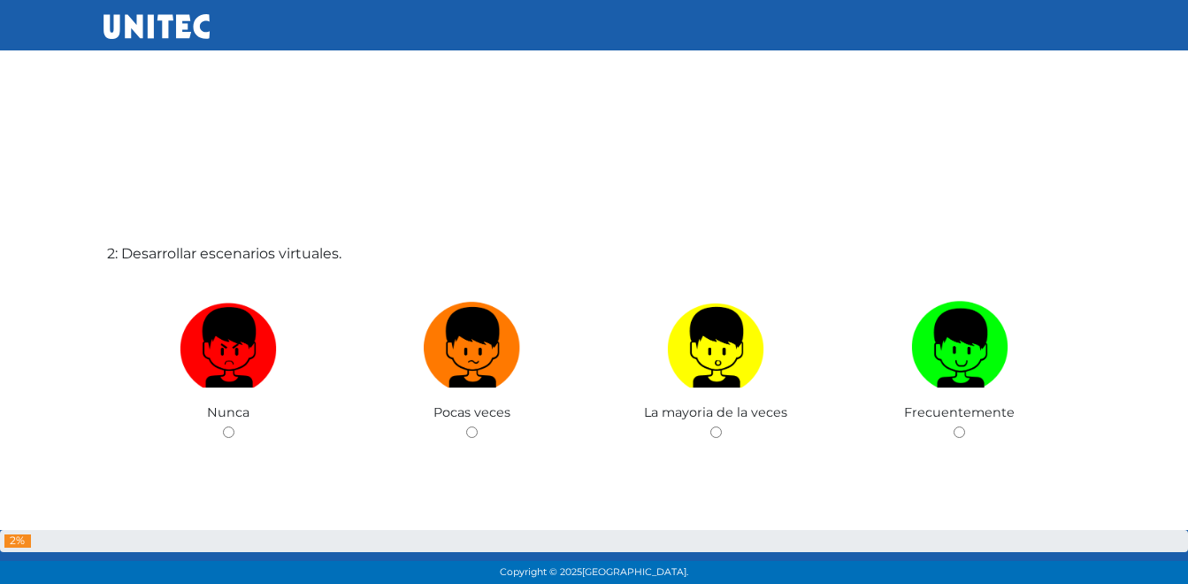
scroll to position [672, 0]
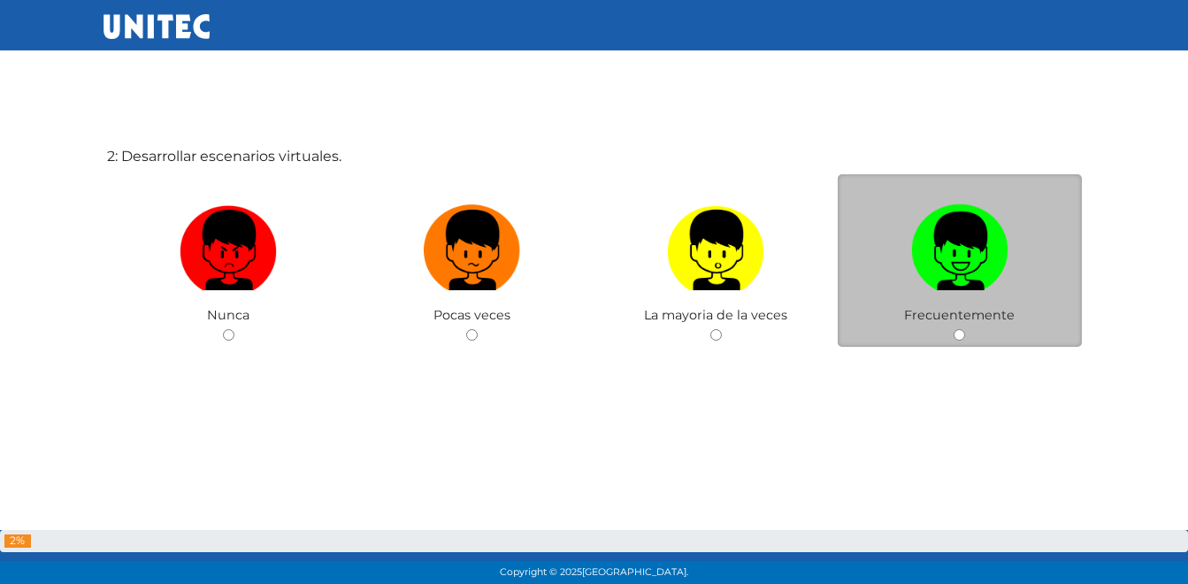
click at [948, 251] on img at bounding box center [959, 243] width 97 height 93
click at [953, 329] on input "radio" at bounding box center [958, 334] width 11 height 11
radio input "true"
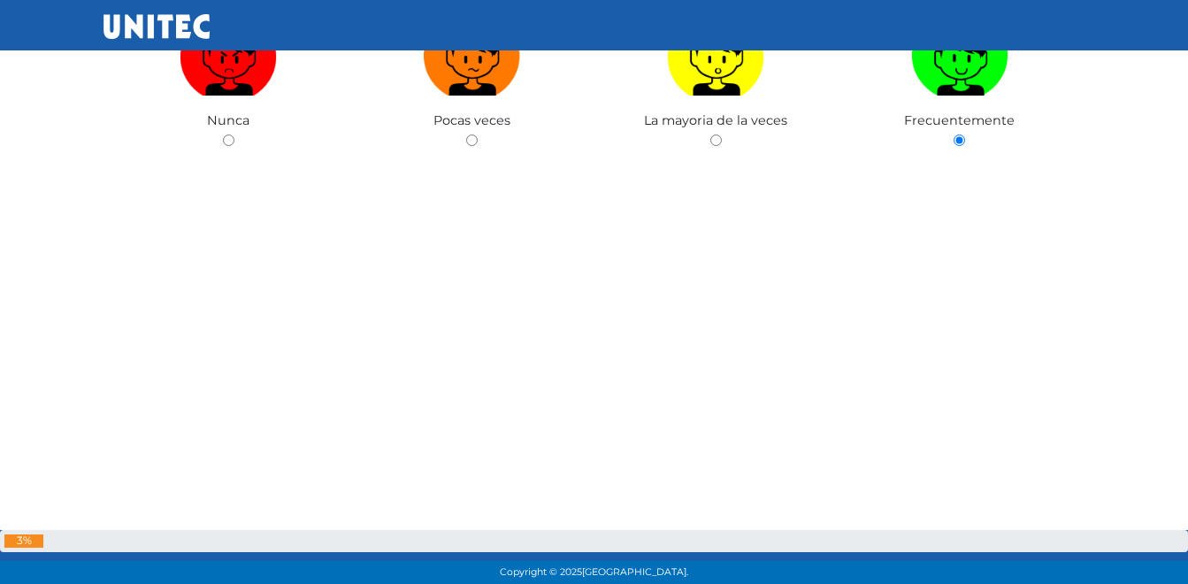
scroll to position [1089, 0]
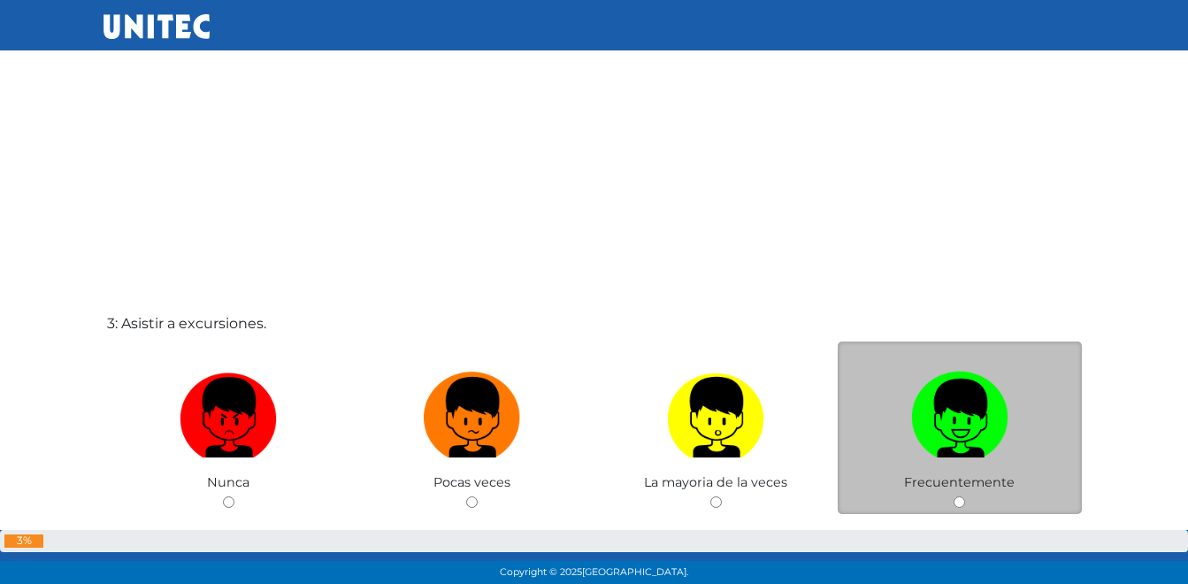
drag, startPoint x: 968, startPoint y: 426, endPoint x: 946, endPoint y: 432, distance: 22.7
click at [966, 427] on img at bounding box center [959, 410] width 97 height 93
click at [965, 496] on input "radio" at bounding box center [958, 501] width 11 height 11
radio input "true"
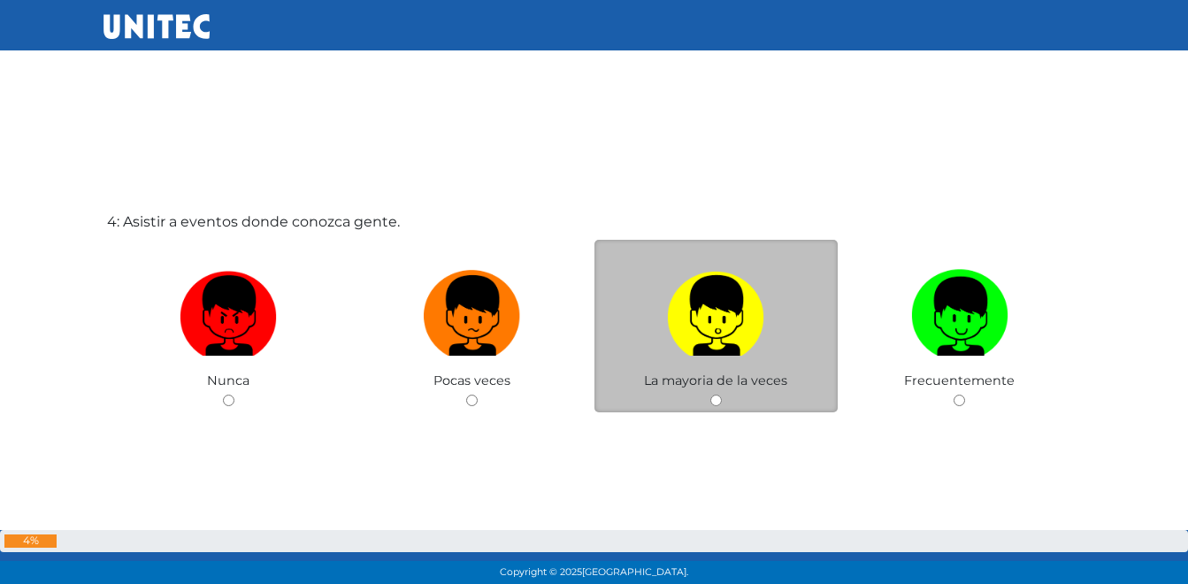
scroll to position [1773, 0]
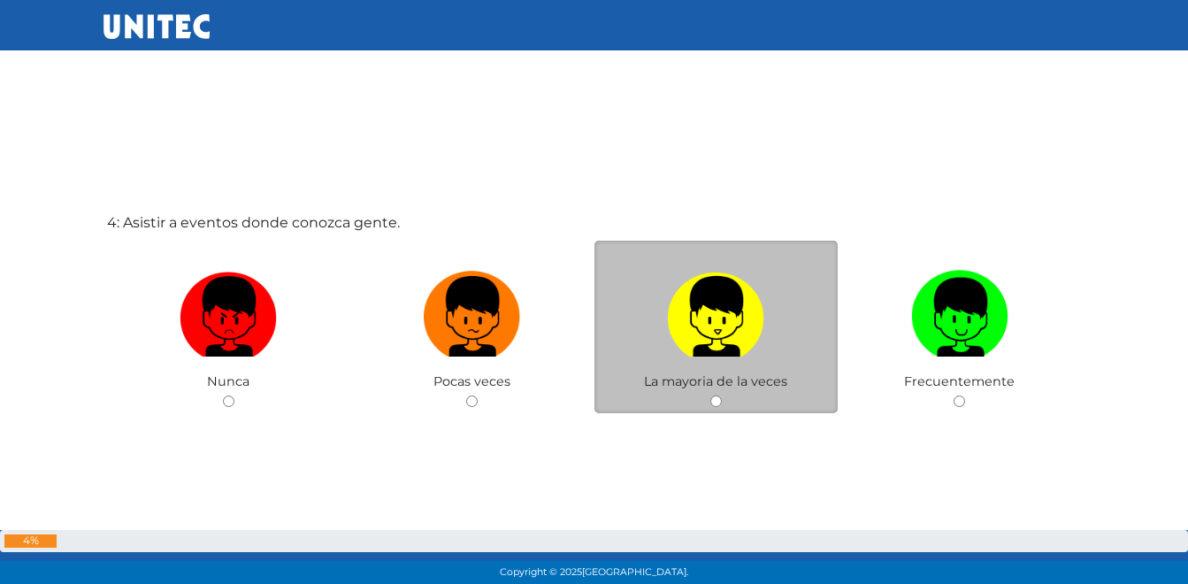
click at [751, 321] on img at bounding box center [715, 310] width 97 height 93
click at [722, 395] on input "radio" at bounding box center [715, 400] width 11 height 11
radio input "true"
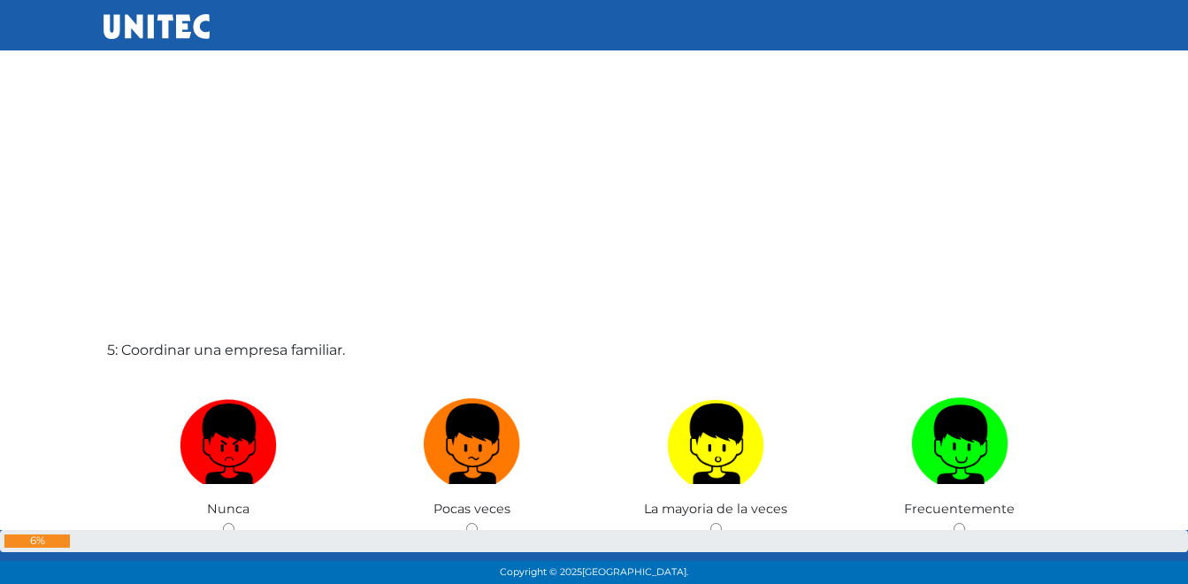
scroll to position [2304, 0]
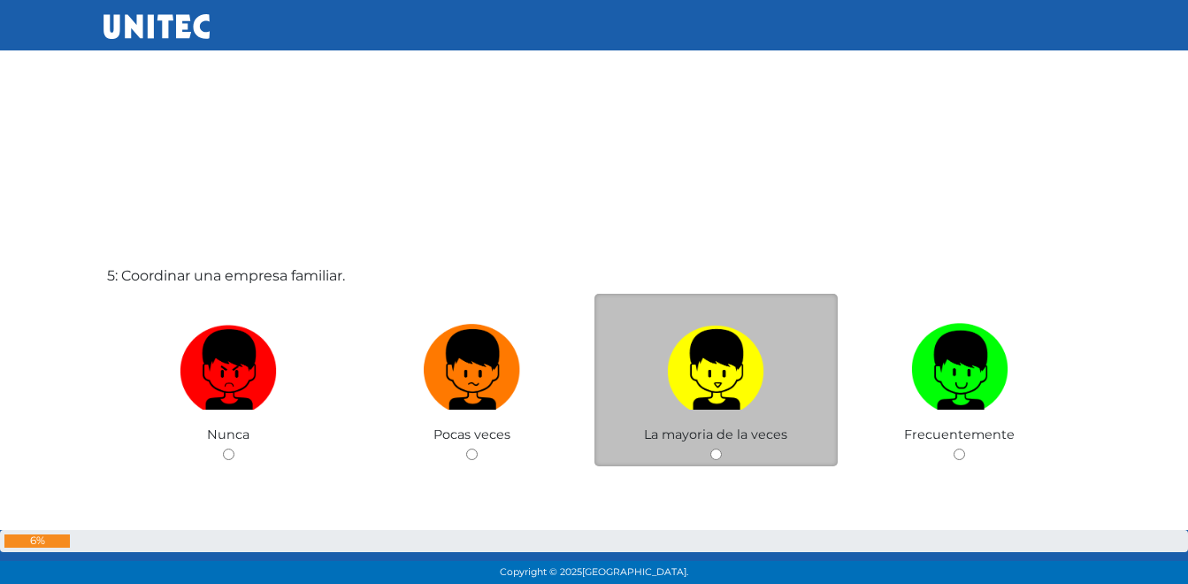
click at [729, 383] on img at bounding box center [715, 363] width 97 height 93
click at [722, 448] on input "radio" at bounding box center [715, 453] width 11 height 11
radio input "true"
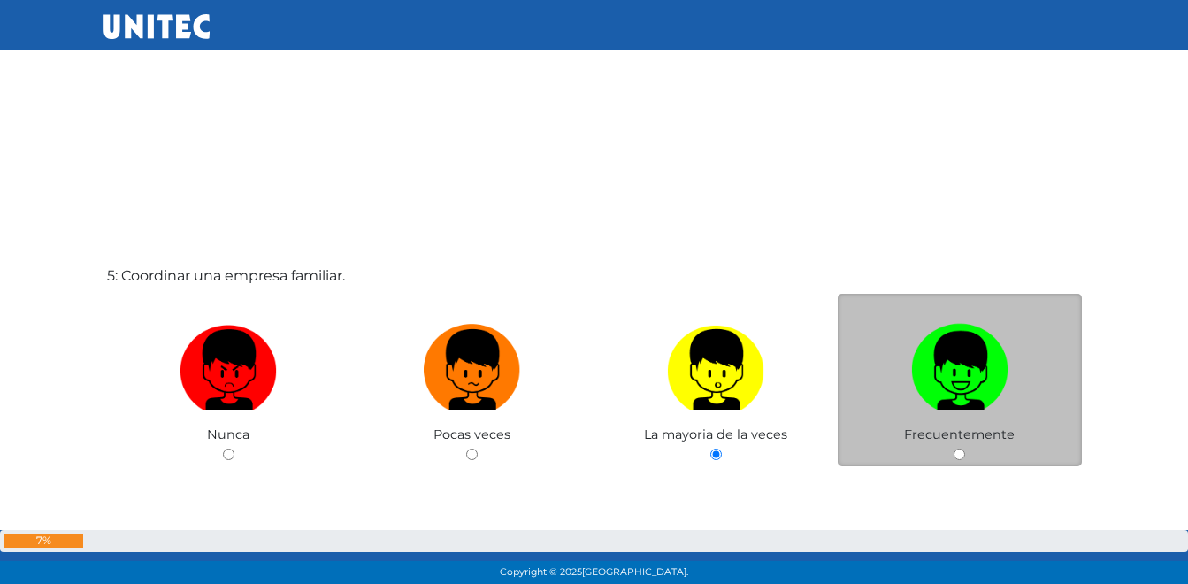
click at [948, 363] on img at bounding box center [959, 363] width 97 height 93
click at [953, 448] on input "radio" at bounding box center [958, 453] width 11 height 11
radio input "true"
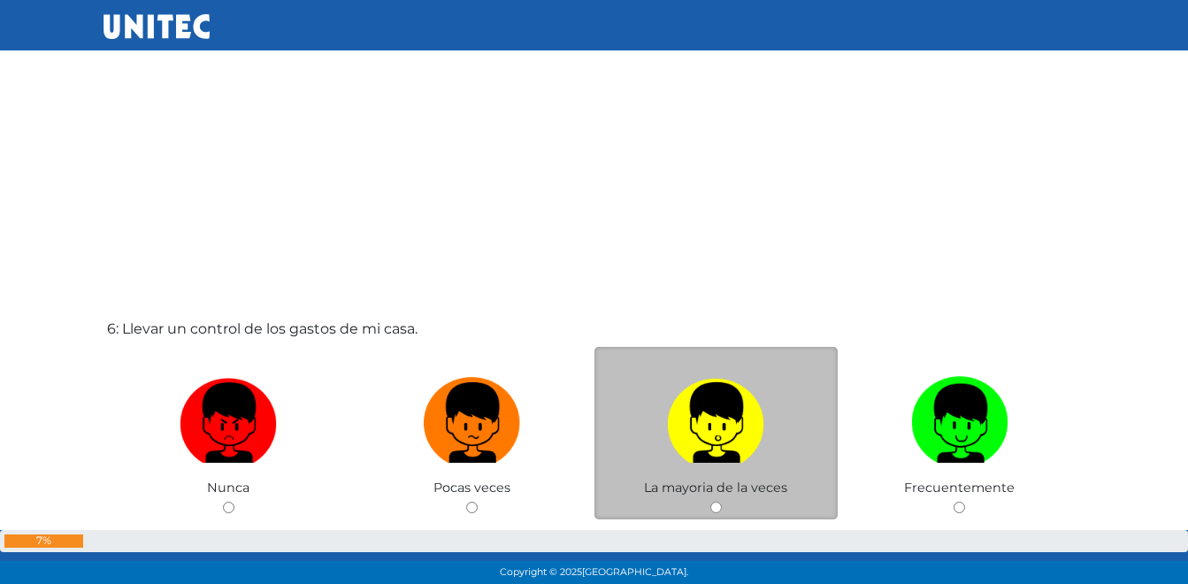
scroll to position [2923, 0]
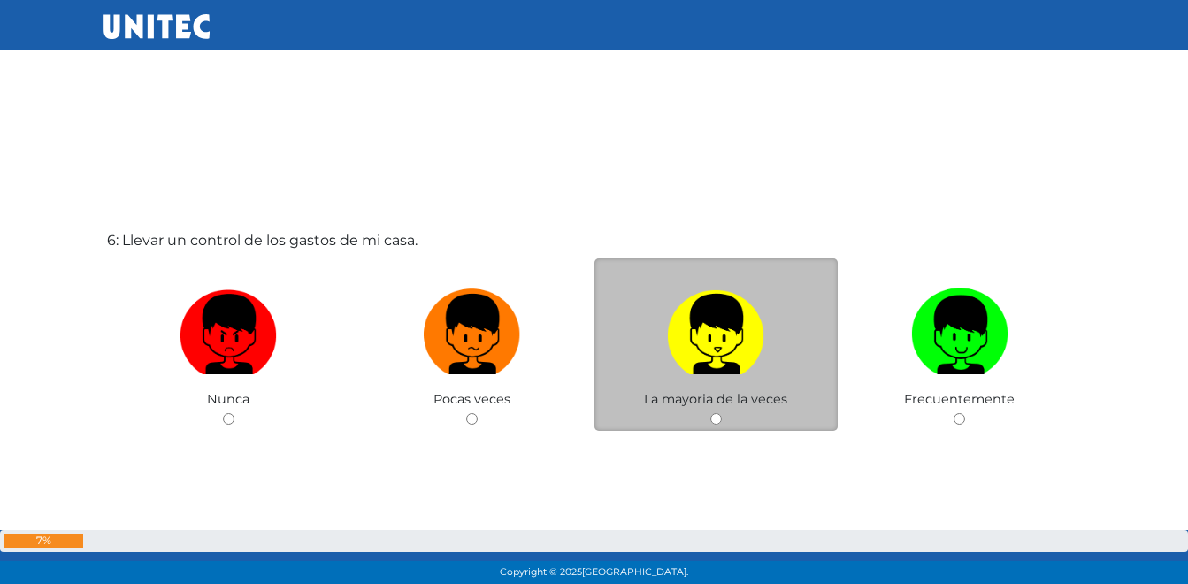
click at [739, 339] on img at bounding box center [715, 327] width 97 height 93
click at [722, 413] on input "radio" at bounding box center [715, 418] width 11 height 11
radio input "true"
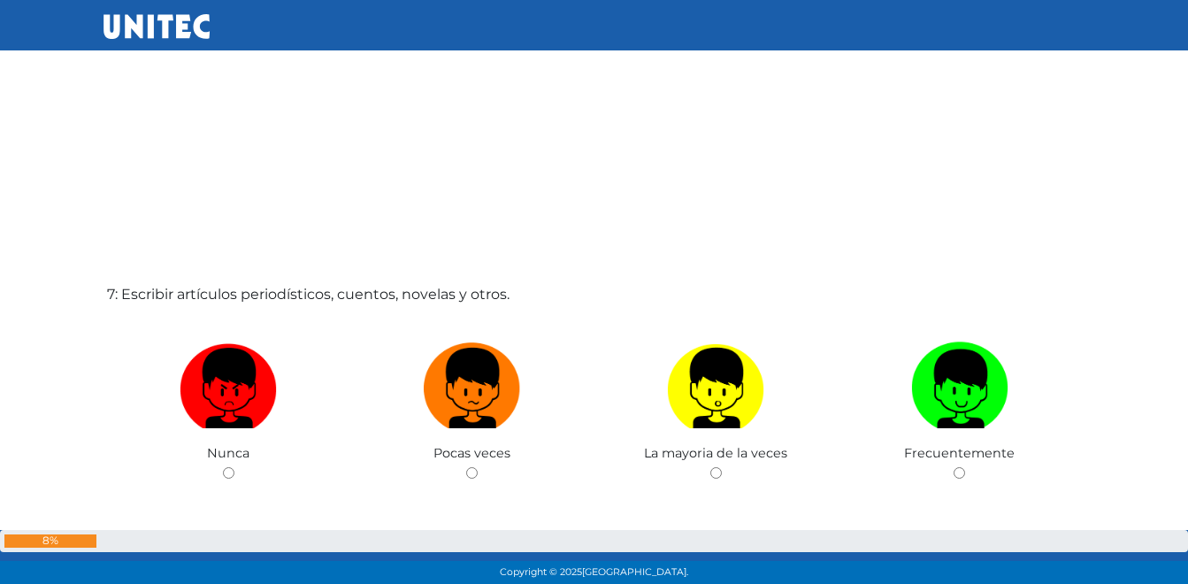
scroll to position [3454, 0]
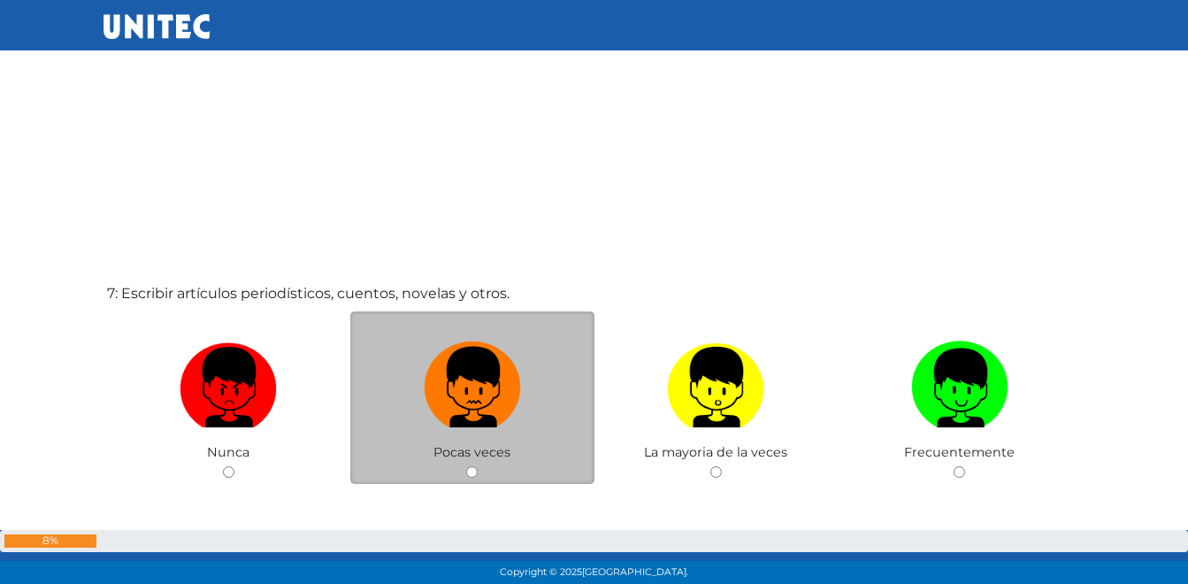
click at [455, 376] on img at bounding box center [472, 380] width 97 height 93
click at [466, 466] on input "radio" at bounding box center [471, 471] width 11 height 11
radio input "true"
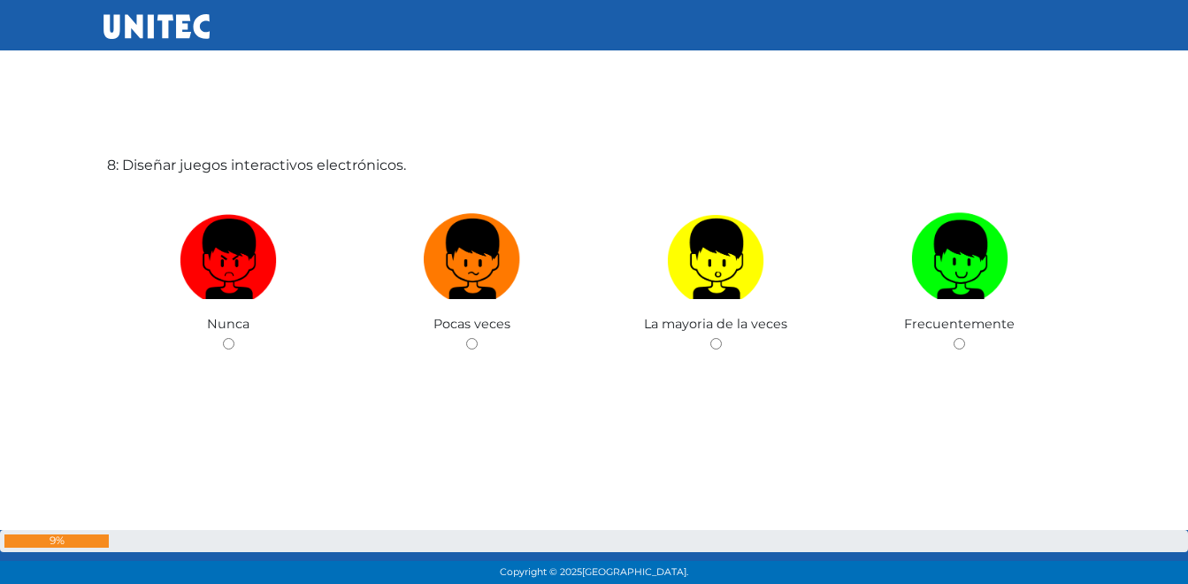
scroll to position [4174, 0]
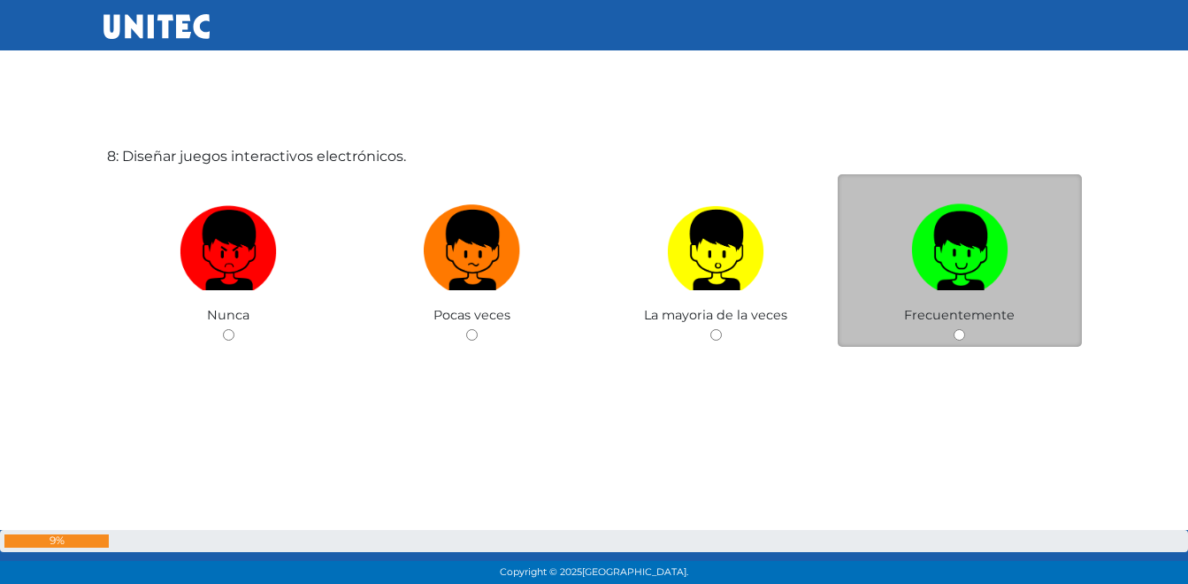
click at [918, 283] on img at bounding box center [959, 243] width 97 height 93
click at [953, 329] on input "radio" at bounding box center [958, 334] width 11 height 11
radio input "true"
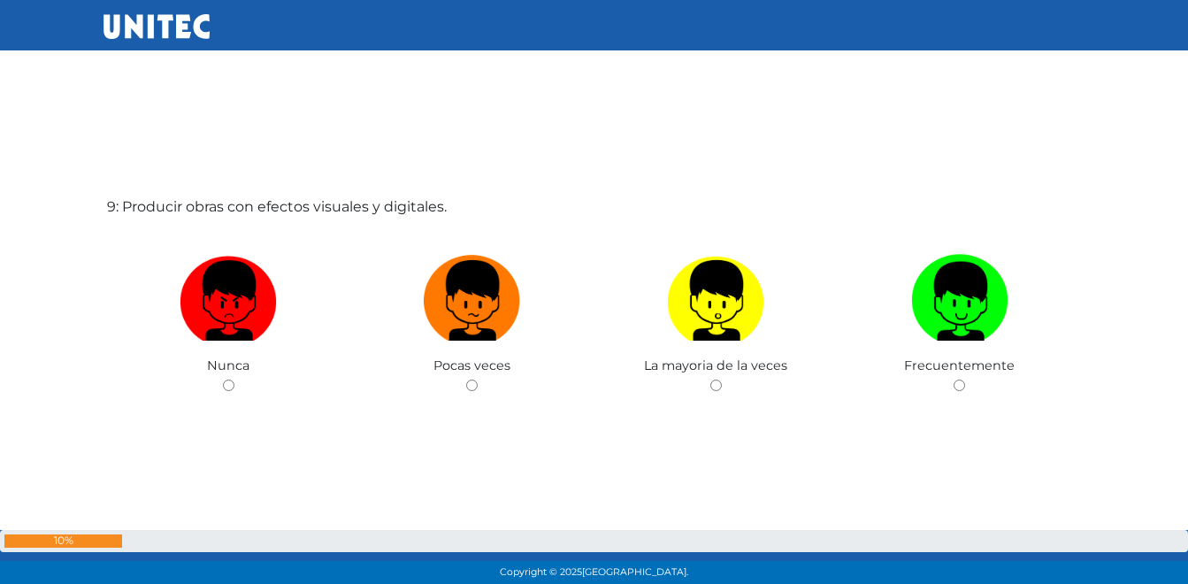
scroll to position [4758, 0]
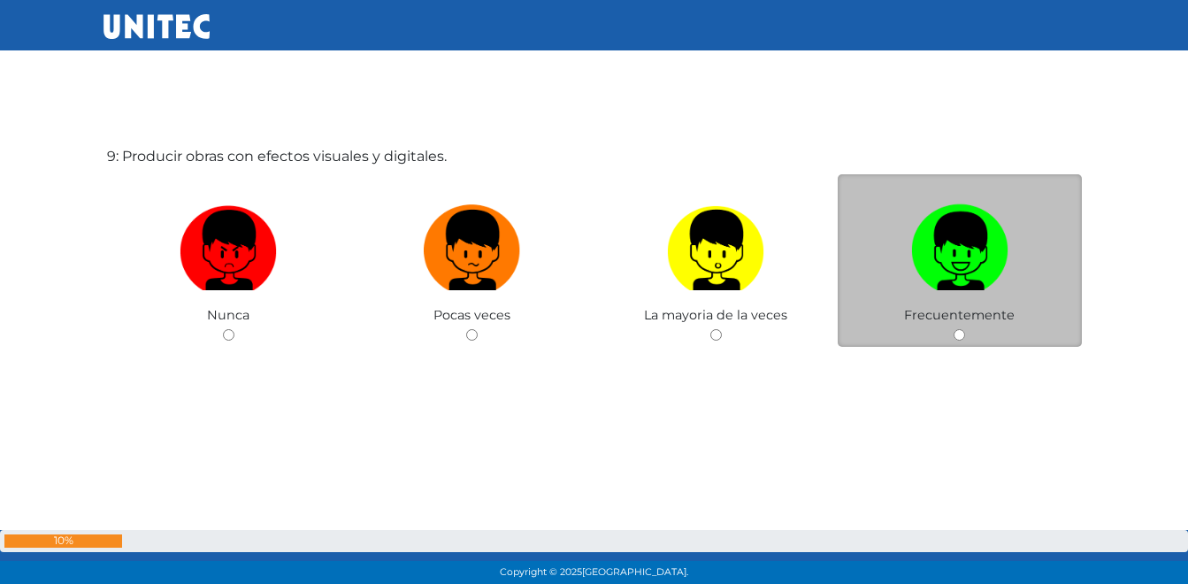
click at [1008, 257] on label at bounding box center [960, 250] width 244 height 108
click at [965, 329] on input "radio" at bounding box center [958, 334] width 11 height 11
radio input "true"
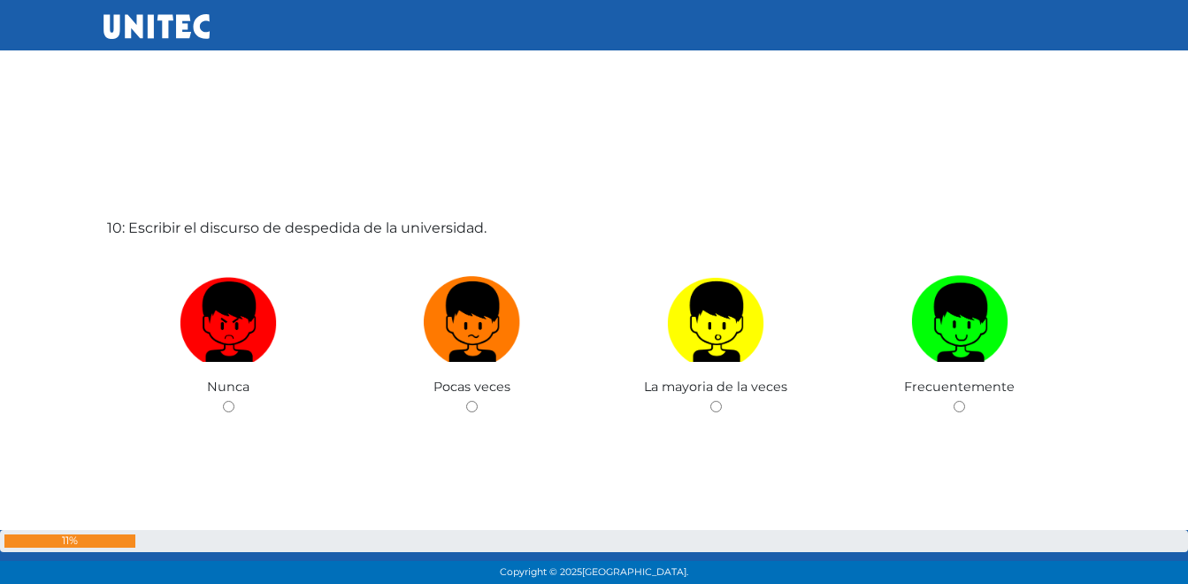
scroll to position [5342, 0]
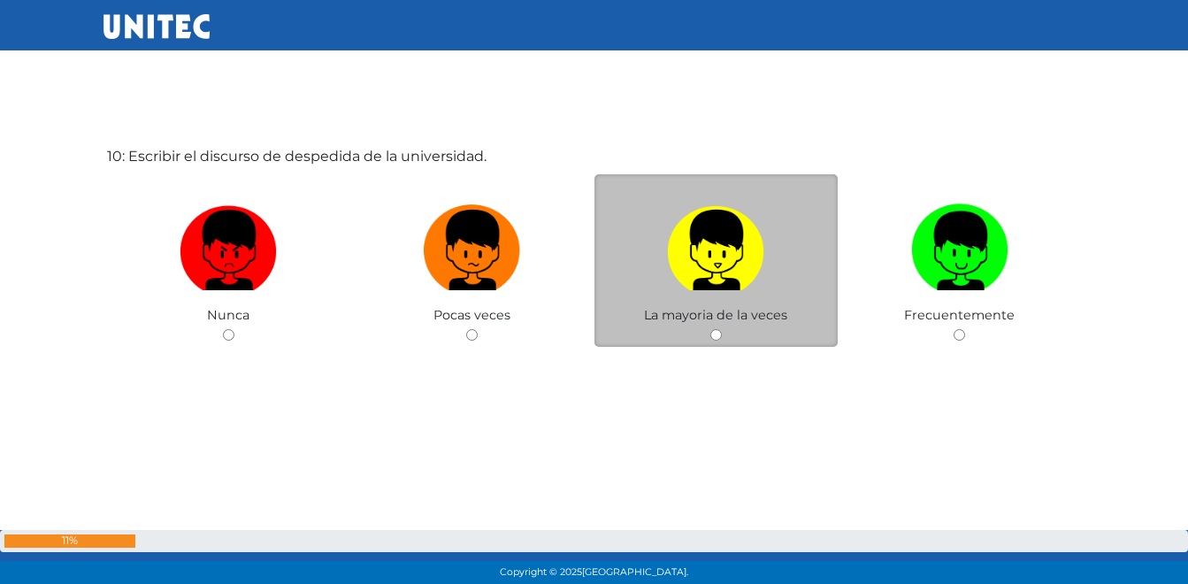
click at [679, 275] on img at bounding box center [715, 243] width 97 height 93
click at [710, 329] on input "radio" at bounding box center [715, 334] width 11 height 11
radio input "true"
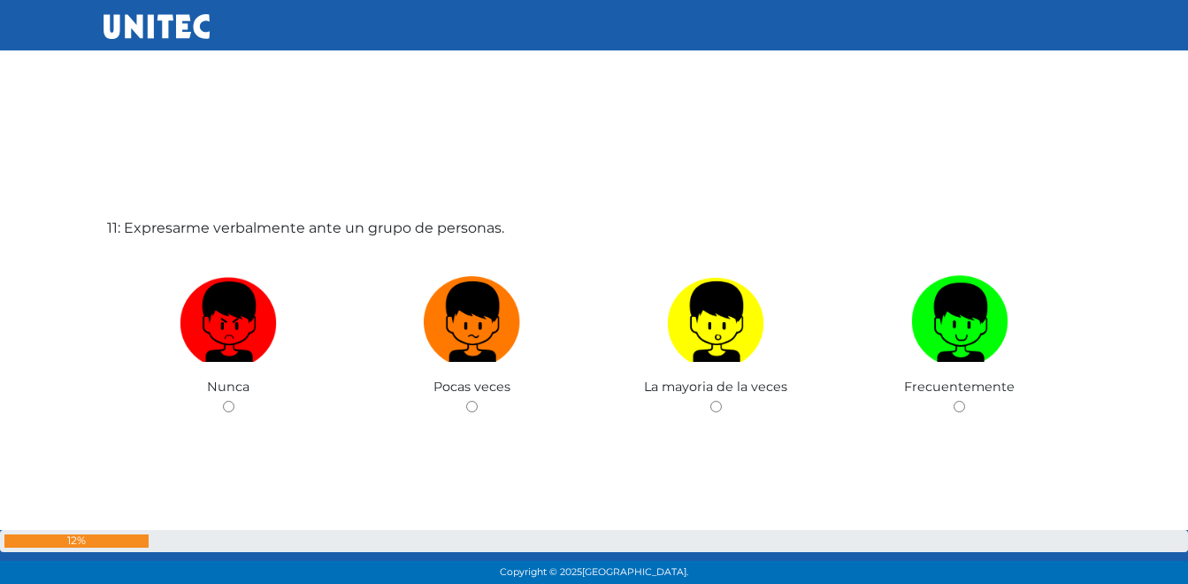
scroll to position [5925, 0]
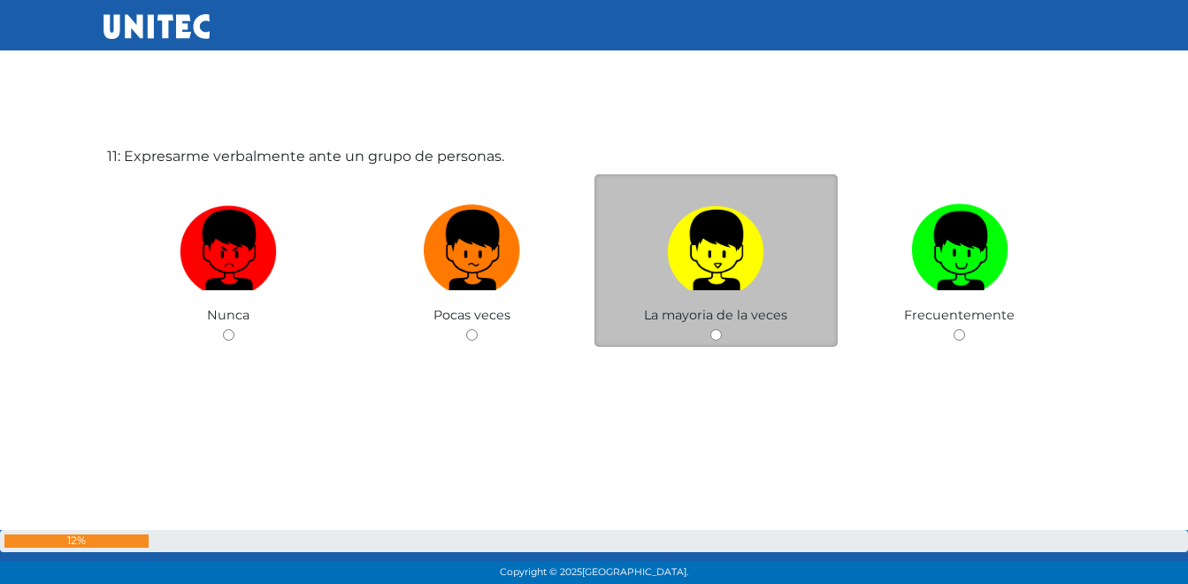
click at [699, 251] on img at bounding box center [715, 243] width 97 height 93
click at [710, 329] on input "radio" at bounding box center [715, 334] width 11 height 11
radio input "true"
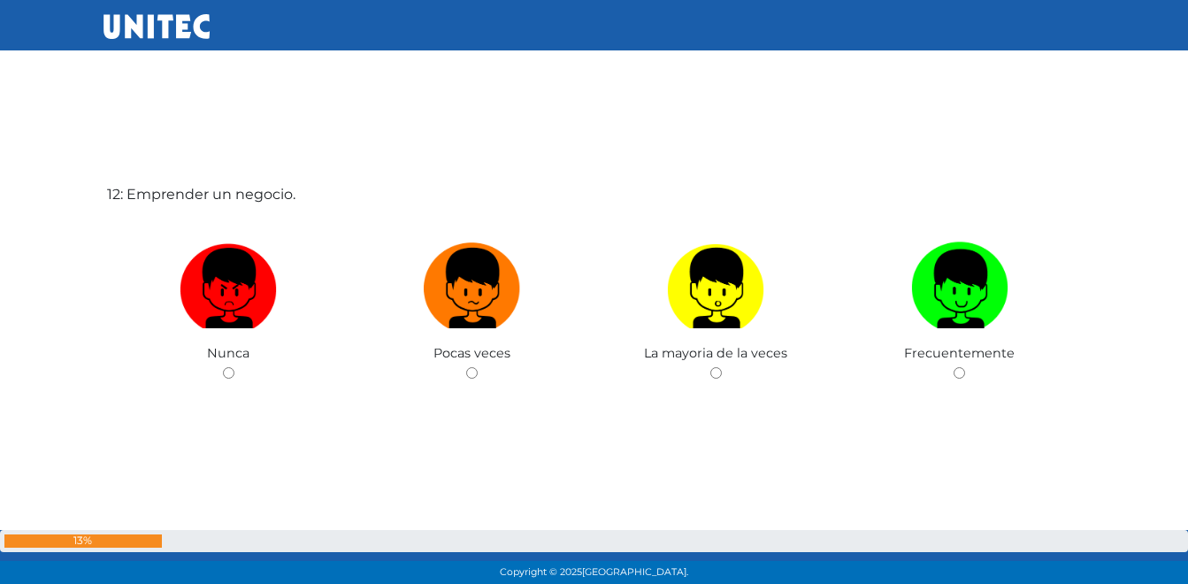
scroll to position [6509, 0]
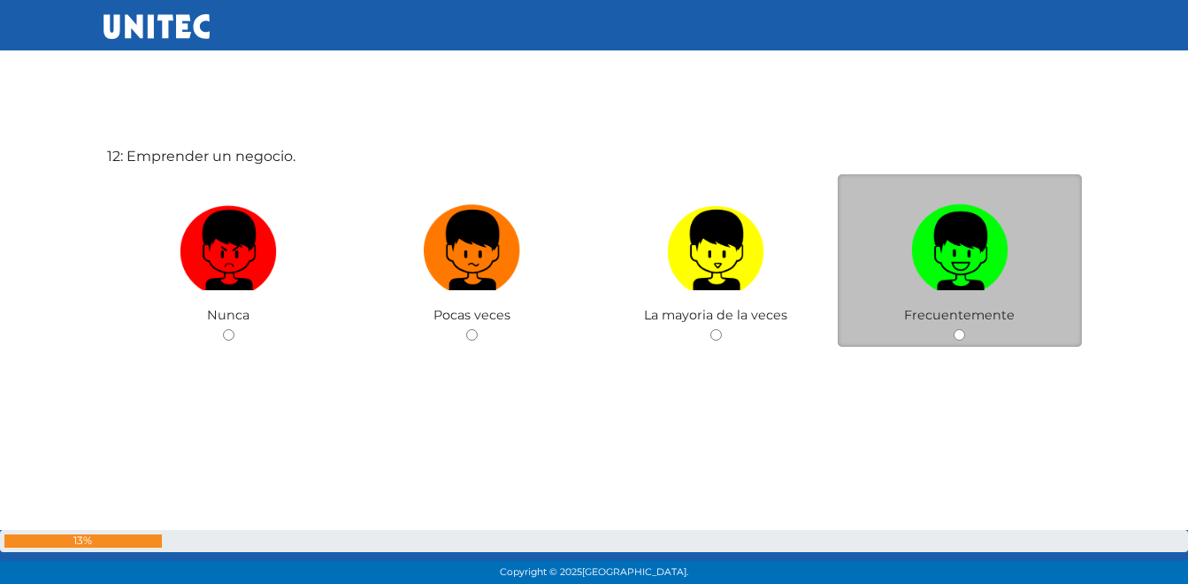
click at [950, 272] on img at bounding box center [959, 243] width 97 height 93
click at [953, 329] on input "radio" at bounding box center [958, 334] width 11 height 11
radio input "true"
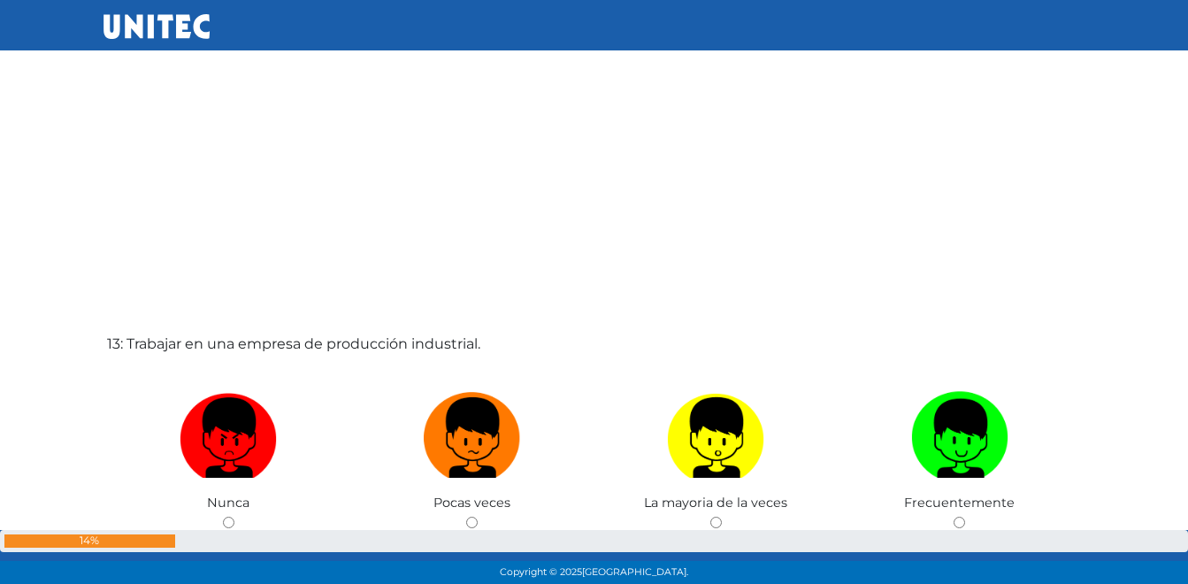
scroll to position [6923, 0]
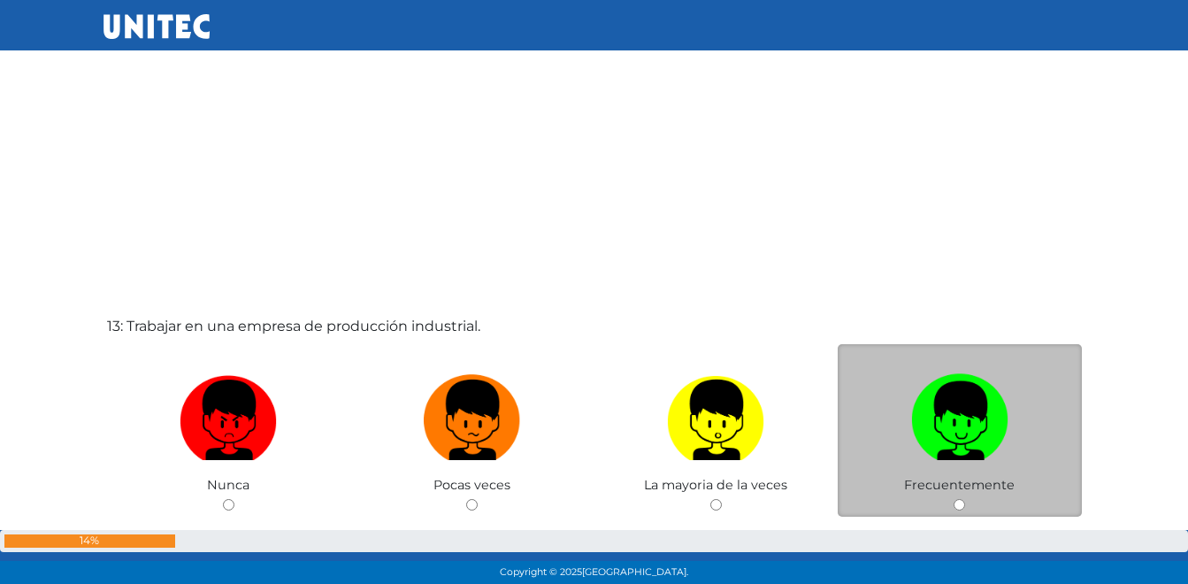
click at [900, 436] on label at bounding box center [960, 420] width 244 height 108
click at [953, 499] on input "radio" at bounding box center [958, 504] width 11 height 11
radio input "true"
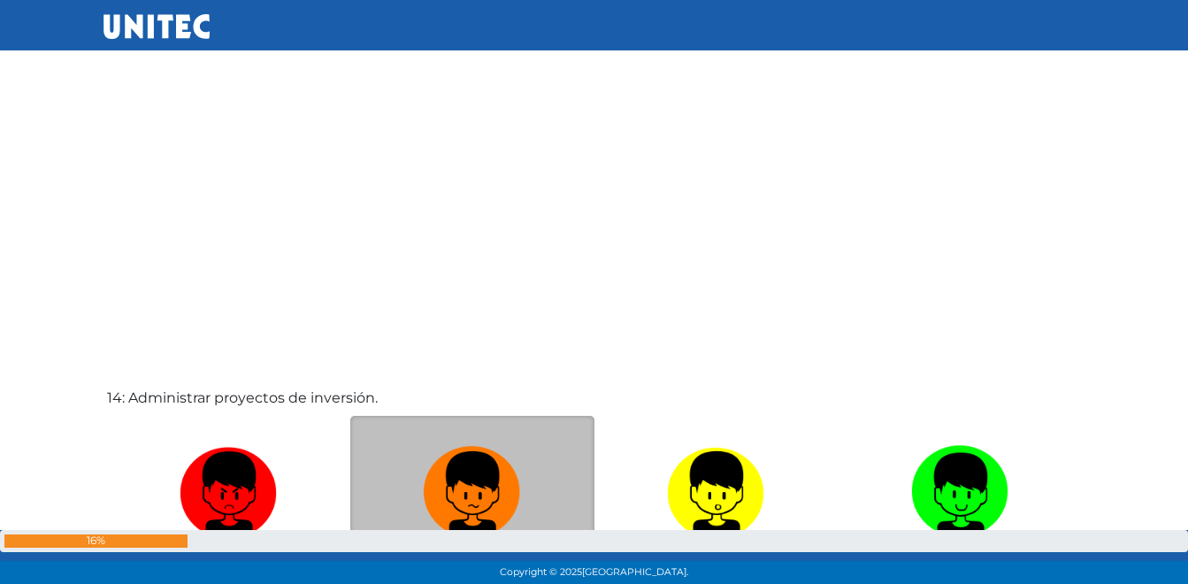
scroll to position [7542, 0]
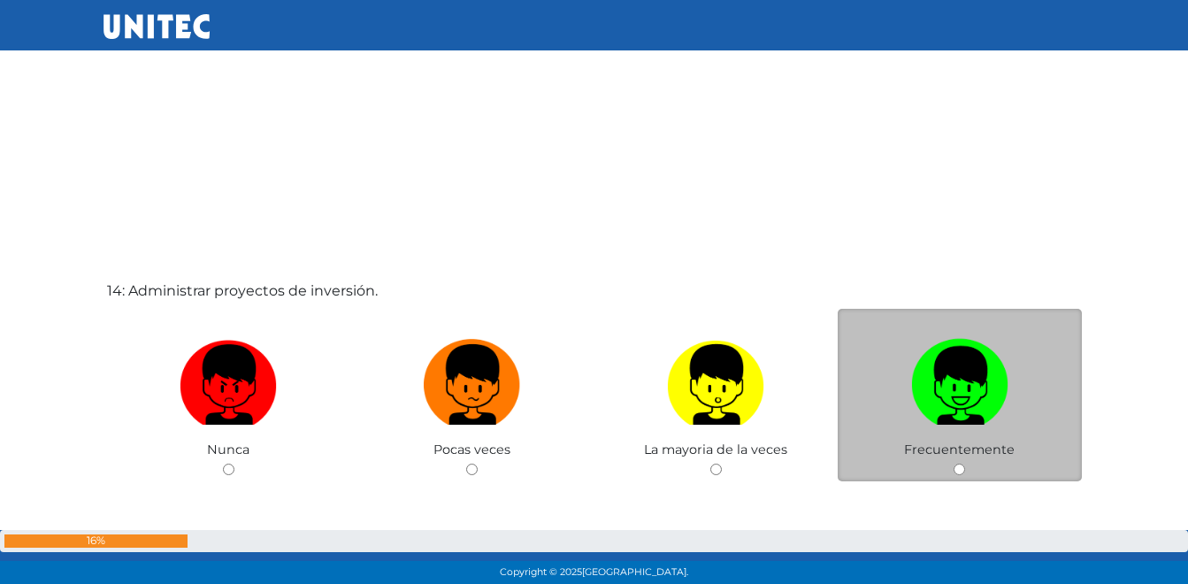
click at [923, 398] on img at bounding box center [959, 378] width 97 height 93
click at [953, 463] on input "radio" at bounding box center [958, 468] width 11 height 11
radio input "true"
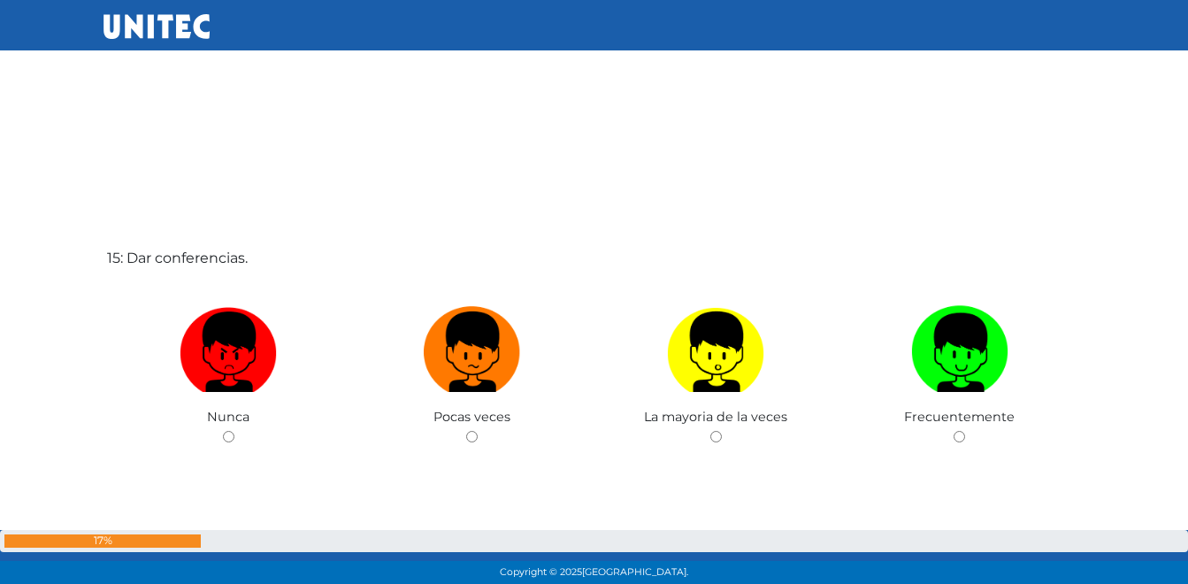
scroll to position [8161, 0]
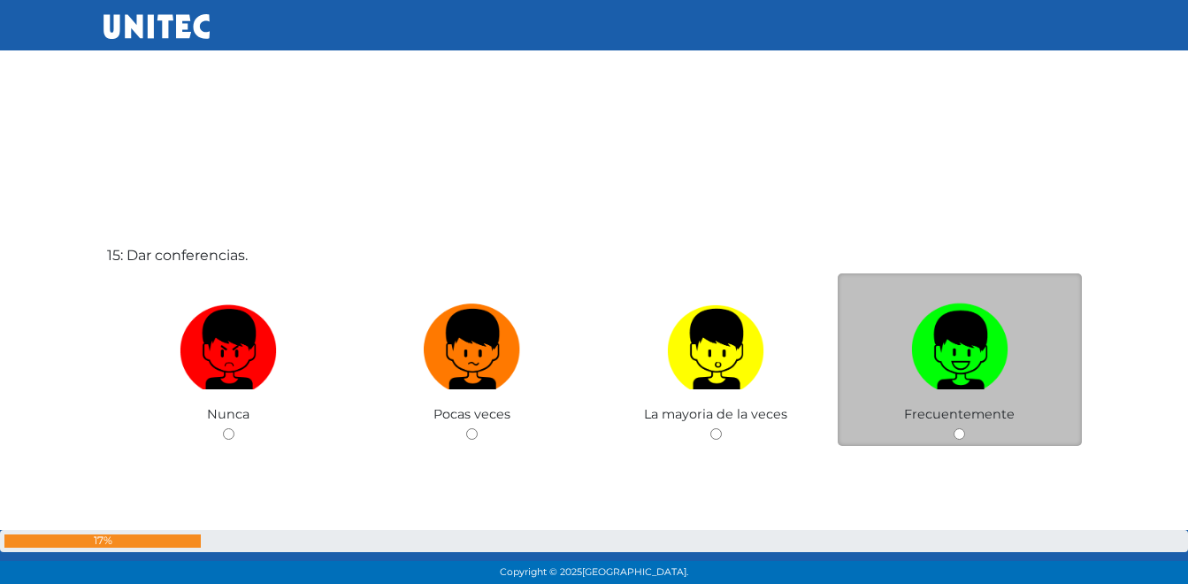
click at [980, 372] on img at bounding box center [959, 342] width 97 height 93
click at [965, 428] on input "radio" at bounding box center [958, 433] width 11 height 11
radio input "true"
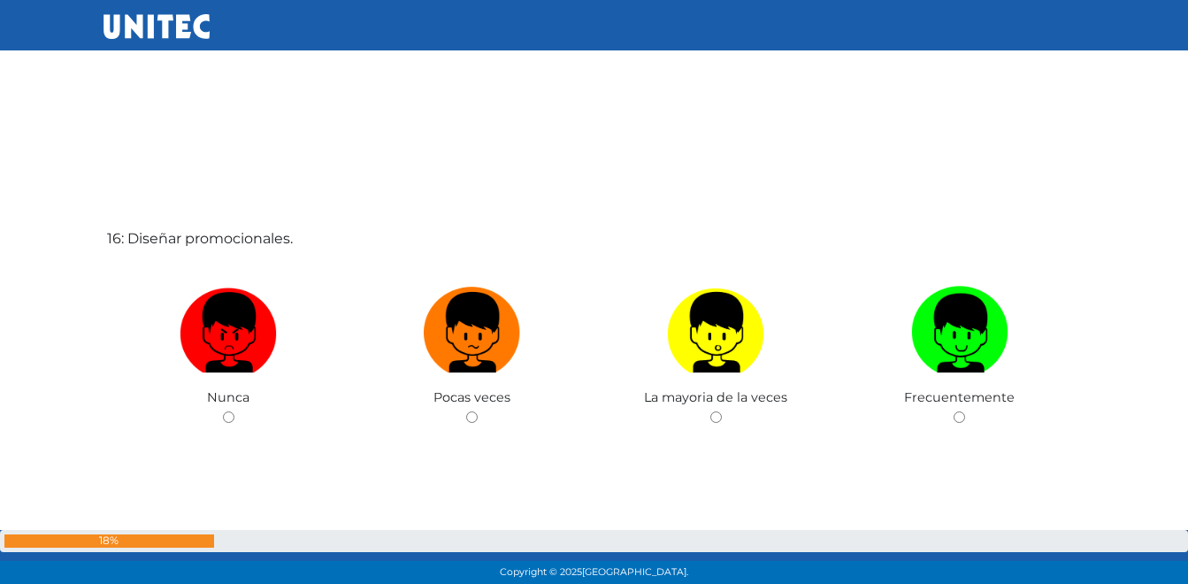
scroll to position [8844, 0]
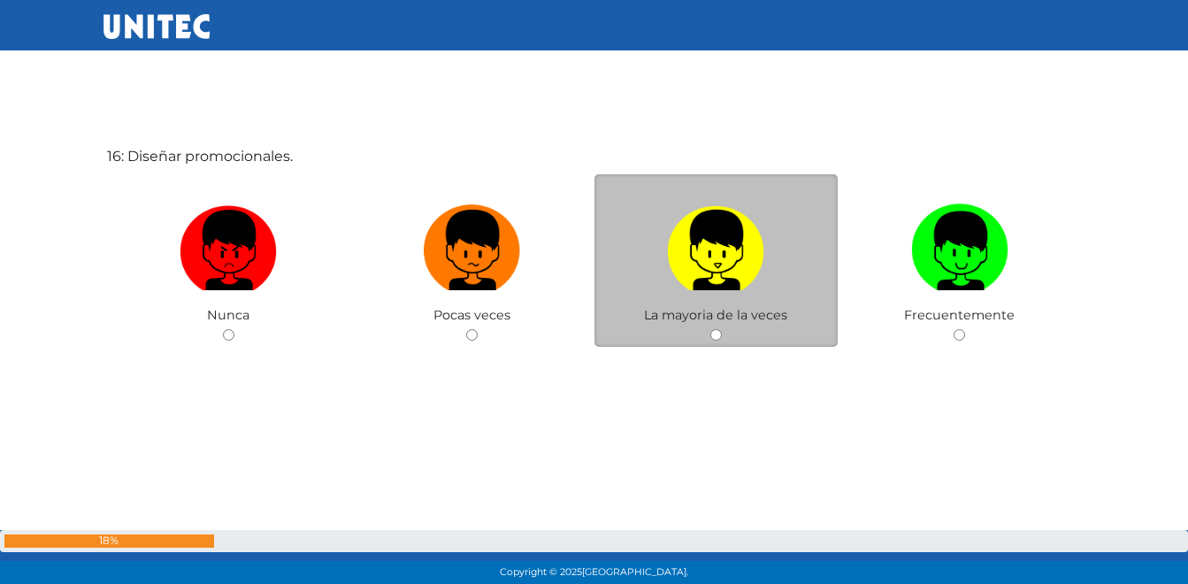
click at [680, 272] on img at bounding box center [715, 243] width 97 height 93
click at [710, 329] on input "radio" at bounding box center [715, 334] width 11 height 11
radio input "true"
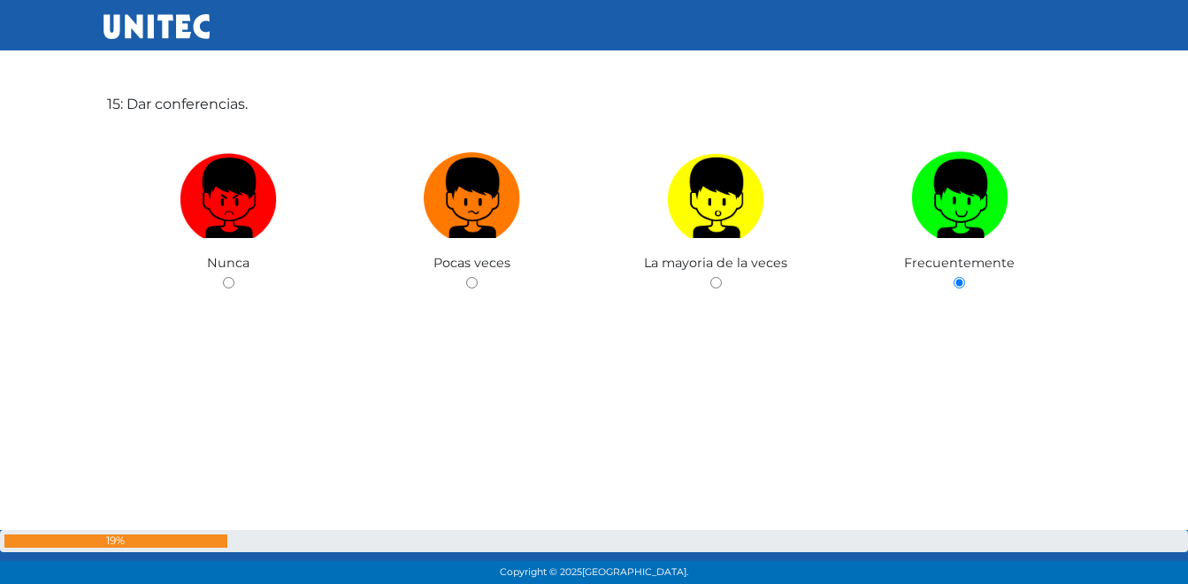
scroll to position [8223, 0]
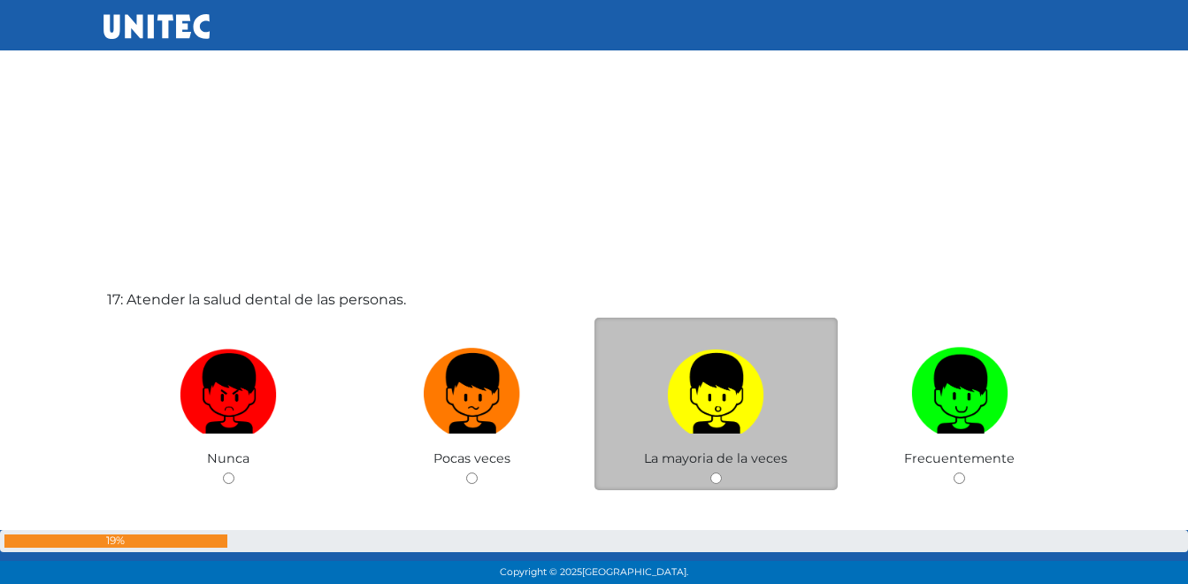
click at [710, 445] on label at bounding box center [716, 394] width 244 height 108
click at [710, 472] on input "radio" at bounding box center [715, 477] width 11 height 11
radio input "true"
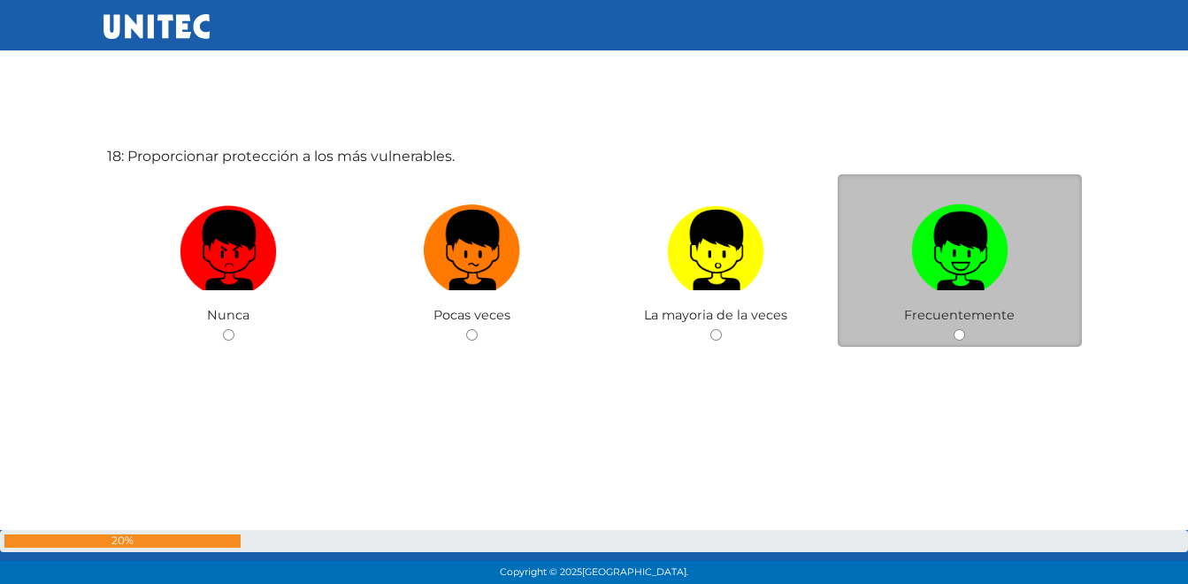
click at [932, 286] on img at bounding box center [959, 243] width 97 height 93
click at [953, 329] on input "radio" at bounding box center [958, 334] width 11 height 11
radio input "true"
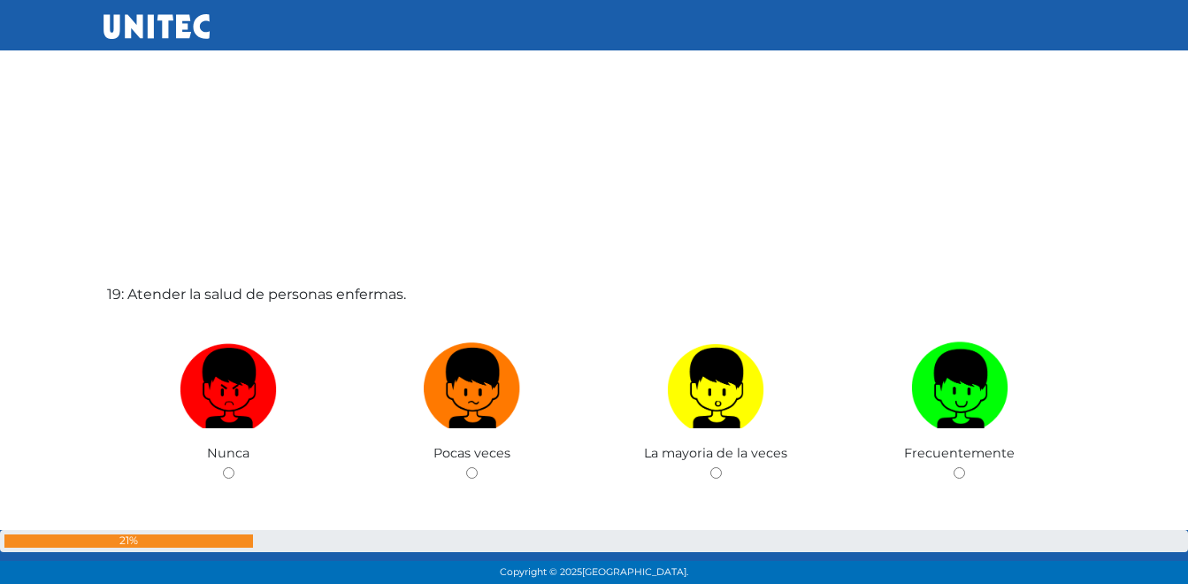
scroll to position [10516, 0]
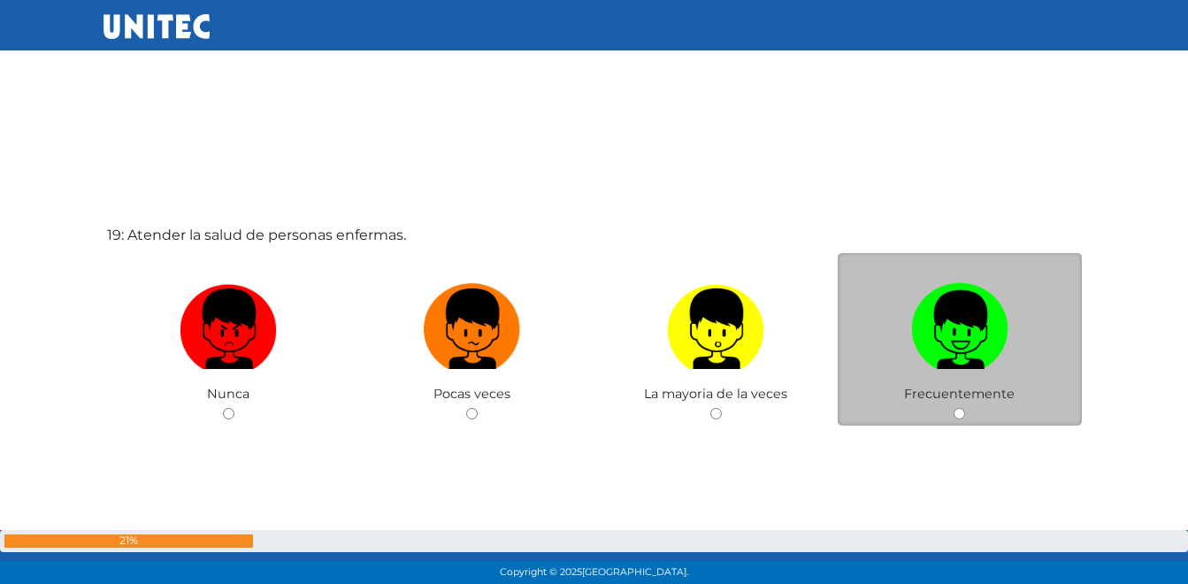
click at [939, 348] on img at bounding box center [959, 322] width 97 height 93
click at [953, 408] on input "radio" at bounding box center [958, 413] width 11 height 11
radio input "true"
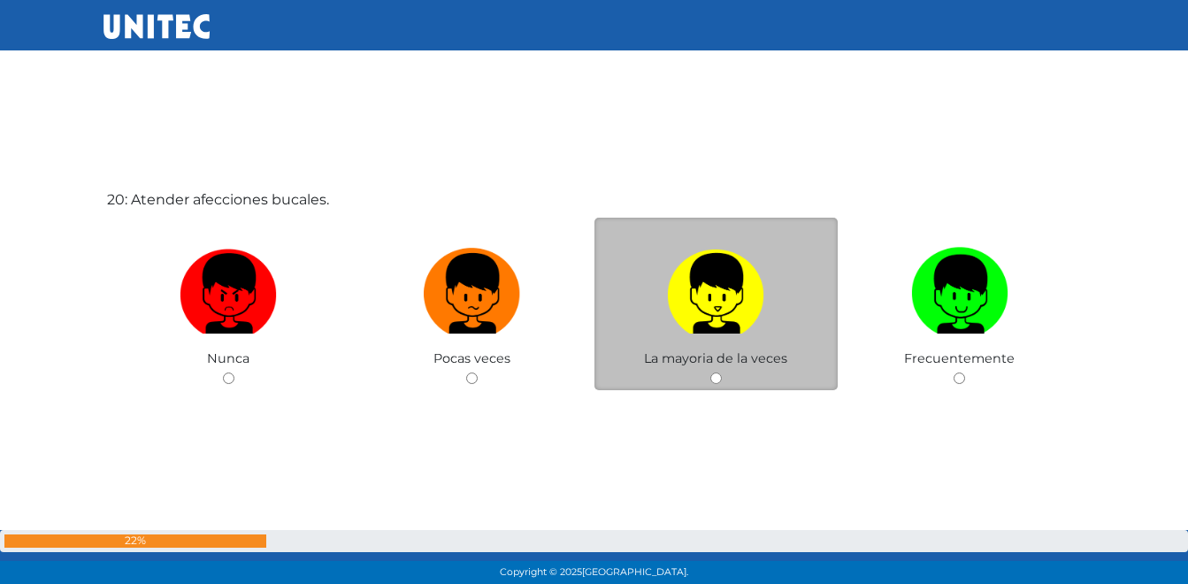
click at [753, 298] on img at bounding box center [715, 287] width 97 height 93
click at [722, 372] on input "radio" at bounding box center [715, 377] width 11 height 11
radio input "true"
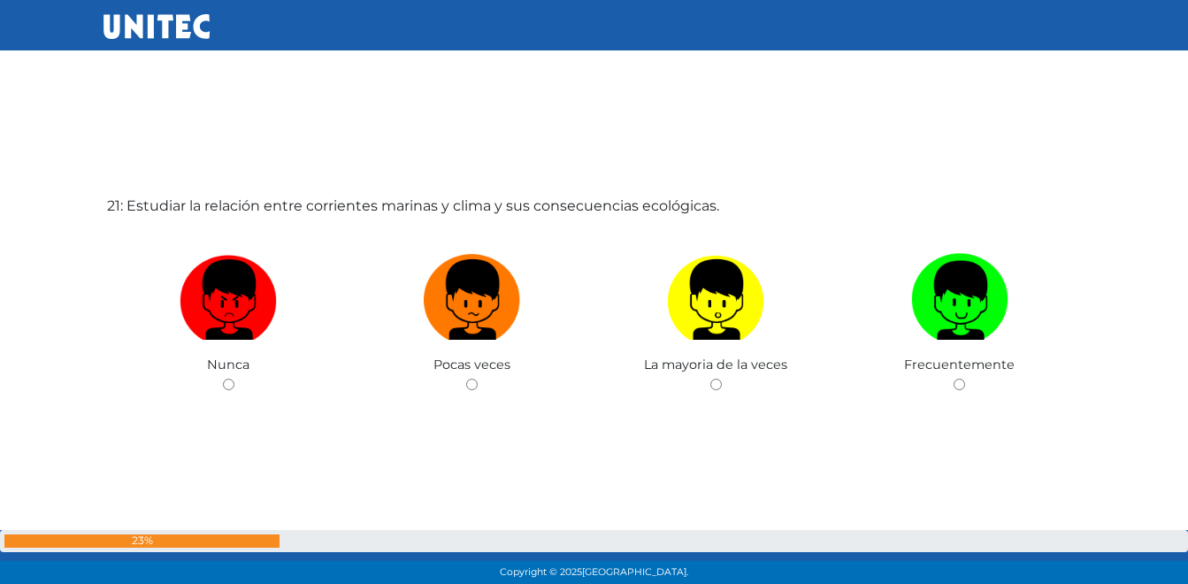
scroll to position [11762, 0]
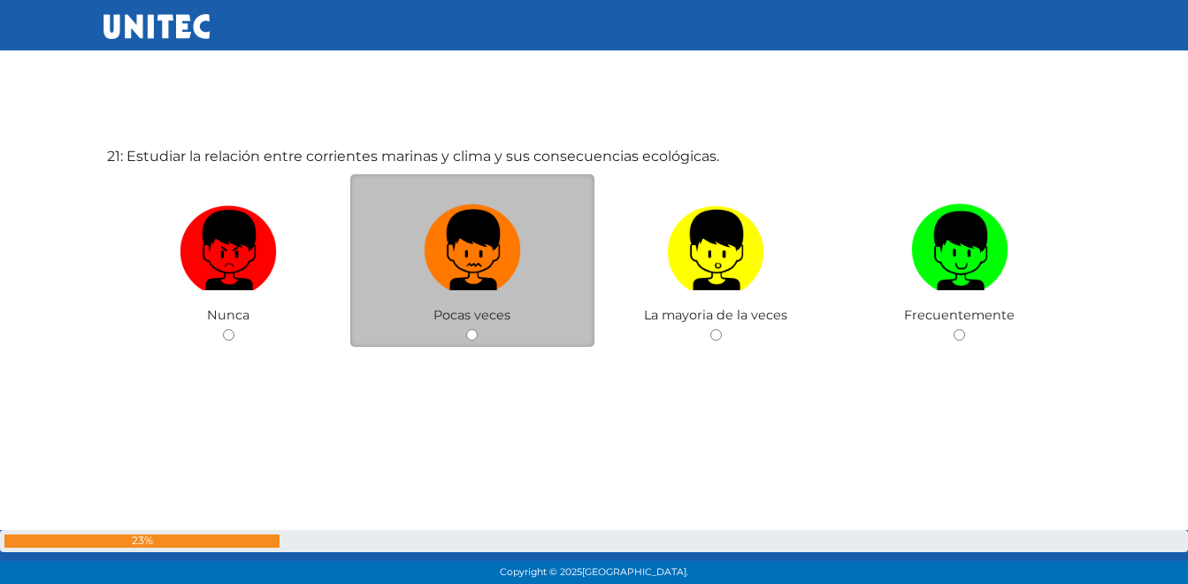
click at [455, 260] on img at bounding box center [472, 243] width 97 height 93
click at [466, 329] on input "radio" at bounding box center [471, 334] width 11 height 11
radio input "true"
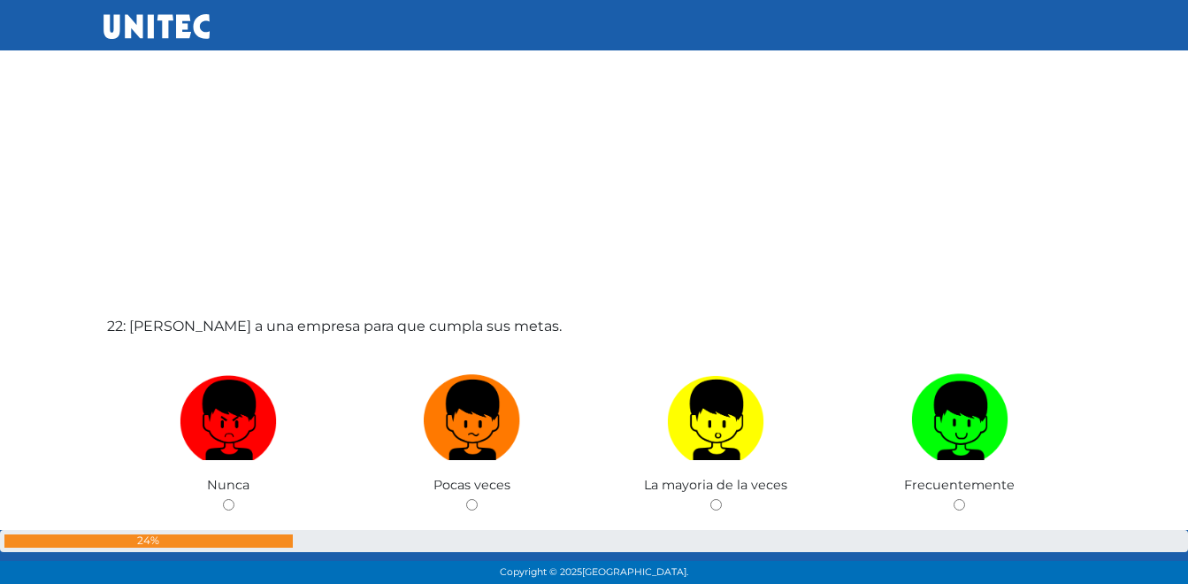
scroll to position [12179, 0]
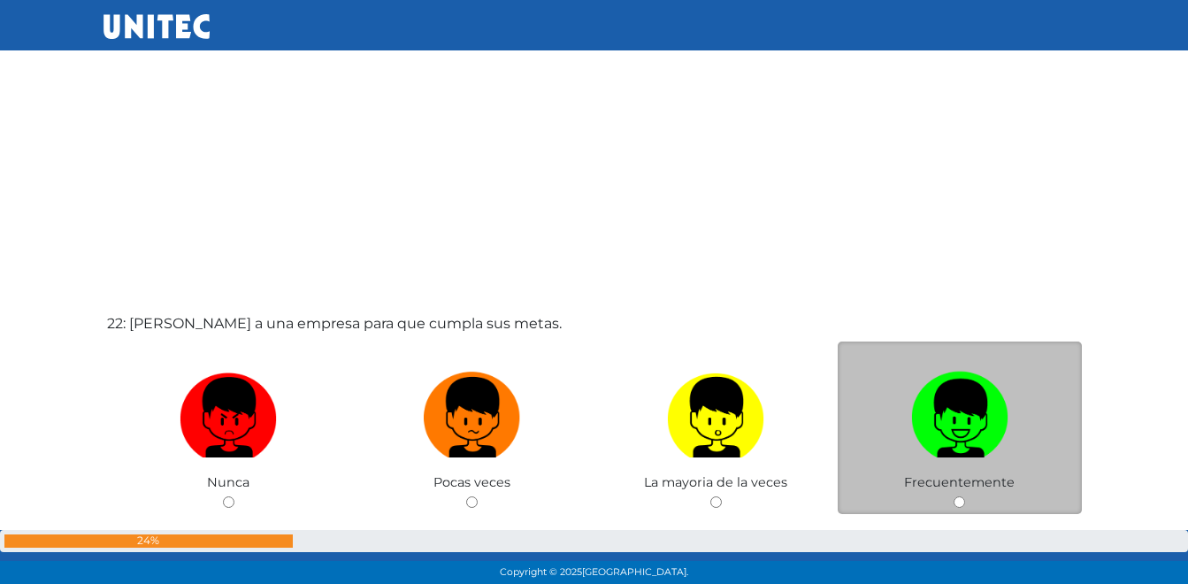
click at [982, 428] on img at bounding box center [959, 410] width 97 height 93
click at [965, 496] on input "radio" at bounding box center [958, 501] width 11 height 11
radio input "true"
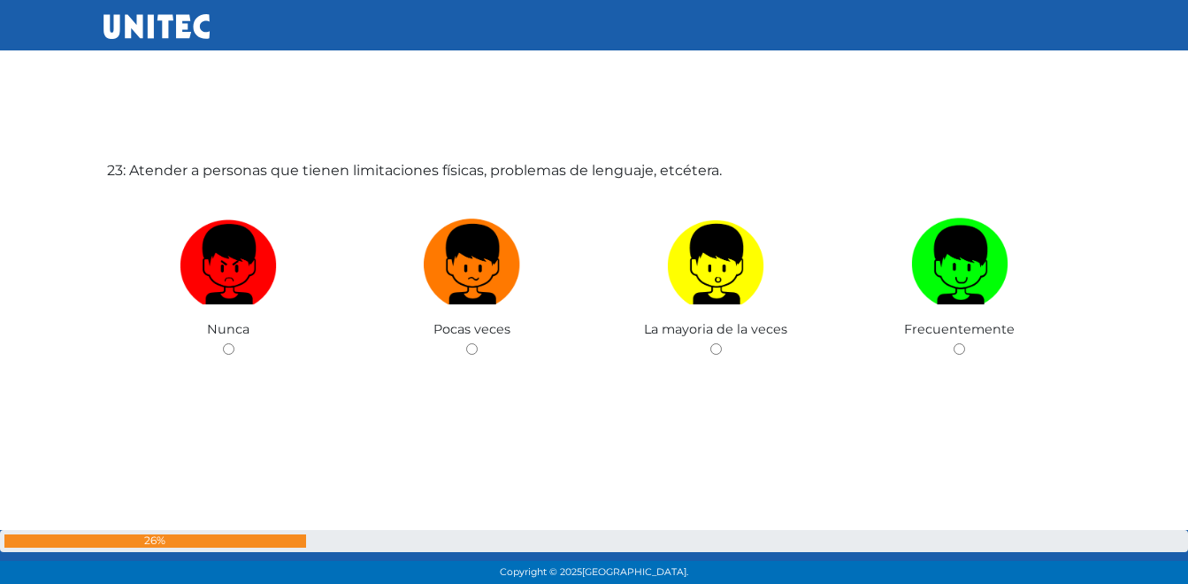
scroll to position [12930, 0]
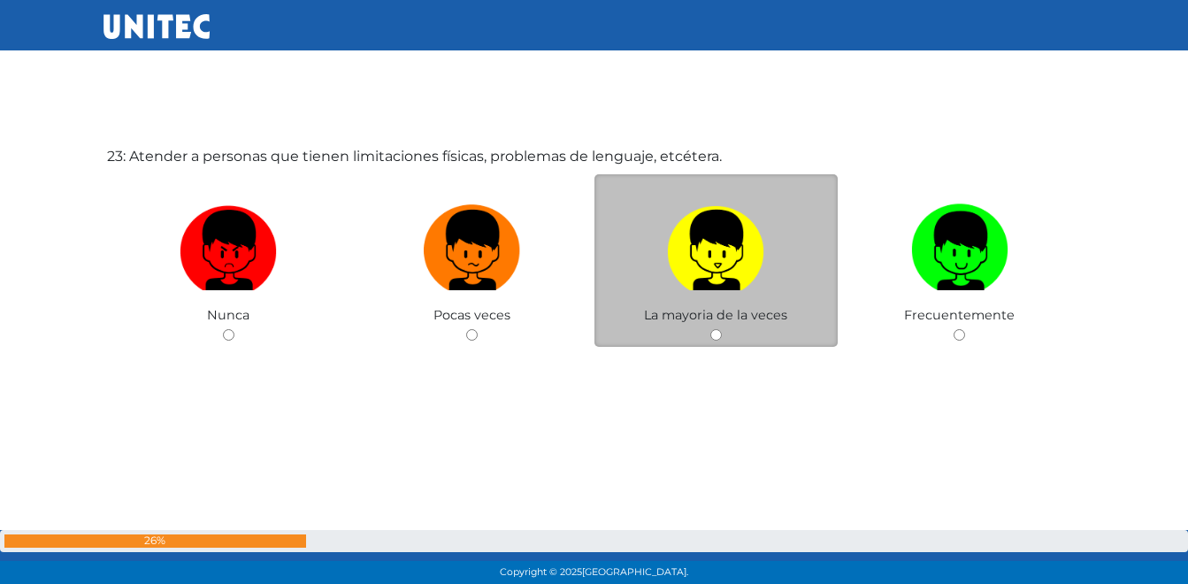
click at [704, 272] on img at bounding box center [715, 243] width 97 height 93
click at [710, 329] on input "radio" at bounding box center [715, 334] width 11 height 11
radio input "true"
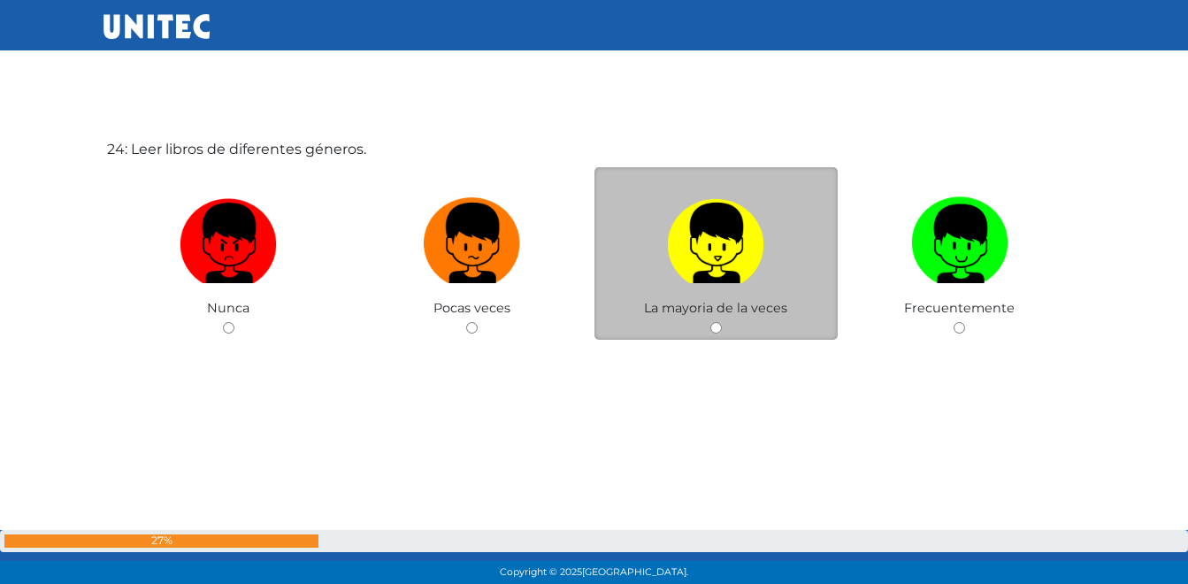
click at [705, 269] on img at bounding box center [715, 236] width 97 height 93
click at [710, 322] on input "radio" at bounding box center [715, 327] width 11 height 11
radio input "true"
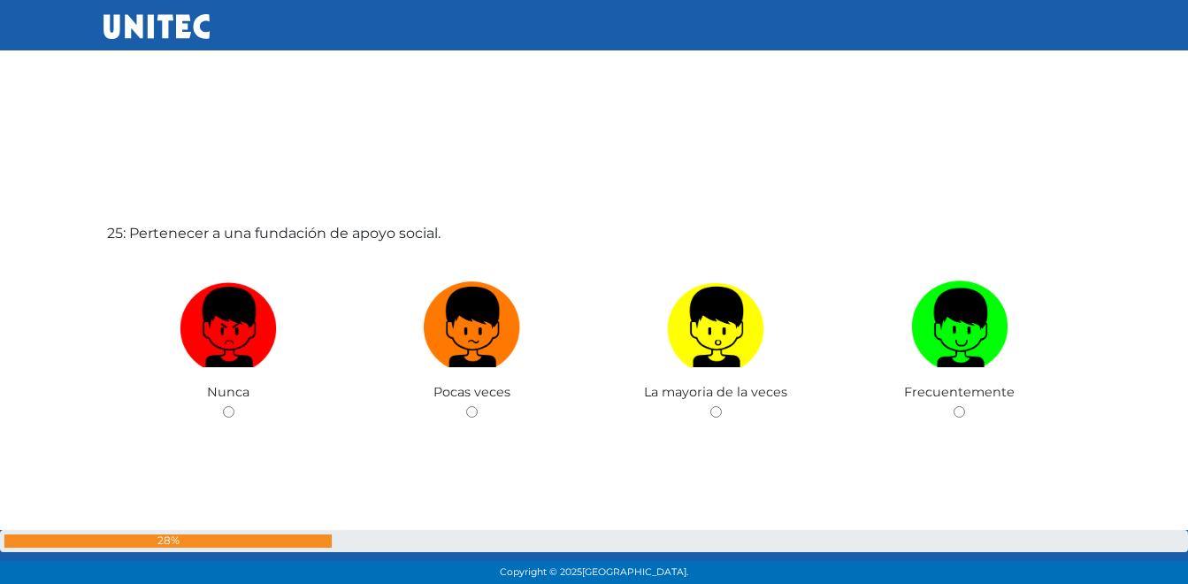
scroll to position [14023, 0]
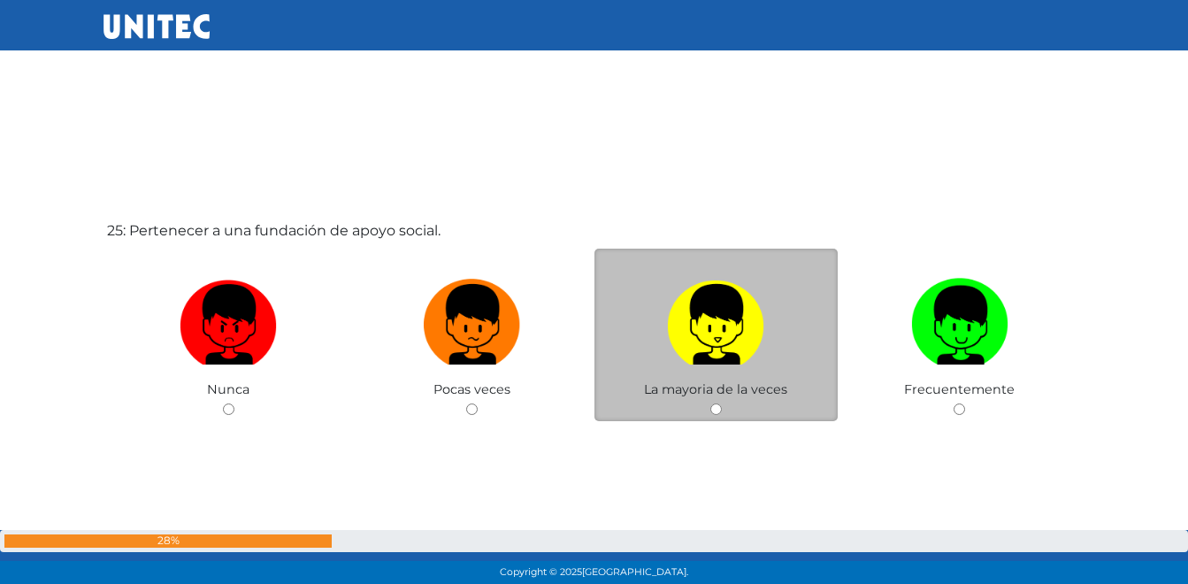
click at [696, 351] on img at bounding box center [715, 318] width 97 height 93
click at [710, 403] on input "radio" at bounding box center [715, 408] width 11 height 11
radio input "true"
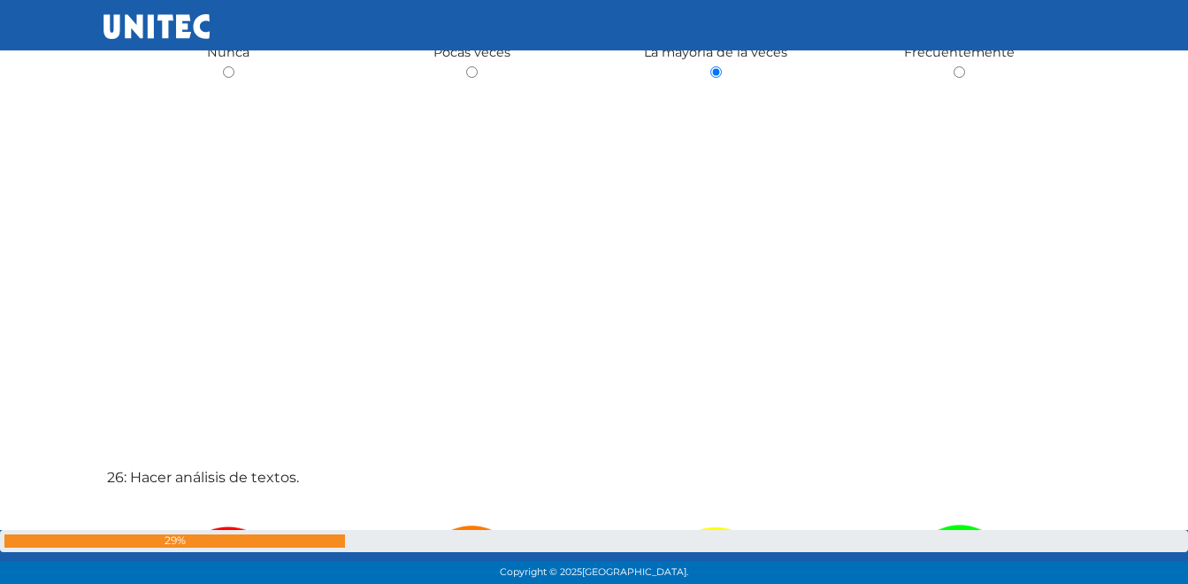
scroll to position [14412, 0]
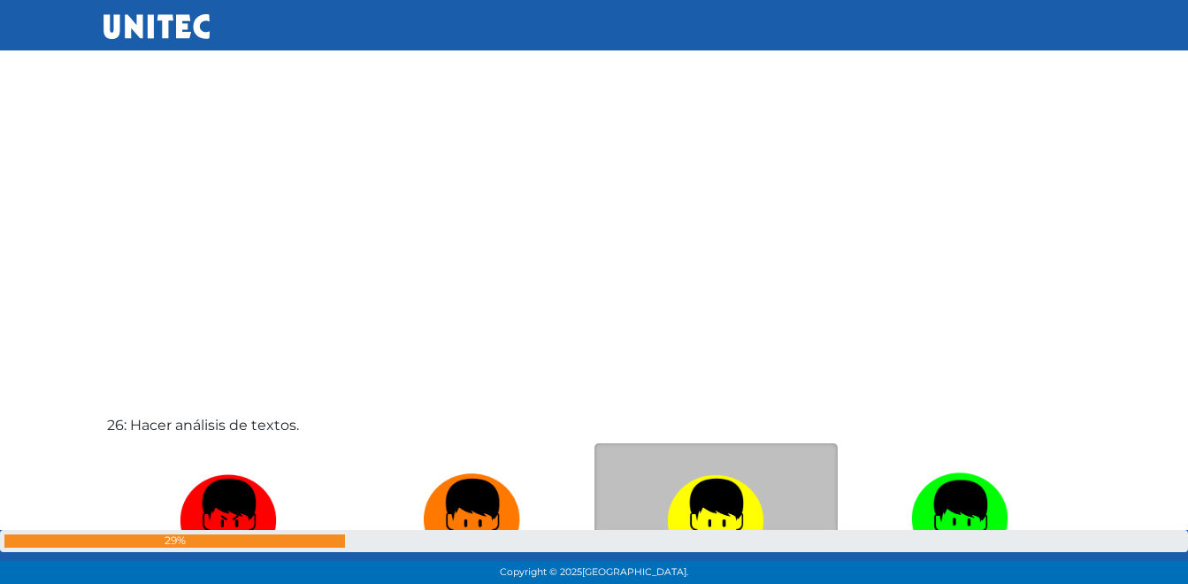
click at [698, 514] on img at bounding box center [715, 512] width 97 height 93
radio input "true"
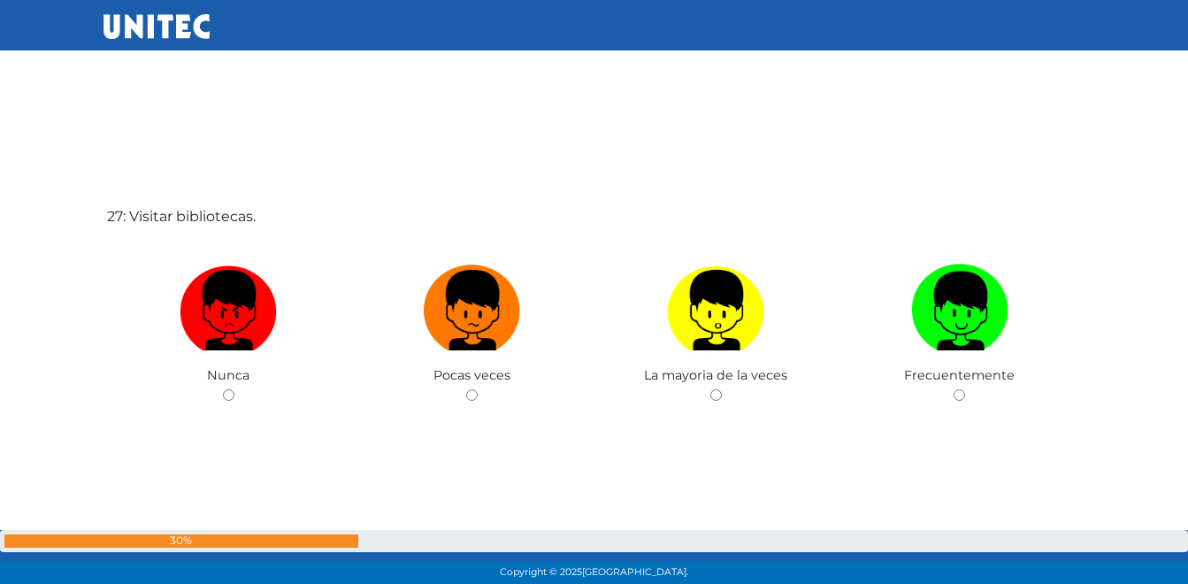
scroll to position [15265, 0]
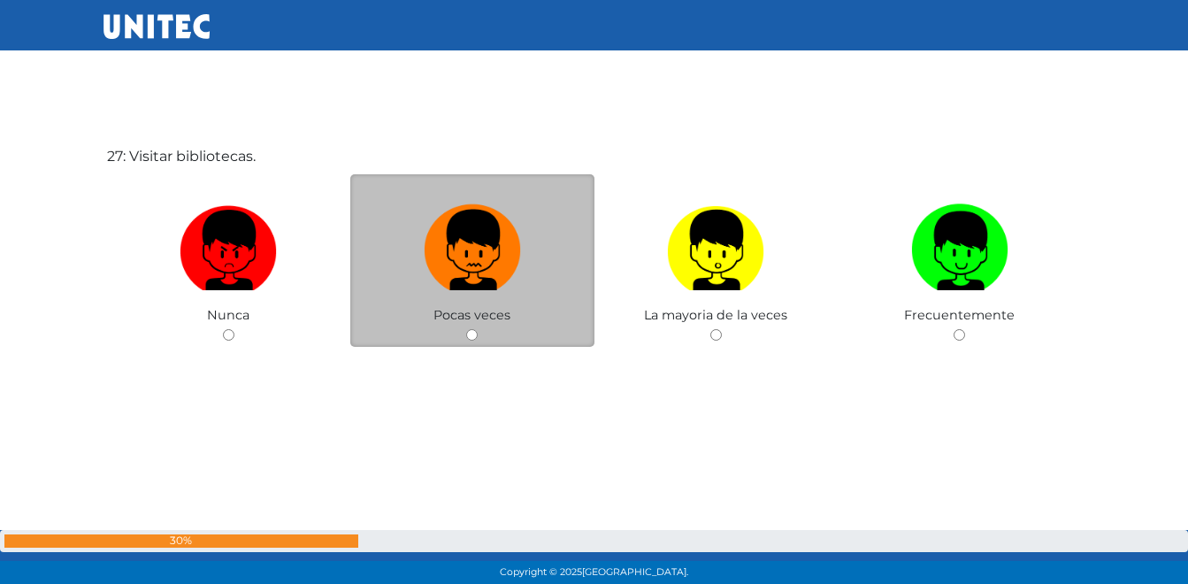
click at [504, 254] on img at bounding box center [472, 243] width 97 height 93
click at [478, 329] on input "radio" at bounding box center [471, 334] width 11 height 11
radio input "true"
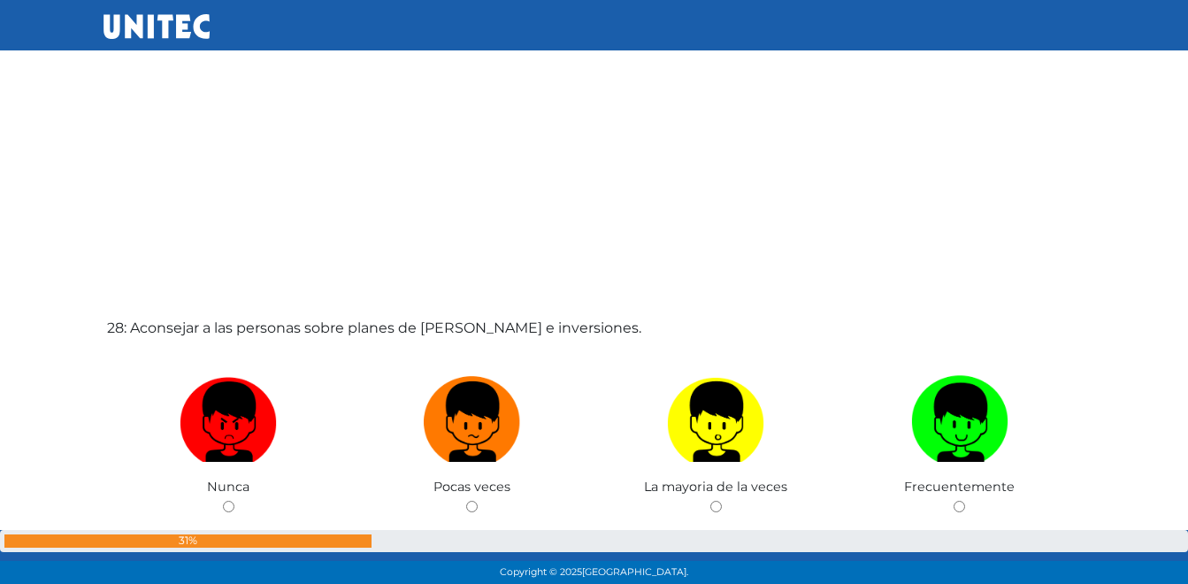
scroll to position [15679, 0]
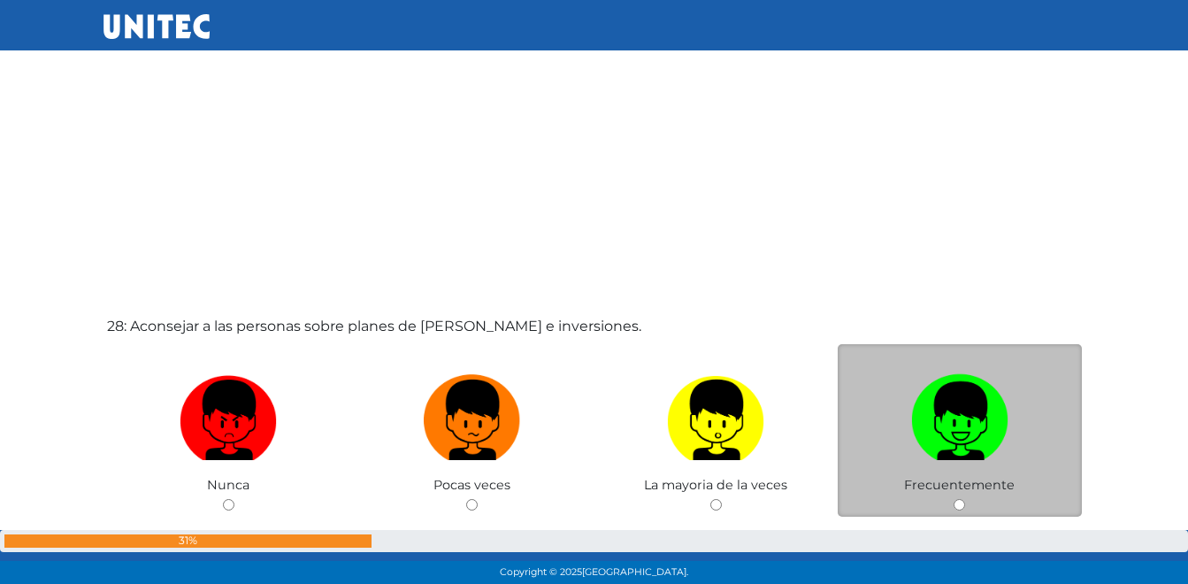
click at [979, 442] on img at bounding box center [959, 413] width 97 height 93
click at [965, 499] on input "radio" at bounding box center [958, 504] width 11 height 11
radio input "true"
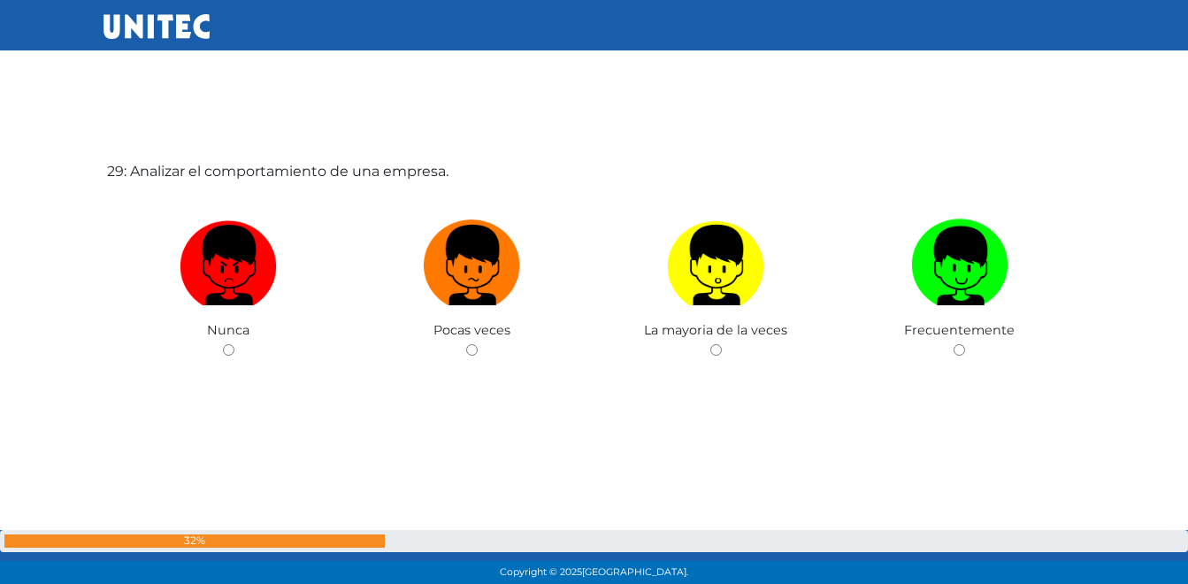
scroll to position [16432, 0]
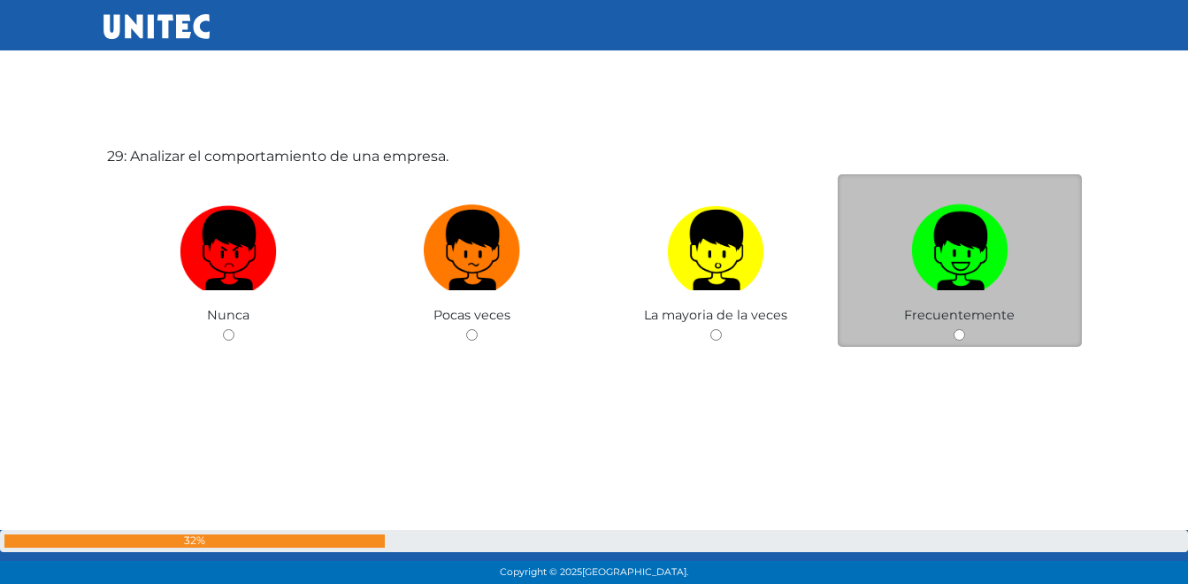
click at [967, 284] on img at bounding box center [959, 243] width 97 height 93
click at [965, 329] on input "radio" at bounding box center [958, 334] width 11 height 11
radio input "true"
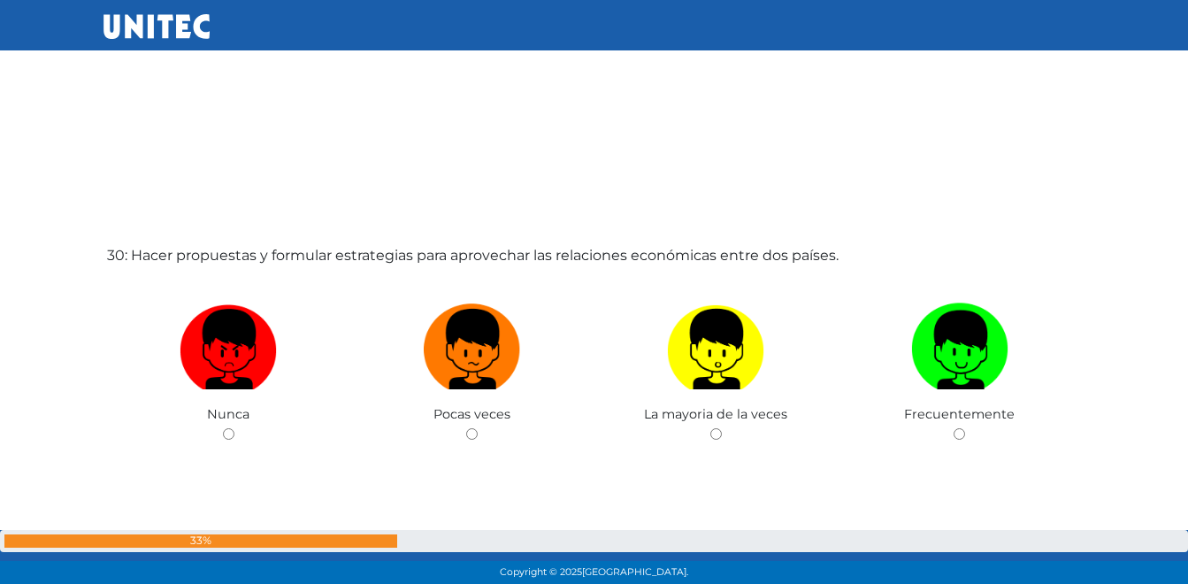
scroll to position [16934, 0]
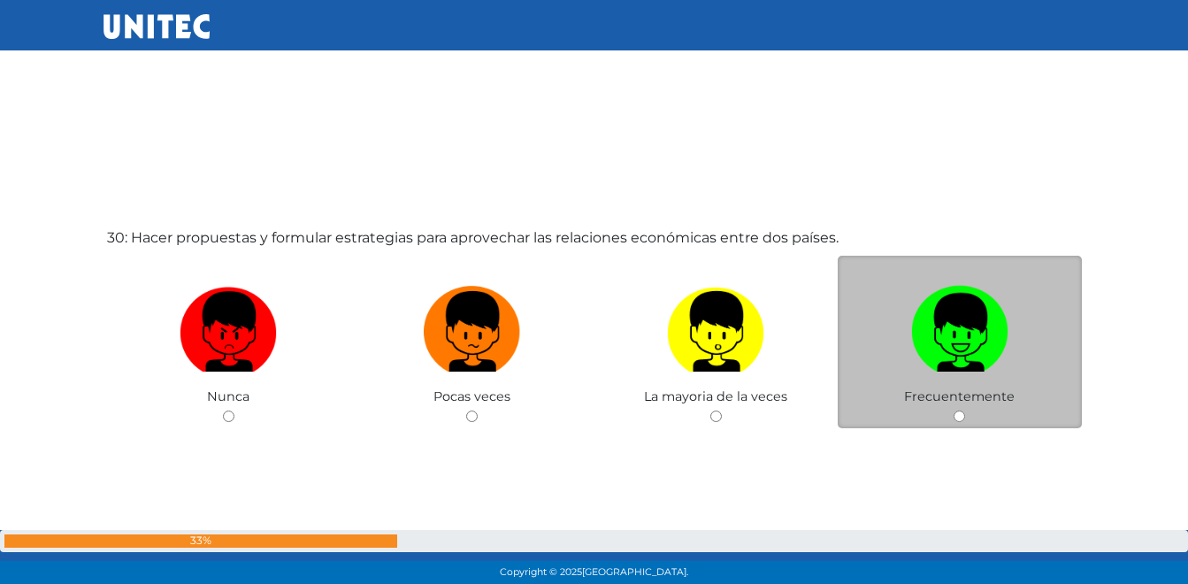
click at [980, 349] on img at bounding box center [959, 325] width 97 height 93
click at [965, 410] on input "radio" at bounding box center [958, 415] width 11 height 11
radio input "true"
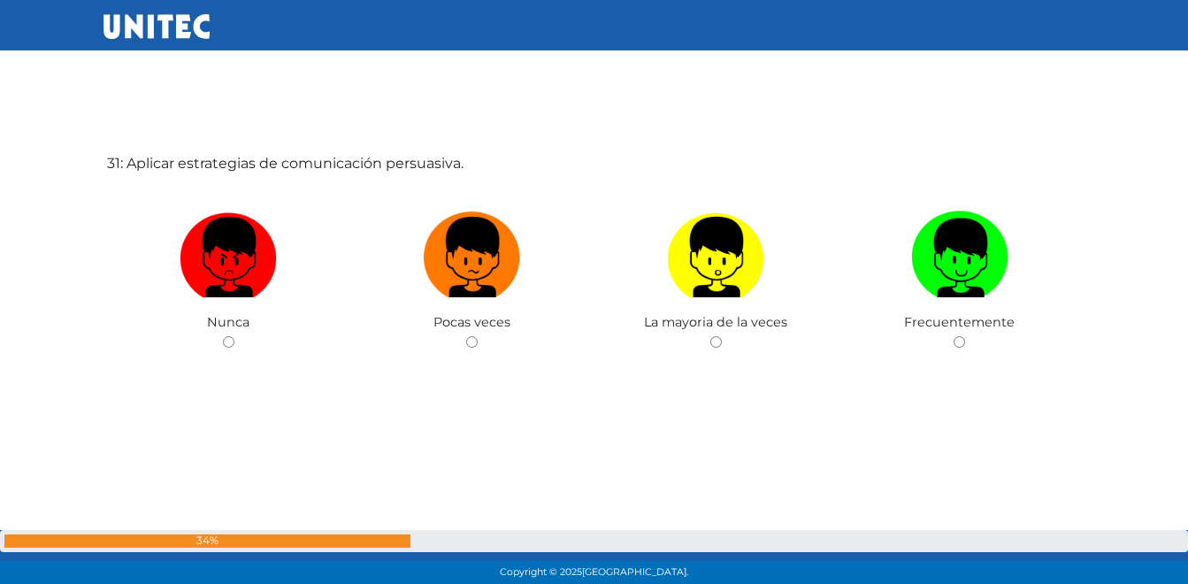
scroll to position [17600, 0]
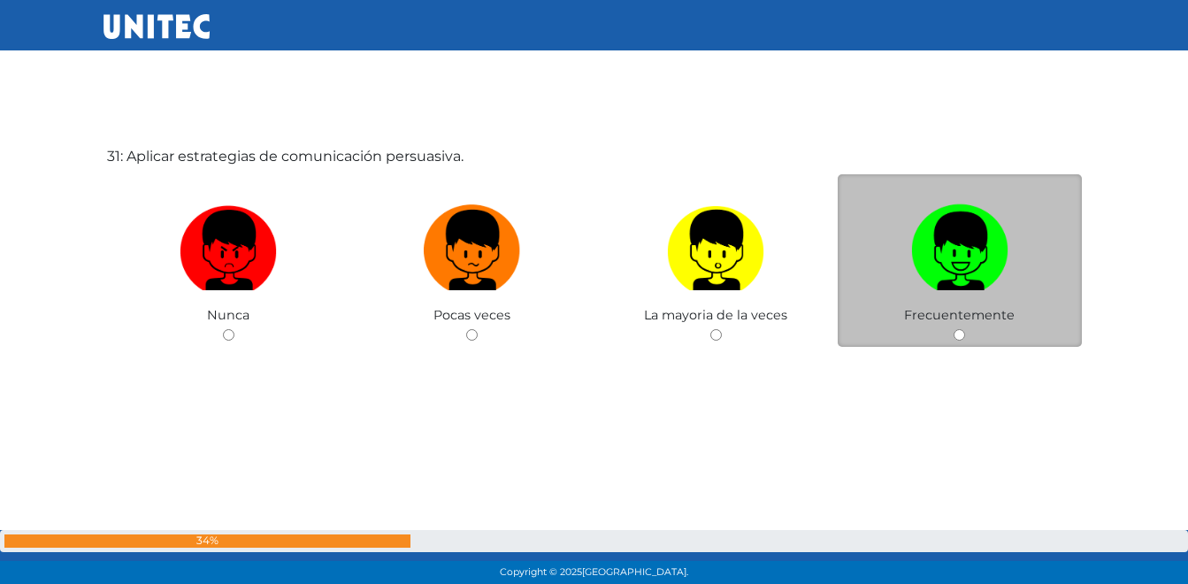
click at [984, 277] on img at bounding box center [959, 243] width 97 height 93
click at [965, 329] on input "radio" at bounding box center [958, 334] width 11 height 11
radio input "true"
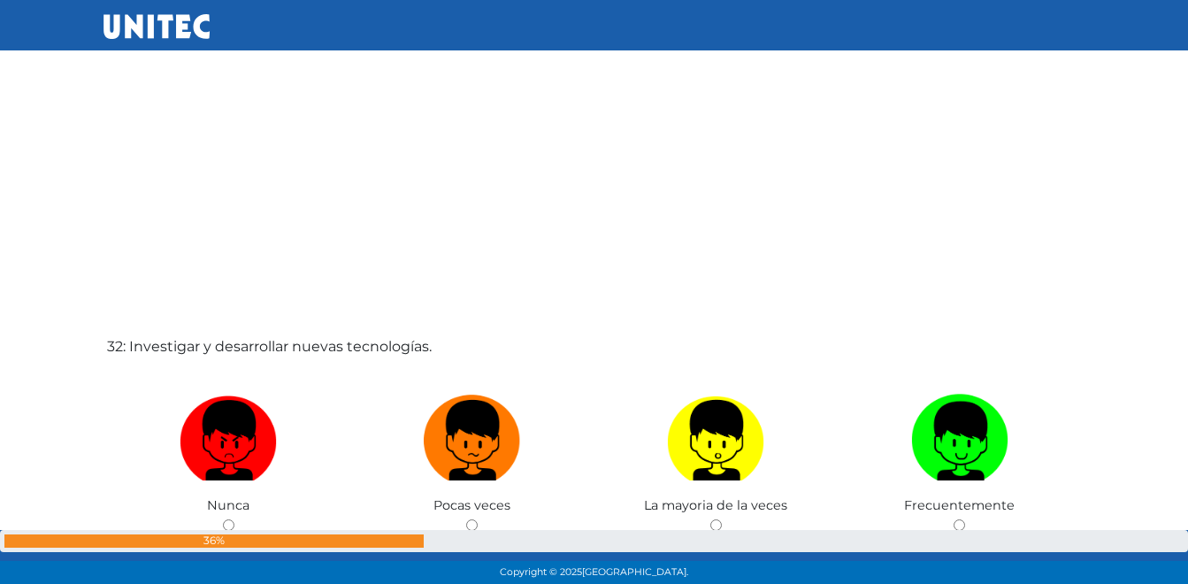
scroll to position [18016, 0]
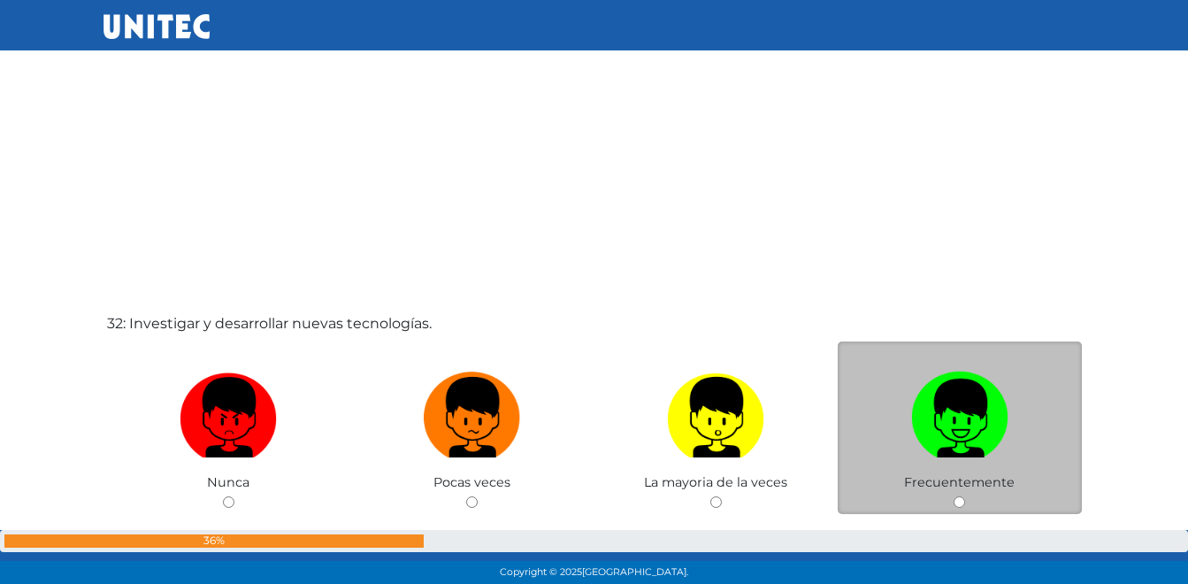
click at [959, 441] on img at bounding box center [959, 410] width 97 height 93
click at [959, 496] on input "radio" at bounding box center [958, 501] width 11 height 11
radio input "true"
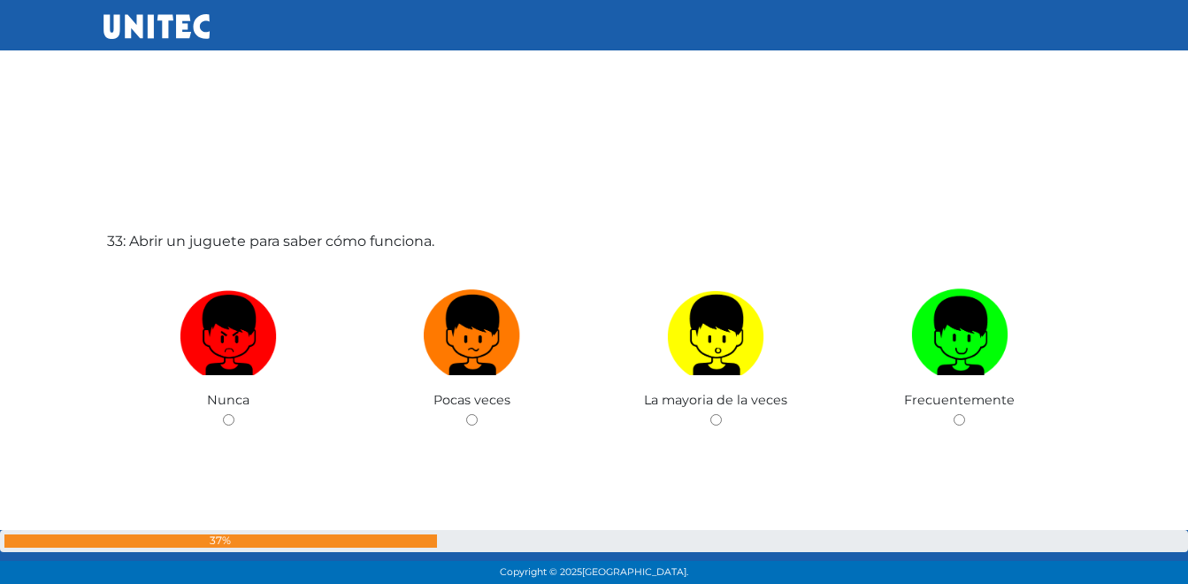
scroll to position [18729, 0]
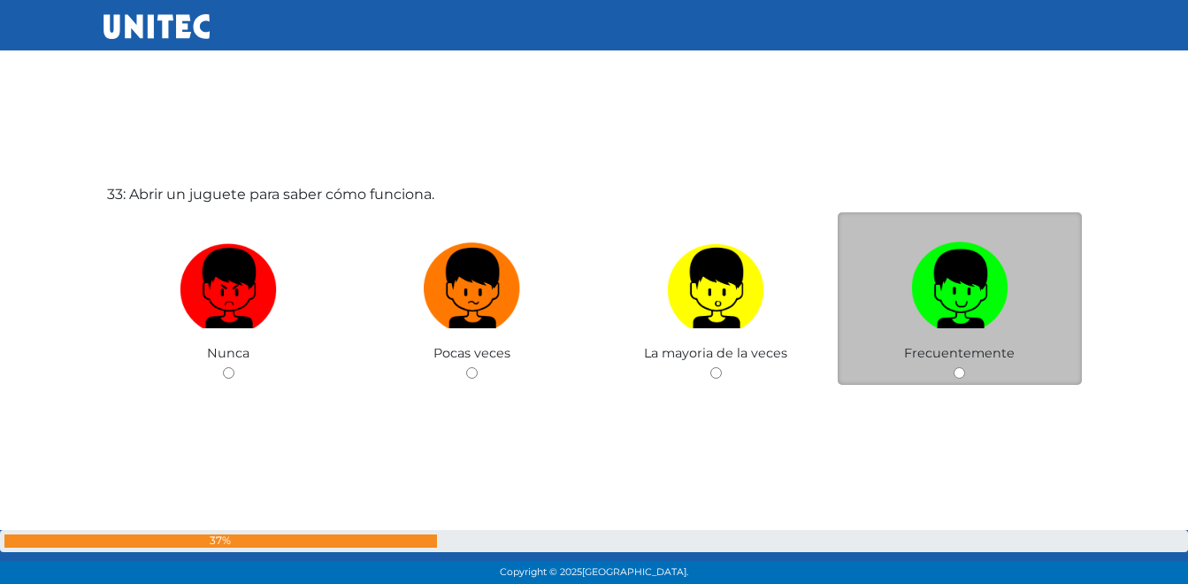
click at [907, 306] on label at bounding box center [960, 288] width 244 height 108
click at [953, 367] on input "radio" at bounding box center [958, 372] width 11 height 11
radio input "true"
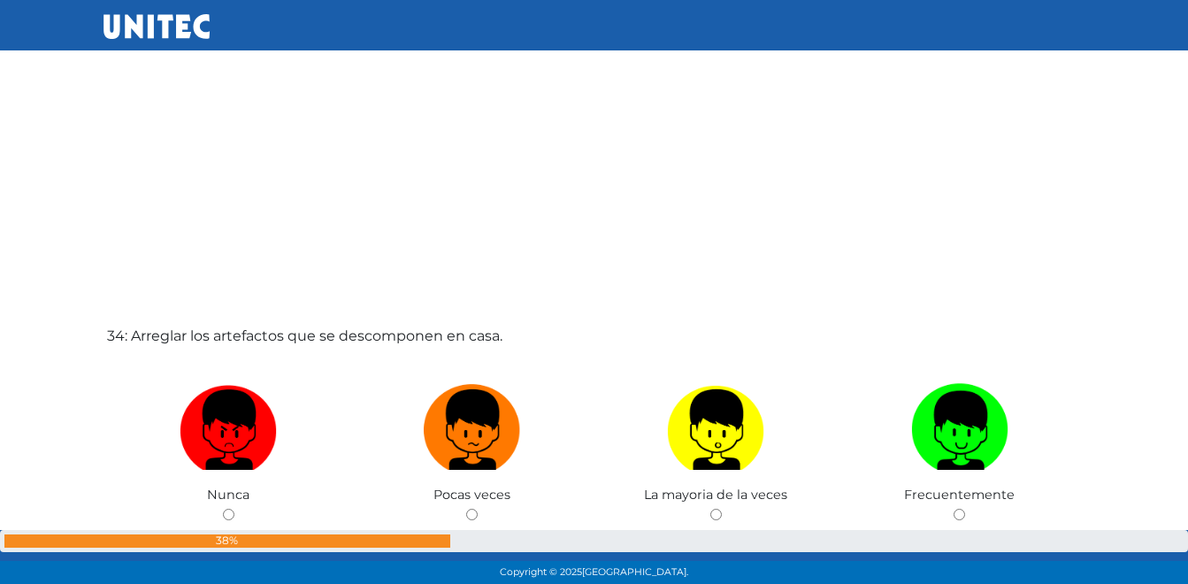
scroll to position [19260, 0]
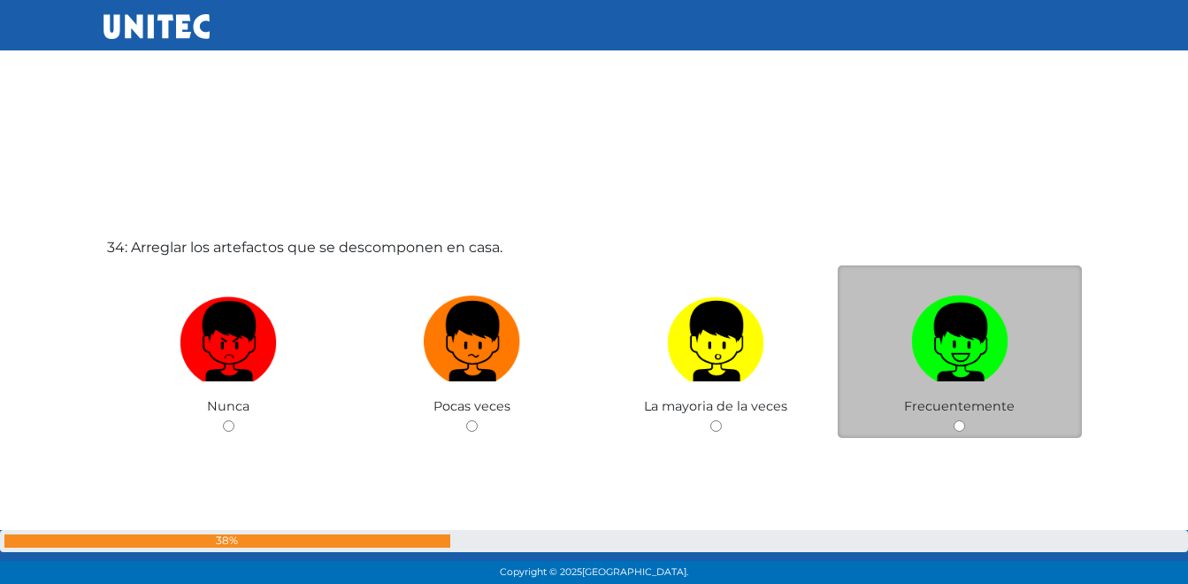
click at [959, 328] on img at bounding box center [959, 334] width 97 height 93
click at [959, 420] on input "radio" at bounding box center [958, 425] width 11 height 11
radio input "true"
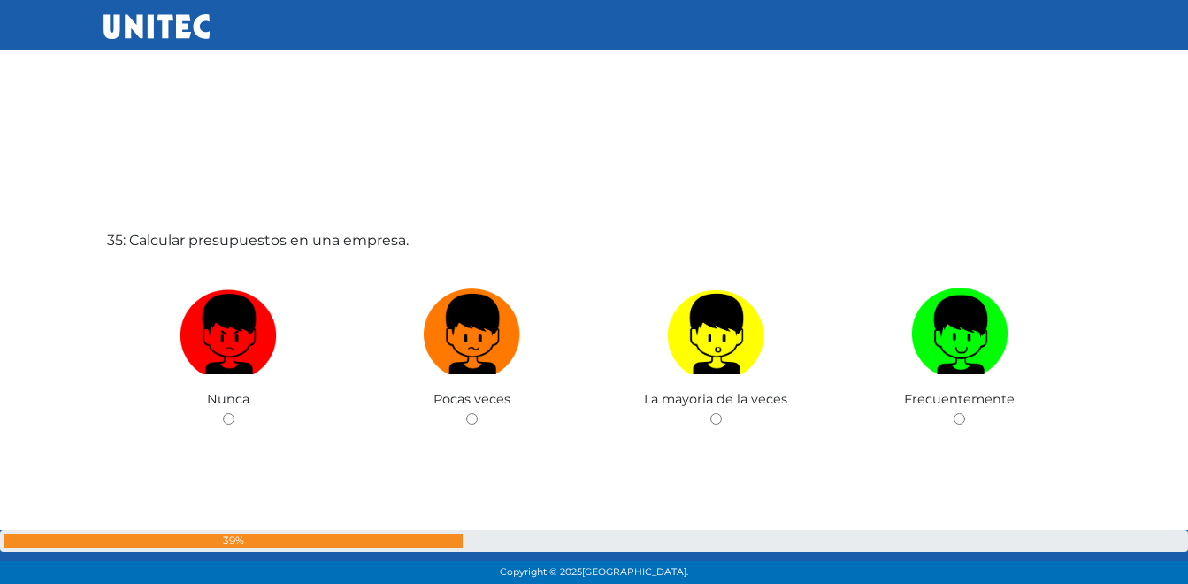
scroll to position [19853, 0]
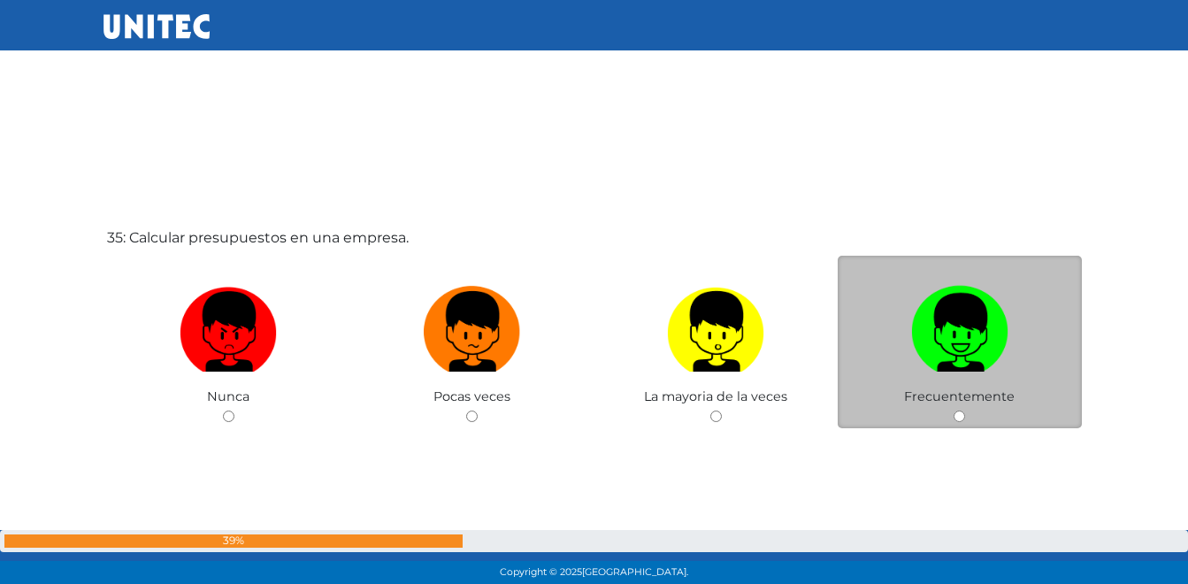
click at [913, 333] on img at bounding box center [959, 325] width 97 height 93
click at [953, 410] on input "radio" at bounding box center [958, 415] width 11 height 11
radio input "true"
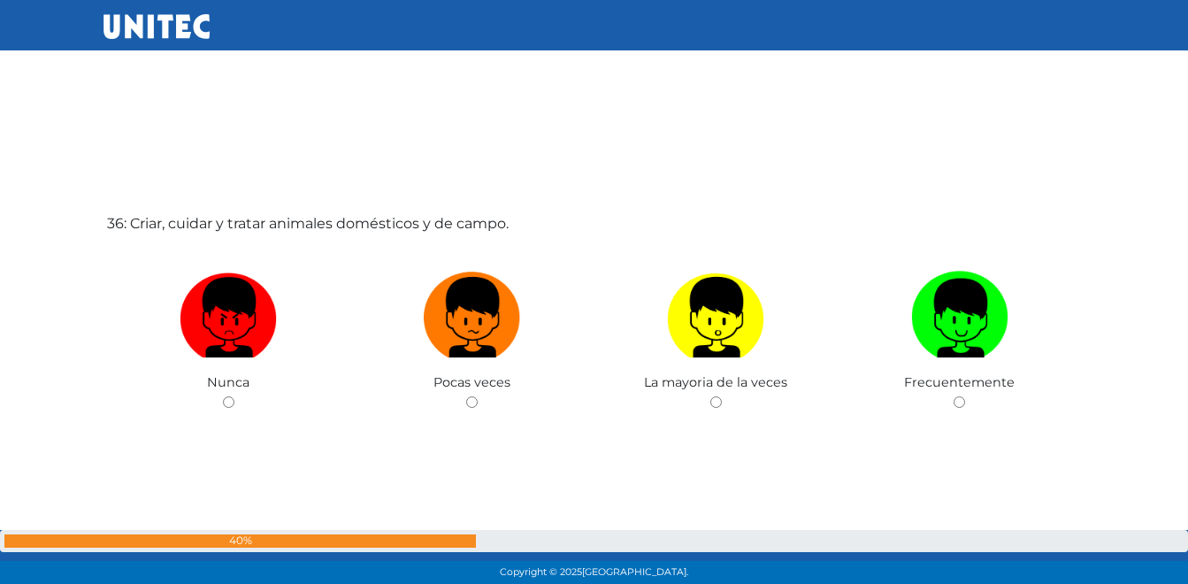
scroll to position [20518, 0]
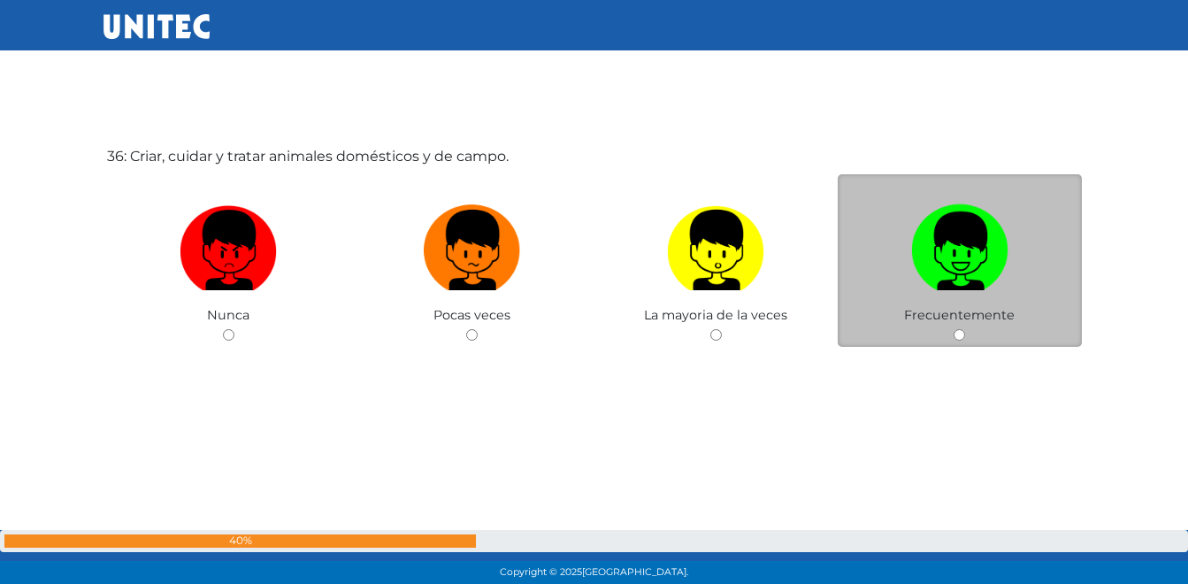
click at [937, 263] on img at bounding box center [959, 243] width 97 height 93
click at [953, 329] on input "radio" at bounding box center [958, 334] width 11 height 11
radio input "true"
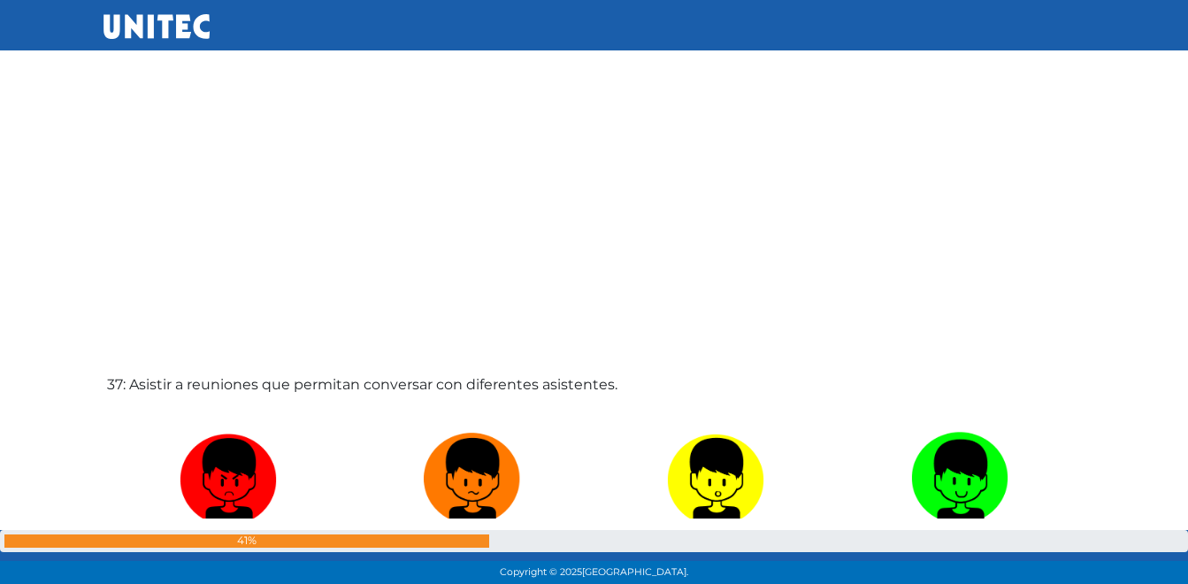
scroll to position [20932, 0]
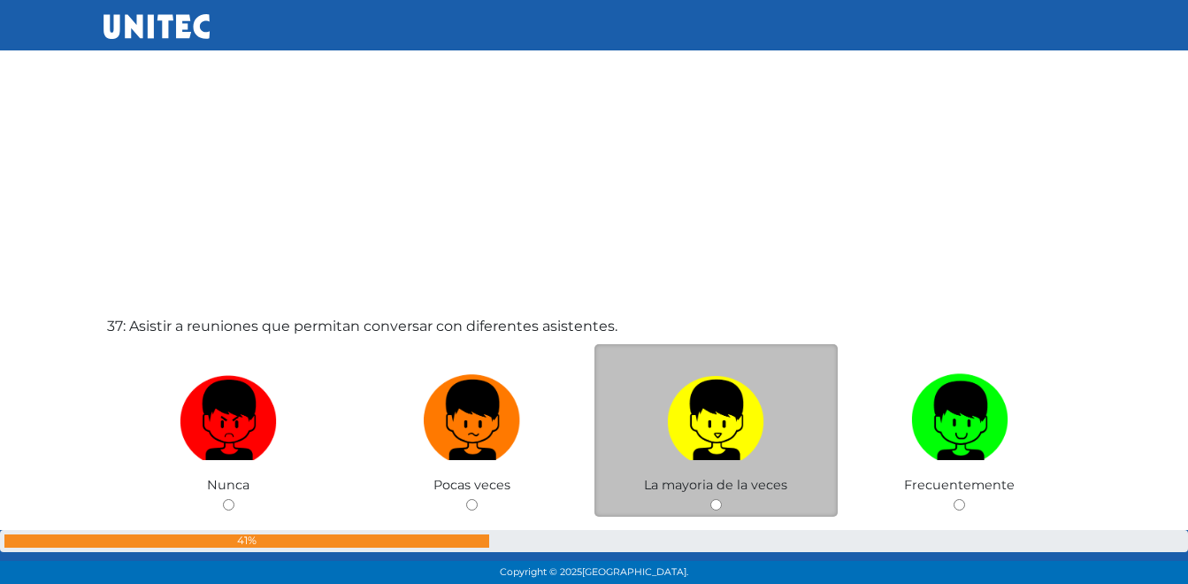
click at [698, 428] on img at bounding box center [715, 413] width 97 height 93
click at [710, 499] on input "radio" at bounding box center [715, 504] width 11 height 11
radio input "true"
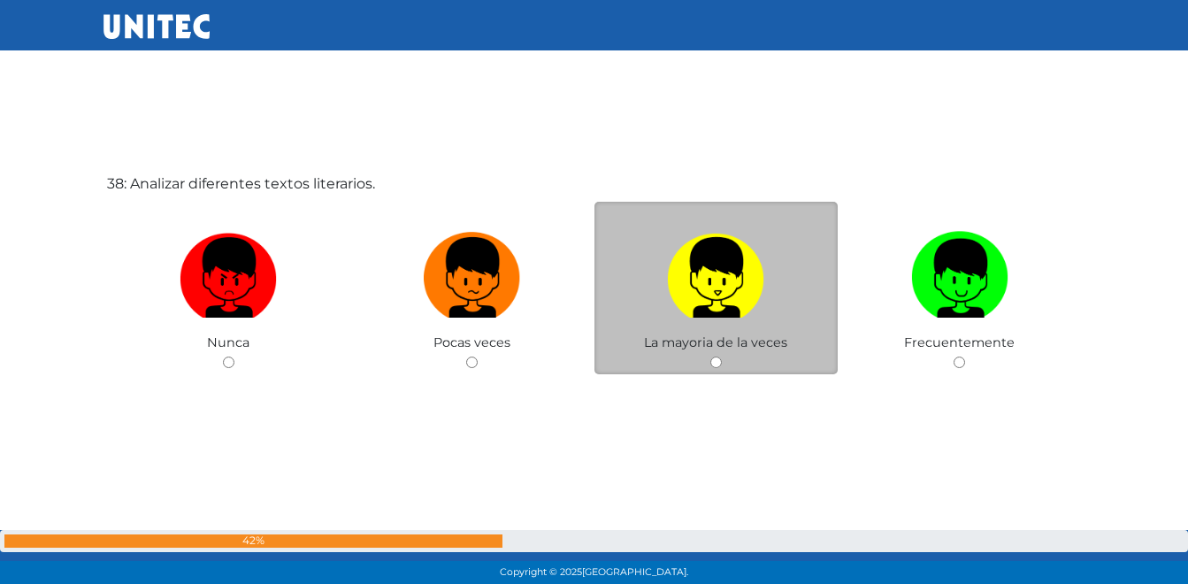
scroll to position [21700, 0]
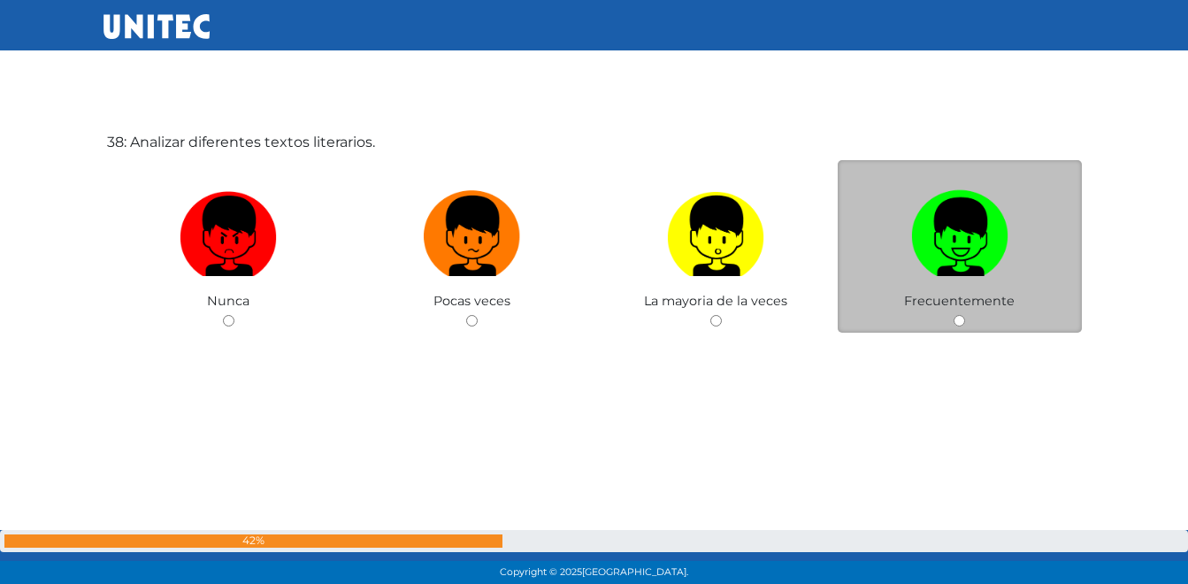
click at [974, 238] on img at bounding box center [959, 229] width 97 height 93
click at [965, 315] on input "radio" at bounding box center [958, 320] width 11 height 11
radio input "true"
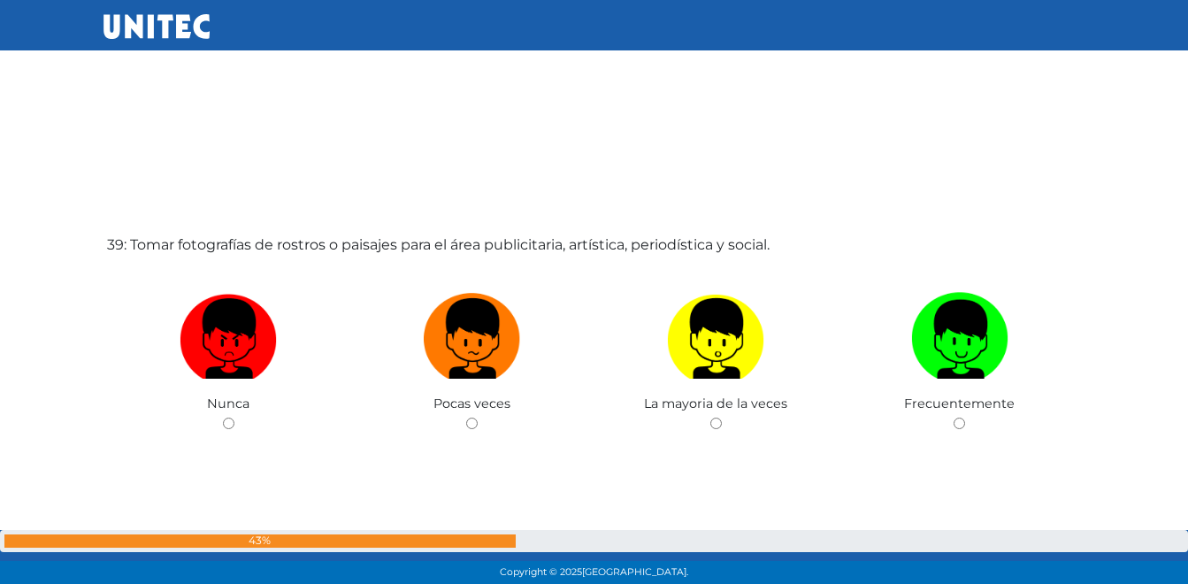
scroll to position [22269, 0]
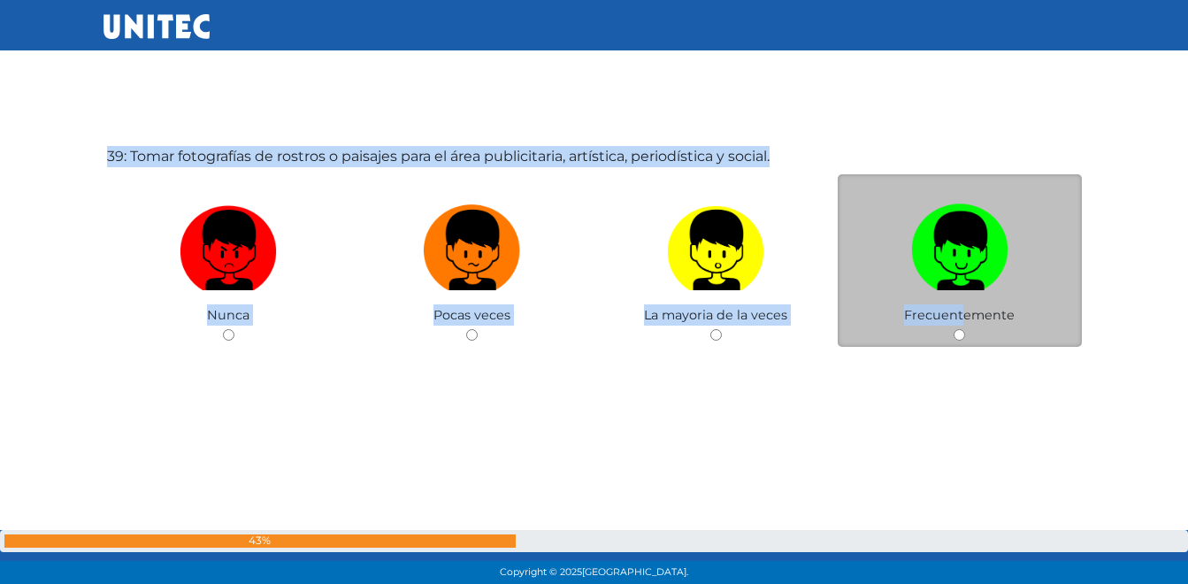
scroll to position [21492, 0]
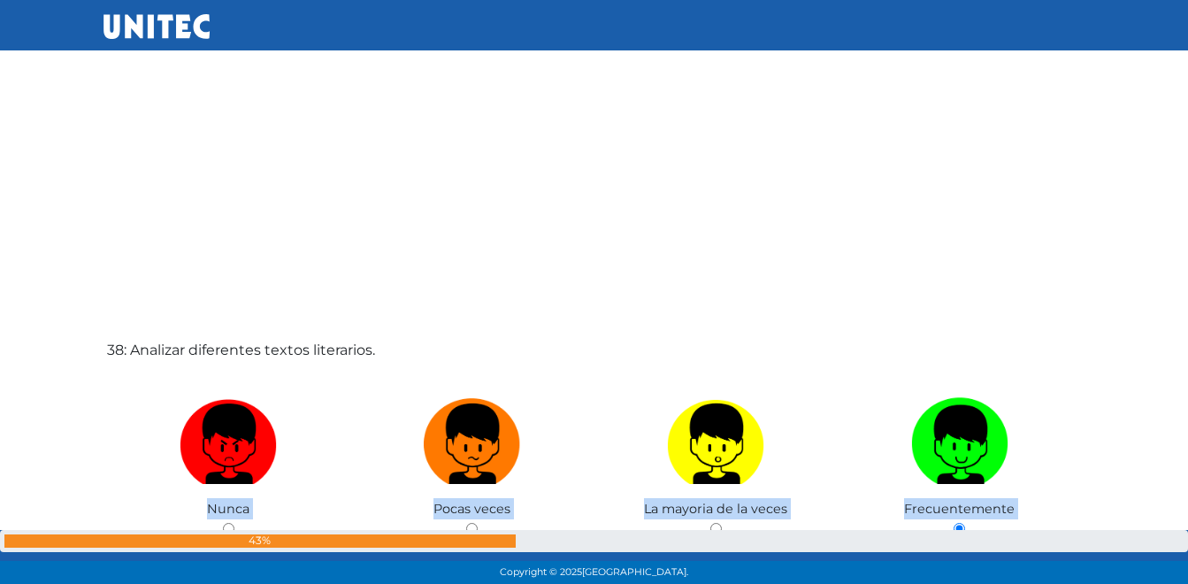
drag, startPoint x: 968, startPoint y: 306, endPoint x: 800, endPoint y: 250, distance: 177.0
click at [800, 250] on div "38: Analizar diferentes textos literarios. Nunca Pocas veces La mayoria de la v…" at bounding box center [594, 486] width 982 height 584
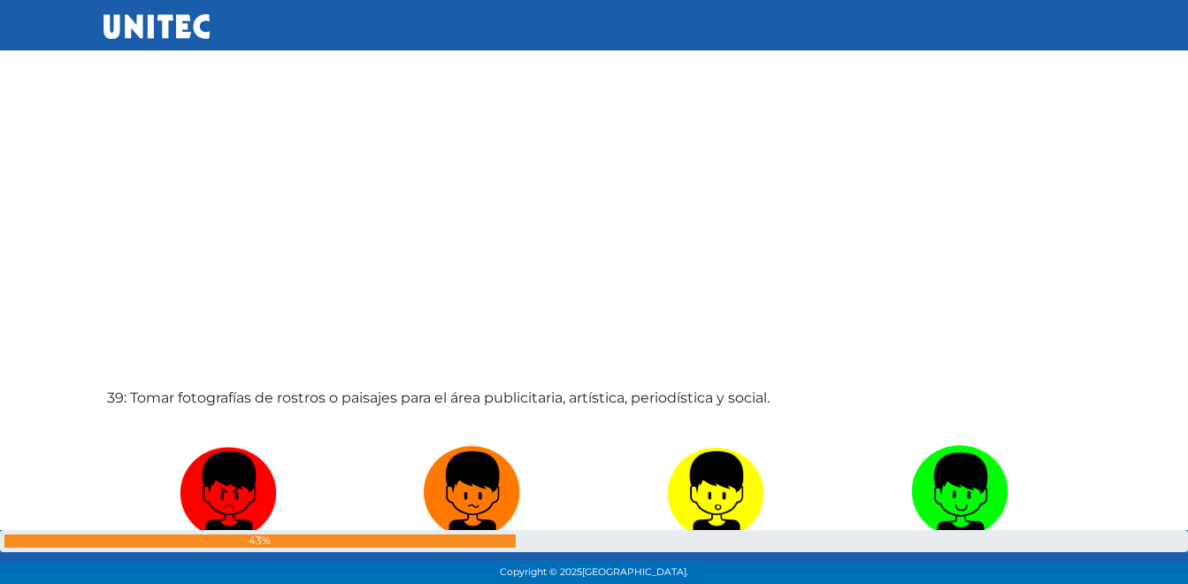
scroll to position [22111, 0]
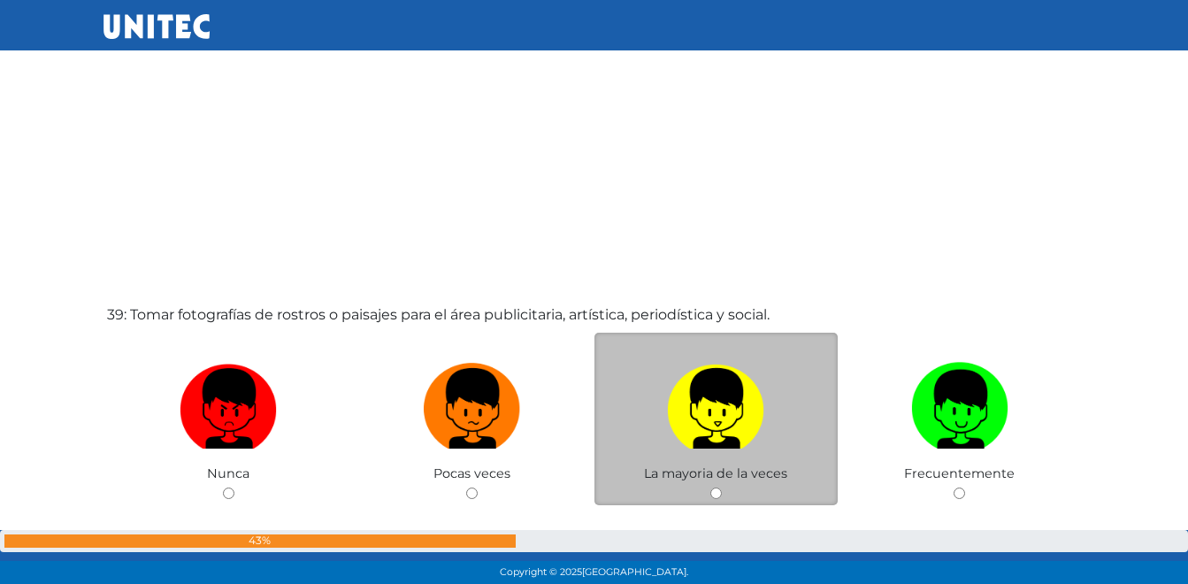
drag, startPoint x: 691, startPoint y: 435, endPoint x: 707, endPoint y: 429, distance: 17.1
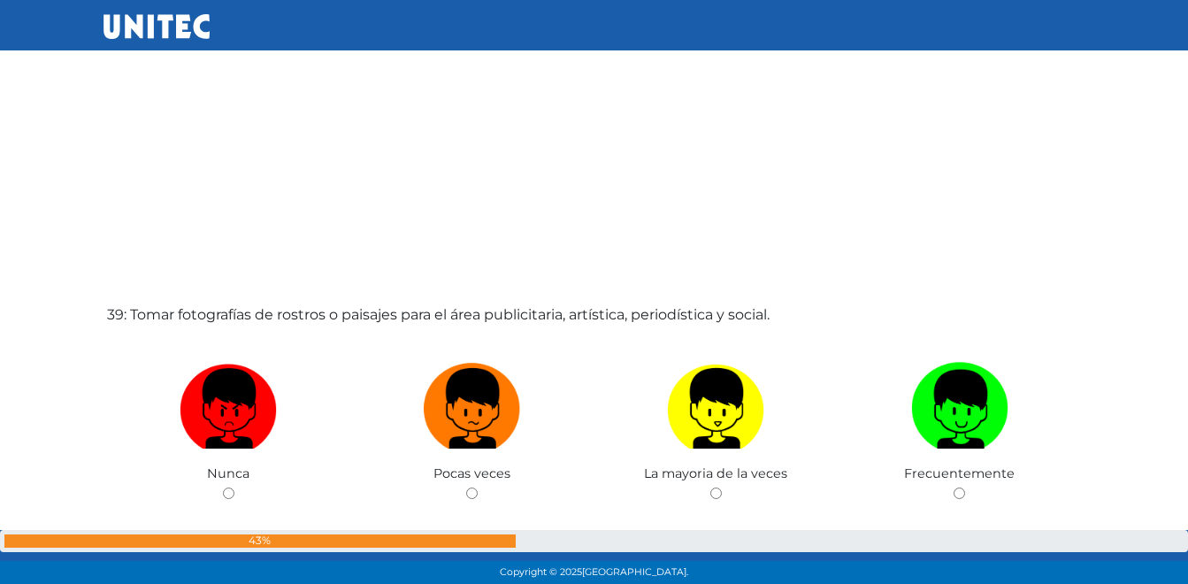
drag, startPoint x: 707, startPoint y: 429, endPoint x: 554, endPoint y: 249, distance: 236.6
click at [554, 249] on div "39: Tomar fotografías de rostros o paisajes para el área publicitaria, artístic…" at bounding box center [594, 450] width 982 height 584
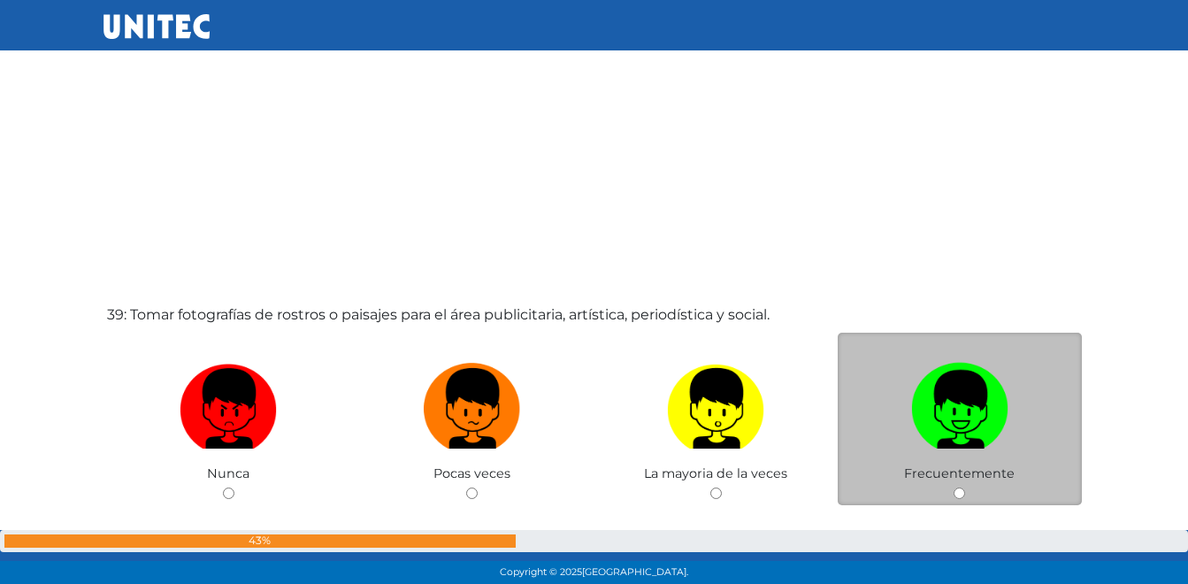
click at [923, 405] on img at bounding box center [959, 402] width 97 height 93
click at [953, 487] on input "radio" at bounding box center [958, 492] width 11 height 11
radio input "true"
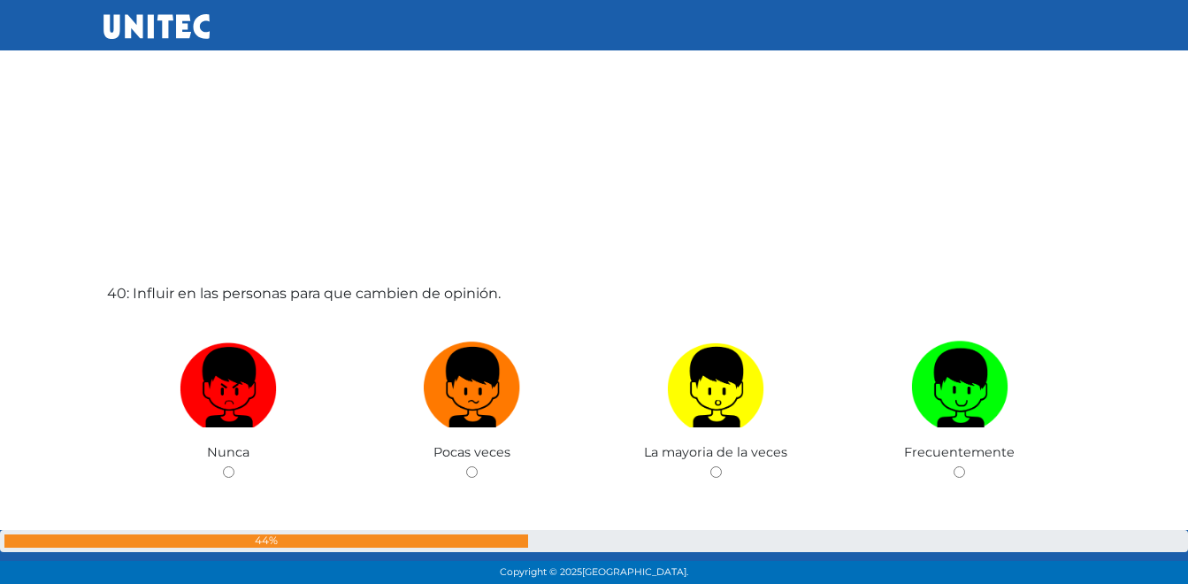
scroll to position [22748, 0]
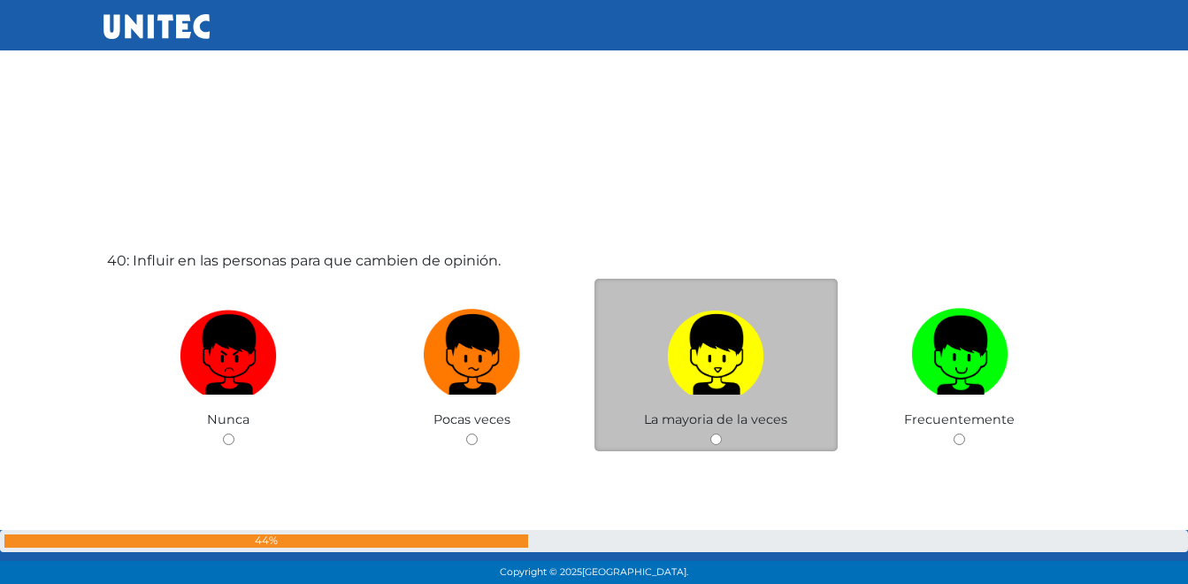
click at [690, 388] on img at bounding box center [715, 348] width 97 height 93
click at [710, 433] on input "radio" at bounding box center [715, 438] width 11 height 11
radio input "true"
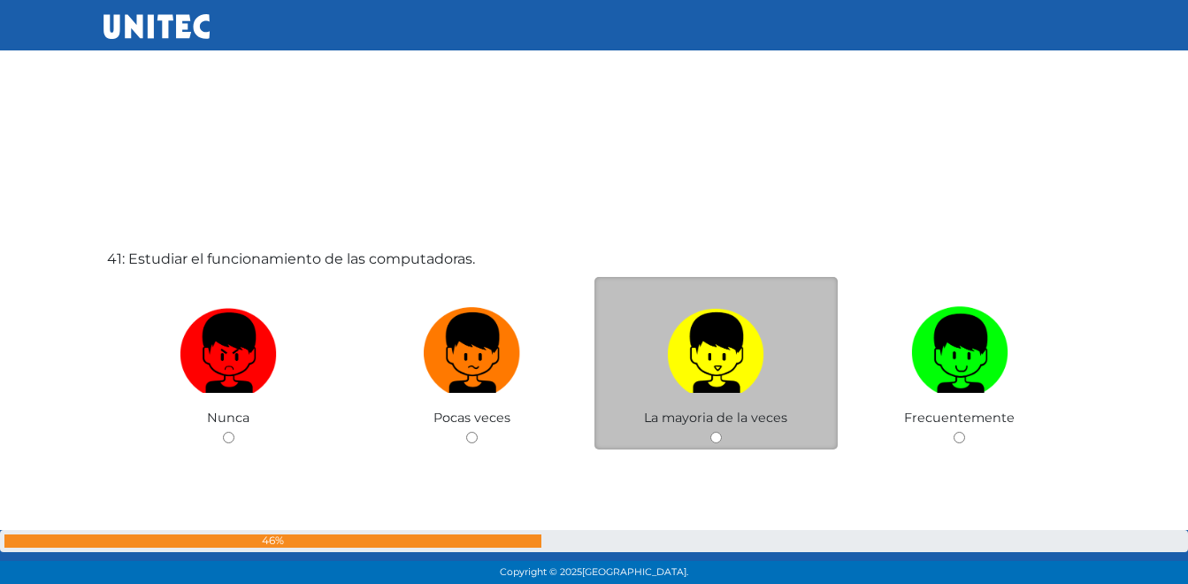
scroll to position [23339, 0]
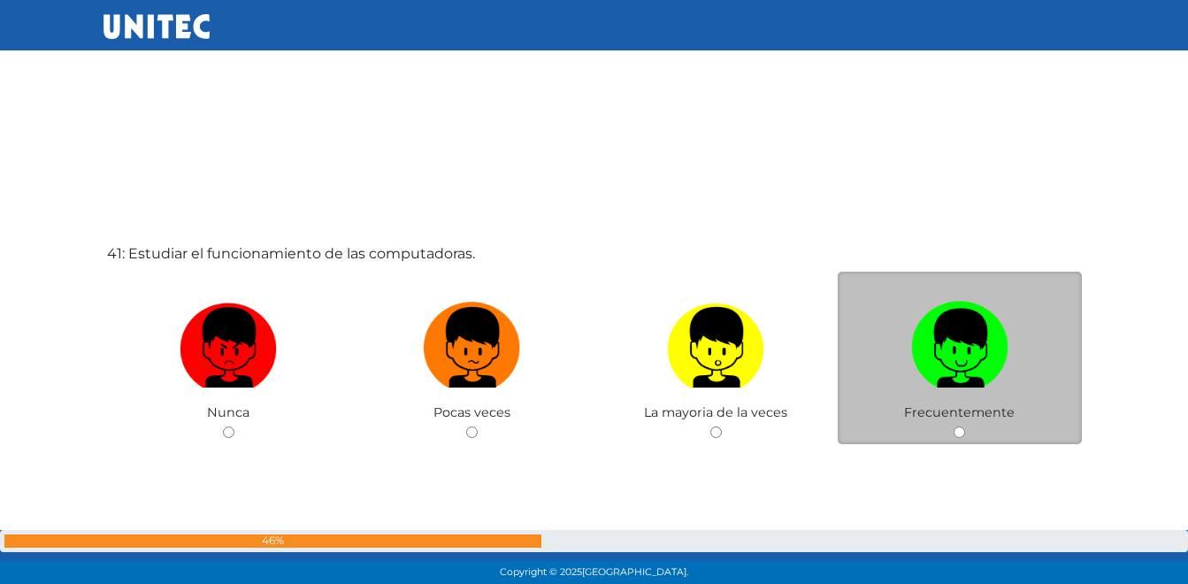
click at [974, 392] on label at bounding box center [960, 348] width 244 height 108
click at [965, 426] on input "radio" at bounding box center [958, 431] width 11 height 11
radio input "true"
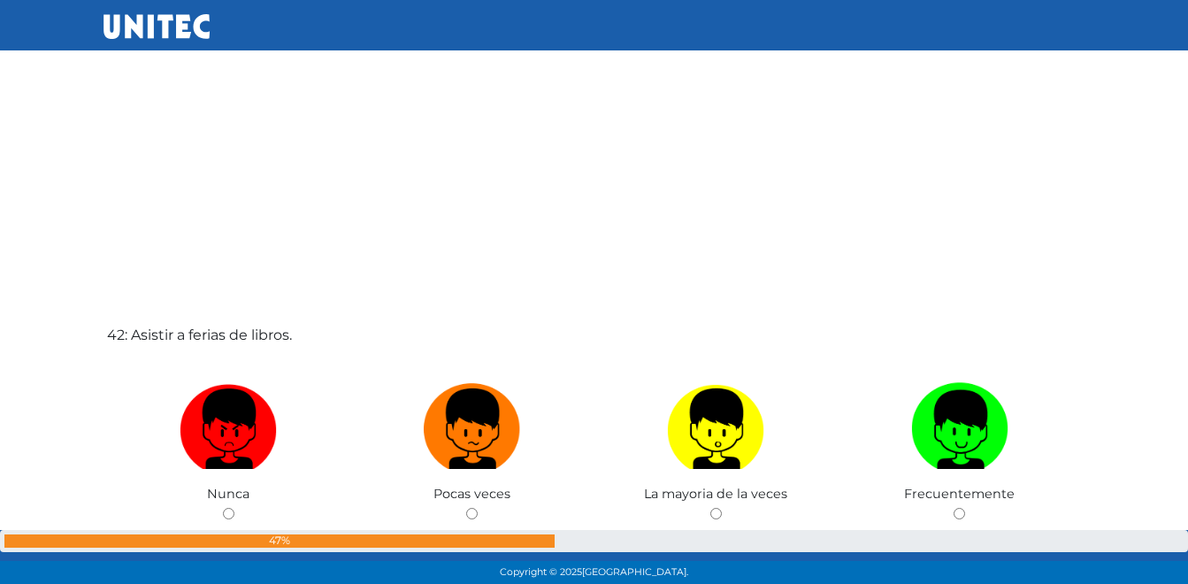
scroll to position [23932, 0]
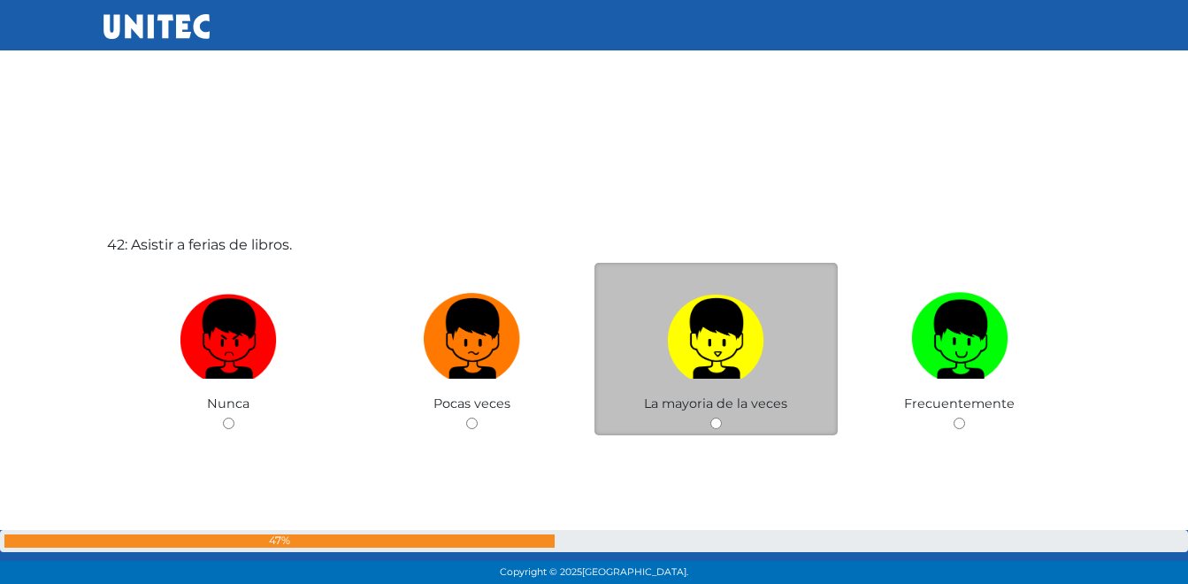
click at [716, 365] on img at bounding box center [715, 332] width 97 height 93
click at [716, 417] on input "radio" at bounding box center [715, 422] width 11 height 11
radio input "true"
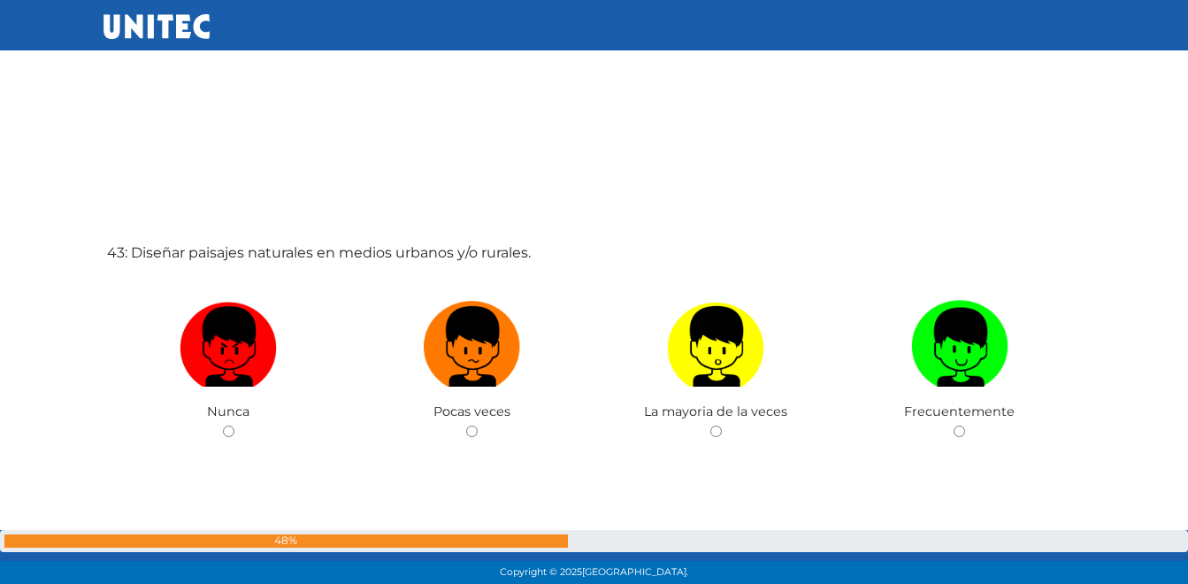
scroll to position [24604, 0]
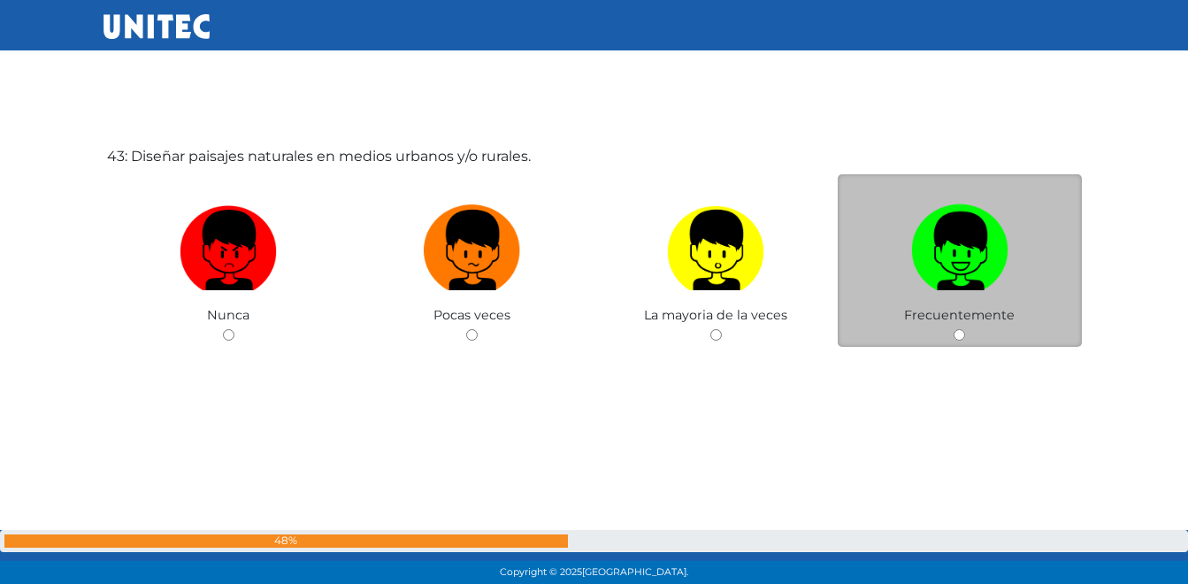
click at [935, 279] on img at bounding box center [959, 243] width 97 height 93
click at [953, 329] on input "radio" at bounding box center [958, 334] width 11 height 11
radio input "true"
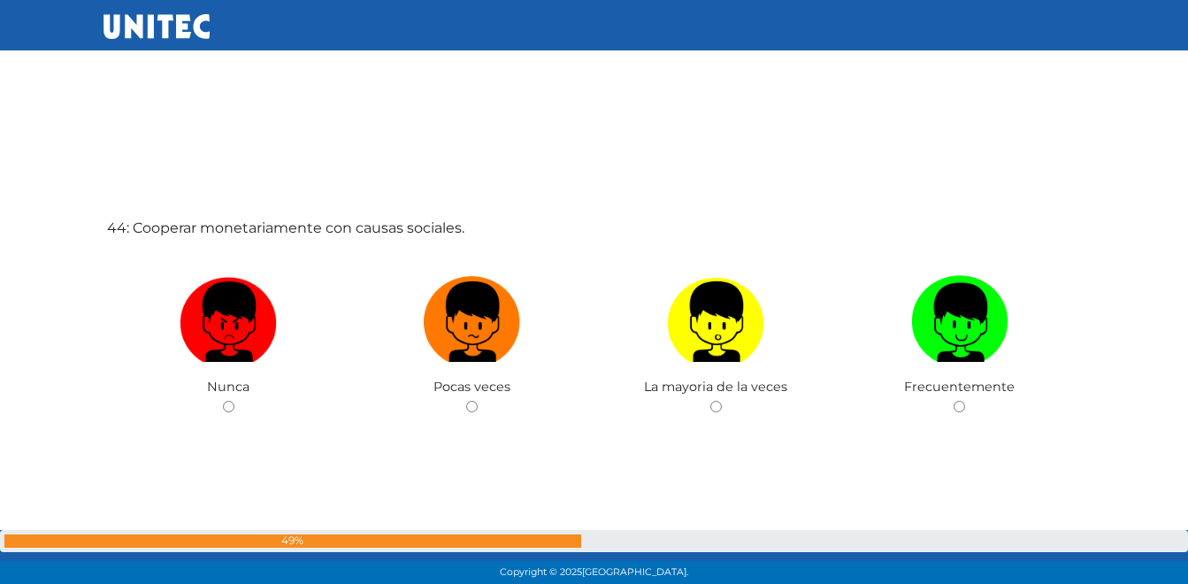
scroll to position [25188, 0]
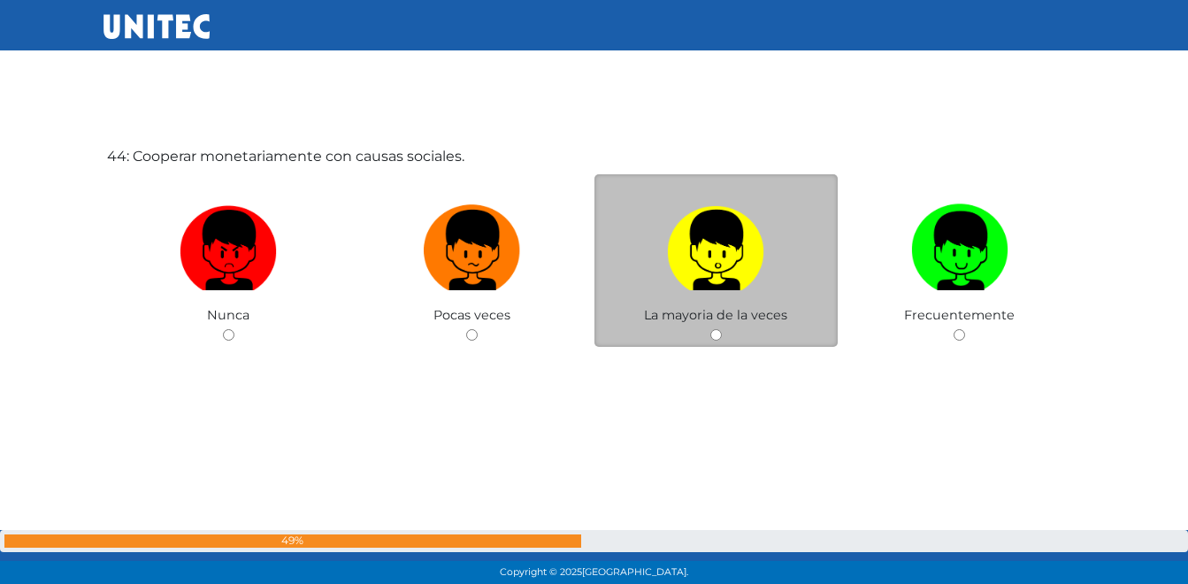
click at [768, 280] on label at bounding box center [716, 250] width 244 height 108
click at [722, 329] on input "radio" at bounding box center [715, 334] width 11 height 11
radio input "true"
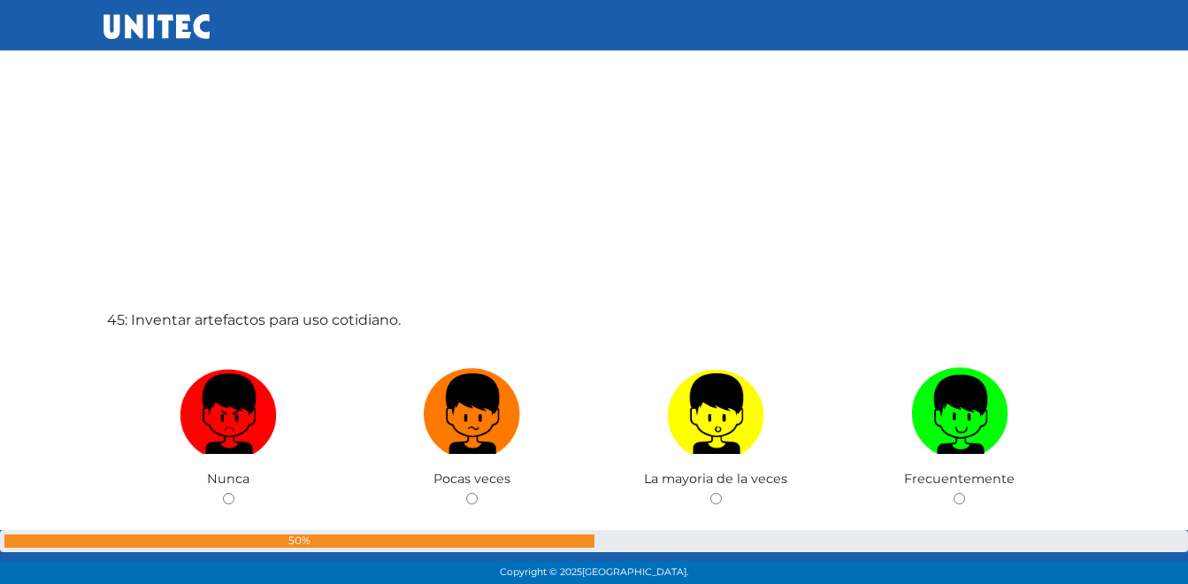
scroll to position [25692, 0]
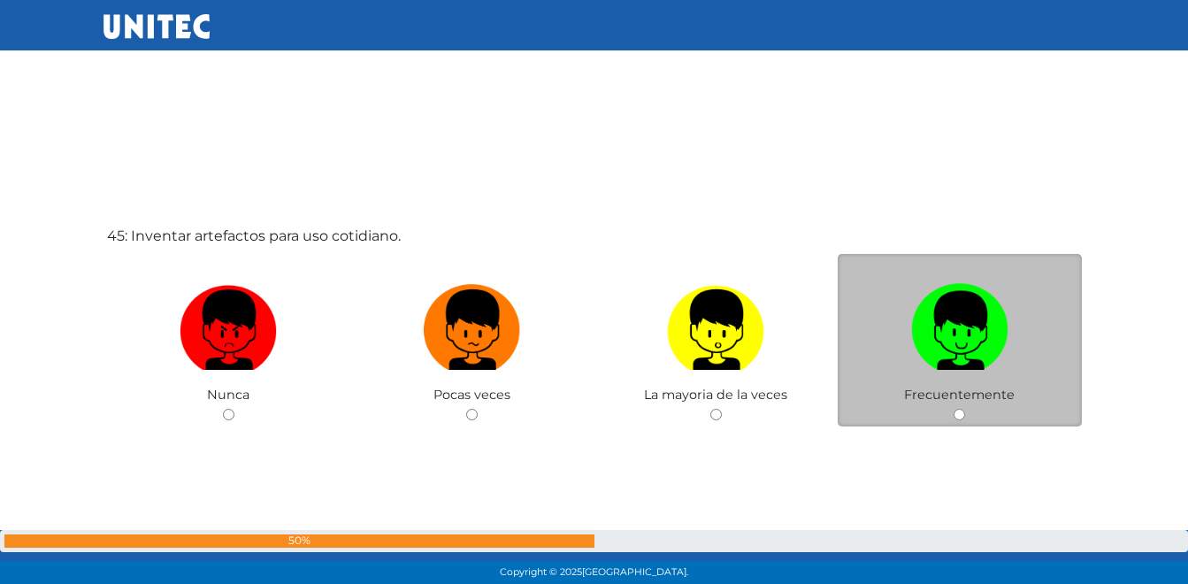
click at [926, 376] on label at bounding box center [960, 330] width 244 height 108
click at [953, 409] on input "radio" at bounding box center [958, 414] width 11 height 11
radio input "true"
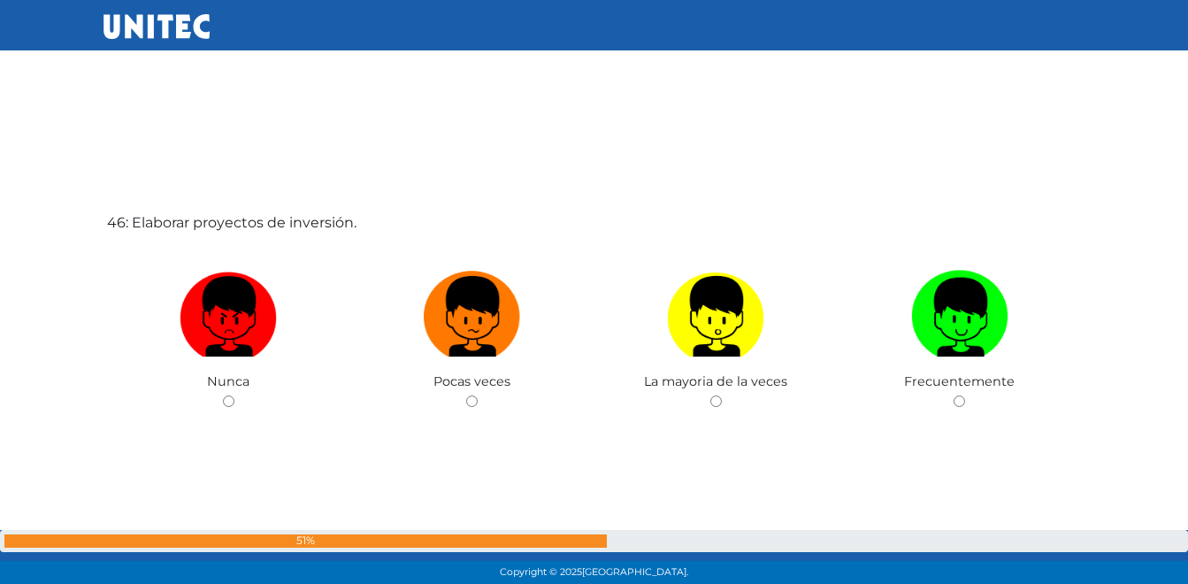
scroll to position [26355, 0]
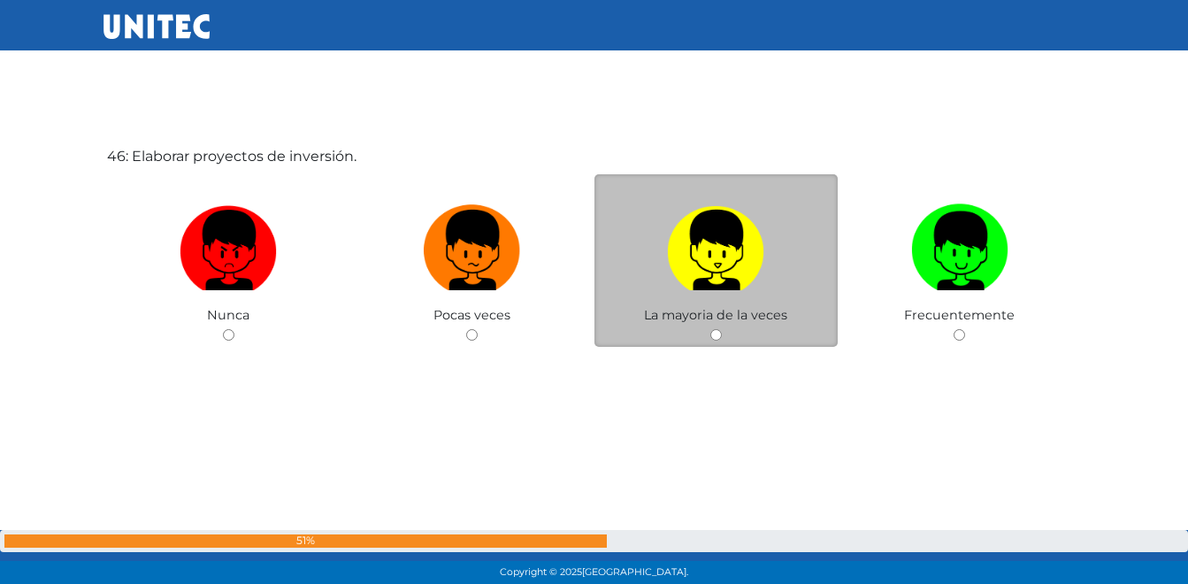
click at [688, 288] on img at bounding box center [715, 243] width 97 height 93
click at [710, 329] on input "radio" at bounding box center [715, 334] width 11 height 11
radio input "true"
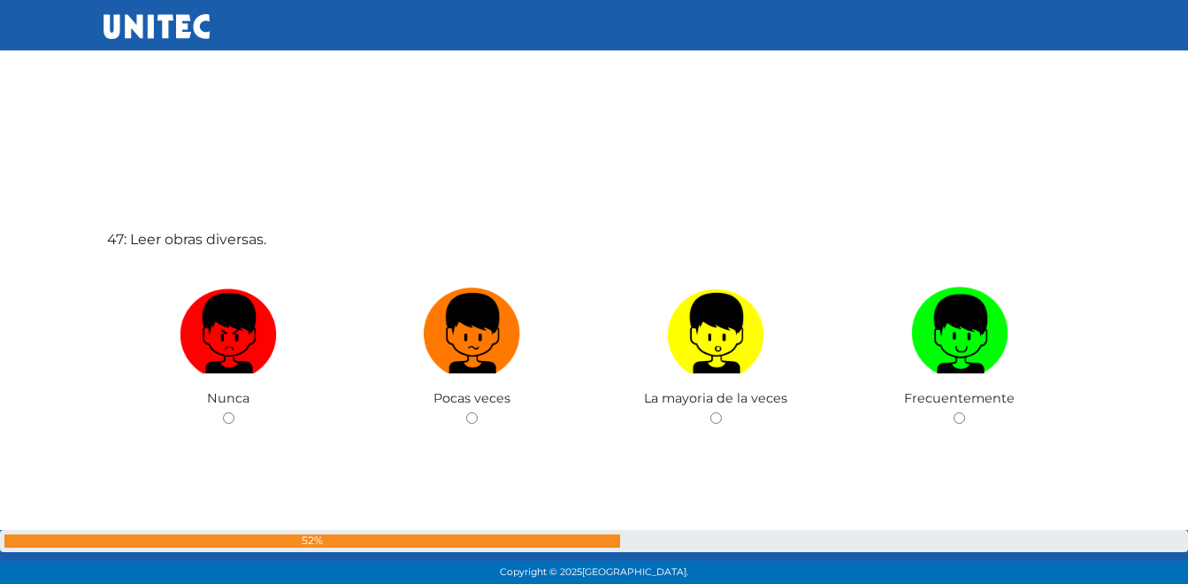
scroll to position [26857, 0]
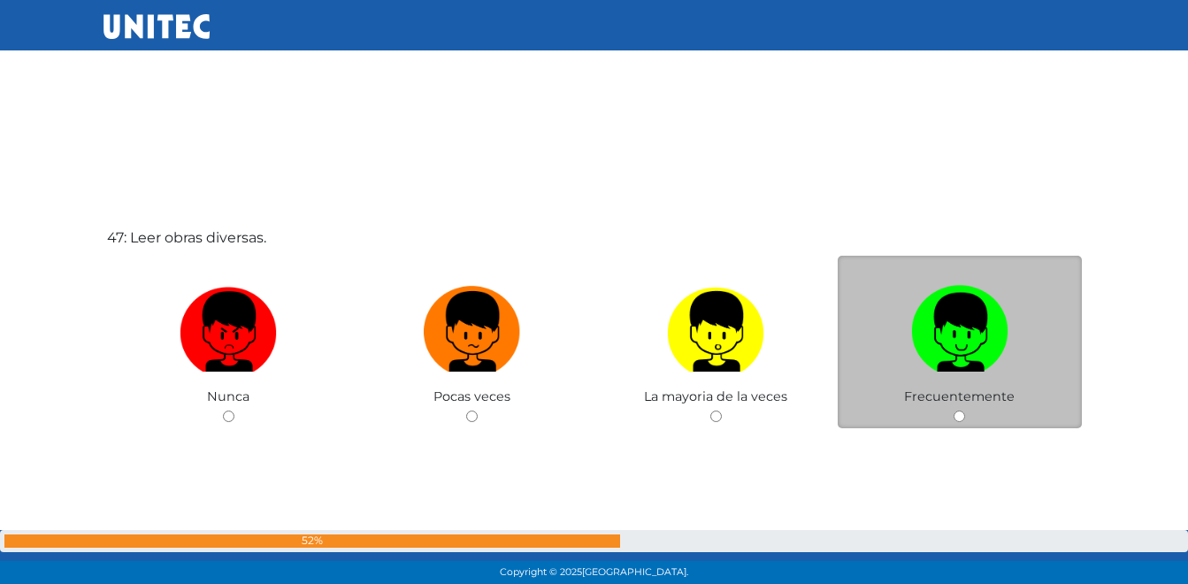
click at [935, 372] on label at bounding box center [960, 332] width 244 height 108
click at [953, 410] on input "radio" at bounding box center [958, 415] width 11 height 11
radio input "true"
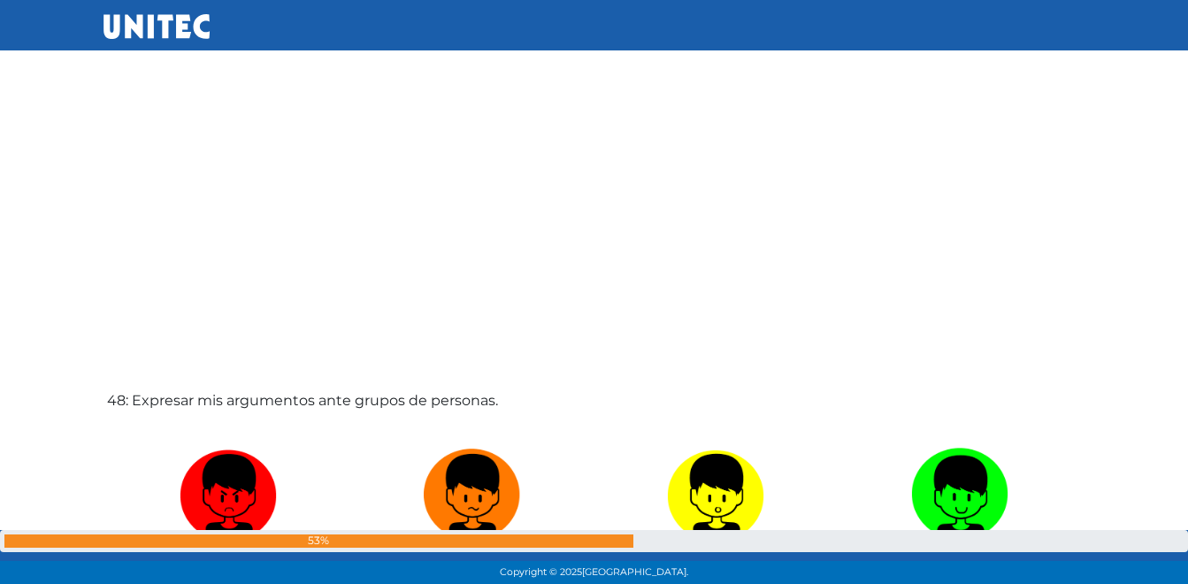
scroll to position [27346, 0]
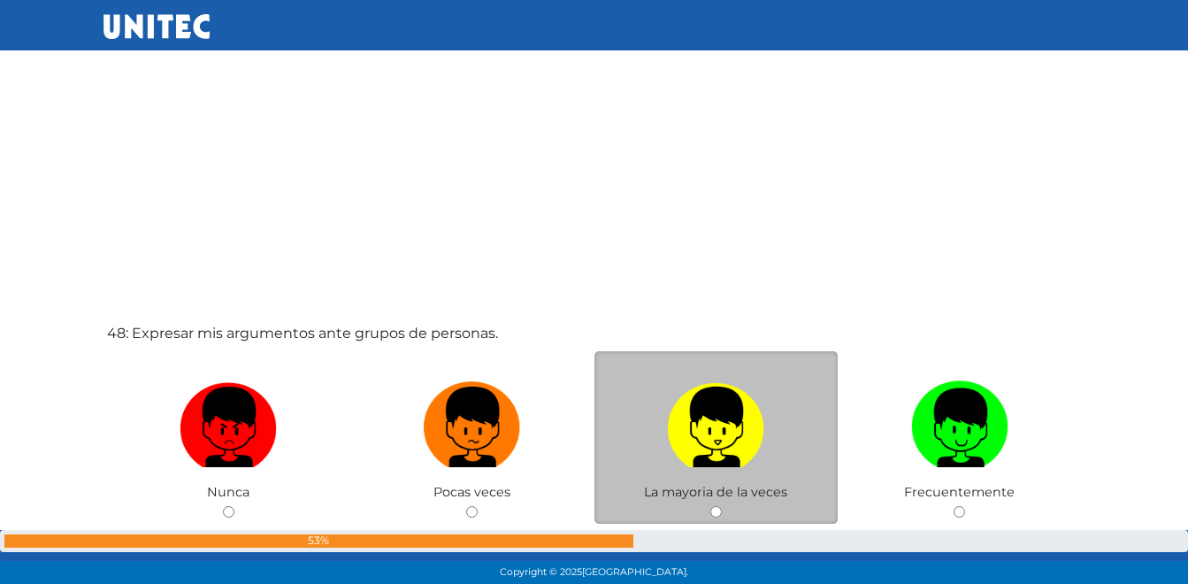
click at [731, 459] on img at bounding box center [715, 420] width 97 height 93
click at [722, 506] on input "radio" at bounding box center [715, 511] width 11 height 11
radio input "true"
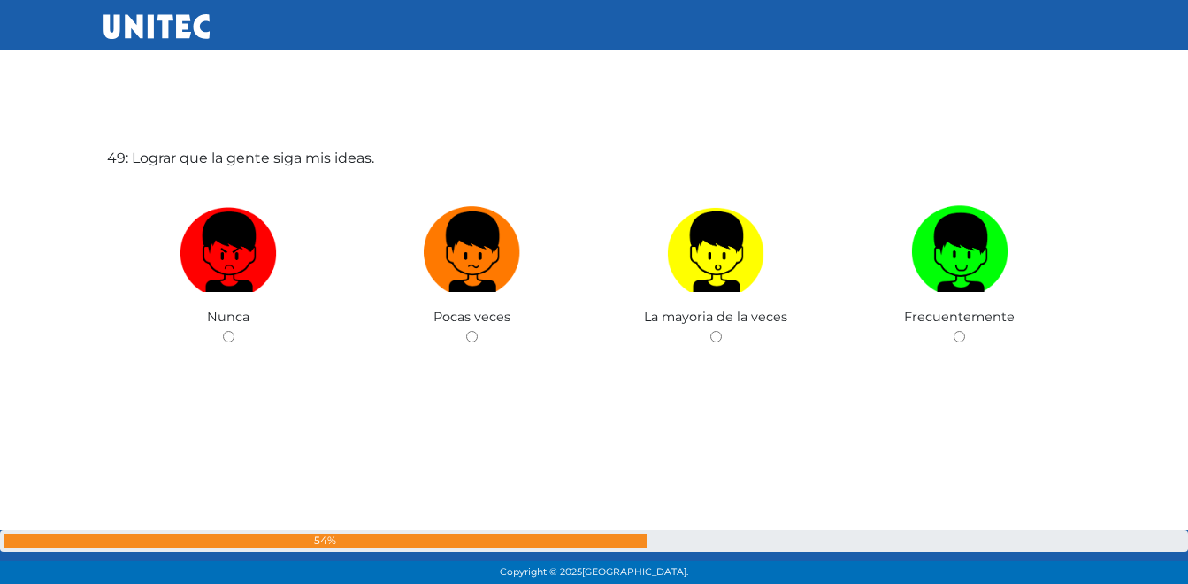
scroll to position [28106, 0]
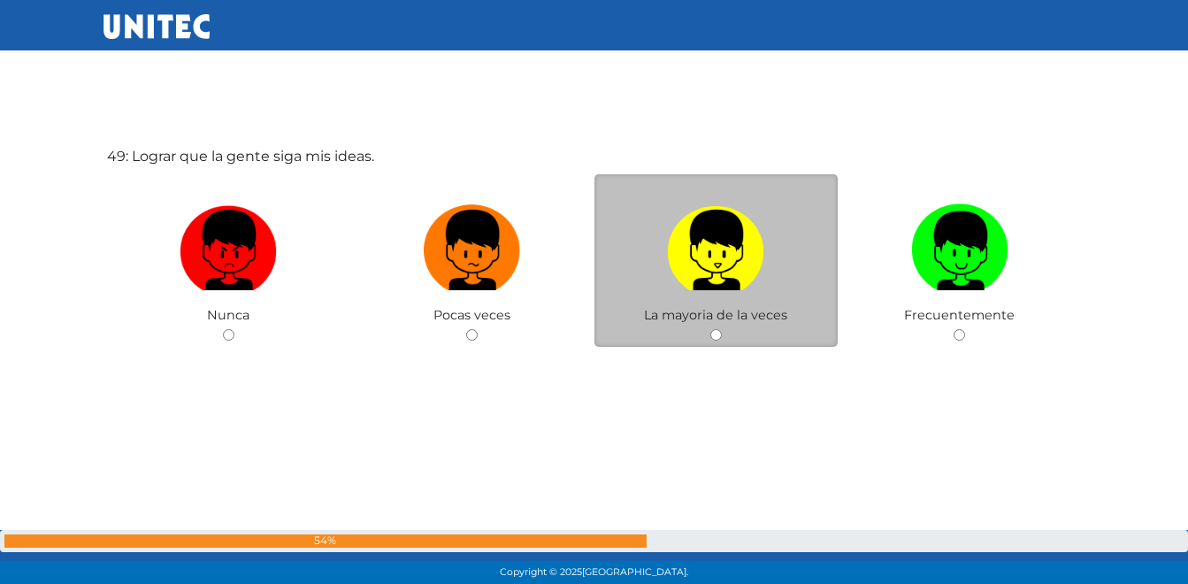
click at [700, 253] on img at bounding box center [715, 243] width 97 height 93
click at [710, 329] on input "radio" at bounding box center [715, 334] width 11 height 11
radio input "true"
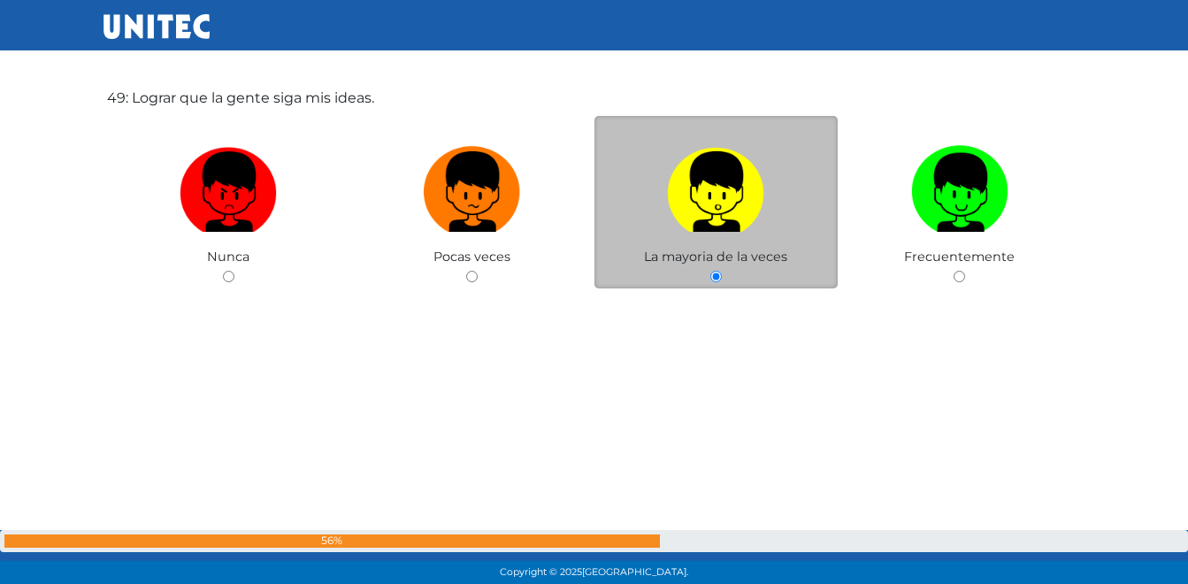
scroll to position [28168, 0]
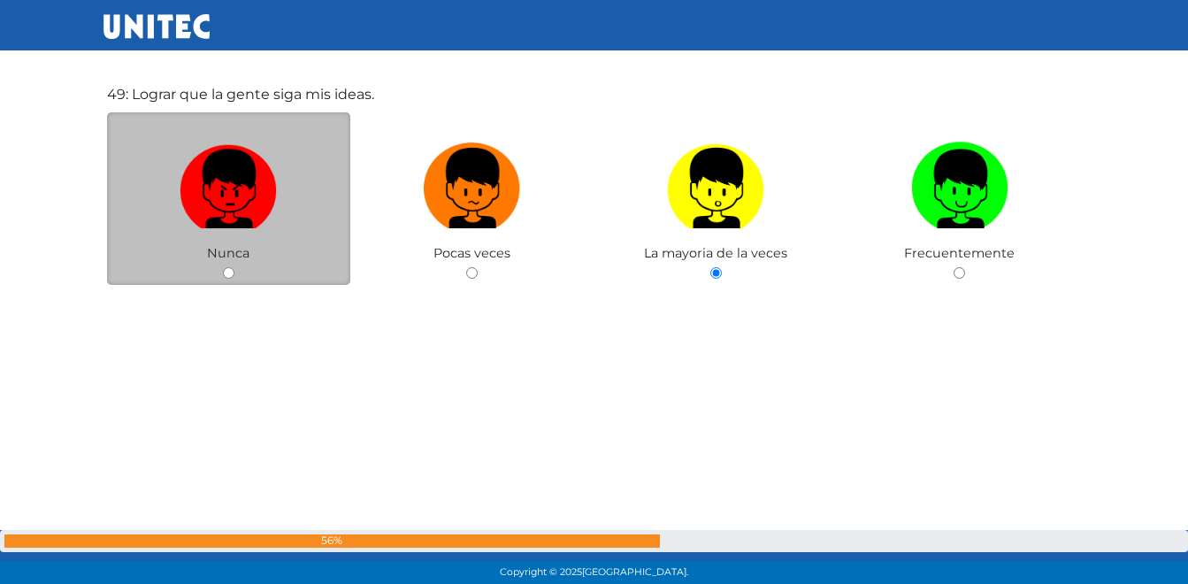
click at [241, 195] on img at bounding box center [228, 181] width 97 height 93
click at [234, 267] on input "radio" at bounding box center [228, 272] width 11 height 11
radio input "true"
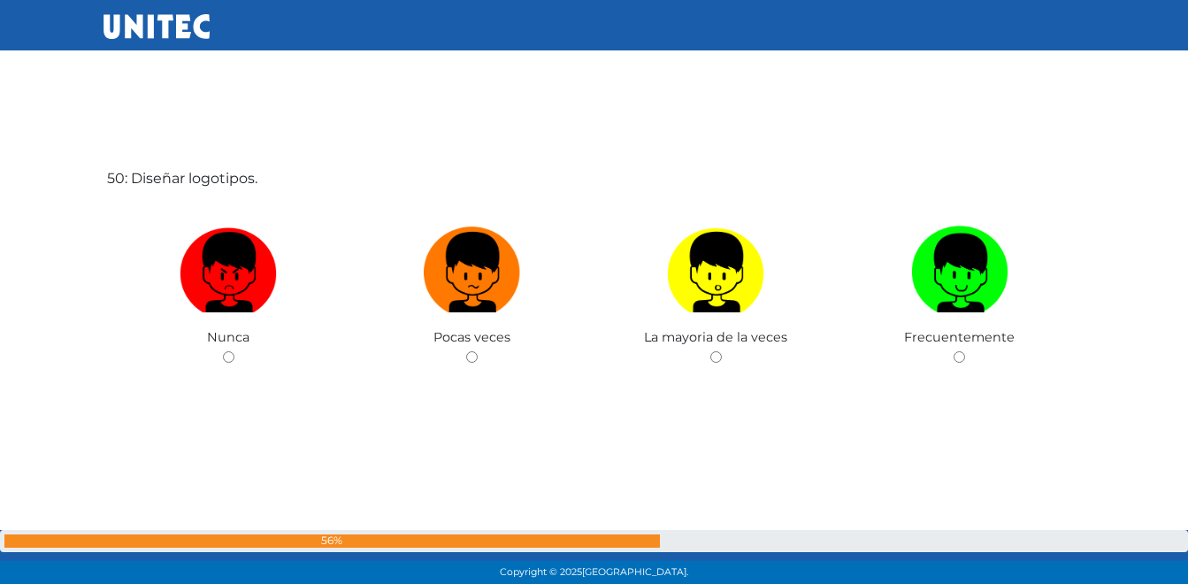
scroll to position [28670, 0]
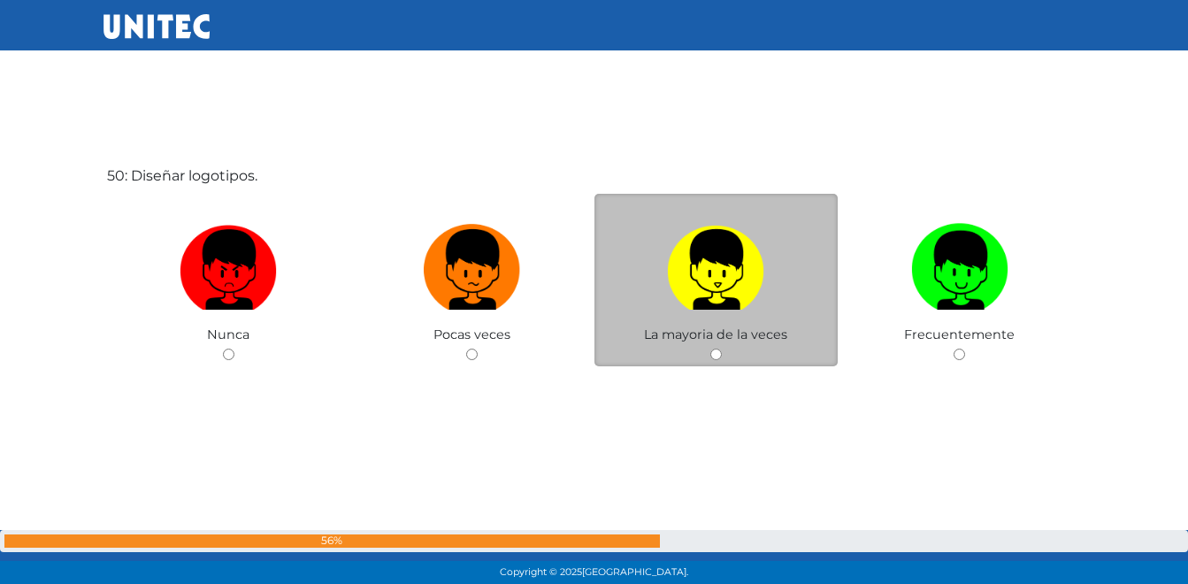
click at [716, 284] on img at bounding box center [715, 263] width 97 height 93
click at [716, 348] on input "radio" at bounding box center [715, 353] width 11 height 11
radio input "true"
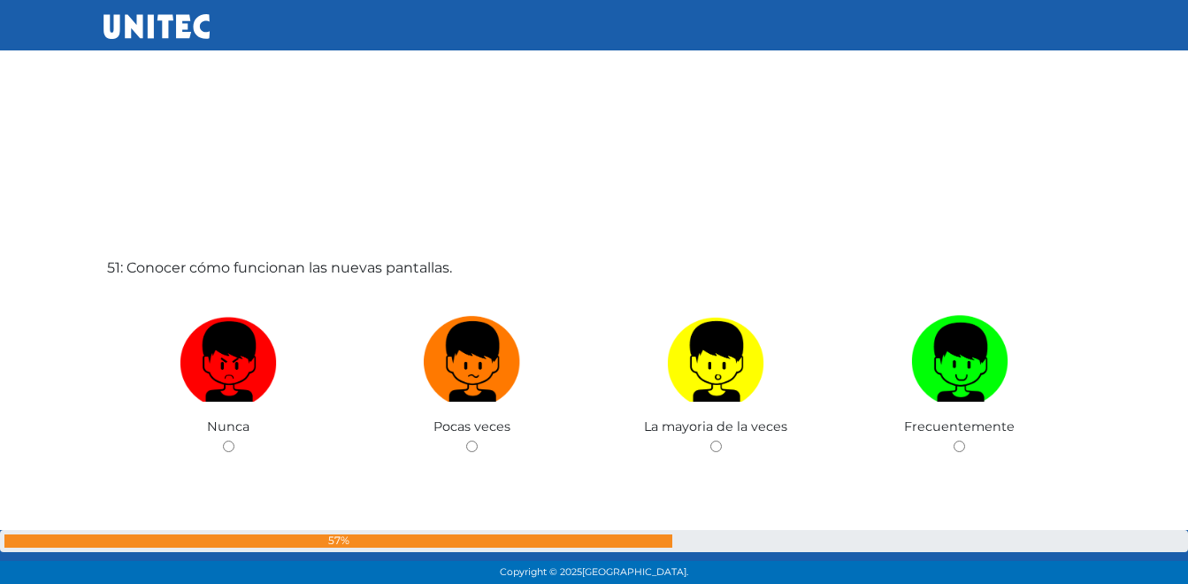
scroll to position [29175, 0]
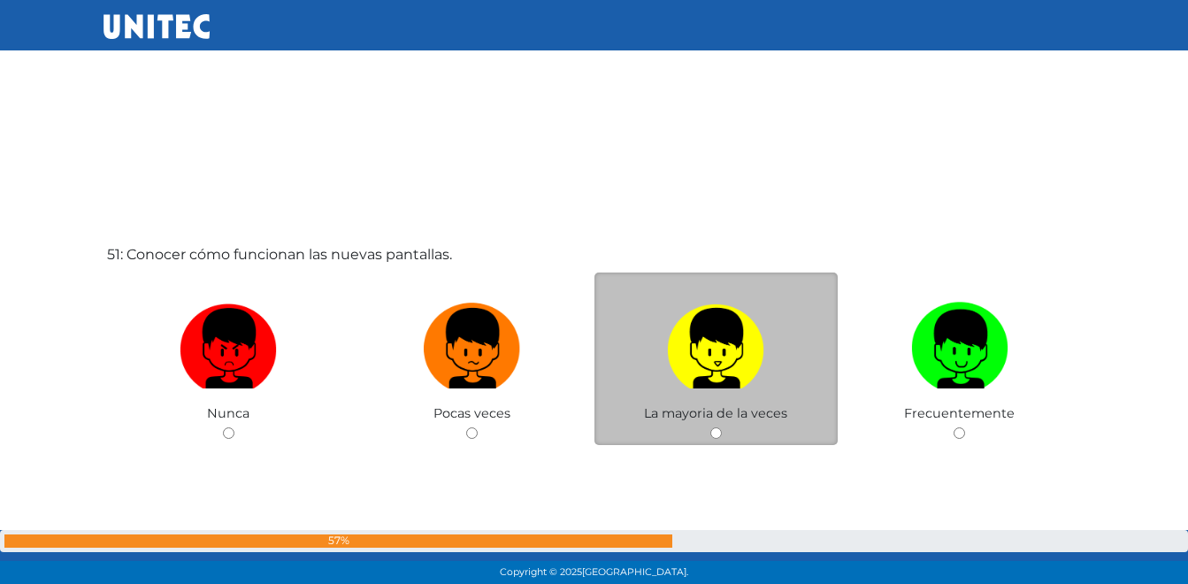
click at [711, 363] on img at bounding box center [715, 341] width 97 height 93
click at [711, 427] on input "radio" at bounding box center [715, 432] width 11 height 11
radio input "true"
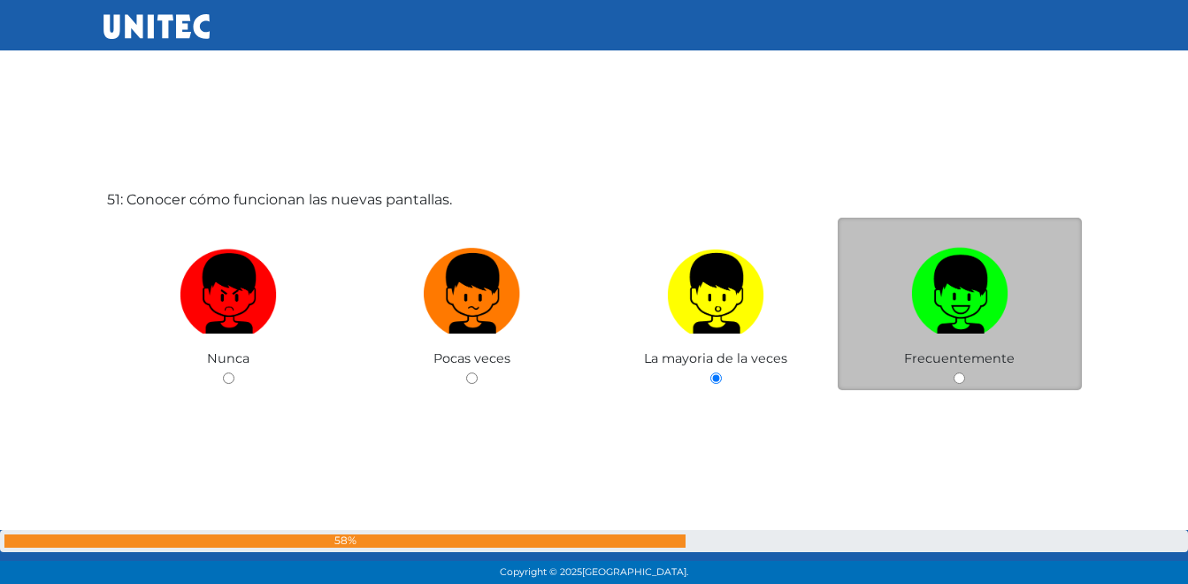
click at [985, 296] on img at bounding box center [959, 287] width 97 height 93
click at [965, 372] on input "radio" at bounding box center [958, 377] width 11 height 11
radio input "true"
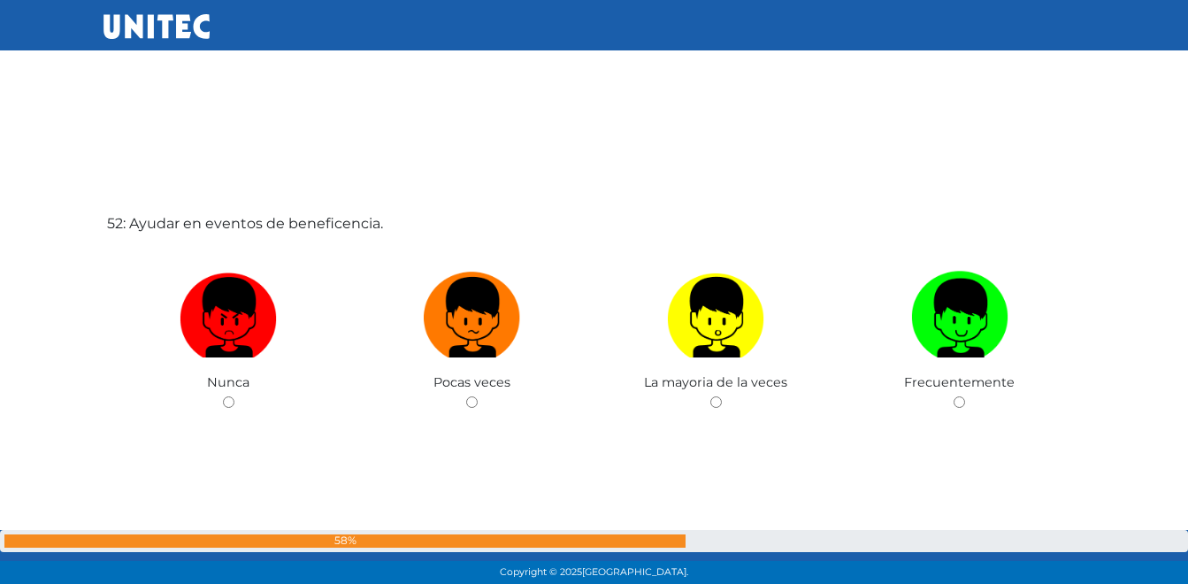
scroll to position [29857, 0]
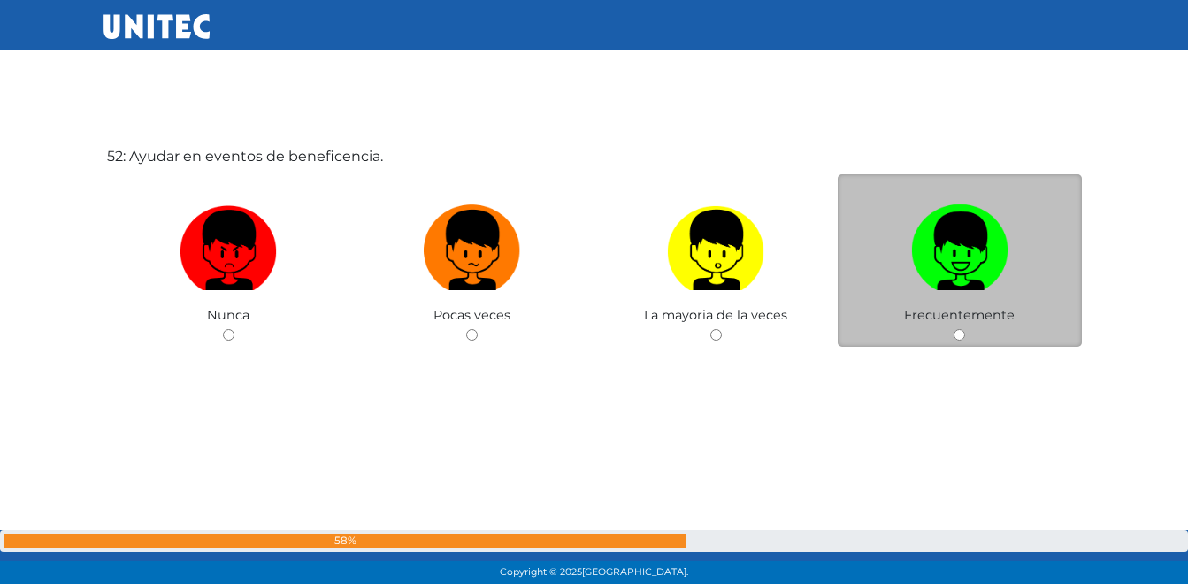
click at [924, 256] on img at bounding box center [959, 243] width 97 height 93
click at [953, 329] on input "radio" at bounding box center [958, 334] width 11 height 11
radio input "true"
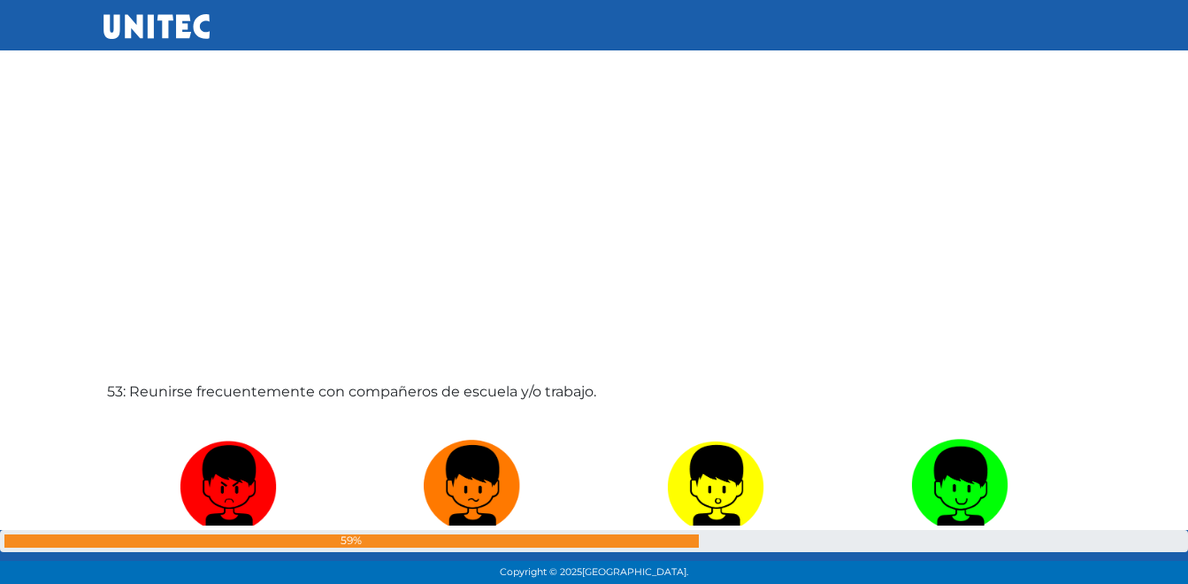
scroll to position [30362, 0]
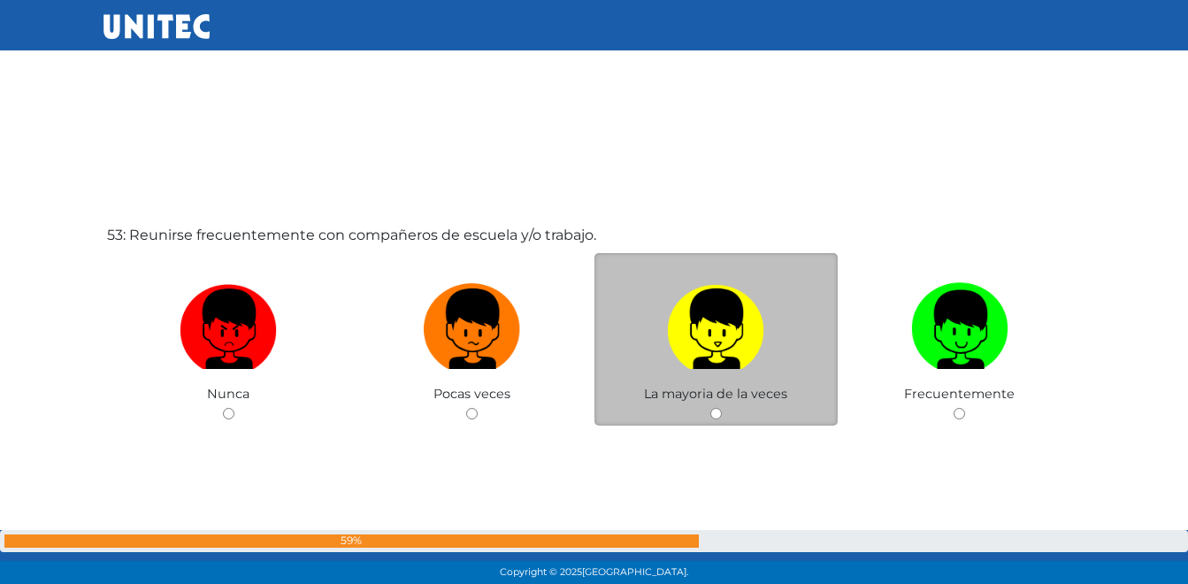
click at [723, 331] on img at bounding box center [715, 322] width 97 height 93
click at [722, 408] on input "radio" at bounding box center [715, 413] width 11 height 11
radio input "true"
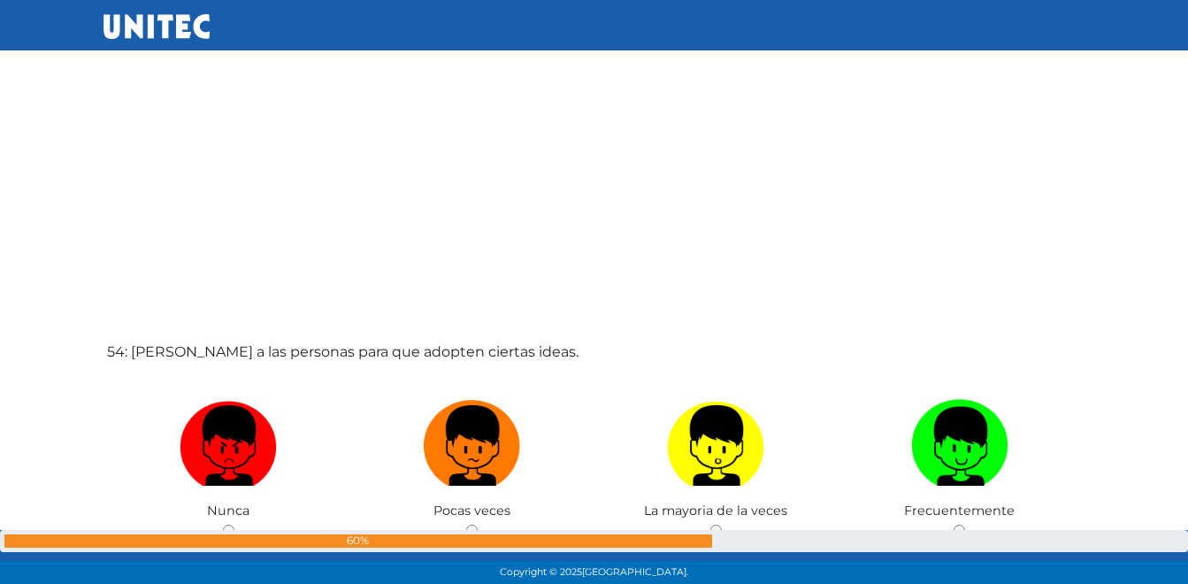
scroll to position [30865, 0]
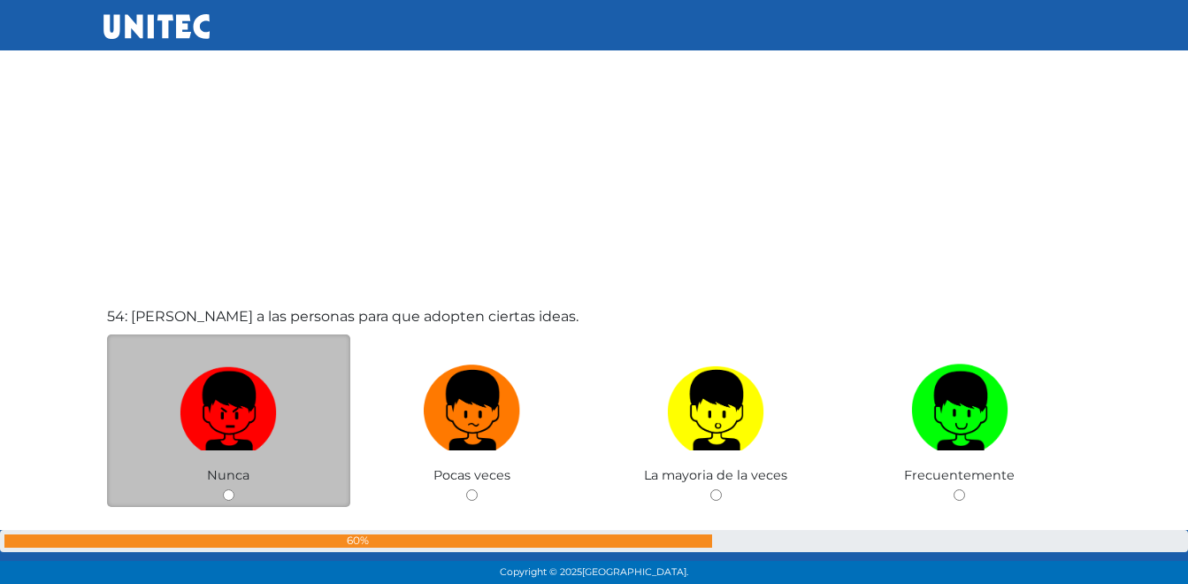
click at [228, 432] on img at bounding box center [228, 403] width 97 height 93
click at [228, 489] on input "radio" at bounding box center [228, 494] width 11 height 11
radio input "true"
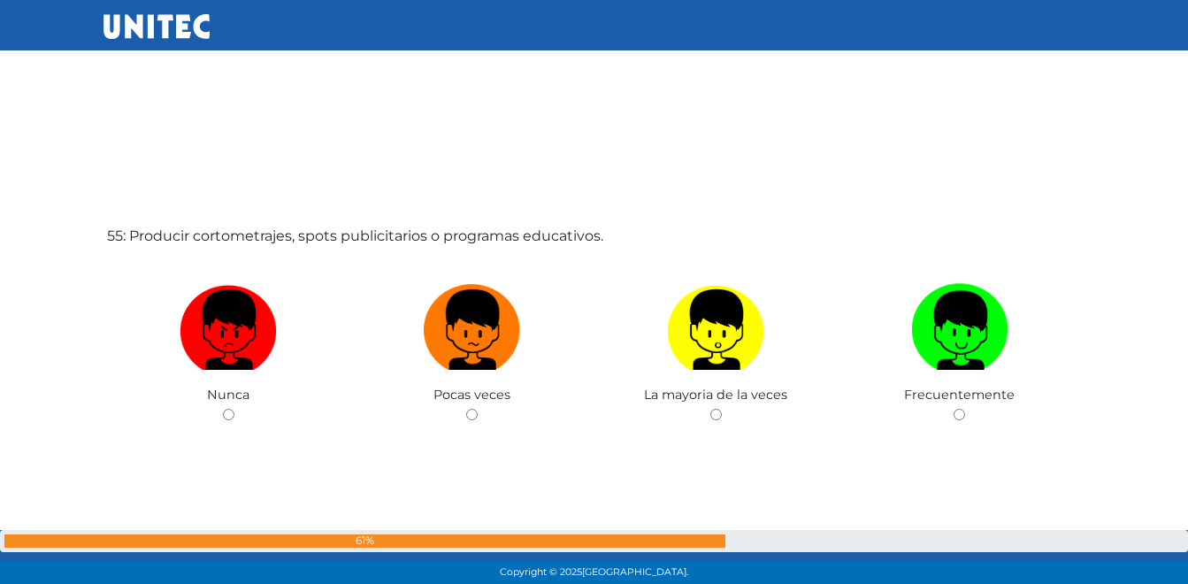
scroll to position [31544, 0]
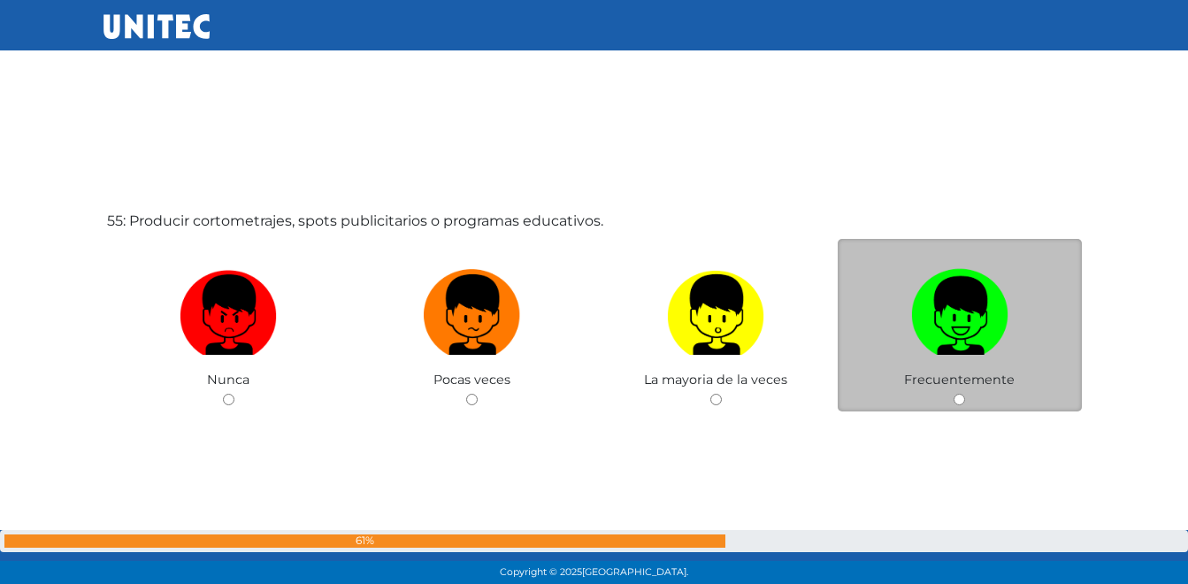
click at [939, 341] on img at bounding box center [959, 308] width 97 height 93
click at [953, 394] on input "radio" at bounding box center [958, 399] width 11 height 11
radio input "true"
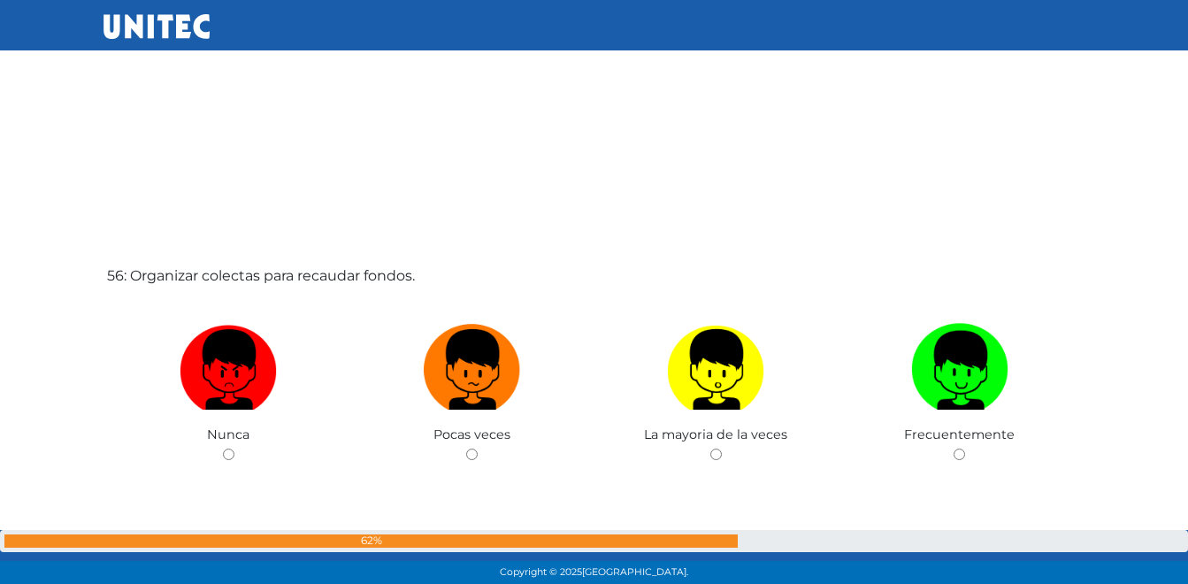
scroll to position [32104, 0]
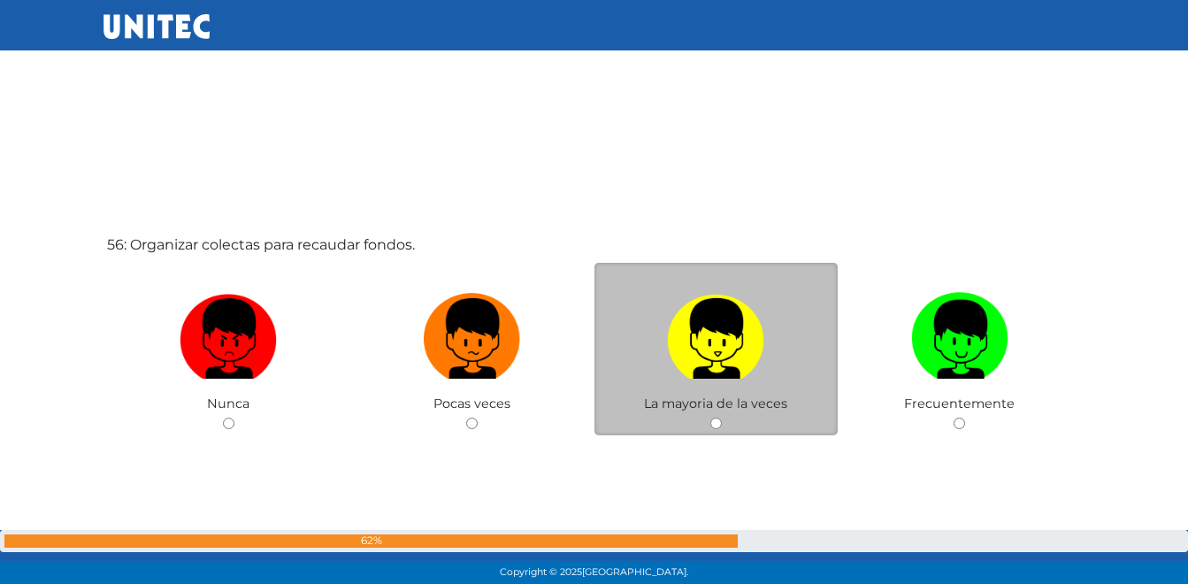
click at [721, 368] on img at bounding box center [715, 332] width 97 height 93
click at [721, 417] on input "radio" at bounding box center [715, 422] width 11 height 11
radio input "true"
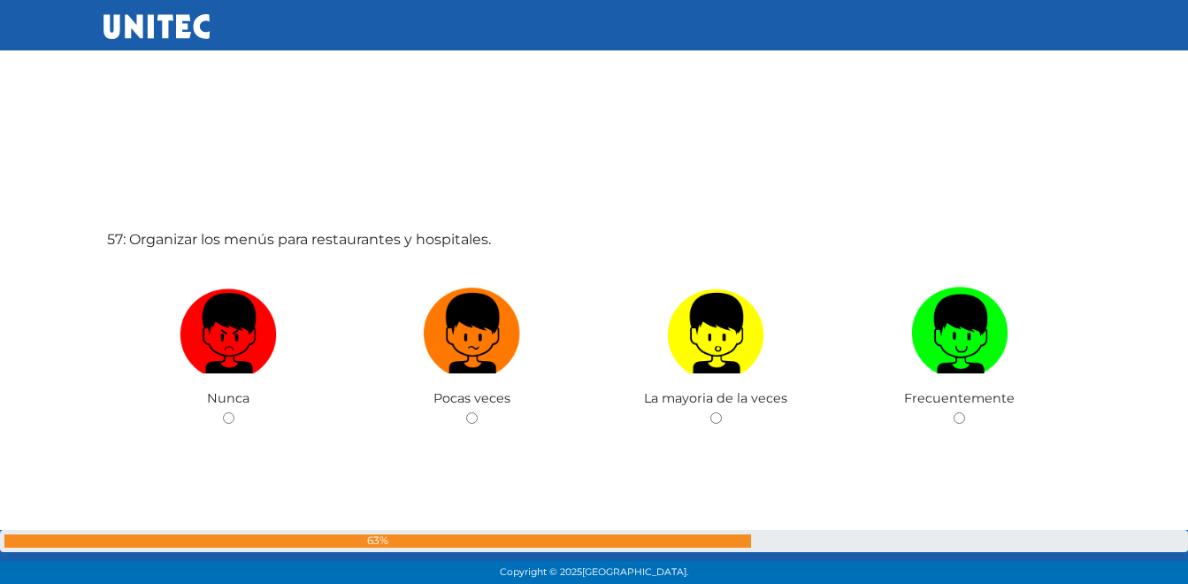
scroll to position [32694, 0]
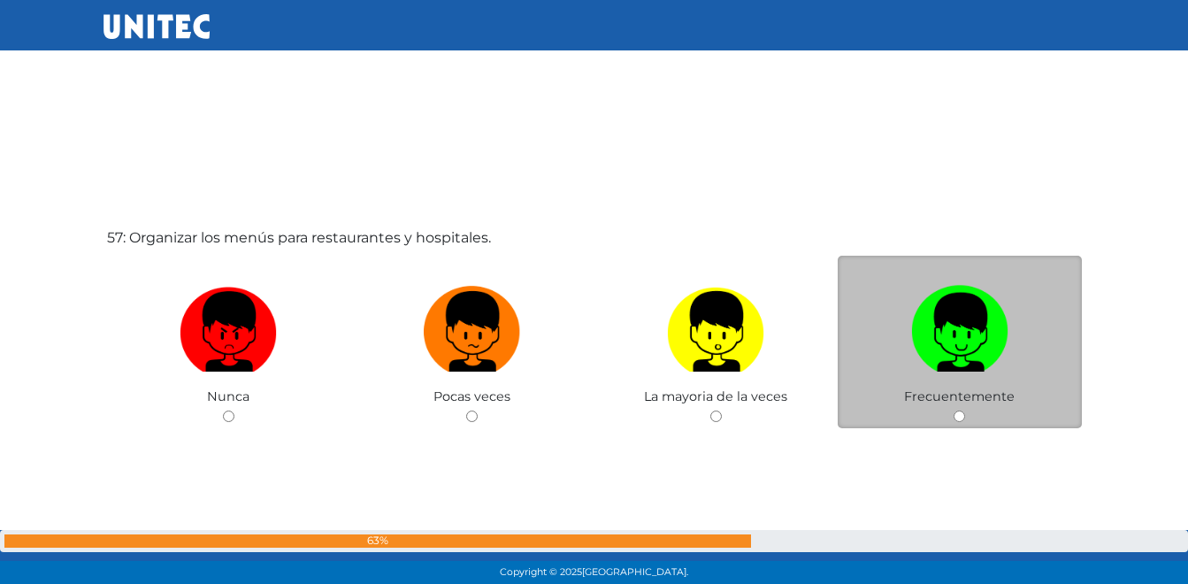
click at [1000, 345] on label at bounding box center [960, 332] width 244 height 108
click at [965, 410] on input "radio" at bounding box center [958, 415] width 11 height 11
radio input "true"
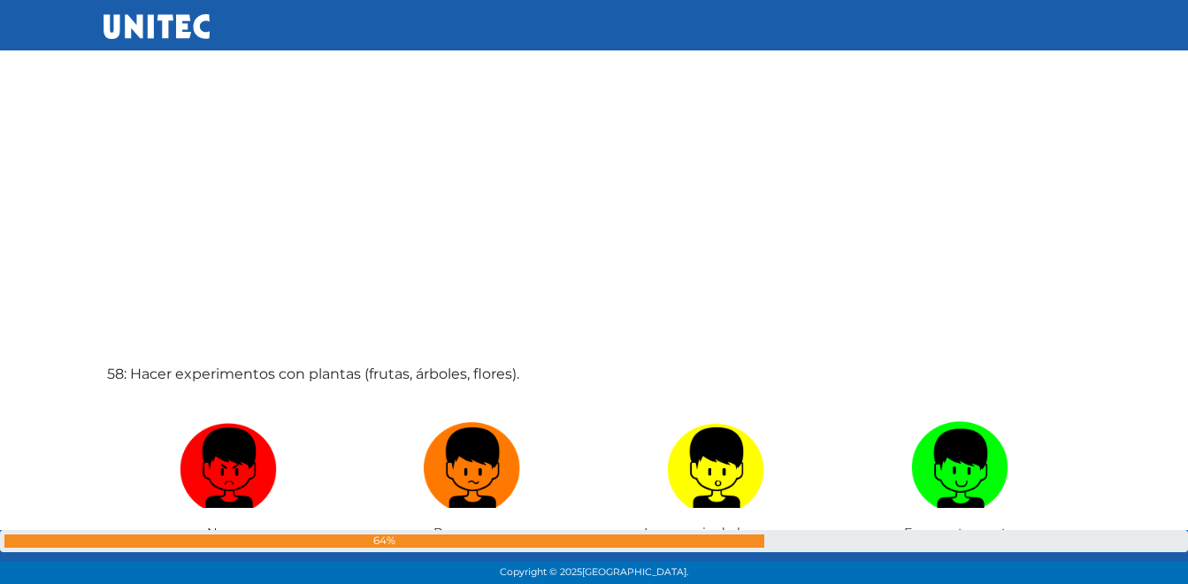
scroll to position [33197, 0]
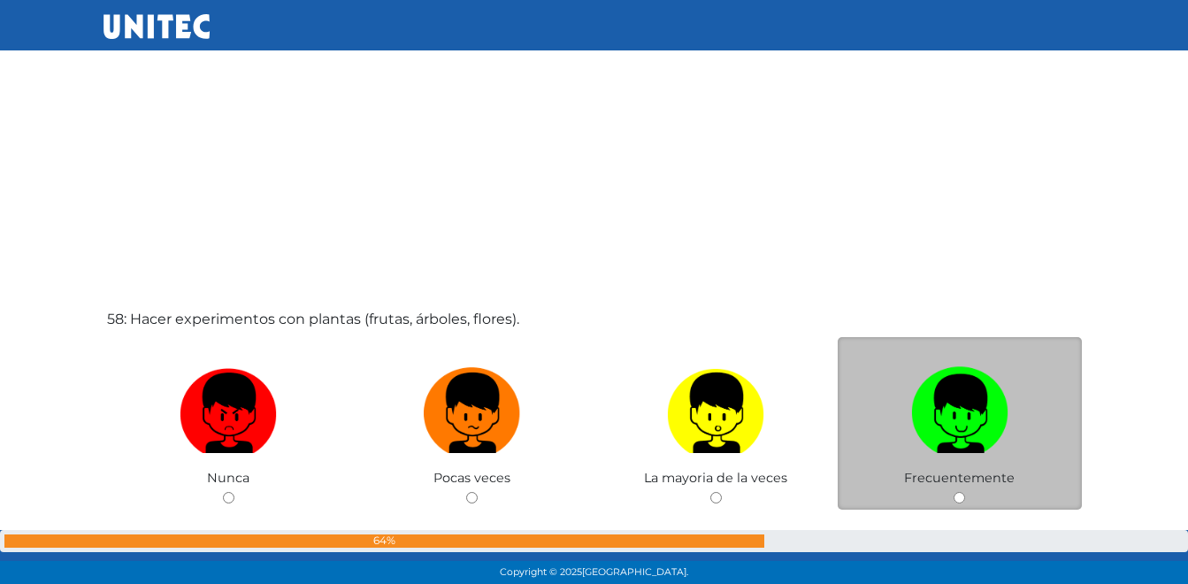
click at [951, 442] on img at bounding box center [959, 406] width 97 height 93
click at [953, 492] on input "radio" at bounding box center [958, 497] width 11 height 11
radio input "true"
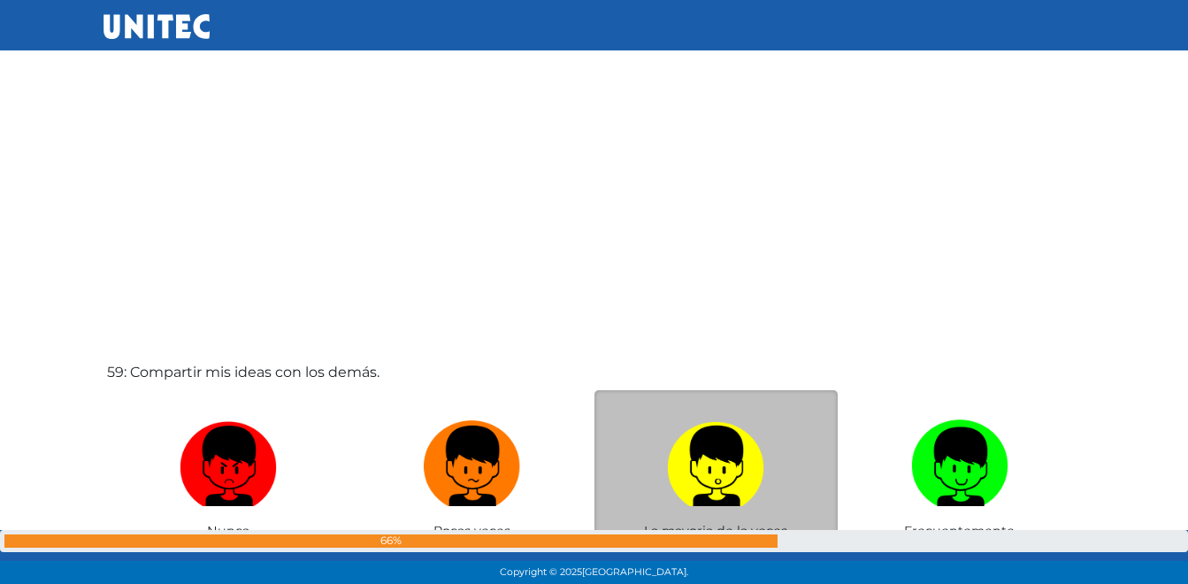
scroll to position [33904, 0]
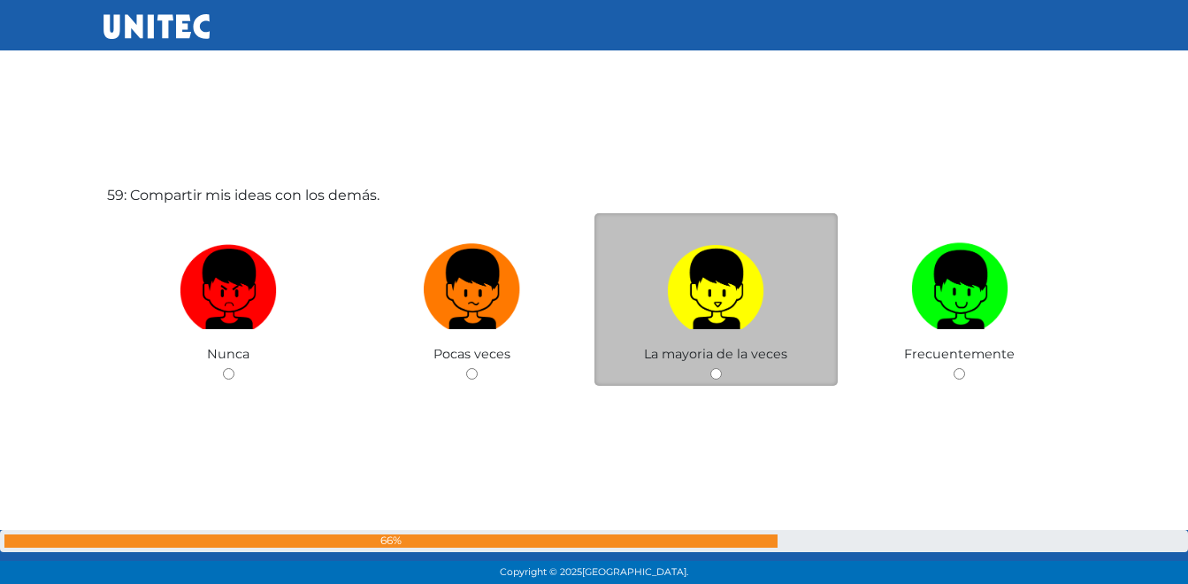
click at [700, 296] on img at bounding box center [715, 282] width 97 height 93
click at [710, 368] on input "radio" at bounding box center [715, 373] width 11 height 11
radio input "true"
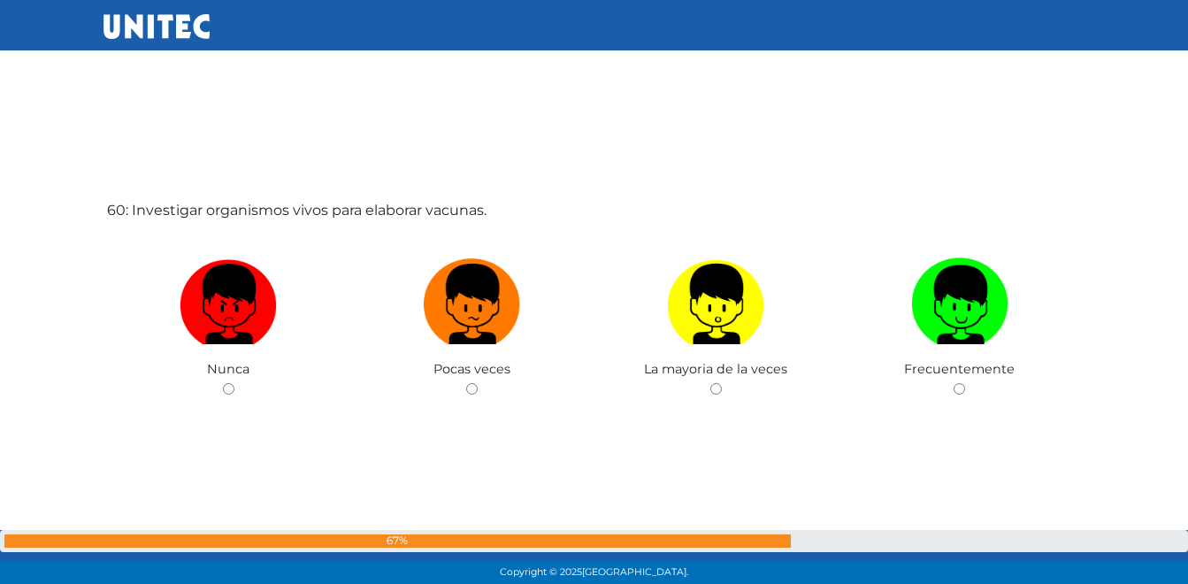
scroll to position [34527, 0]
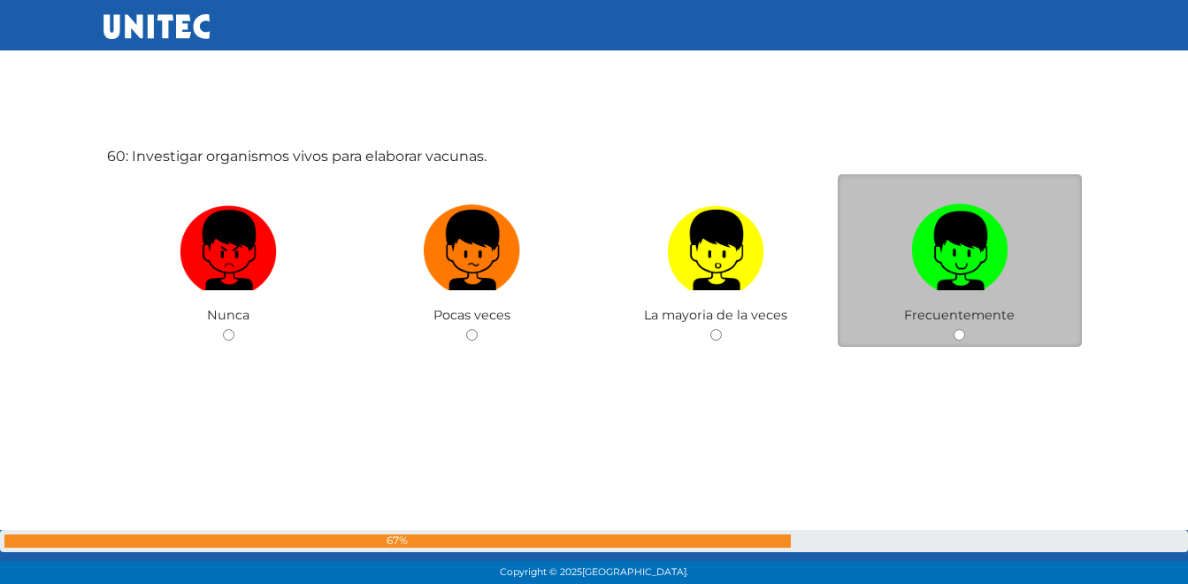
click at [927, 272] on img at bounding box center [959, 243] width 97 height 93
click at [953, 329] on input "radio" at bounding box center [958, 334] width 11 height 11
radio input "true"
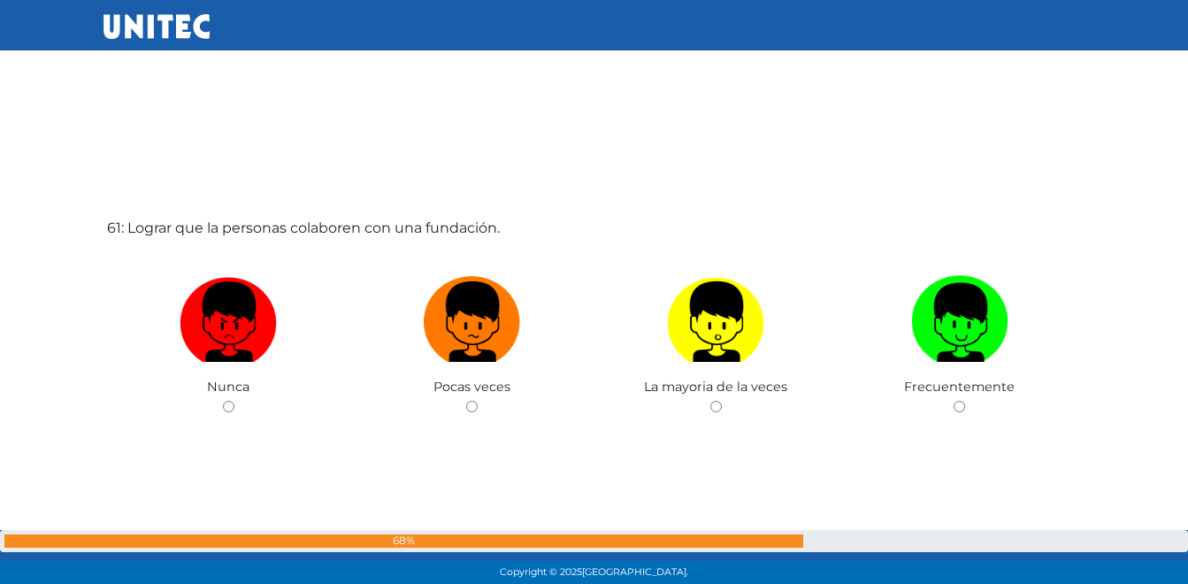
scroll to position [35111, 0]
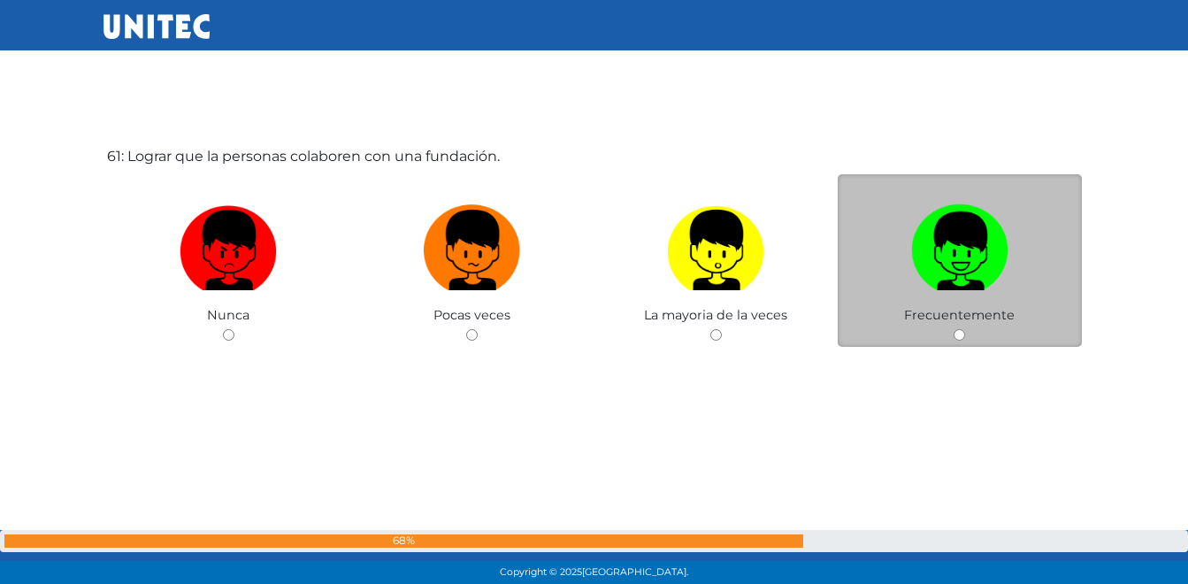
click at [940, 259] on img at bounding box center [959, 243] width 97 height 93
click at [953, 329] on input "radio" at bounding box center [958, 334] width 11 height 11
radio input "true"
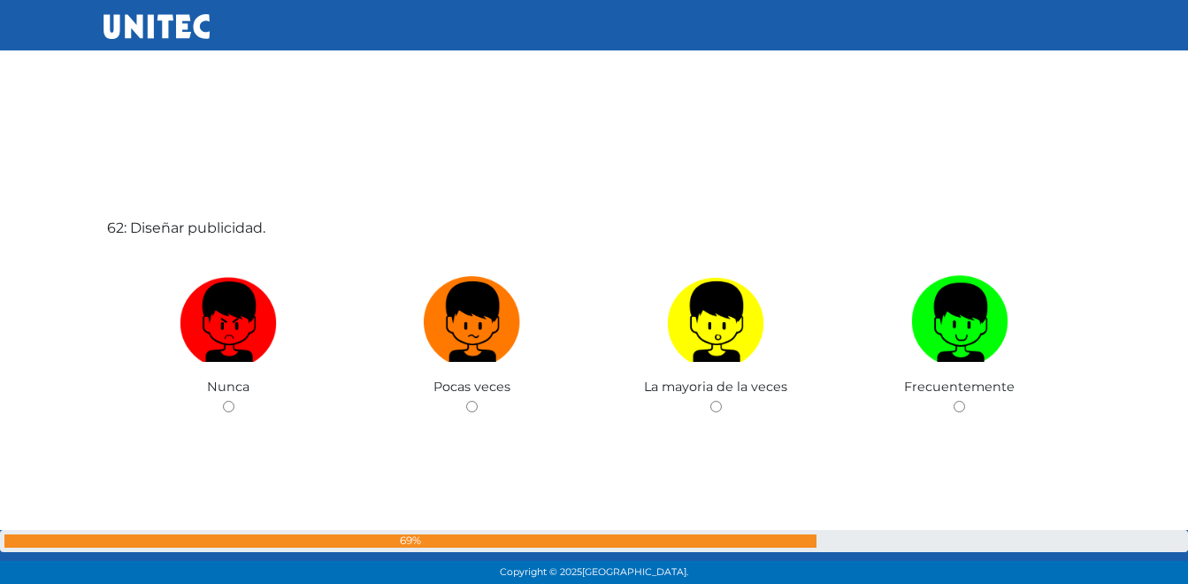
scroll to position [35694, 0]
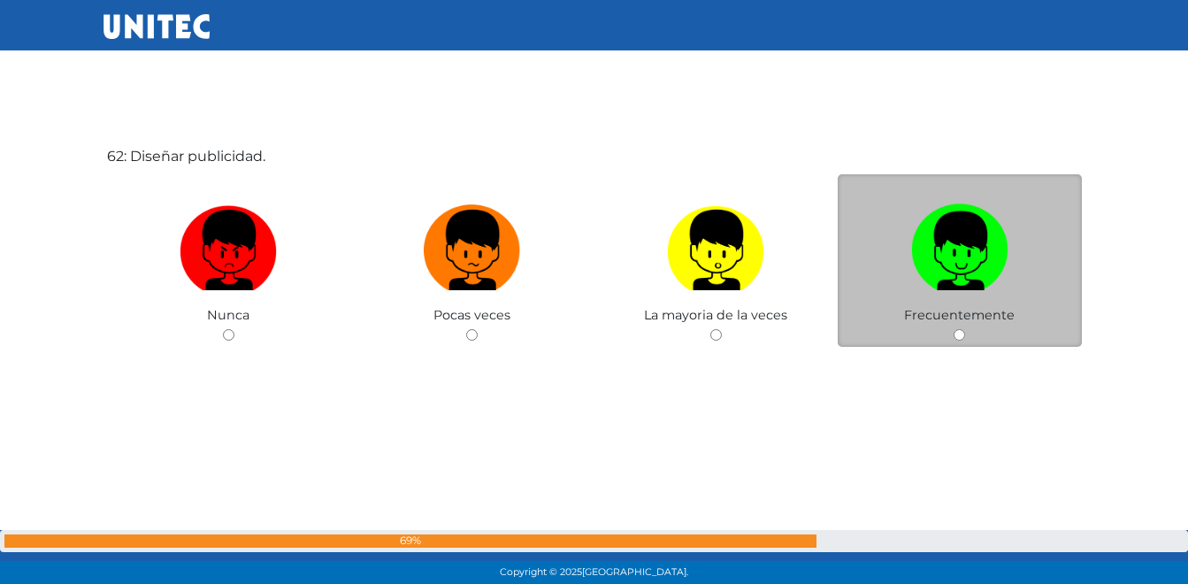
click at [892, 277] on label at bounding box center [960, 250] width 244 height 108
click at [953, 329] on input "radio" at bounding box center [958, 334] width 11 height 11
radio input "true"
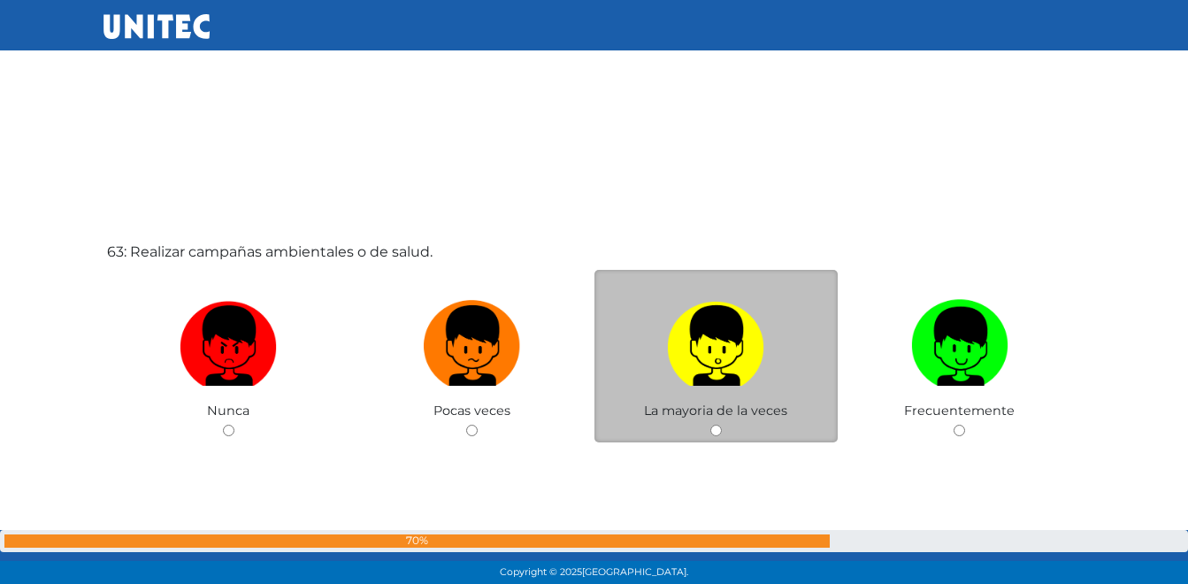
scroll to position [36197, 0]
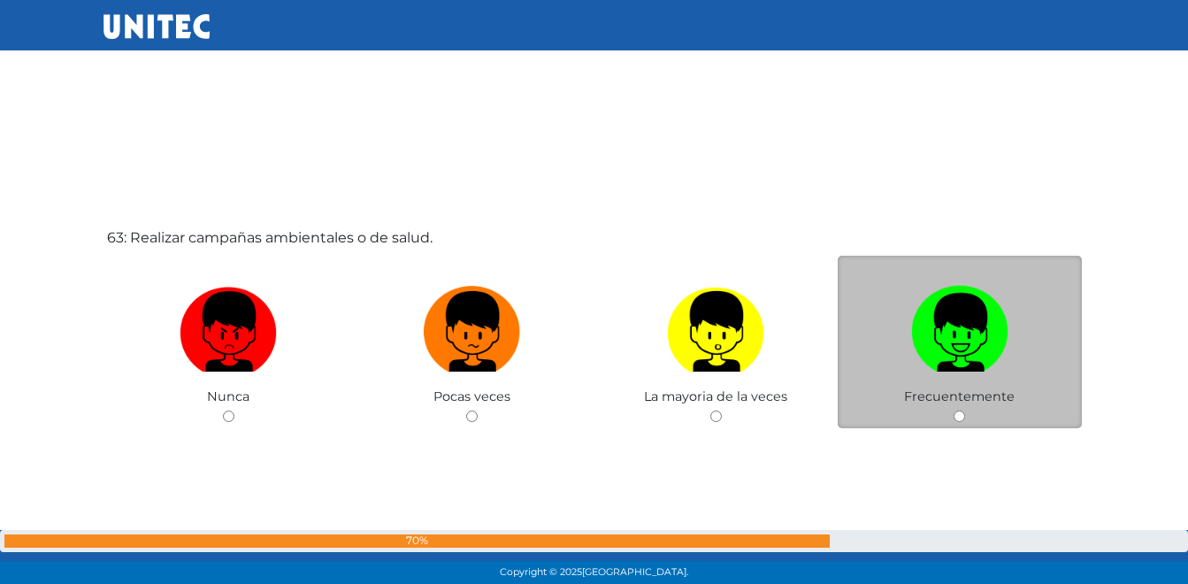
click at [911, 341] on img at bounding box center [959, 325] width 97 height 93
click at [953, 410] on input "radio" at bounding box center [958, 415] width 11 height 11
radio input "true"
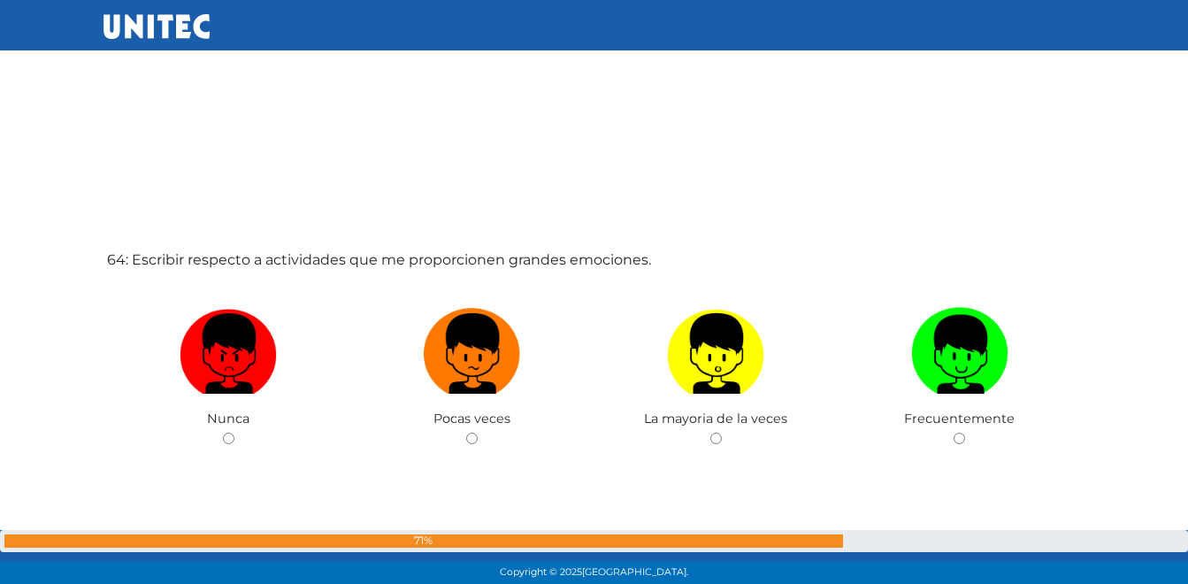
scroll to position [36789, 0]
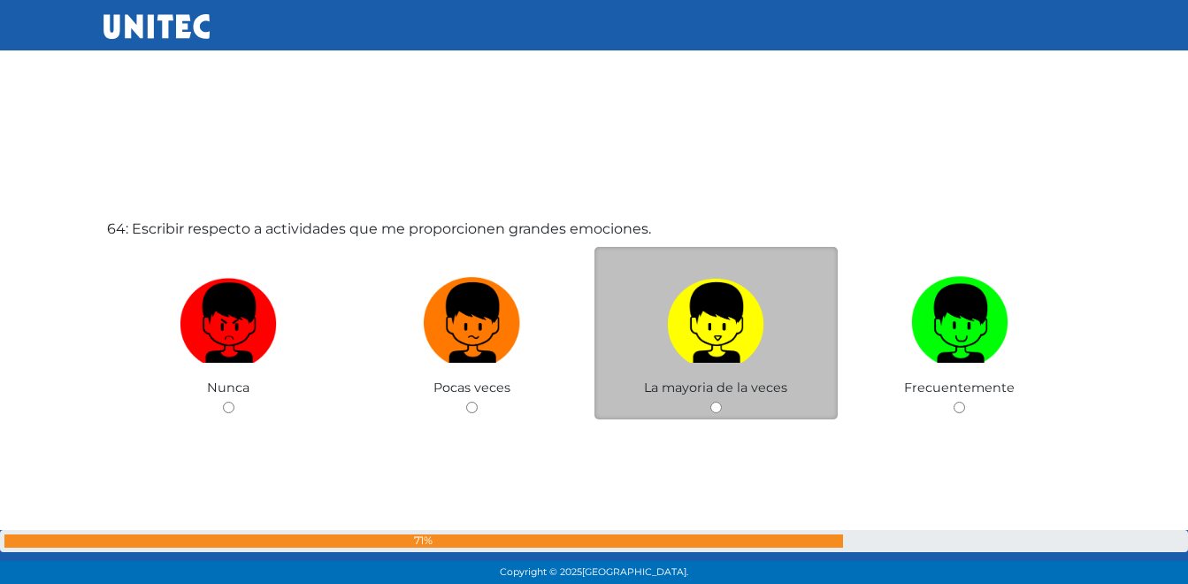
click at [712, 339] on img at bounding box center [715, 316] width 97 height 93
click at [712, 402] on input "radio" at bounding box center [715, 407] width 11 height 11
radio input "true"
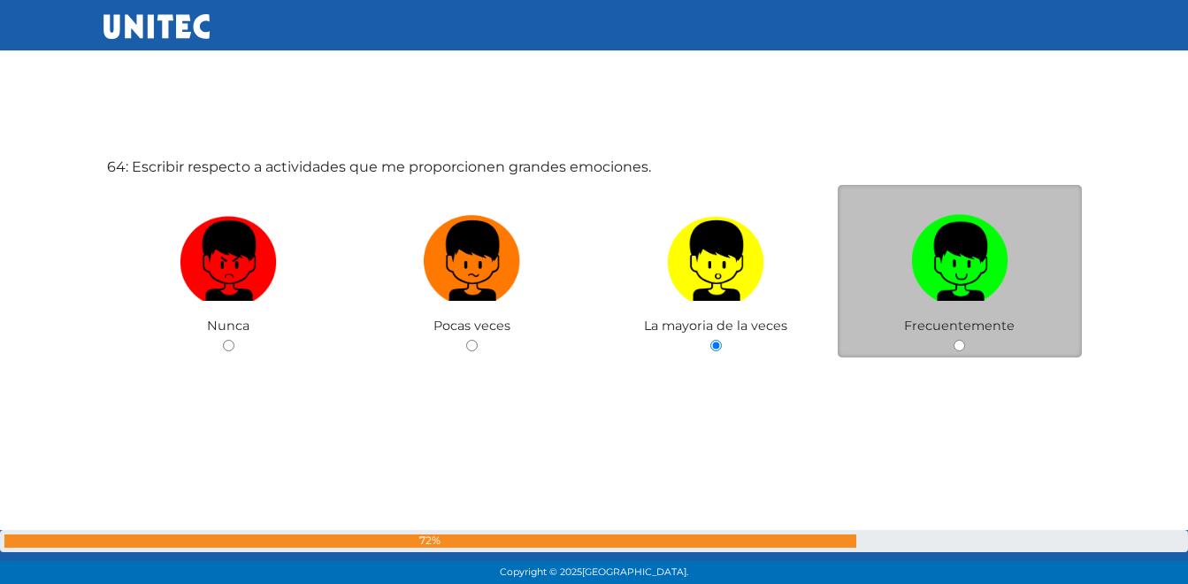
click at [902, 278] on label at bounding box center [960, 261] width 244 height 108
click at [953, 340] on input "radio" at bounding box center [958, 345] width 11 height 11
radio input "true"
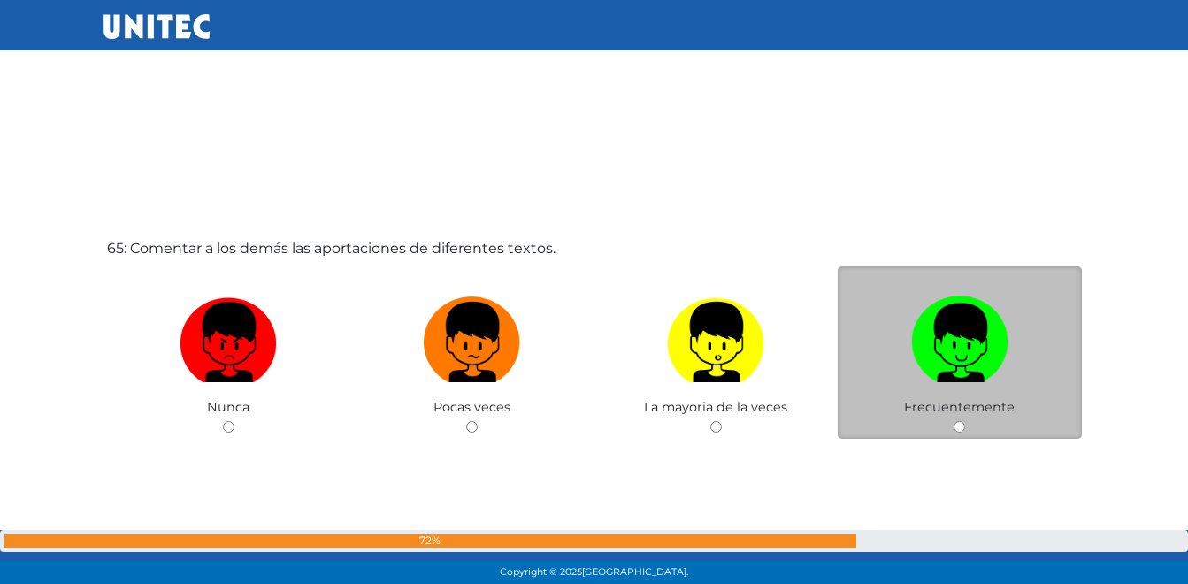
click at [892, 357] on label at bounding box center [960, 342] width 244 height 108
click at [953, 421] on input "radio" at bounding box center [958, 426] width 11 height 11
radio input "true"
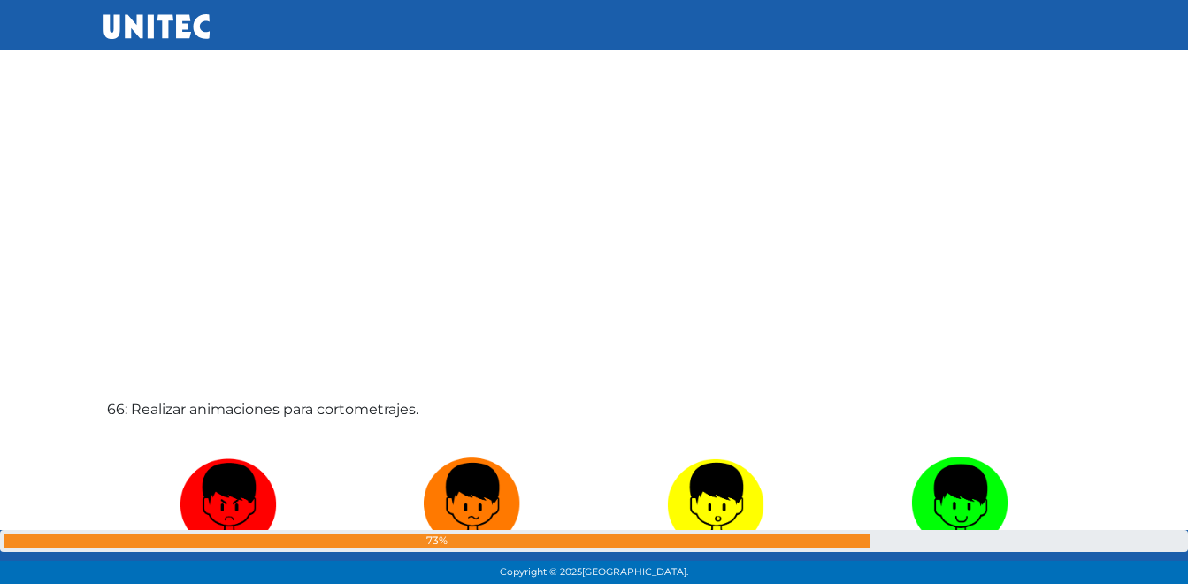
scroll to position [37858, 0]
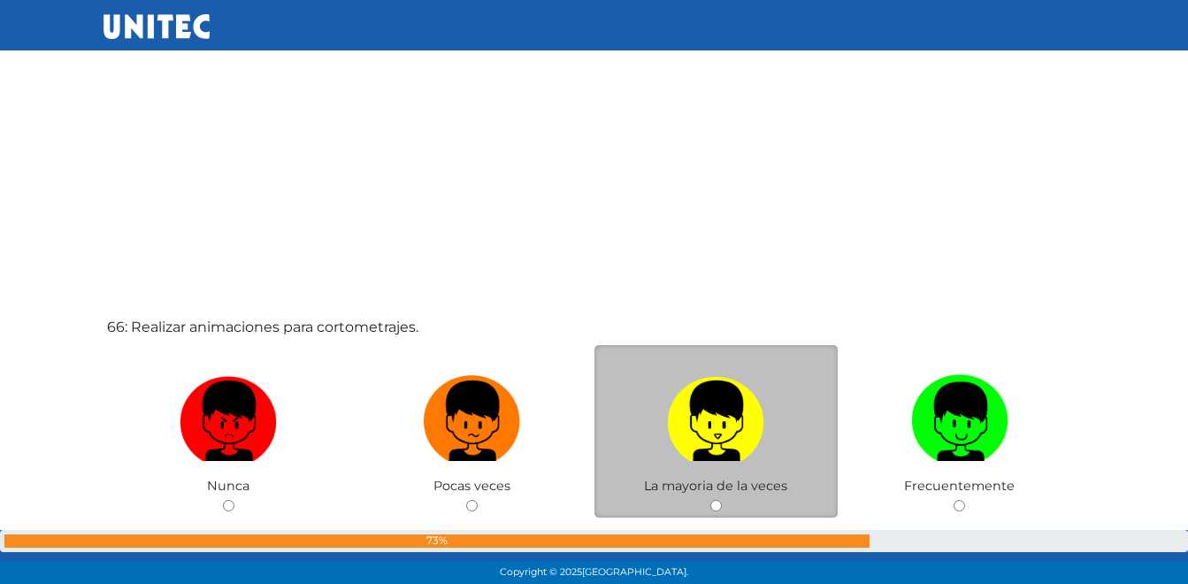
click at [729, 446] on img at bounding box center [715, 414] width 97 height 93
click at [722, 500] on input "radio" at bounding box center [715, 505] width 11 height 11
radio input "true"
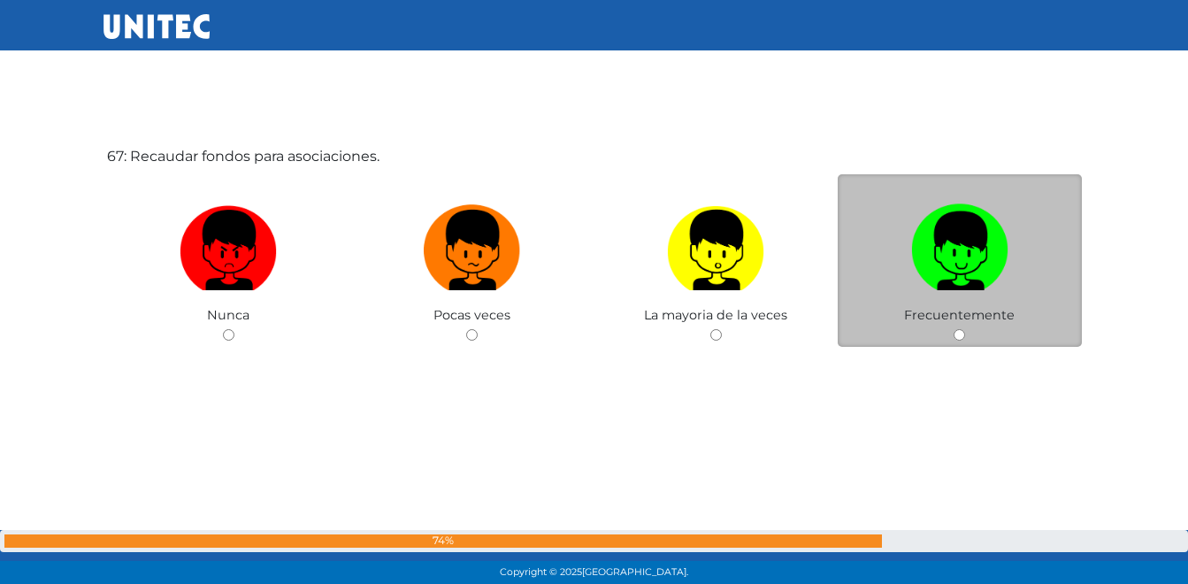
click at [908, 269] on label at bounding box center [960, 250] width 244 height 108
click at [953, 329] on input "radio" at bounding box center [958, 334] width 11 height 11
radio input "true"
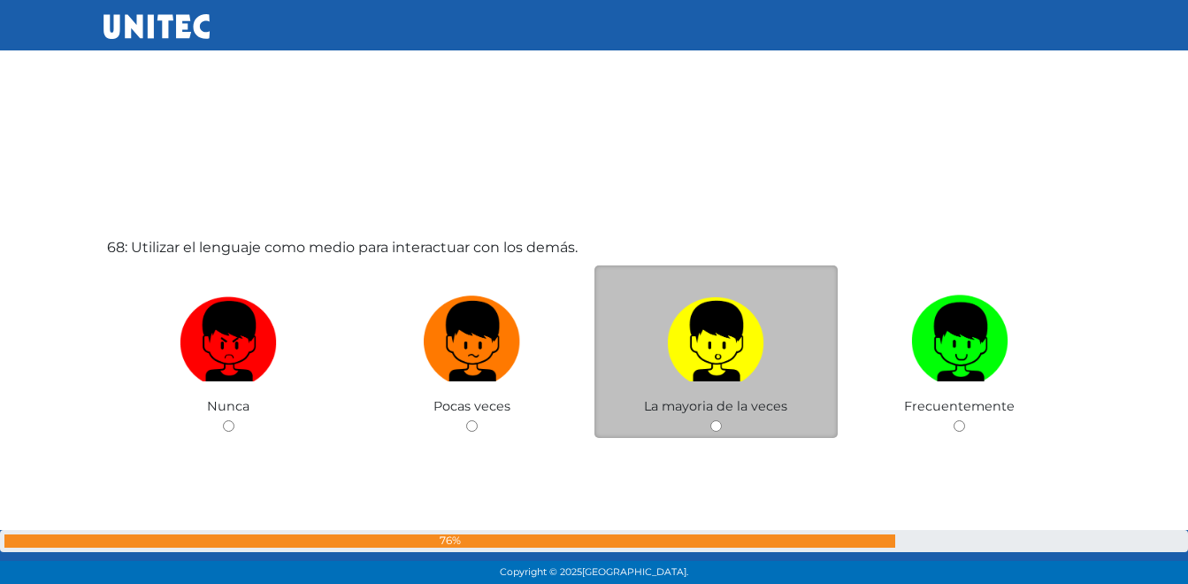
scroll to position [39115, 0]
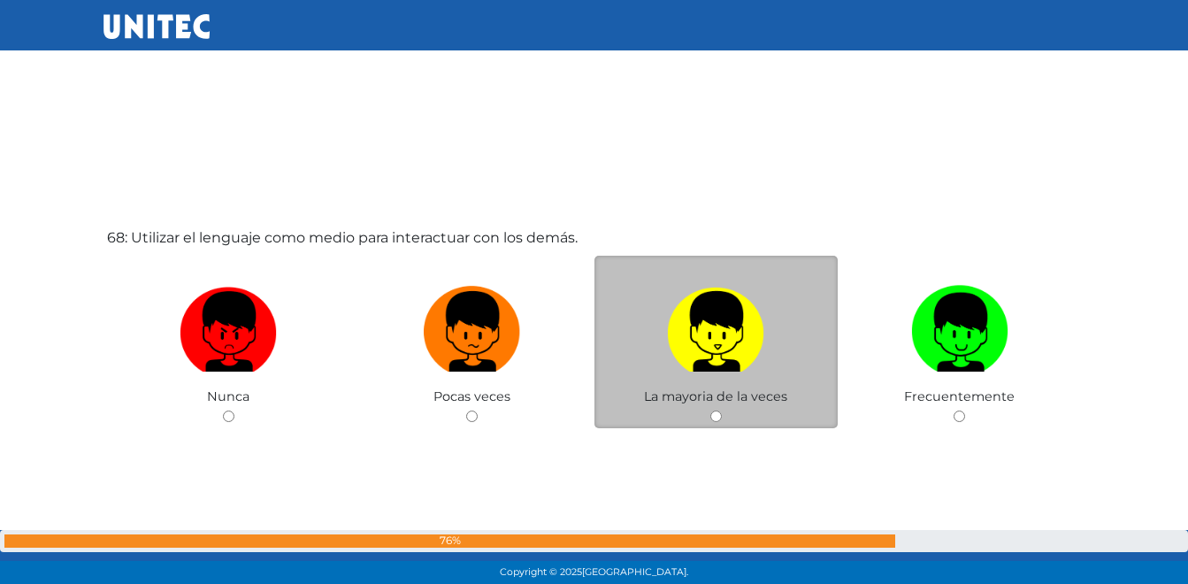
click at [735, 356] on img at bounding box center [715, 325] width 97 height 93
click at [722, 410] on input "radio" at bounding box center [715, 415] width 11 height 11
radio input "true"
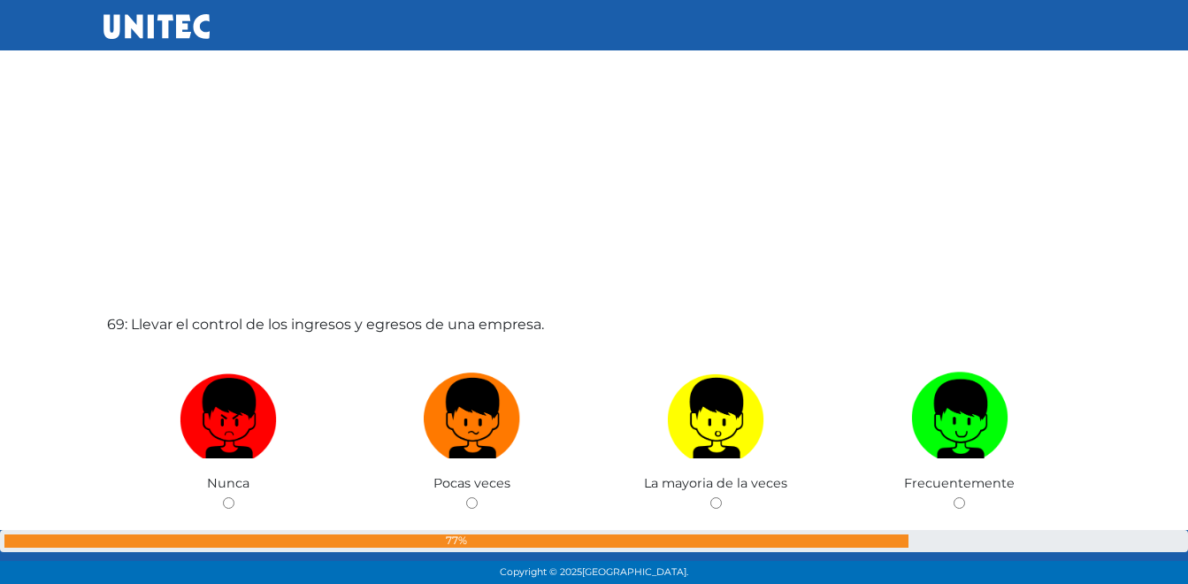
scroll to position [39702, 0]
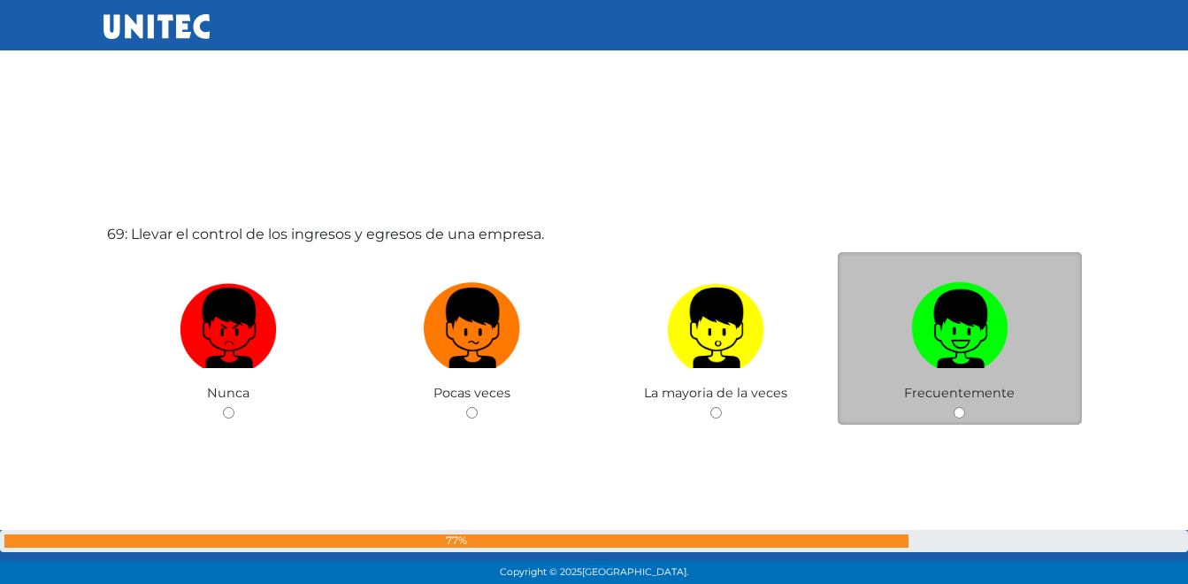
click at [945, 364] on img at bounding box center [959, 321] width 97 height 93
click at [953, 407] on input "radio" at bounding box center [958, 412] width 11 height 11
radio input "true"
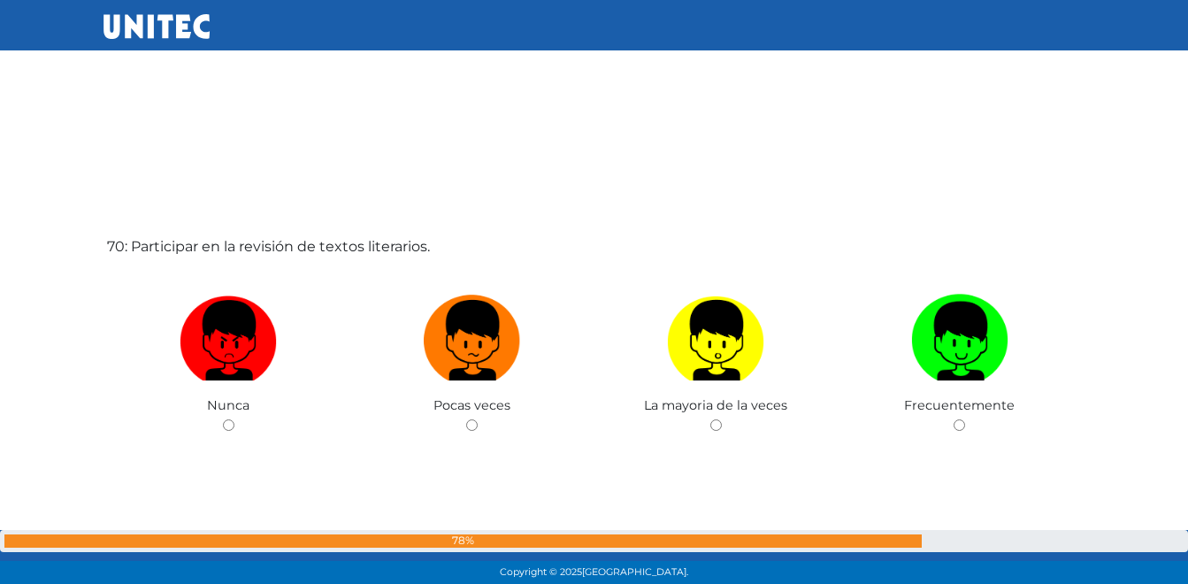
scroll to position [40364, 0]
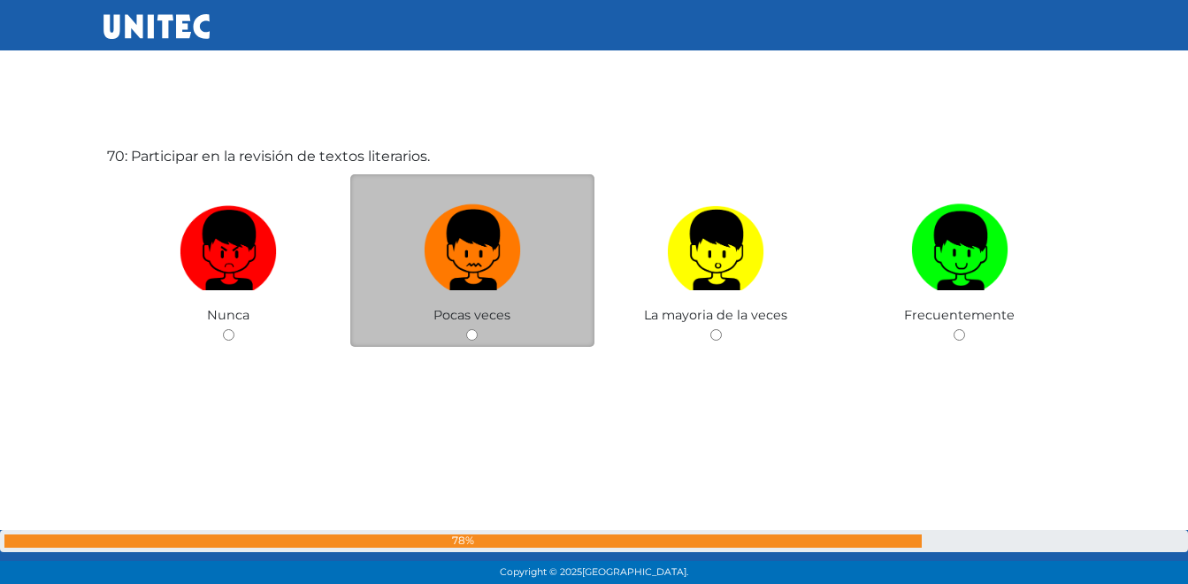
click at [496, 272] on img at bounding box center [472, 243] width 97 height 93
click at [478, 329] on input "radio" at bounding box center [471, 334] width 11 height 11
radio input "true"
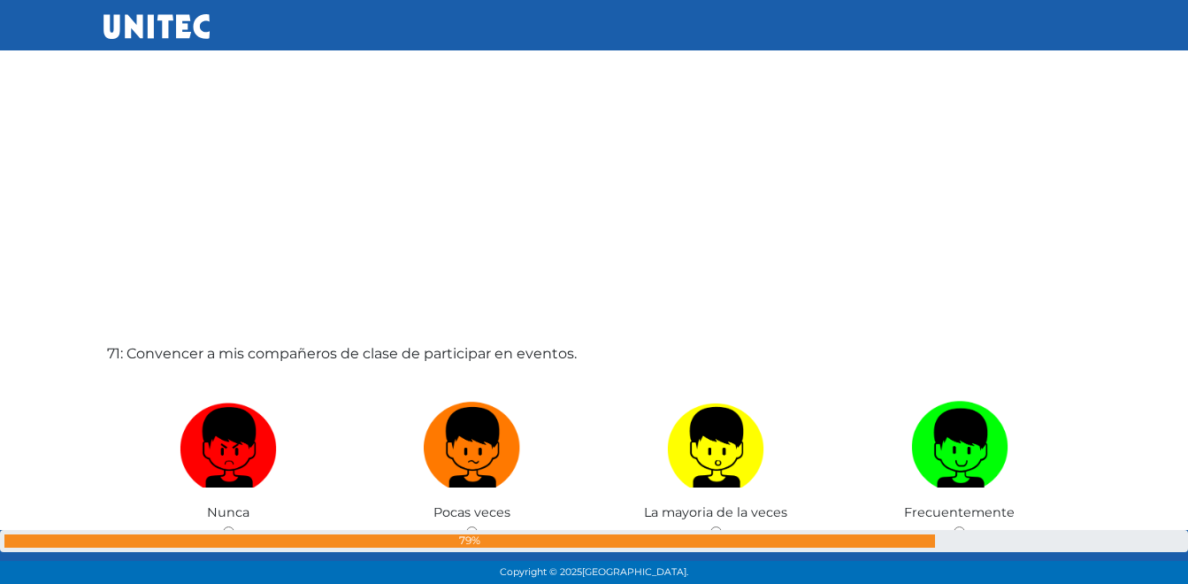
scroll to position [40780, 0]
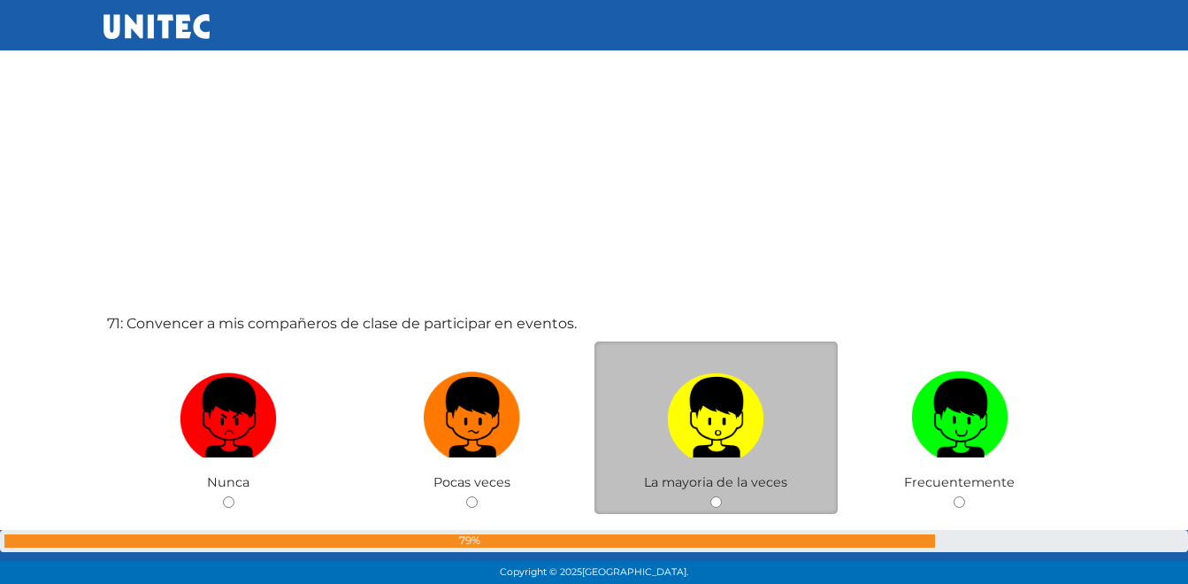
click at [769, 446] on label at bounding box center [716, 417] width 244 height 108
click at [722, 496] on input "radio" at bounding box center [715, 501] width 11 height 11
radio input "true"
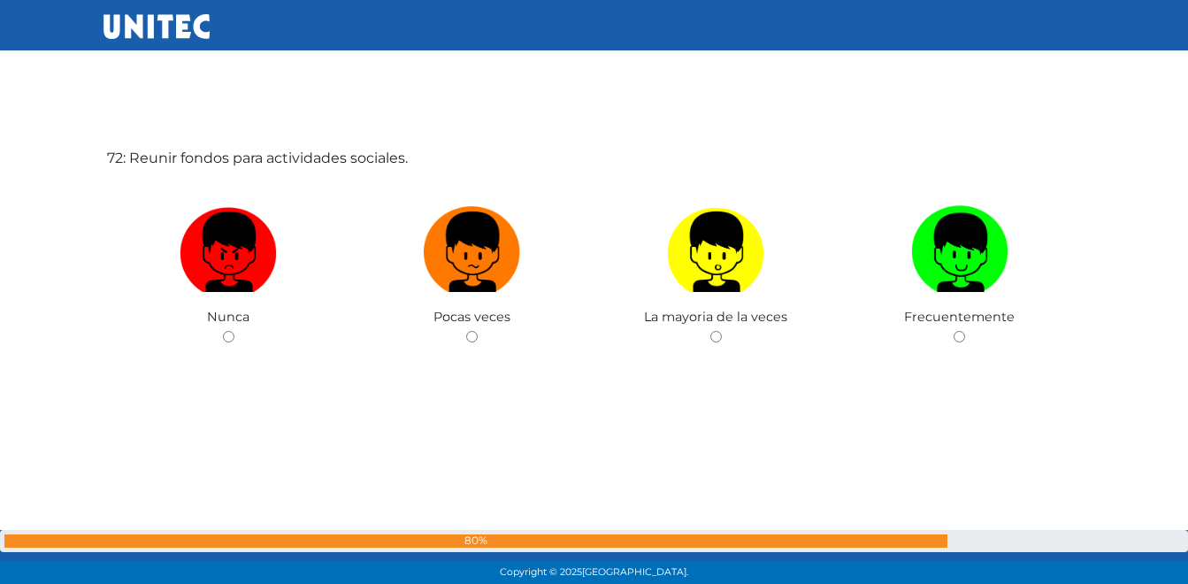
scroll to position [41531, 0]
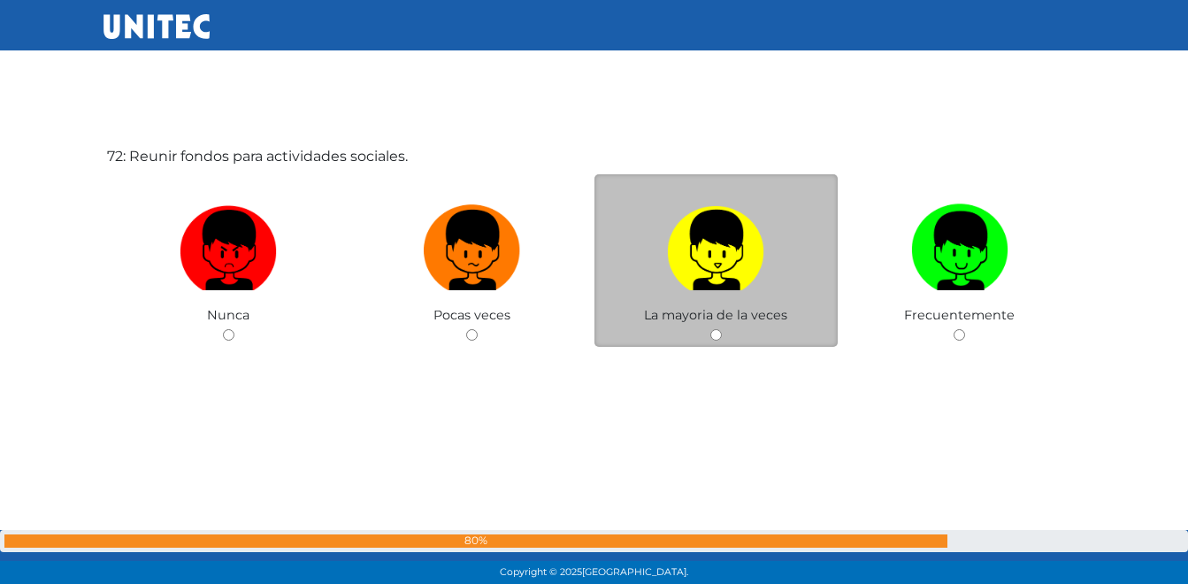
click at [716, 256] on img at bounding box center [715, 243] width 97 height 93
click at [716, 329] on input "radio" at bounding box center [715, 334] width 11 height 11
radio input "true"
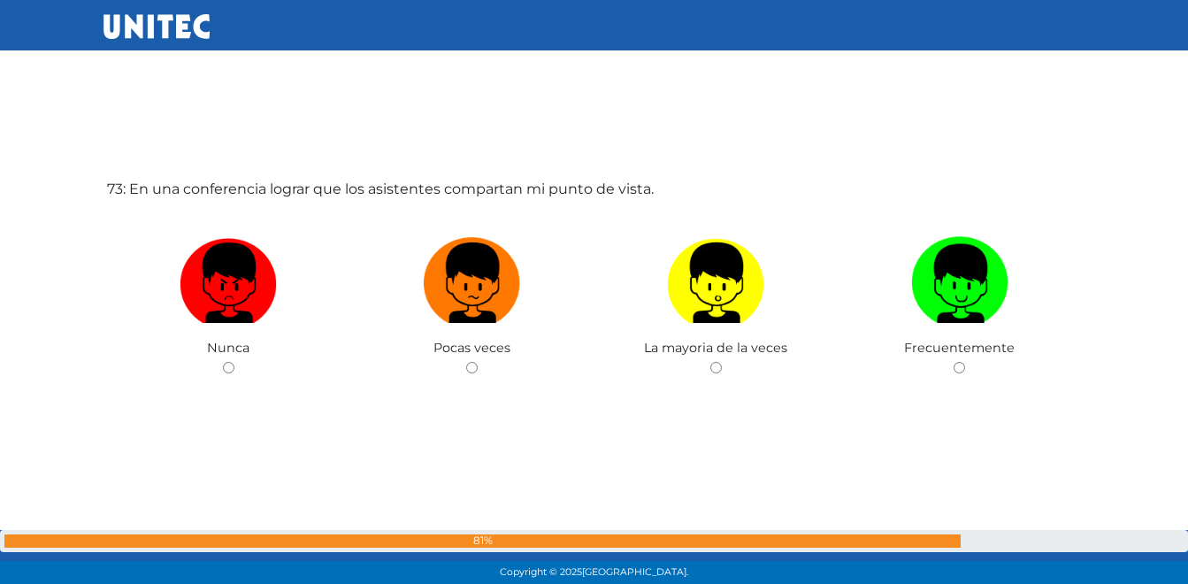
scroll to position [42115, 0]
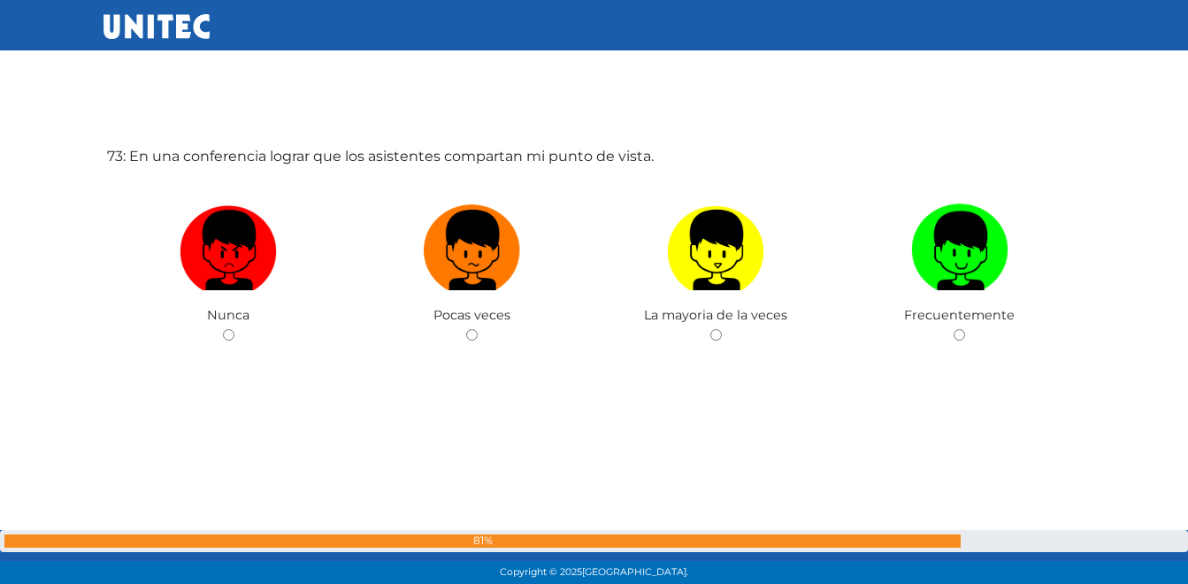
click at [716, 256] on img at bounding box center [715, 243] width 97 height 93
click at [716, 329] on input "radio" at bounding box center [715, 334] width 11 height 11
radio input "true"
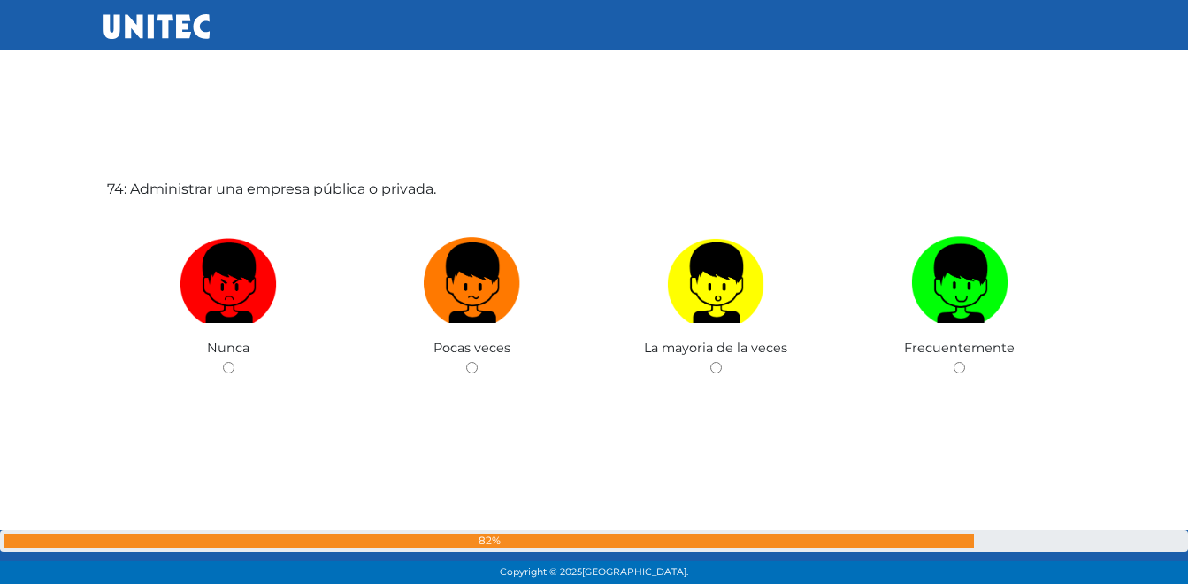
scroll to position [42699, 0]
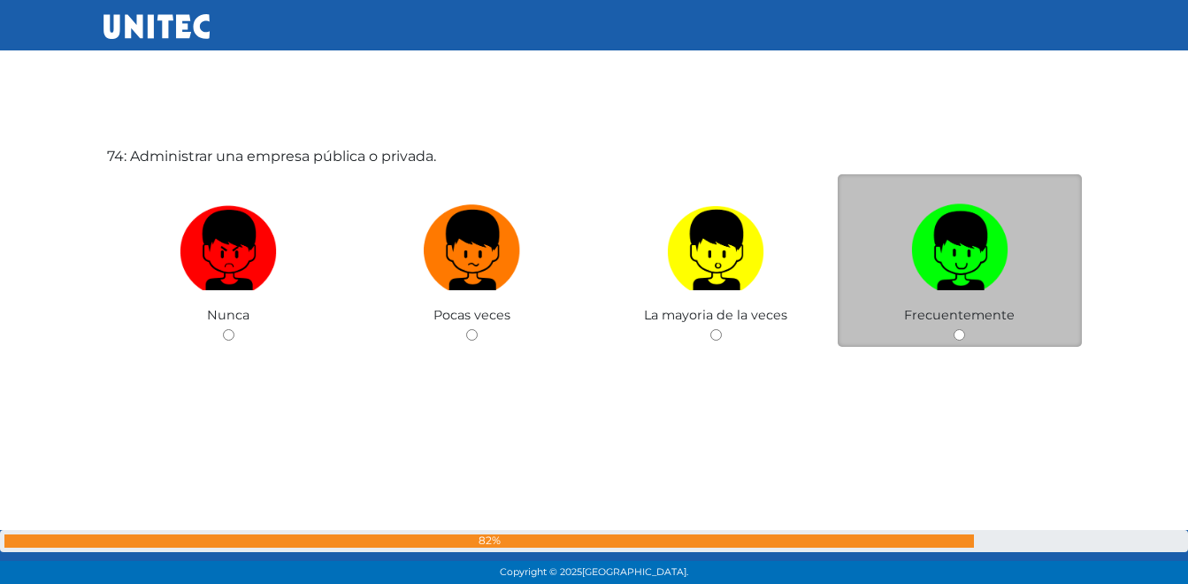
click at [908, 261] on label at bounding box center [960, 250] width 244 height 108
click at [953, 329] on input "radio" at bounding box center [958, 334] width 11 height 11
radio input "true"
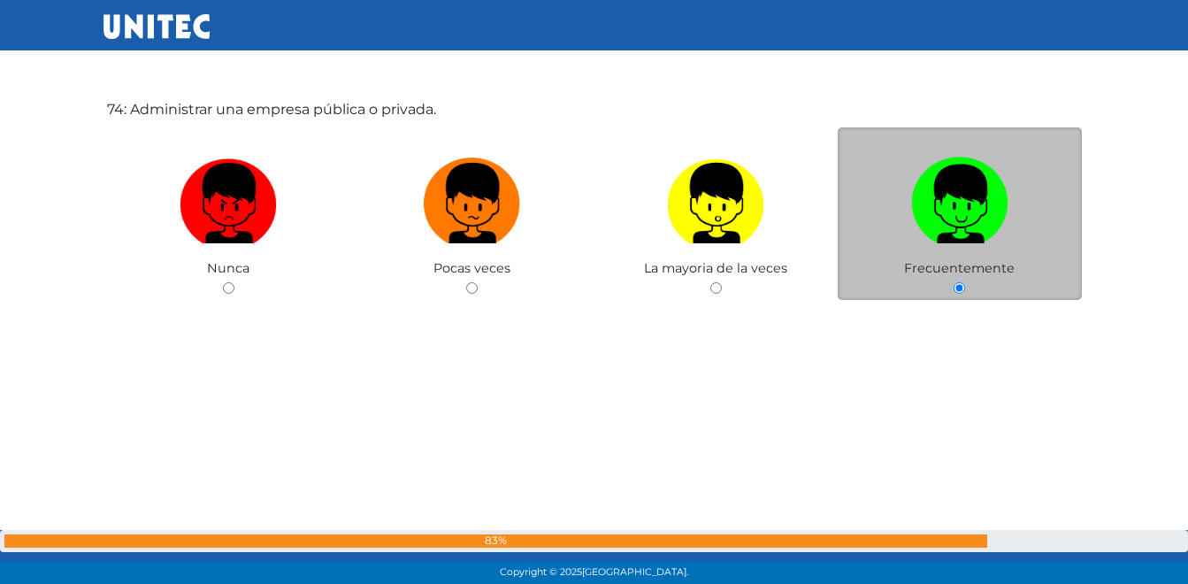
scroll to position [42762, 0]
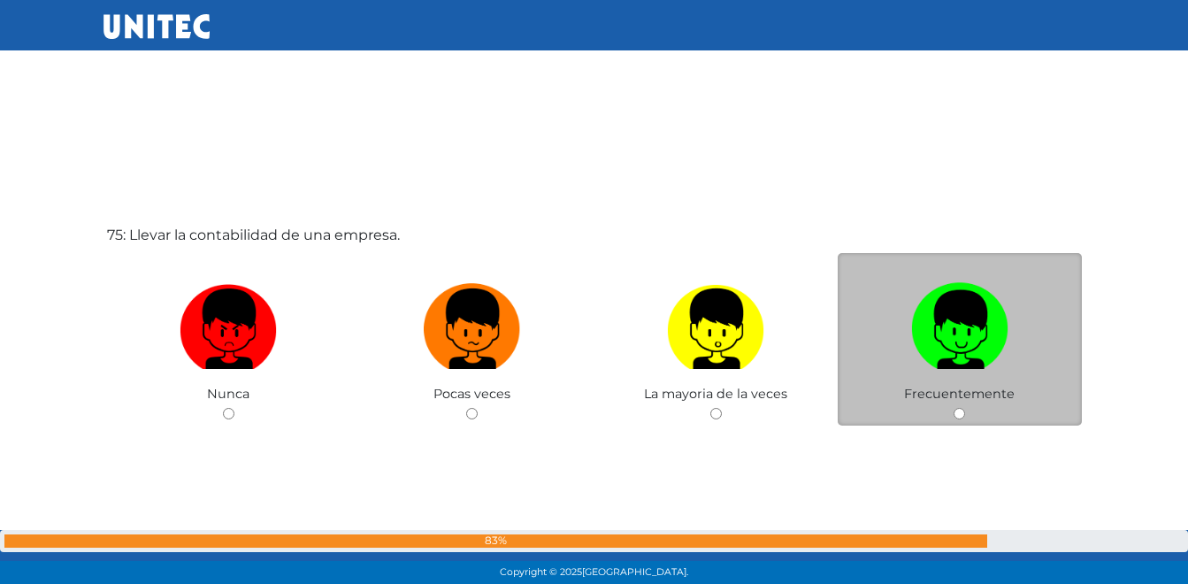
click at [910, 325] on label at bounding box center [960, 329] width 244 height 108
click at [953, 408] on input "radio" at bounding box center [958, 413] width 11 height 11
radio input "true"
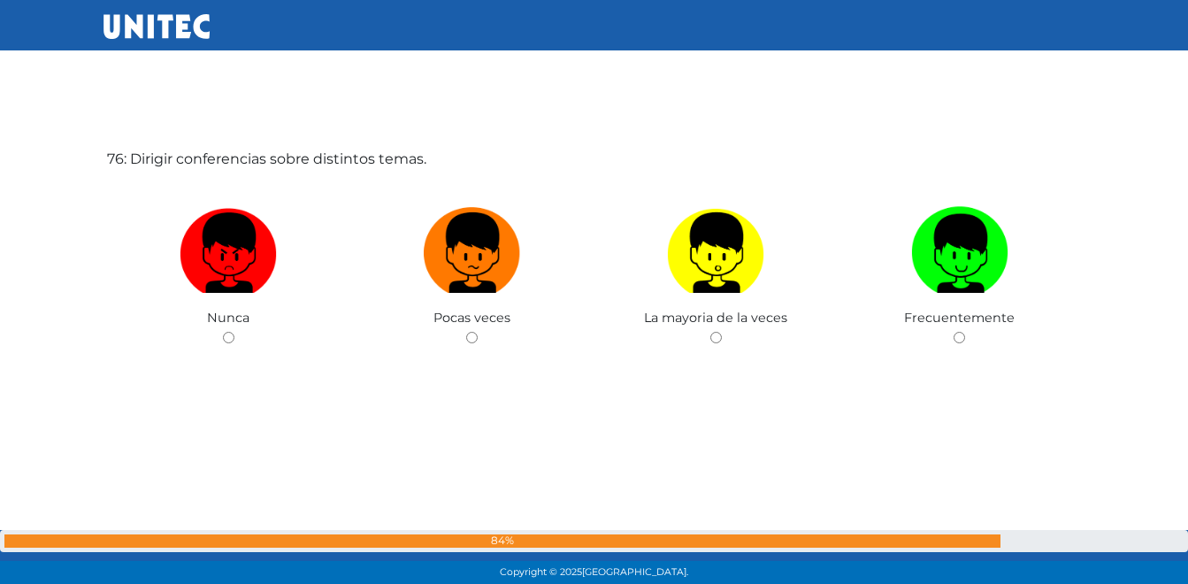
scroll to position [43866, 0]
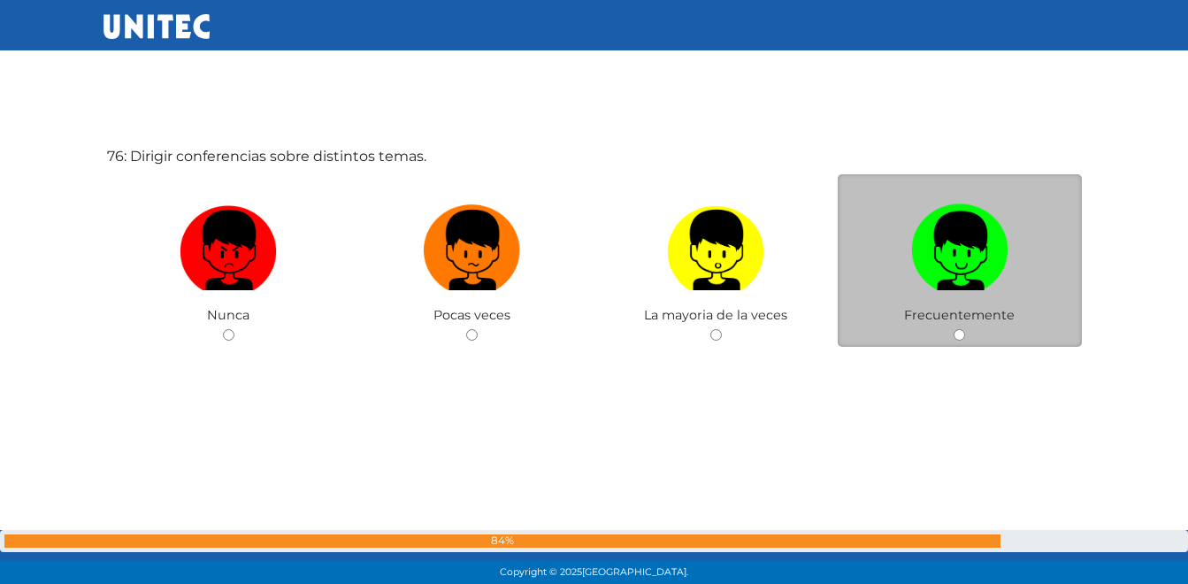
click at [931, 295] on label at bounding box center [960, 250] width 244 height 108
click at [953, 329] on input "radio" at bounding box center [958, 334] width 11 height 11
radio input "true"
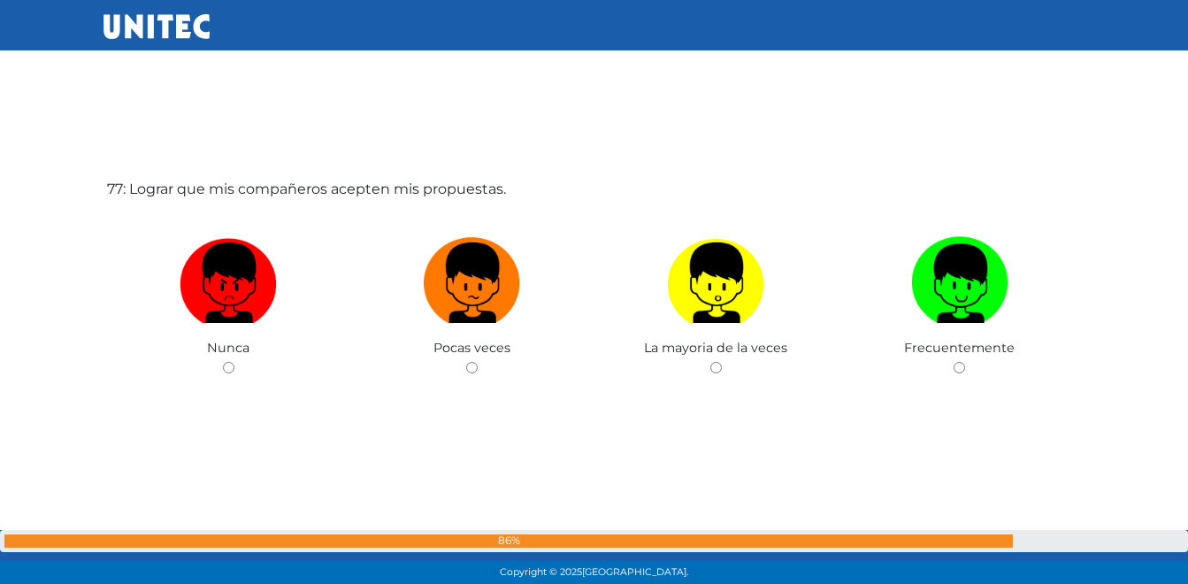
scroll to position [44450, 0]
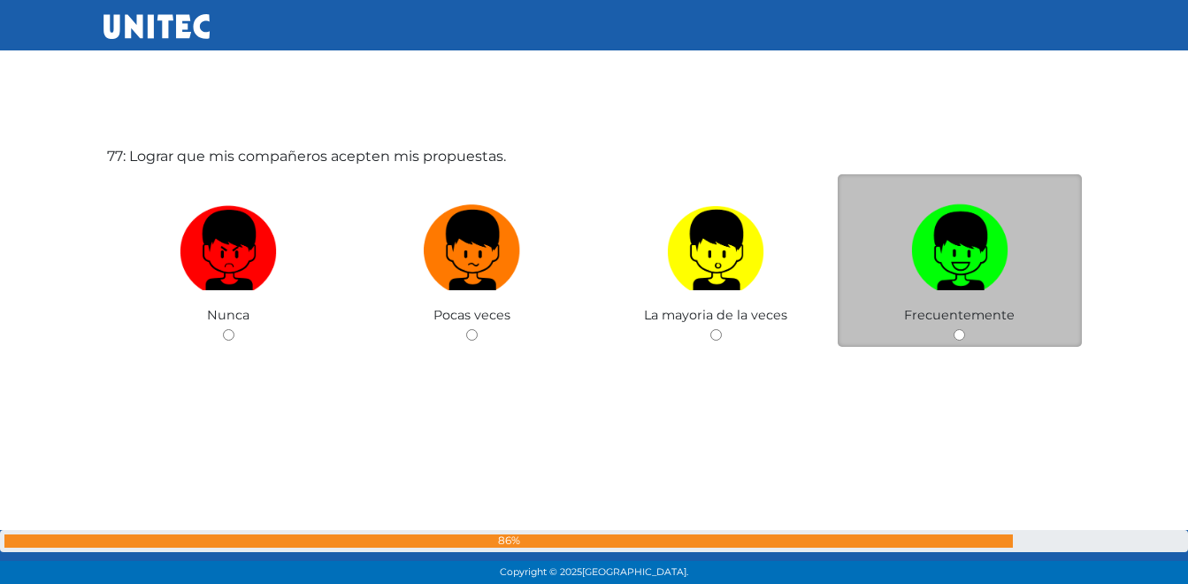
click at [937, 288] on img at bounding box center [959, 243] width 97 height 93
click at [953, 329] on input "radio" at bounding box center [958, 334] width 11 height 11
radio input "true"
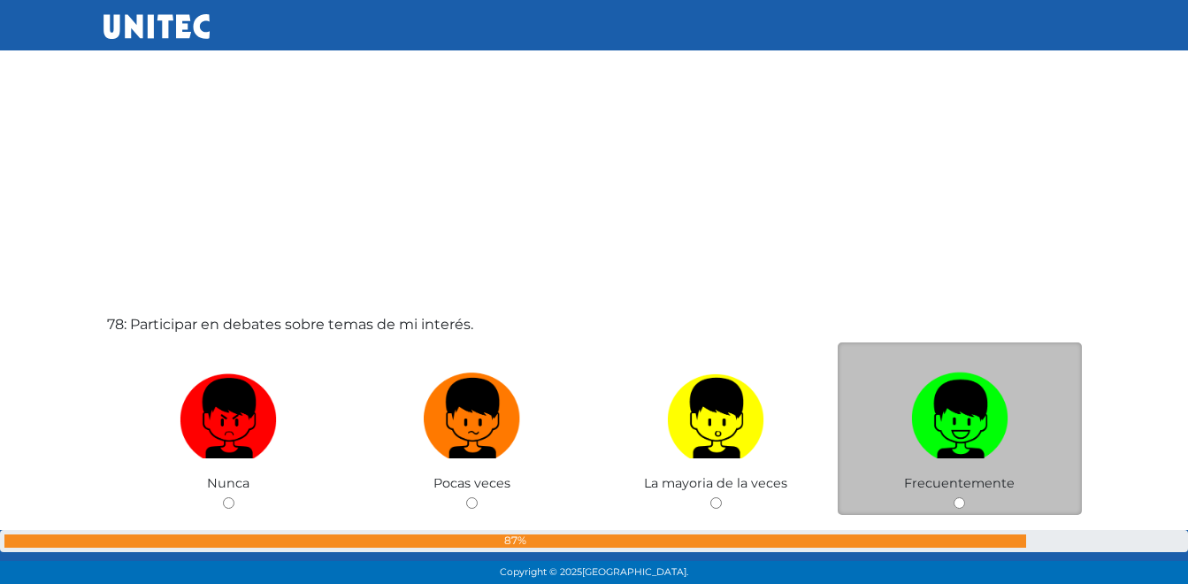
click at [922, 402] on img at bounding box center [959, 411] width 97 height 93
click at [953, 497] on input "radio" at bounding box center [958, 502] width 11 height 11
radio input "true"
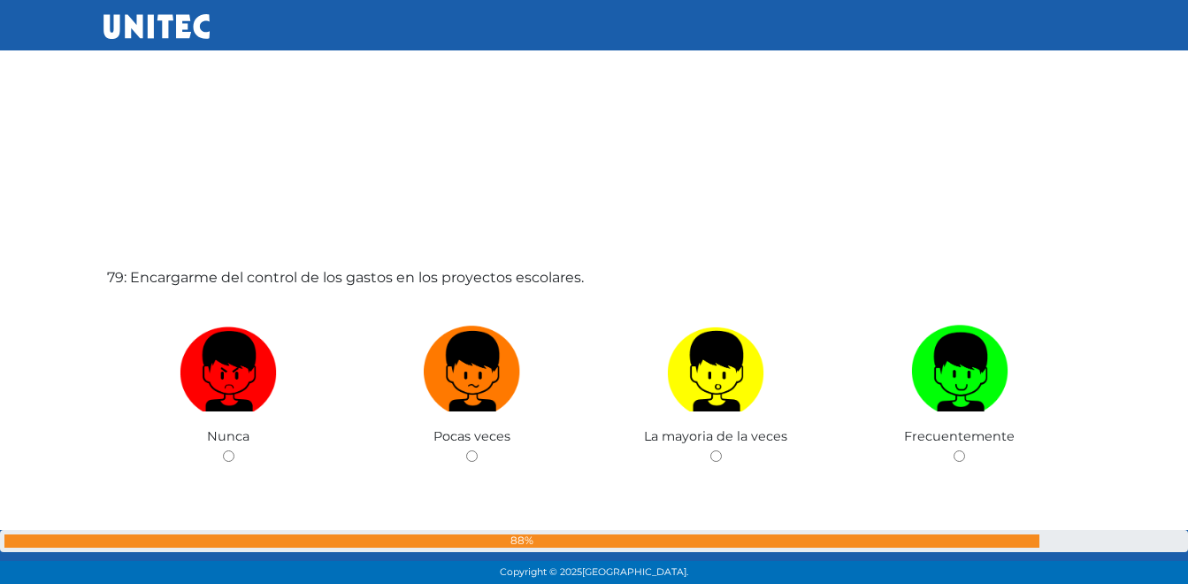
scroll to position [45617, 0]
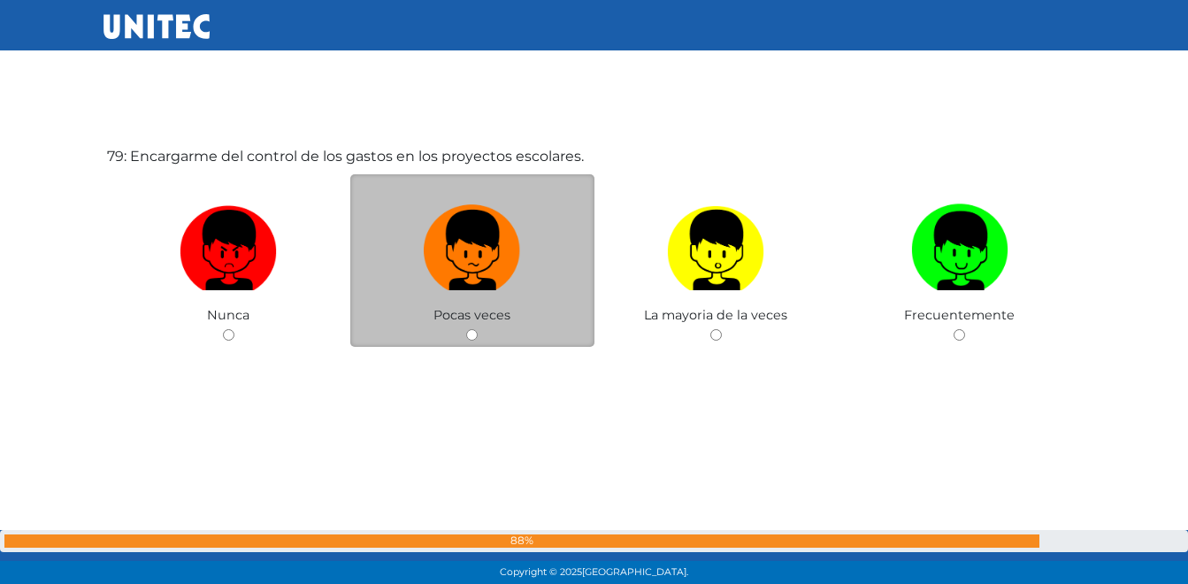
click at [539, 279] on label at bounding box center [472, 250] width 244 height 108
click at [478, 329] on input "radio" at bounding box center [471, 334] width 11 height 11
radio input "true"
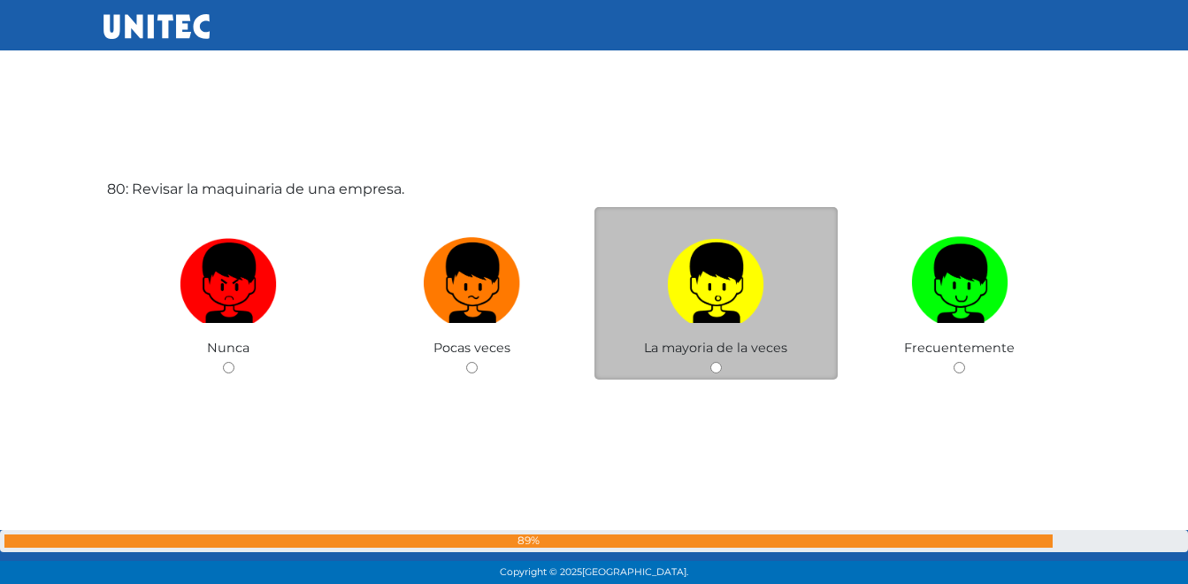
scroll to position [46201, 0]
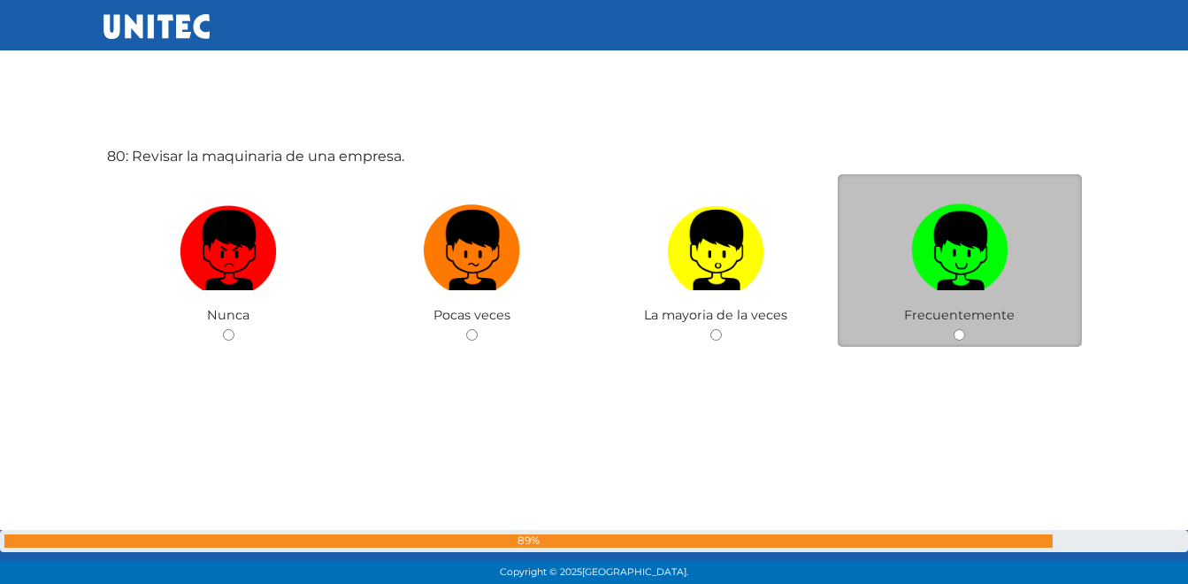
click at [882, 283] on label at bounding box center [960, 250] width 244 height 108
click at [953, 329] on input "radio" at bounding box center [958, 334] width 11 height 11
radio input "true"
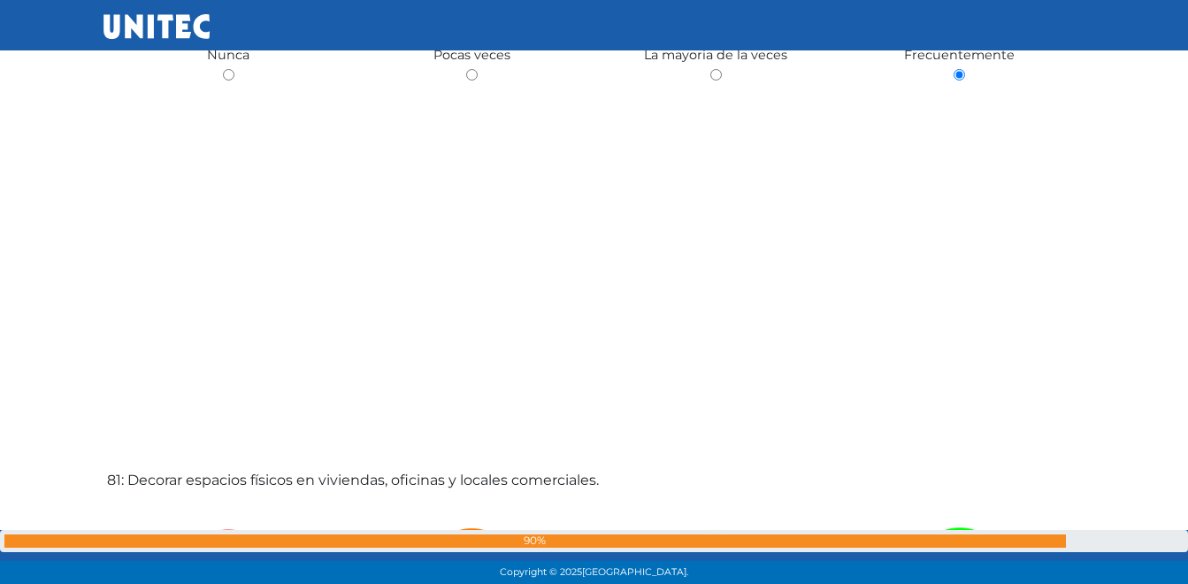
scroll to position [46617, 0]
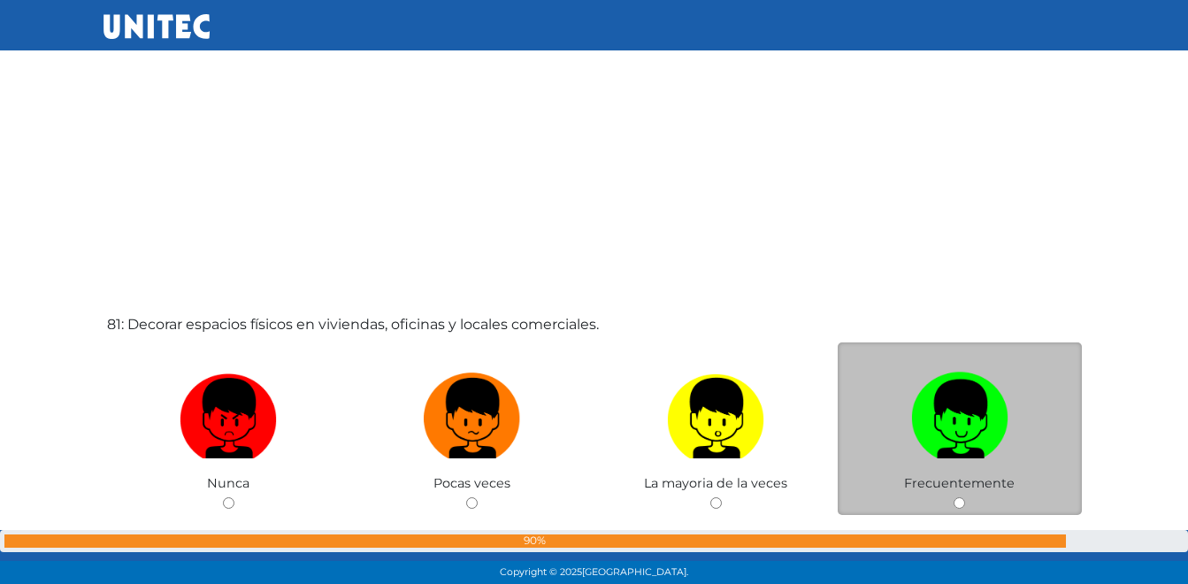
click at [902, 432] on label at bounding box center [960, 418] width 244 height 108
click at [953, 497] on input "radio" at bounding box center [958, 502] width 11 height 11
radio input "true"
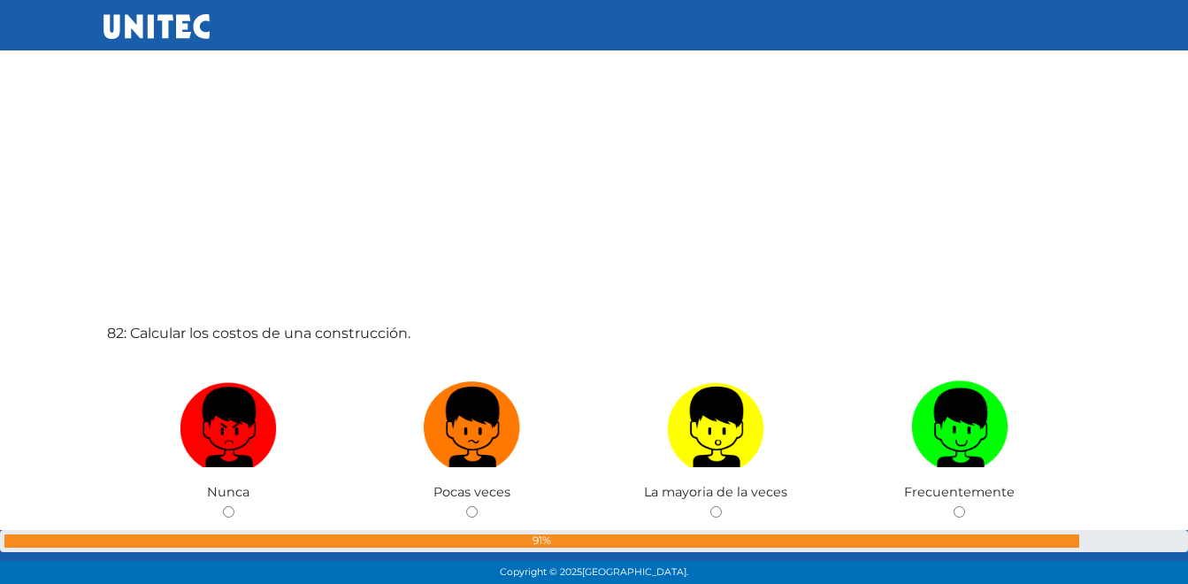
scroll to position [47209, 0]
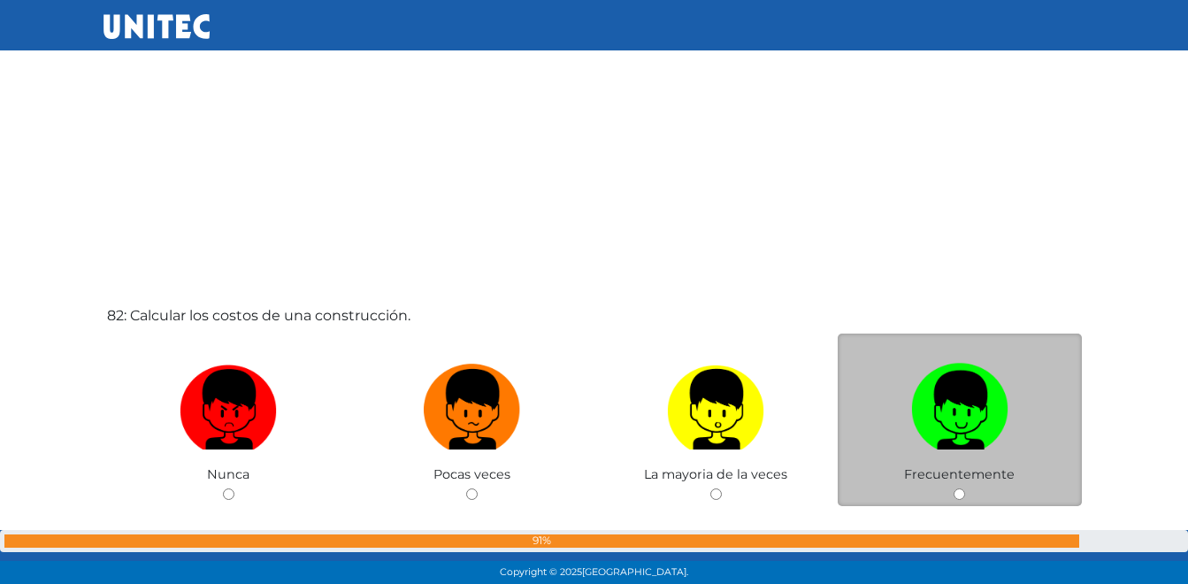
click at [916, 382] on img at bounding box center [959, 402] width 97 height 93
click at [953, 488] on input "radio" at bounding box center [958, 493] width 11 height 11
radio input "true"
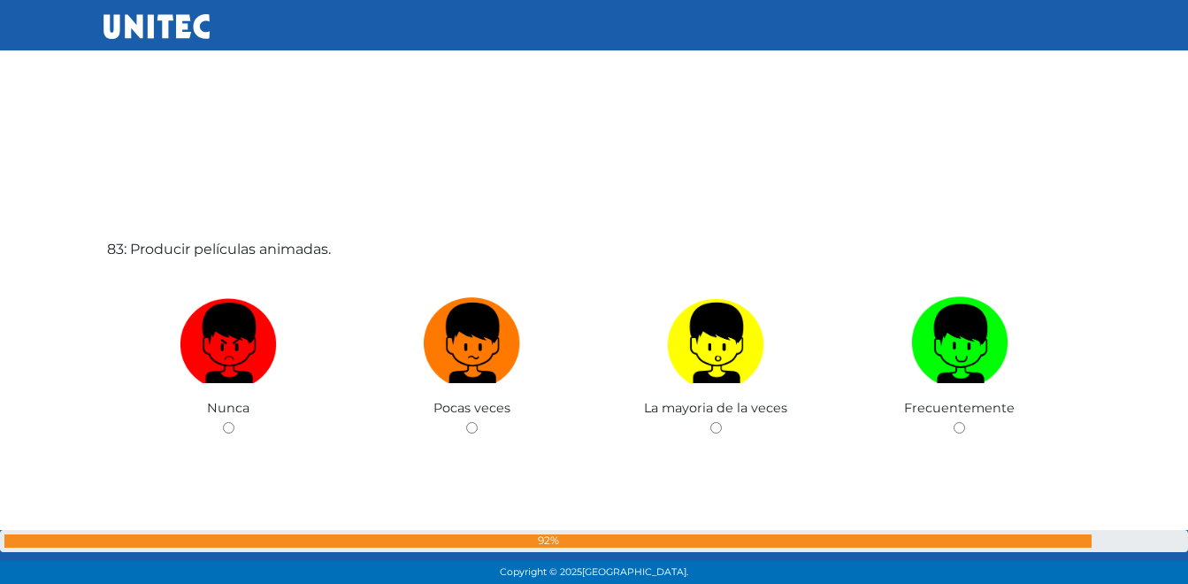
scroll to position [47878, 0]
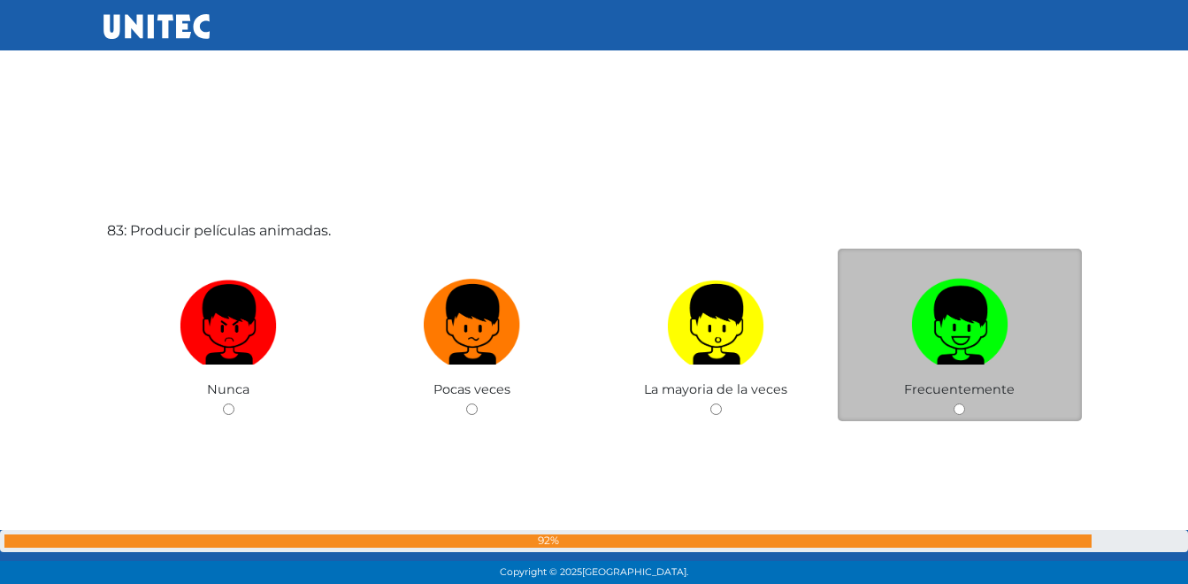
click at [931, 325] on img at bounding box center [959, 318] width 97 height 93
click at [953, 403] on input "radio" at bounding box center [958, 408] width 11 height 11
radio input "true"
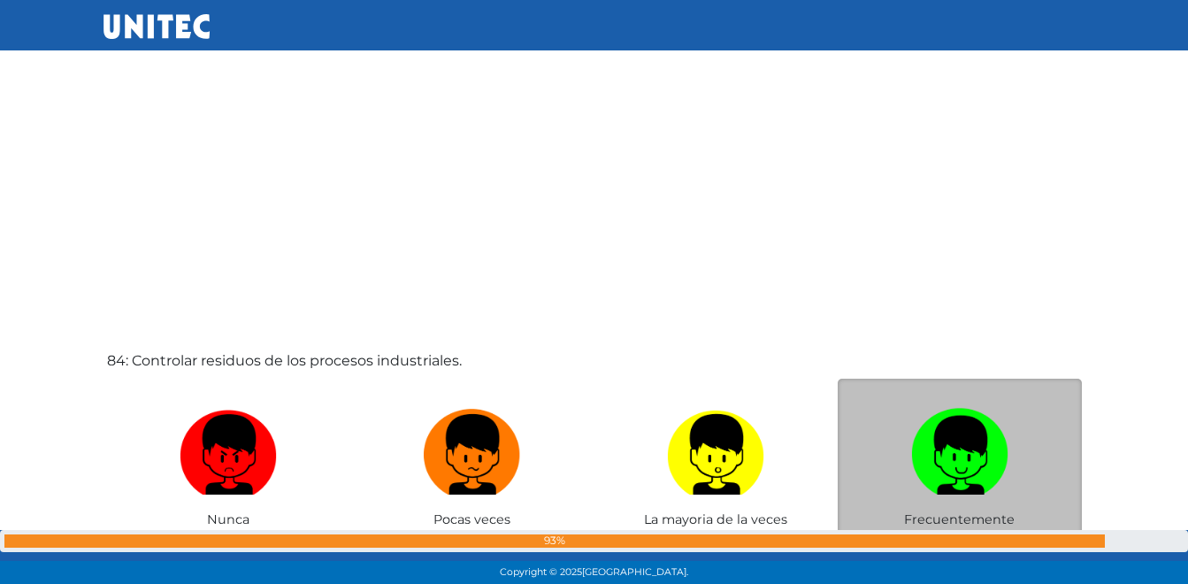
scroll to position [48408, 0]
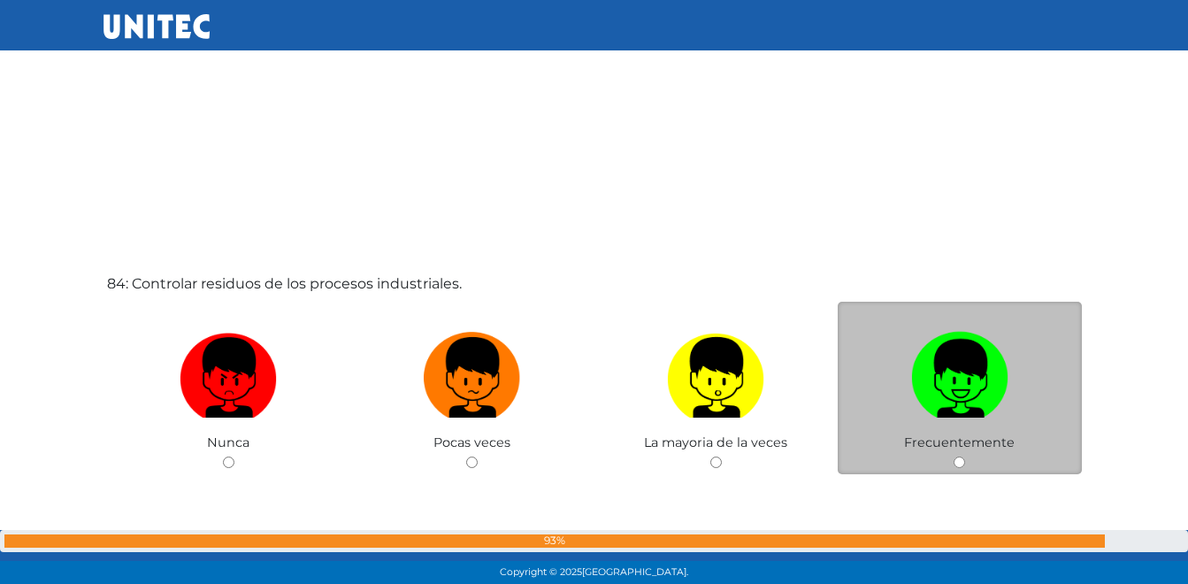
click at [912, 373] on img at bounding box center [959, 371] width 97 height 93
click at [953, 456] on input "radio" at bounding box center [958, 461] width 11 height 11
radio input "true"
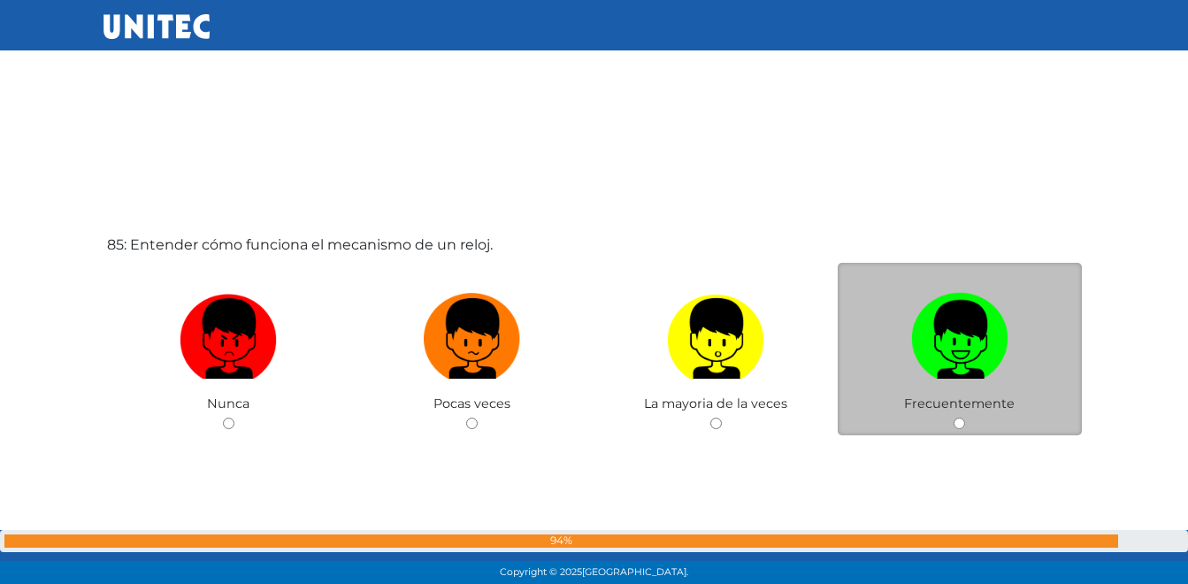
click at [942, 344] on img at bounding box center [959, 332] width 97 height 93
click at [953, 417] on input "radio" at bounding box center [958, 422] width 11 height 11
radio input "true"
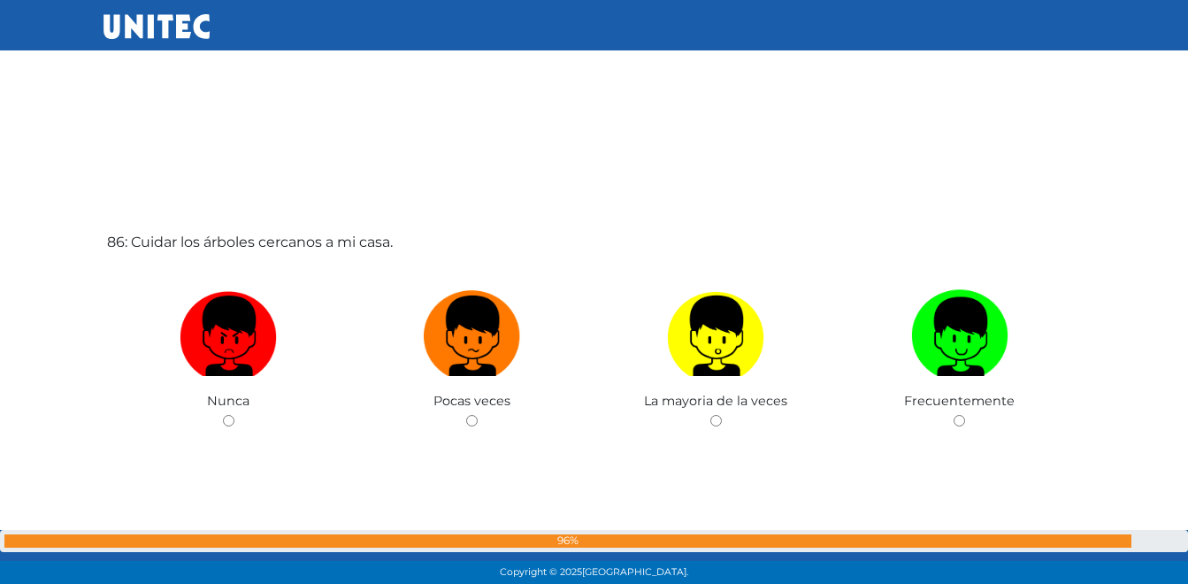
scroll to position [49624, 0]
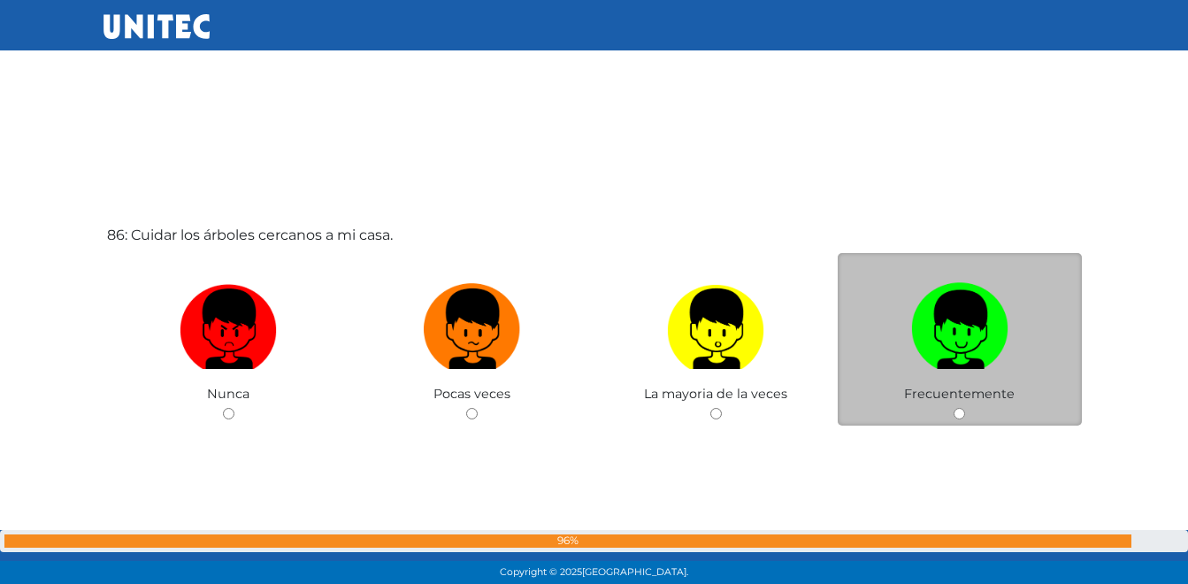
click at [889, 365] on label at bounding box center [960, 329] width 244 height 108
click at [953, 408] on input "radio" at bounding box center [958, 413] width 11 height 11
radio input "true"
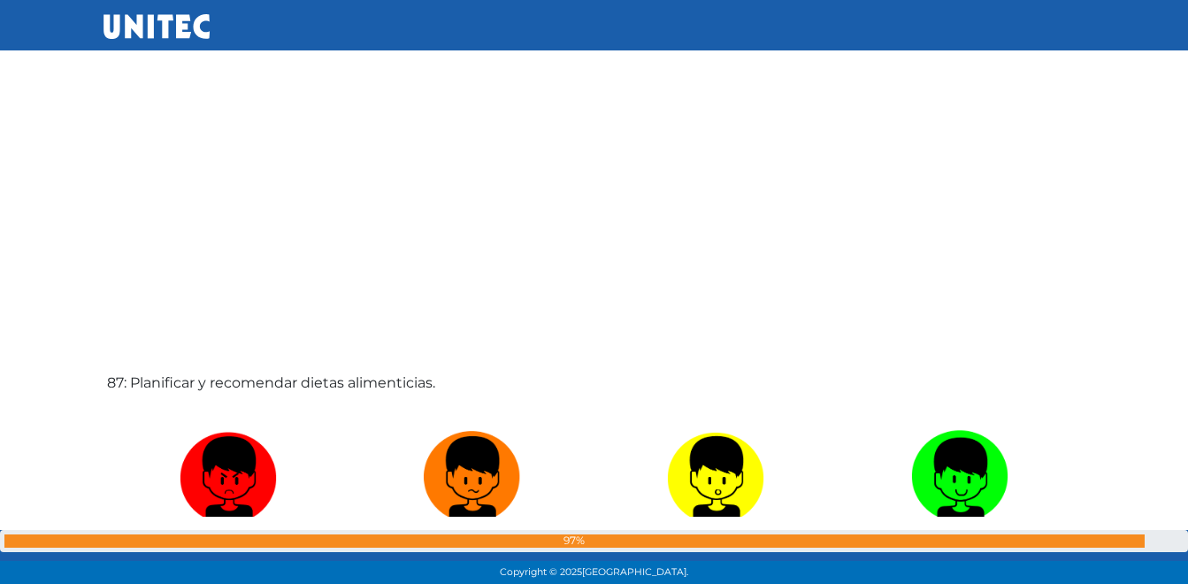
scroll to position [50129, 0]
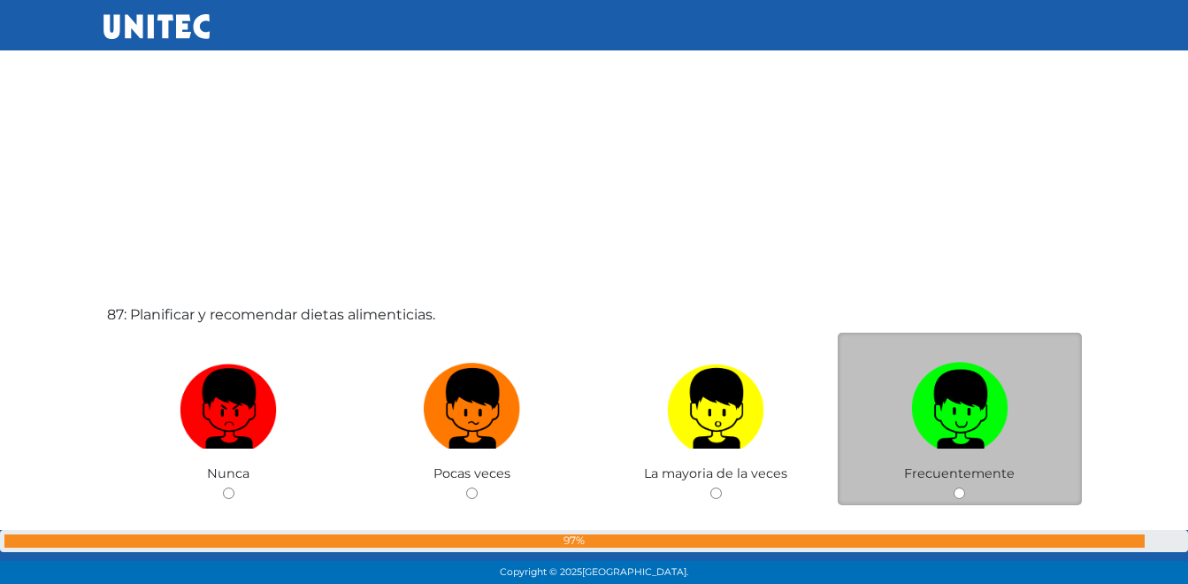
click at [932, 454] on label at bounding box center [960, 409] width 244 height 108
click at [953, 487] on input "radio" at bounding box center [958, 492] width 11 height 11
radio input "true"
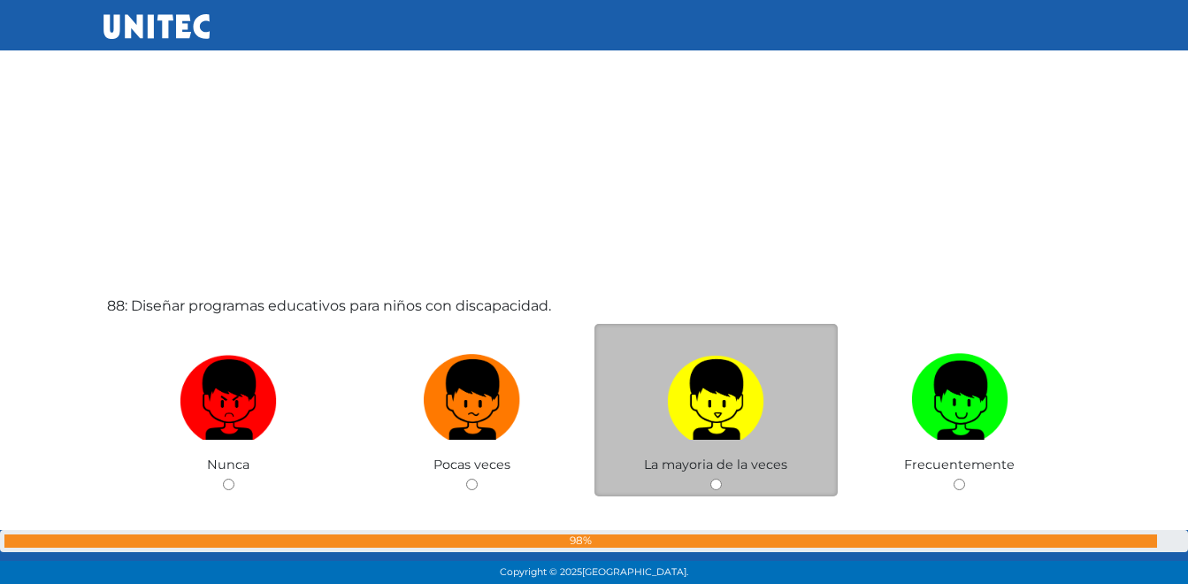
click at [745, 410] on img at bounding box center [715, 393] width 97 height 93
click at [722, 478] on input "radio" at bounding box center [715, 483] width 11 height 11
radio input "true"
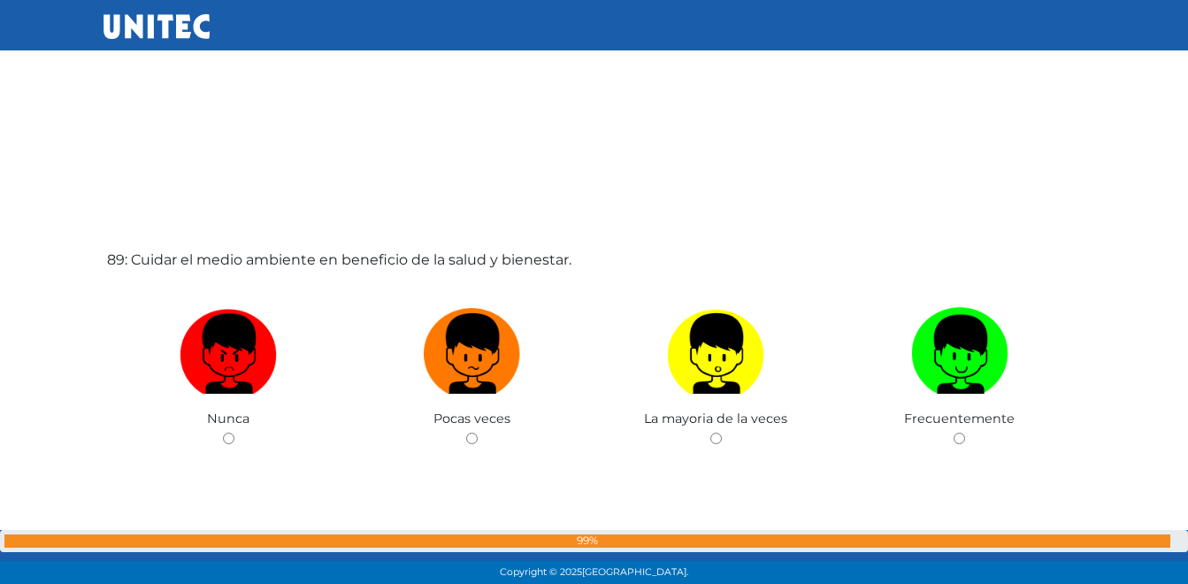
scroll to position [51454, 0]
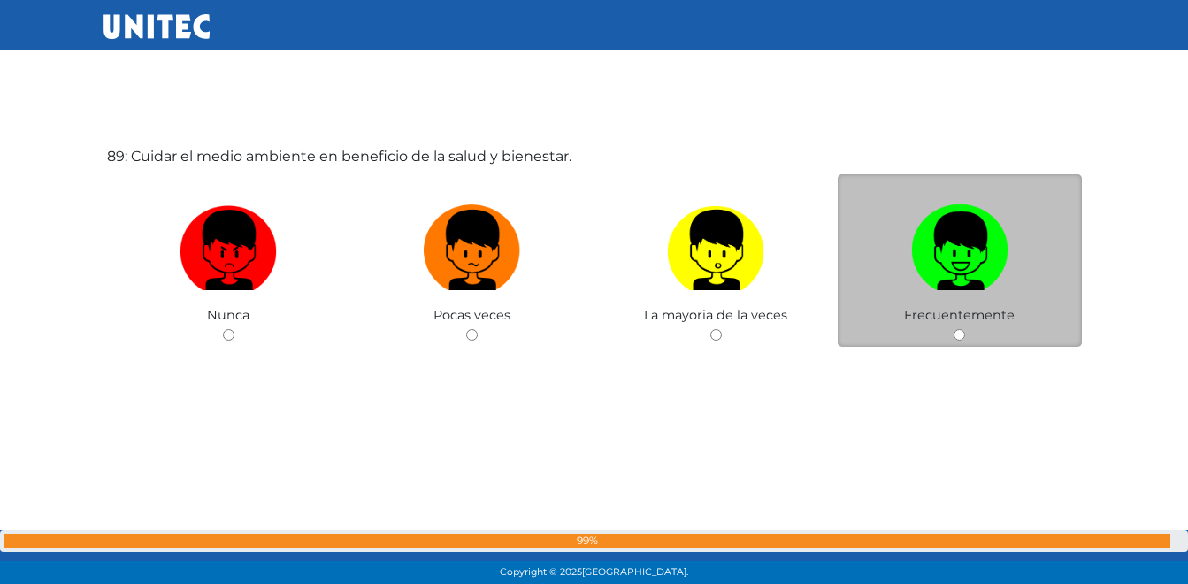
click at [932, 287] on img at bounding box center [959, 243] width 97 height 93
click at [953, 329] on input "radio" at bounding box center [958, 334] width 11 height 11
radio input "true"
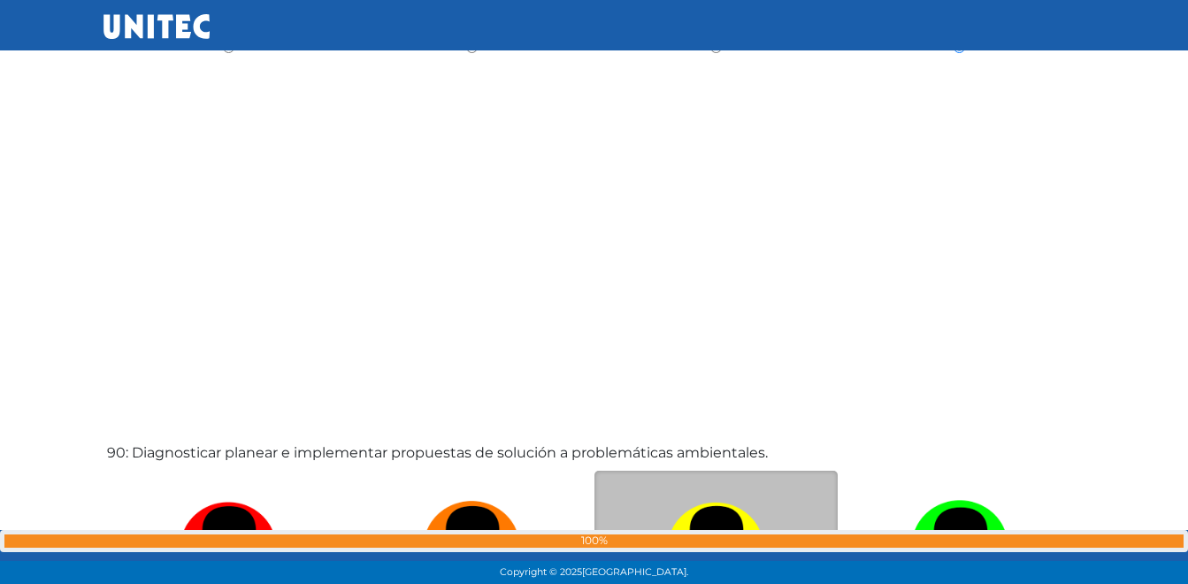
scroll to position [51871, 0]
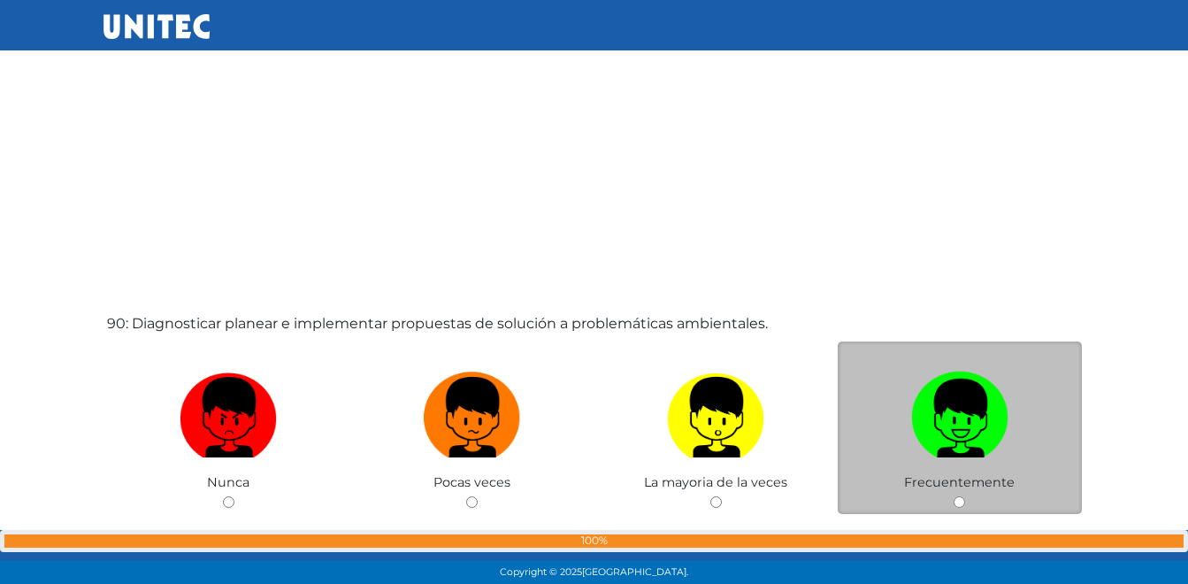
click at [916, 421] on img at bounding box center [959, 410] width 97 height 93
click at [953, 496] on input "radio" at bounding box center [958, 501] width 11 height 11
radio input "true"
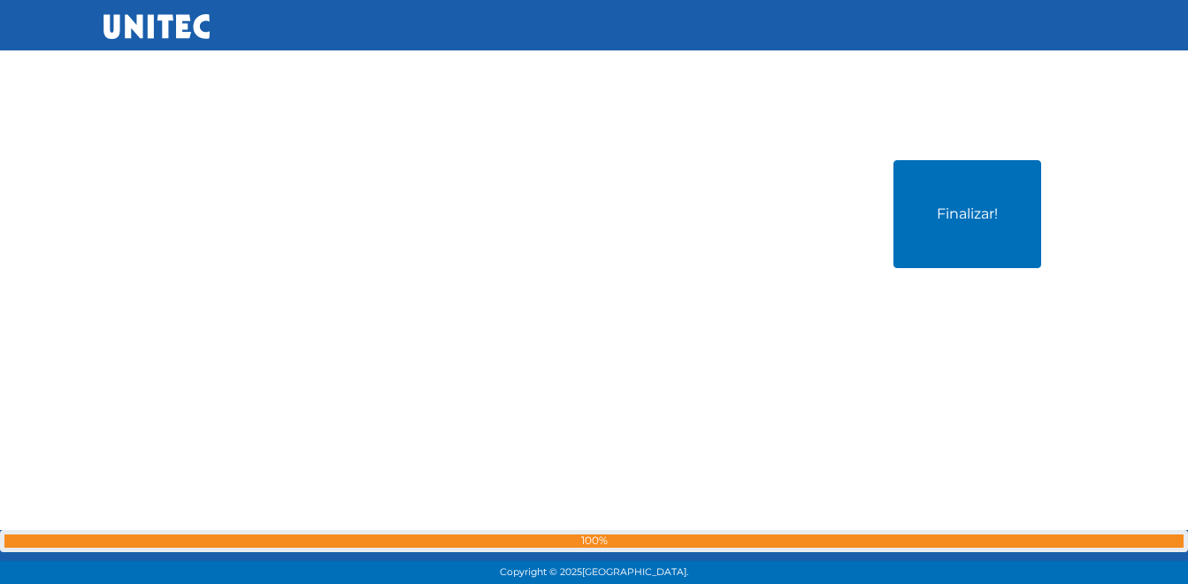
scroll to position [52622, 0]
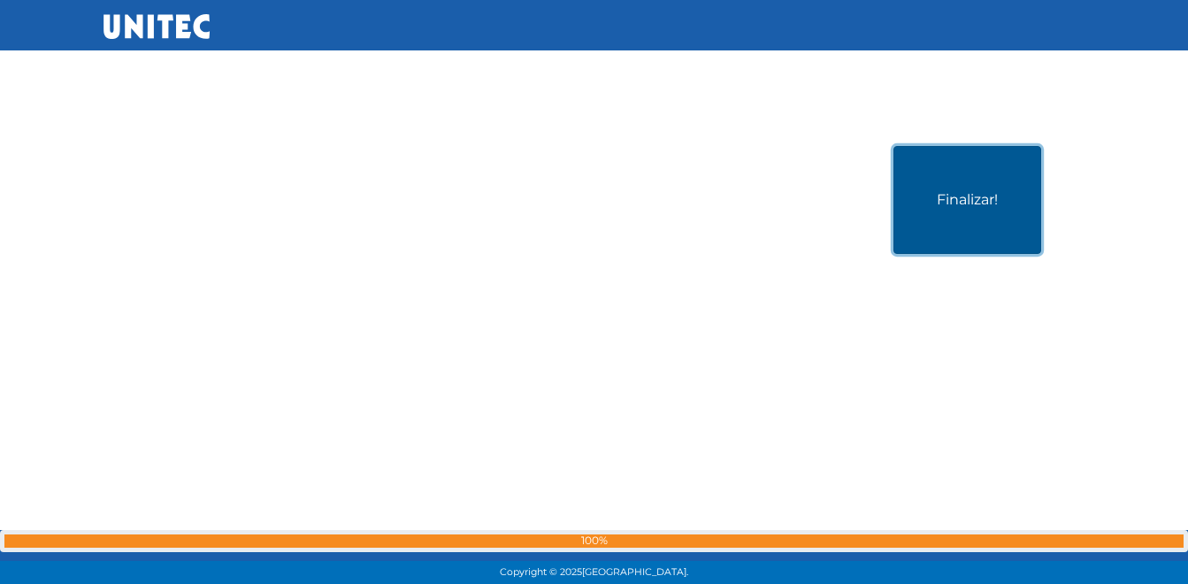
click at [952, 218] on button "Finalizar!" at bounding box center [967, 200] width 148 height 108
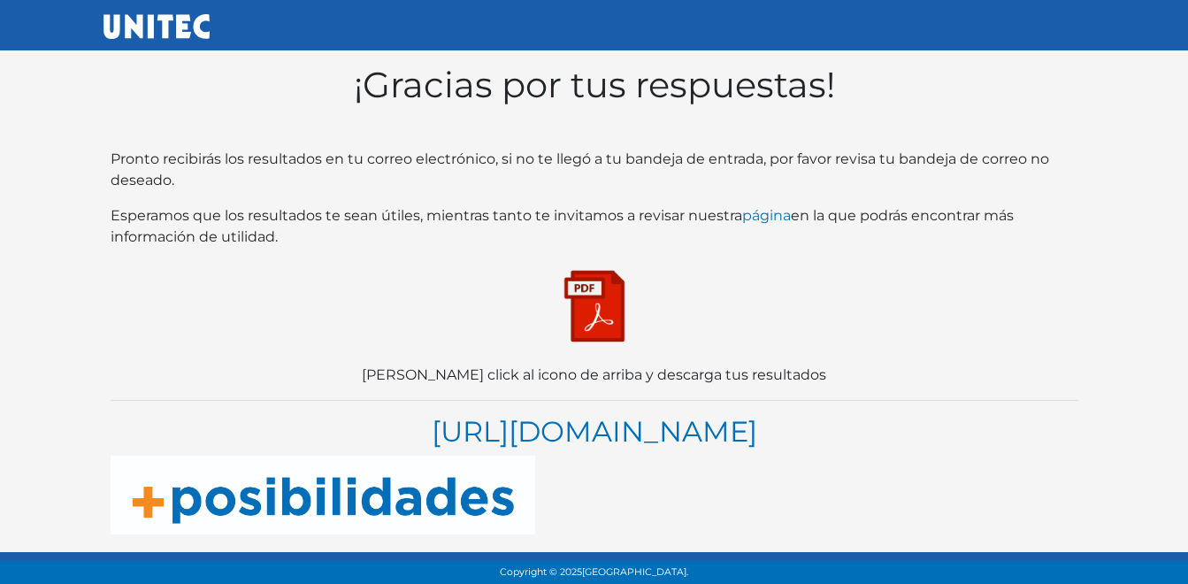
click at [594, 326] on img at bounding box center [594, 306] width 88 height 88
click at [432, 414] on link "https://blogs.unitec.mx/vida-universitaria/como-elegir-carrera-en-5-pasos" at bounding box center [594, 431] width 325 height 34
drag, startPoint x: 608, startPoint y: 317, endPoint x: 525, endPoint y: 456, distance: 161.4
click at [525, 456] on div "¡Gracias por tus respuestas! Pronto recibirás los resultados en tu correo elect…" at bounding box center [594, 299] width 982 height 485
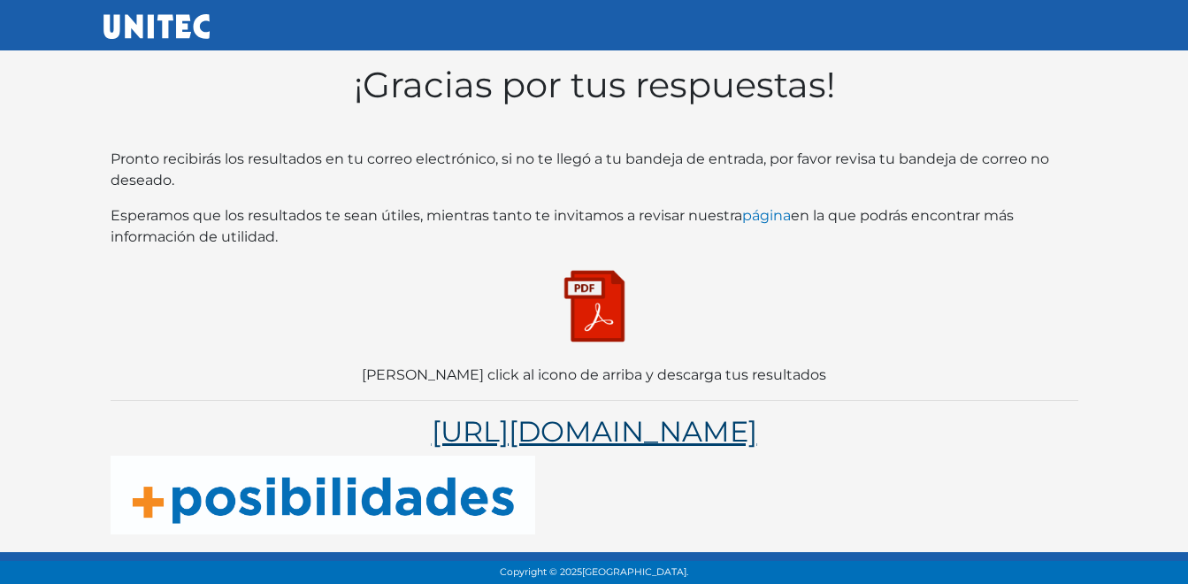
scroll to position [0, 0]
drag, startPoint x: 769, startPoint y: 29, endPoint x: 553, endPoint y: 124, distance: 235.6
click at [553, 124] on div "¡Gracias por tus respuestas! Pronto recibirás los resultados en tu correo elect…" at bounding box center [594, 299] width 982 height 485
click at [612, 414] on link "https://blogs.unitec.mx/vida-universitaria/como-elegir-carrera-en-5-pasos" at bounding box center [594, 431] width 325 height 34
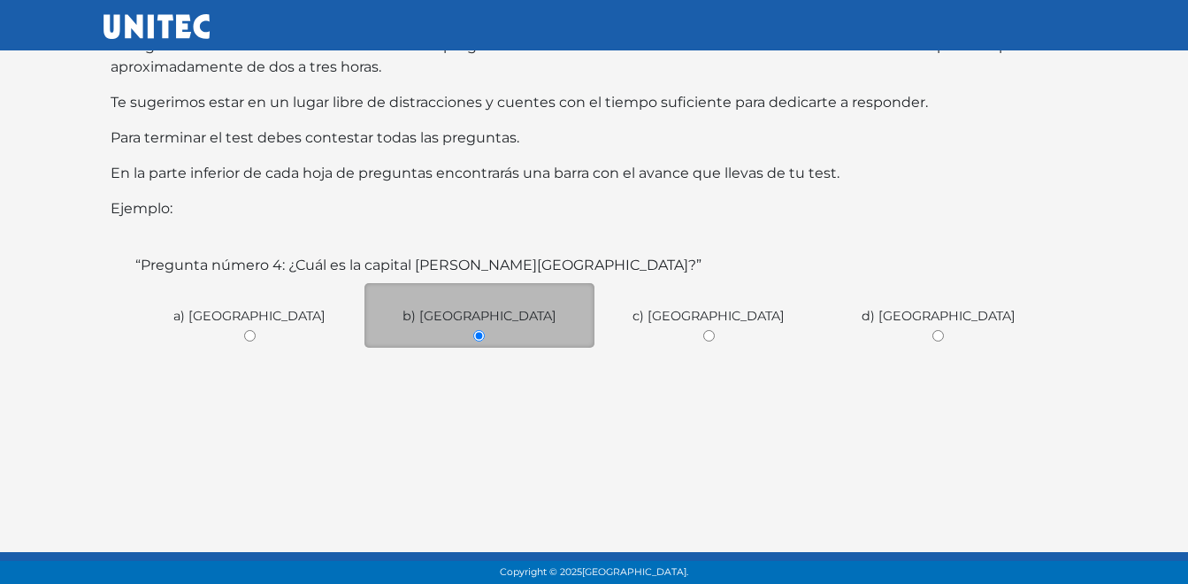
scroll to position [328, 0]
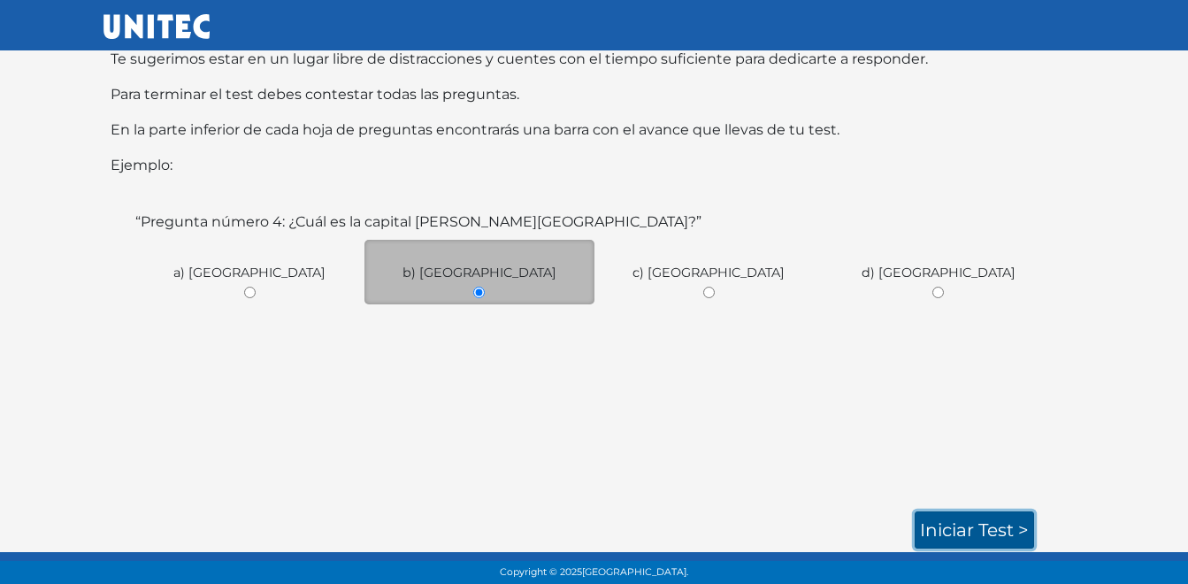
click at [952, 535] on link "Iniciar test >" at bounding box center [973, 529] width 119 height 37
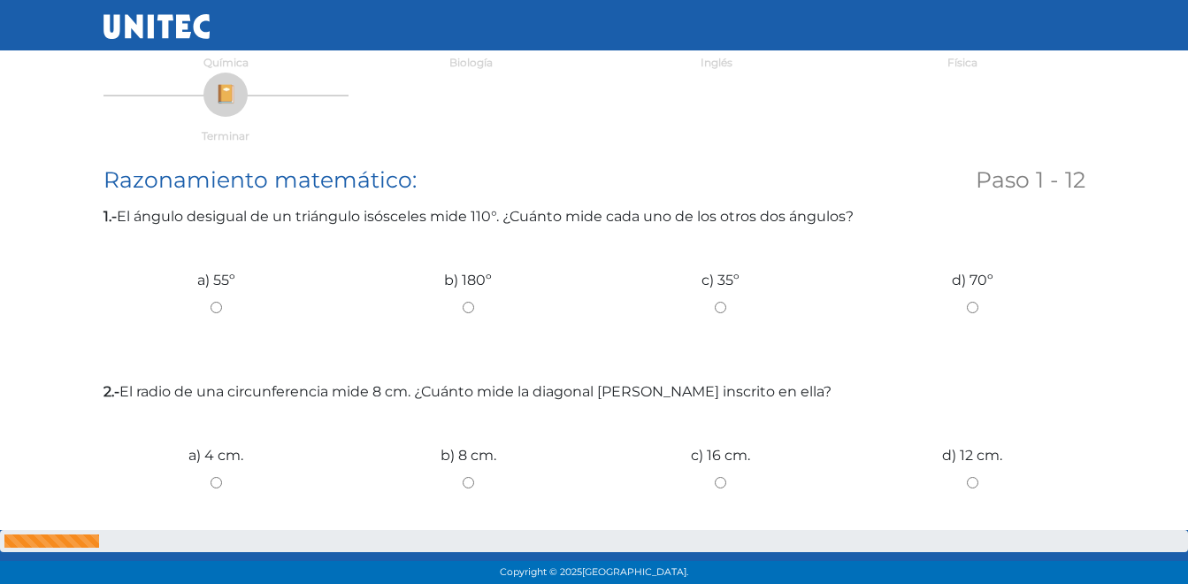
scroll to position [265, 0]
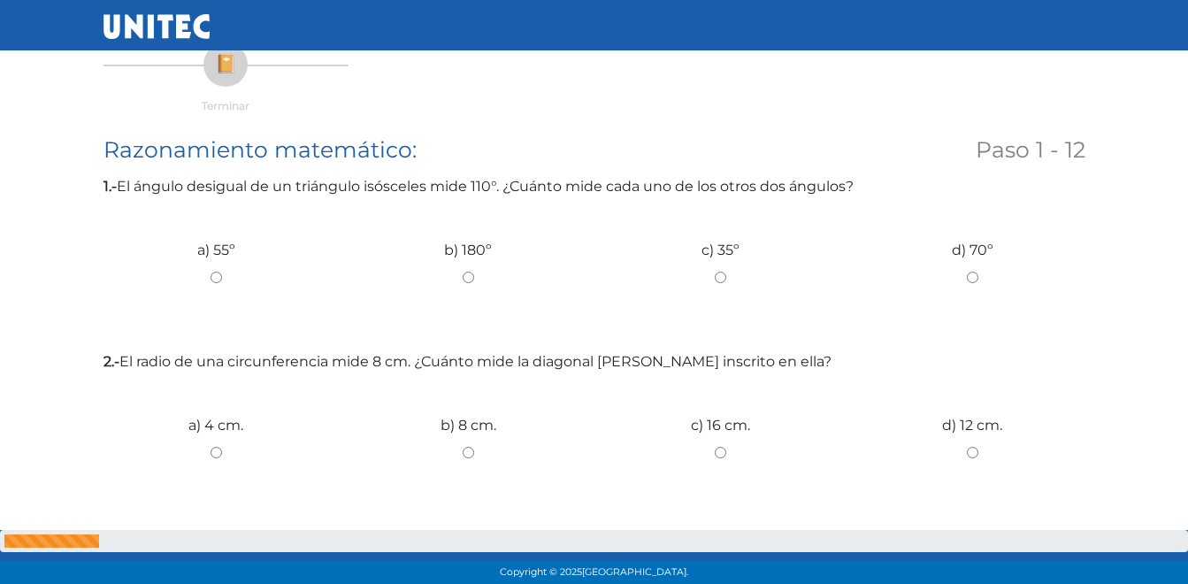
click at [717, 271] on div "c) 35º" at bounding box center [720, 270] width 252 height 133
click at [725, 279] on input "c) 35º" at bounding box center [721, 277] width 226 height 11
radio input "true"
